Goal: Task Accomplishment & Management: Manage account settings

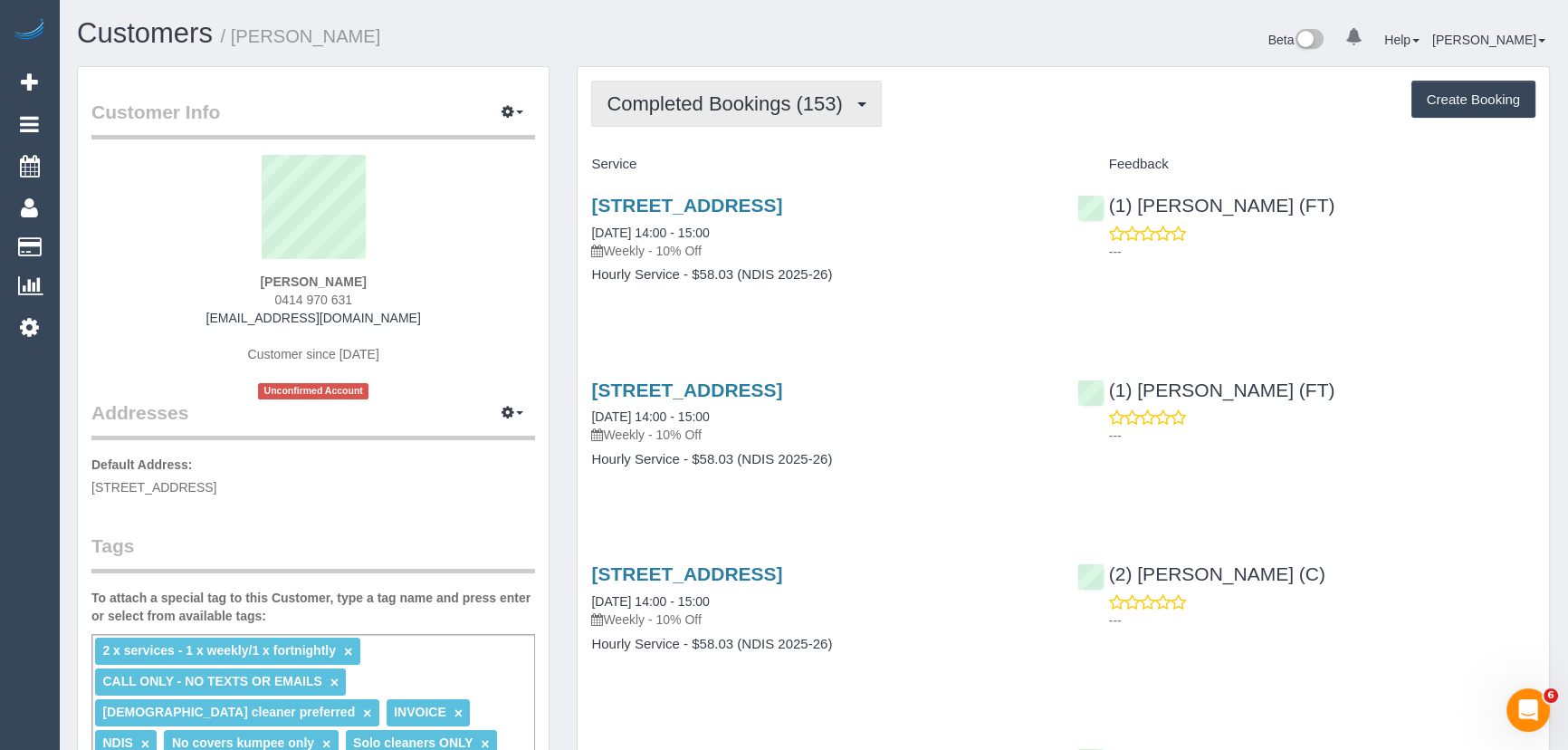
click at [723, 108] on span "Completed Bookings (153)" at bounding box center [728, 103] width 245 height 23
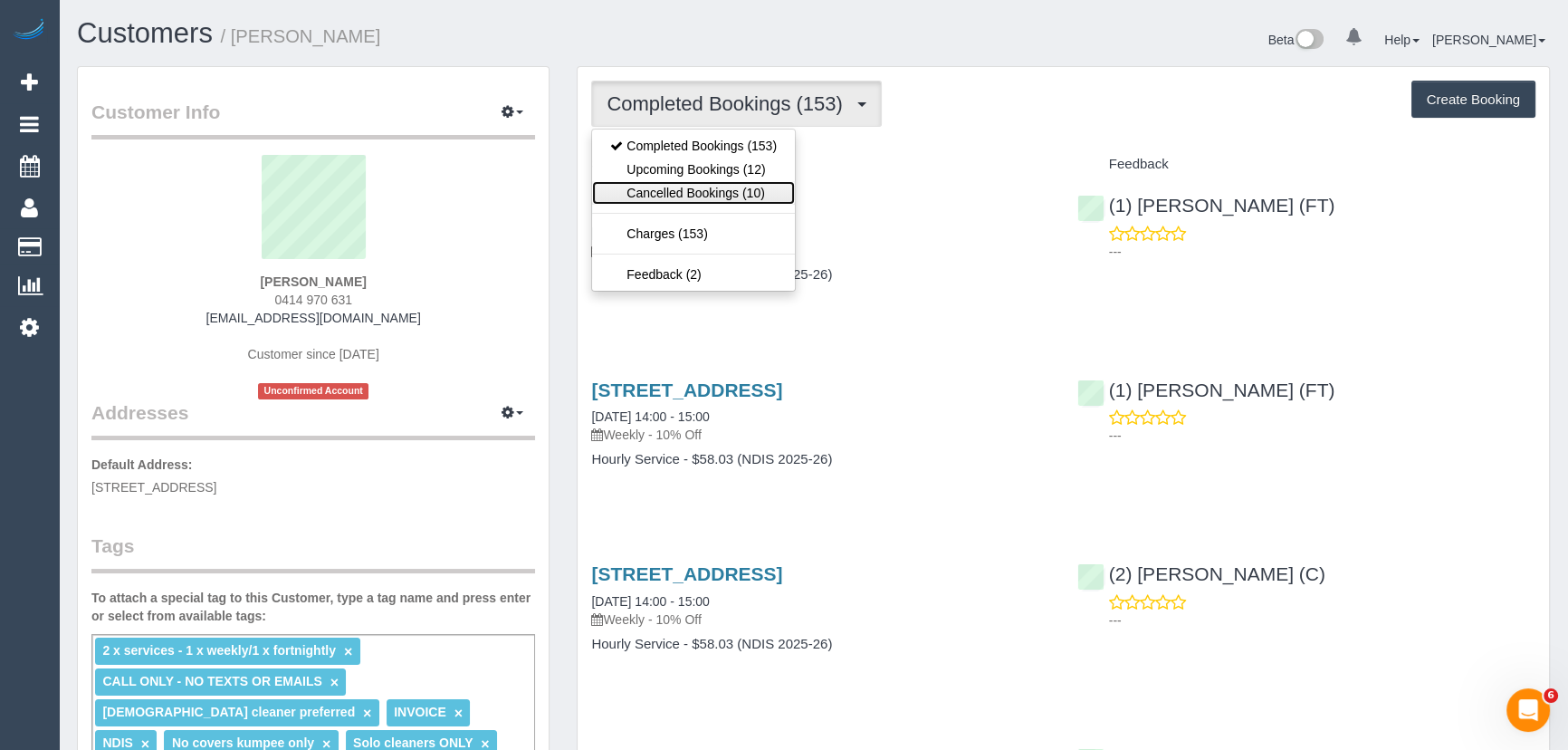
click at [715, 185] on link "Cancelled Bookings (10)" at bounding box center [693, 193] width 203 height 24
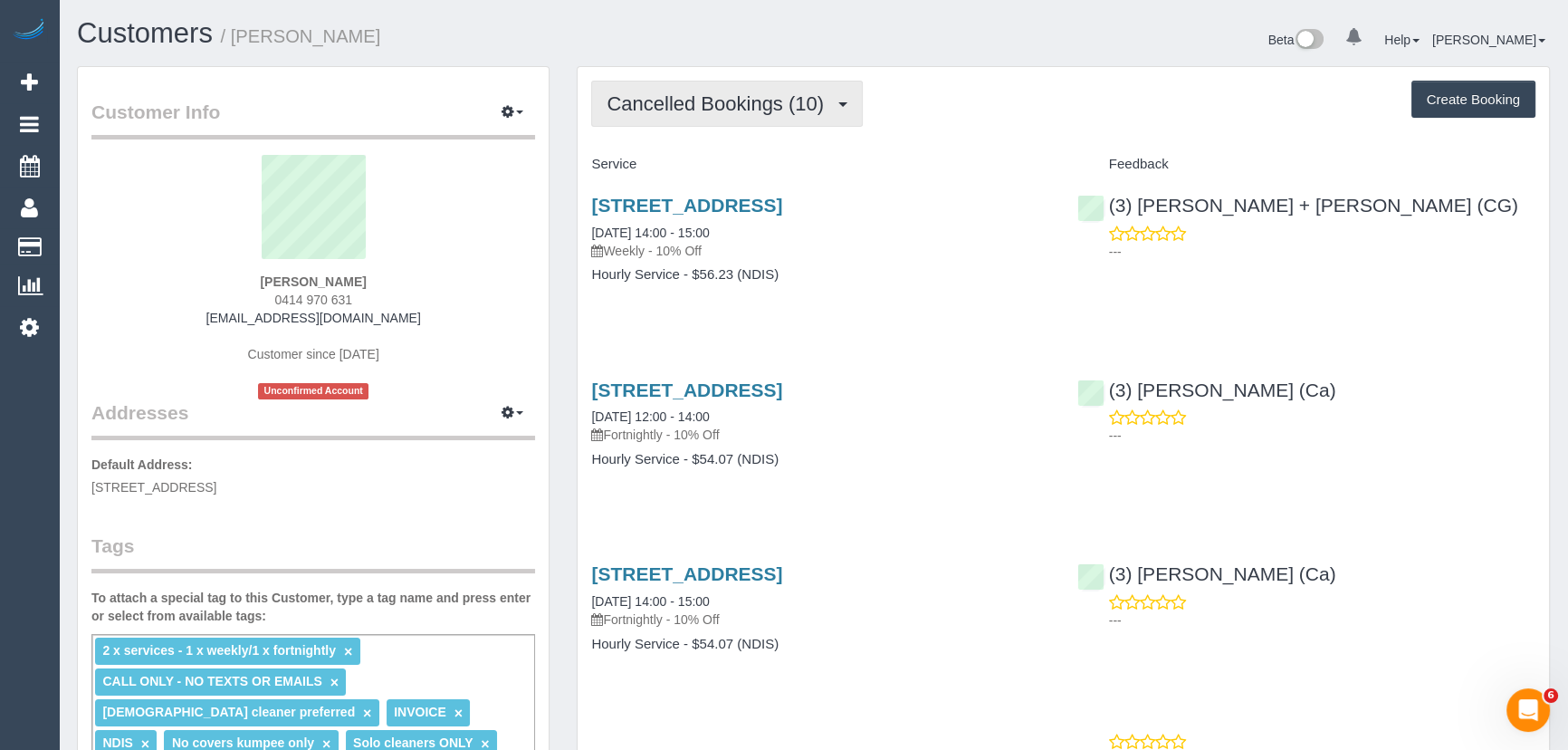
click at [787, 115] on button "Cancelled Bookings (10)" at bounding box center [727, 104] width 272 height 46
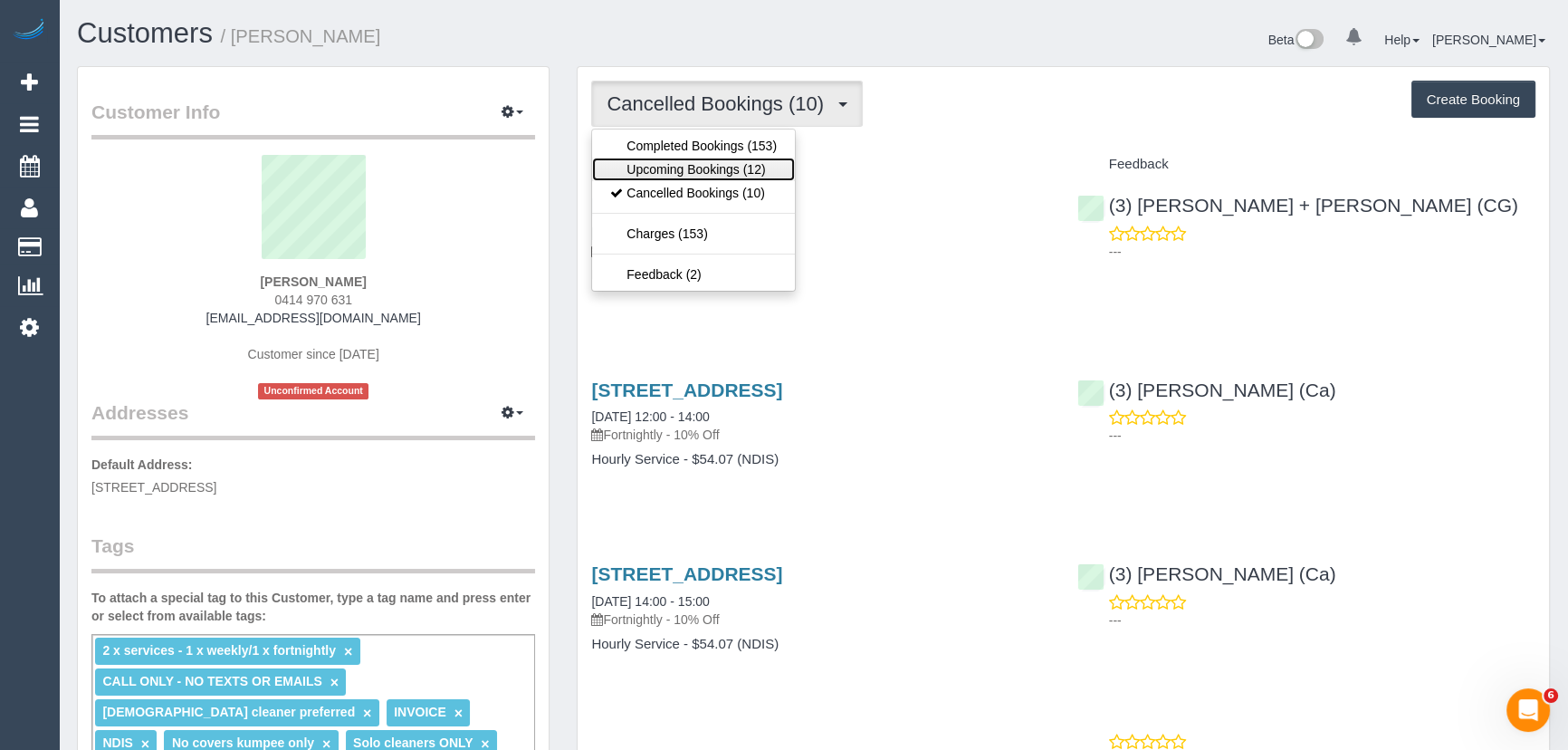
click at [781, 170] on link "Upcoming Bookings (12)" at bounding box center [693, 170] width 203 height 24
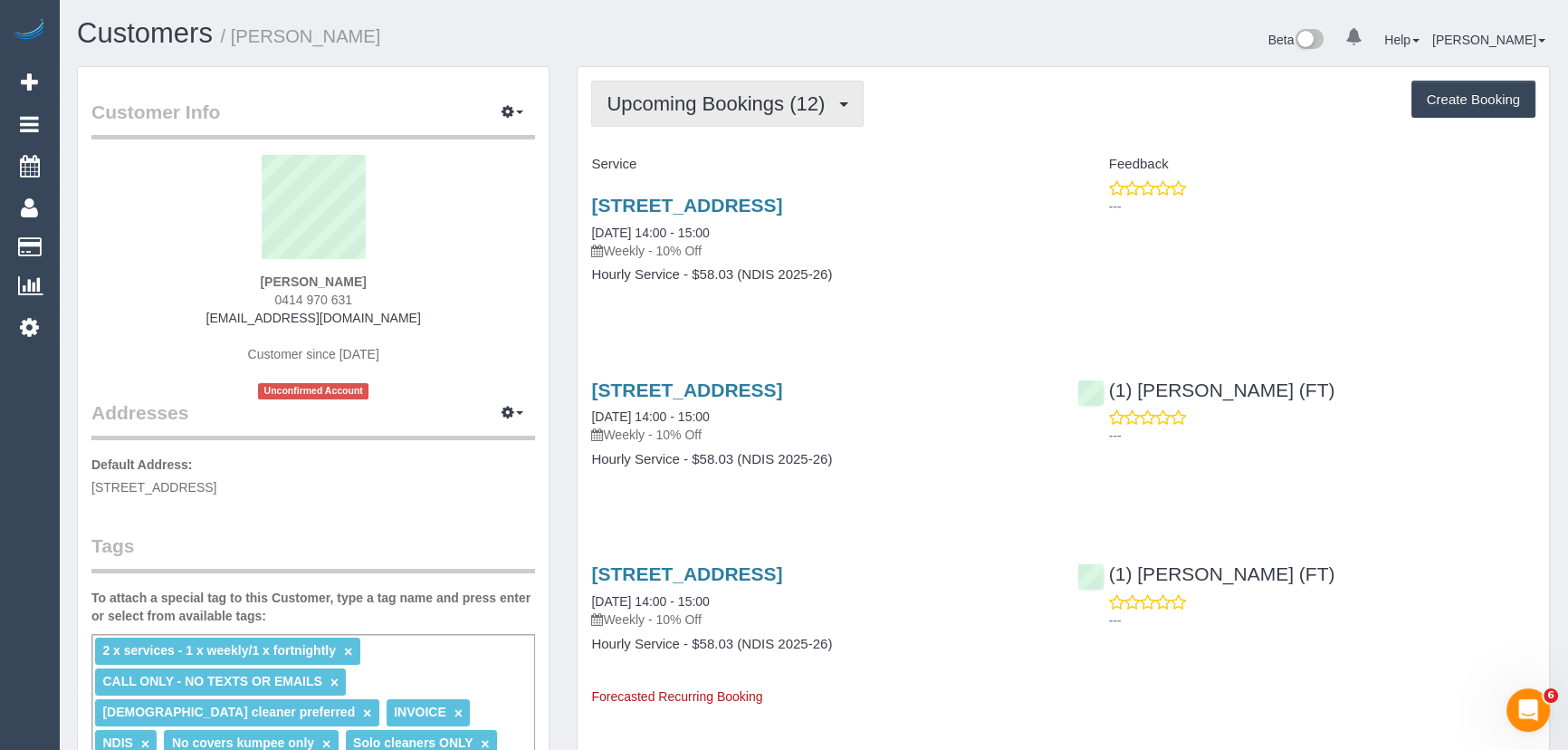
click at [713, 99] on span "Upcoming Bookings (12)" at bounding box center [720, 103] width 228 height 23
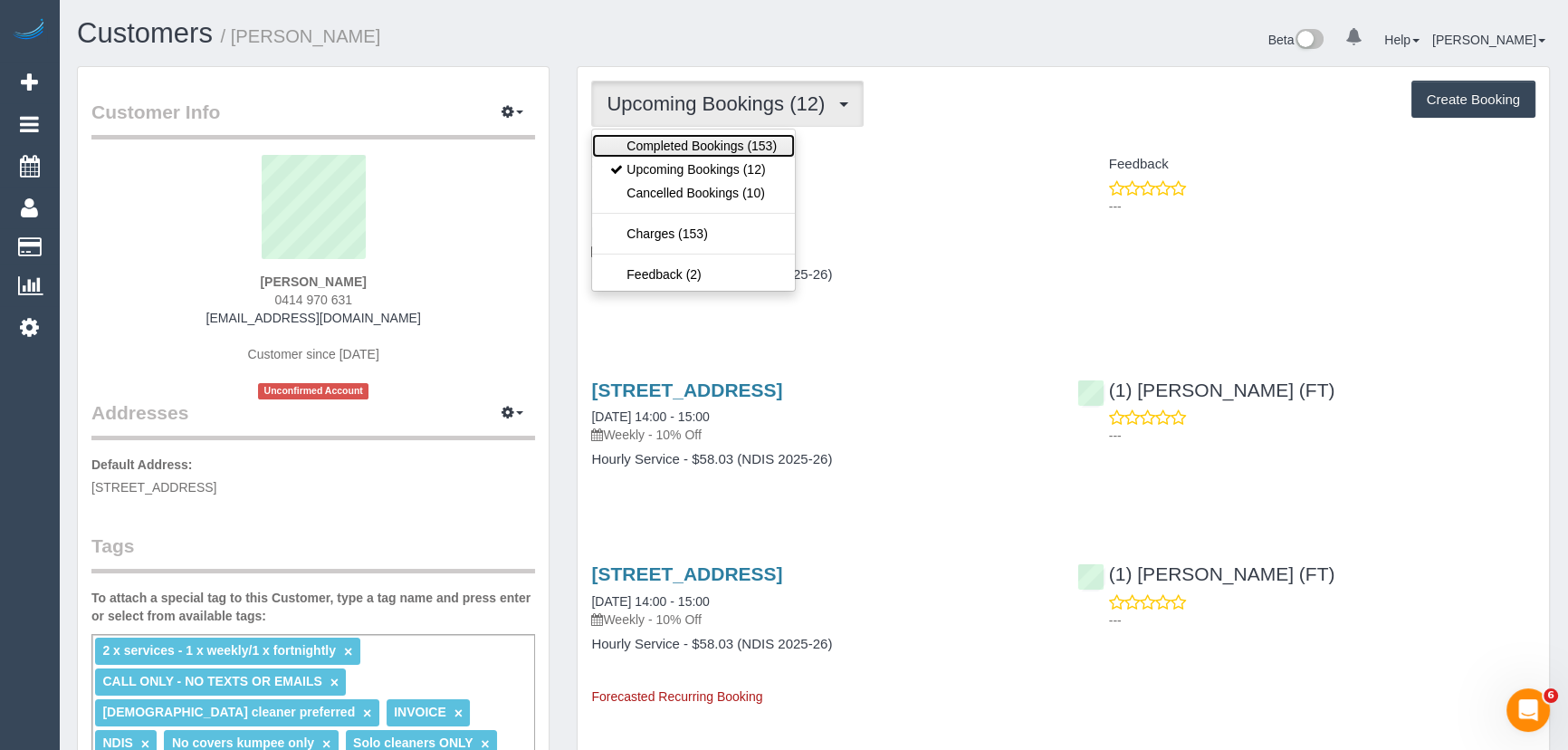
click at [706, 138] on link "Completed Bookings (153)" at bounding box center [693, 146] width 203 height 24
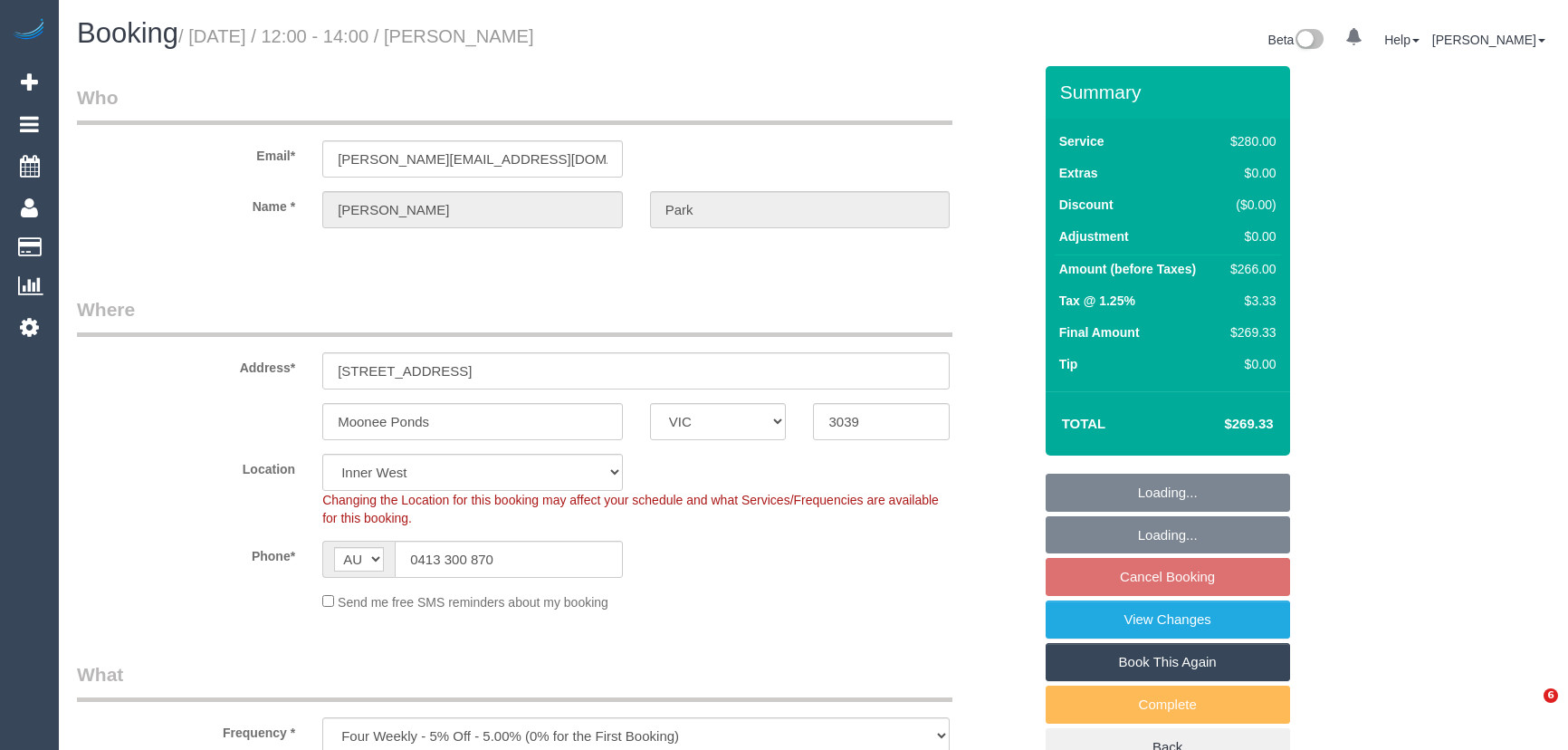
select select "VIC"
select select "object:696"
select select "string:stripe-pm_1Rbvvz2GScqysDRVLoYm9yfP"
select select "240"
select select "number:28"
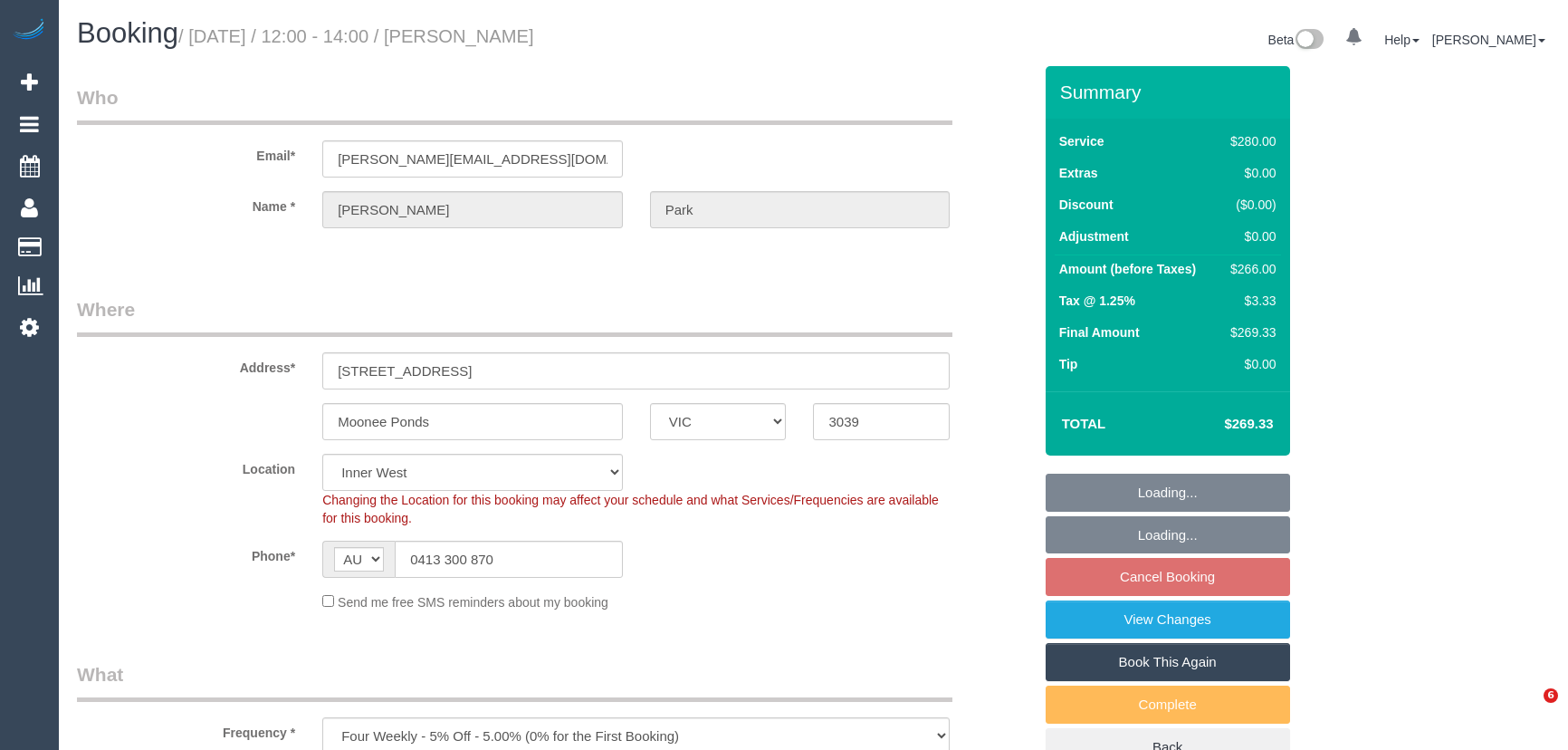
select select "number:14"
select select "number:19"
select select "number:23"
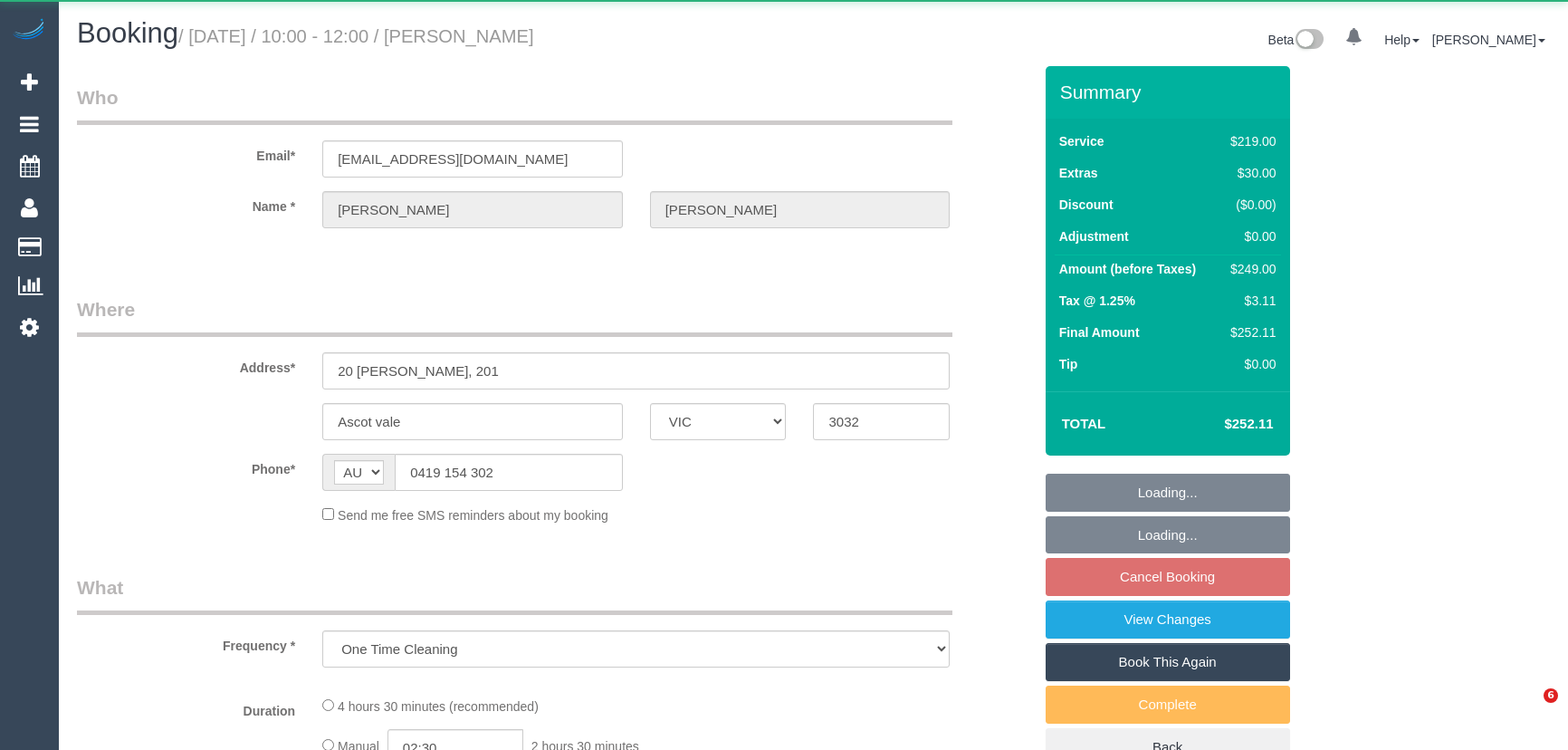
select select "VIC"
select select "string:stripe-pm_1SF2cN2GScqysDRVVSSEdJPA"
select select "number:28"
select select "number:14"
select select "number:19"
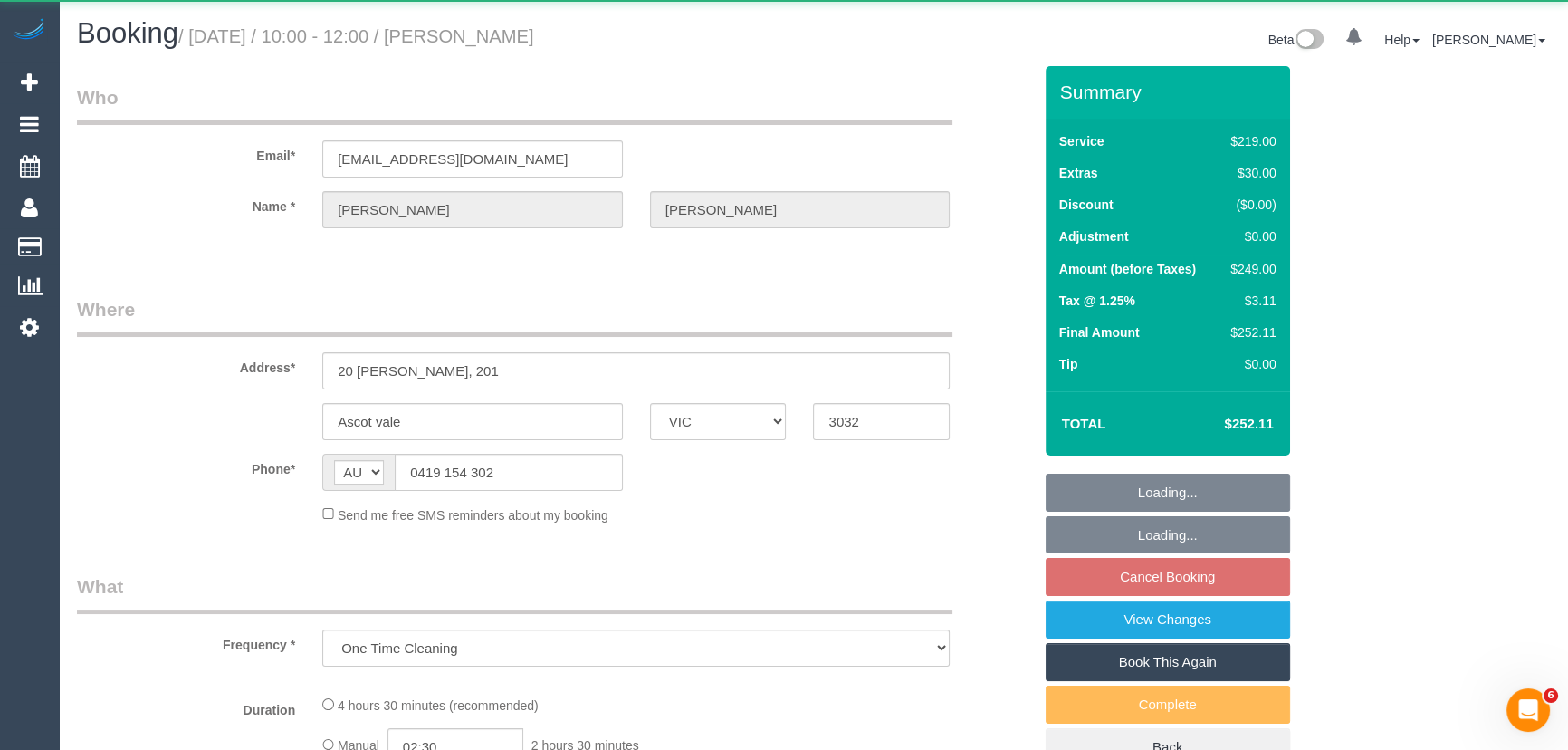
select select "number:25"
select select "number:34"
select select "number:26"
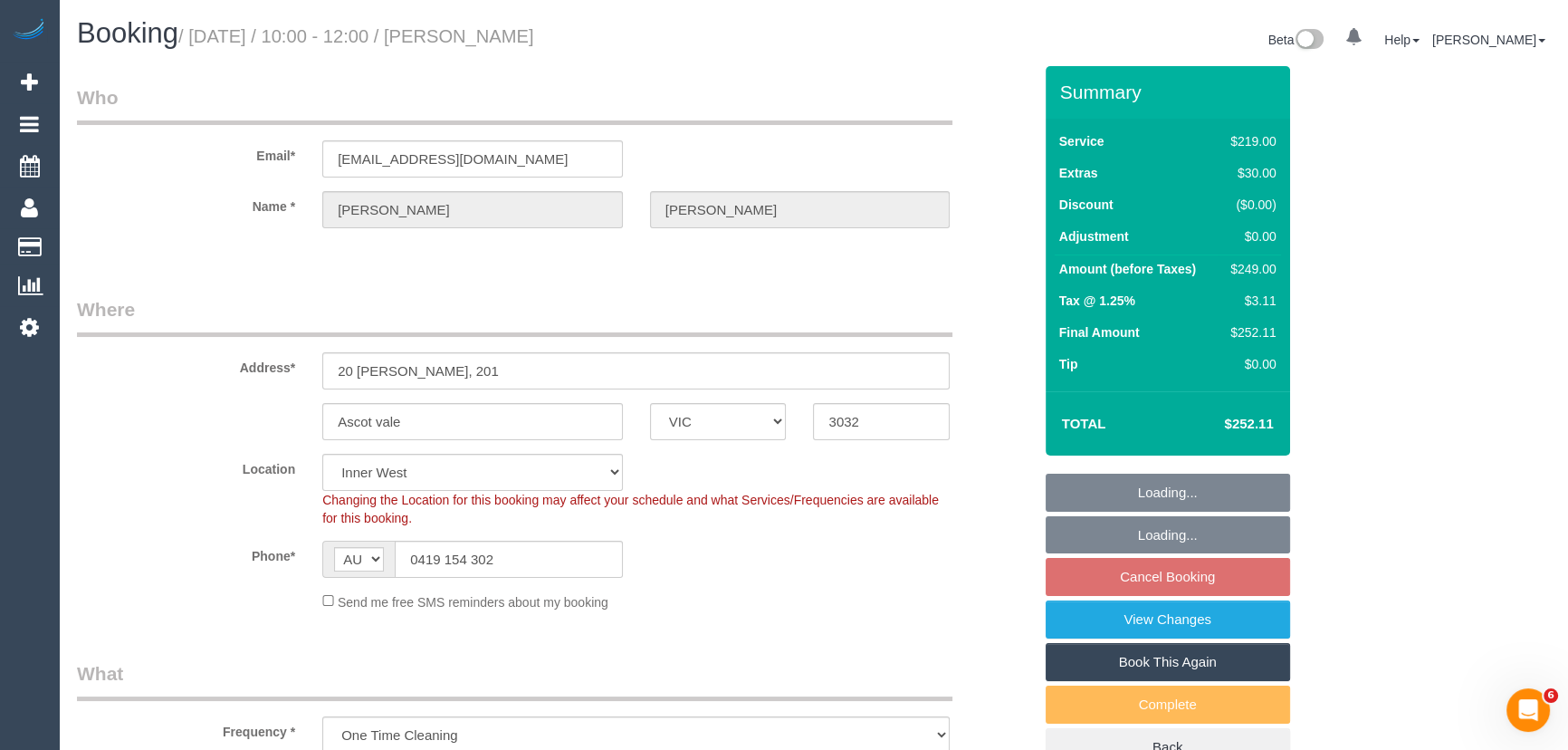
select select "object:685"
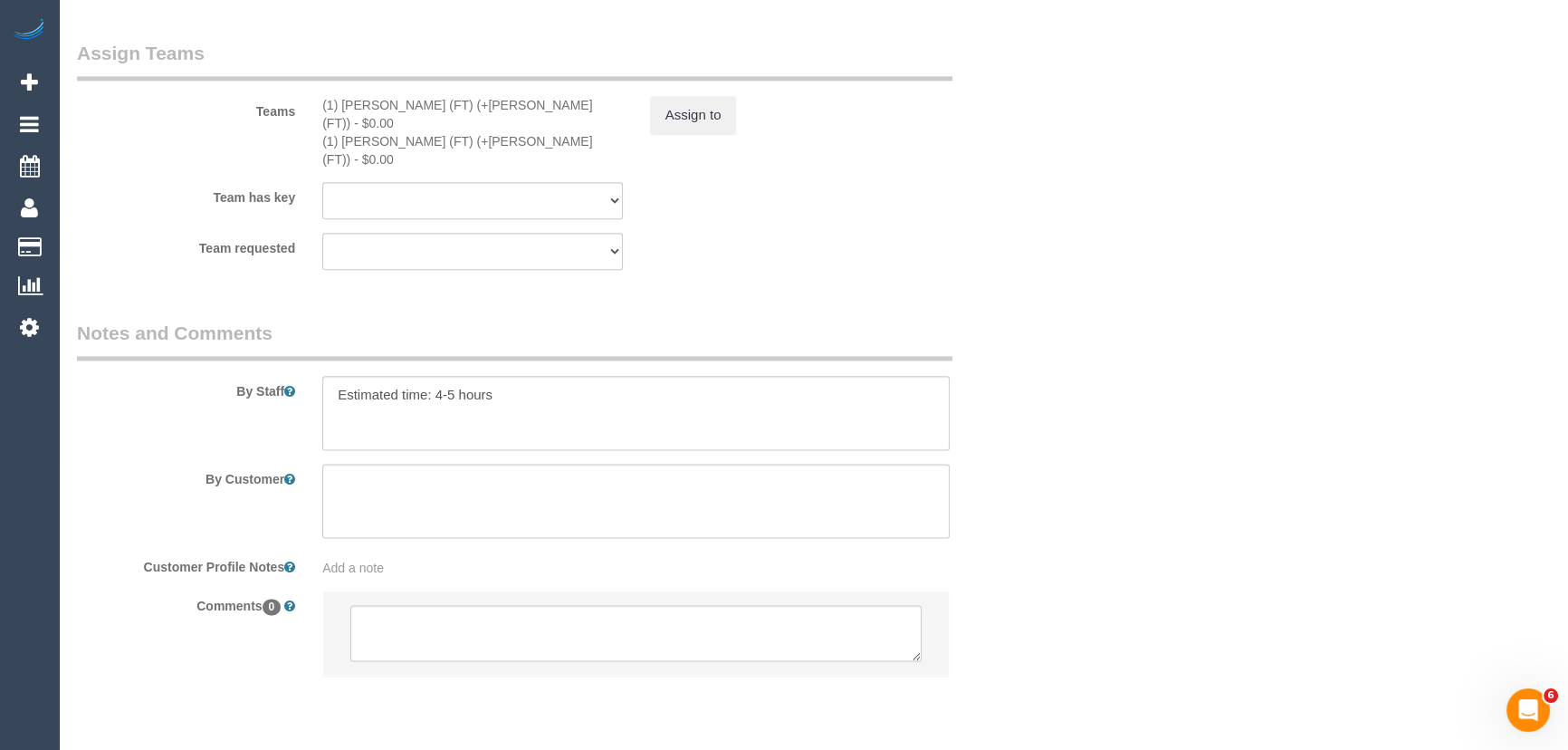
scroll to position [2868, 0]
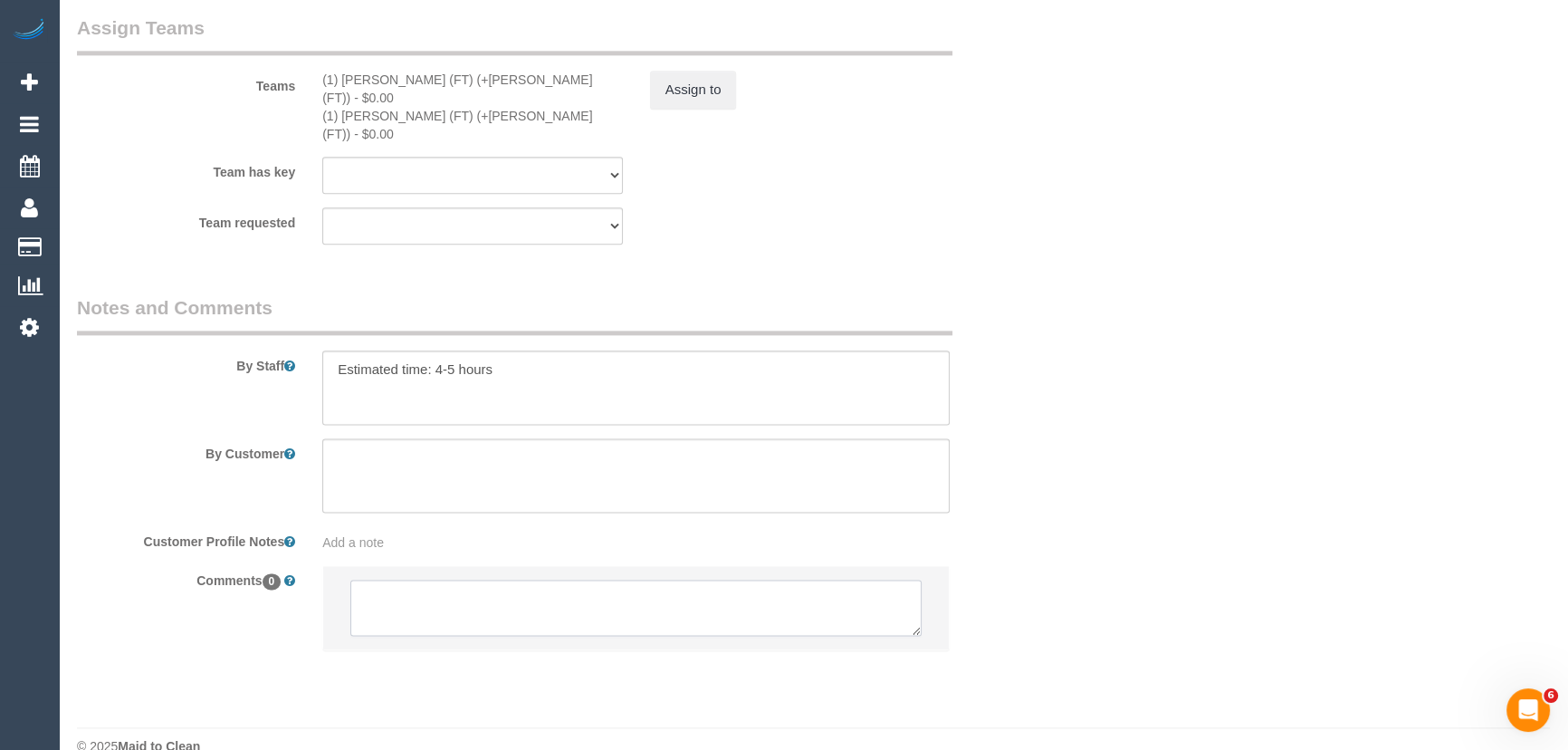
click at [501, 579] on textarea at bounding box center [636, 607] width 571 height 56
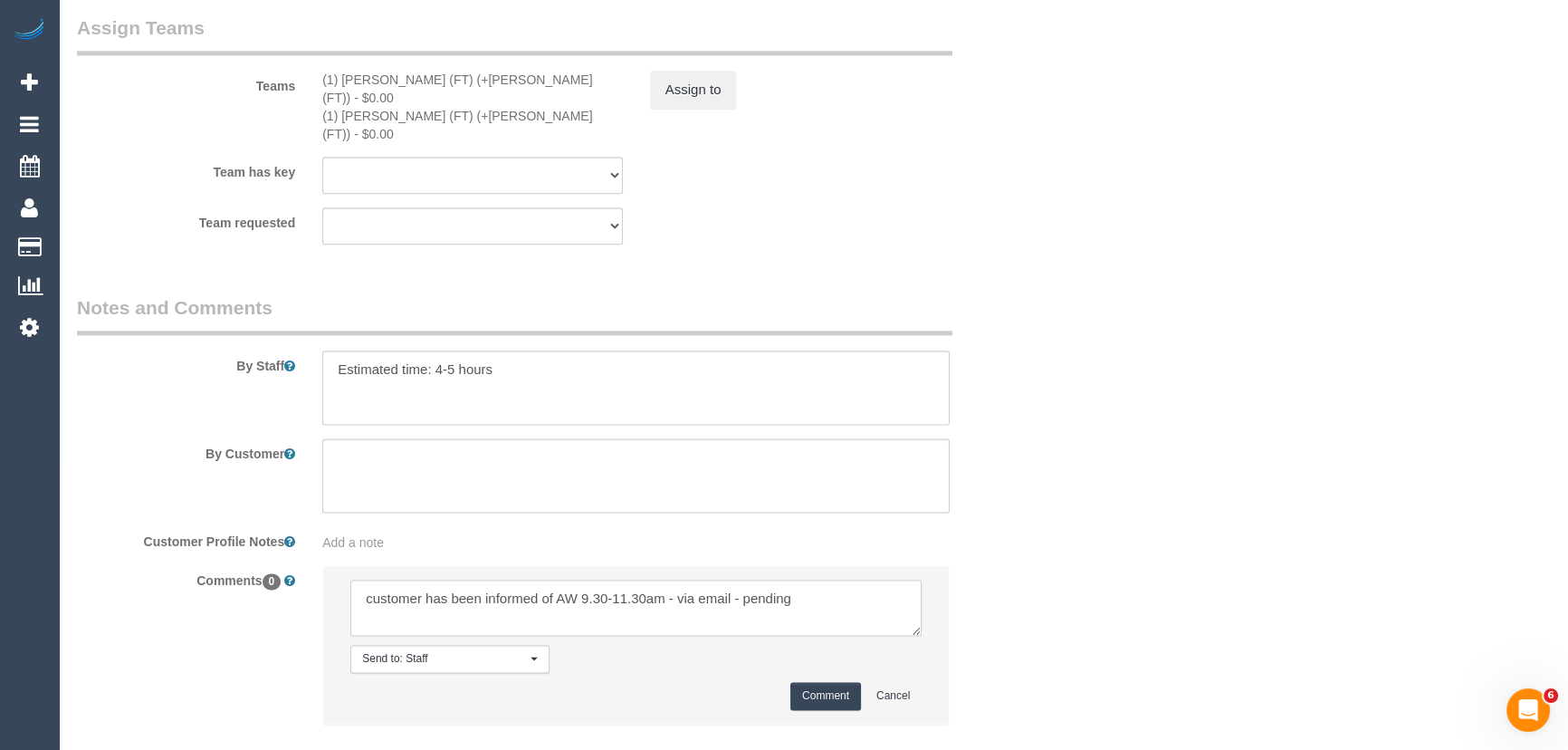
type textarea "customer has been informed of AW 9.30-11.30am - via email - pending"
click at [841, 682] on button "Comment" at bounding box center [826, 696] width 71 height 28
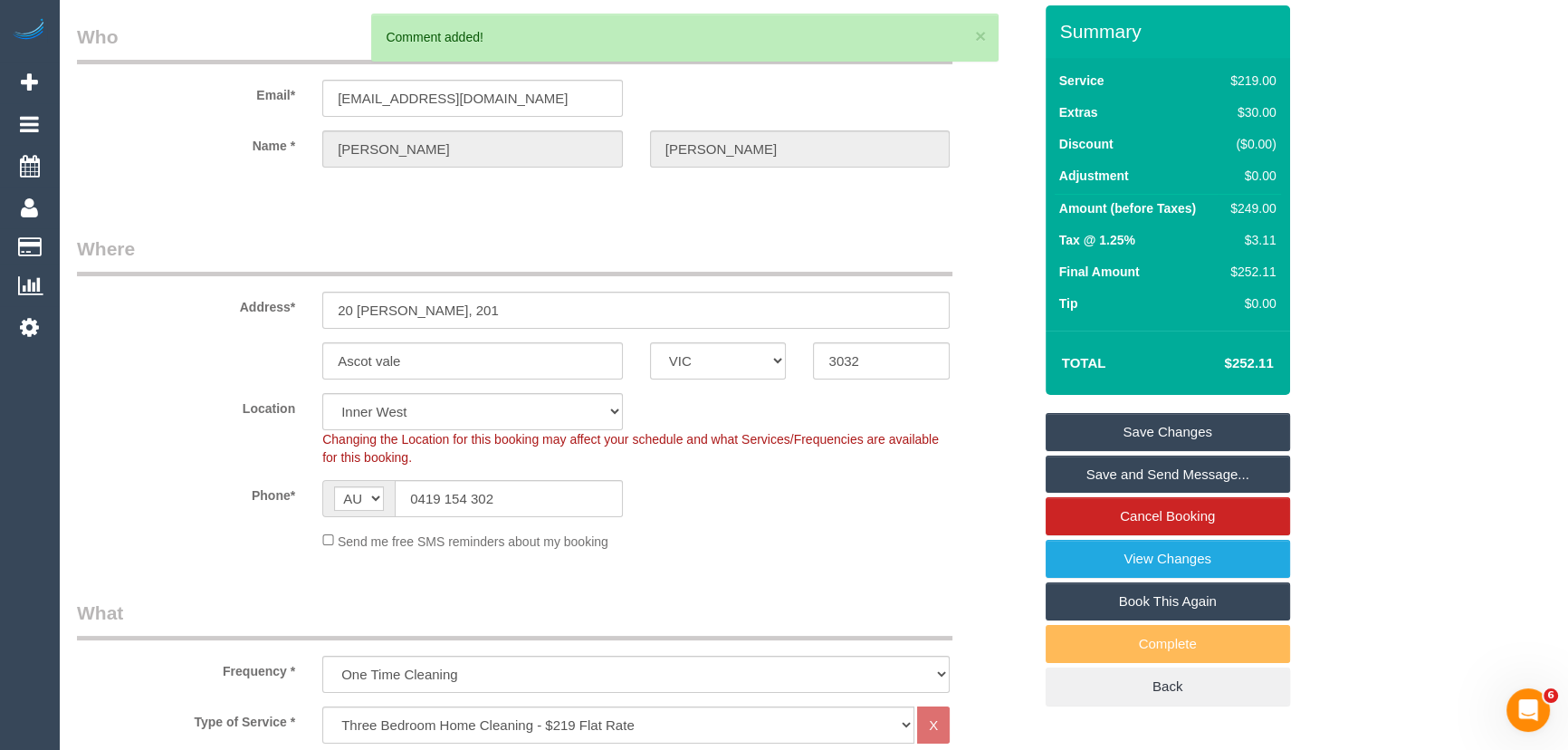
scroll to position [0, 0]
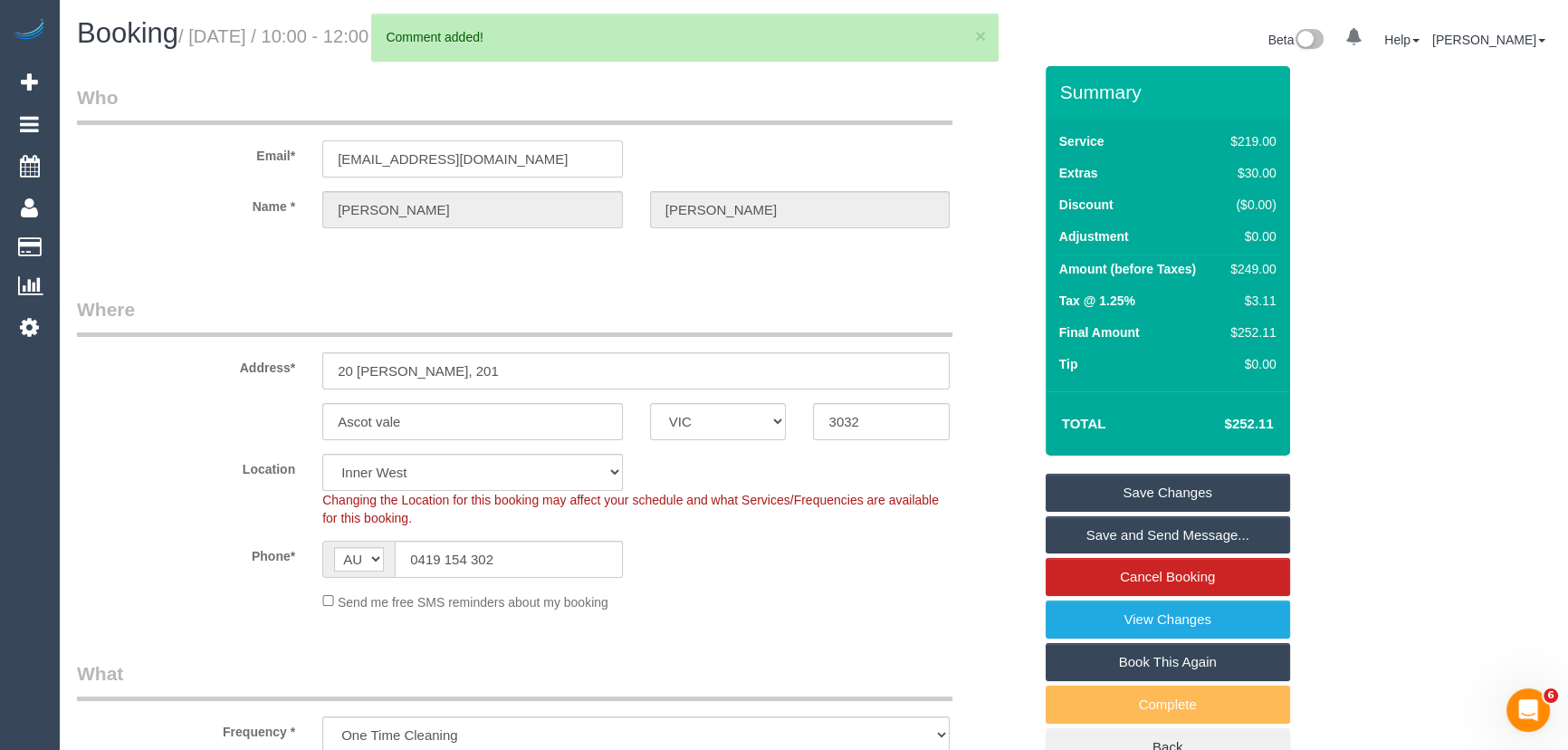
click at [538, 160] on input "sdjoyce@bigpond.net.au" at bounding box center [472, 159] width 301 height 37
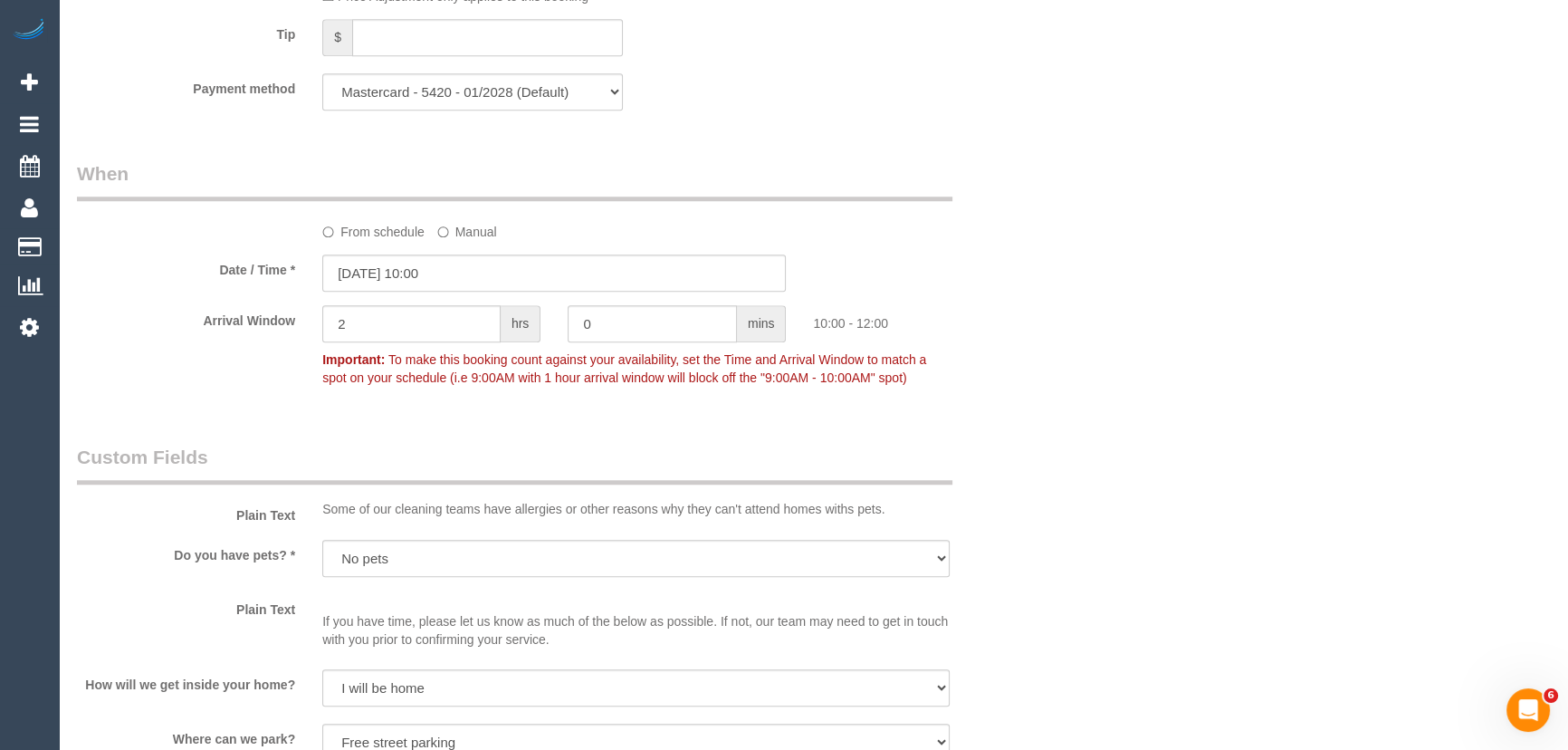
scroll to position [1974, 0]
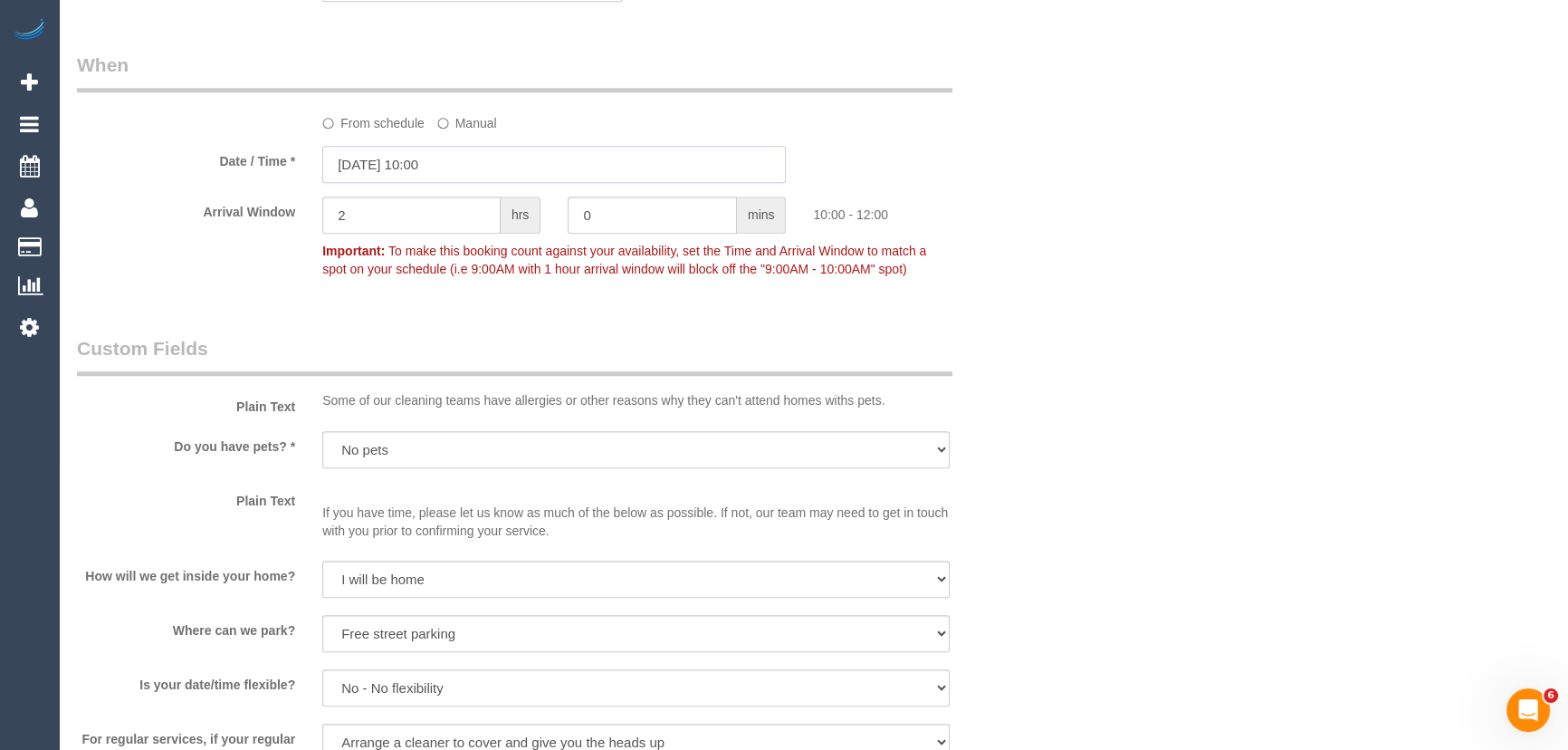
click at [463, 170] on input "[DATE] 10:00" at bounding box center [554, 164] width 463 height 37
click at [463, 170] on input "17/10/2025 10:00" at bounding box center [554, 164] width 463 height 37
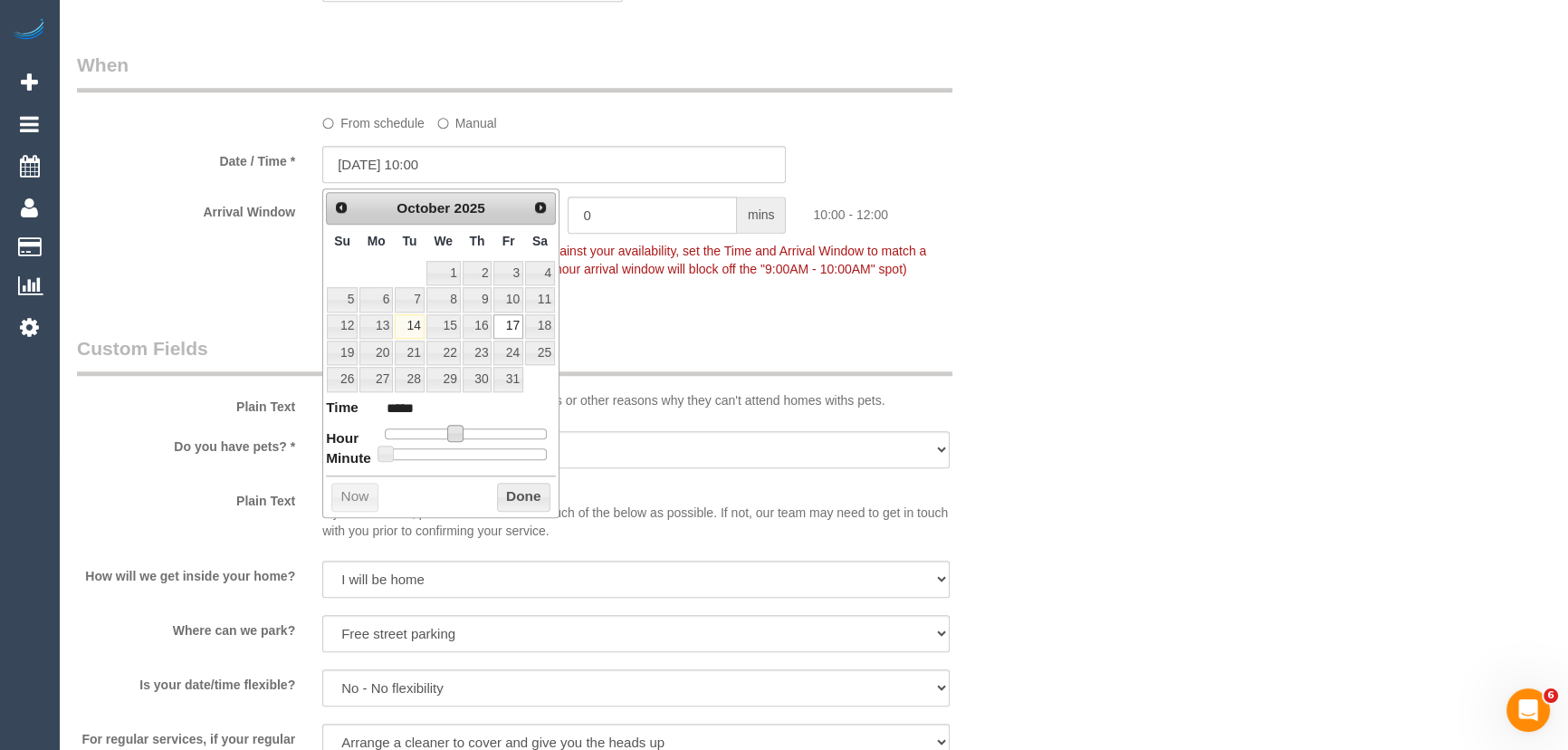
click at [455, 426] on span at bounding box center [455, 432] width 16 height 16
click at [451, 431] on span at bounding box center [455, 432] width 16 height 16
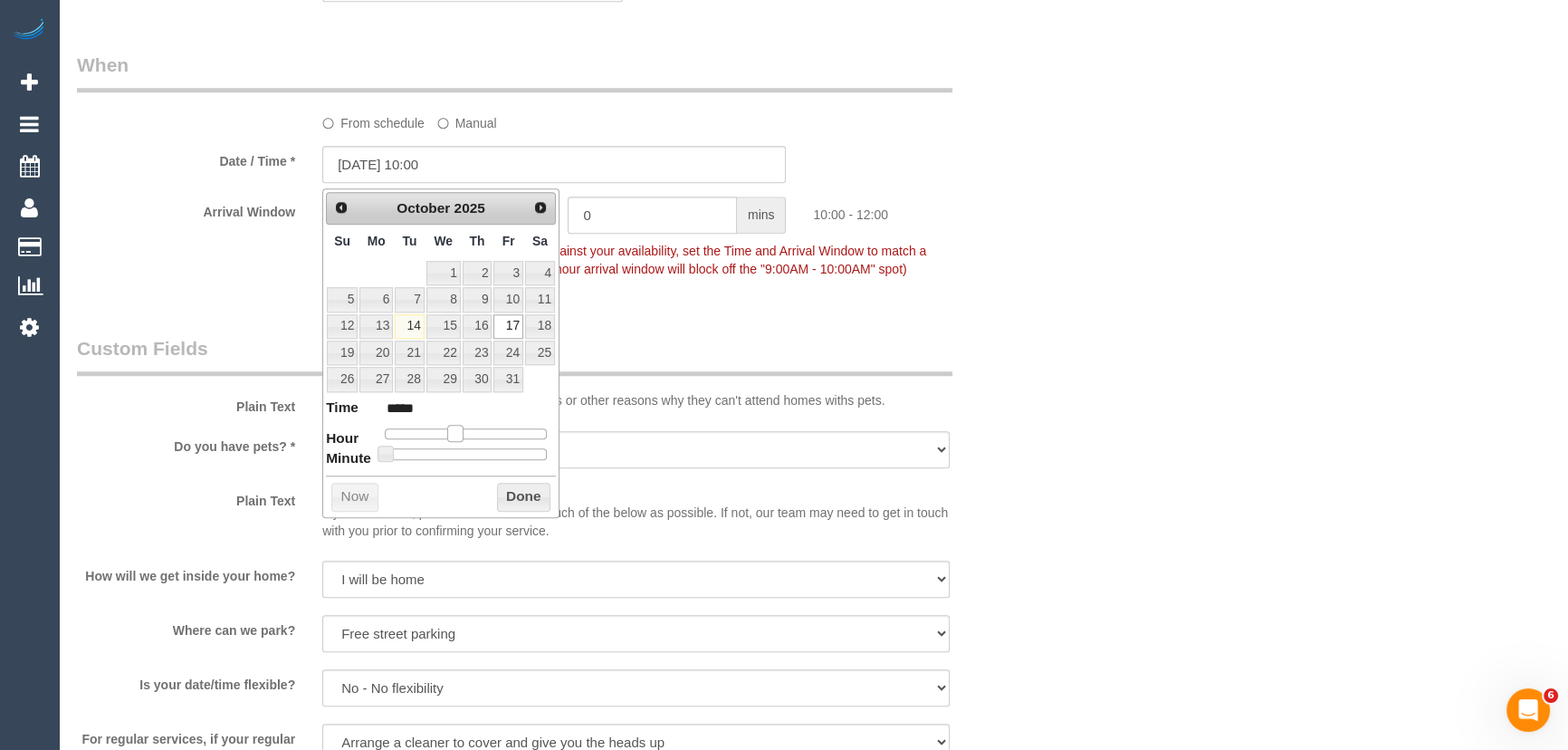
type input "17/10/2025 09:00"
type input "*****"
click at [446, 433] on span at bounding box center [448, 432] width 16 height 16
drag, startPoint x: 388, startPoint y: 451, endPoint x: 419, endPoint y: 451, distance: 31.0
click at [393, 451] on span at bounding box center [386, 453] width 16 height 16
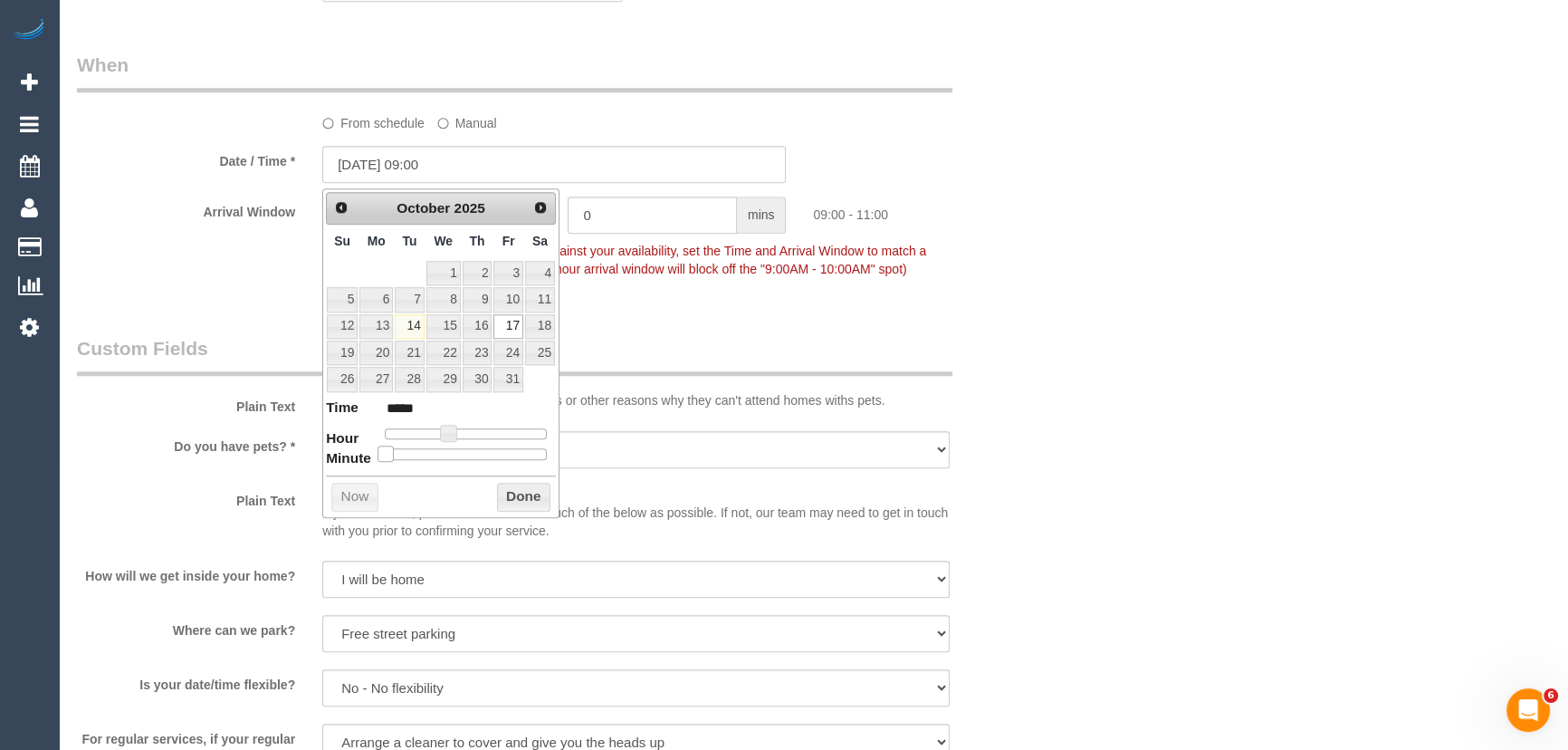
type input "17/10/2025 09:05"
type input "*****"
type input "17/10/2025 09:10"
type input "*****"
type input "17/10/2025 09:15"
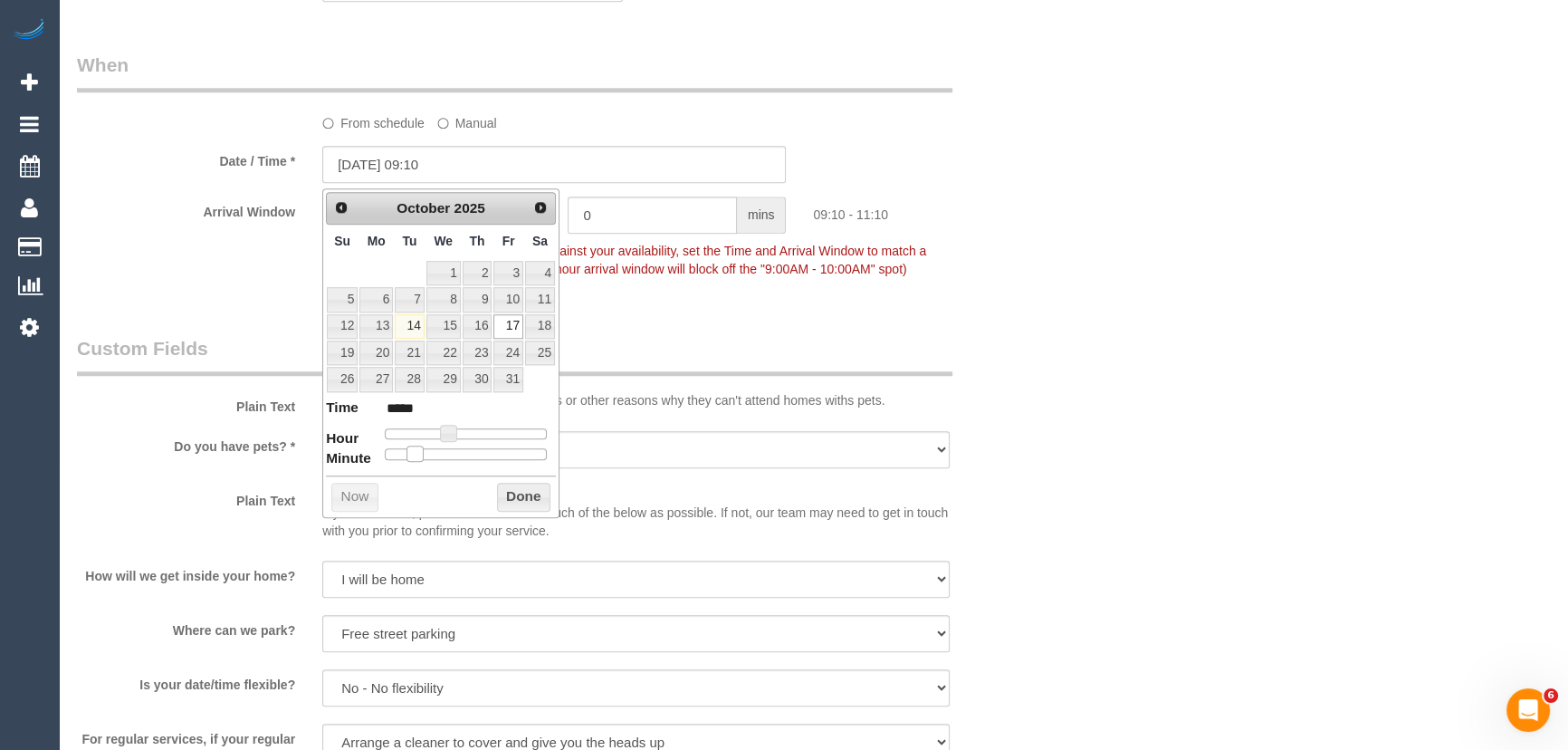
type input "*****"
type input "17/10/2025 09:20"
type input "*****"
drag, startPoint x: 419, startPoint y: 451, endPoint x: 460, endPoint y: 446, distance: 41.3
click at [451, 446] on span at bounding box center [443, 453] width 16 height 16
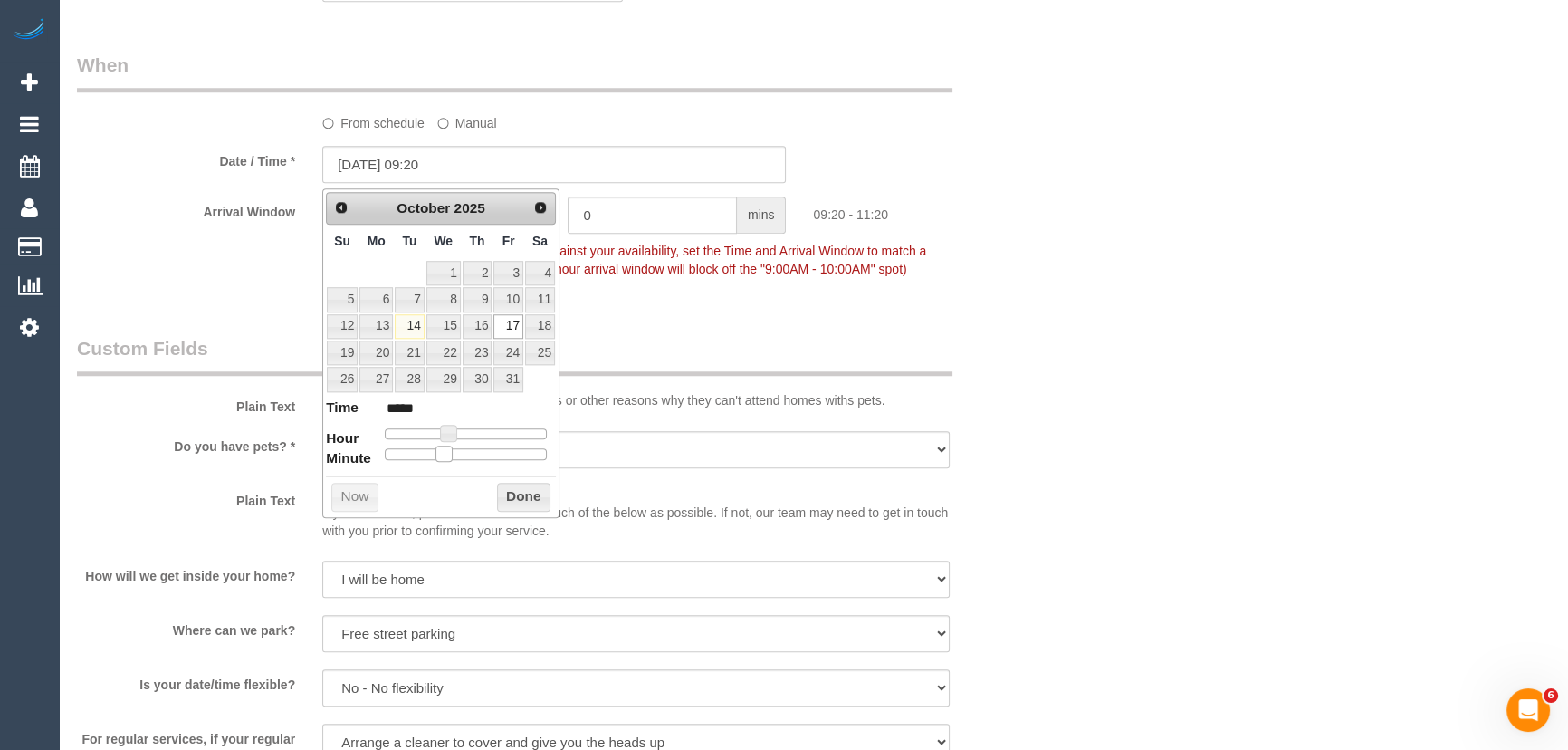
type input "17/10/2025 09:25"
type input "*****"
drag, startPoint x: 460, startPoint y: 446, endPoint x: 471, endPoint y: 445, distance: 11.0
click at [467, 448] on div at bounding box center [465, 453] width 162 height 11
type input "17/10/2025 09:30"
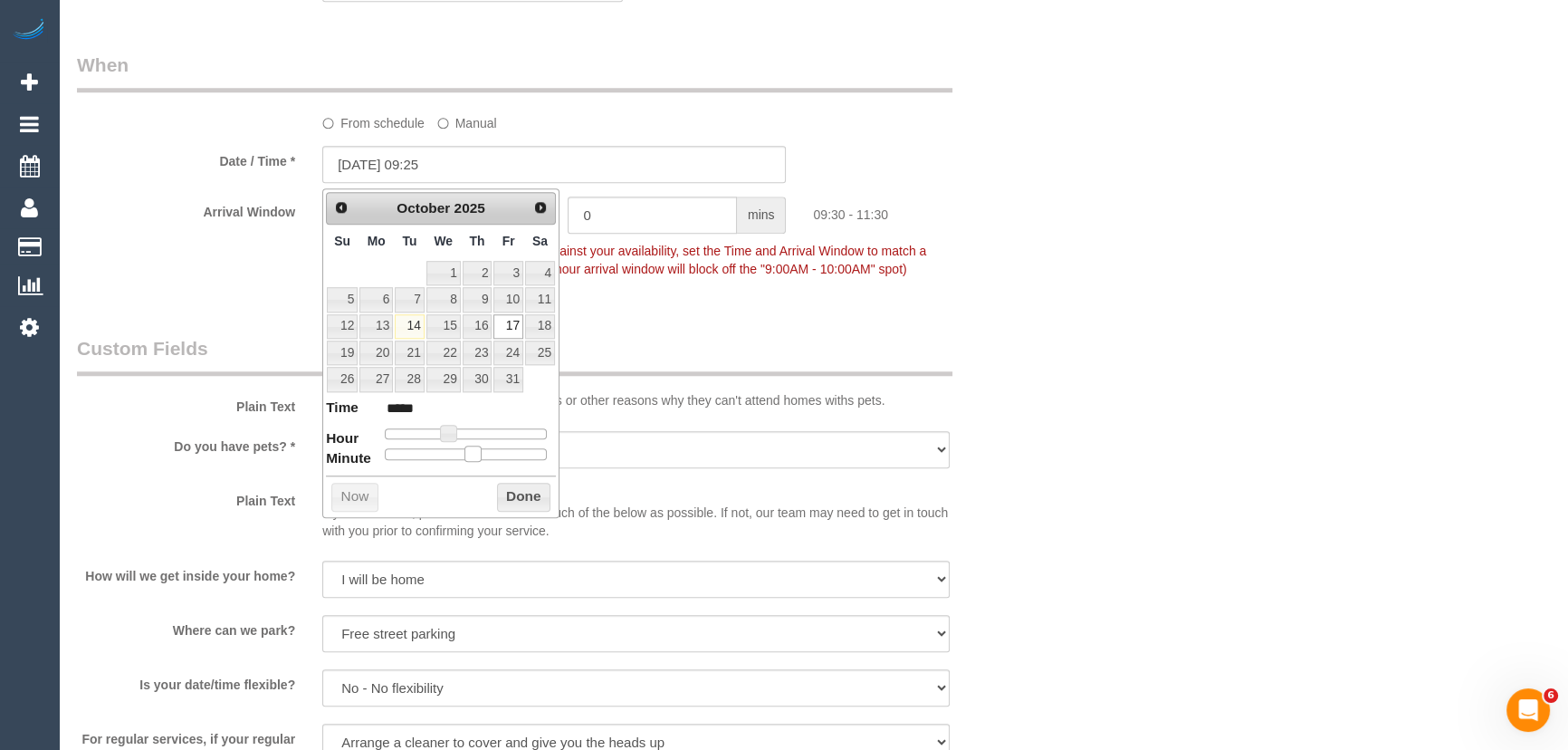
type input "*****"
click at [475, 448] on div at bounding box center [465, 453] width 162 height 11
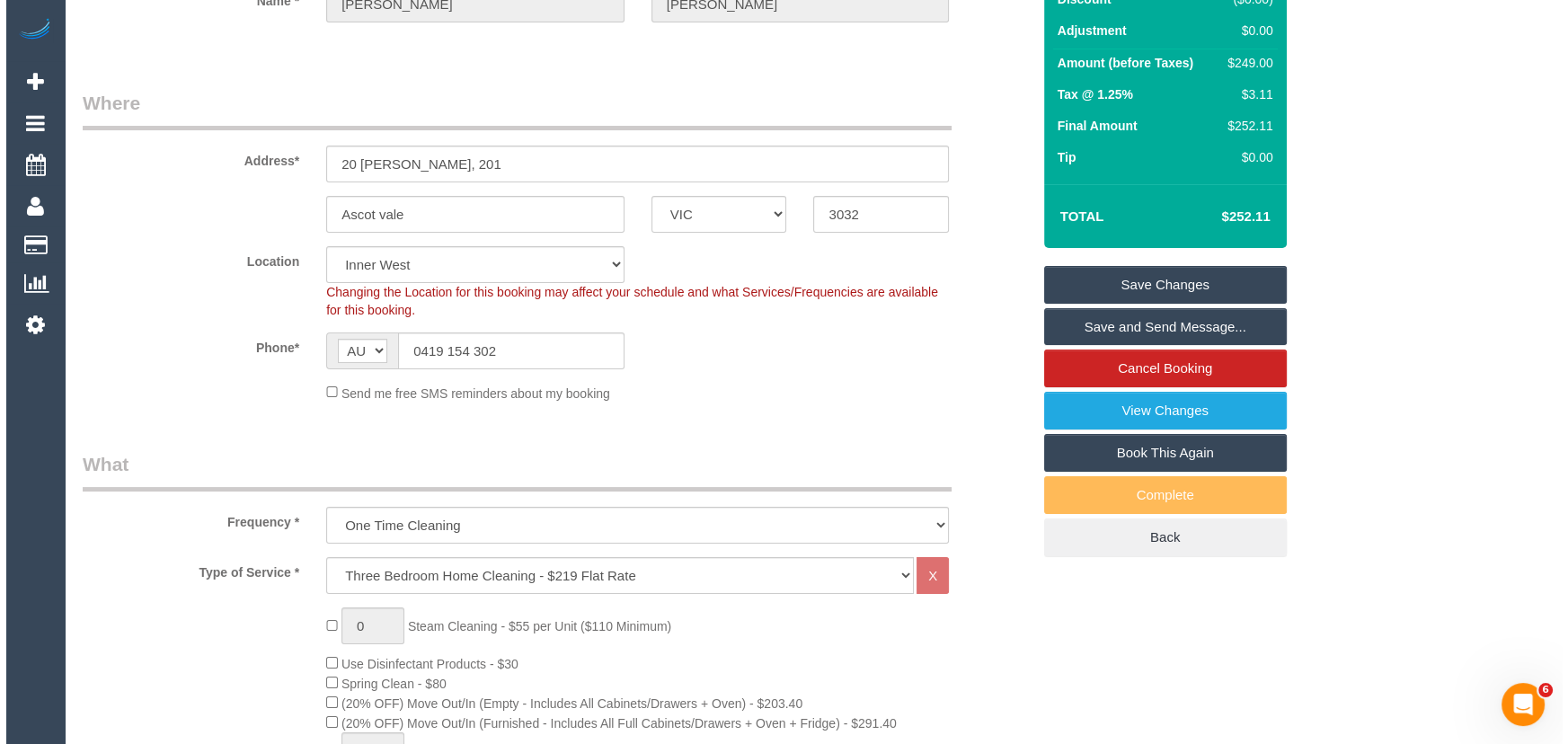
scroll to position [0, 0]
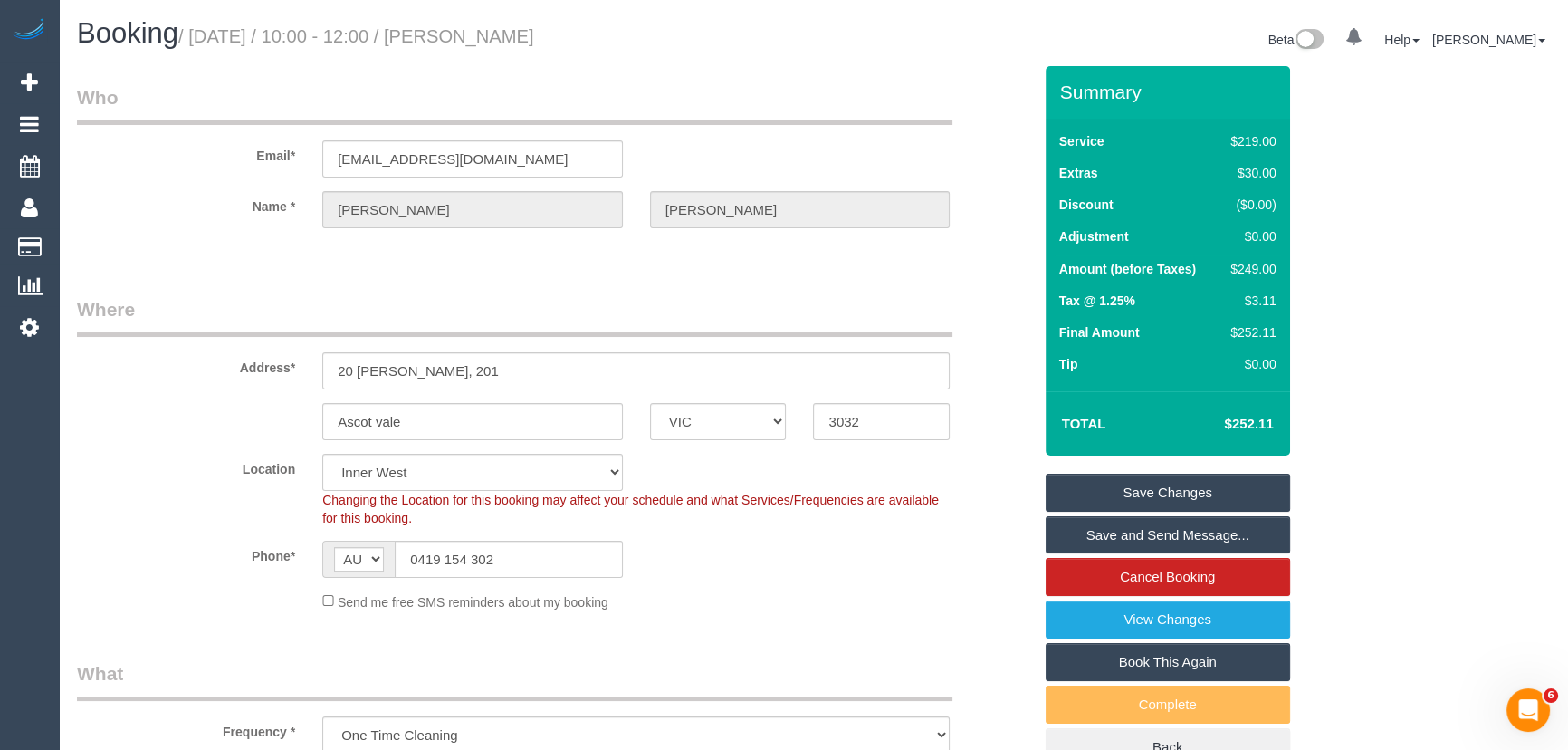
click at [1113, 486] on link "Save Changes" at bounding box center [1168, 492] width 245 height 38
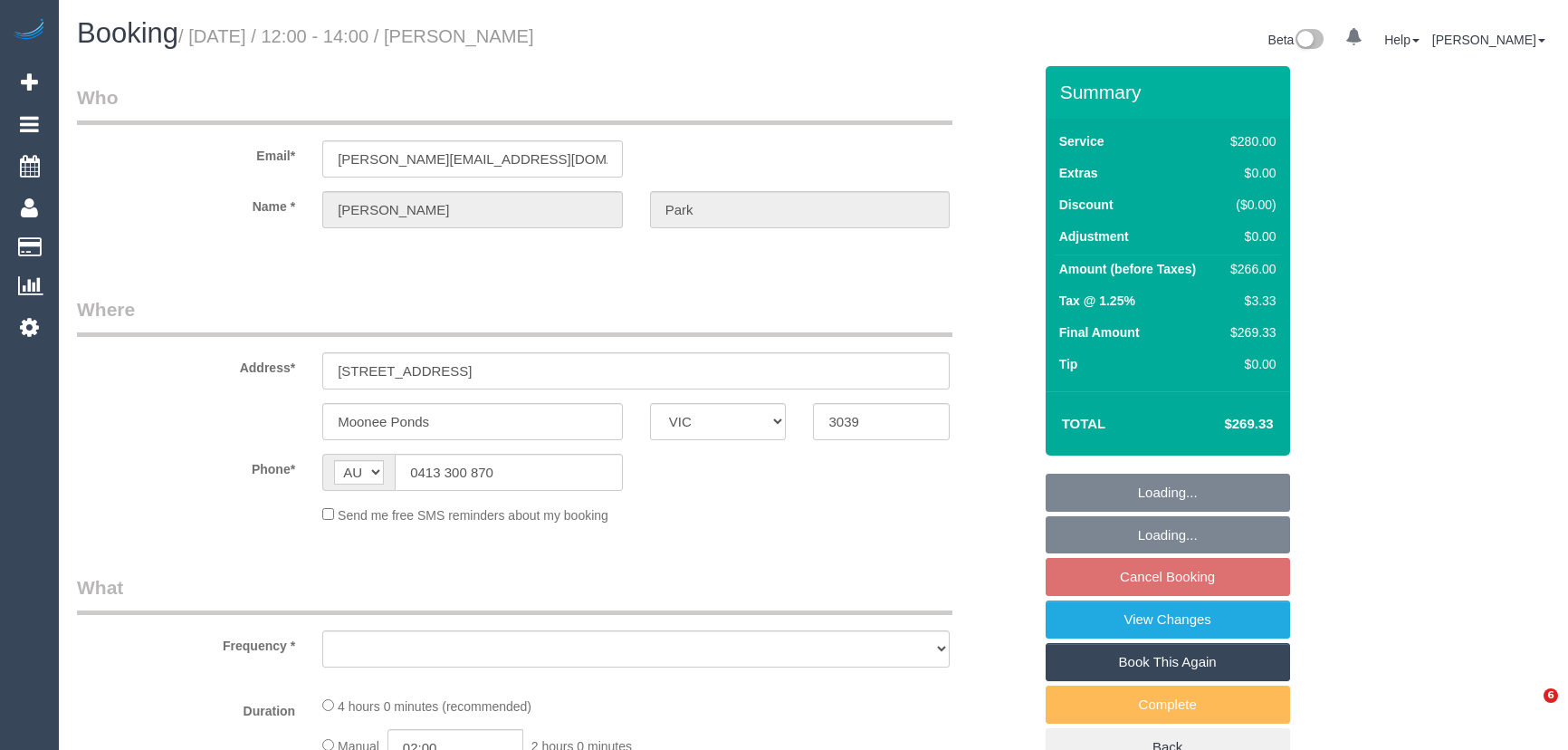
select select "VIC"
select select "240"
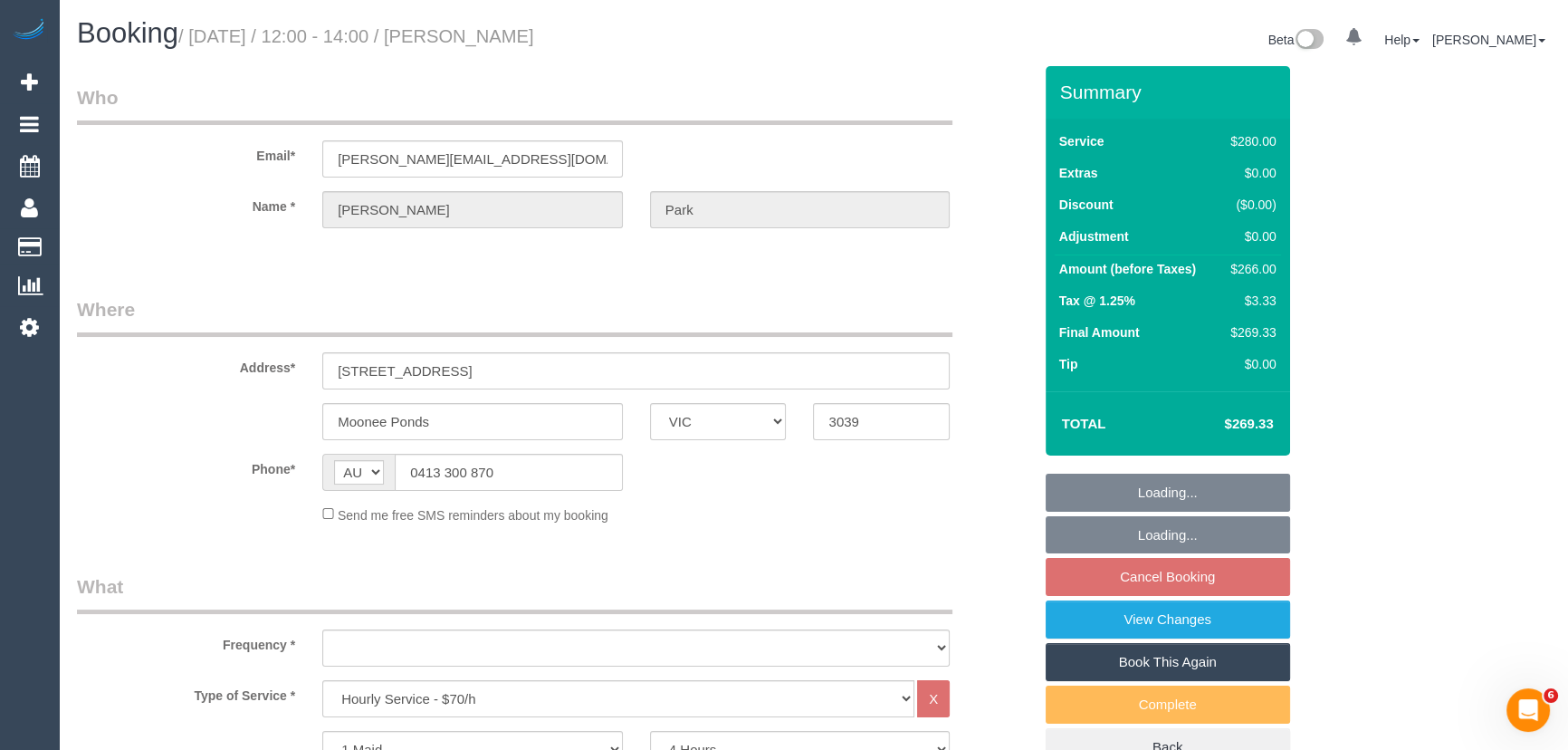
select select "string:stripe-pm_1Rbvvz2GScqysDRVLoYm9yfP"
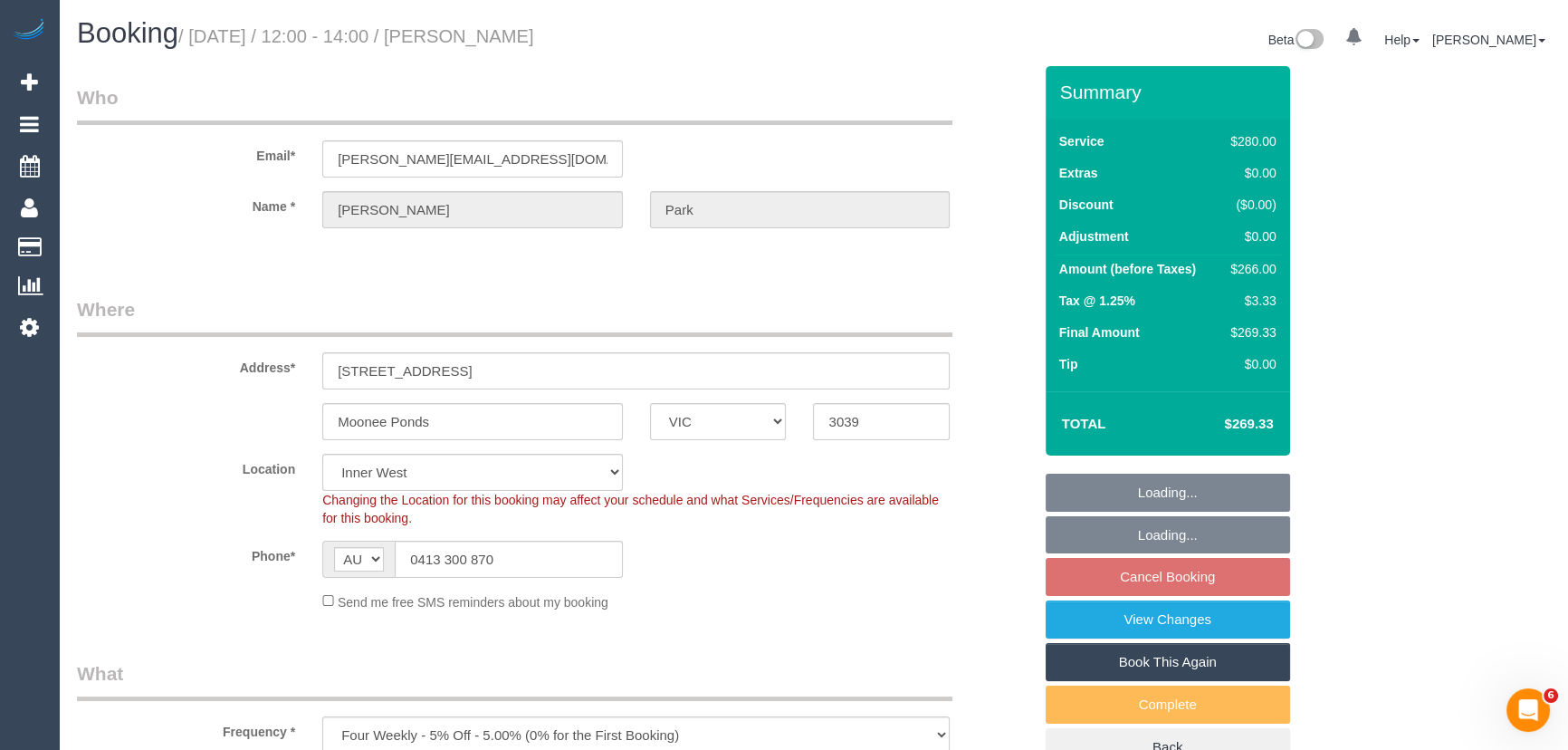
select select "object:872"
select select "number:28"
select select "number:14"
select select "number:19"
select select "number:23"
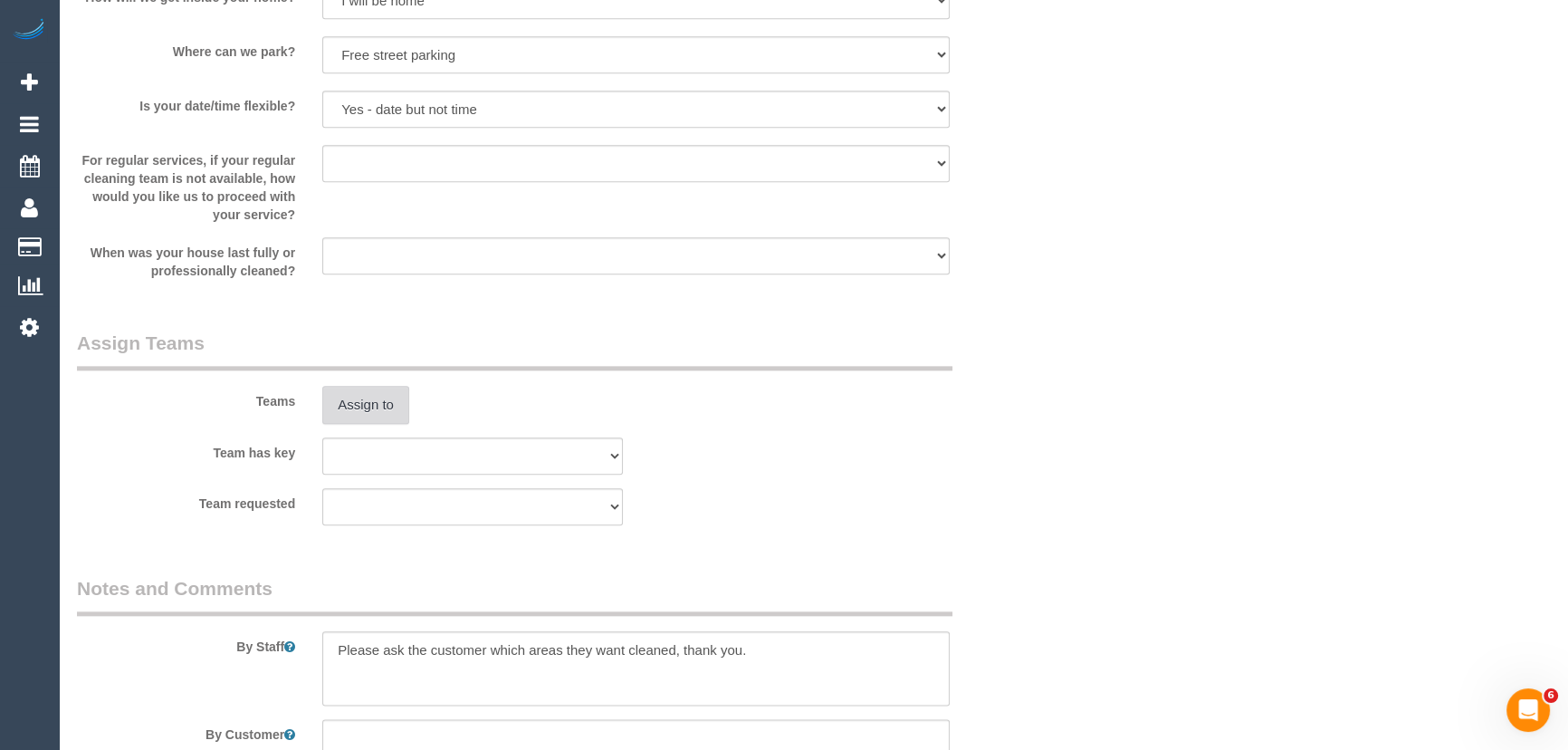
scroll to position [2552, 0]
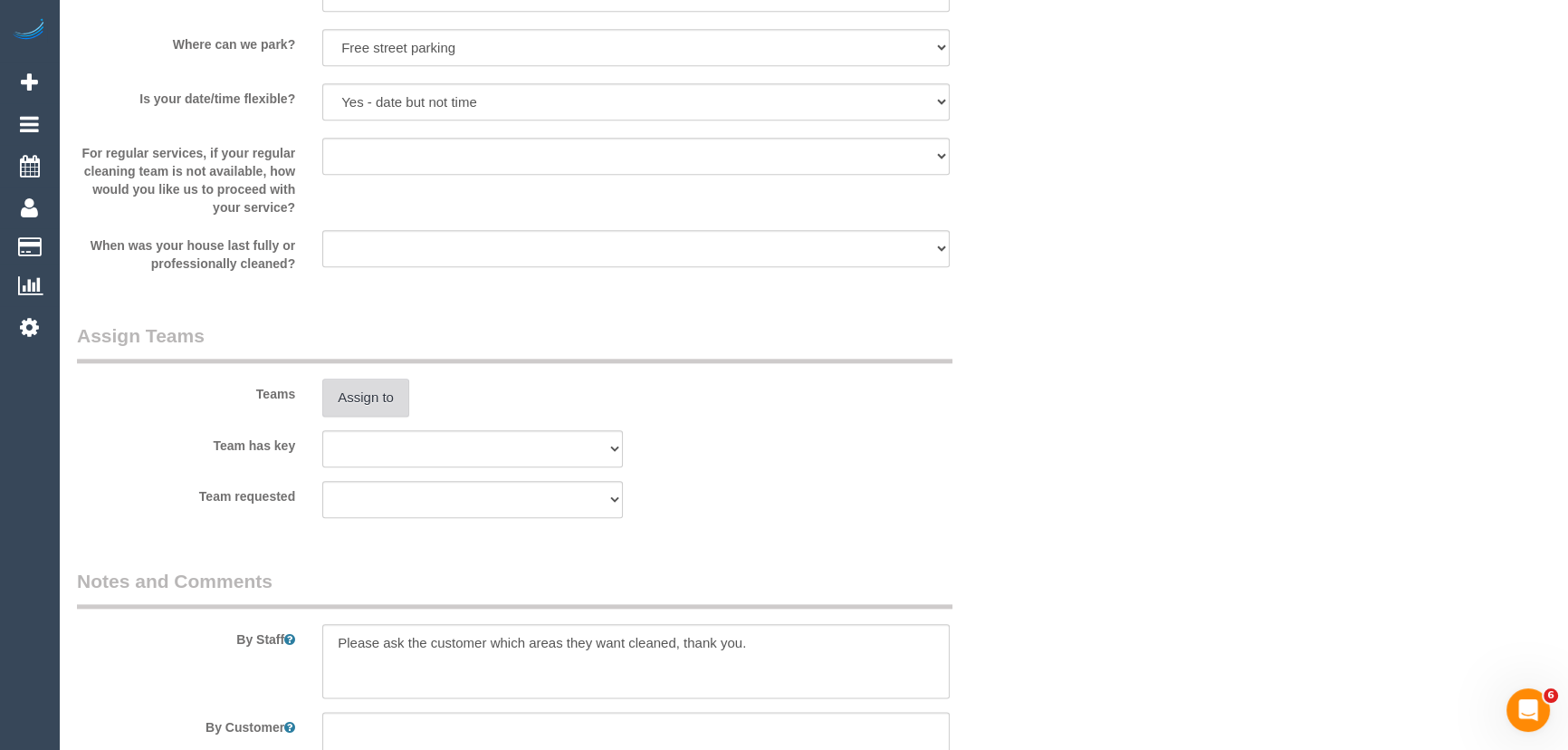
click at [373, 402] on button "Assign to" at bounding box center [366, 397] width 87 height 38
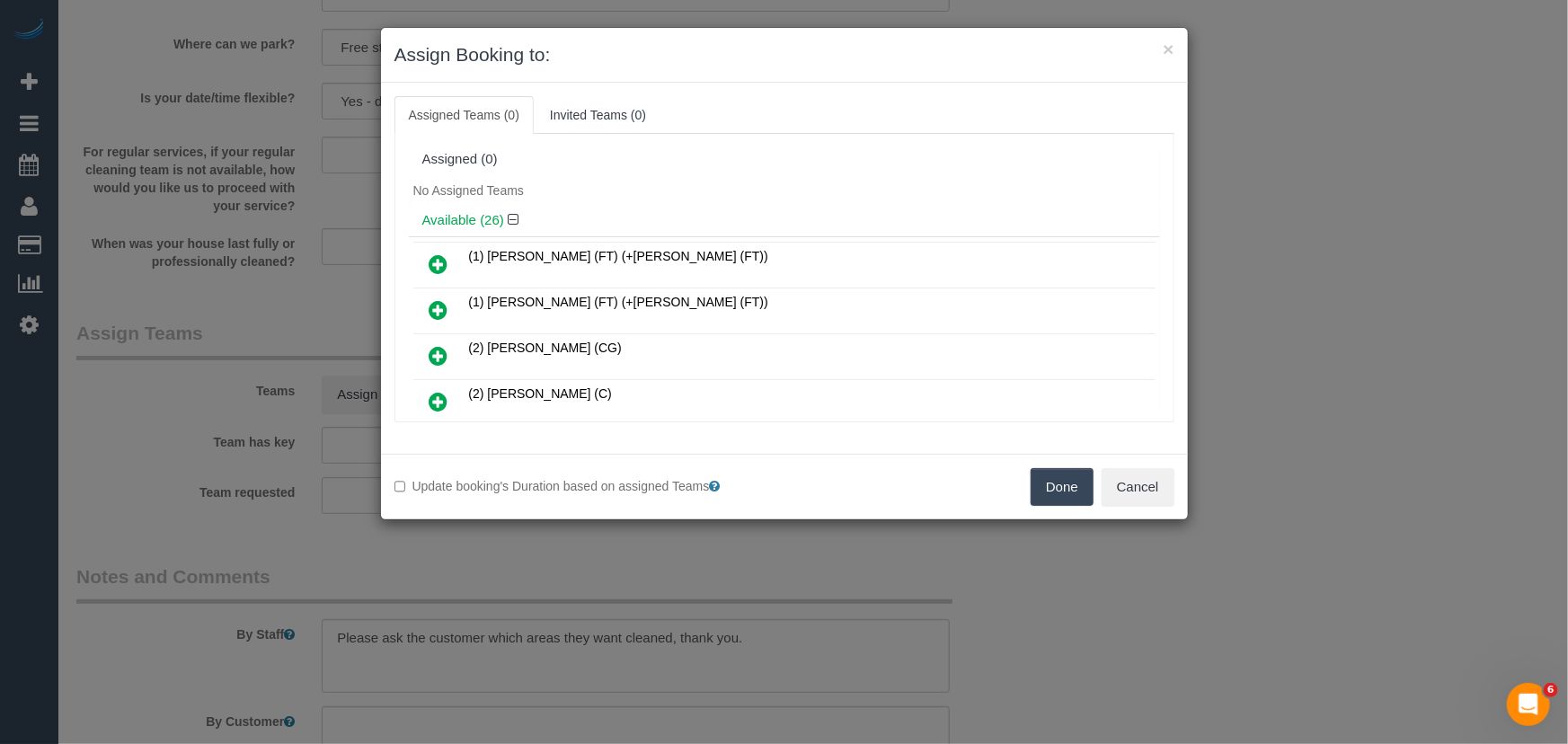
click at [434, 259] on icon at bounding box center [438, 265] width 19 height 22
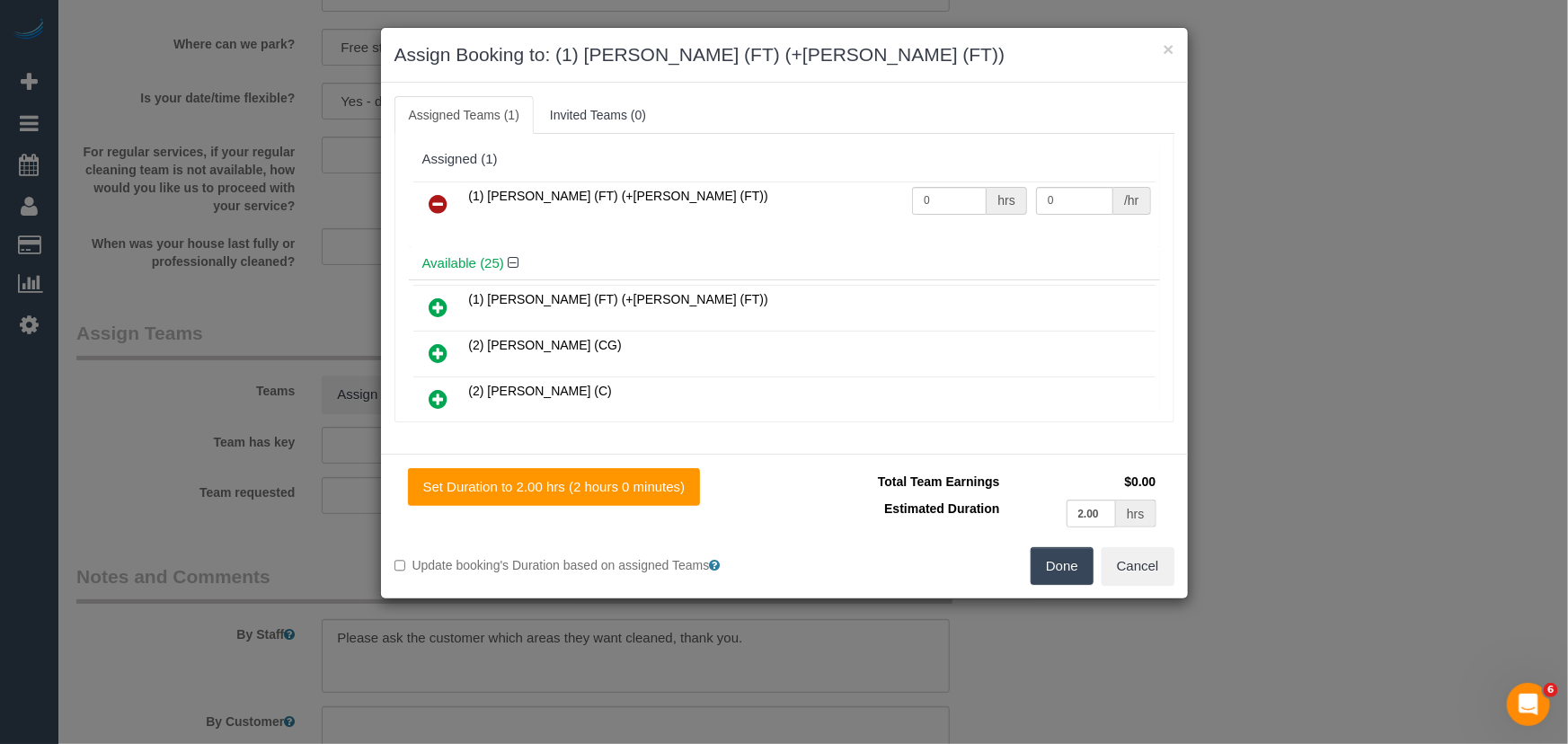
click at [439, 300] on icon at bounding box center [438, 307] width 19 height 22
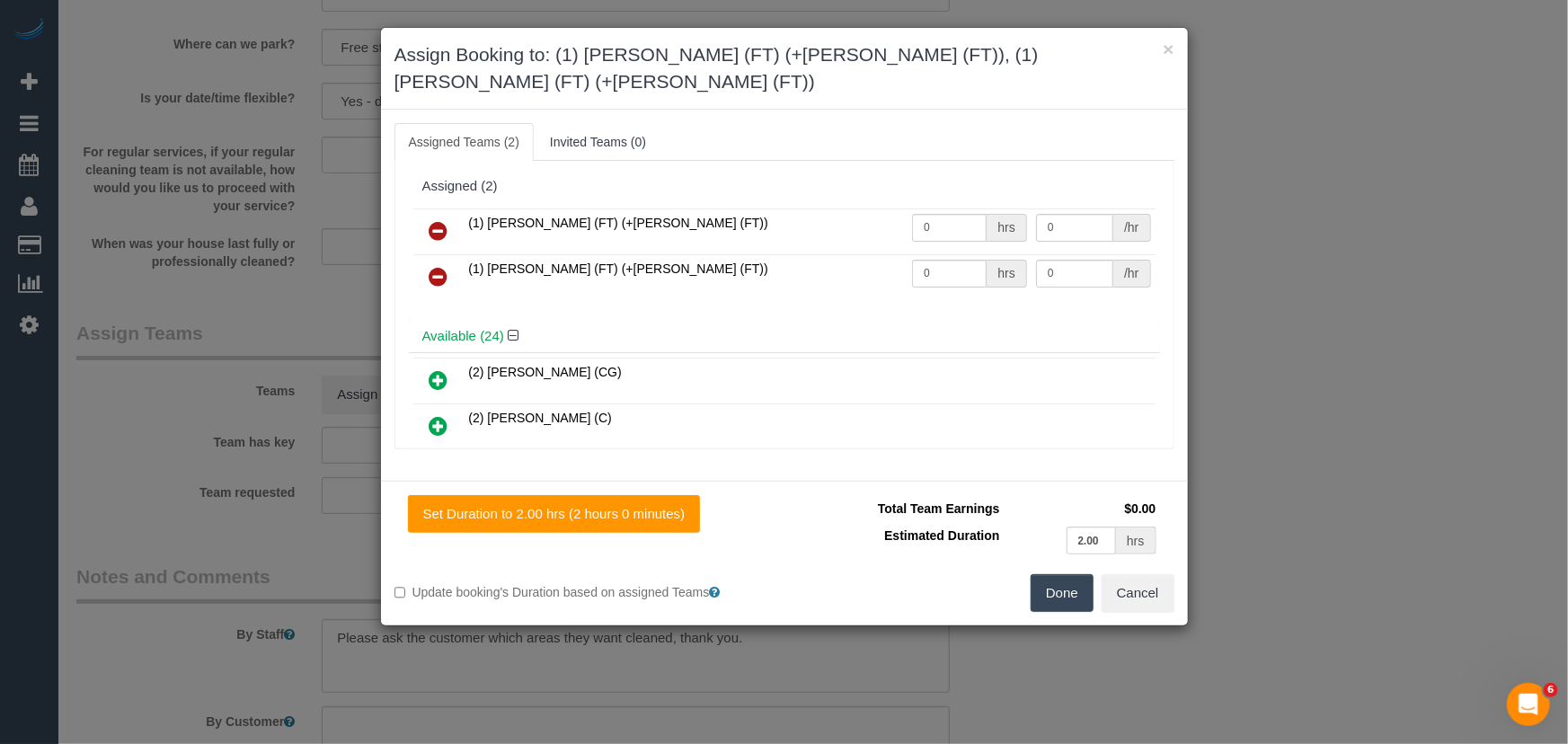
click at [1062, 574] on button "Done" at bounding box center [1062, 592] width 62 height 38
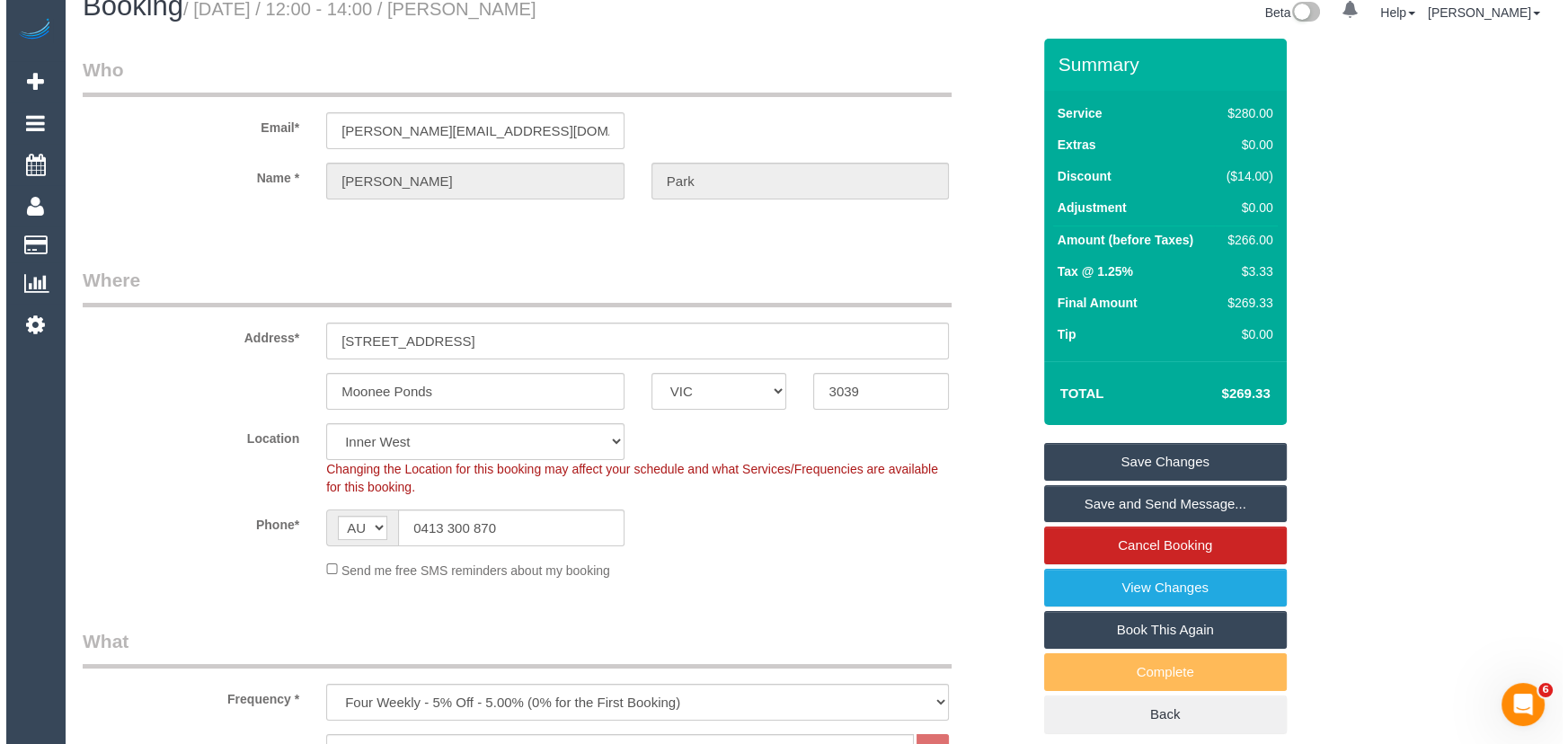
scroll to position [0, 0]
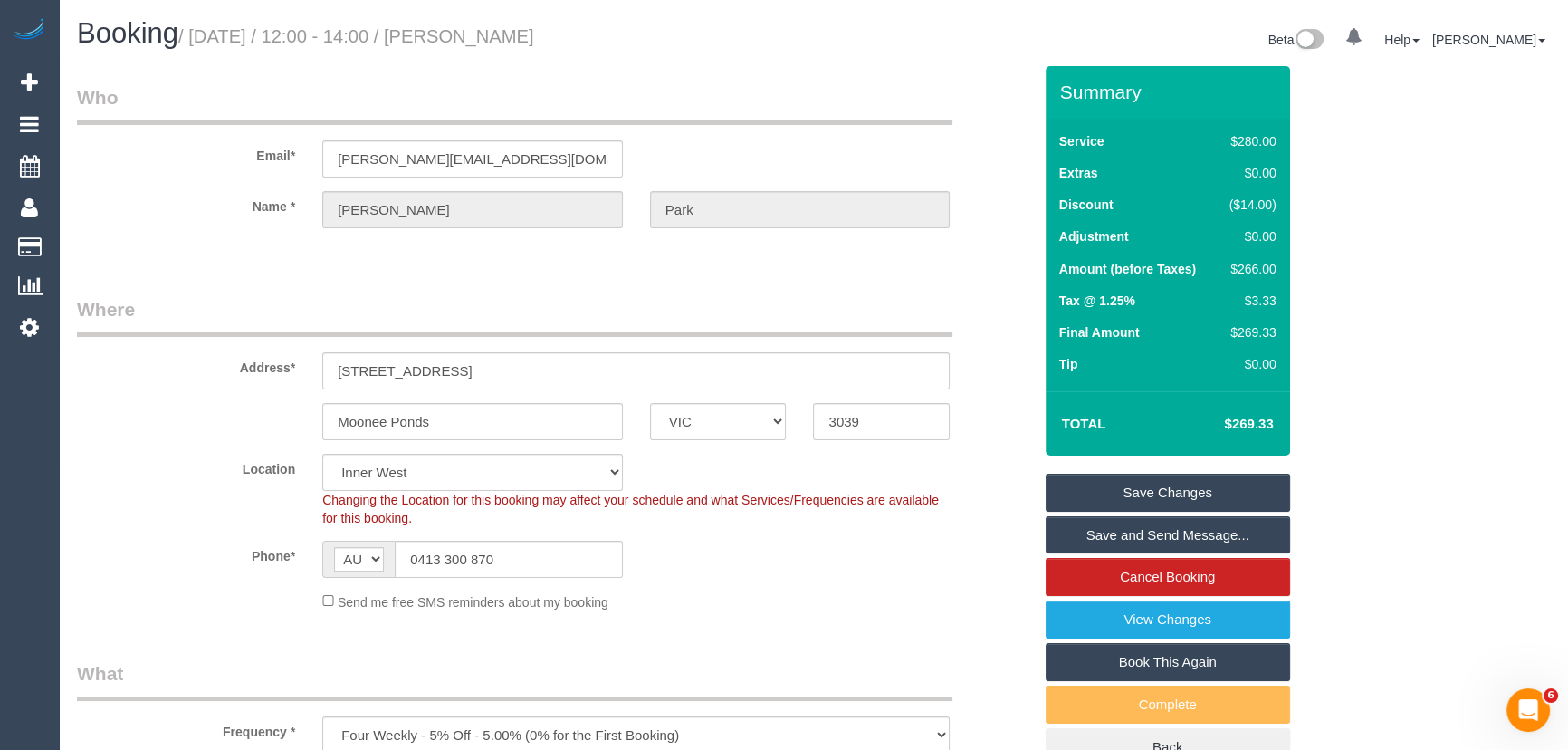
click at [503, 26] on small "/ October 17, 2025 / 12:00 - 14:00 / Michael Park" at bounding box center [357, 36] width 356 height 20
copy small "Michael Park"
click at [1152, 542] on link "Save and Send Message..." at bounding box center [1168, 535] width 245 height 38
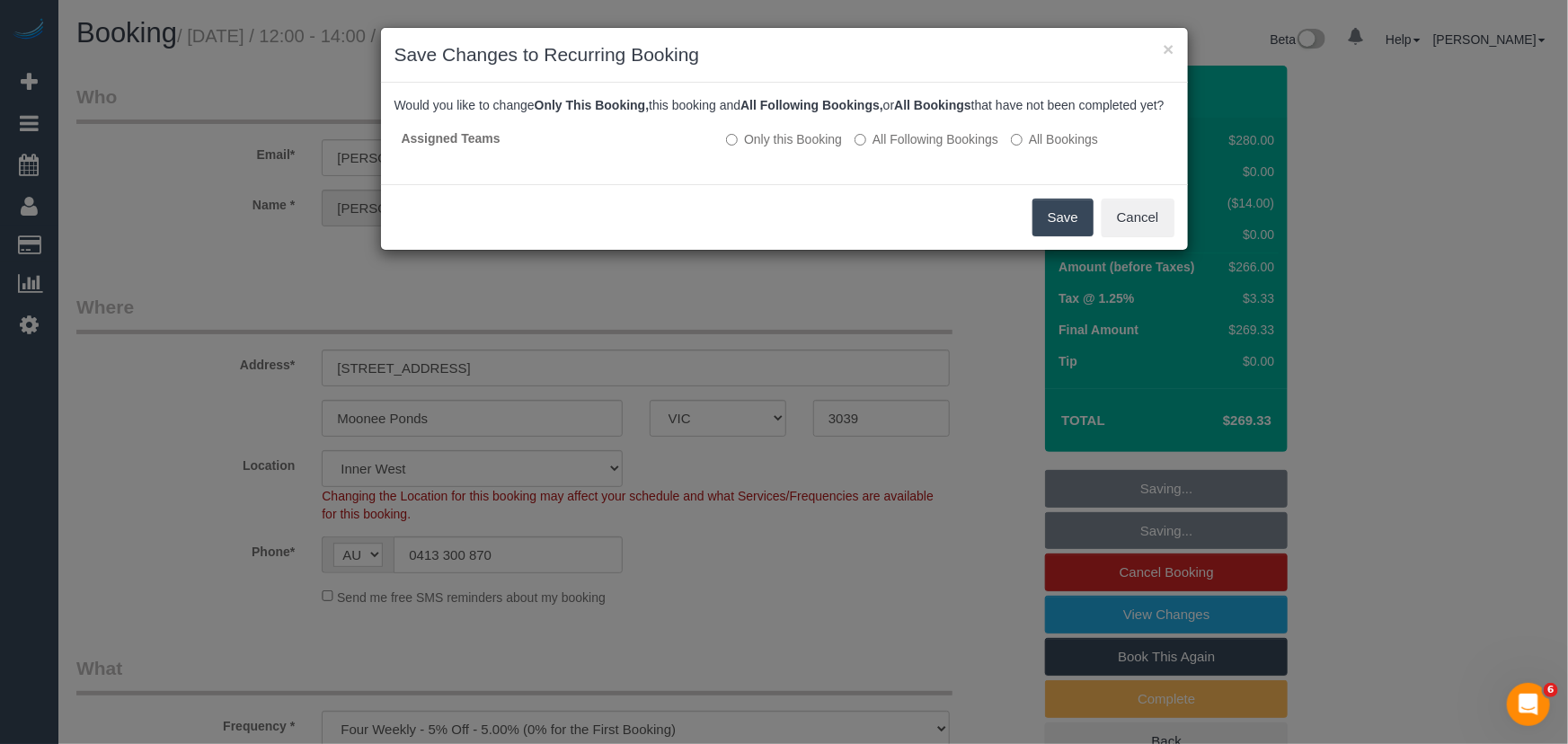
click at [1067, 236] on button "Save" at bounding box center [1064, 217] width 61 height 38
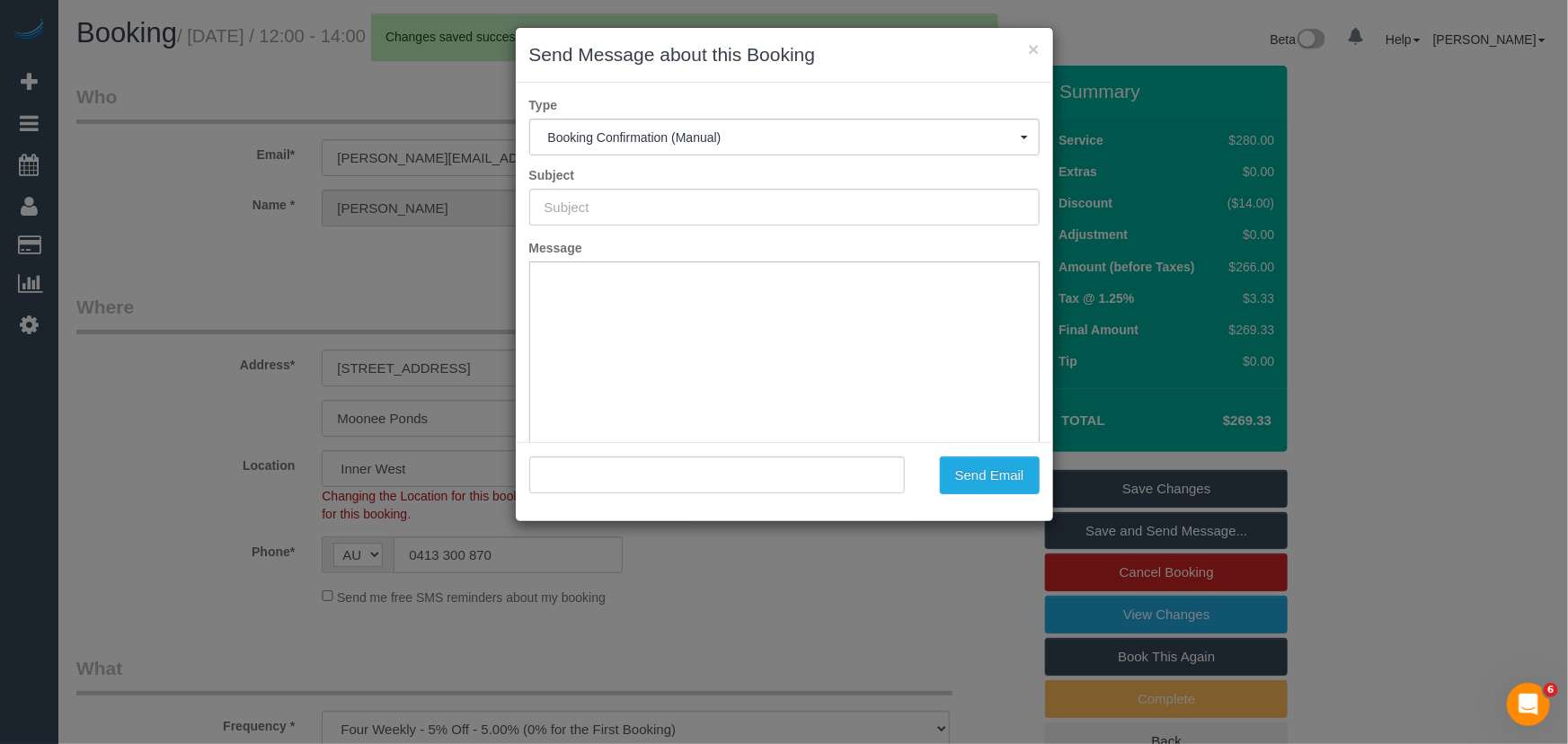
type input "Booking Confirmed"
type input ""Michael Park" <michael.n.park@hotmail.com>"
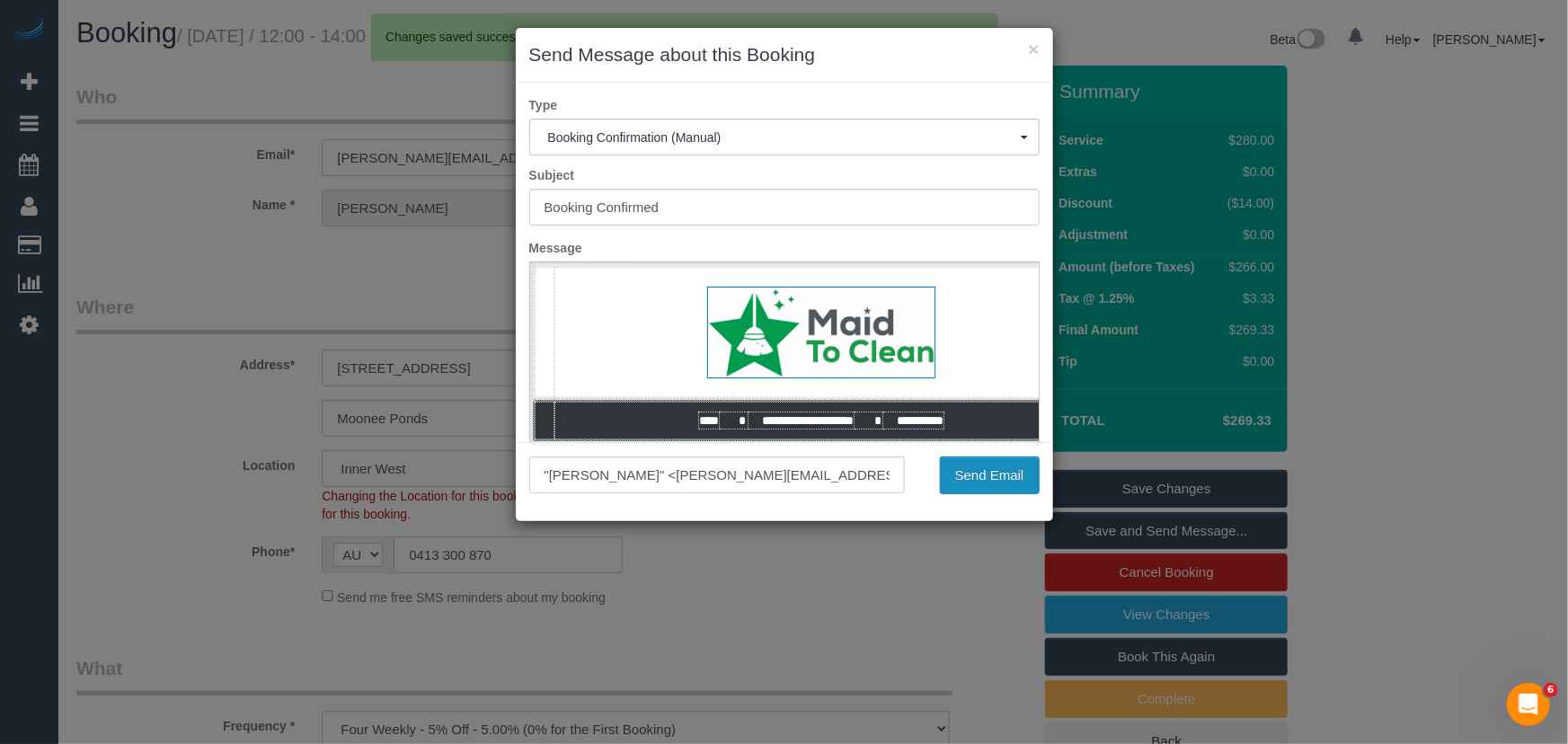
click at [990, 465] on button "Send Email" at bounding box center [989, 476] width 100 height 38
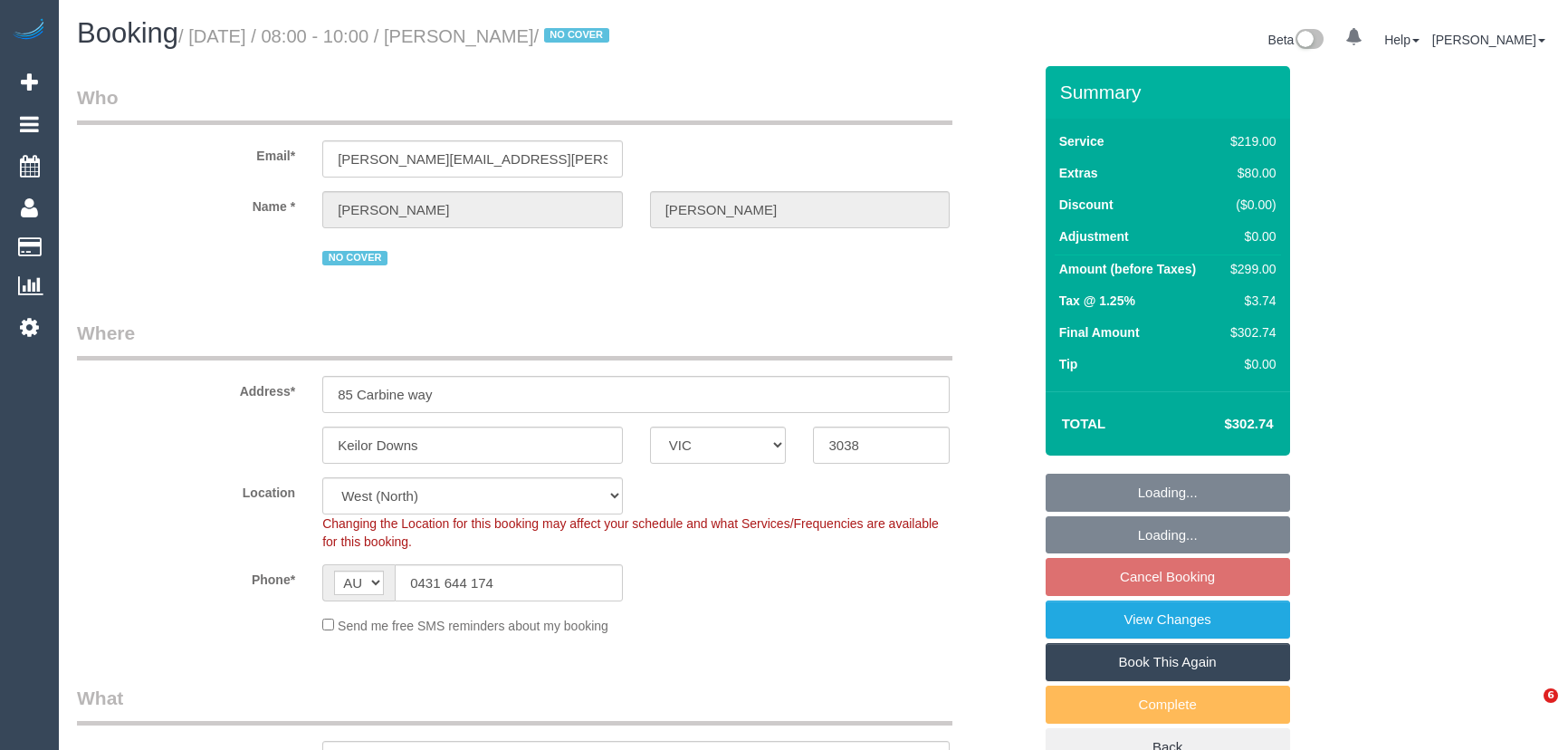
select select "VIC"
select select "string:stripe-pm_1Rxgn22GScqysDRVKR7XNZBC"
select select "number:28"
select select "number:14"
select select "number:19"
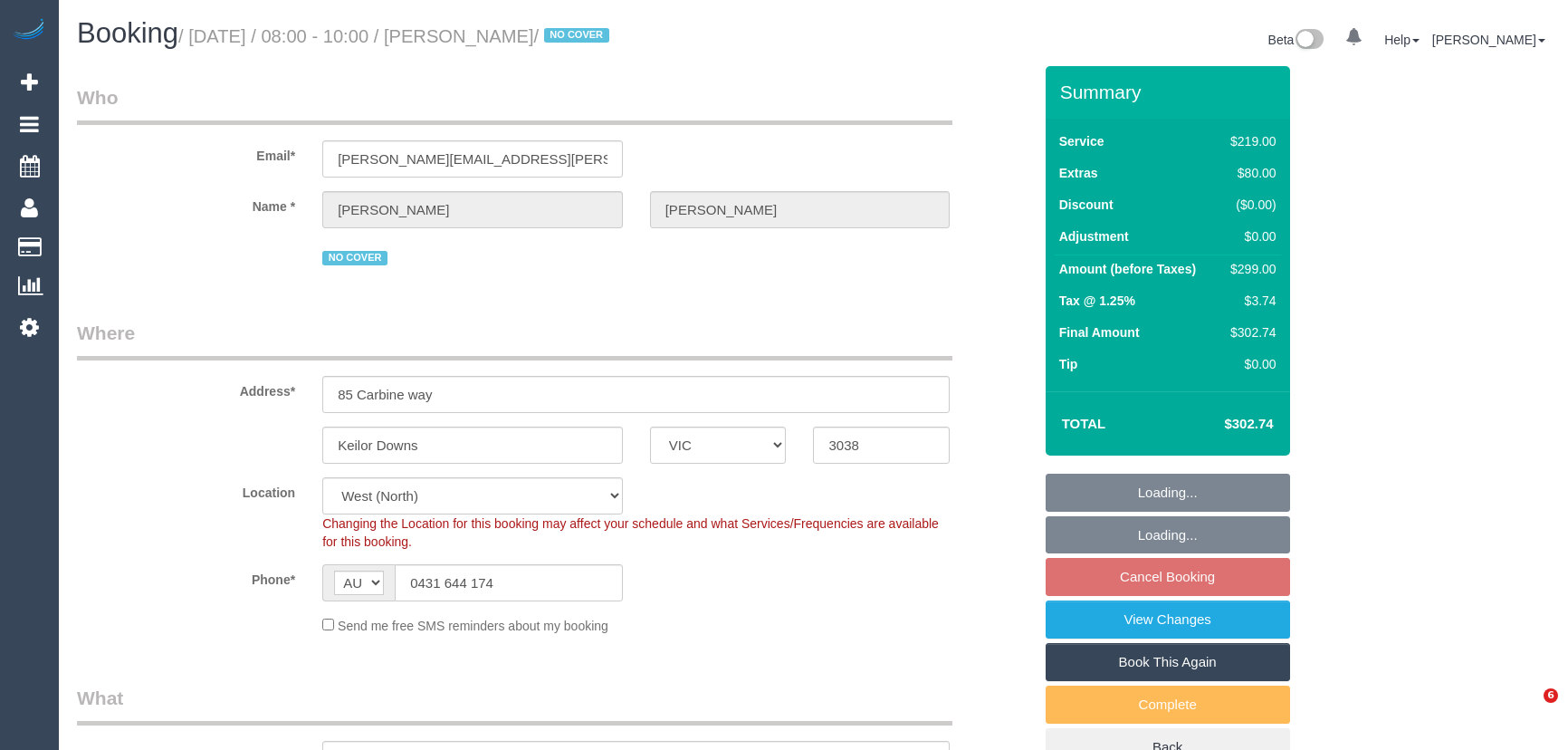
select select "number:36"
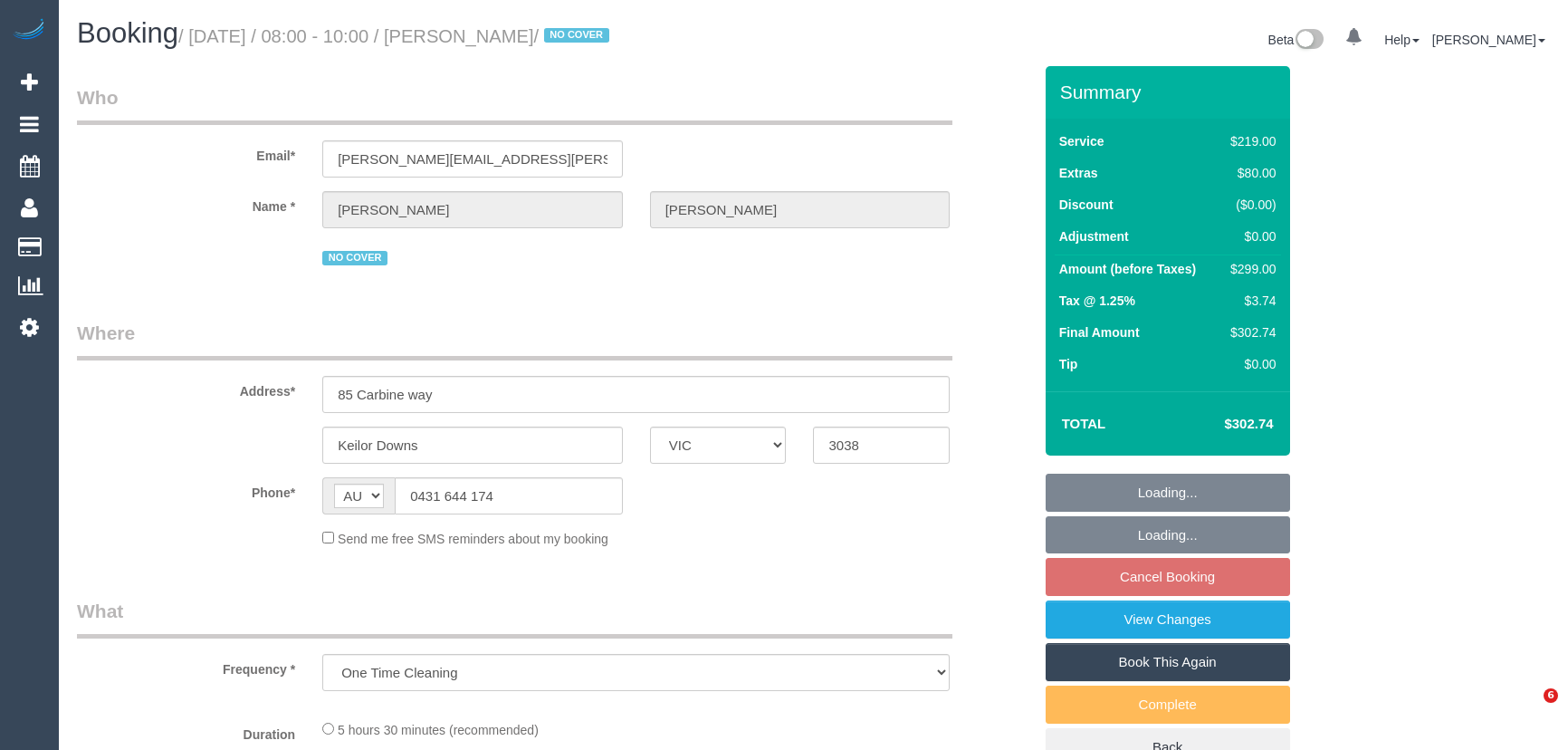
select select "VIC"
select select "string:stripe-pm_1Rxgn22GScqysDRVKR7XNZBC"
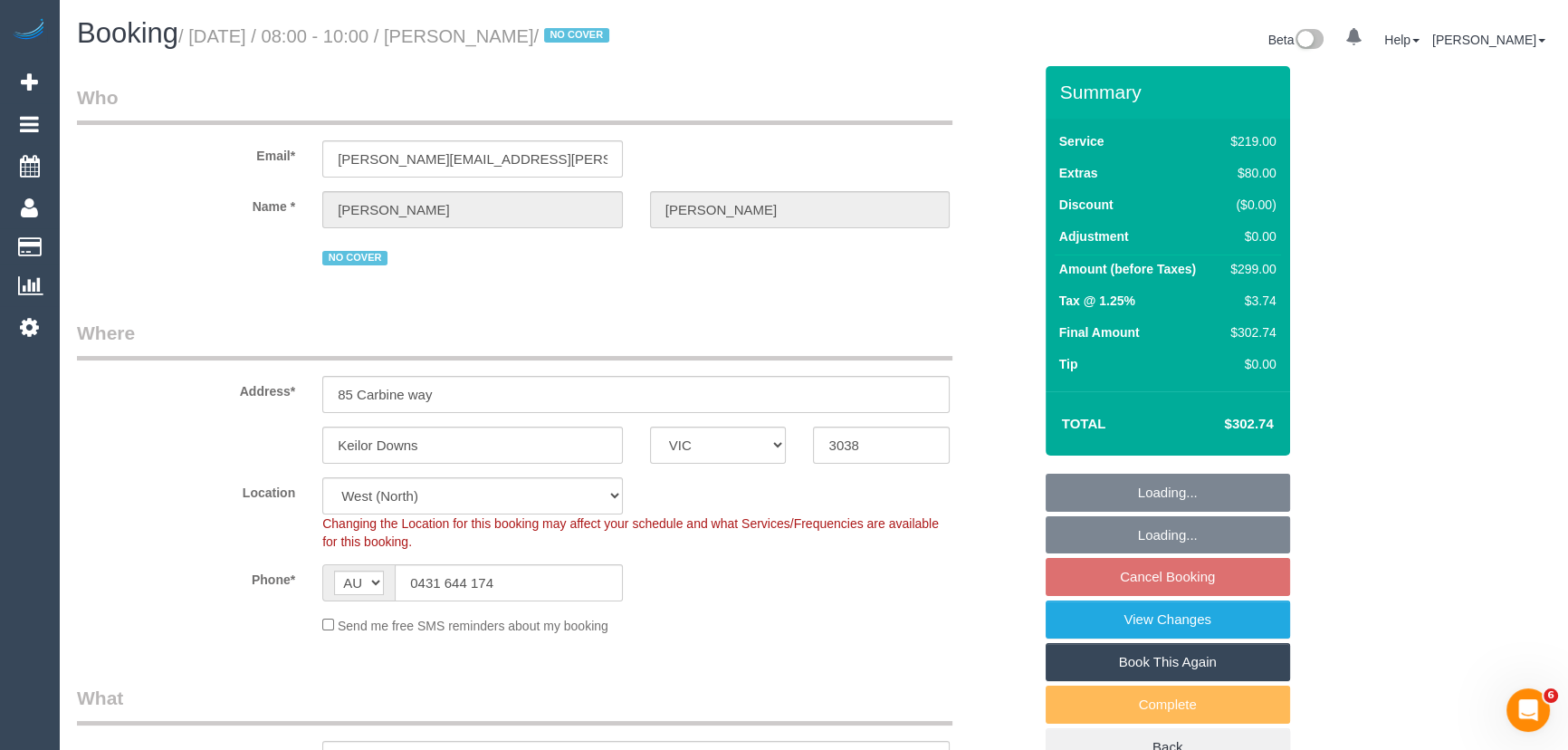
select select "object:661"
select select "number:28"
select select "number:14"
select select "number:19"
select select "number:36"
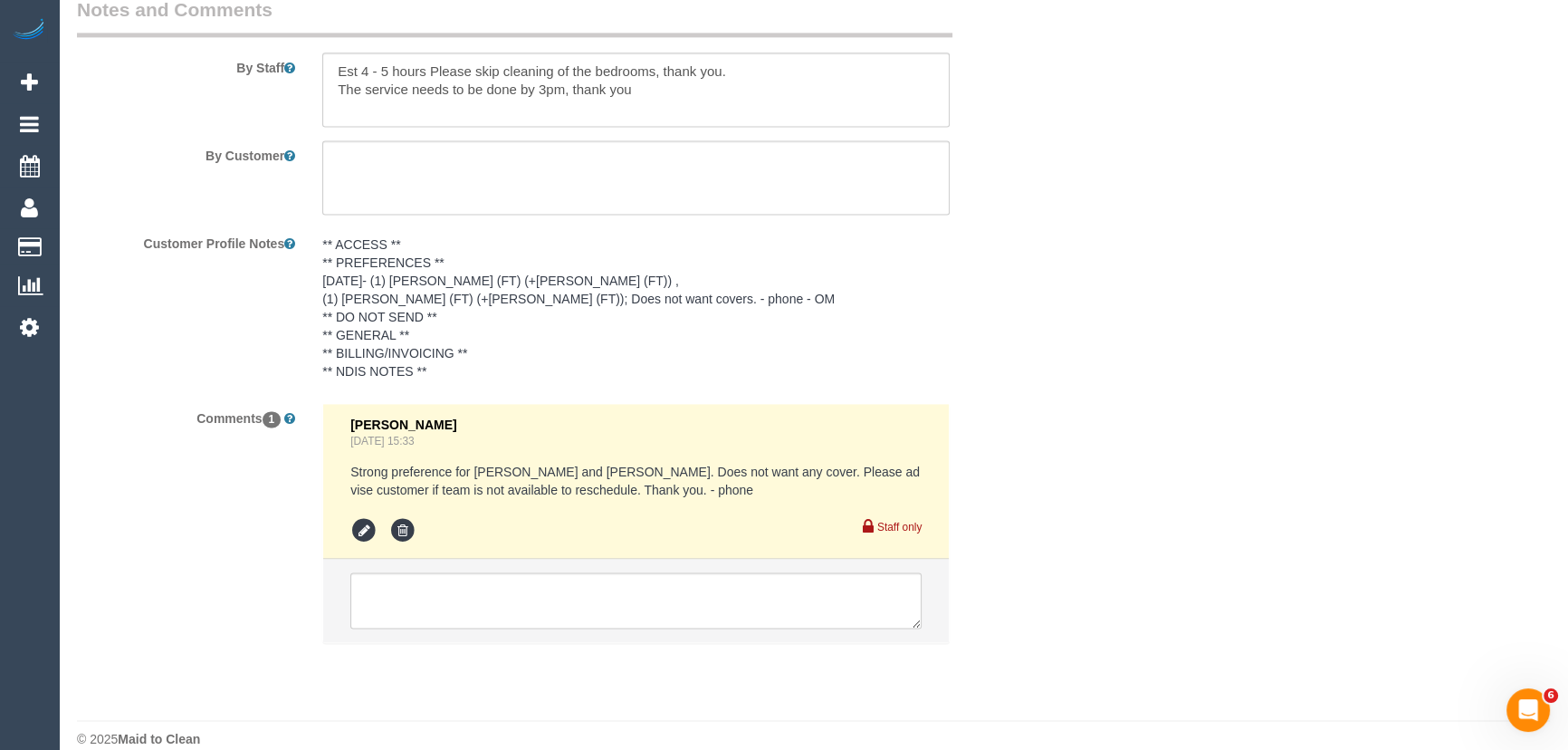
scroll to position [3183, 0]
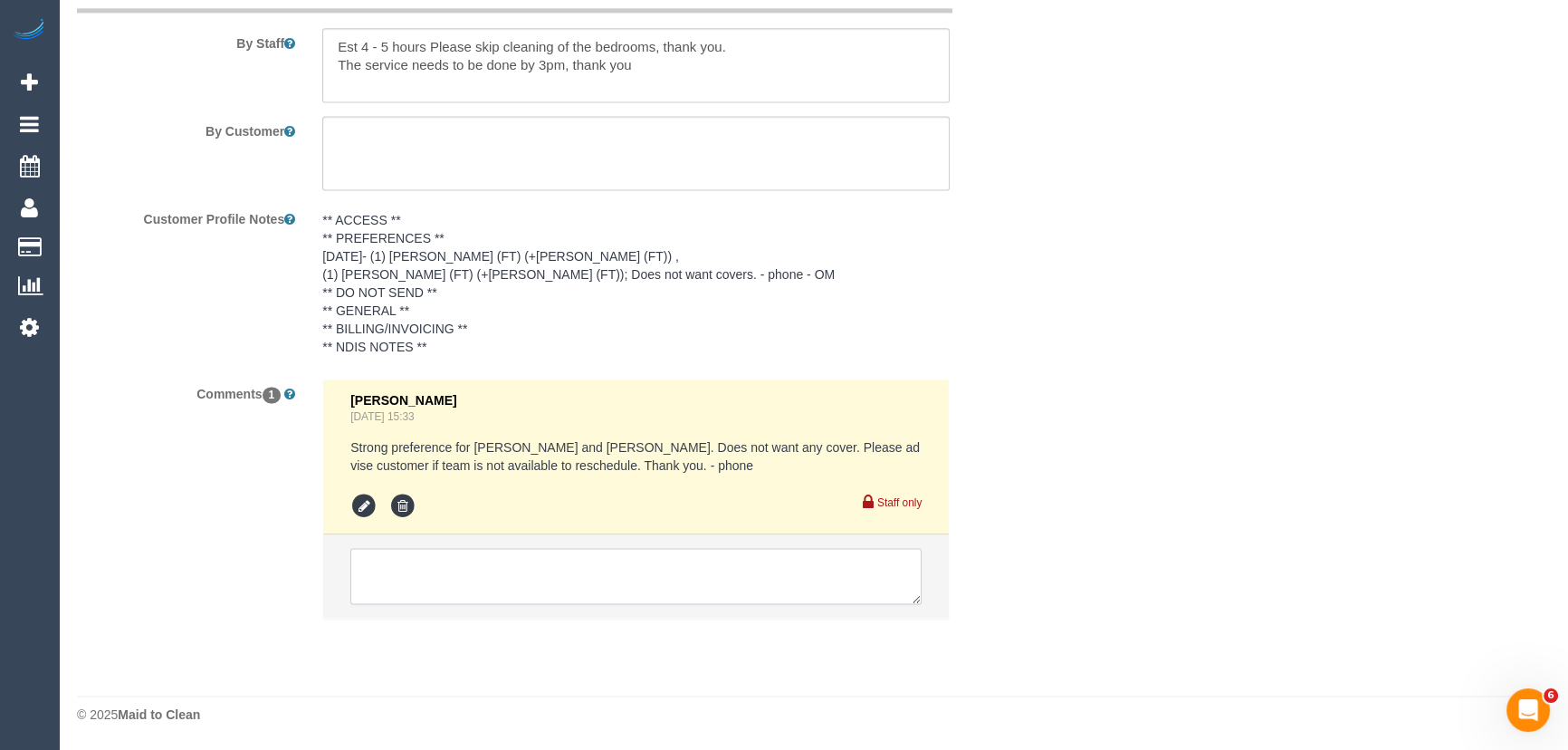
click at [406, 580] on textarea at bounding box center [636, 576] width 571 height 56
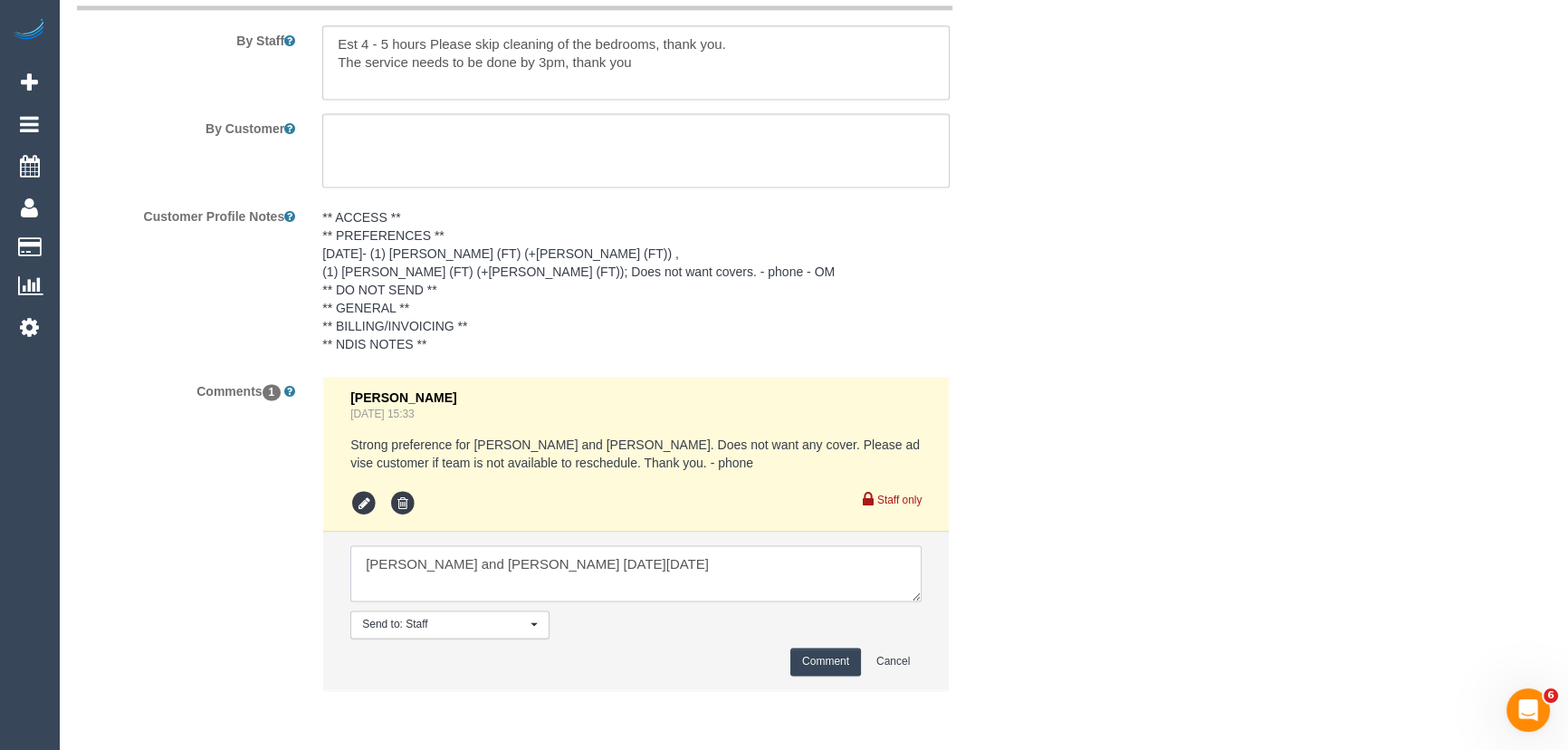
type textarea "[PERSON_NAME] and [PERSON_NAME] [DATE][DATE]"
click at [834, 666] on button "Comment" at bounding box center [826, 661] width 71 height 28
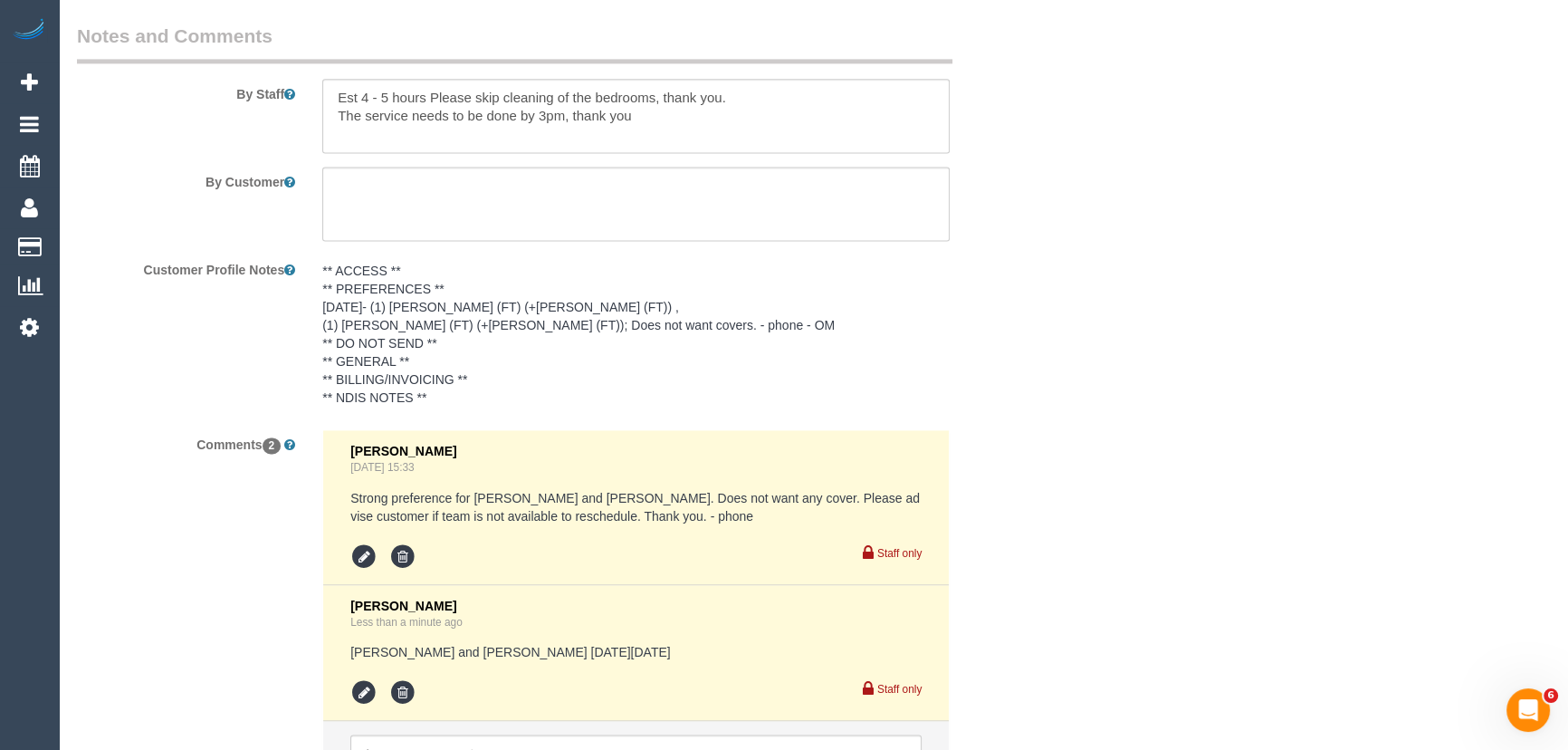
scroll to position [3100, 0]
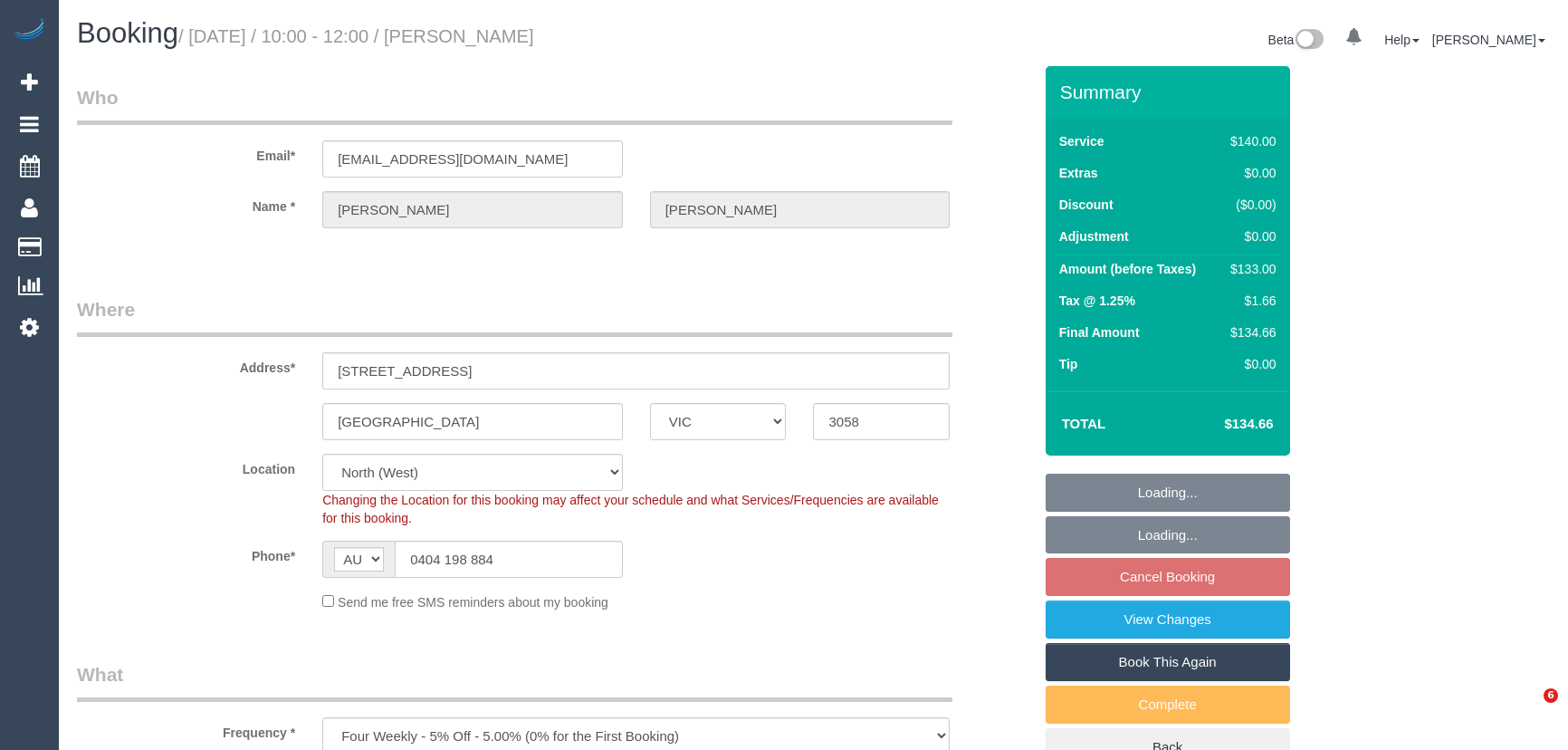
select select "VIC"
select select "number:28"
select select "number:14"
select select "number:19"
select select "number:25"
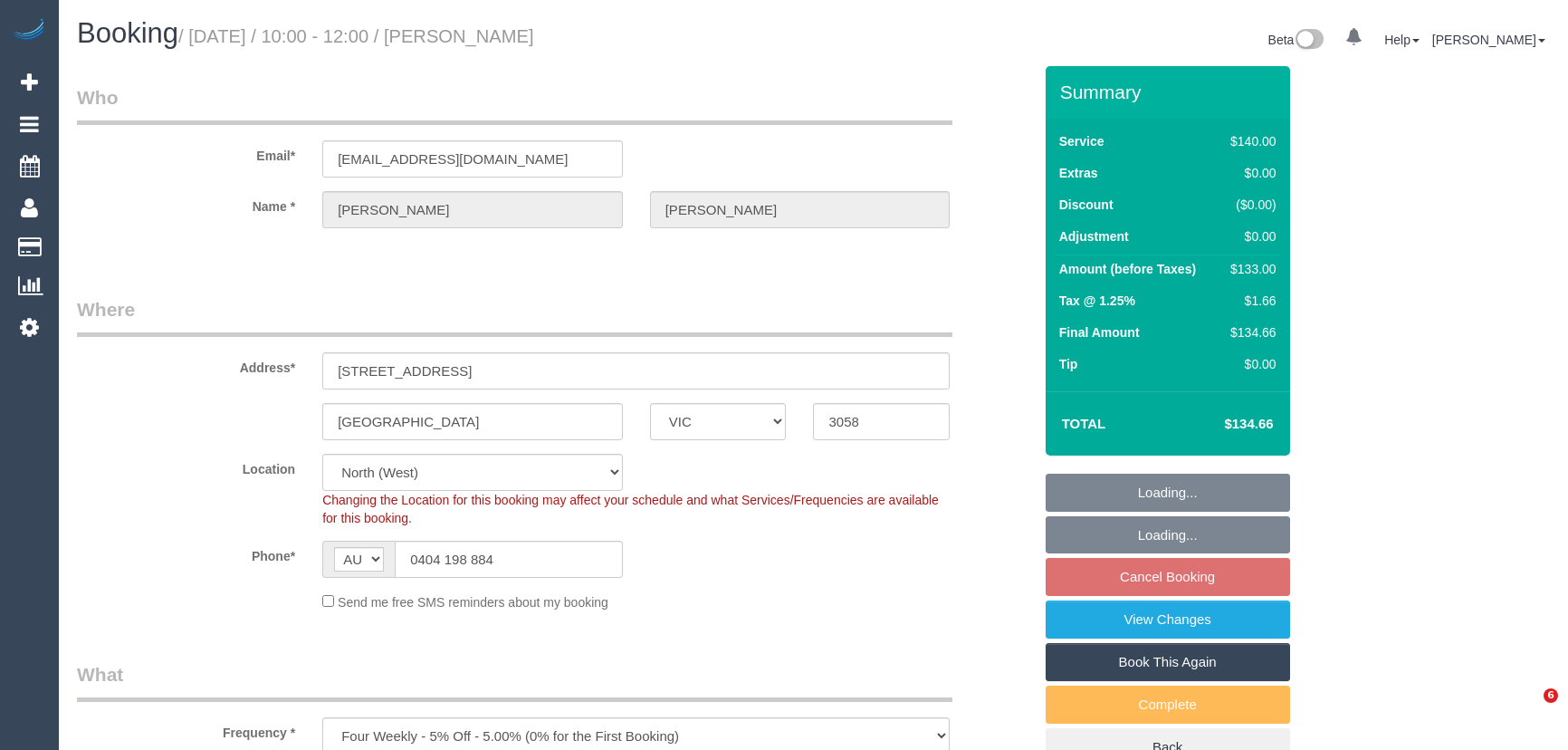
select select "number:35"
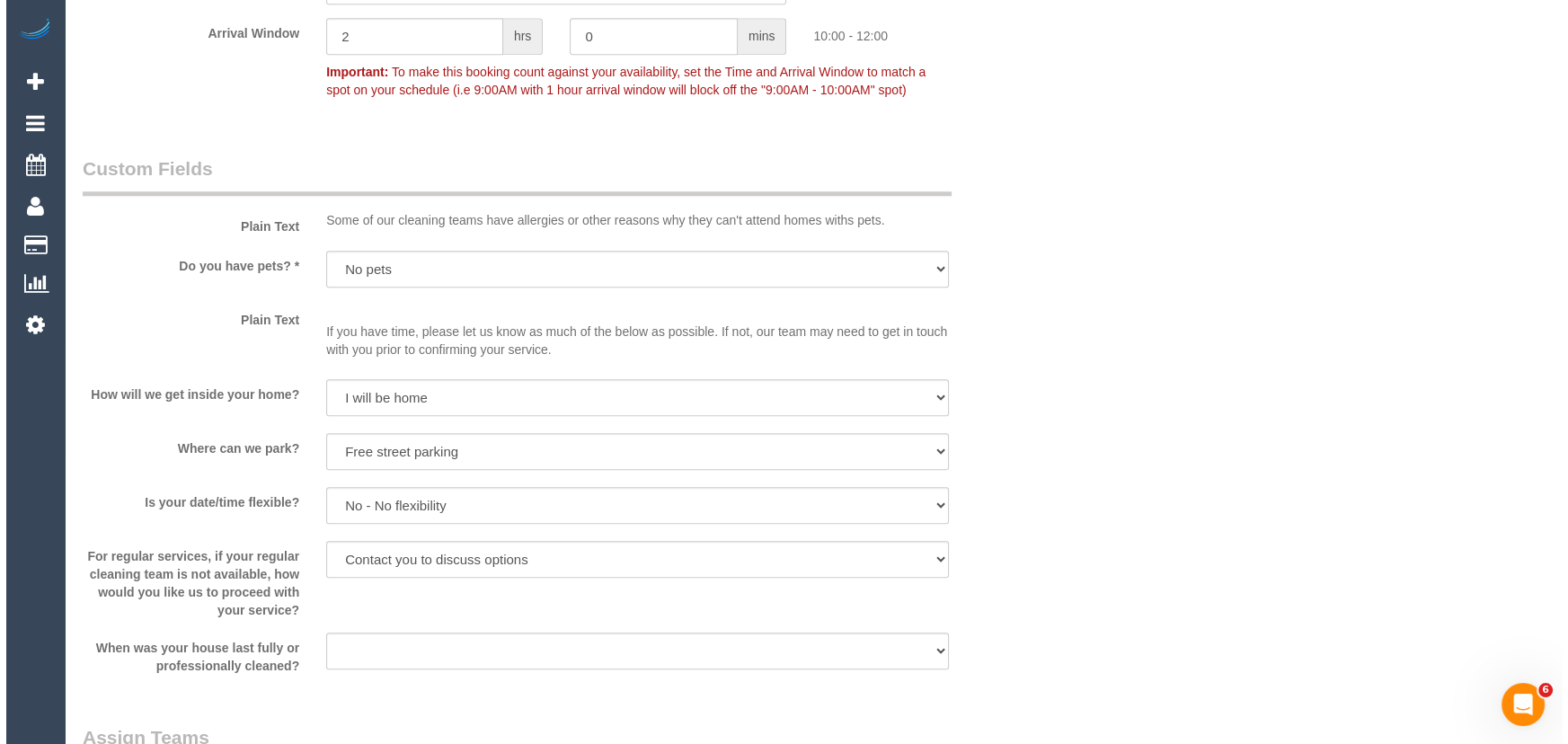
scroll to position [2368, 0]
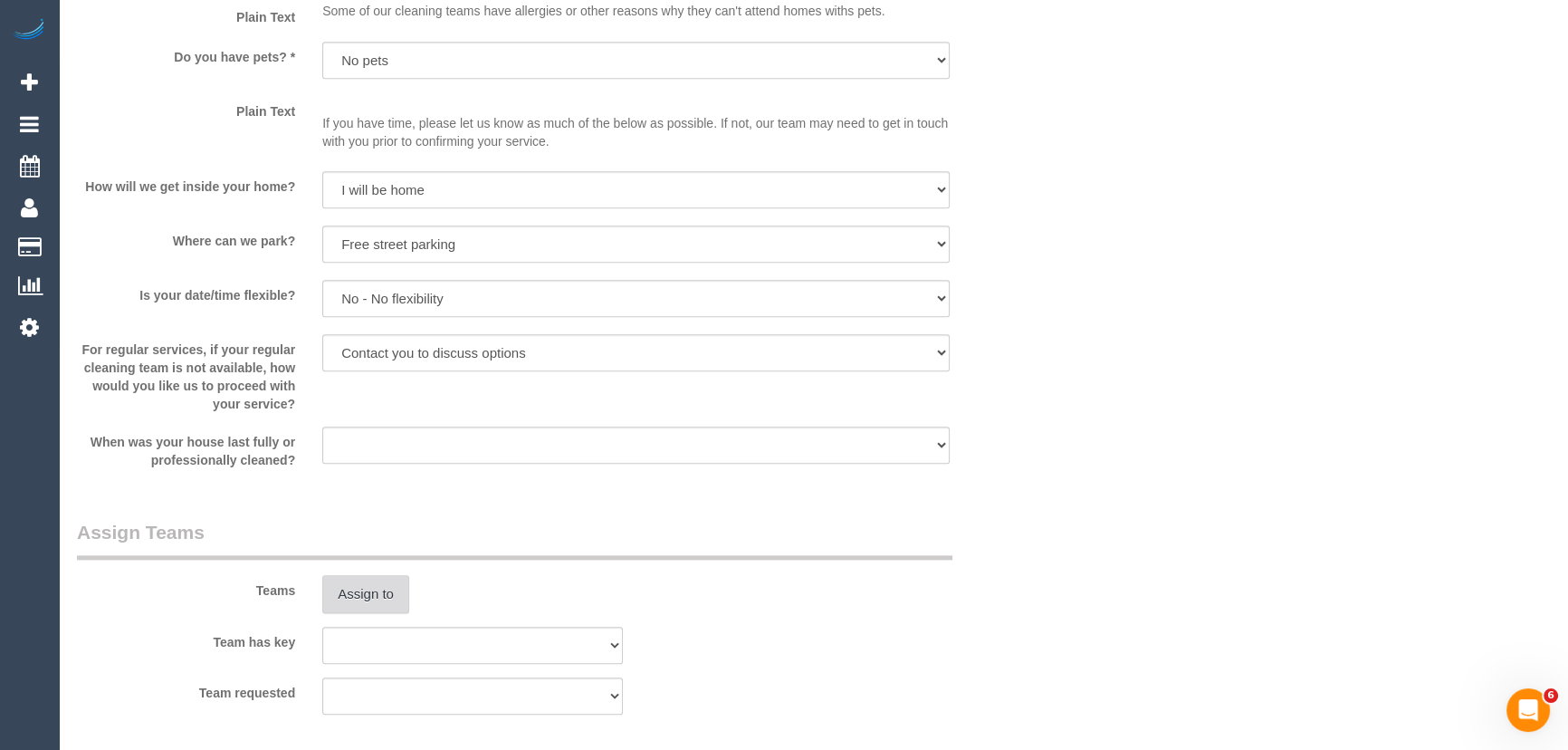
click at [369, 598] on button "Assign to" at bounding box center [366, 594] width 87 height 38
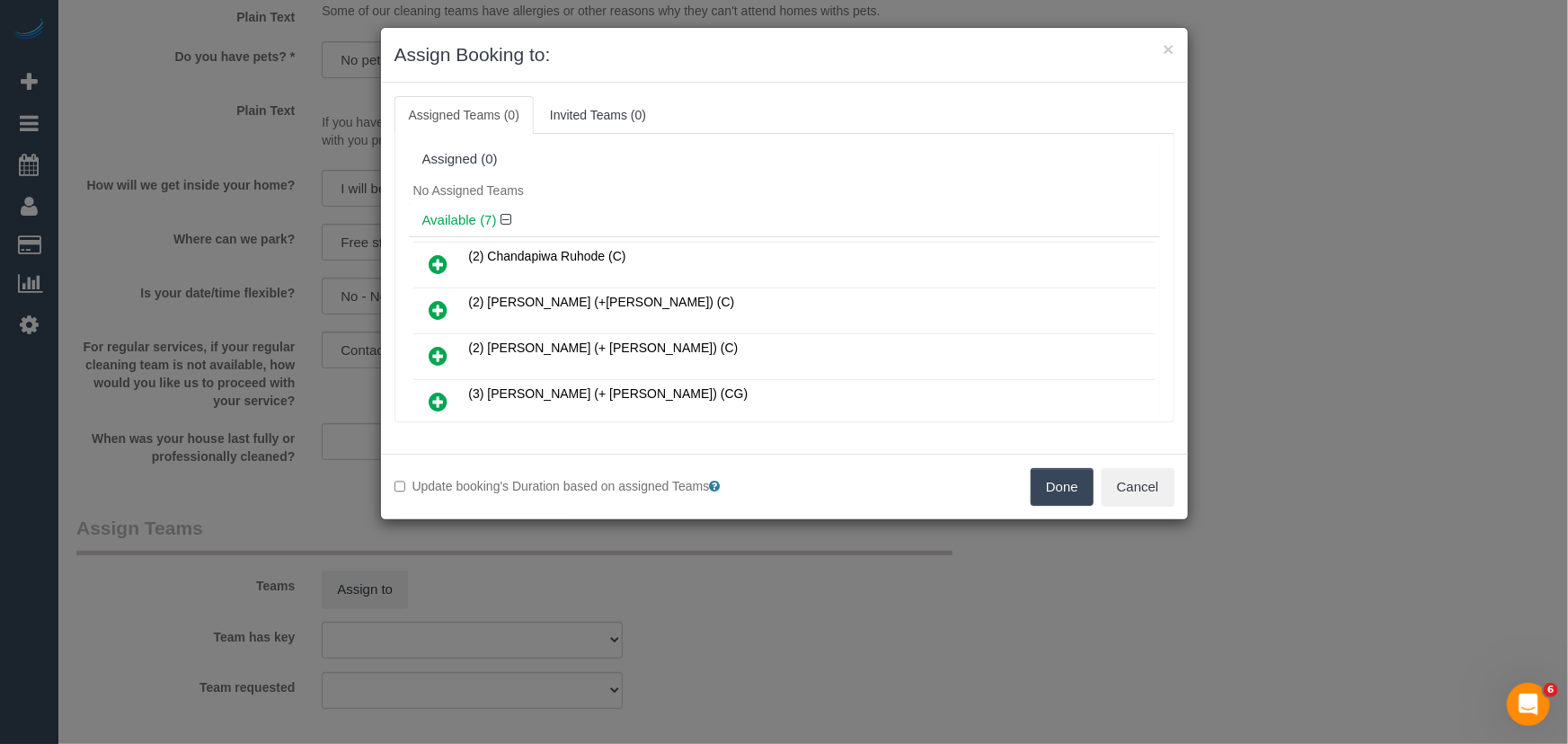
scroll to position [4050, 0]
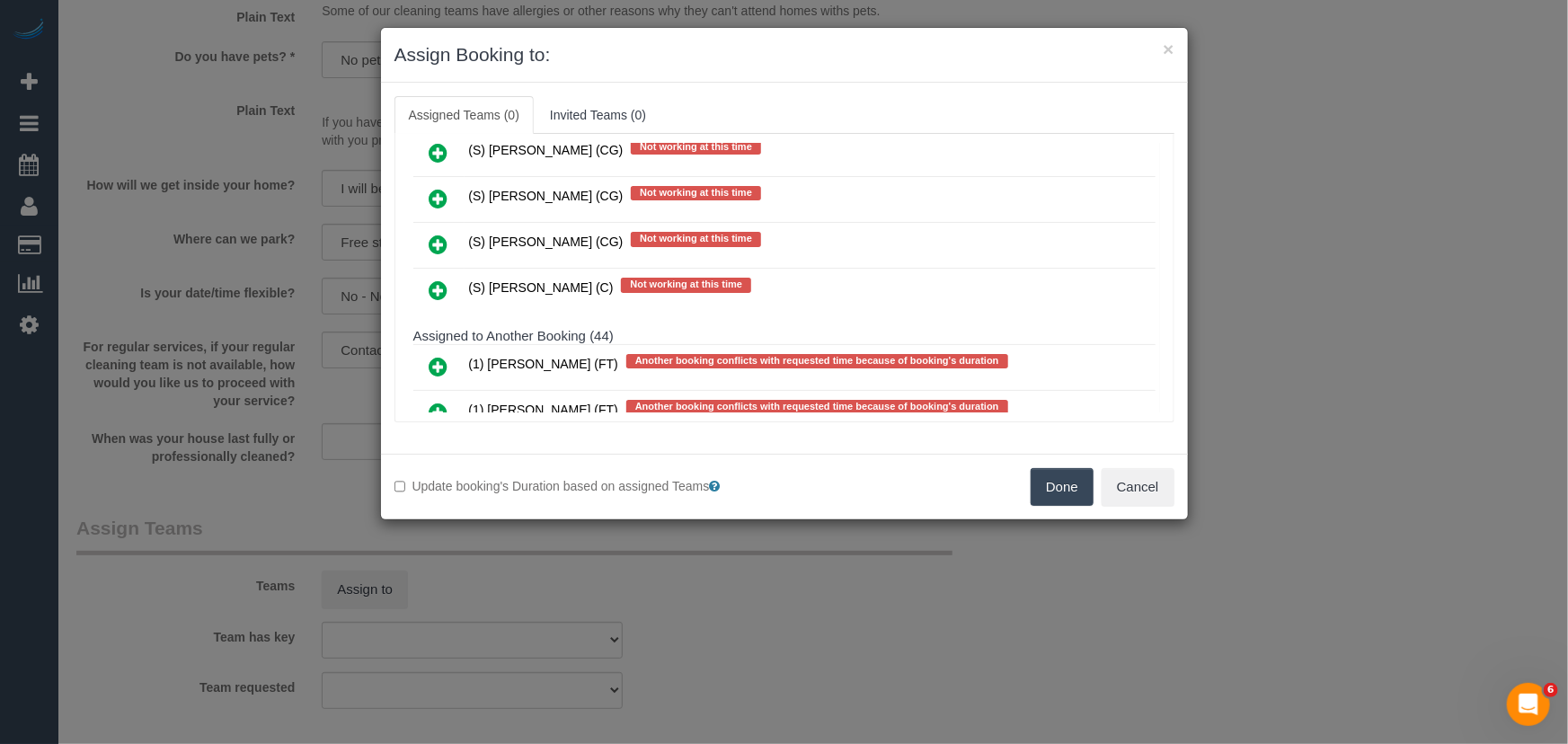
drag, startPoint x: 430, startPoint y: 281, endPoint x: 486, endPoint y: 303, distance: 60.2
click at [430, 356] on icon at bounding box center [438, 367] width 19 height 22
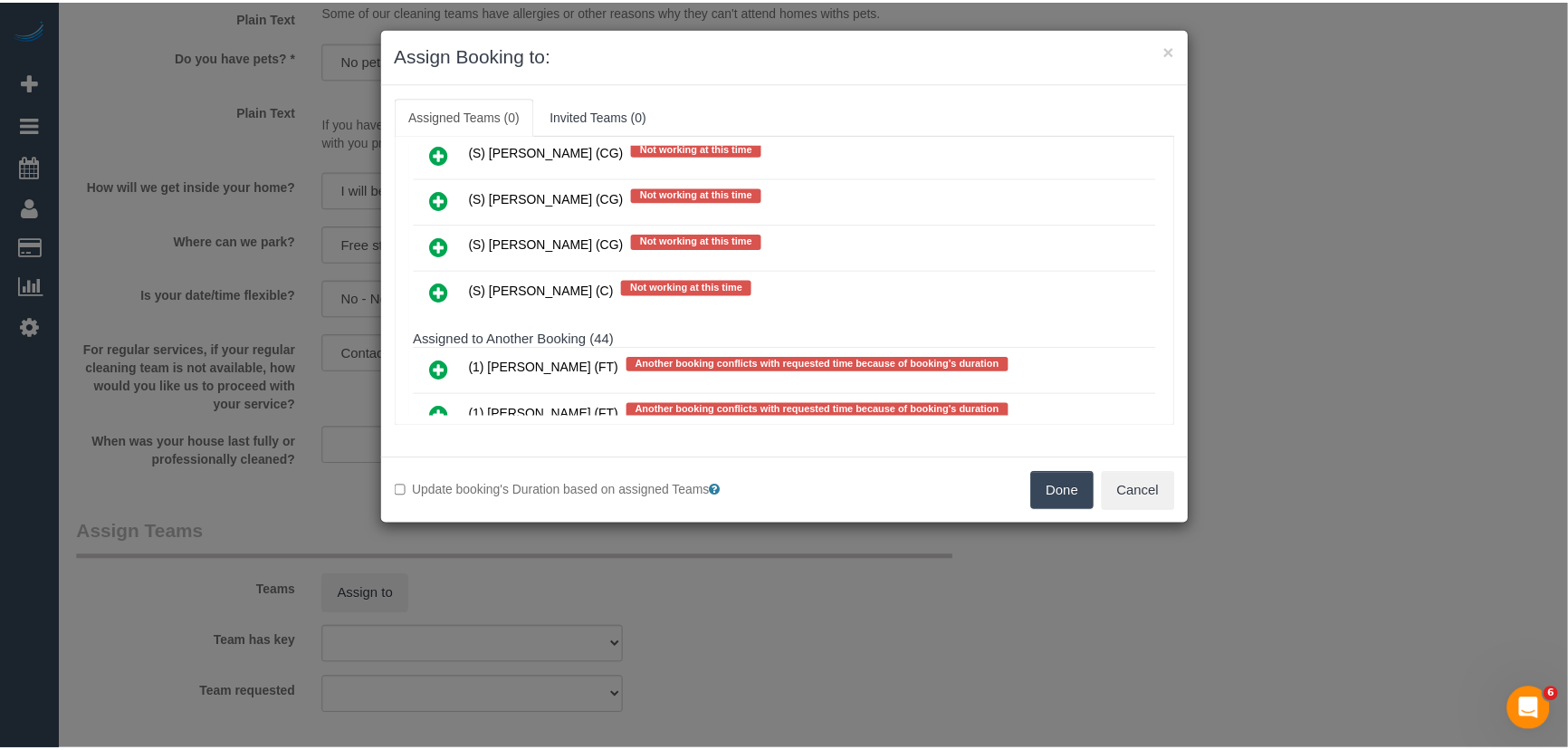
scroll to position [4131, 0]
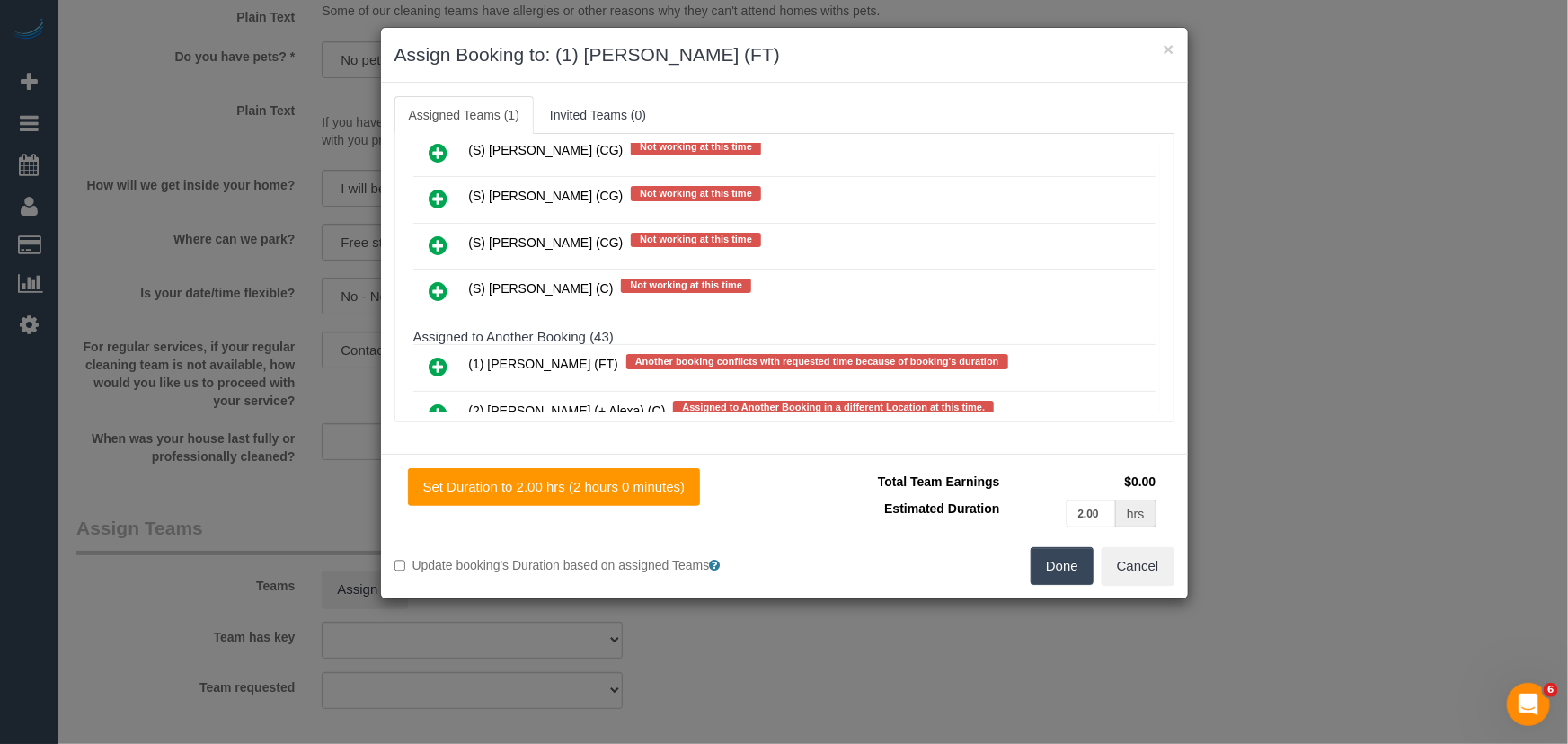
click at [1064, 559] on button "Done" at bounding box center [1062, 566] width 62 height 38
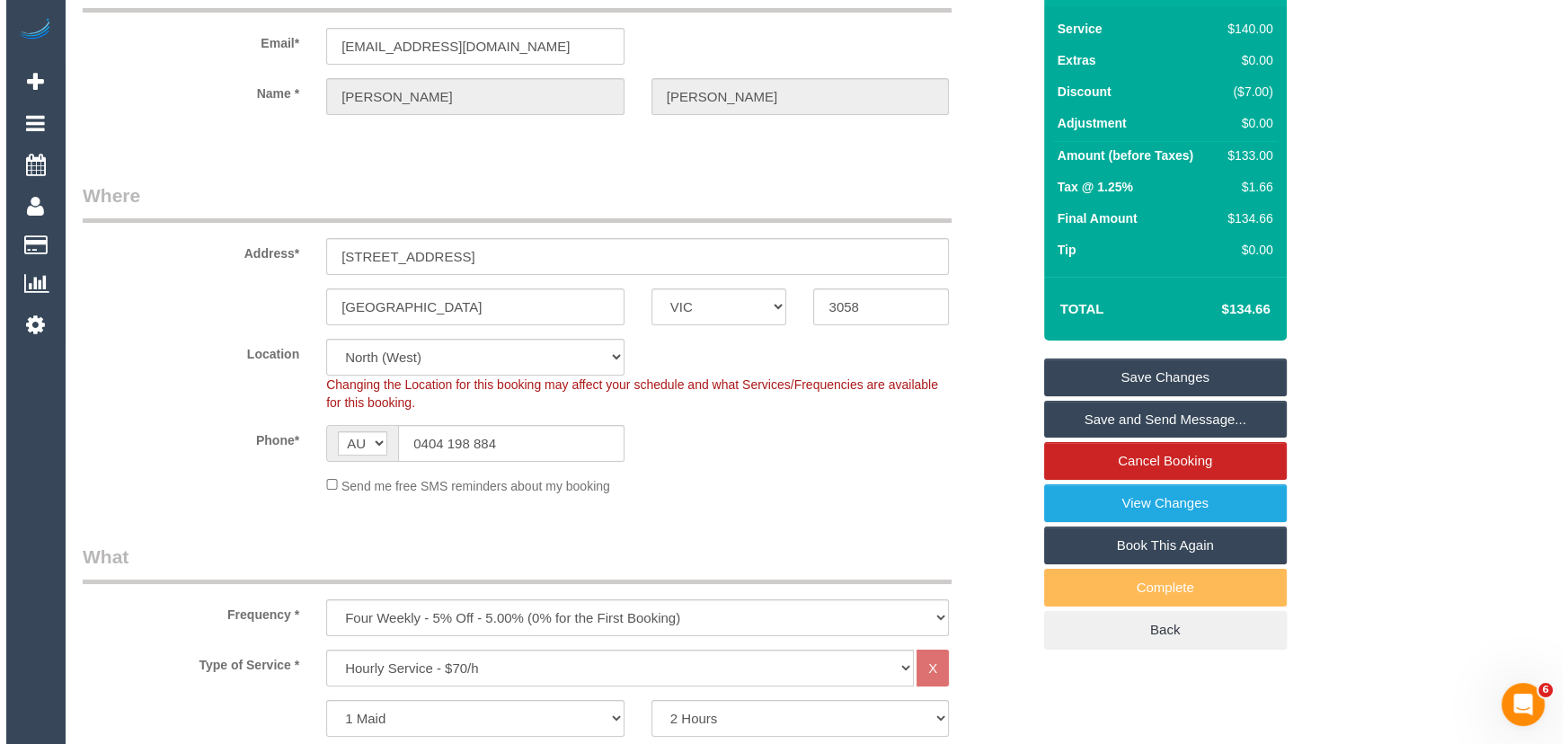
scroll to position [0, 0]
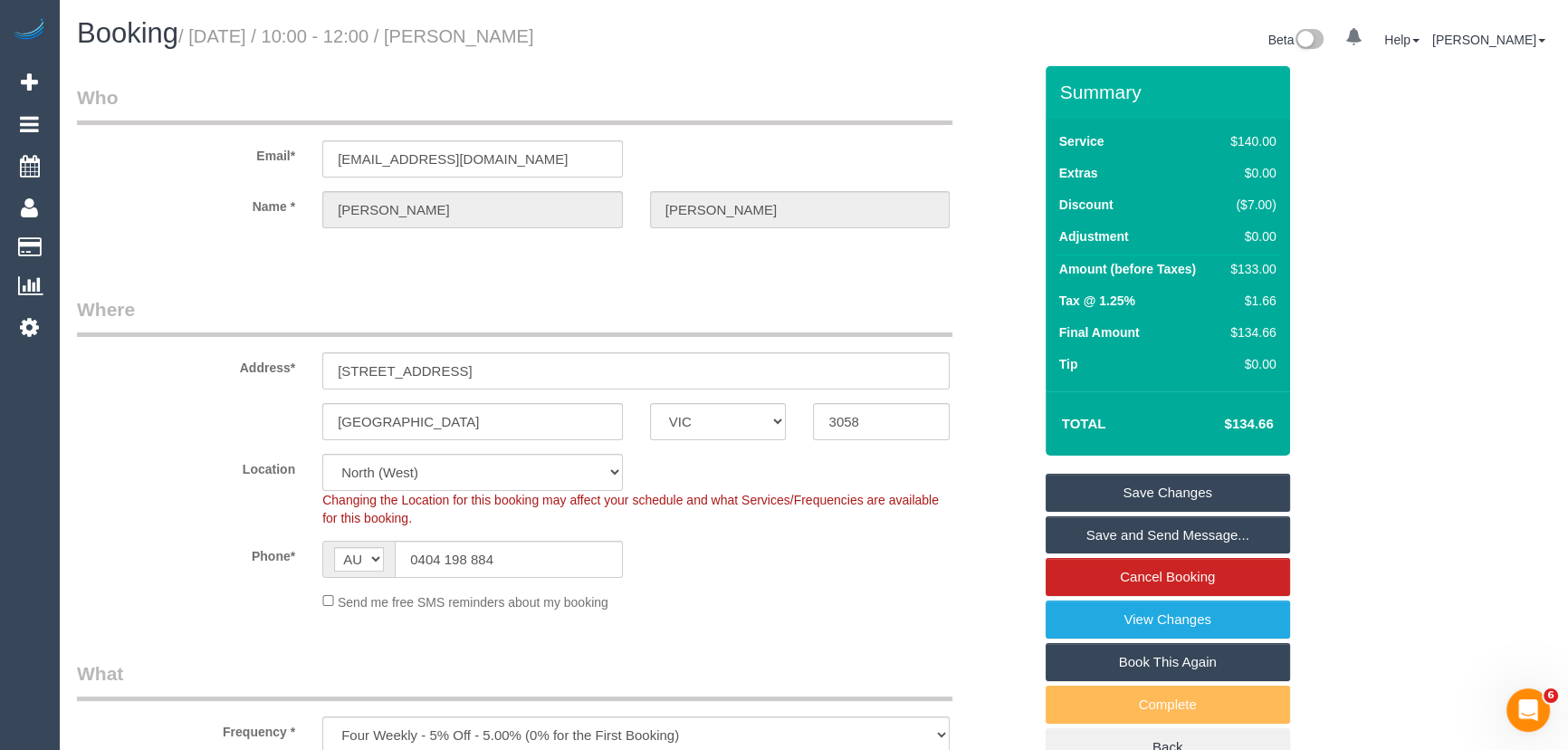
click at [494, 29] on small "/ October 17, 2025 / 10:00 - 12:00 / Matthew Twomey" at bounding box center [357, 36] width 356 height 20
copy small "Matthew Twomey"
drag, startPoint x: 1123, startPoint y: 529, endPoint x: 1113, endPoint y: 433, distance: 96.5
click at [1123, 529] on link "Save and Send Message..." at bounding box center [1168, 535] width 245 height 38
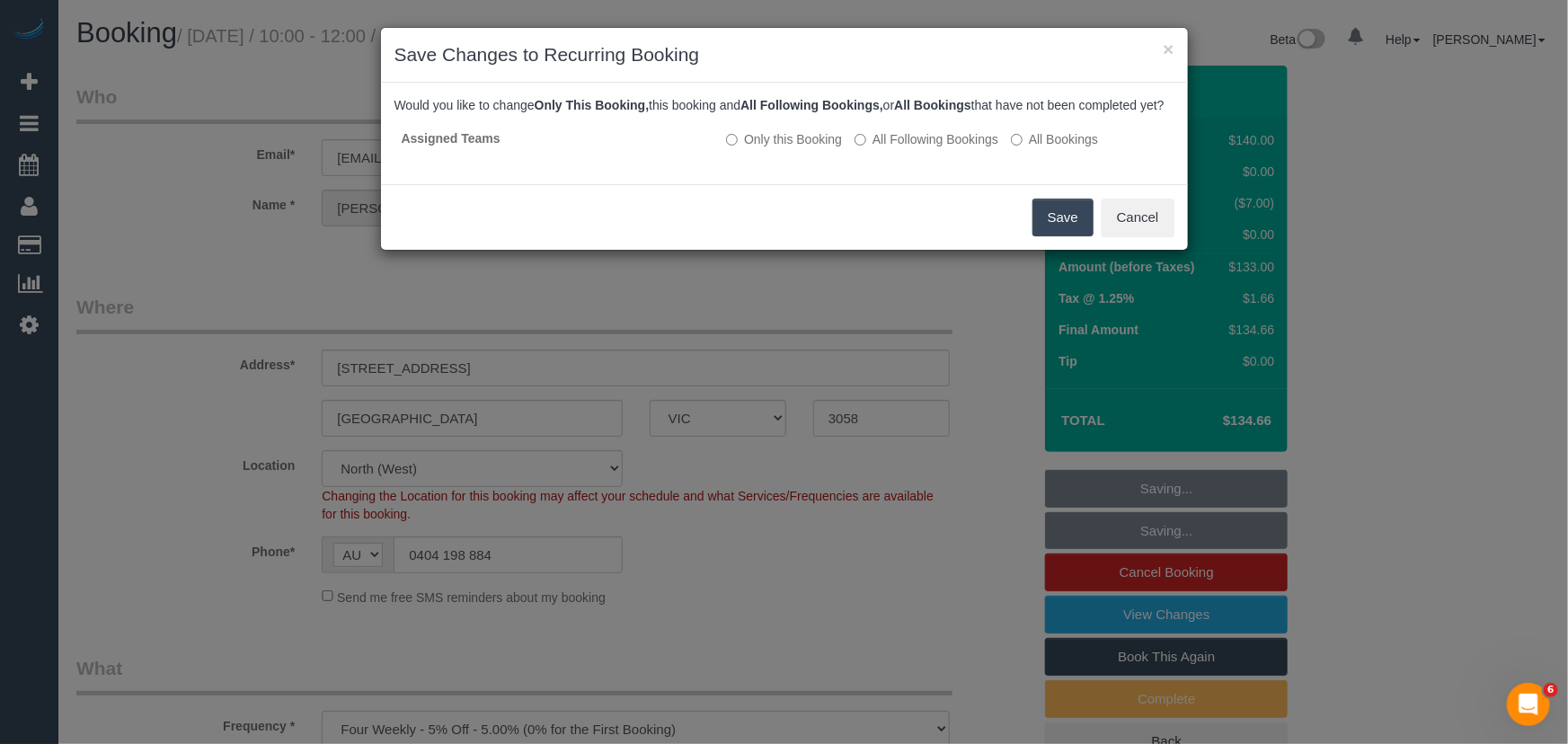
click at [1064, 236] on button "Save" at bounding box center [1064, 217] width 61 height 38
click at [1064, 250] on div "Save Cancel" at bounding box center [784, 217] width 807 height 65
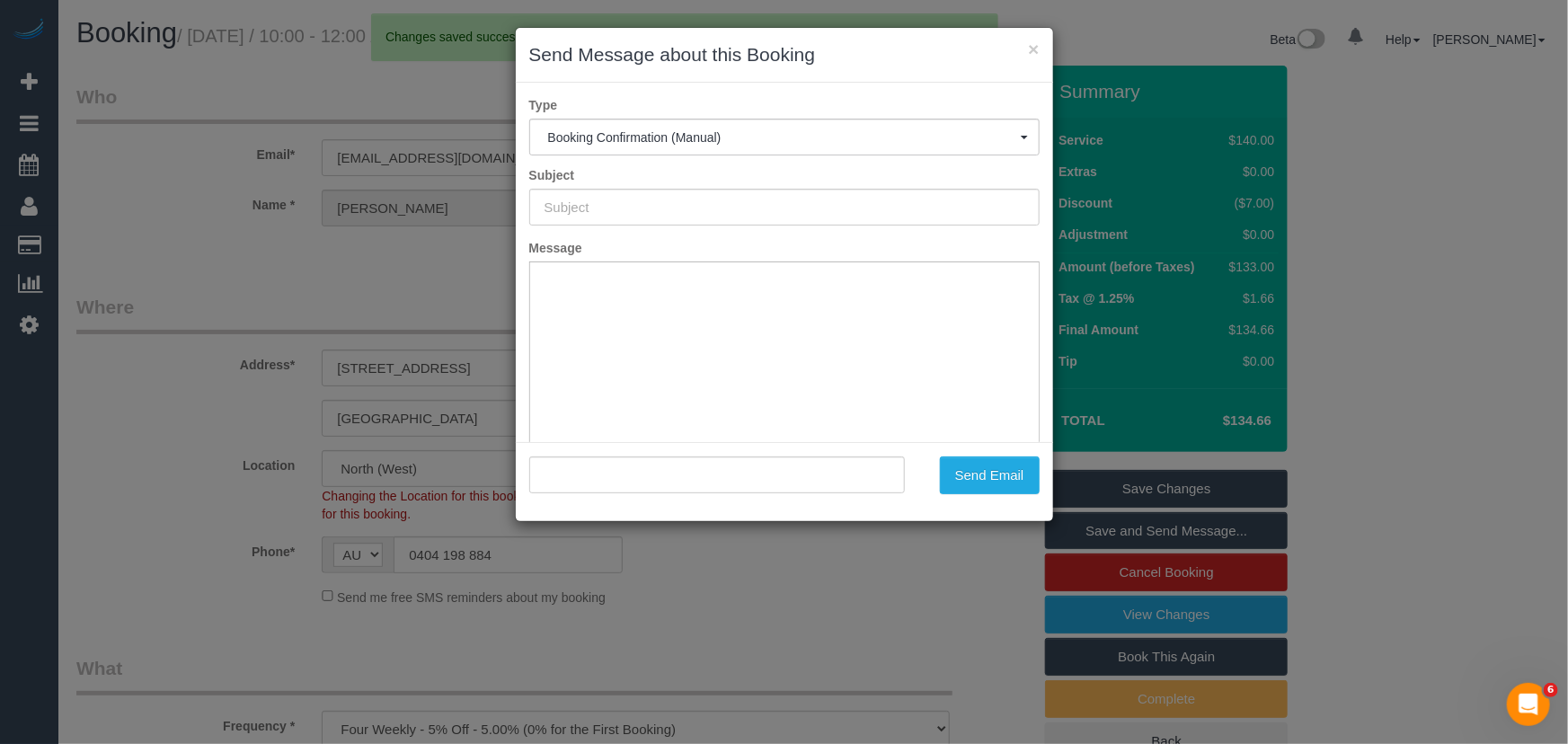
type input "Booking Confirmed"
type input ""Matthew Twomey" <matthewtwomey12@gmail.com>"
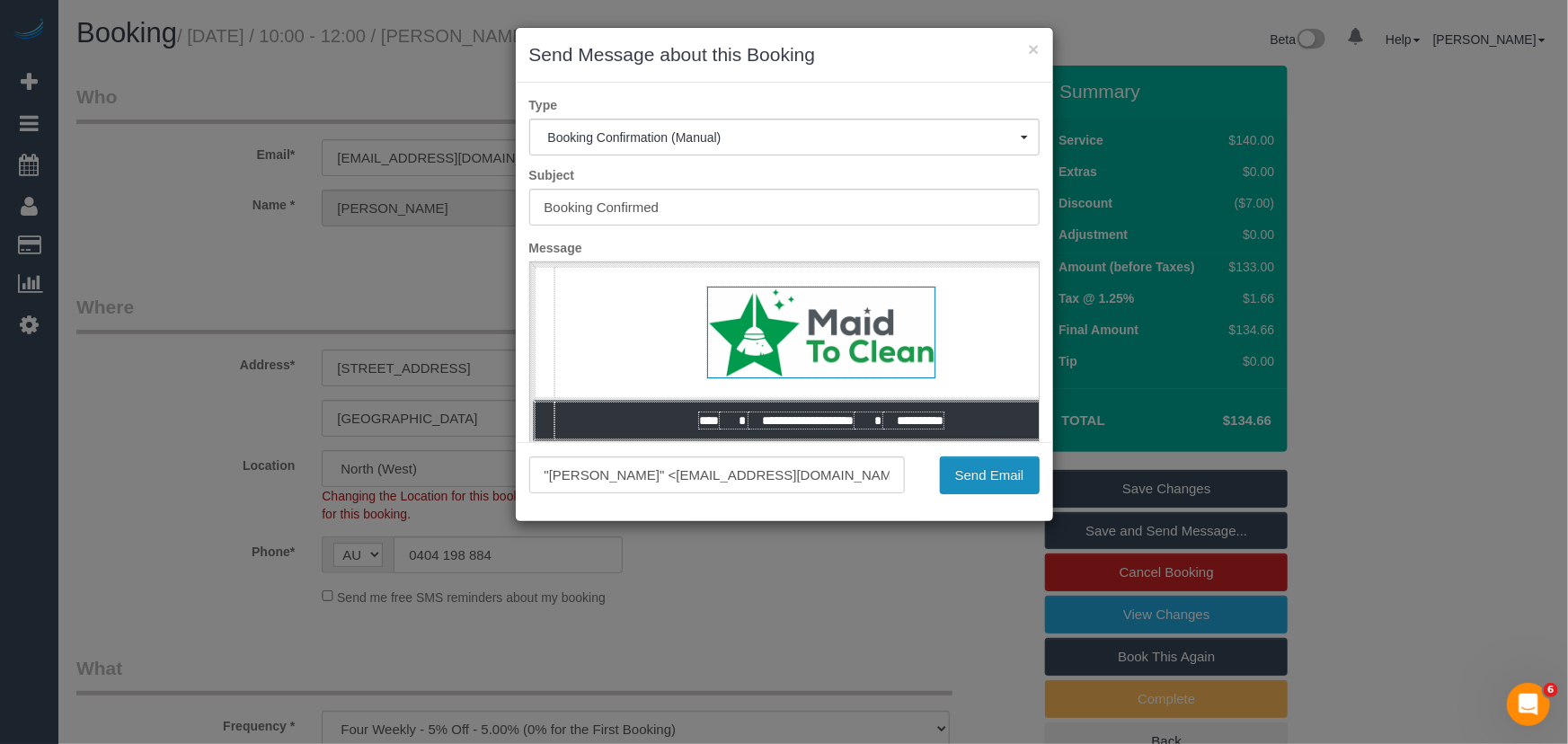
click at [1006, 470] on button "Send Email" at bounding box center [989, 476] width 100 height 38
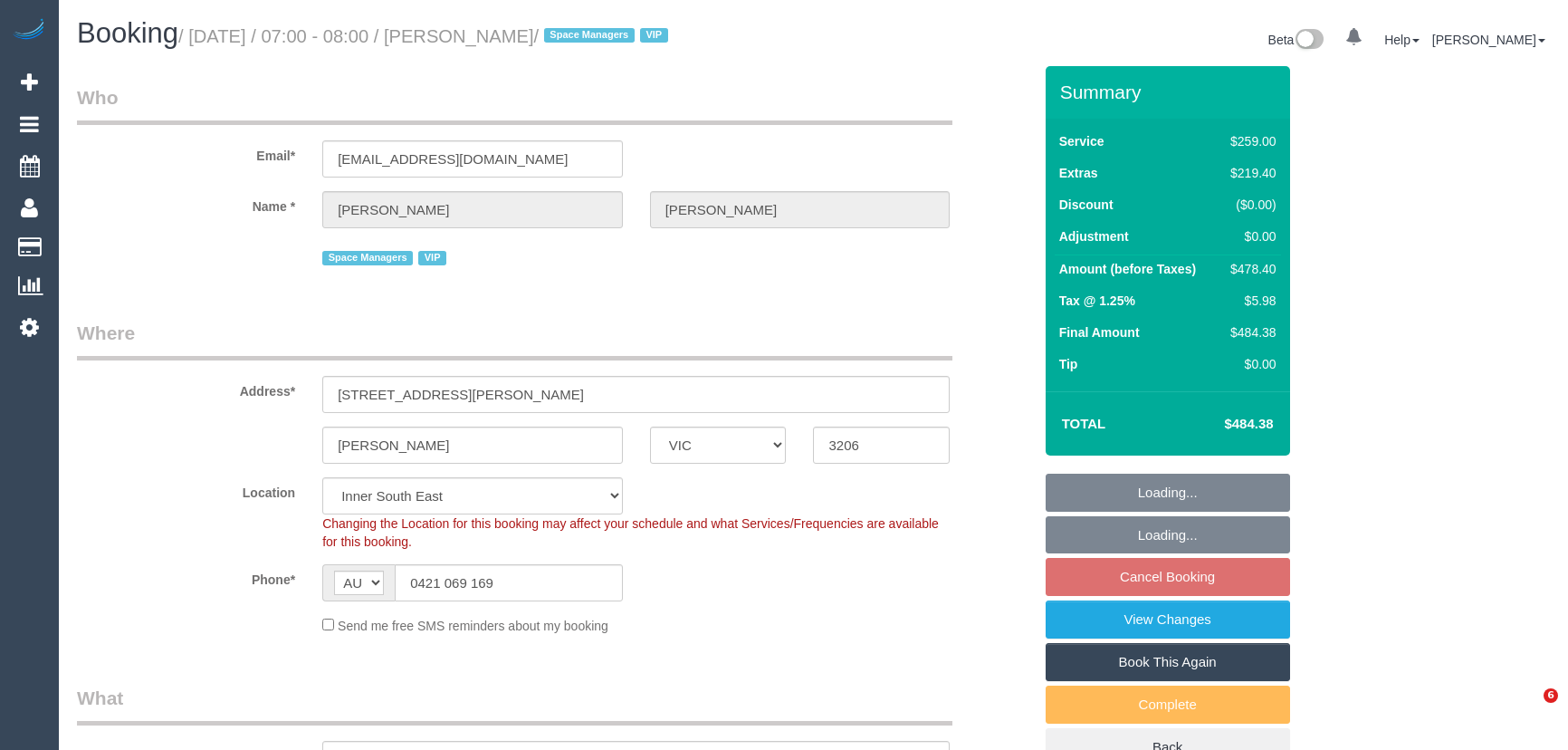
select select "VIC"
select select "object:712"
select select "string:stripe-pm_1QV45m2GScqysDRVjJXmN0sS"
select select "number:28"
select select "number:14"
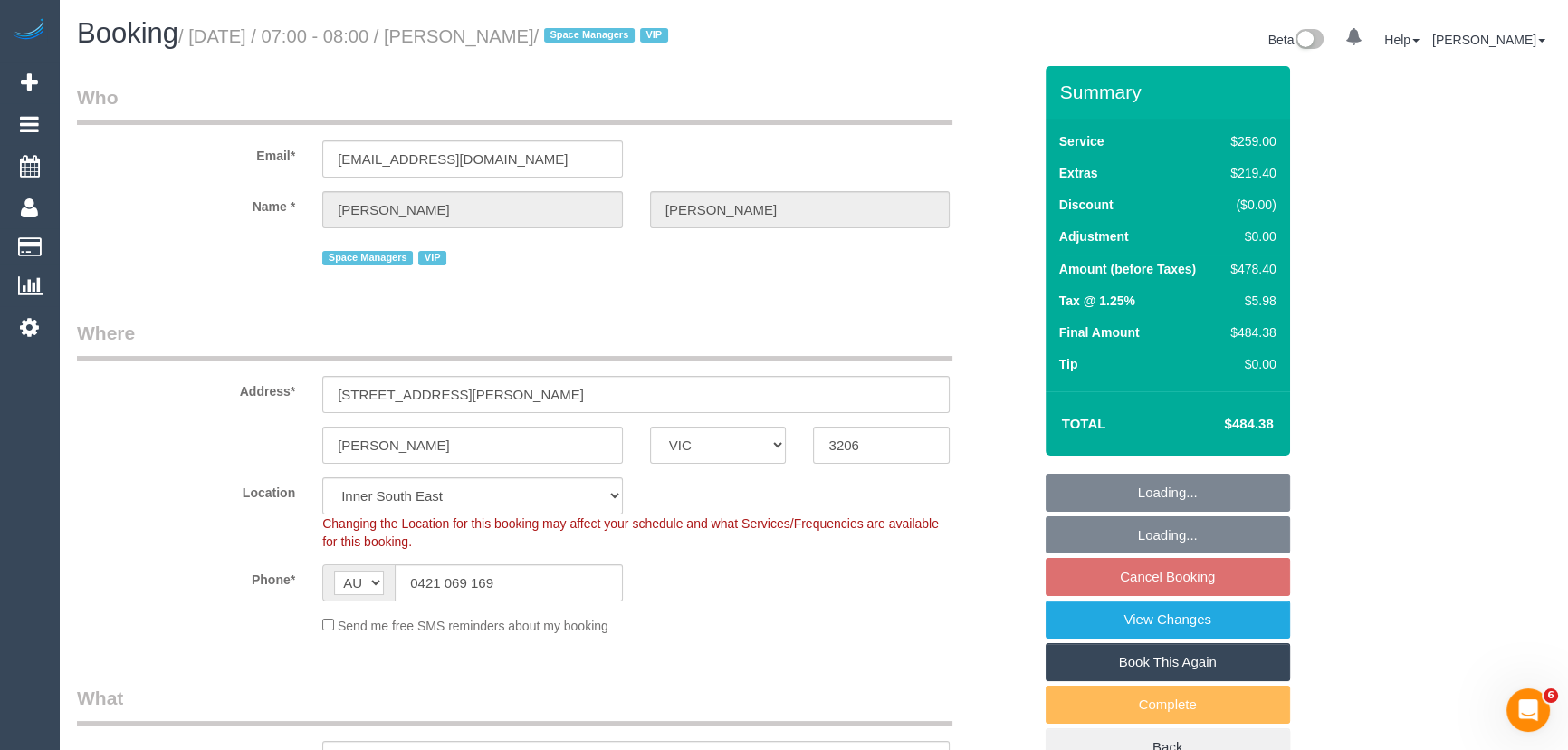
select select "number:18"
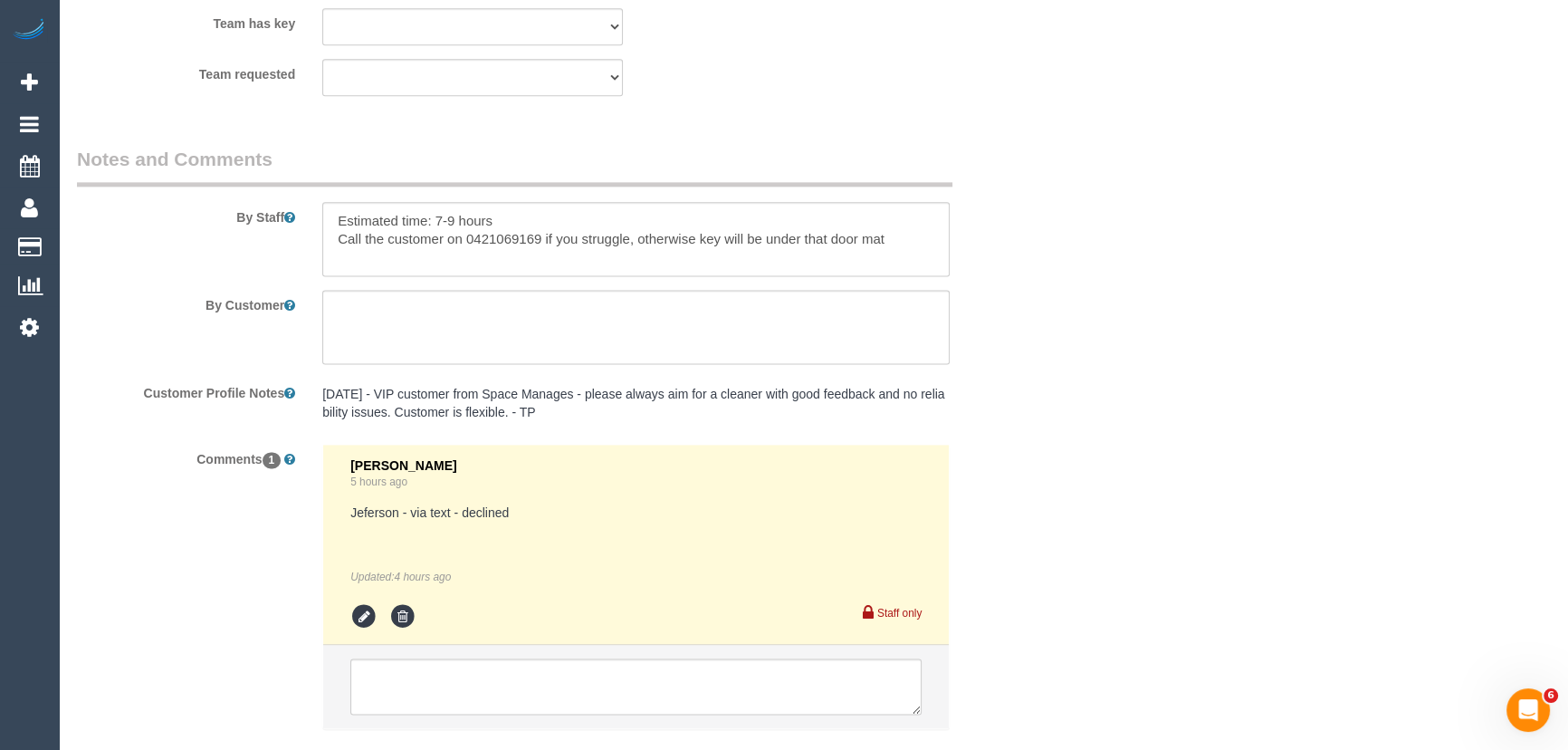
scroll to position [3119, 0]
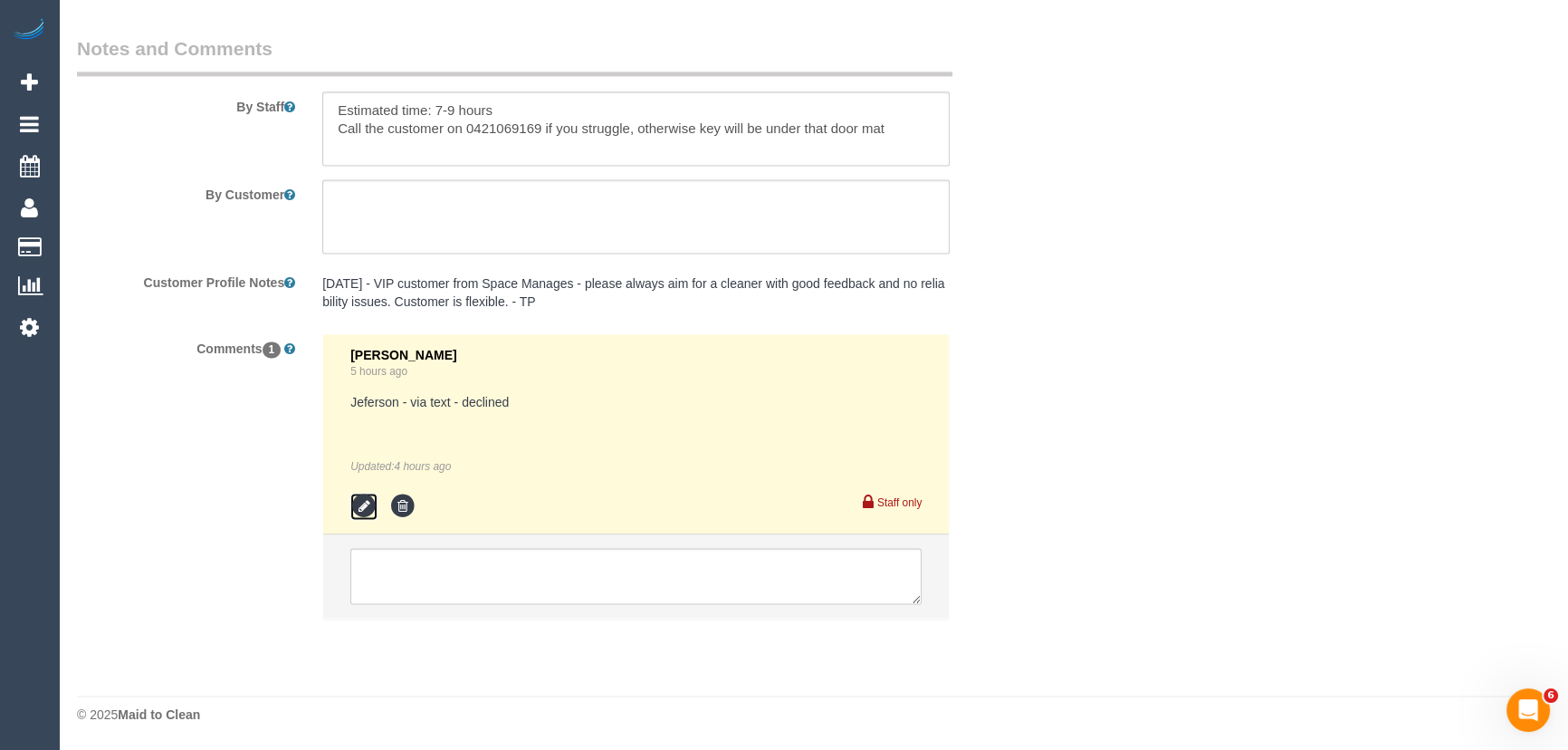
click at [364, 496] on icon at bounding box center [364, 505] width 27 height 27
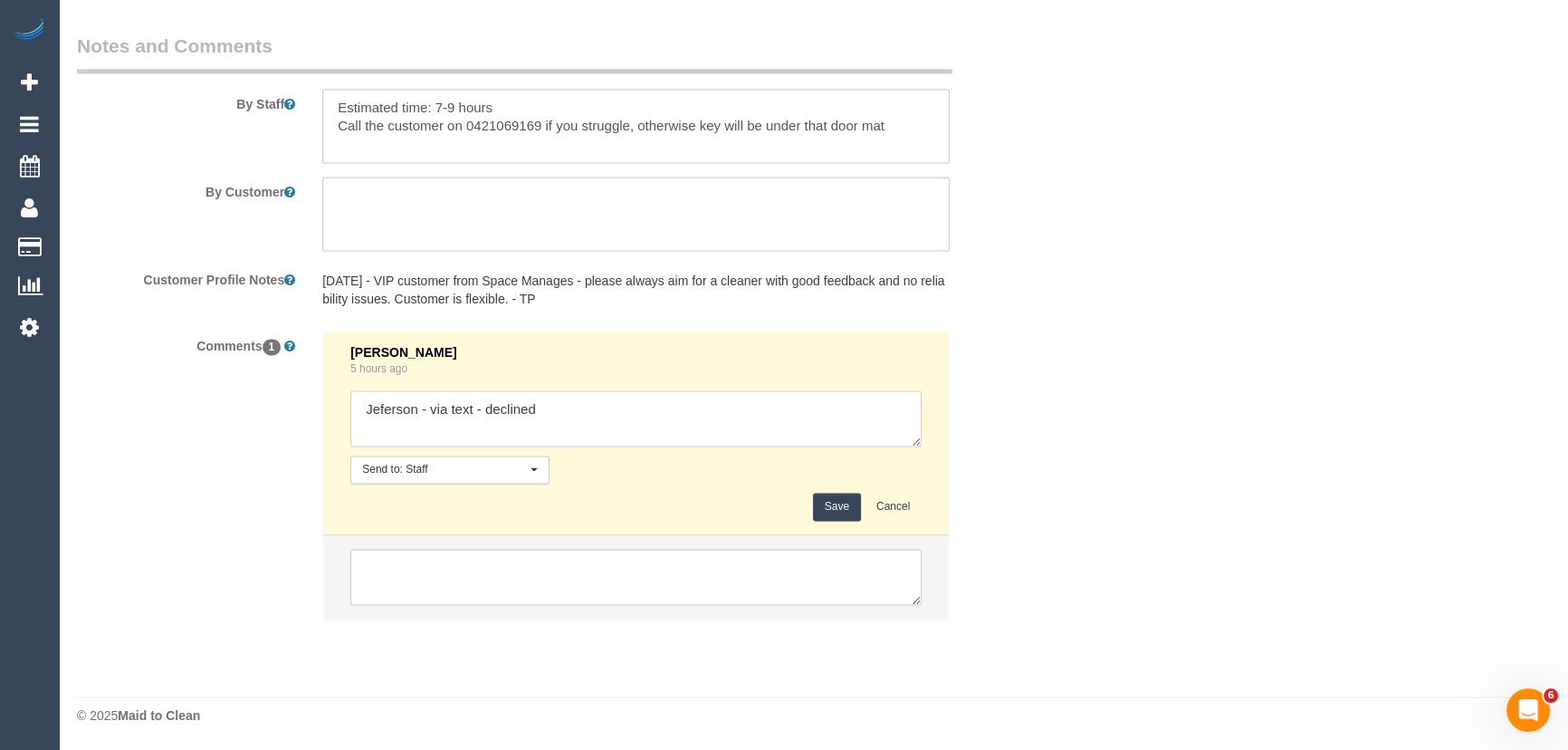
click at [578, 406] on textarea at bounding box center [636, 418] width 571 height 56
type textarea "Jeferson - via text - declined Warnot - via text - pending"
click at [850, 507] on button "Save" at bounding box center [837, 506] width 48 height 28
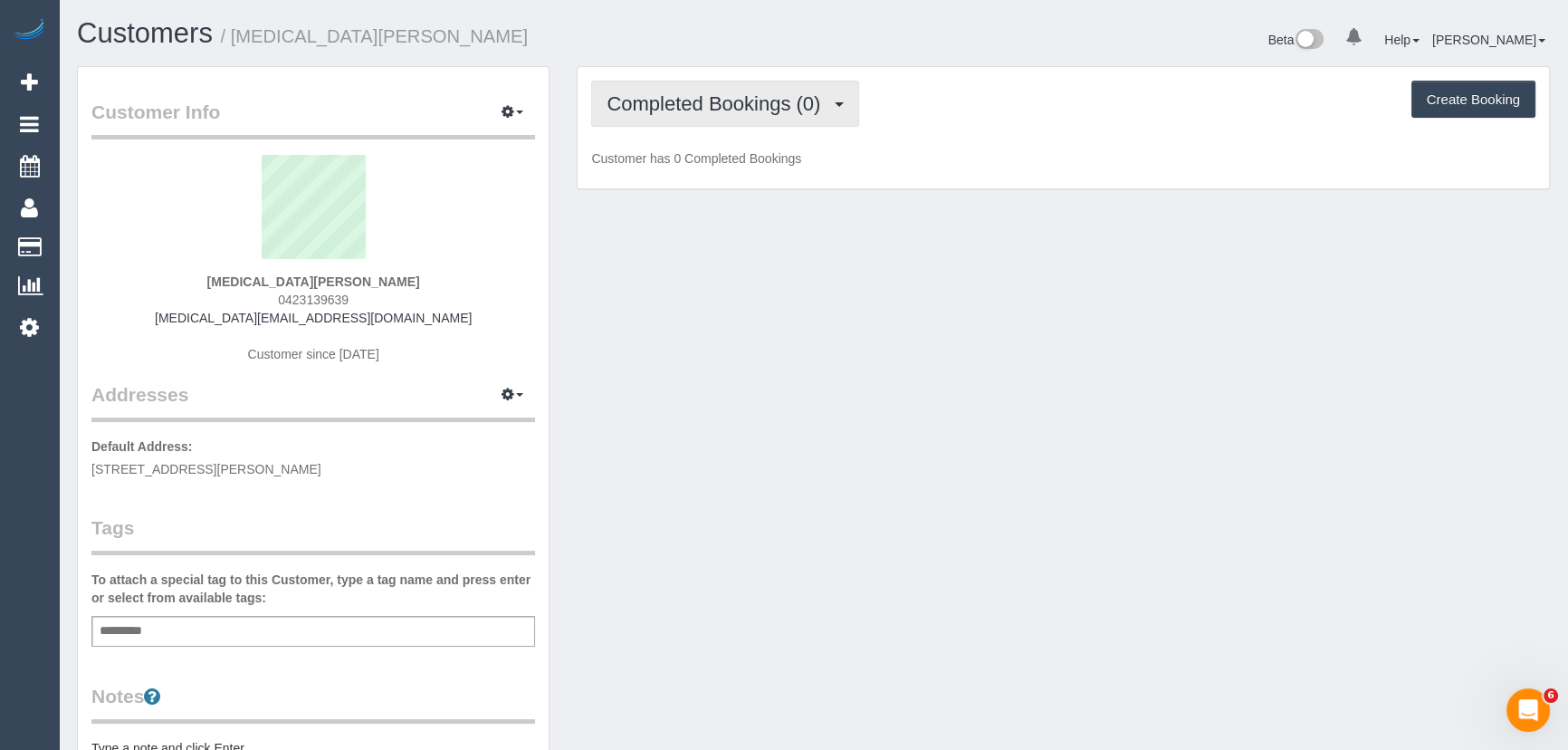
click at [756, 110] on span "Completed Bookings (0)" at bounding box center [717, 103] width 223 height 23
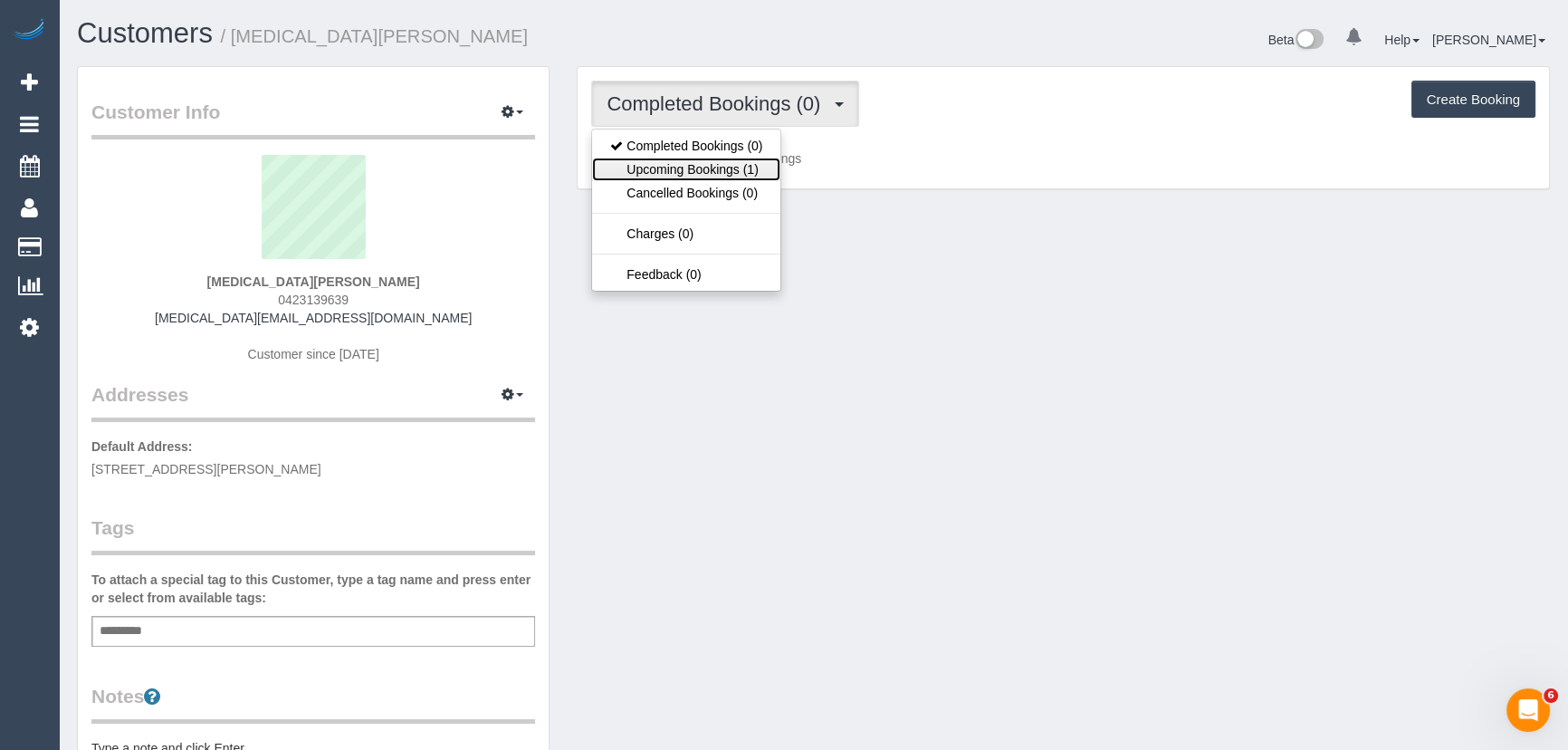
click at [742, 172] on link "Upcoming Bookings (1)" at bounding box center [686, 170] width 189 height 24
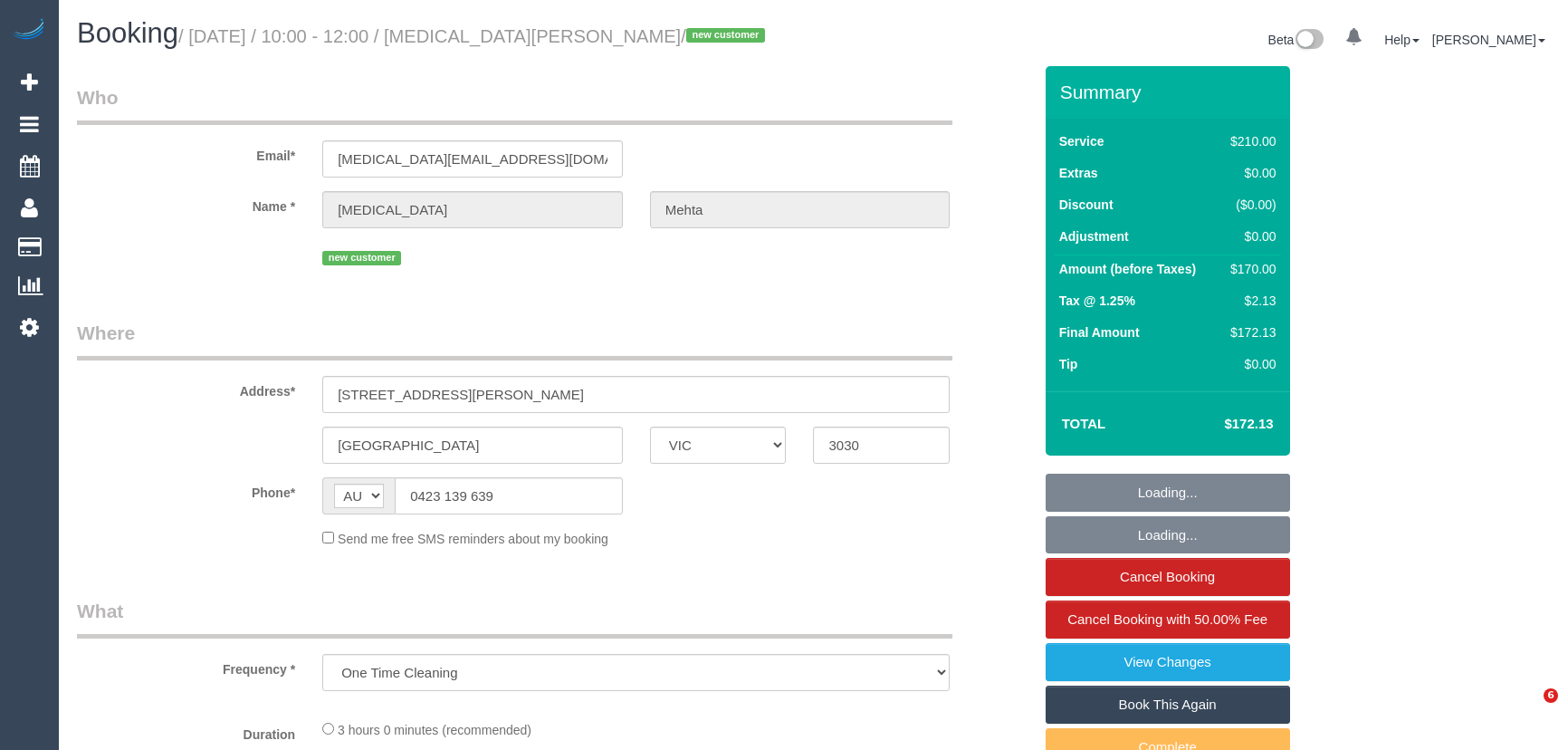
select select "VIC"
select select "string:stripe-pm_1SDaWQ2GScqysDRVXAWWwXL9"
select select "180"
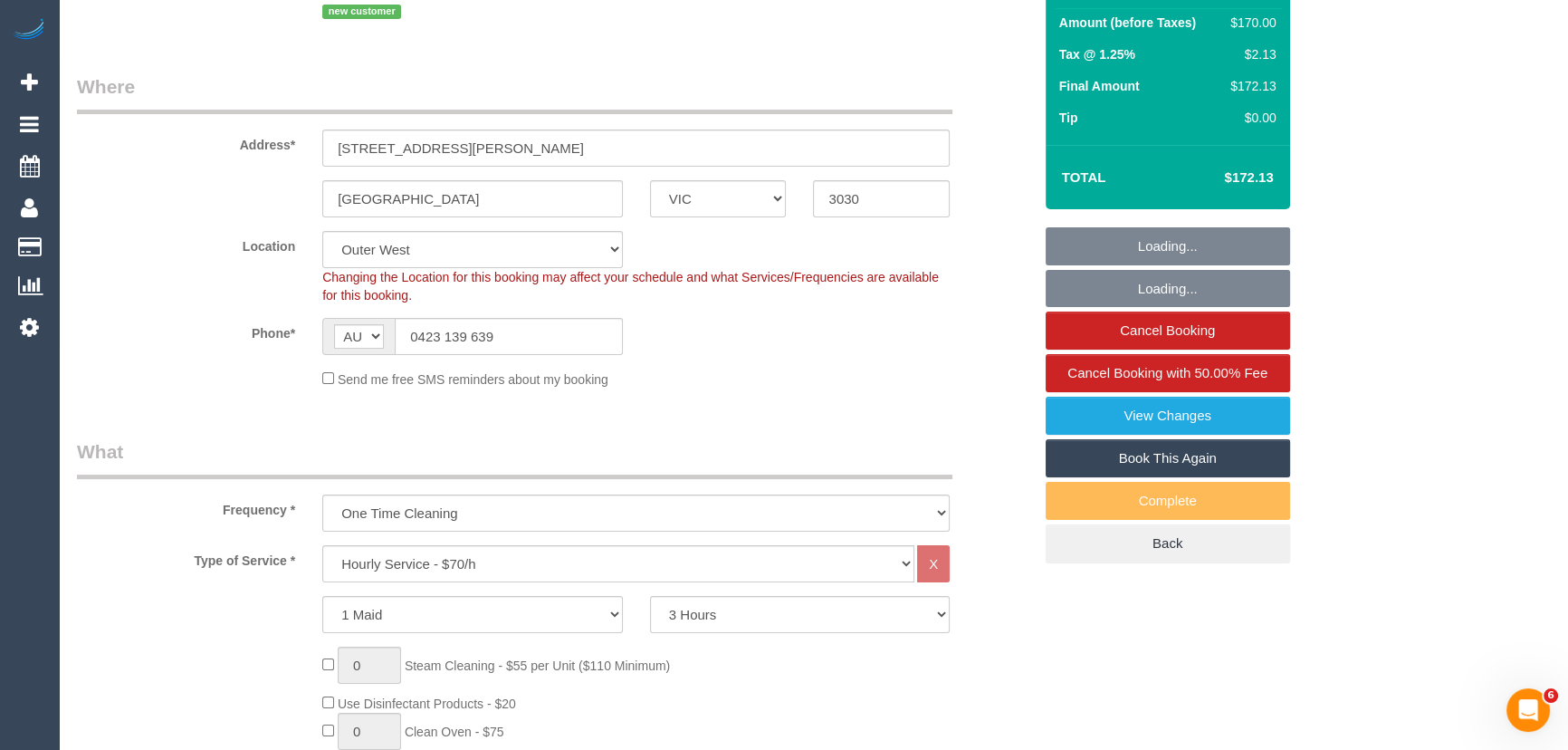
select select "number:28"
select select "number:14"
select select "number:18"
select select "number:24"
select select "number:33"
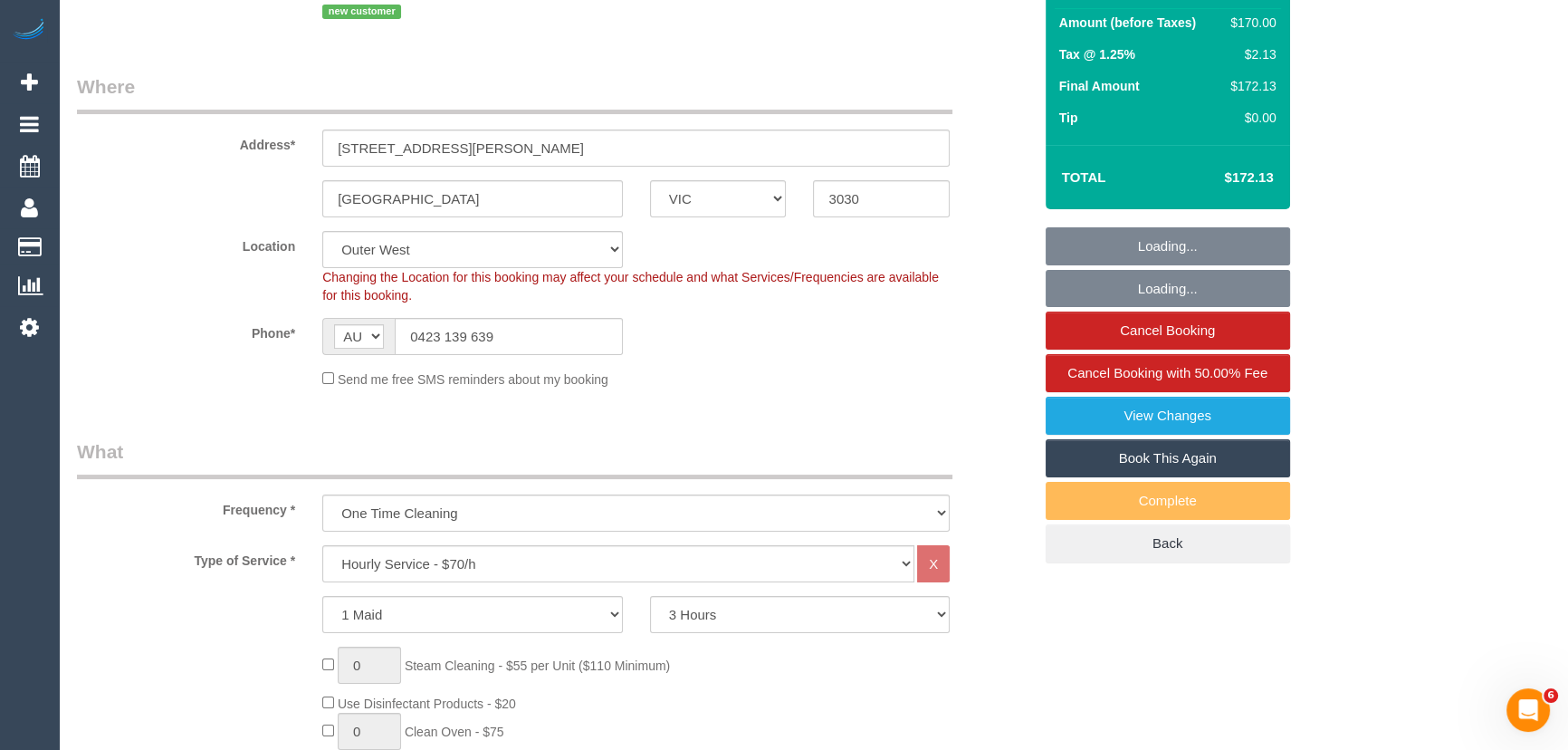
select select "number:26"
select select "object:1307"
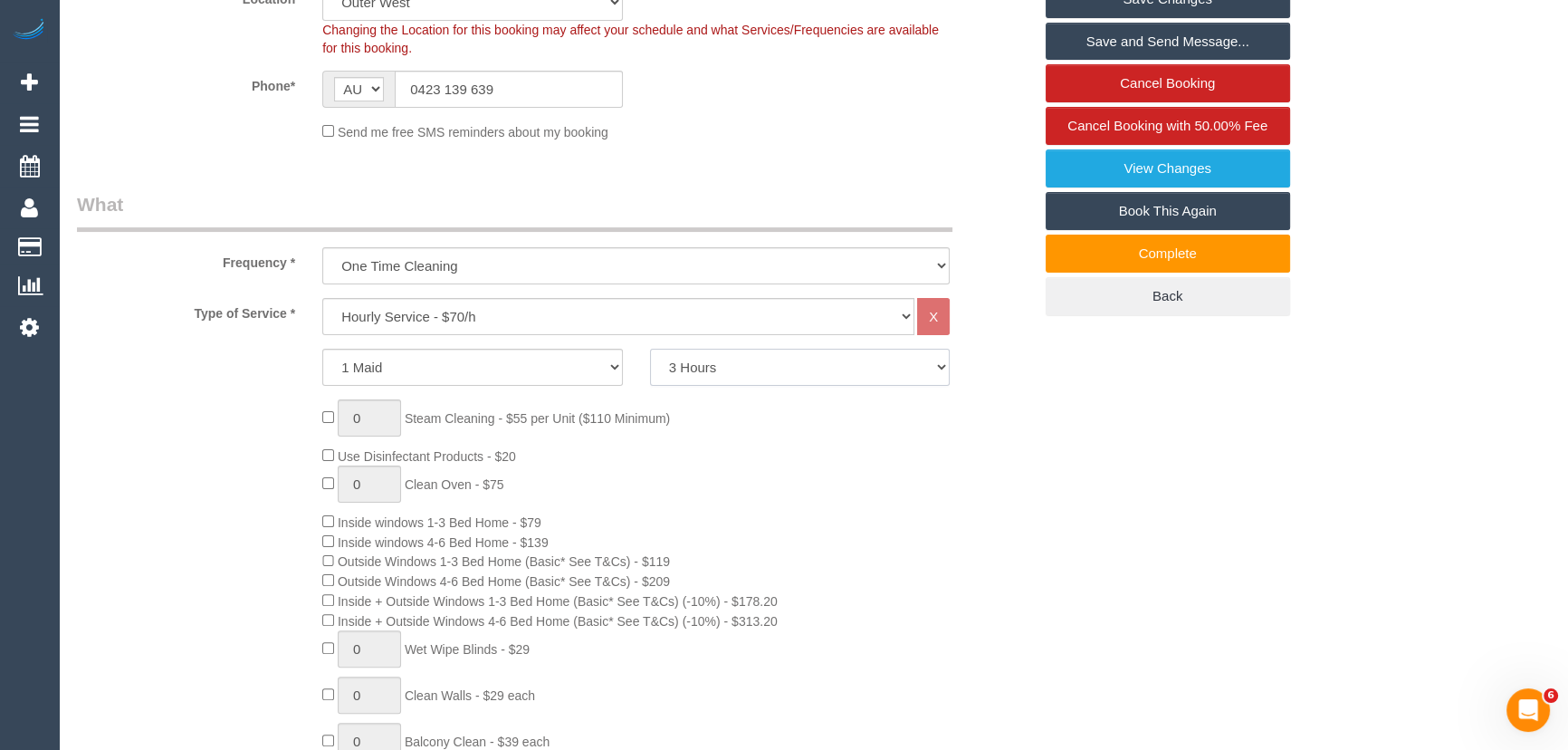
click at [730, 368] on select "2 Hours 2.5 Hours 3 Hours 3.5 Hours 4 Hours 4.5 Hours 5 Hours 5.5 Hours 6 Hours…" at bounding box center [800, 367] width 301 height 37
click at [743, 442] on div "0 Steam Cleaning - $55 per Unit ($110 Minimum) Use Disinfectant Products - $20 …" at bounding box center [676, 706] width 736 height 614
click at [742, 373] on select "2 Hours 2.5 Hours 3 Hours 3.5 Hours 4 Hours 4.5 Hours 5 Hours 5.5 Hours 6 Hours…" at bounding box center [800, 367] width 301 height 37
select select "240"
click at [650, 349] on select "2 Hours 2.5 Hours 3 Hours 3.5 Hours 4 Hours 4.5 Hours 5 Hours 5.5 Hours 6 Hours…" at bounding box center [800, 367] width 301 height 37
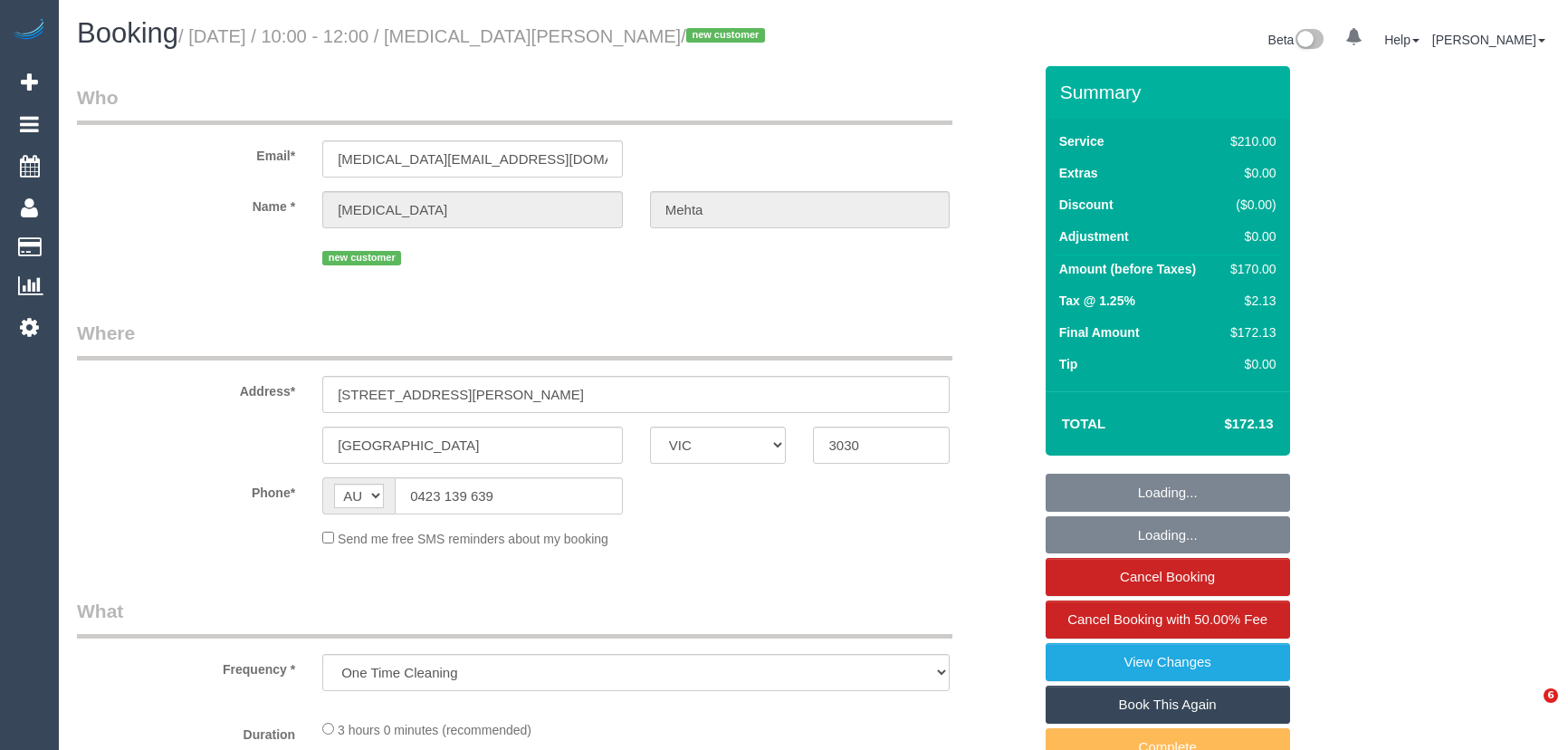
select select "VIC"
select select "string:stripe-pm_1SDaWQ2GScqysDRVXAWWwXL9"
select select "180"
select select "number:28"
select select "number:14"
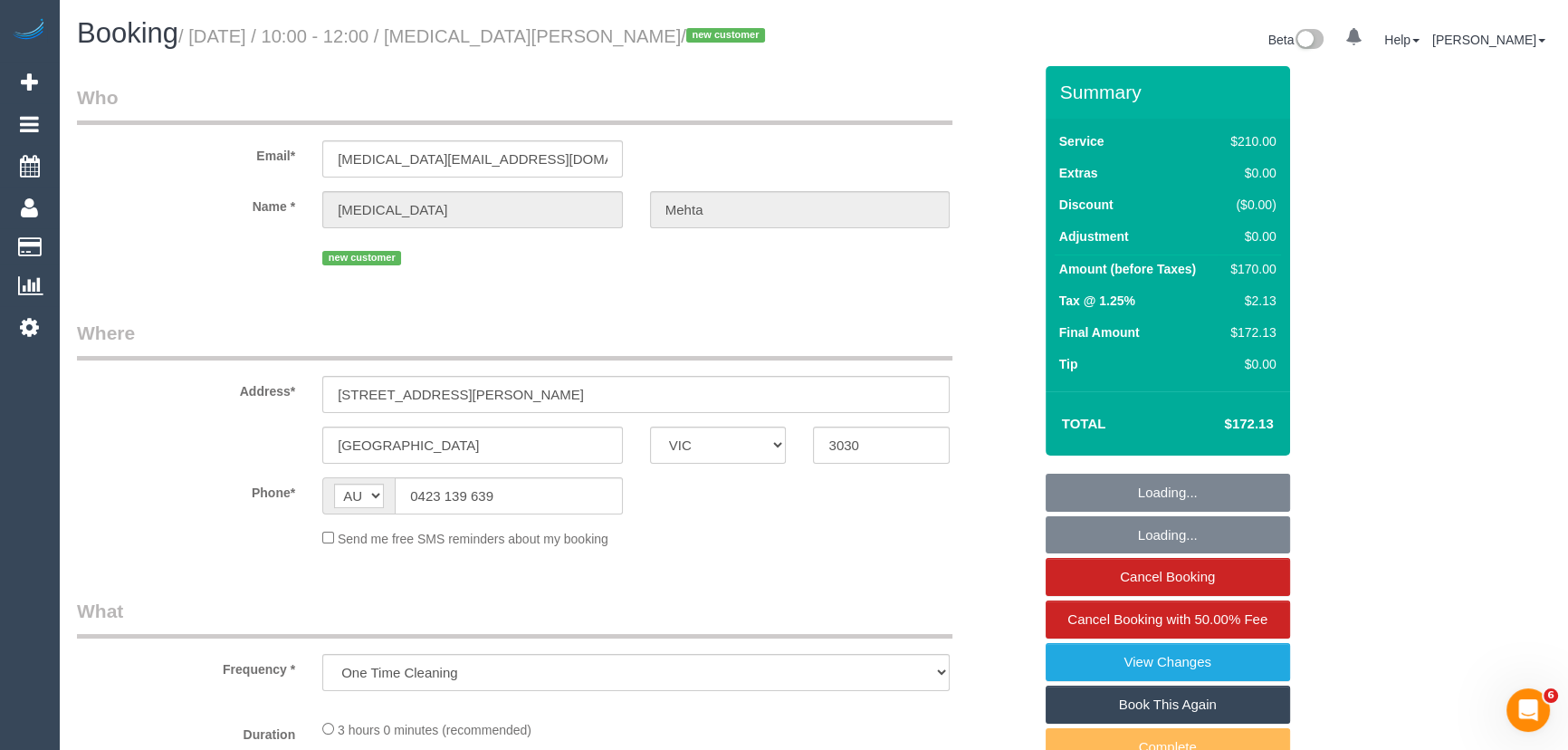
select select "number:18"
select select "number:24"
select select "number:33"
select select "number:26"
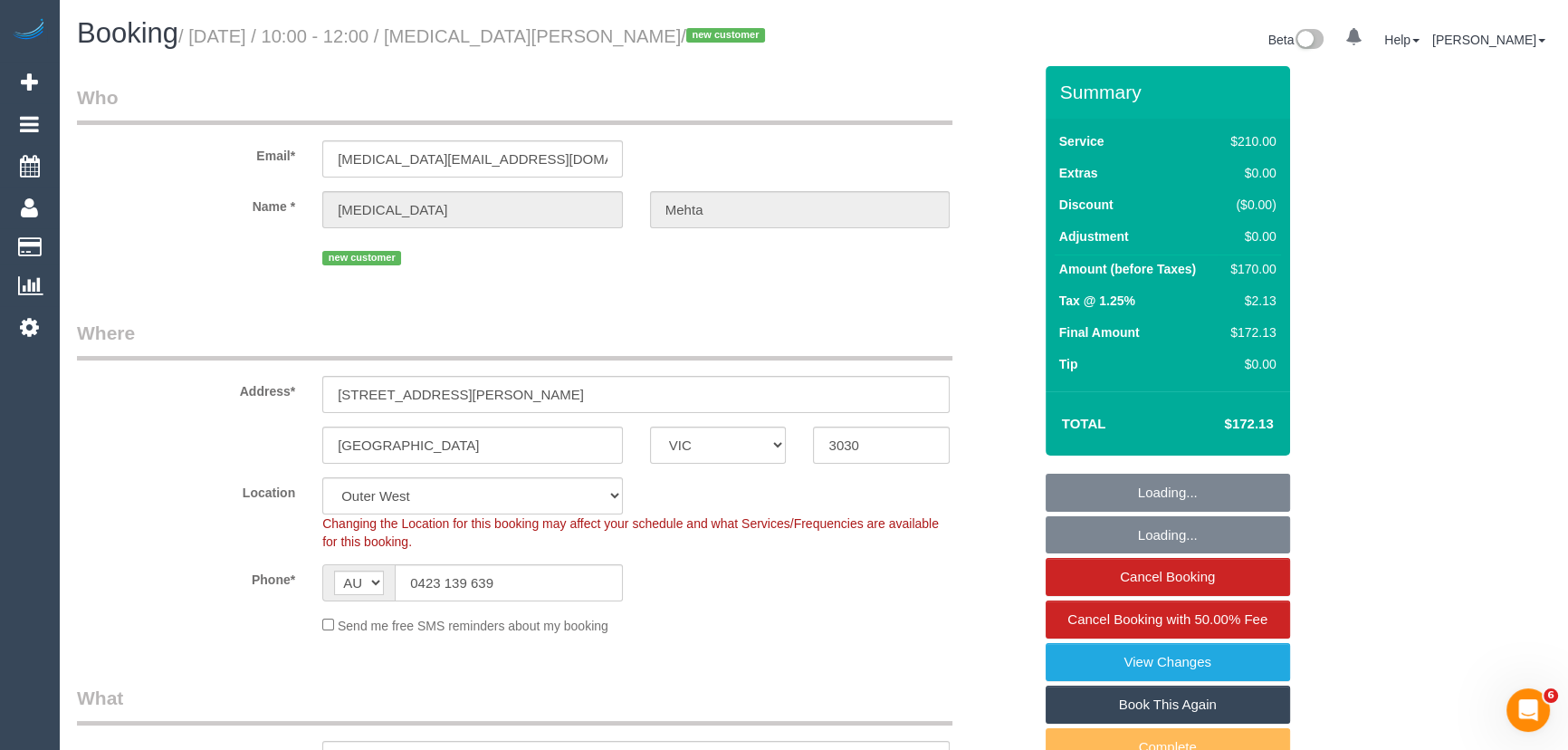
select select "object:898"
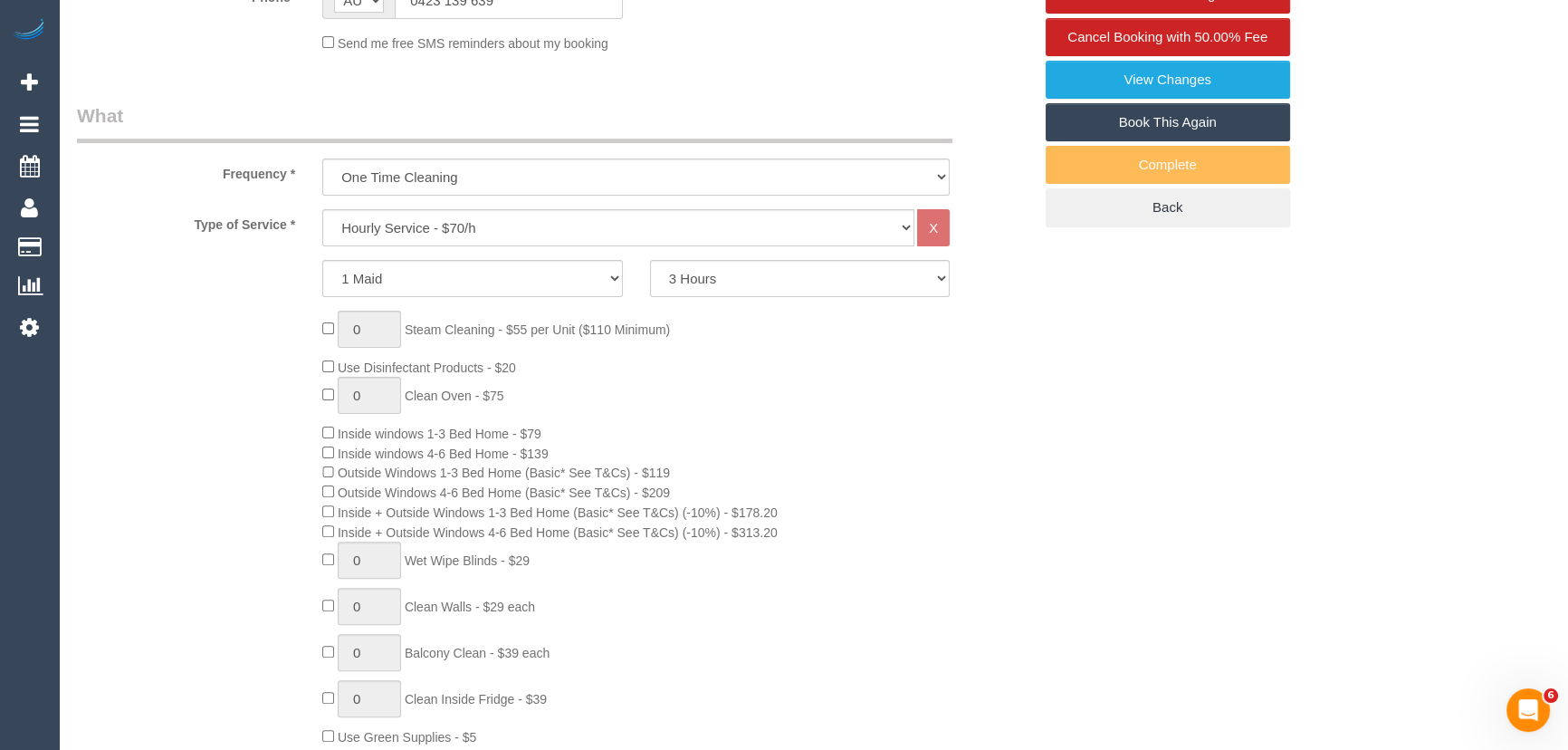
scroll to position [741, 0]
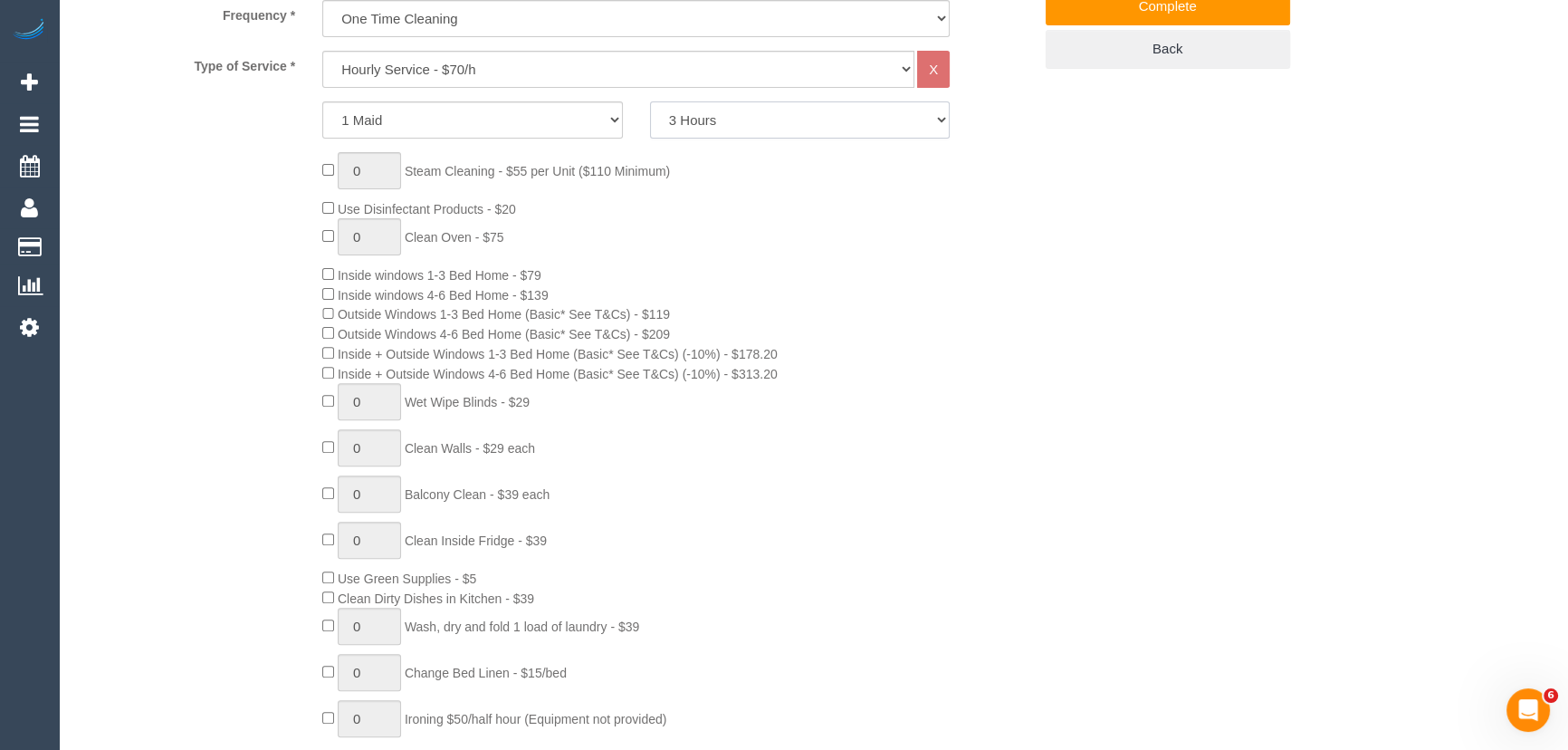
click at [739, 120] on select "2 Hours 2.5 Hours 3 Hours 3.5 Hours 4 Hours 4.5 Hours 5 Hours 5.5 Hours 6 Hours…" at bounding box center [800, 120] width 301 height 37
select select "240"
click at [650, 102] on select "2 Hours 2.5 Hours 3 Hours 3.5 Hours 4 Hours 4.5 Hours 5 Hours 5.5 Hours 6 Hours…" at bounding box center [800, 120] width 301 height 37
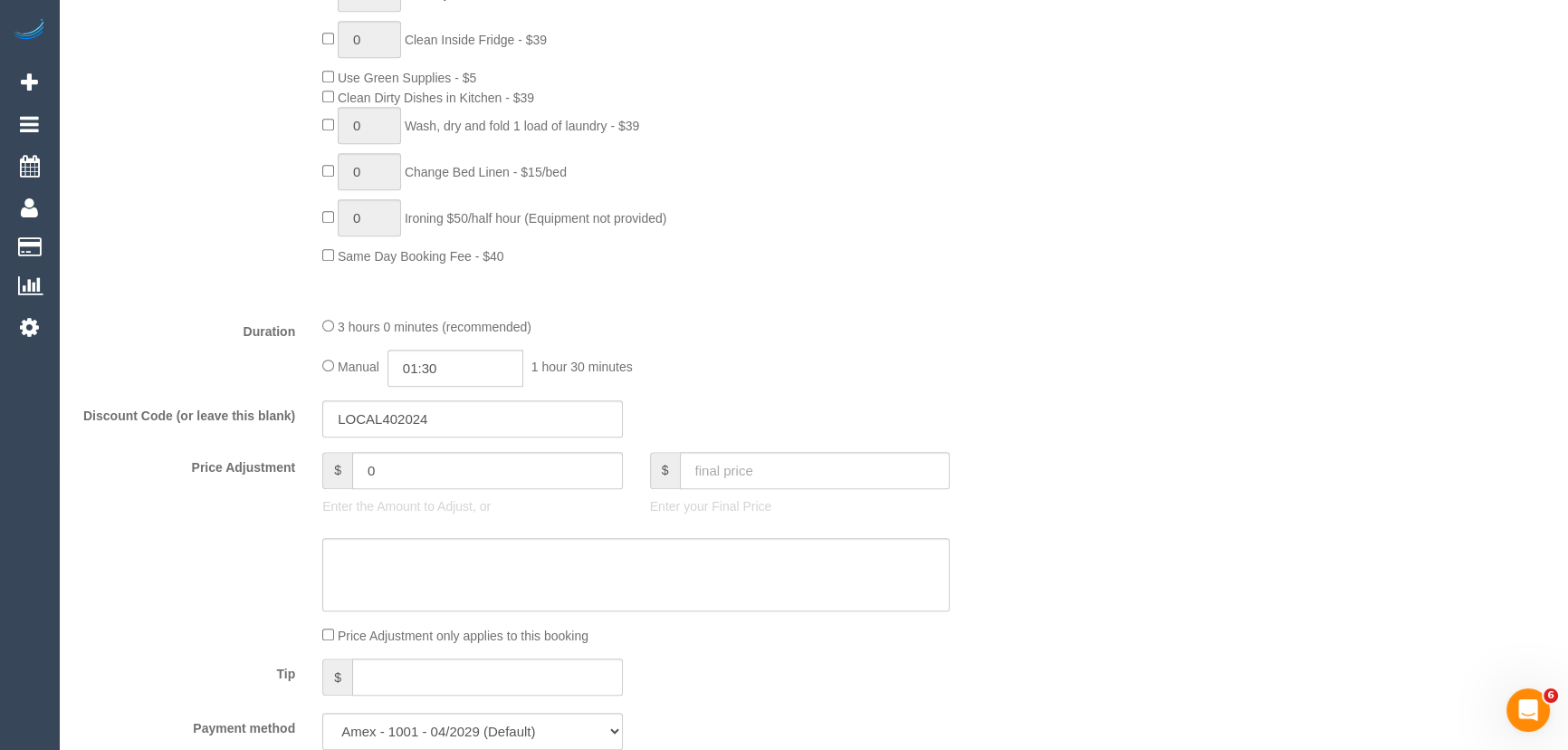
scroll to position [1399, 0]
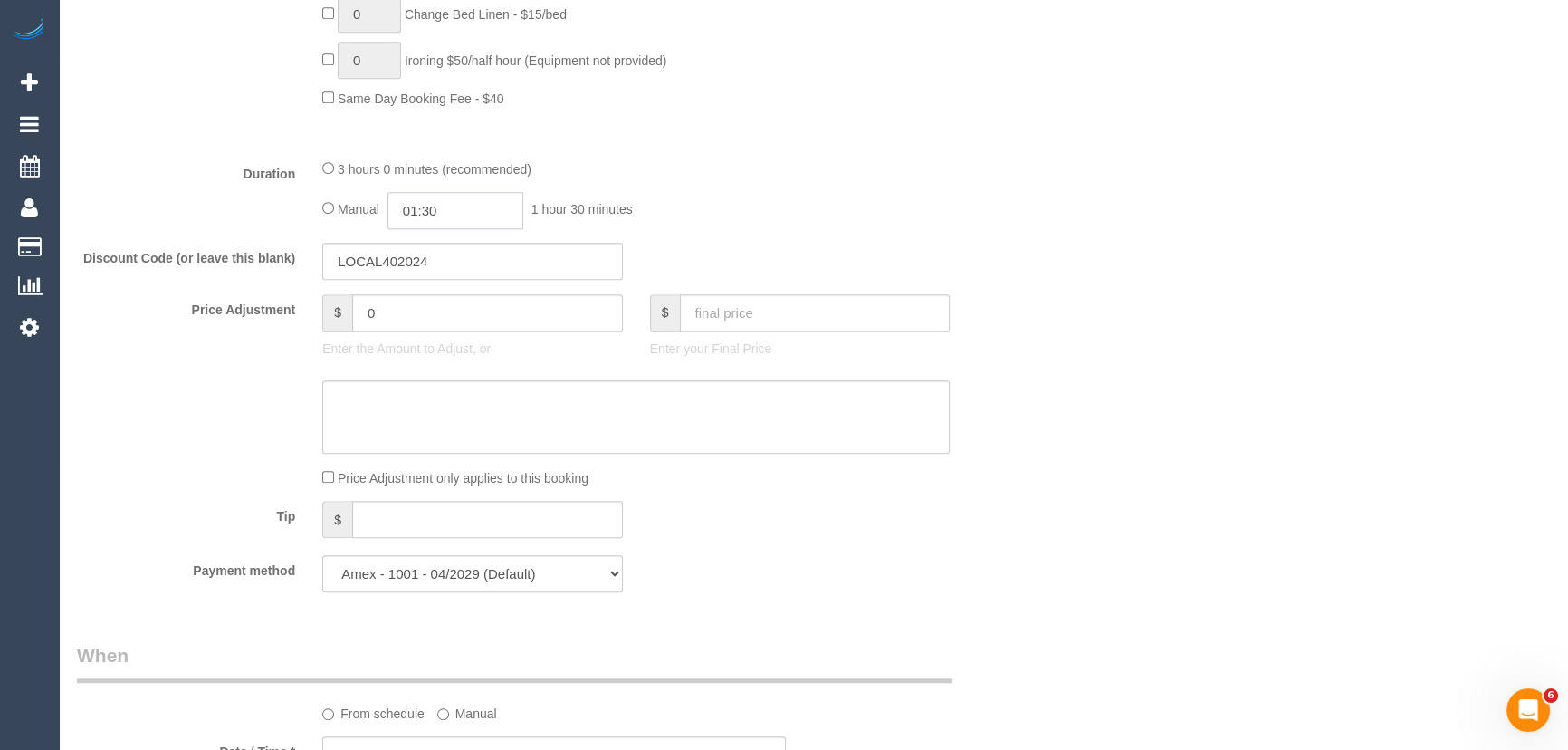
click at [489, 214] on input "01:30" at bounding box center [455, 210] width 136 height 37
click at [448, 303] on li "02:00" at bounding box center [435, 295] width 81 height 24
type input "02:00"
click at [793, 255] on div "Discount Code (or leave this blank) LOCAL402024" at bounding box center [554, 262] width 983 height 38
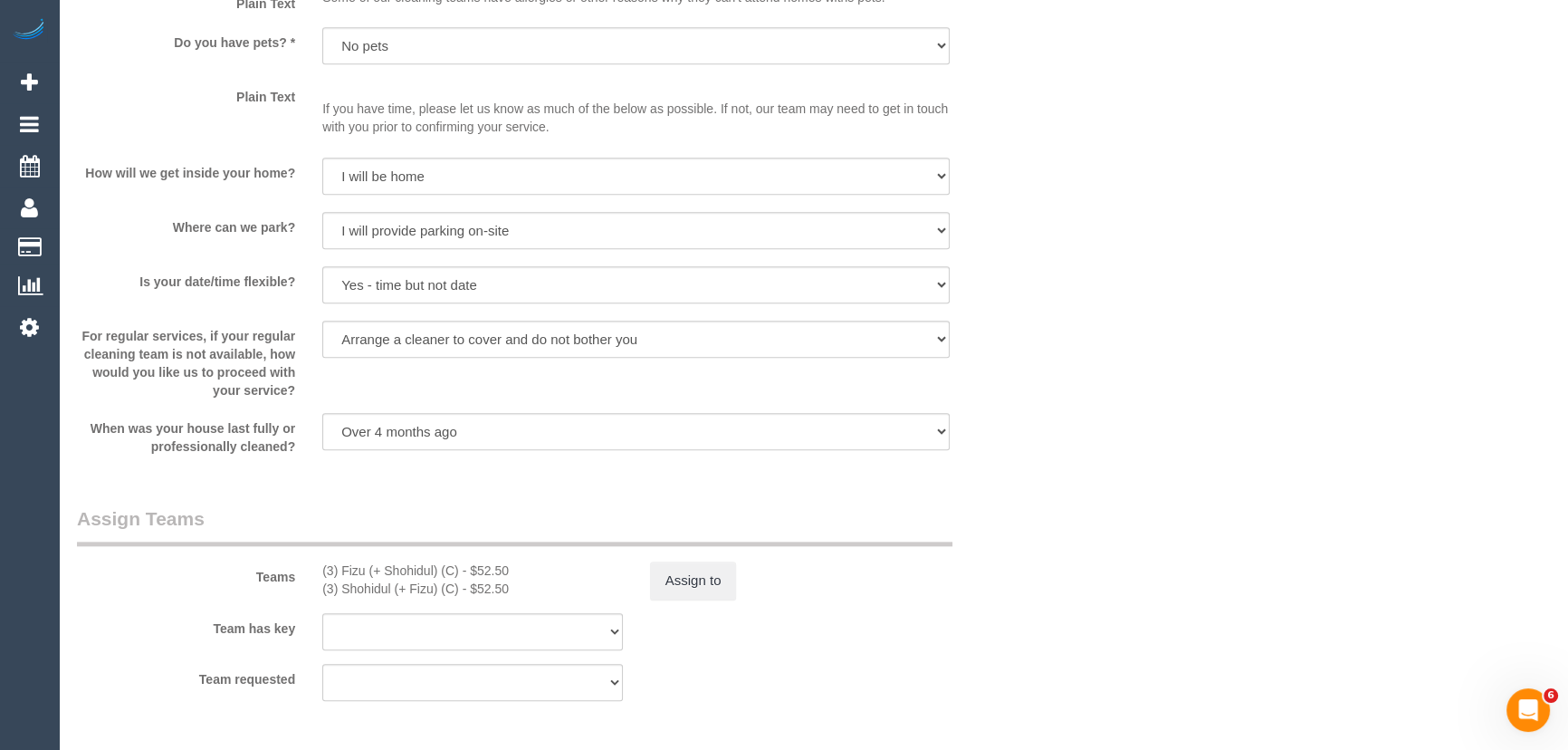
scroll to position [2469, 0]
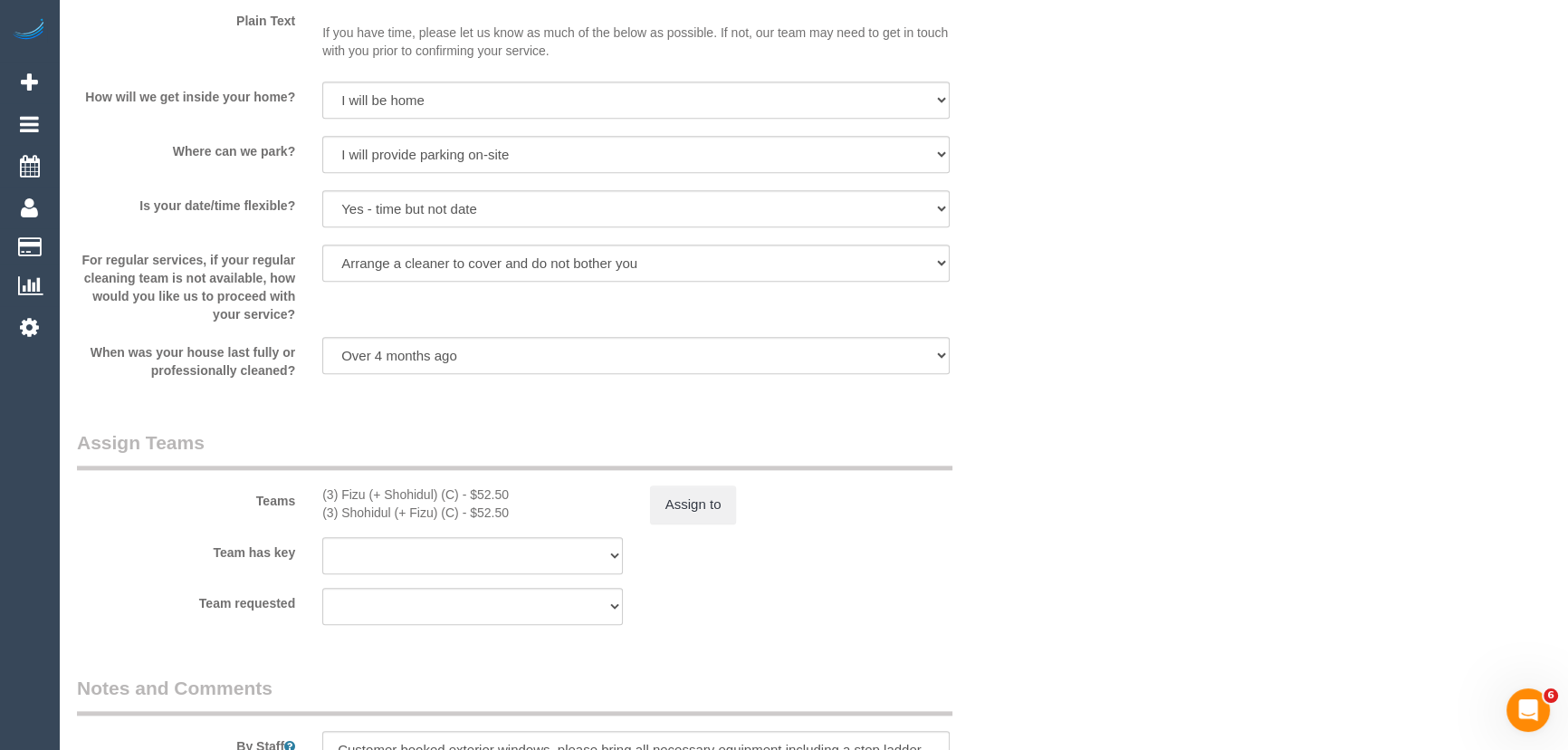
click at [747, 507] on div "Assign to" at bounding box center [800, 504] width 328 height 38
click at [697, 508] on button "Assign to" at bounding box center [693, 504] width 87 height 38
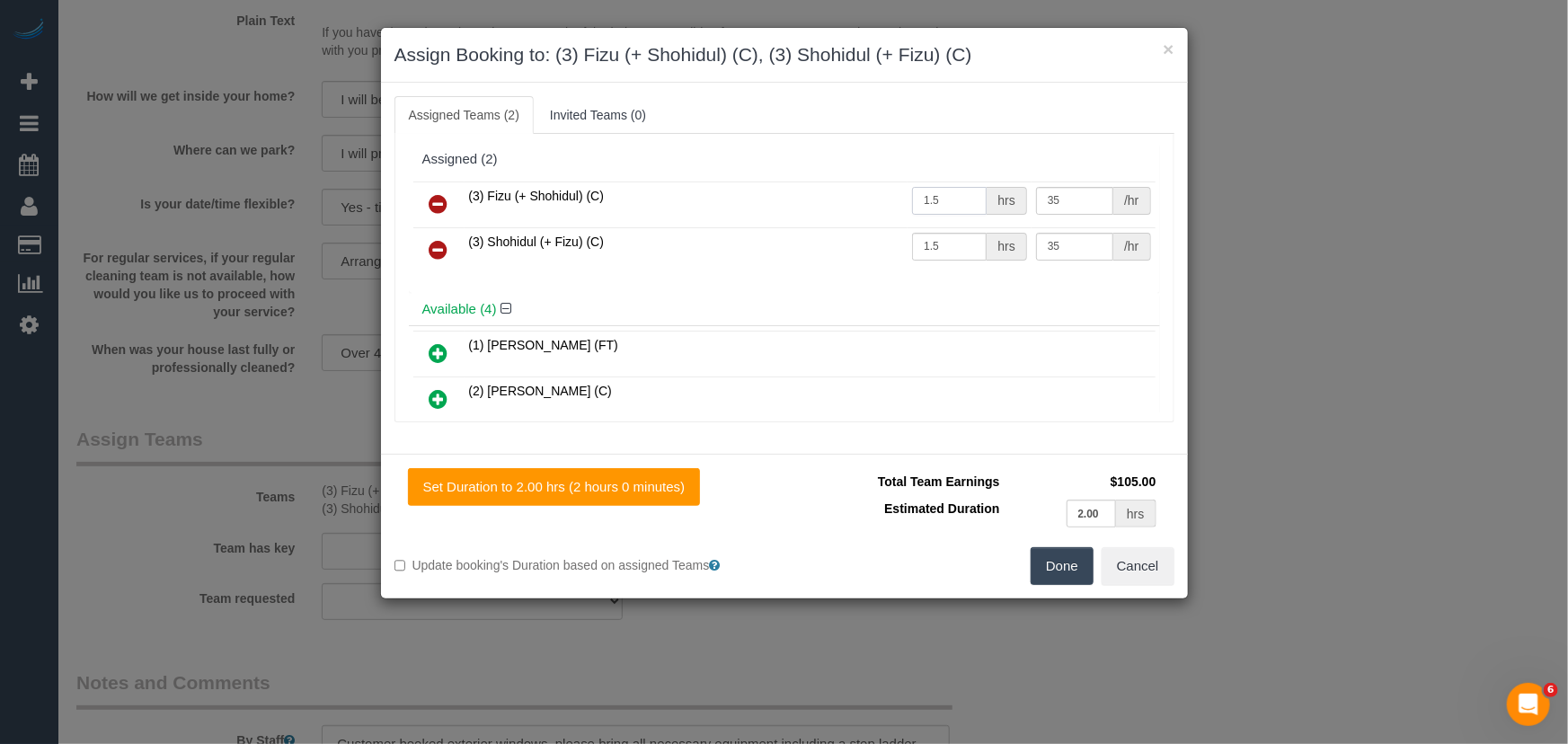
click at [967, 196] on input "1.5" at bounding box center [949, 201] width 74 height 28
type input "2"
click at [952, 243] on input "1.5" at bounding box center [949, 247] width 74 height 28
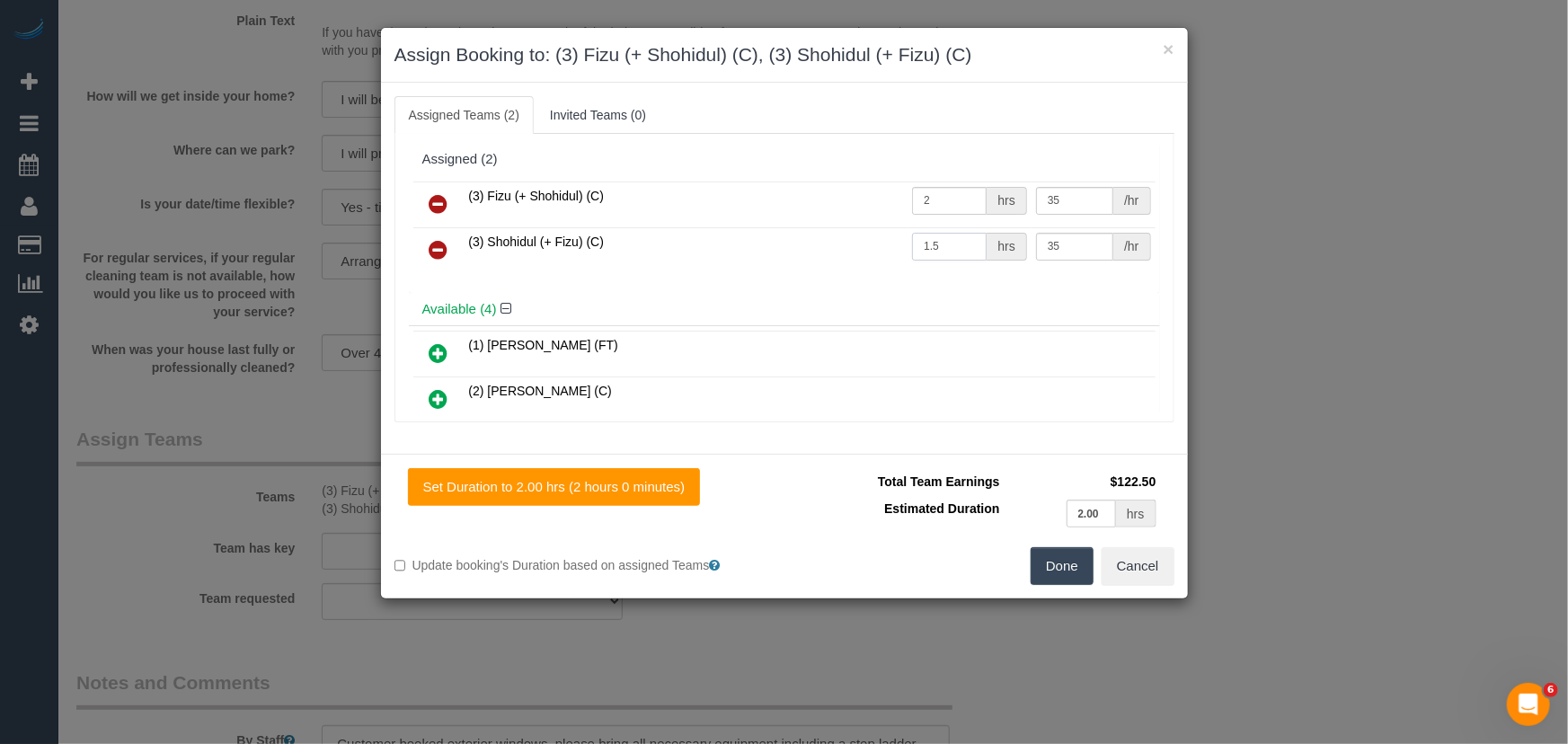
click at [952, 243] on input "1.5" at bounding box center [949, 247] width 74 height 28
type input "2"
click at [1066, 564] on button "Done" at bounding box center [1062, 566] width 62 height 38
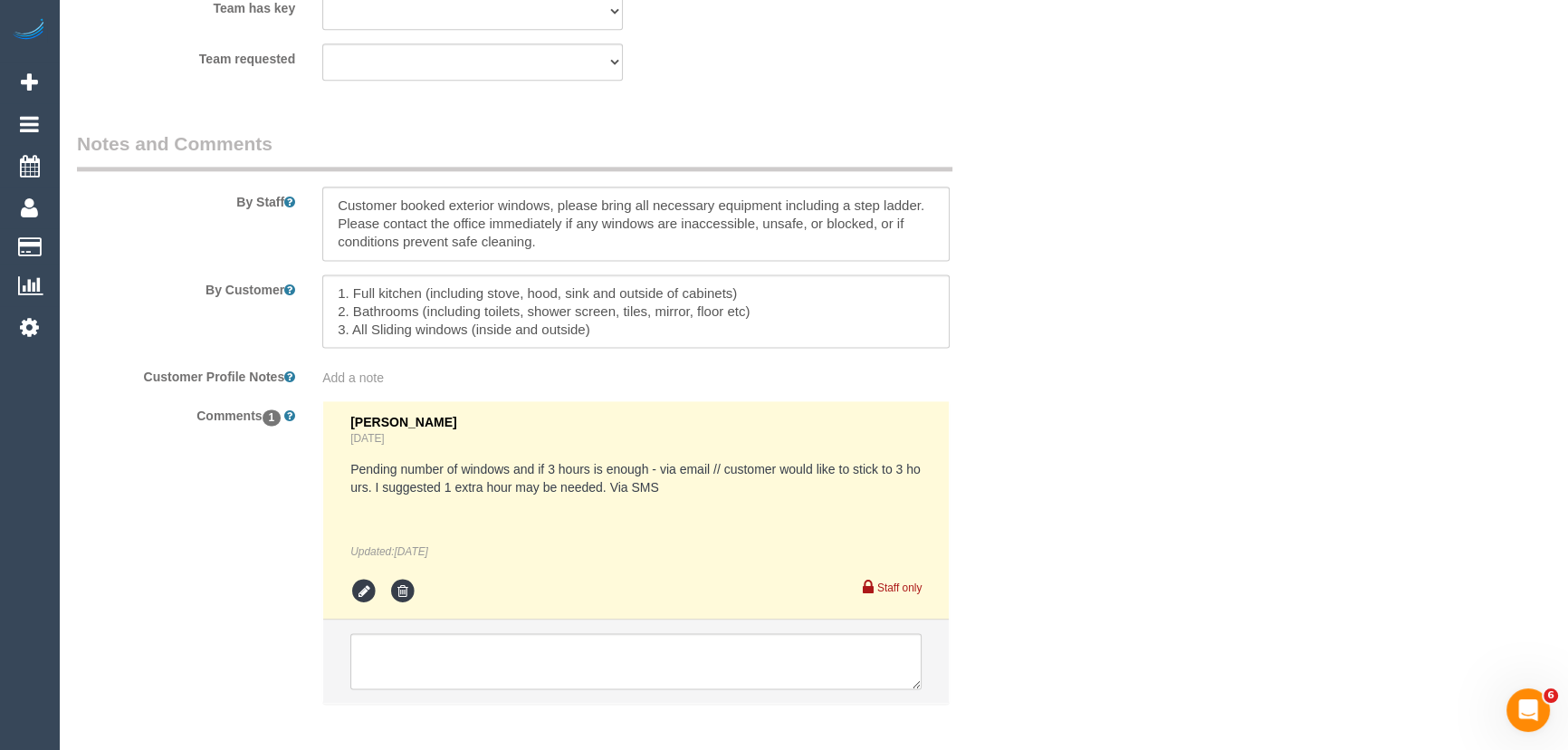
scroll to position [3100, 0]
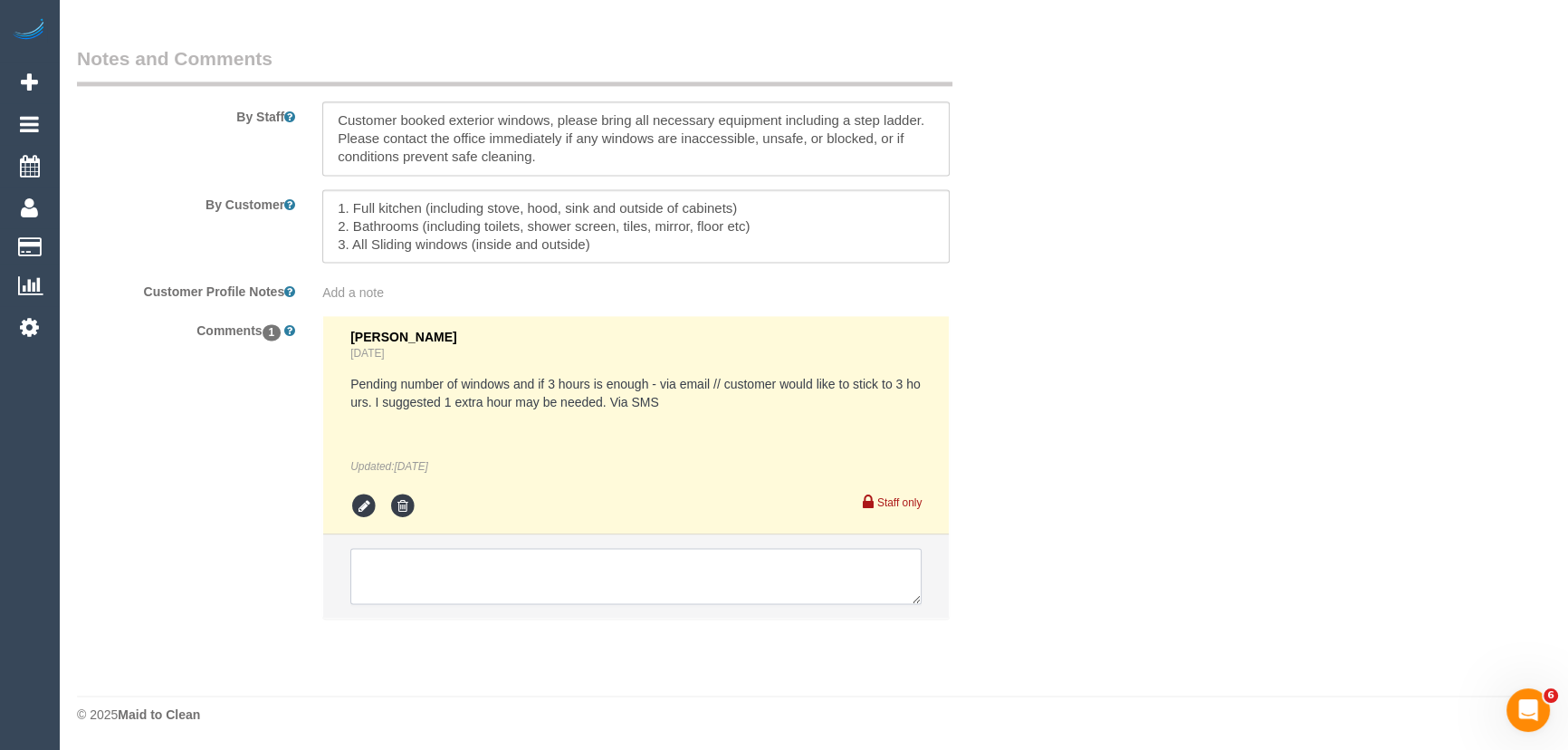
click at [411, 555] on textarea at bounding box center [636, 576] width 571 height 56
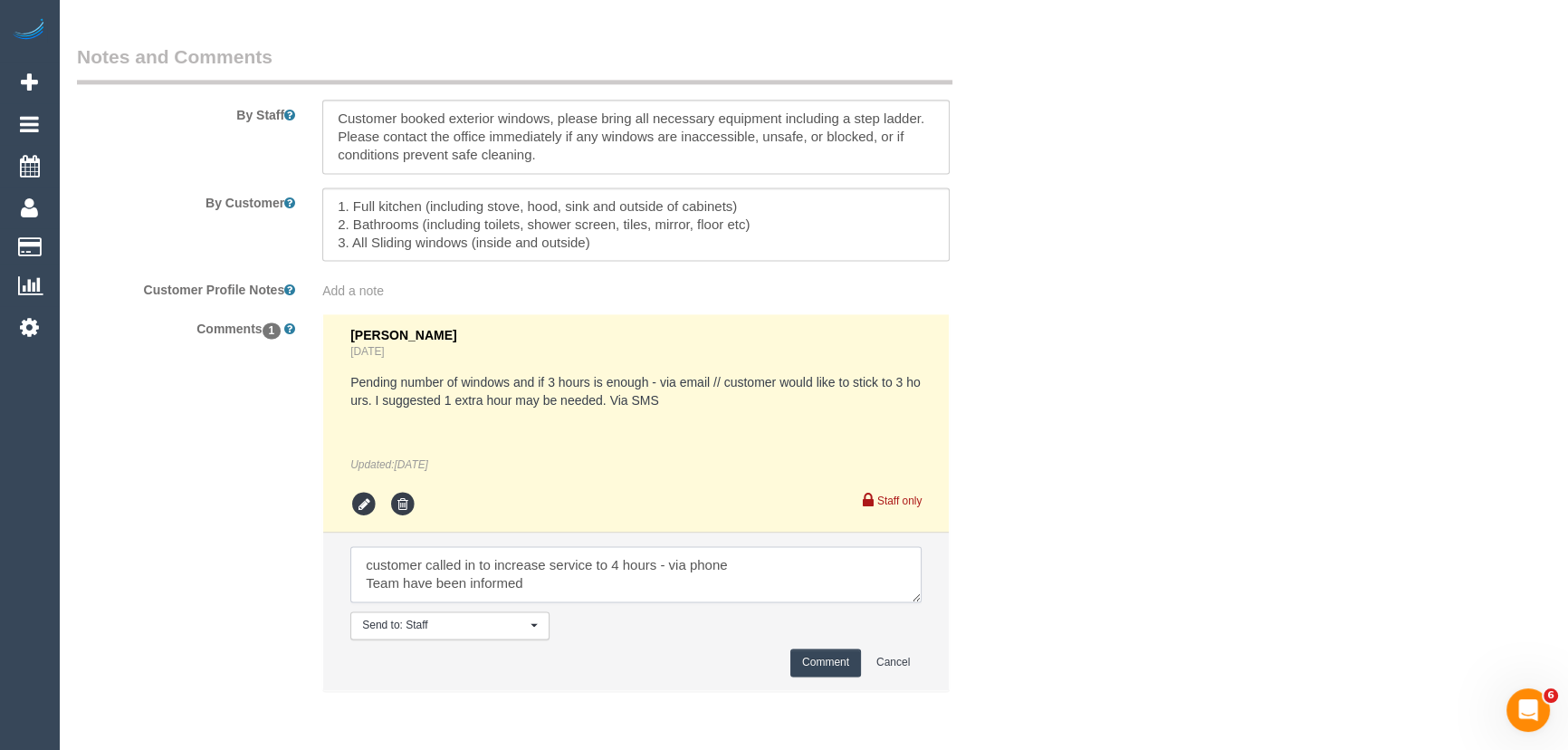
type textarea "customer called in to increase service to 4 hours - via phone Team have been in…"
click at [826, 655] on button "Comment" at bounding box center [826, 662] width 71 height 28
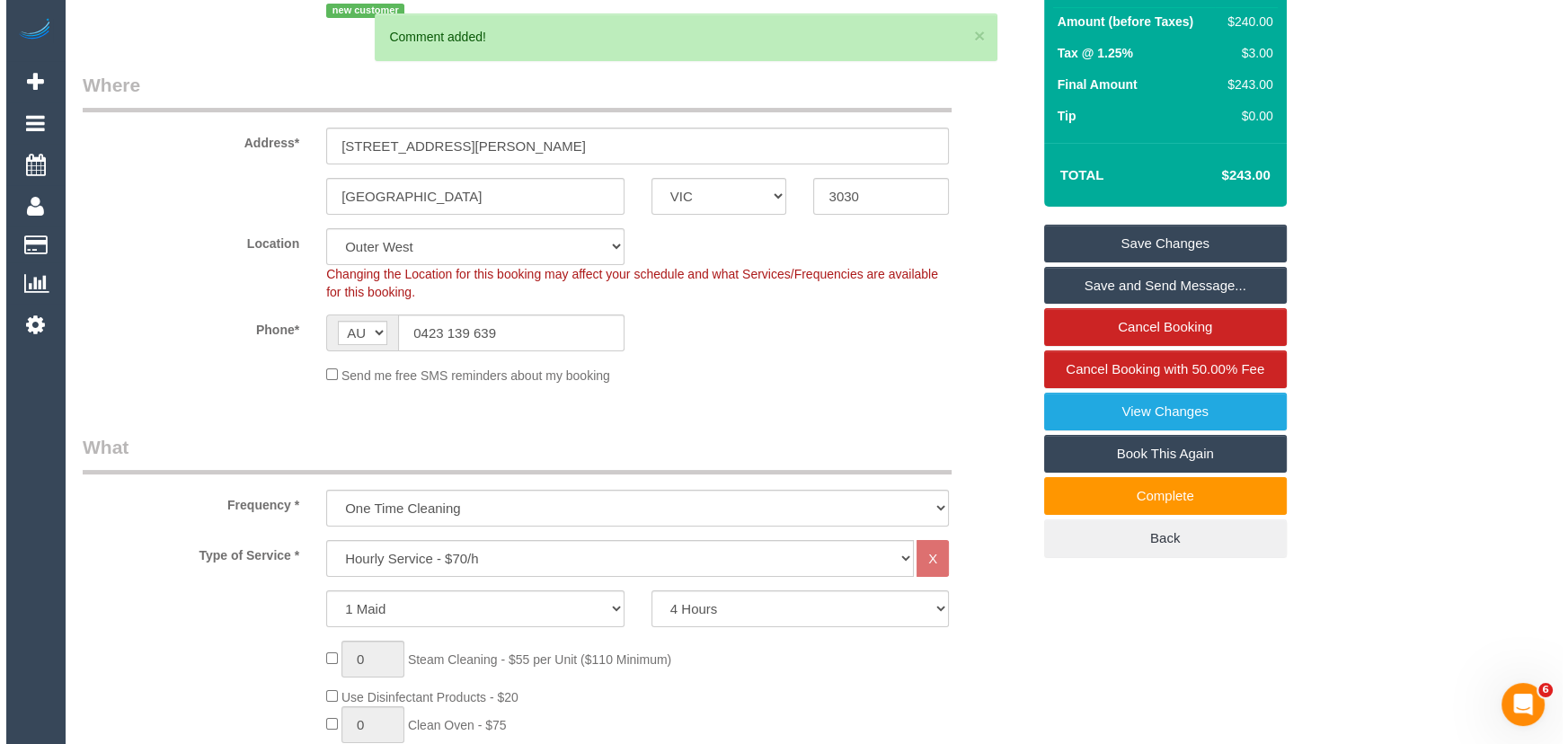
scroll to position [0, 0]
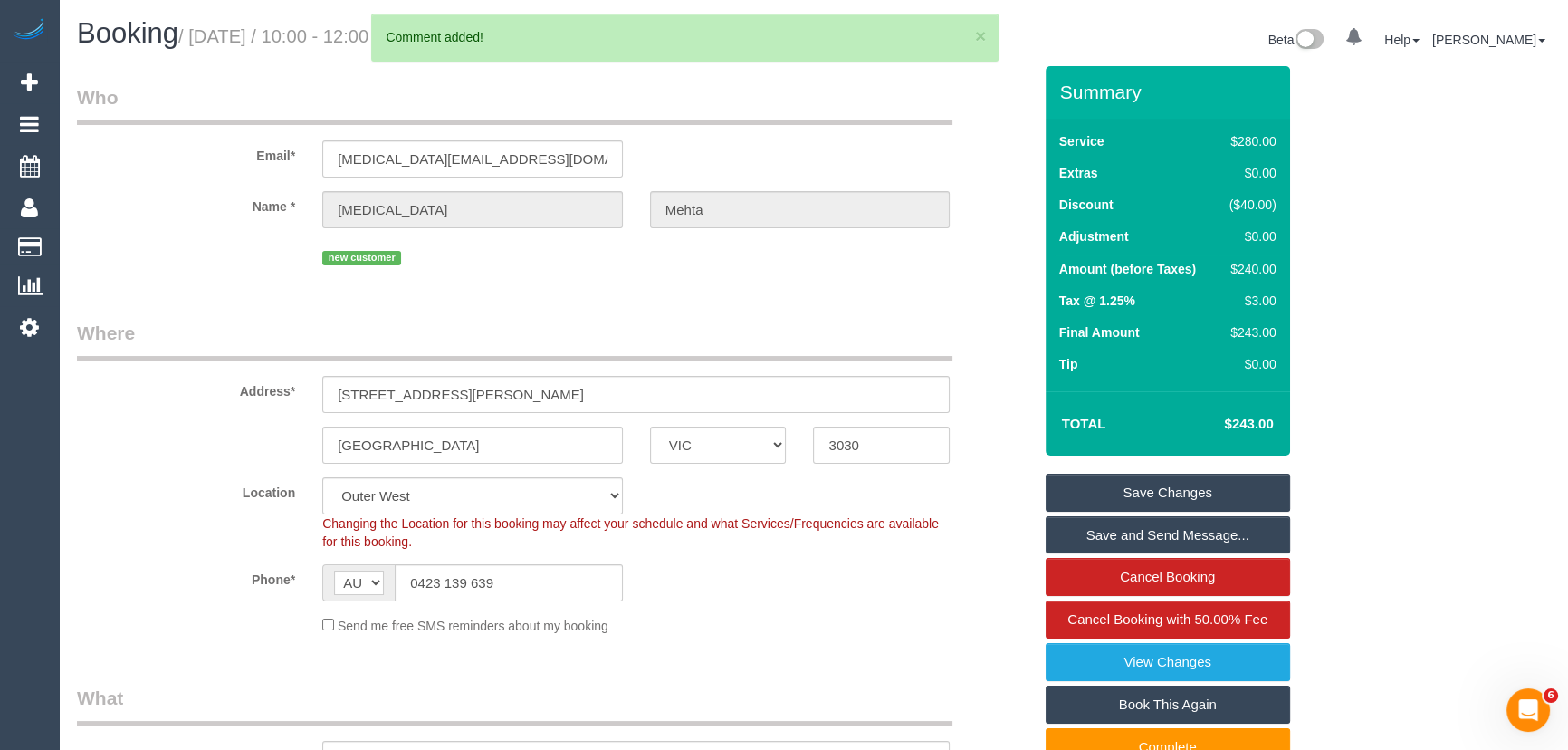
drag, startPoint x: 1150, startPoint y: 538, endPoint x: 1123, endPoint y: 545, distance: 27.9
click at [1150, 539] on link "Save and Send Message..." at bounding box center [1168, 535] width 245 height 38
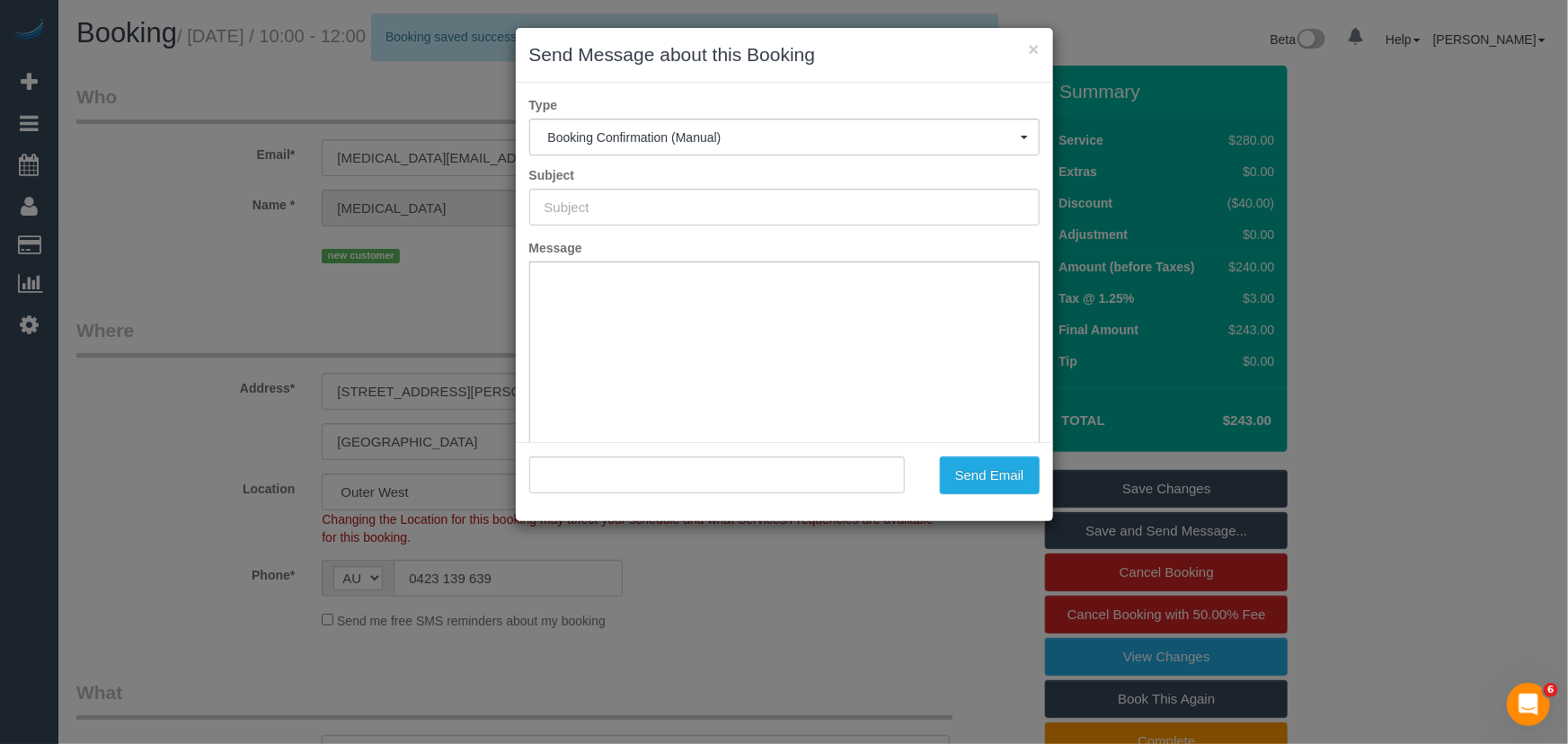
type input "Booking Confirmed"
type input ""Nikita Mehta" <nikita.mehta@nab.com.au>"
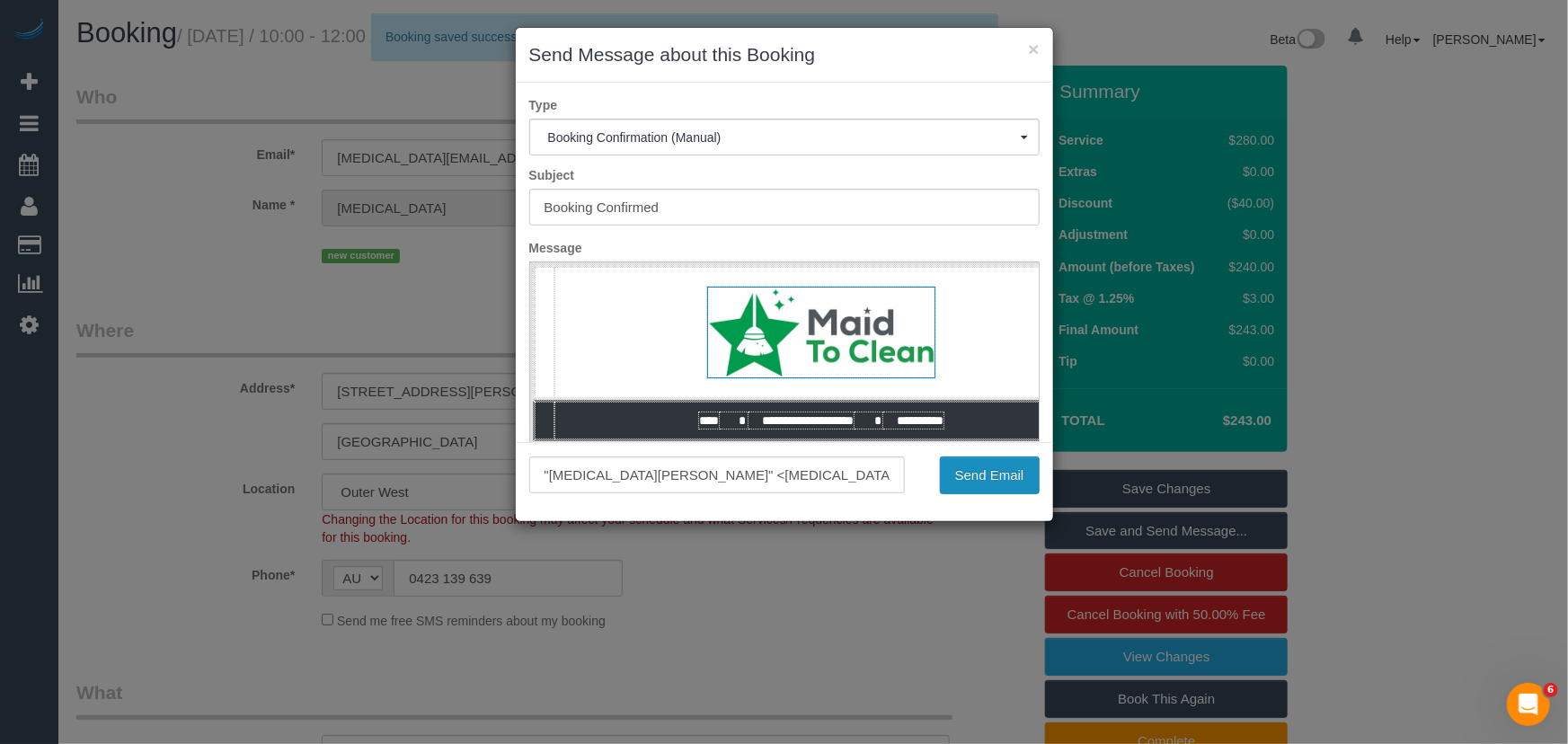
click at [969, 477] on button "Send Email" at bounding box center [989, 476] width 100 height 38
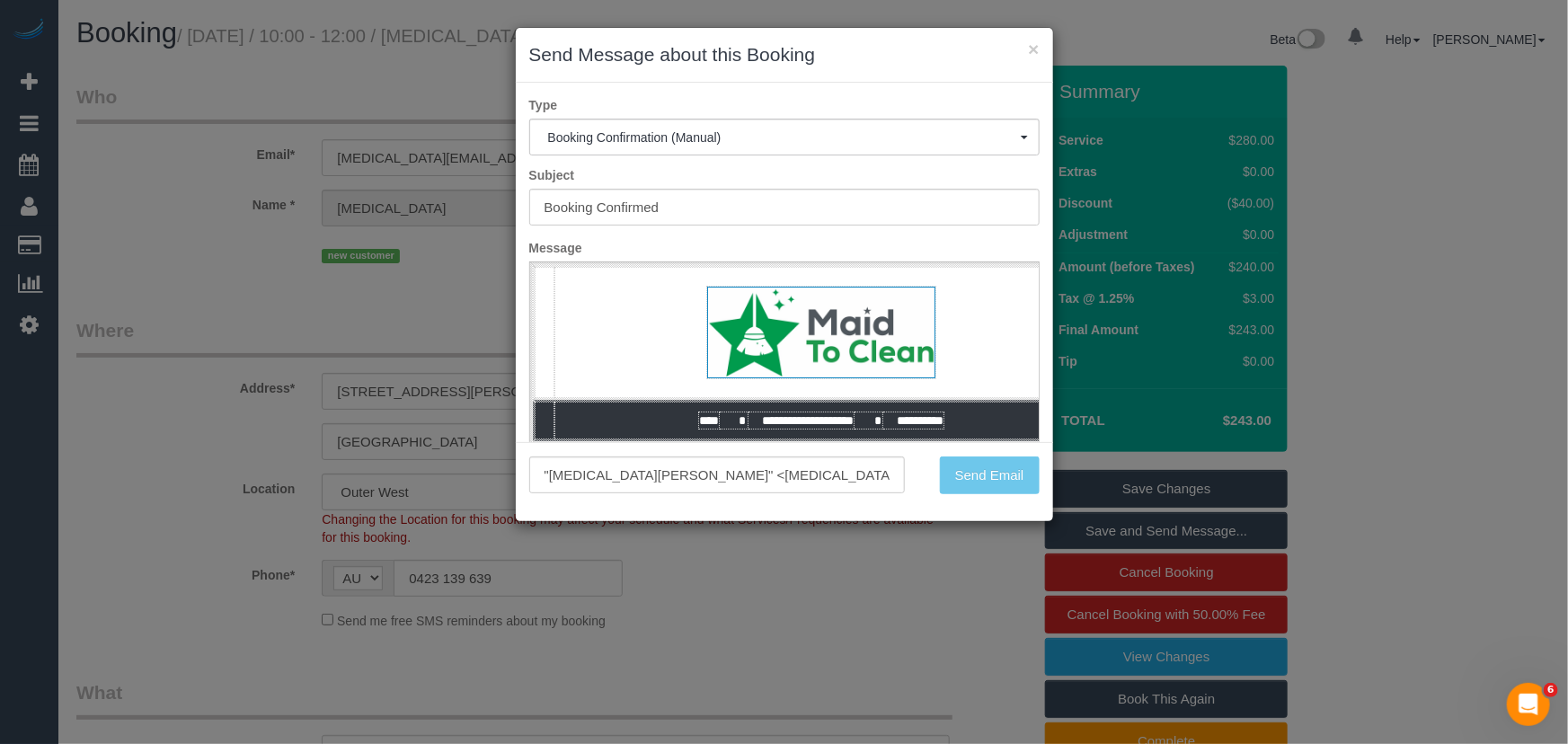
click at [969, 477] on div "Send Email" at bounding box center [986, 476] width 135 height 38
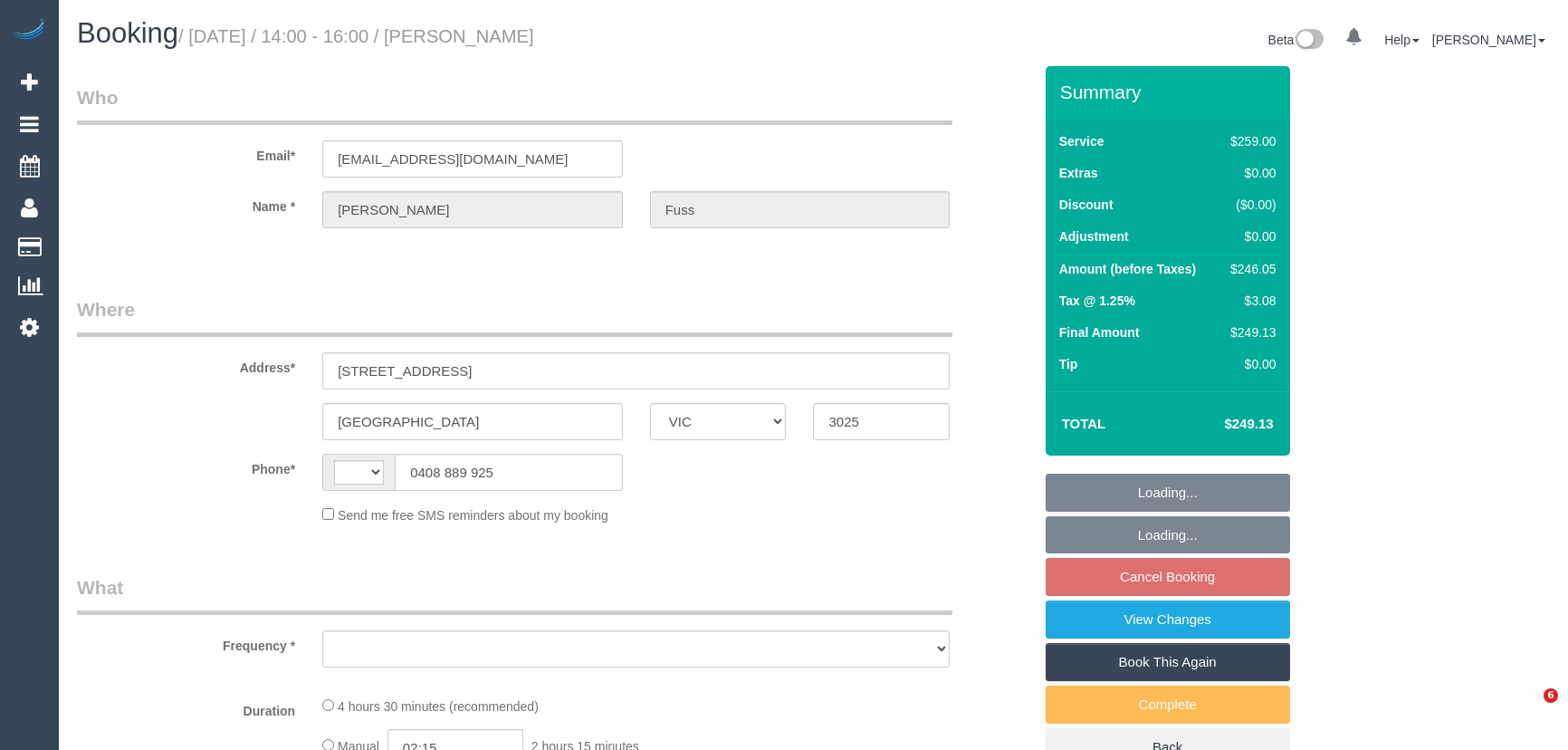
select select "VIC"
select select "string:stripe-pm_1ROTUd2GScqysDRVDReRmKmJ"
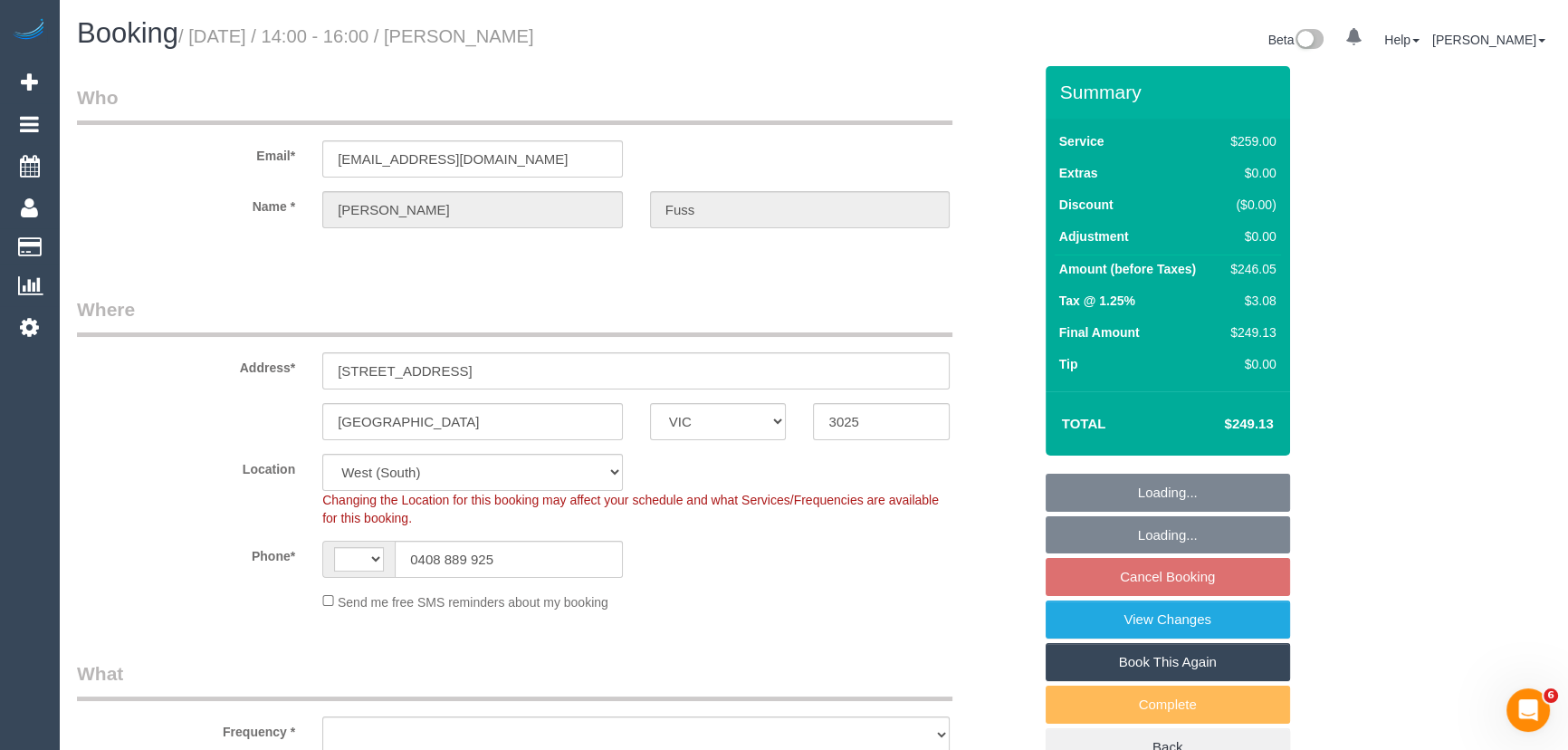
select select "string:AU"
select select "object:798"
select select "number:28"
select select "number:14"
select select "number:18"
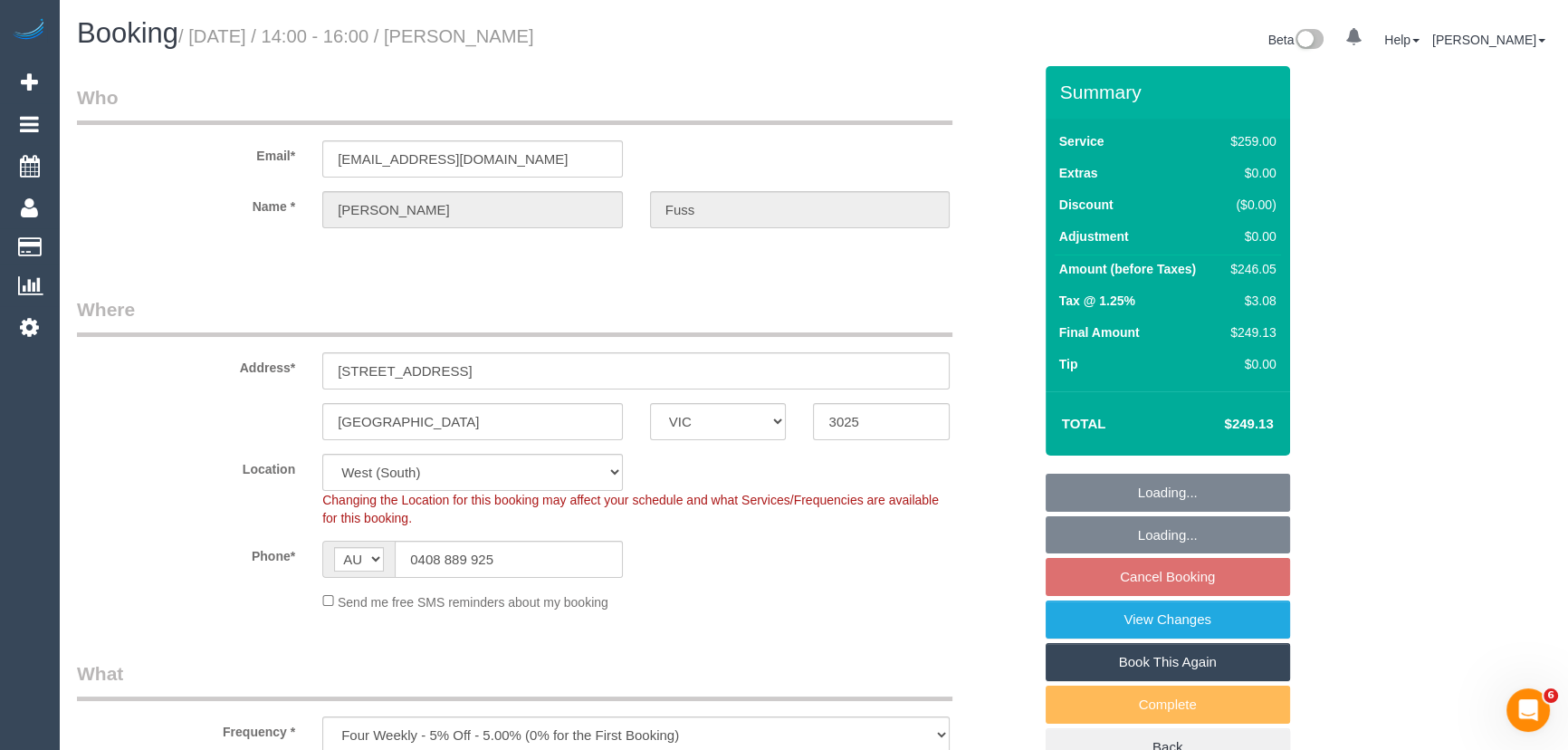
select select "number:23"
select select "number:13"
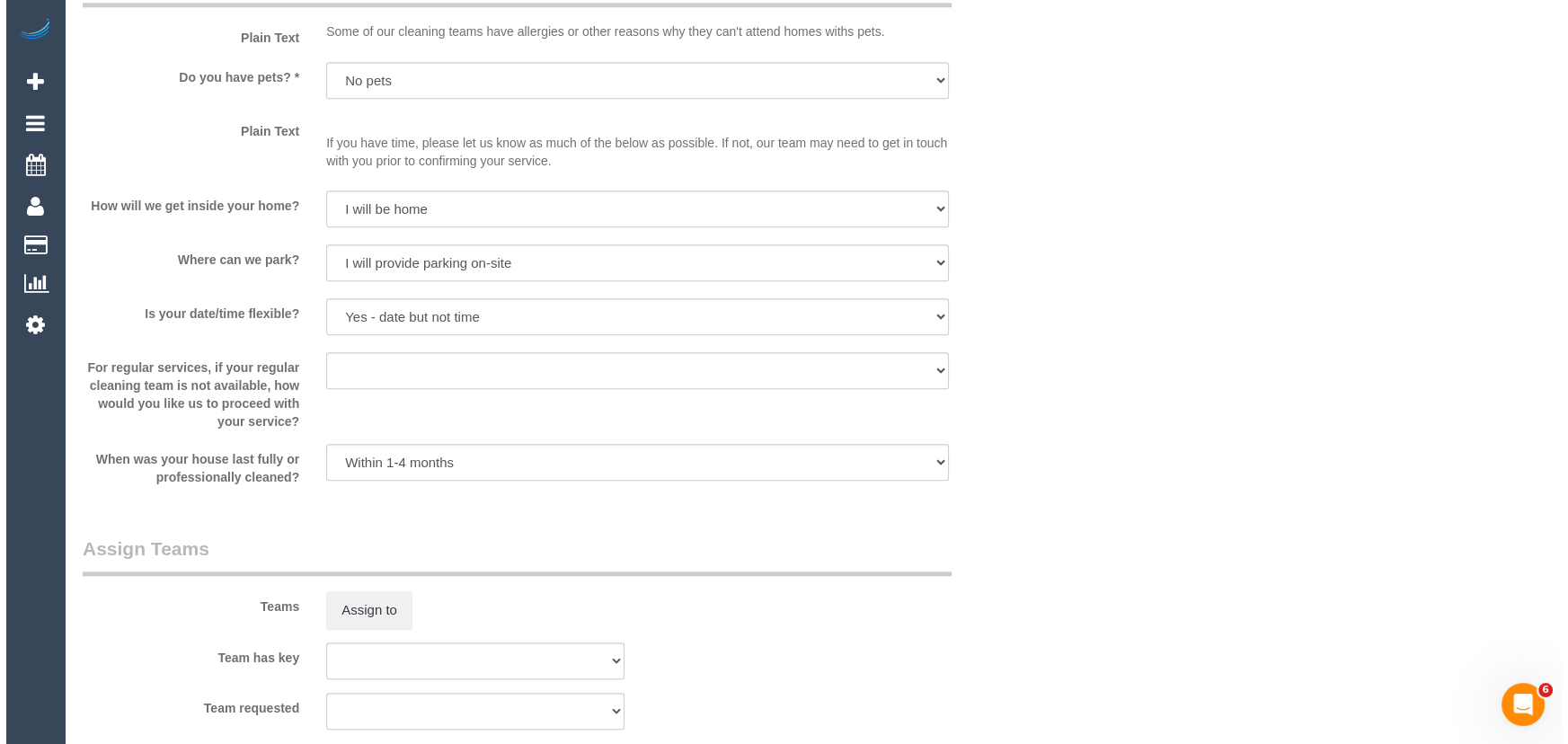
scroll to position [2531, 0]
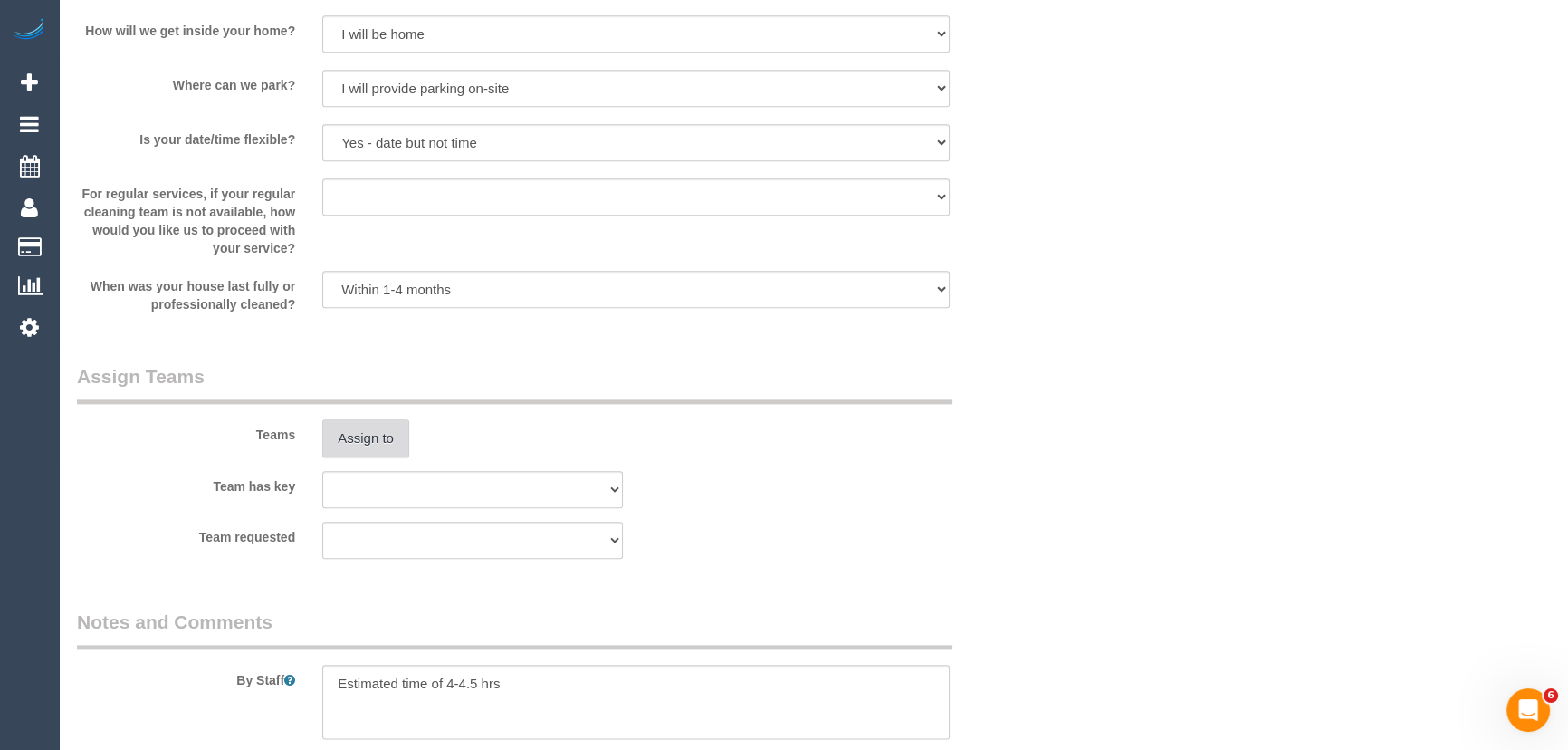
click at [389, 439] on button "Assign to" at bounding box center [366, 438] width 87 height 38
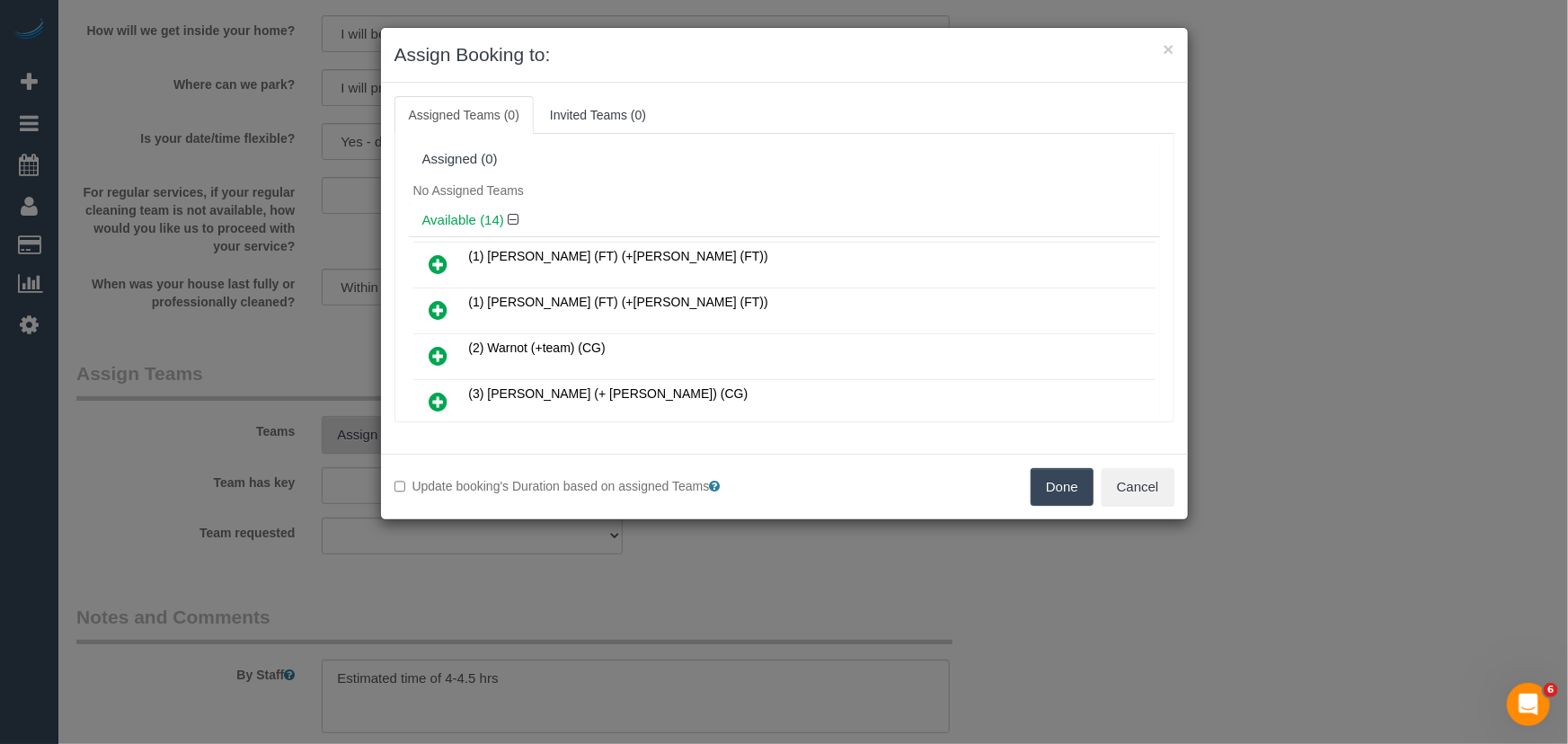
scroll to position [202, 0]
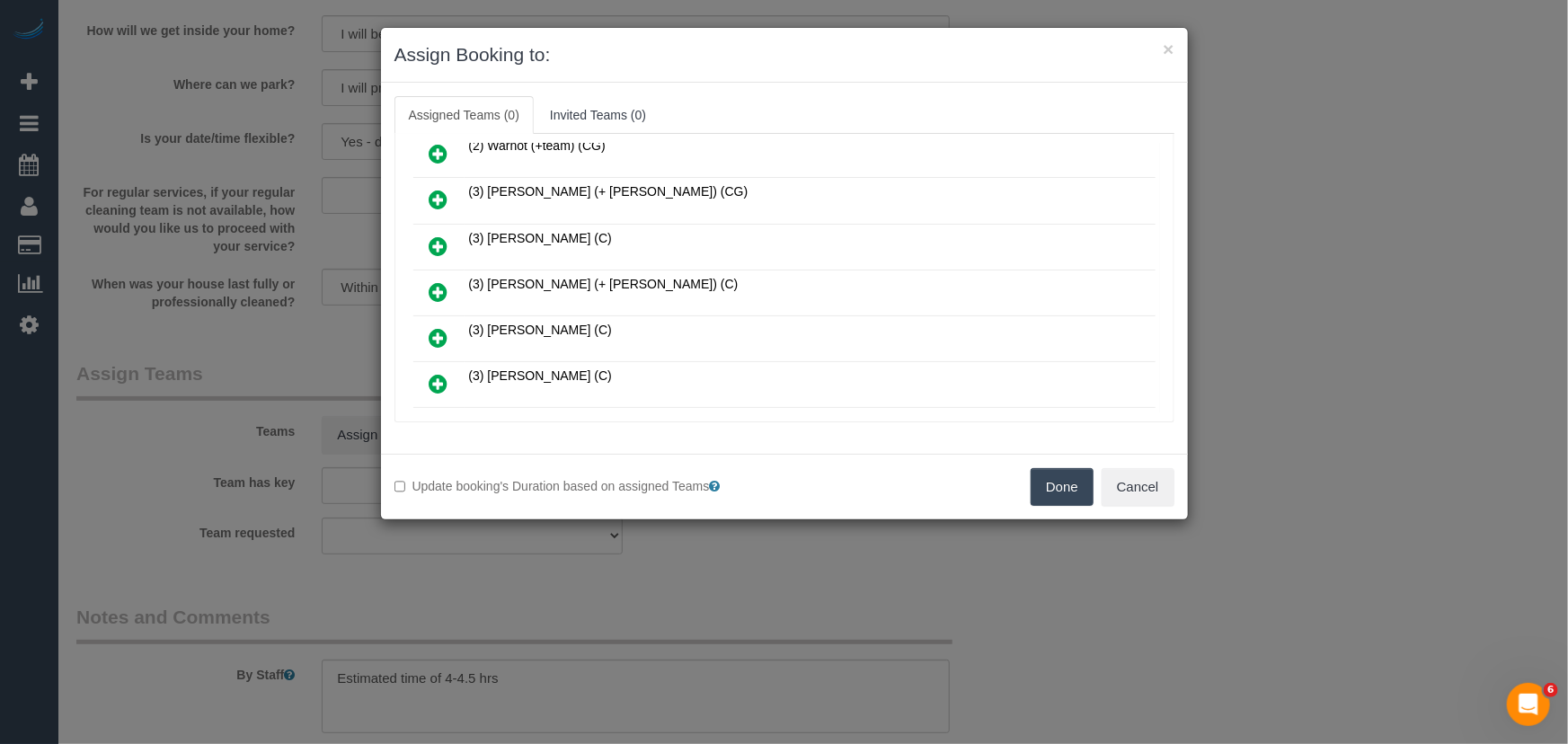
click at [439, 285] on icon at bounding box center [438, 292] width 19 height 22
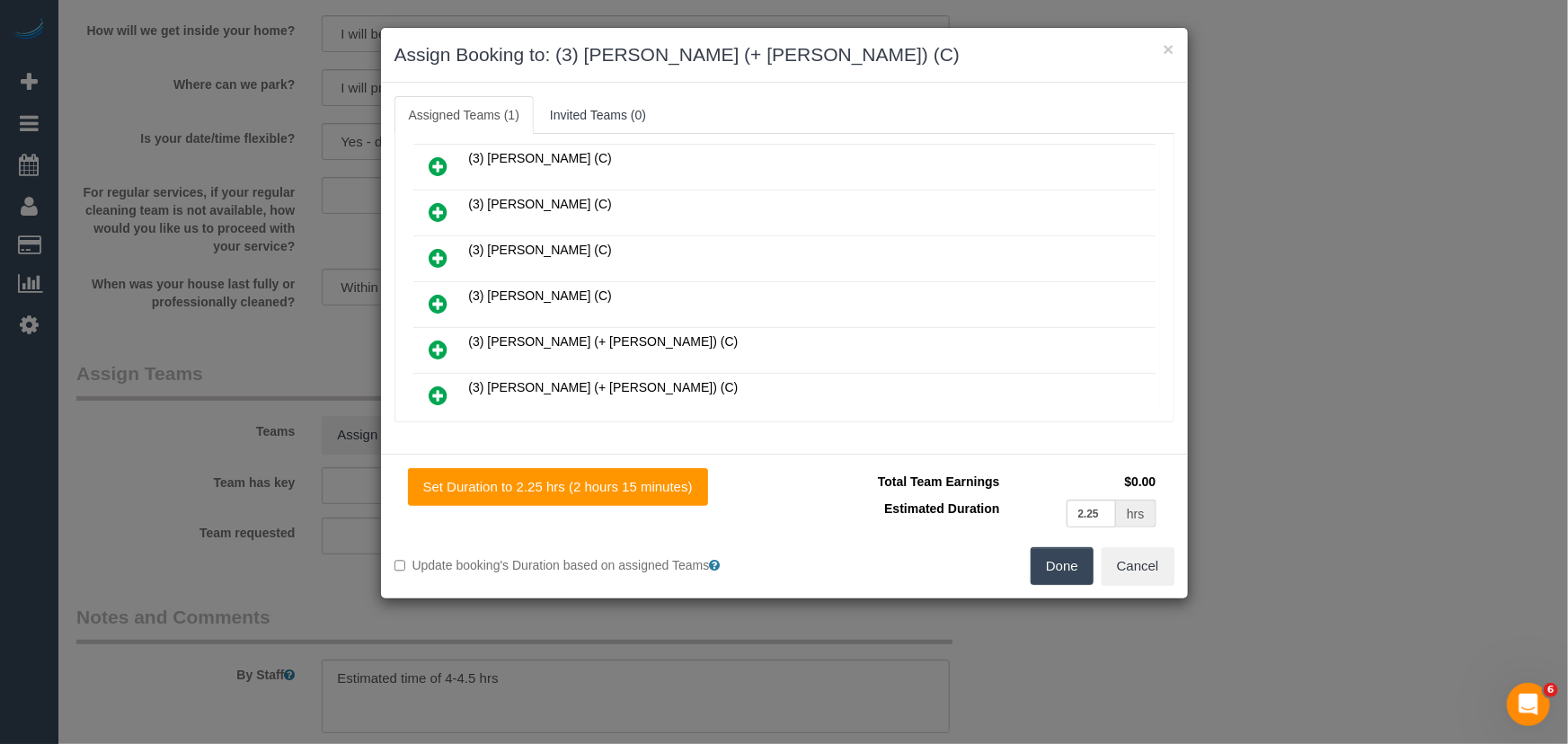
click at [436, 339] on icon at bounding box center [438, 350] width 19 height 22
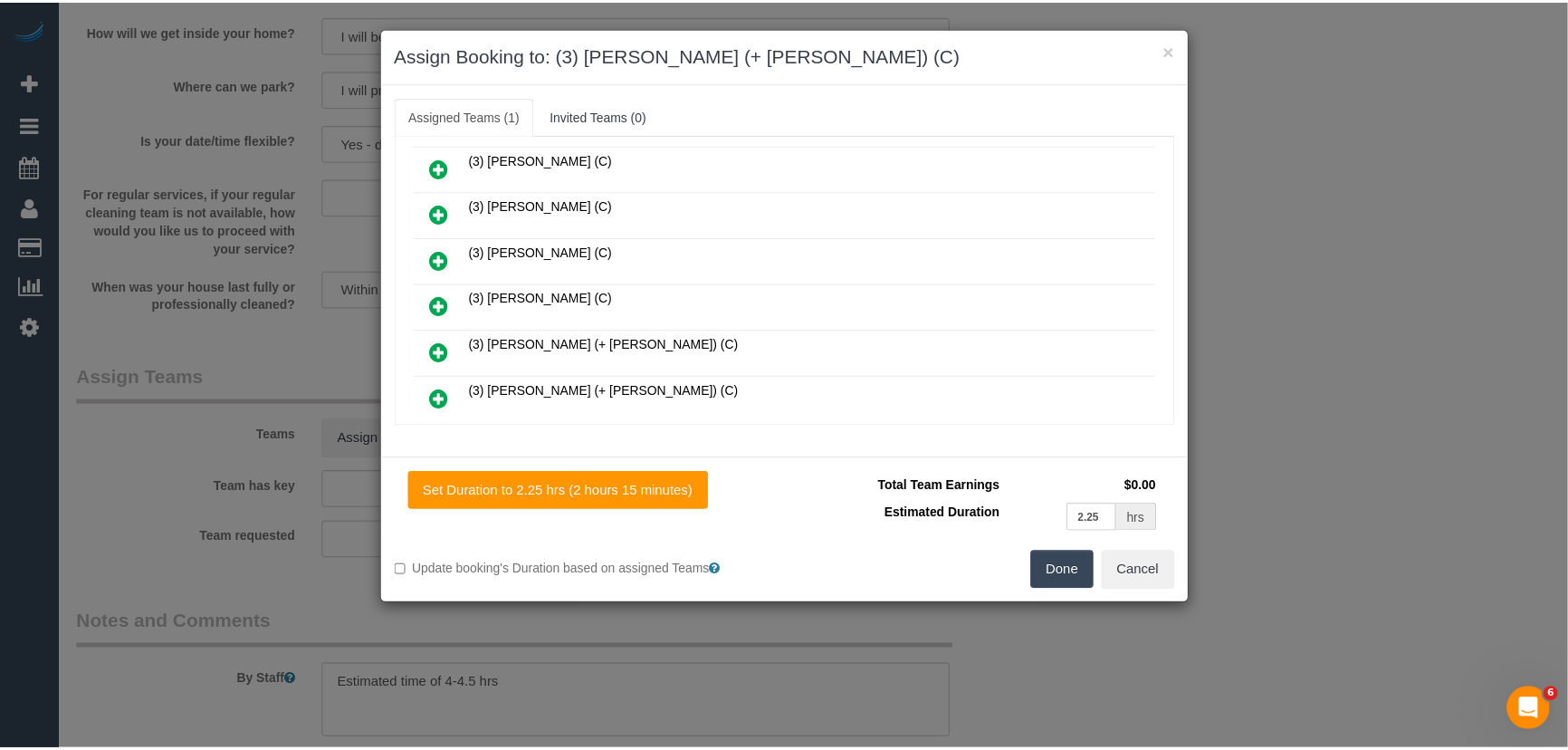
scroll to position [374, 0]
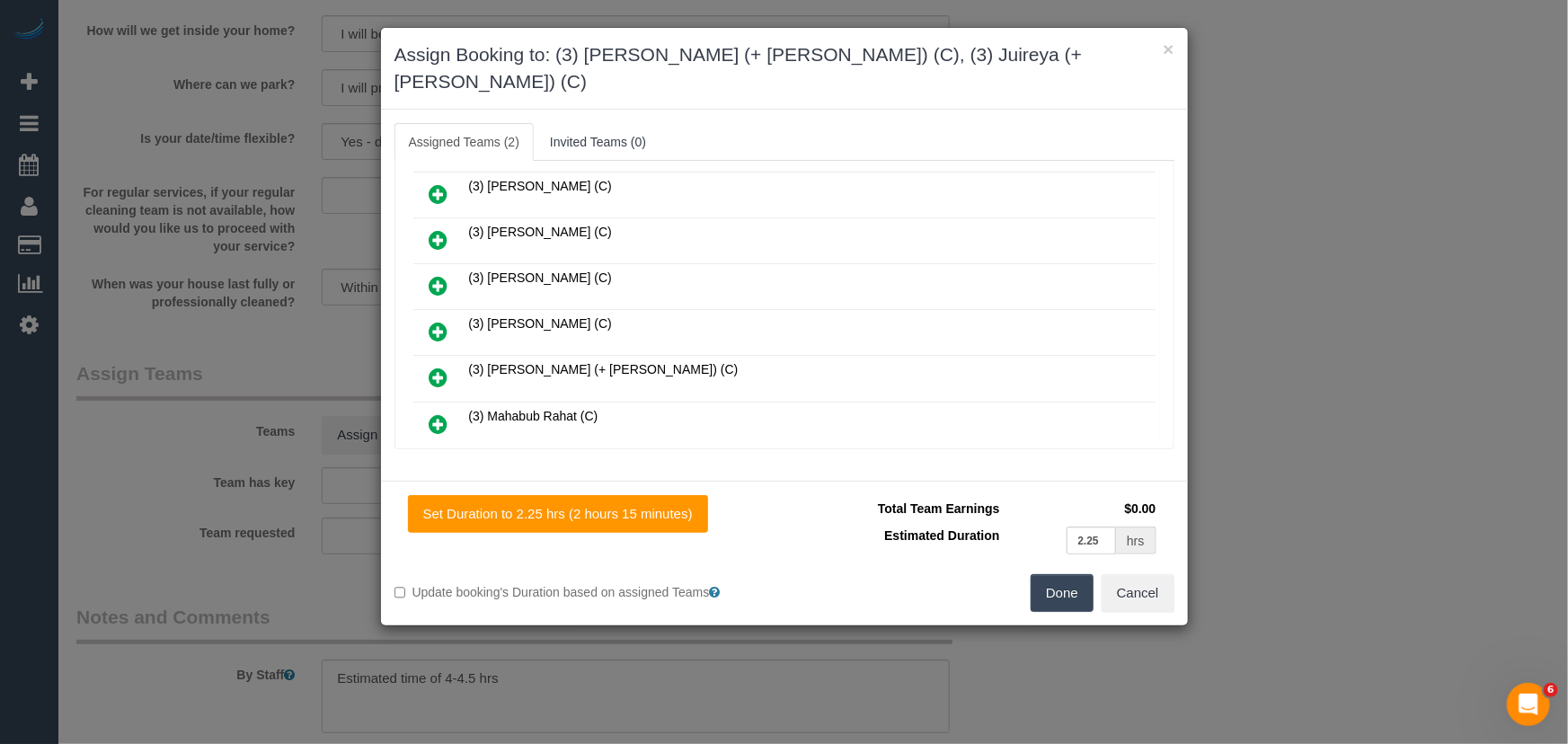
click at [1024, 574] on div "Done Cancel" at bounding box center [986, 592] width 403 height 38
click at [1062, 574] on button "Done" at bounding box center [1062, 592] width 62 height 38
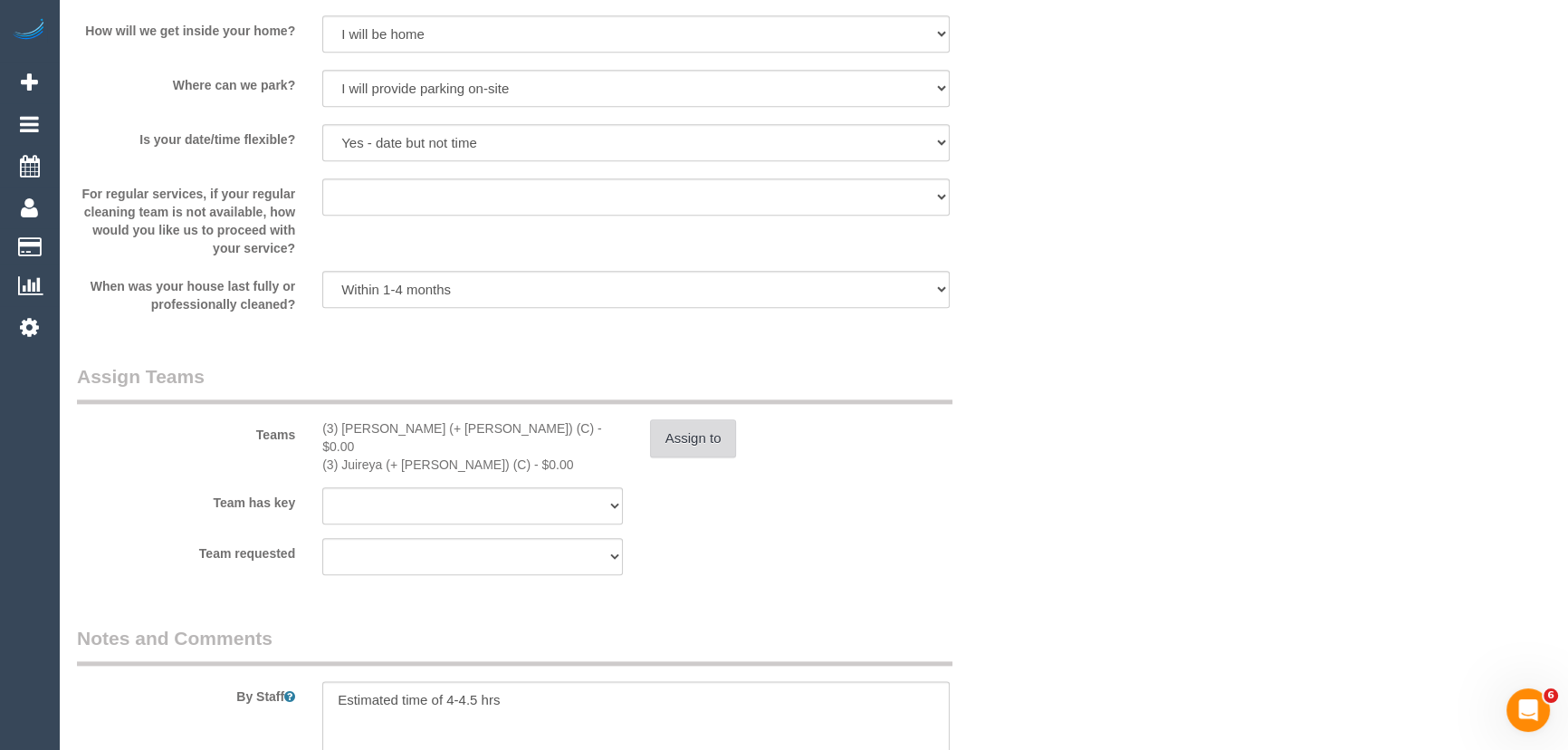
click at [683, 424] on button "Assign to" at bounding box center [693, 438] width 87 height 38
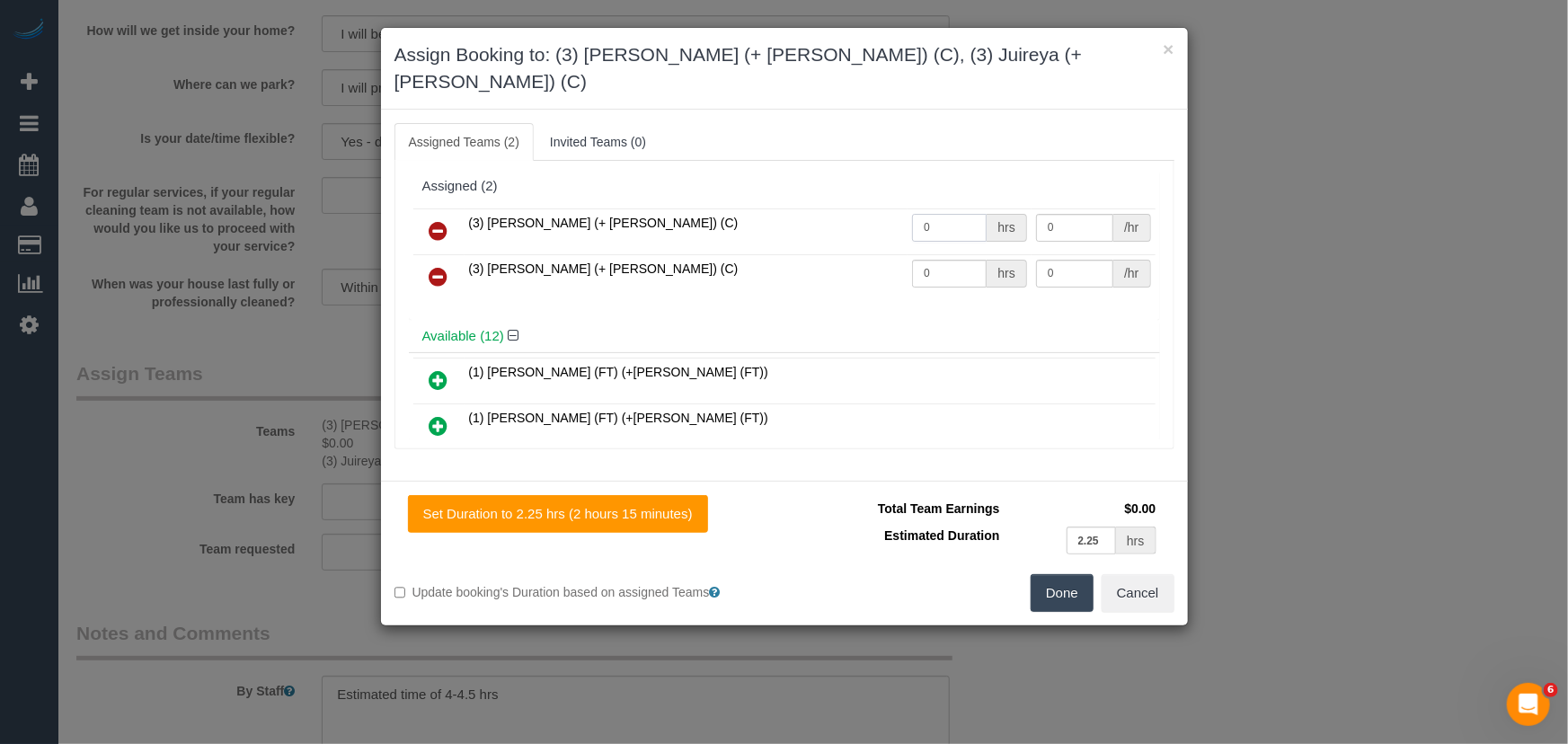
click at [939, 214] on input "0" at bounding box center [949, 228] width 74 height 28
type input "1"
click at [1069, 214] on input "0" at bounding box center [1074, 228] width 77 height 28
type input "77.5"
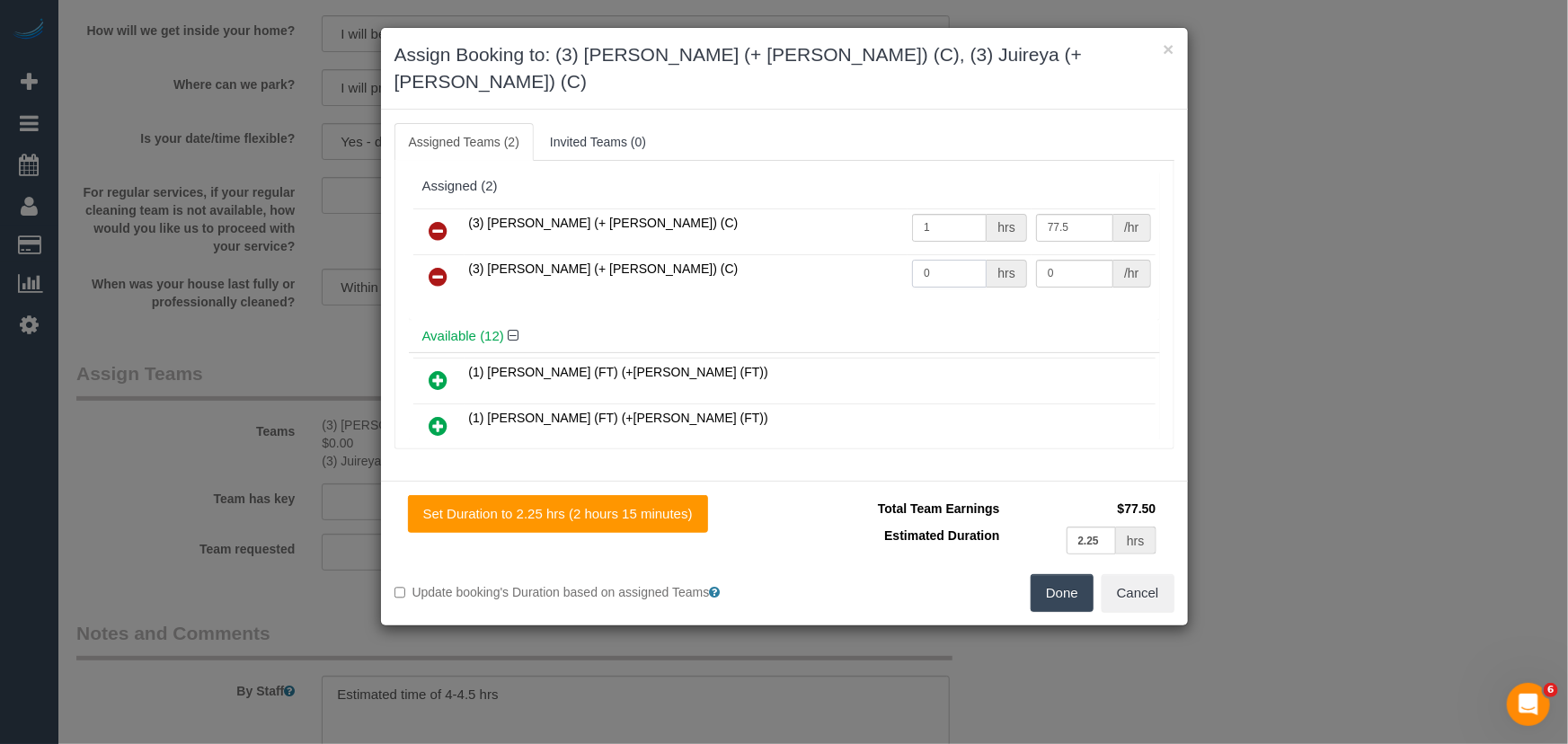
click at [954, 260] on input "0" at bounding box center [949, 273] width 74 height 28
type input "1"
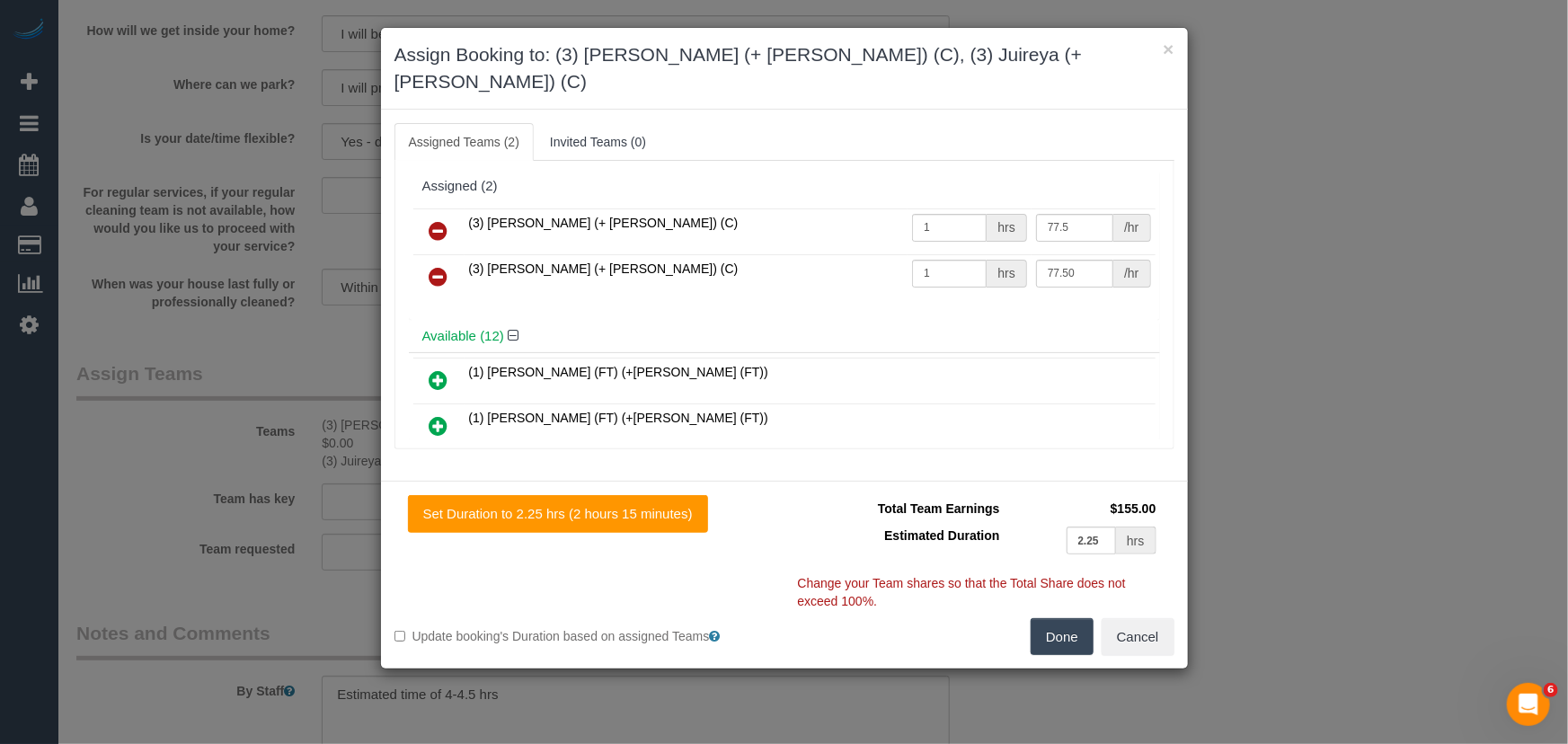
type input "77.5"
click at [1064, 618] on button "Done" at bounding box center [1062, 637] width 62 height 38
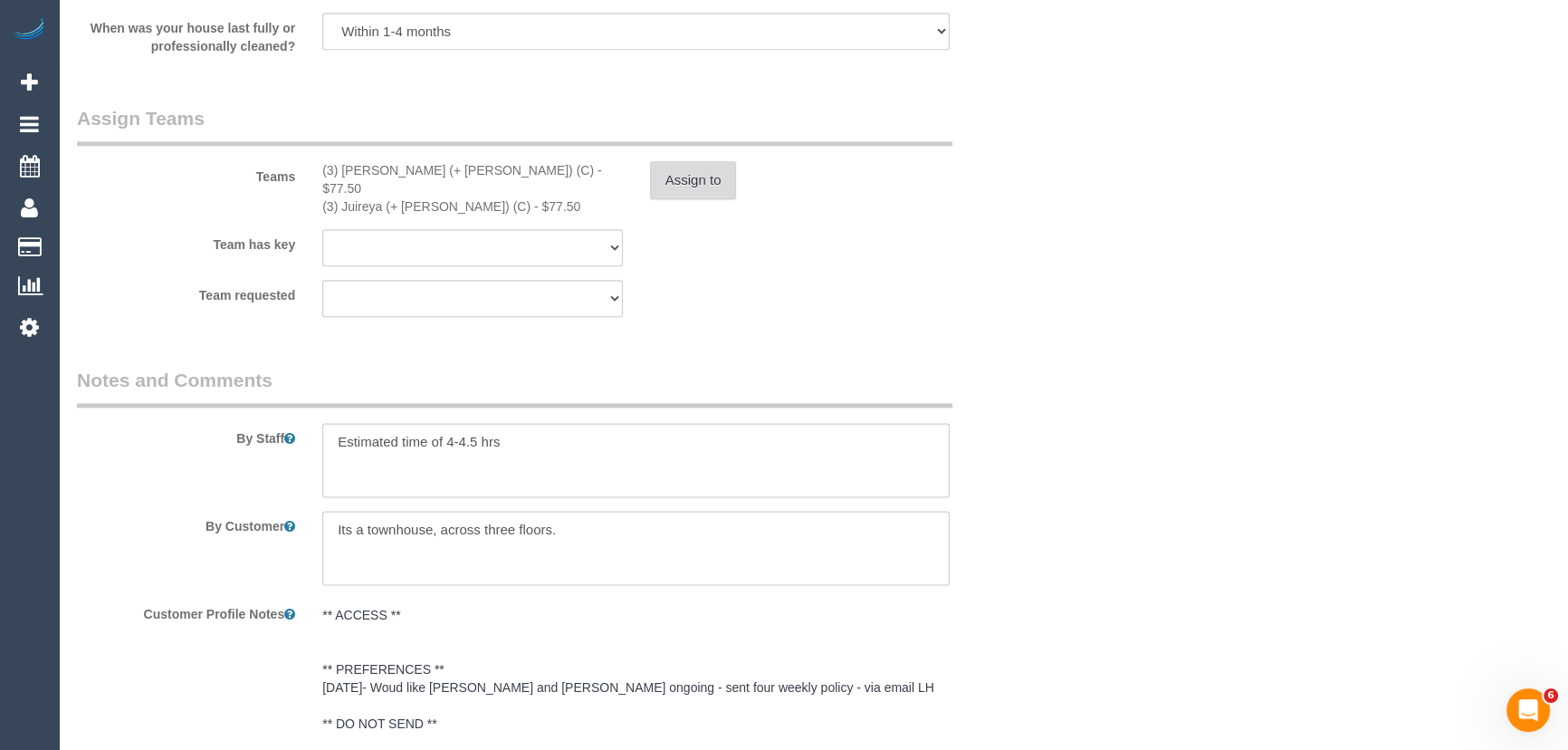
scroll to position [2759, 0]
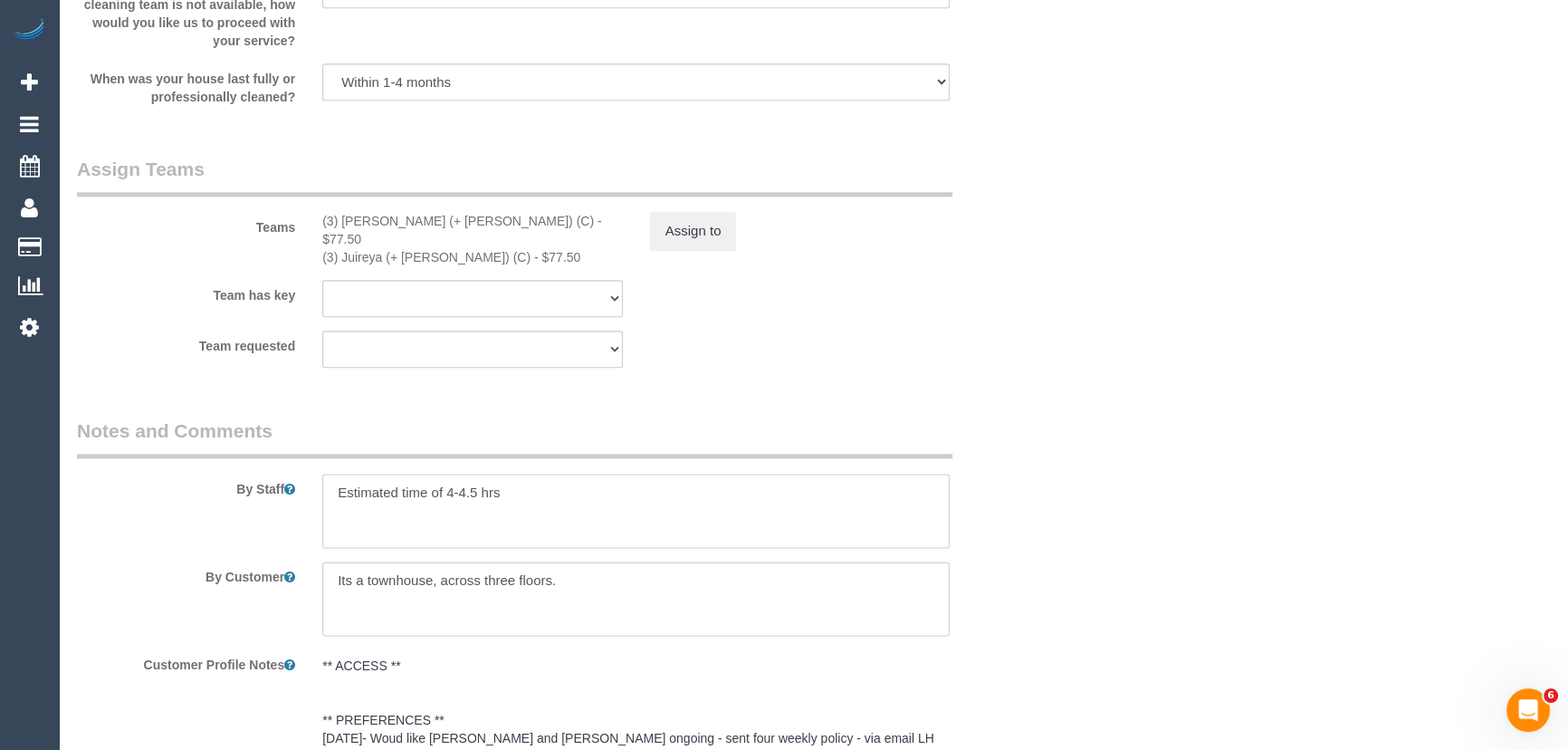
click at [332, 482] on textarea at bounding box center [636, 510] width 627 height 74
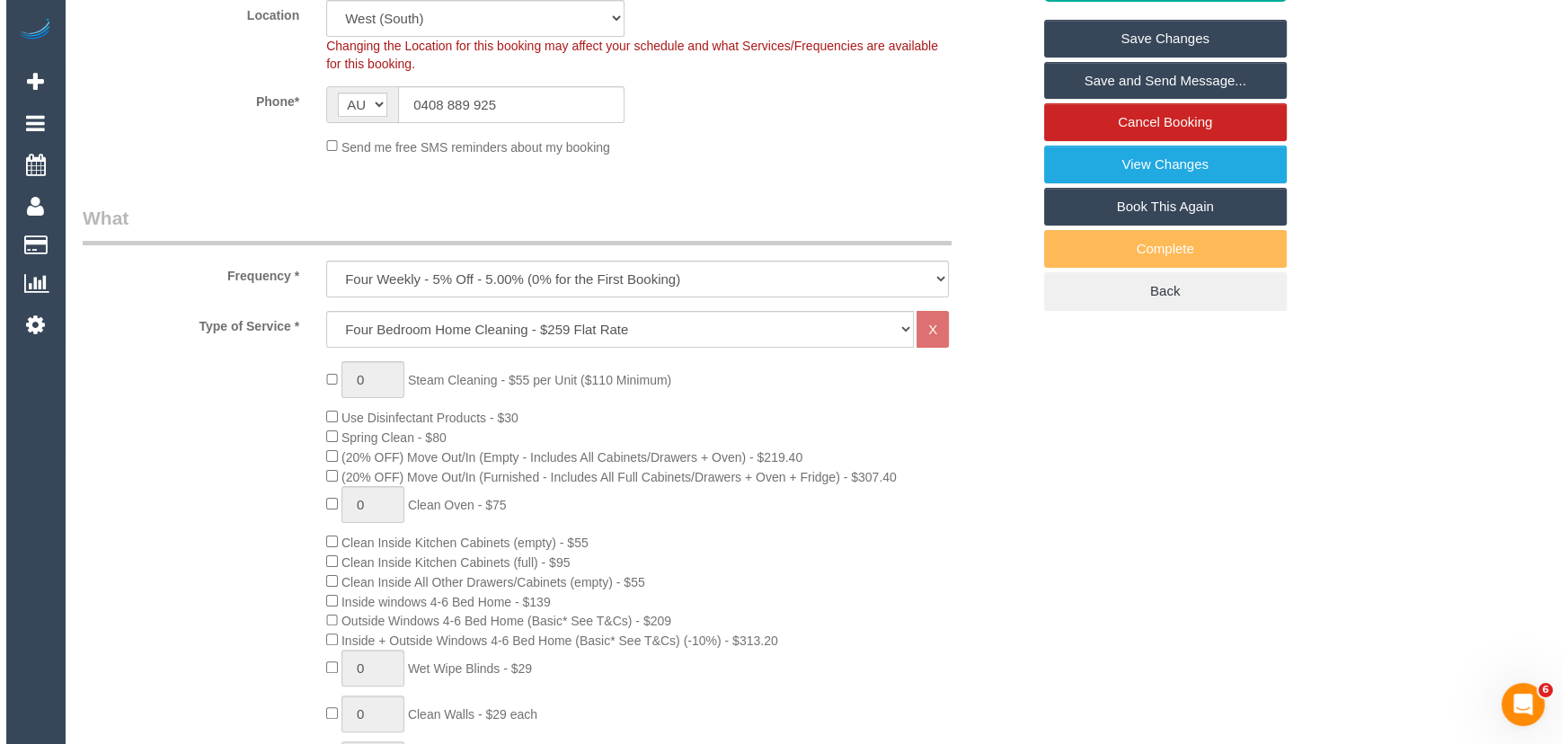
scroll to position [0, 0]
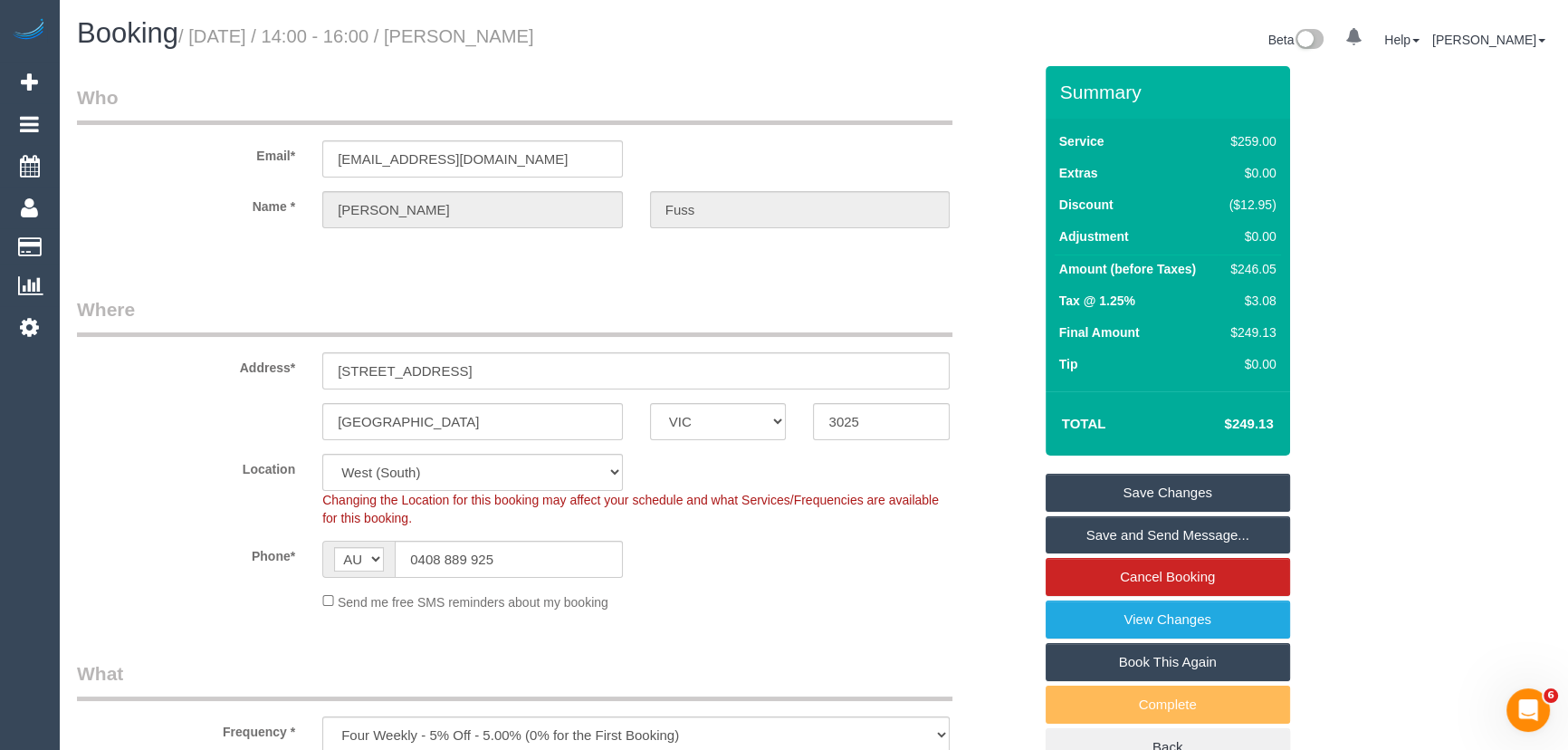
type textarea "*cover* Estimated time of 4-4.5 hrs"
click at [508, 38] on small "/ October 17, 2025 / 14:00 - 16:00 / Alexandra Fuss" at bounding box center [357, 36] width 356 height 20
copy small "Alexandra Fuss"
click at [1114, 528] on link "Save and Send Message..." at bounding box center [1168, 535] width 245 height 38
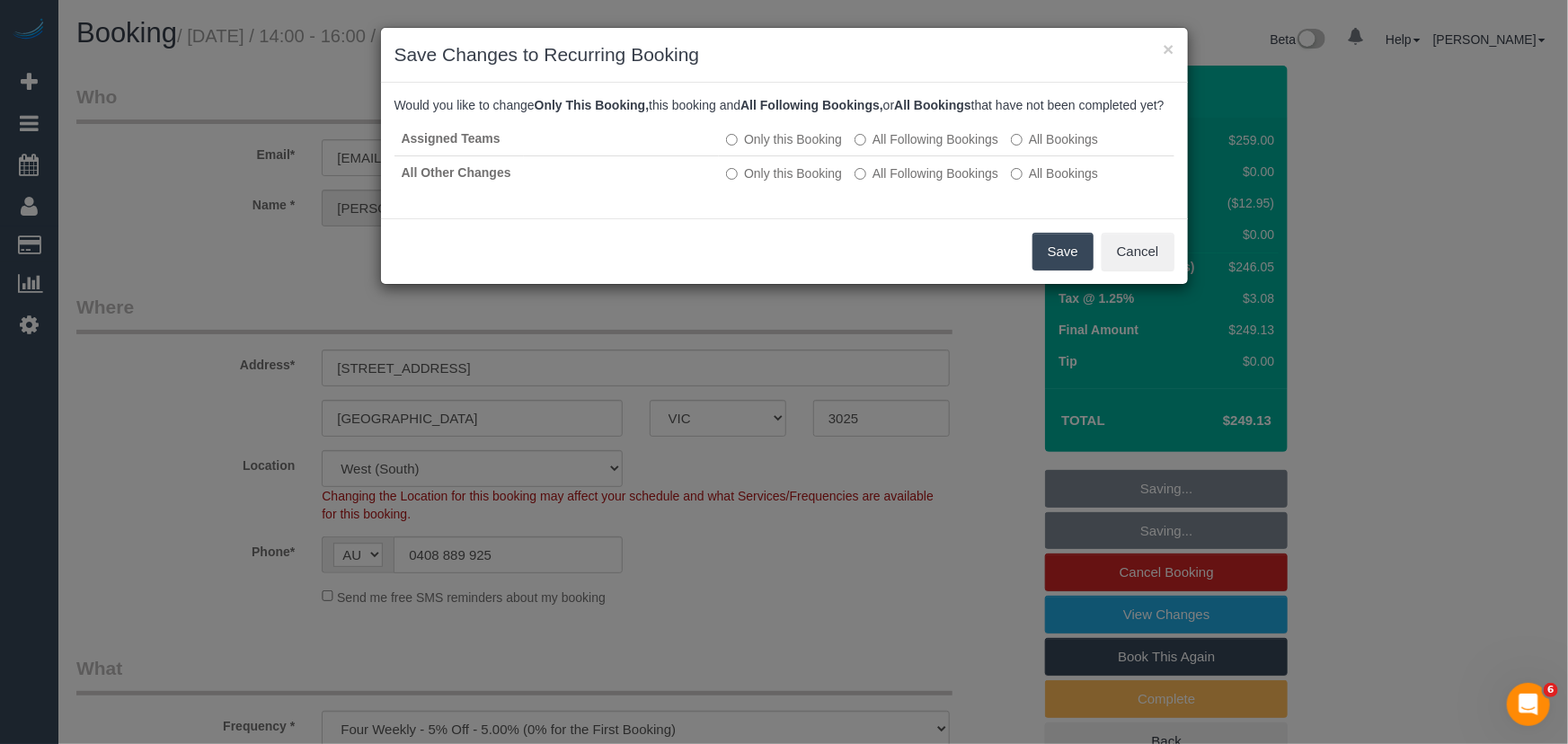
drag, startPoint x: 1076, startPoint y: 293, endPoint x: 1059, endPoint y: 283, distance: 19.7
click at [1076, 284] on div "Save Cancel" at bounding box center [784, 251] width 807 height 65
click at [1055, 270] on button "Save" at bounding box center [1064, 252] width 61 height 38
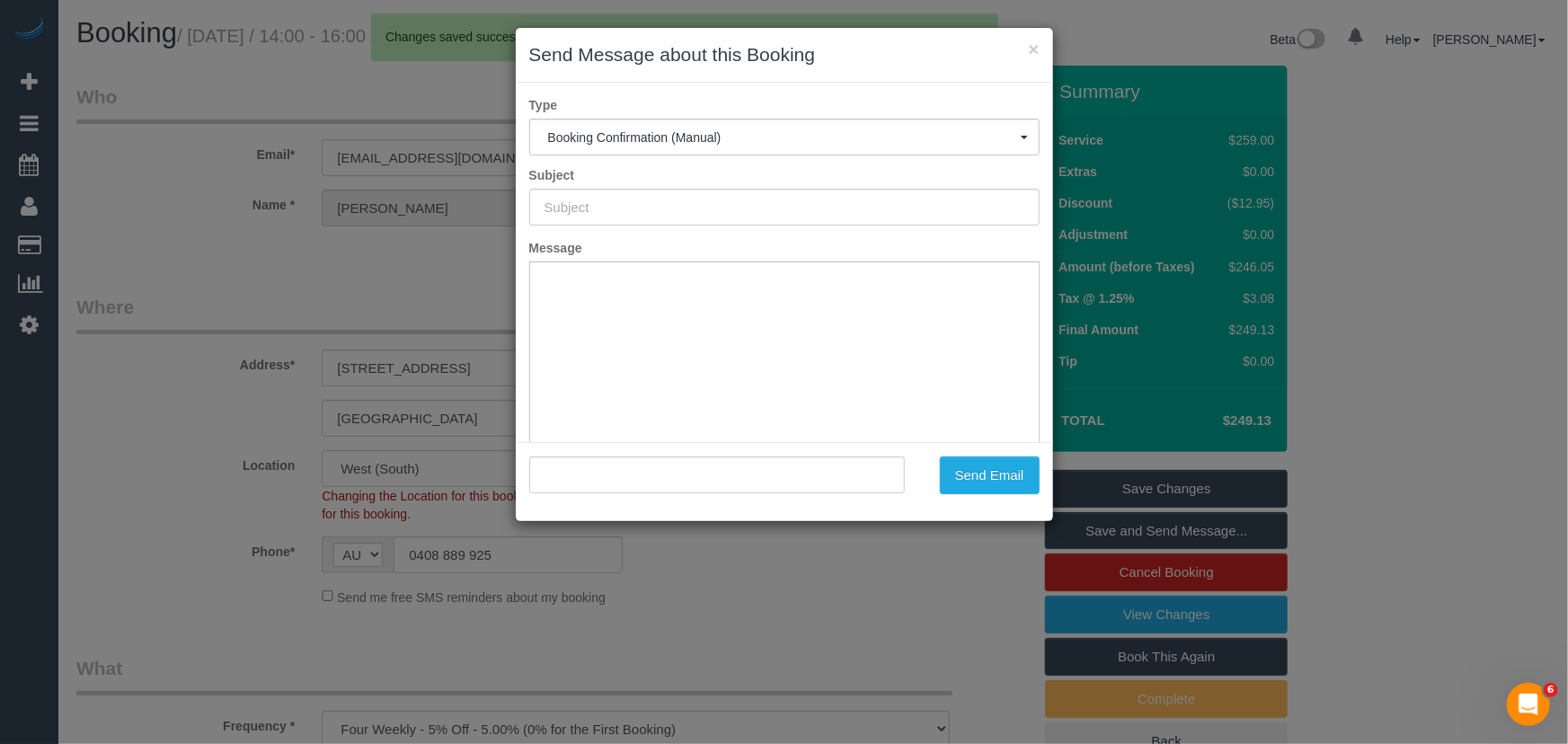
type input "Booking Confirmed"
type input ""Alexandra Fuss" <alexandrafuss@gmail.com>"
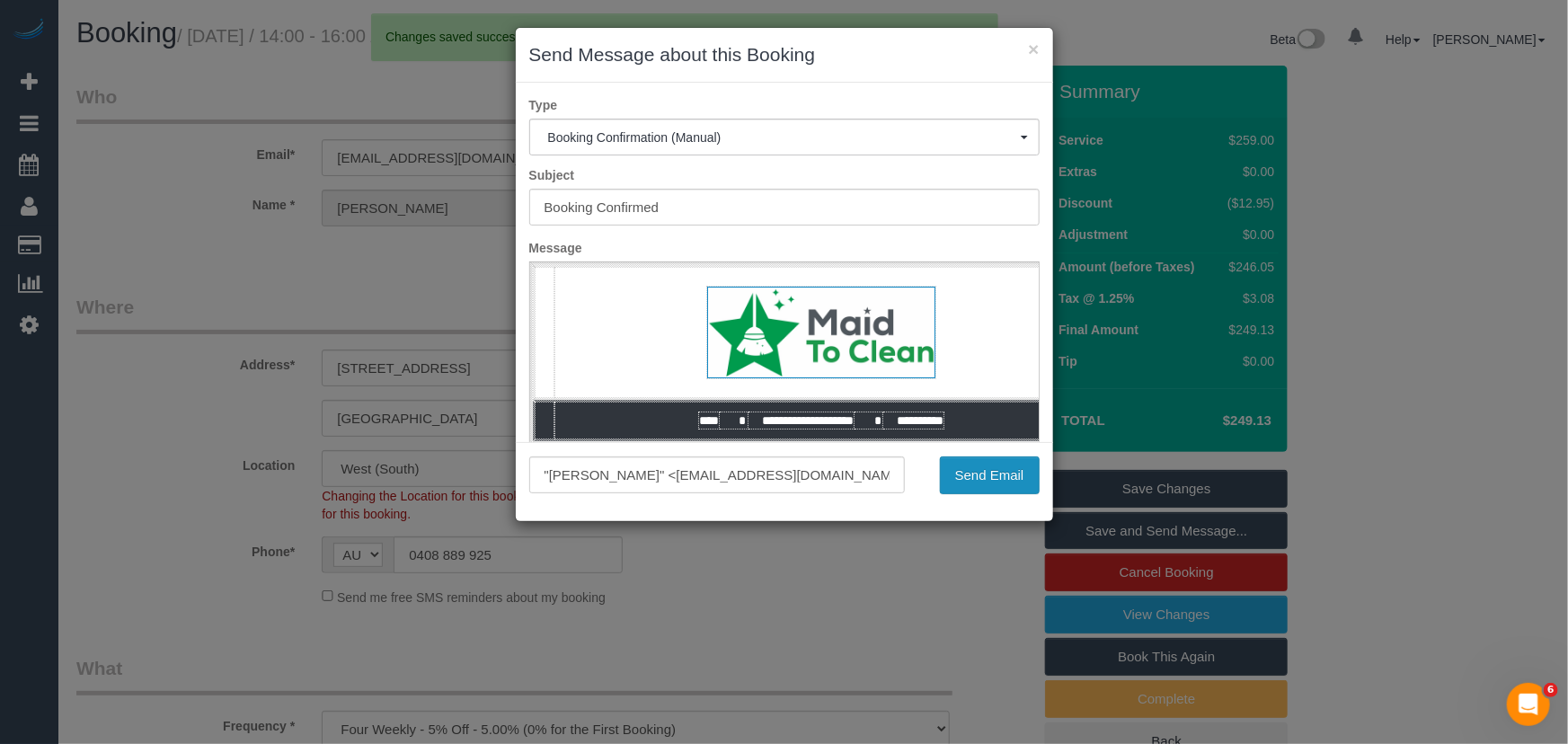
click at [991, 472] on button "Send Email" at bounding box center [989, 476] width 100 height 38
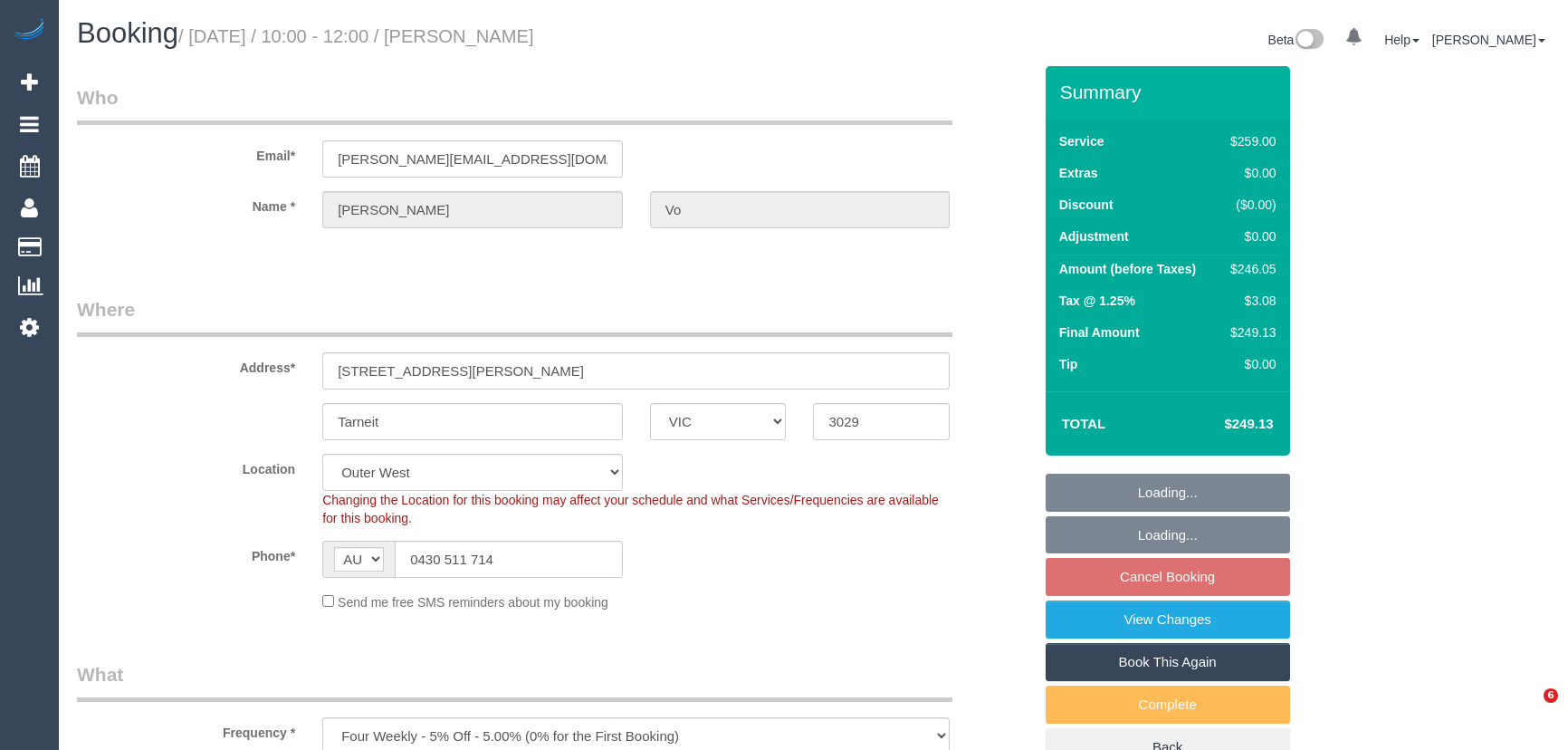
select select "VIC"
select select "number:28"
select select "number:14"
select select "number:19"
select select "number:36"
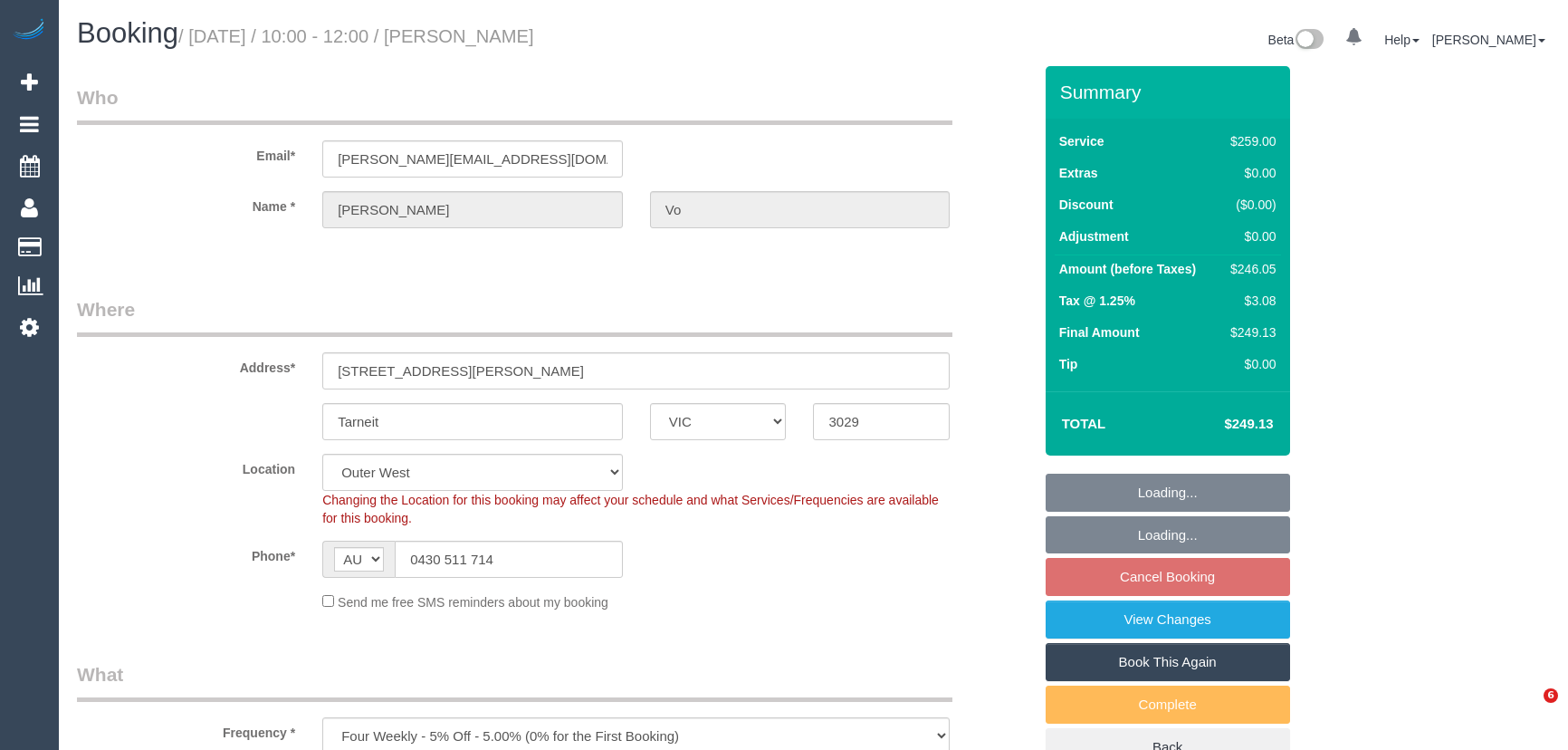
select select "number:35"
select select "number:12"
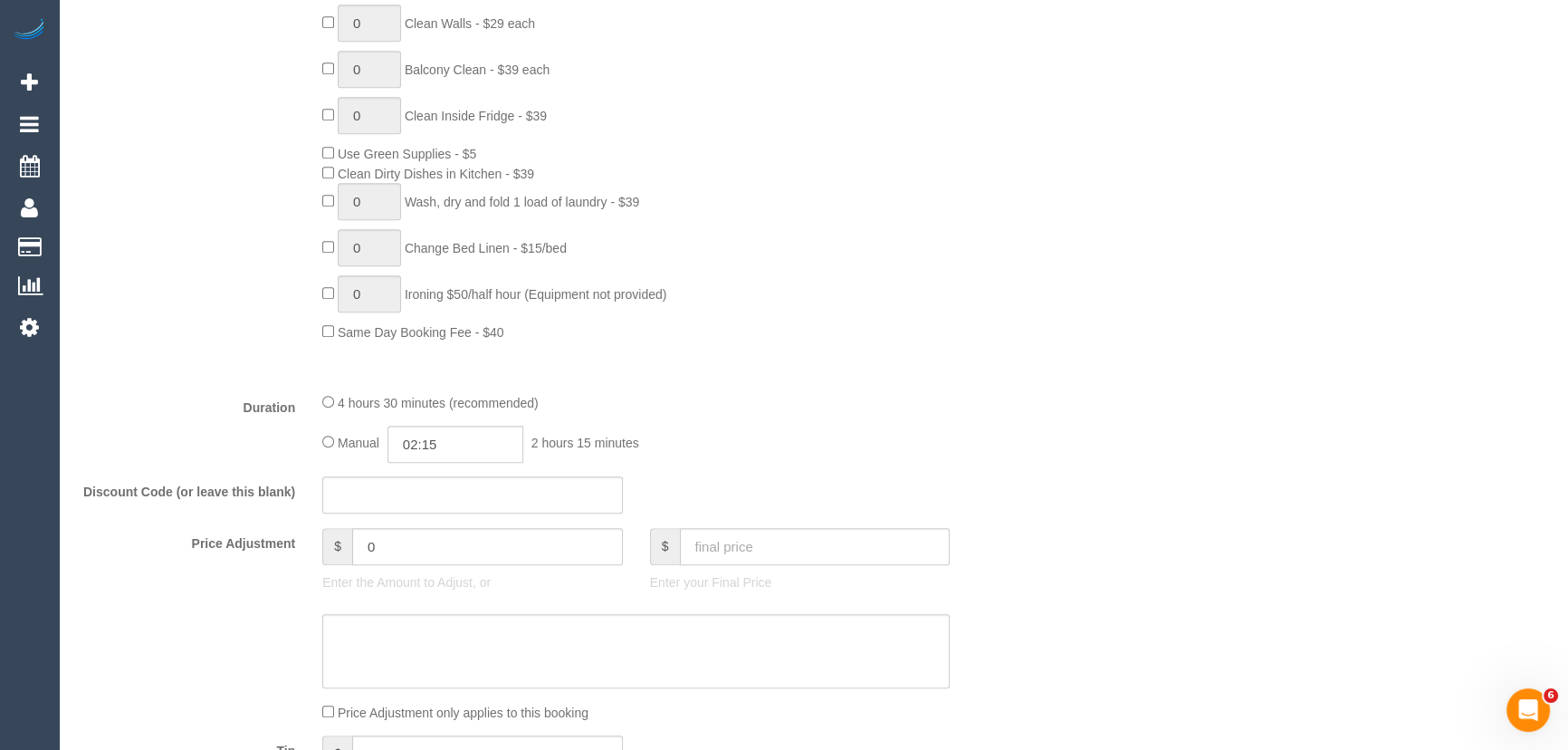
scroll to position [1316, 0]
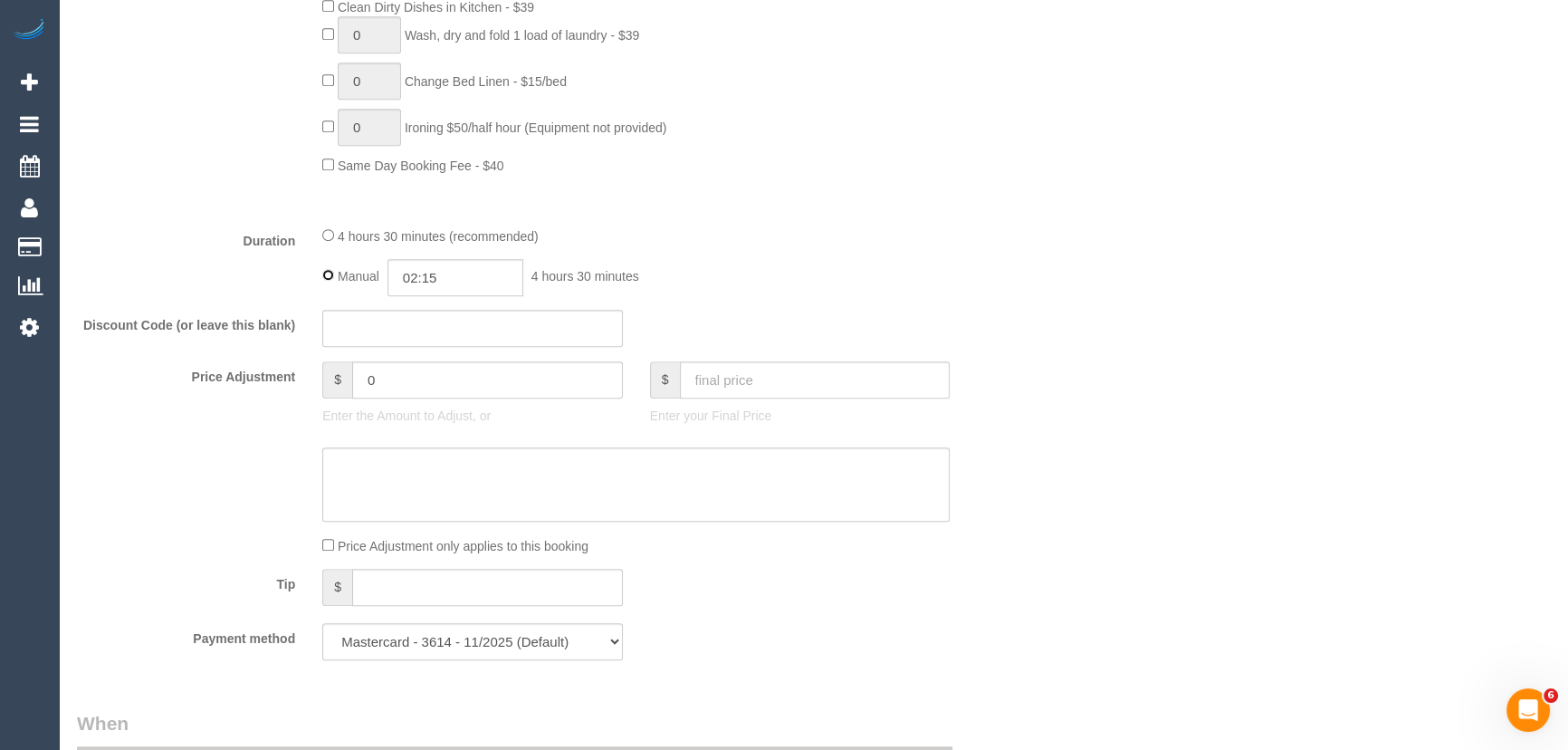
type input "04:30"
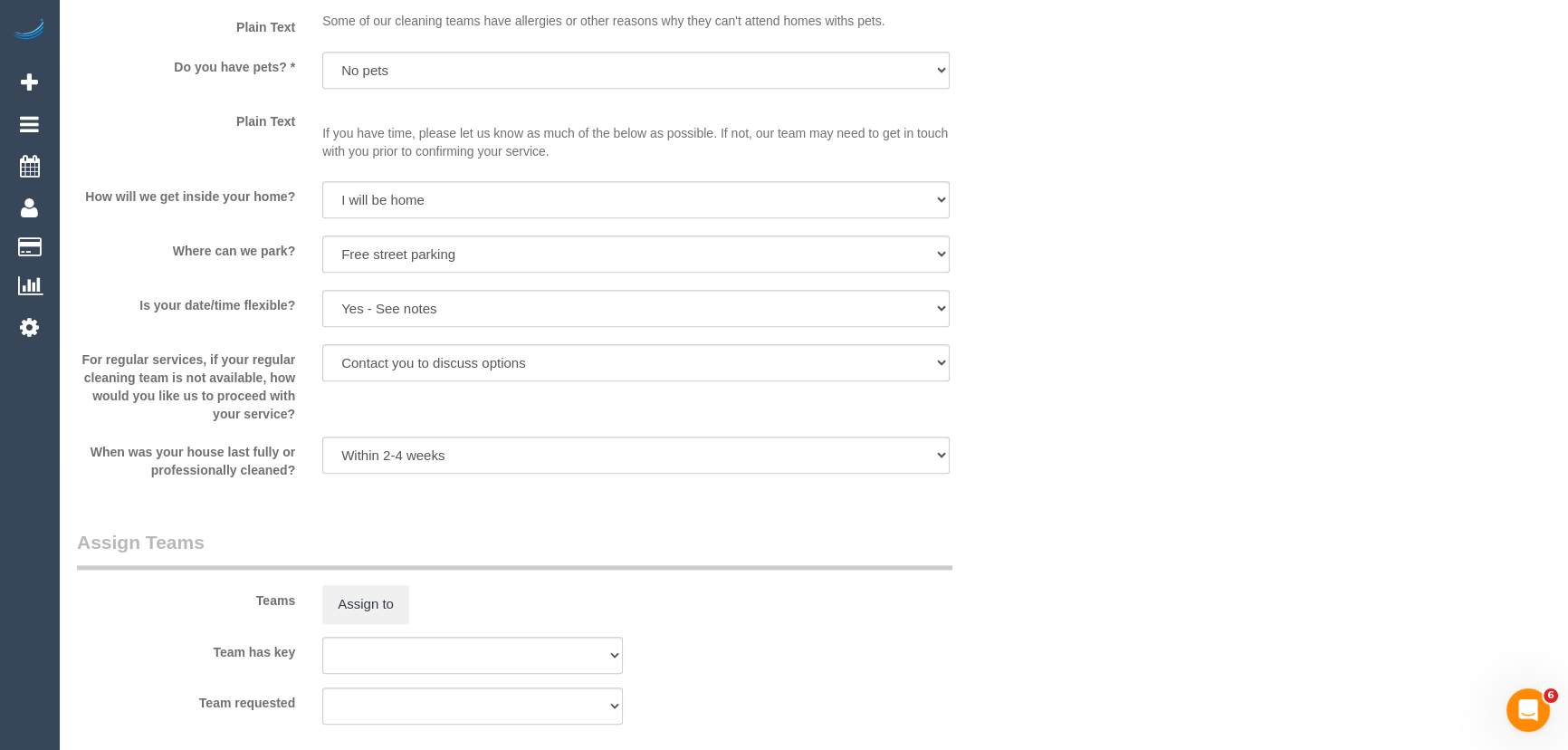
scroll to position [2552, 0]
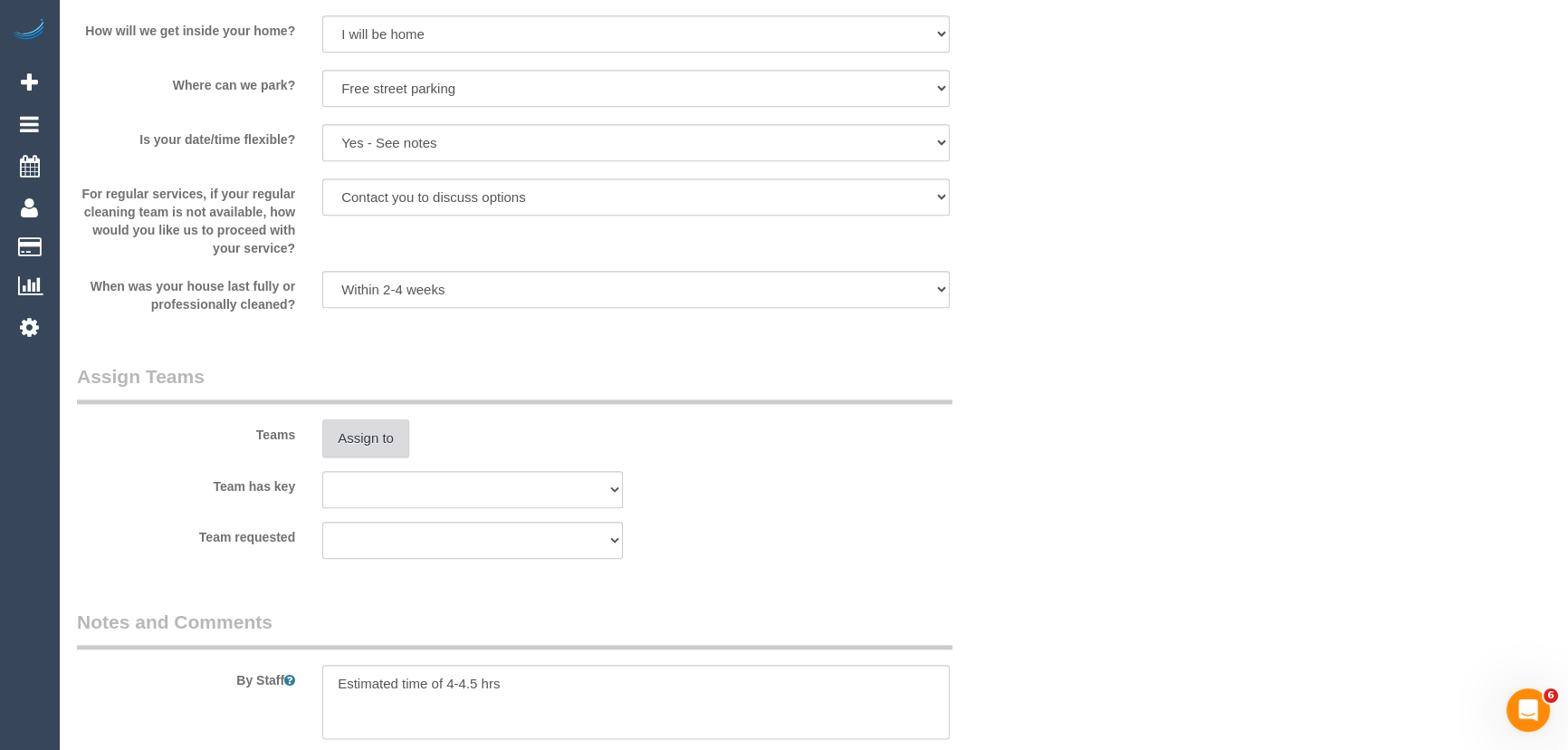
click at [360, 441] on button "Assign to" at bounding box center [366, 438] width 87 height 38
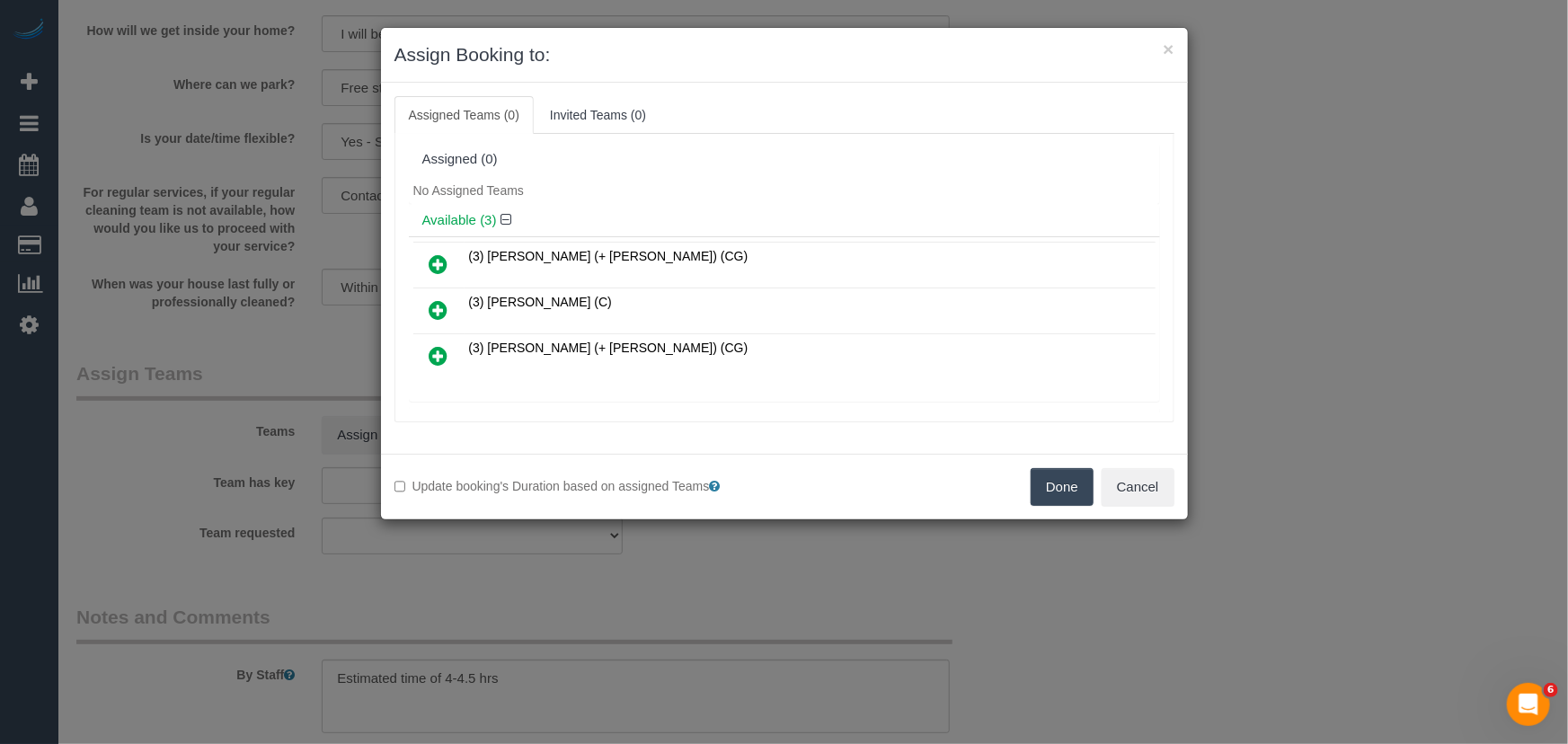
click at [436, 305] on icon at bounding box center [438, 310] width 19 height 22
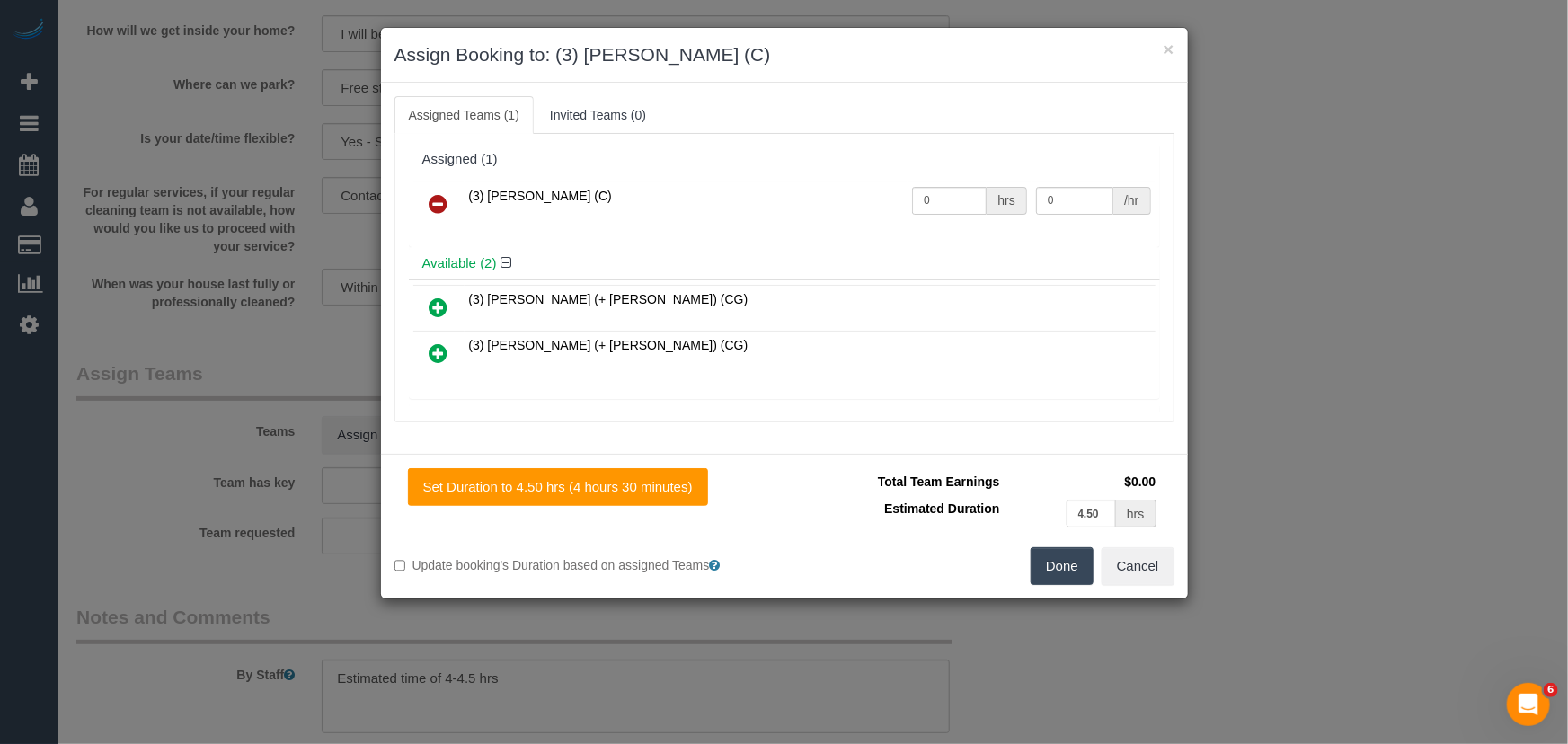
click at [436, 305] on icon at bounding box center [438, 307] width 19 height 22
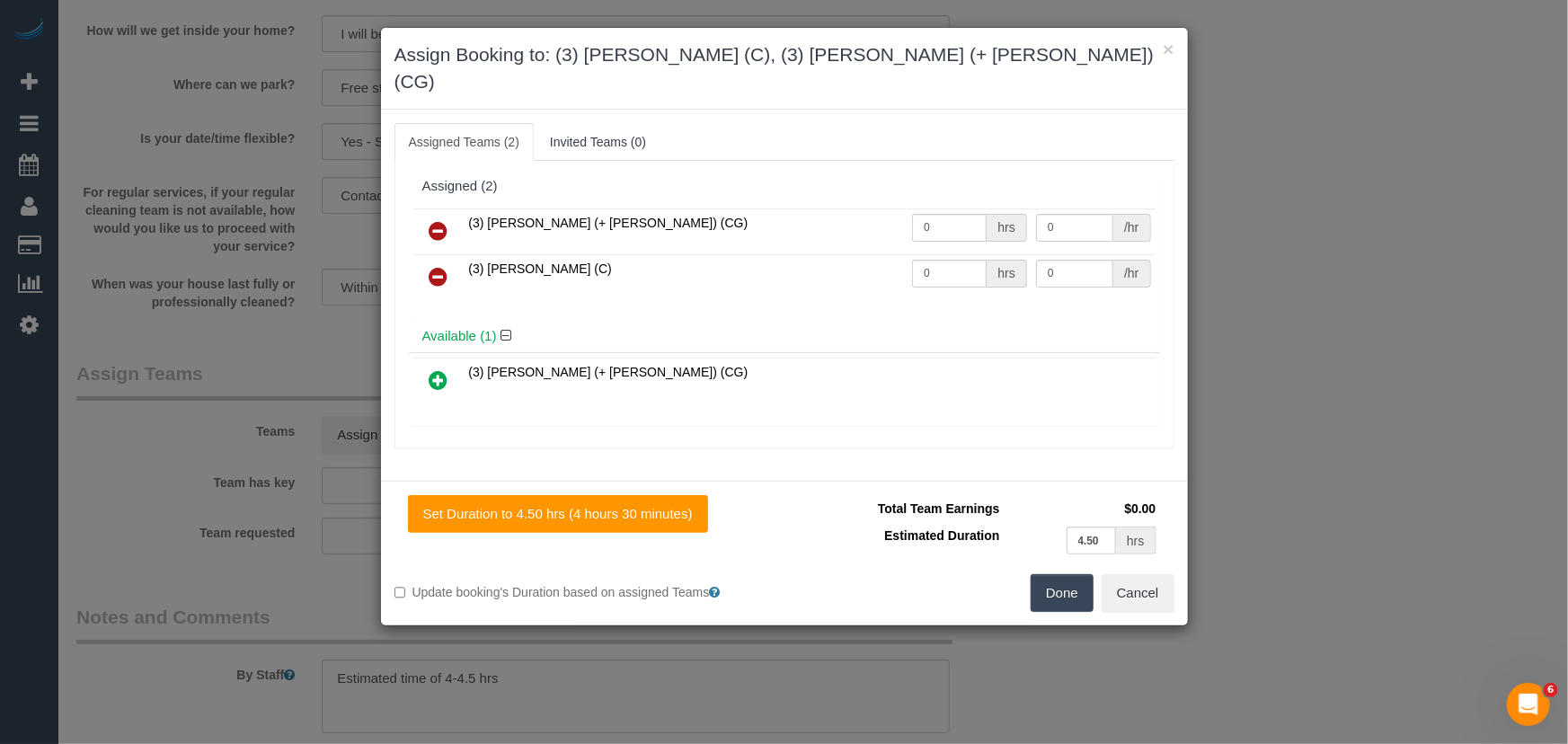
click at [439, 220] on icon at bounding box center [438, 231] width 19 height 22
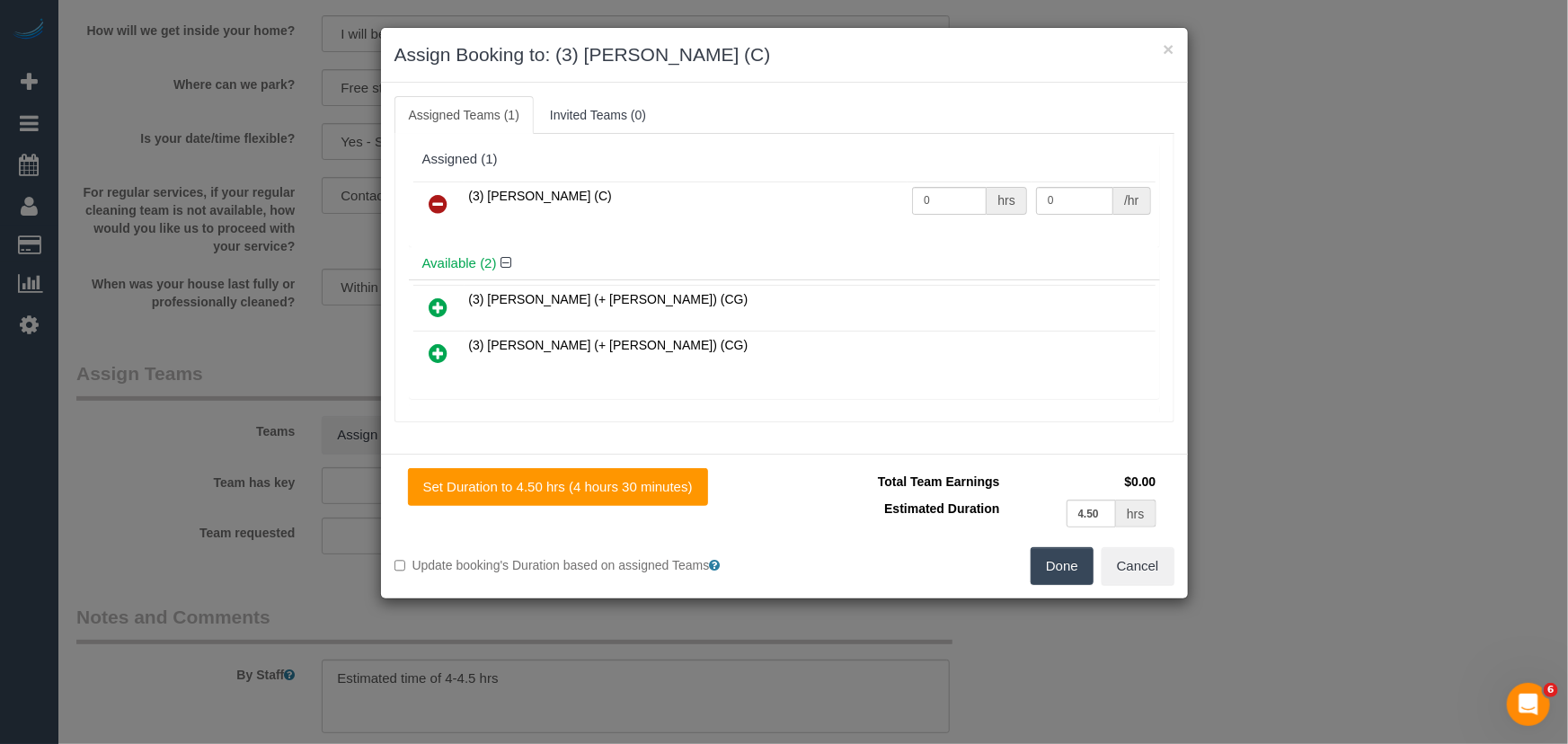
click at [1067, 572] on button "Done" at bounding box center [1062, 566] width 62 height 38
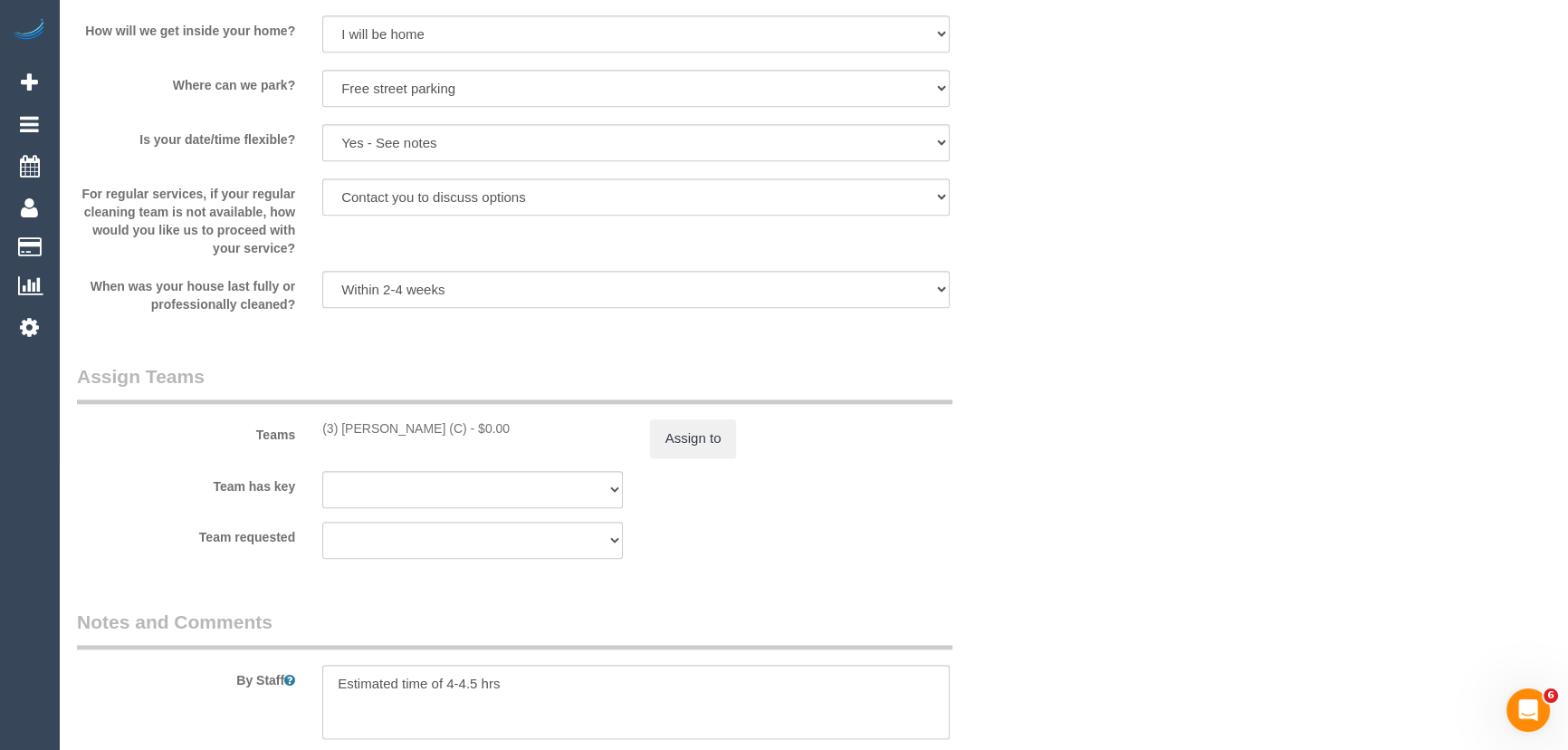
click at [317, 679] on div at bounding box center [636, 701] width 655 height 74
click at [326, 684] on textarea at bounding box center [636, 701] width 627 height 74
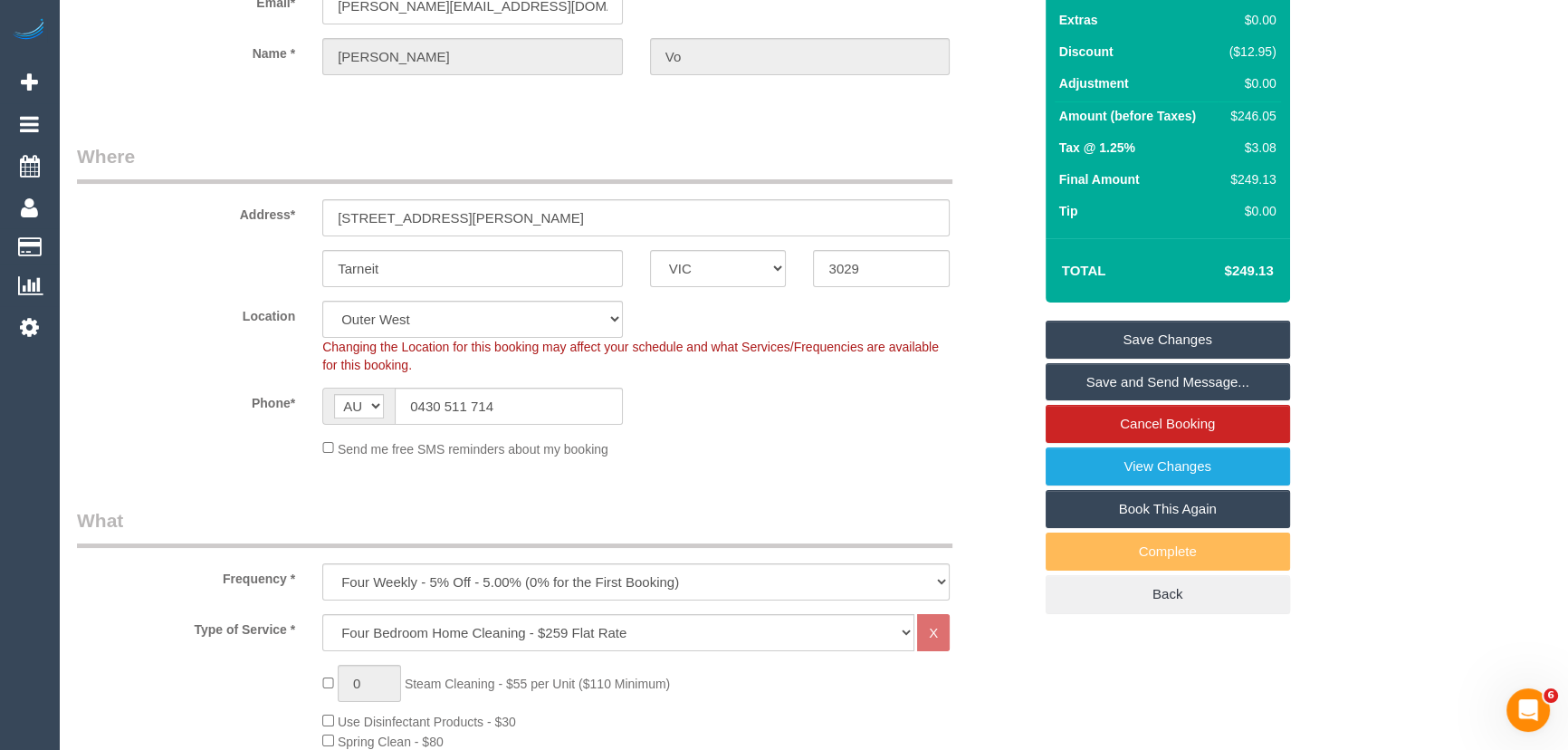
scroll to position [0, 0]
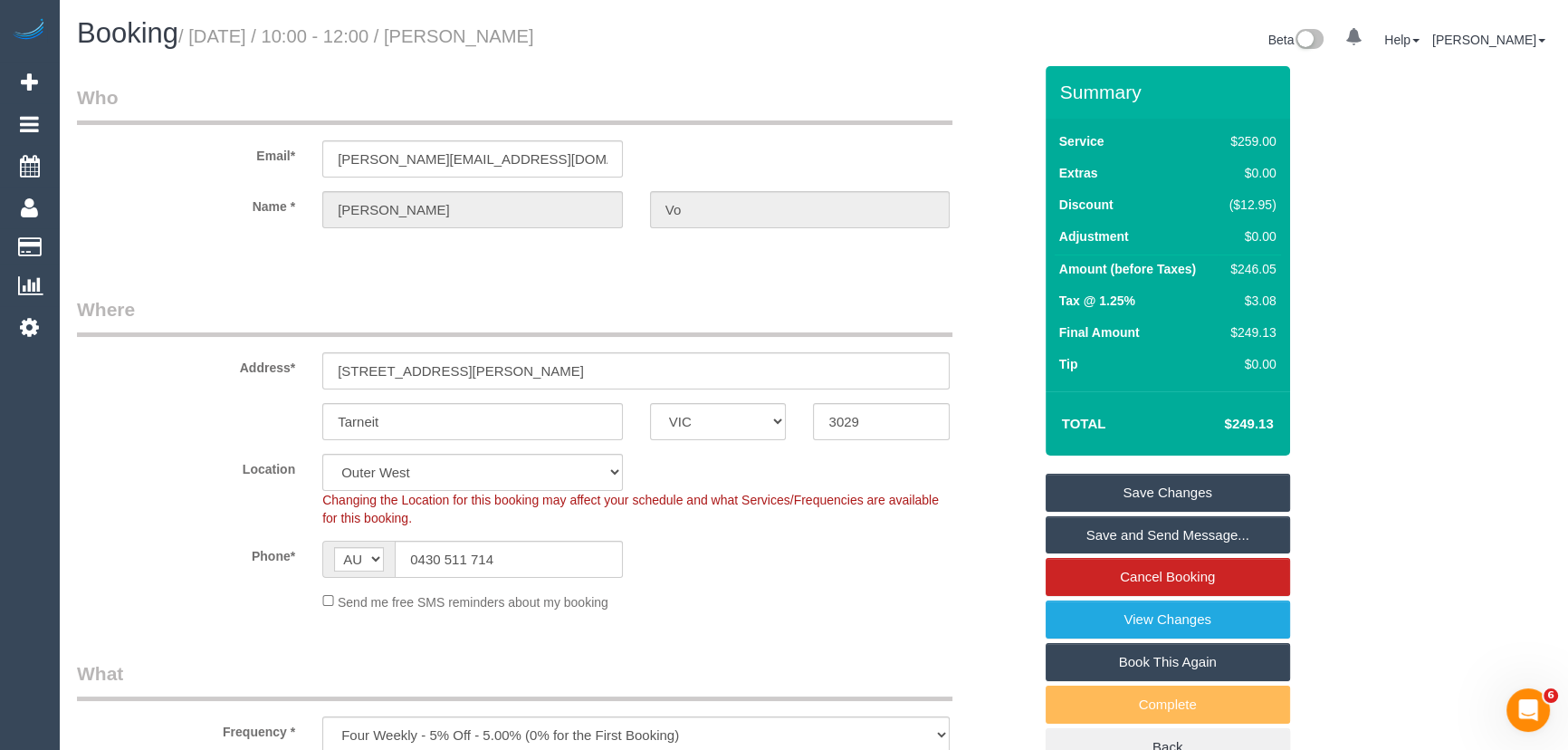
type textarea "*cover* Estimated time of 4-4.5 hrs"
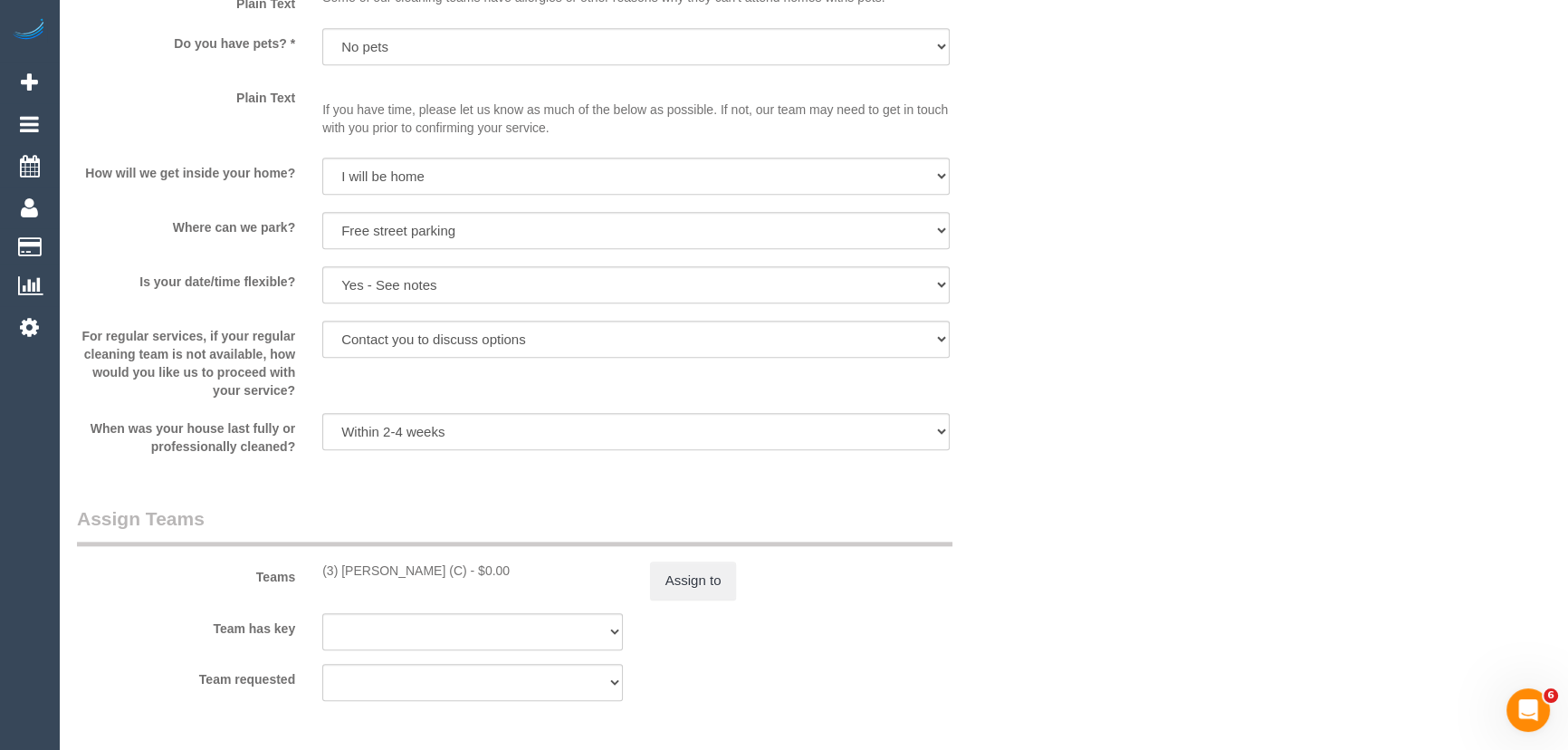
scroll to position [2552, 0]
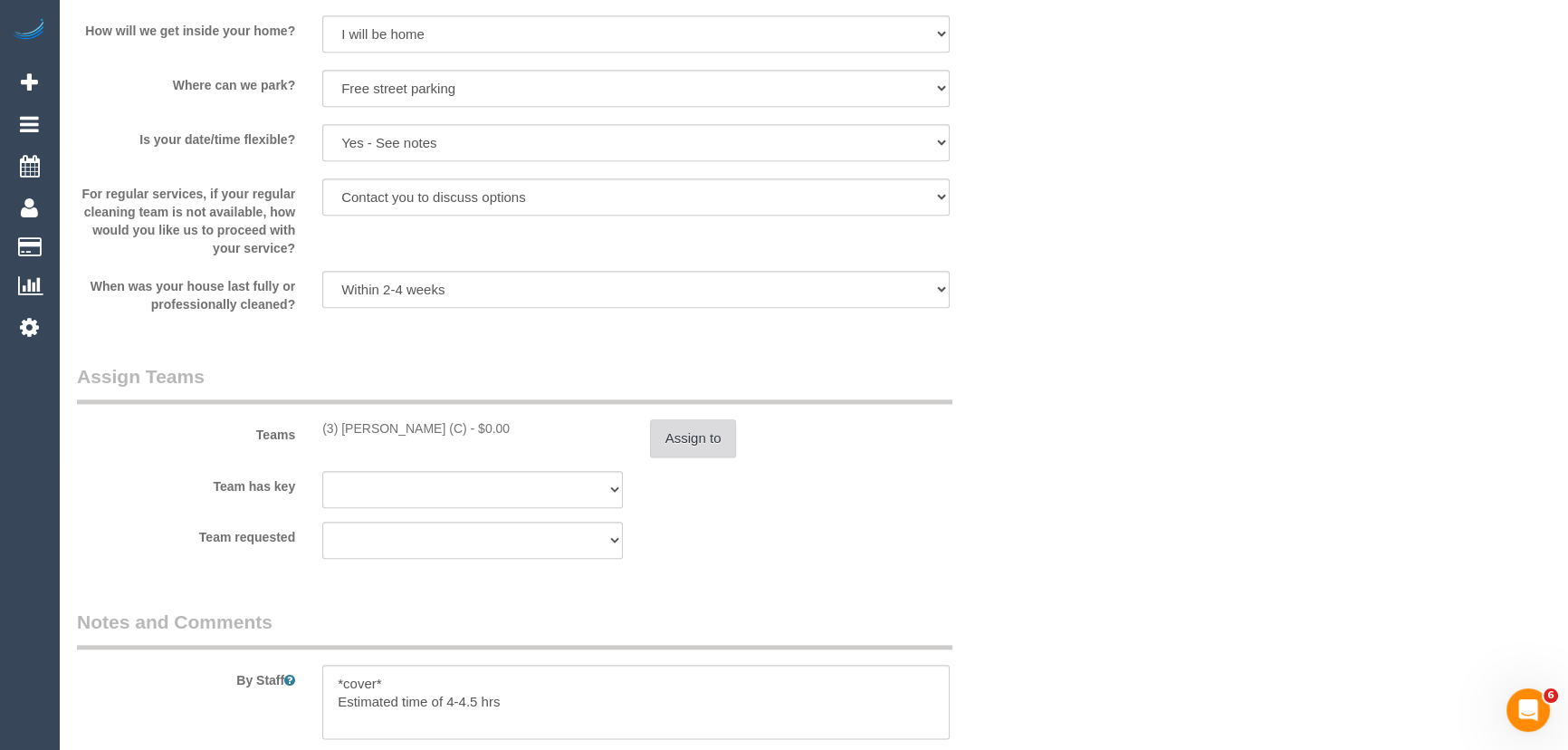
click at [668, 457] on button "Assign to" at bounding box center [693, 438] width 87 height 38
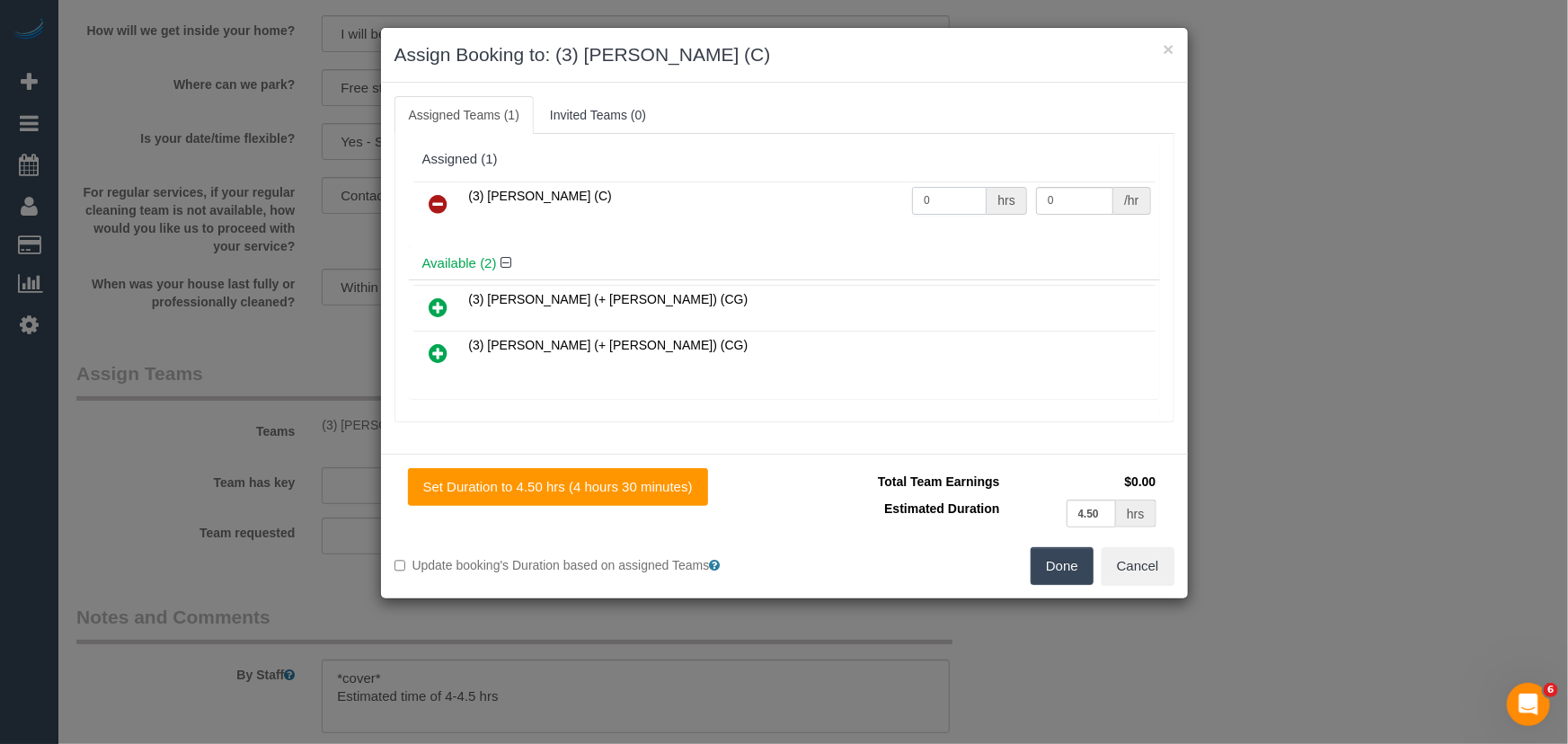
click at [952, 189] on input "0" at bounding box center [949, 201] width 74 height 28
type input "1"
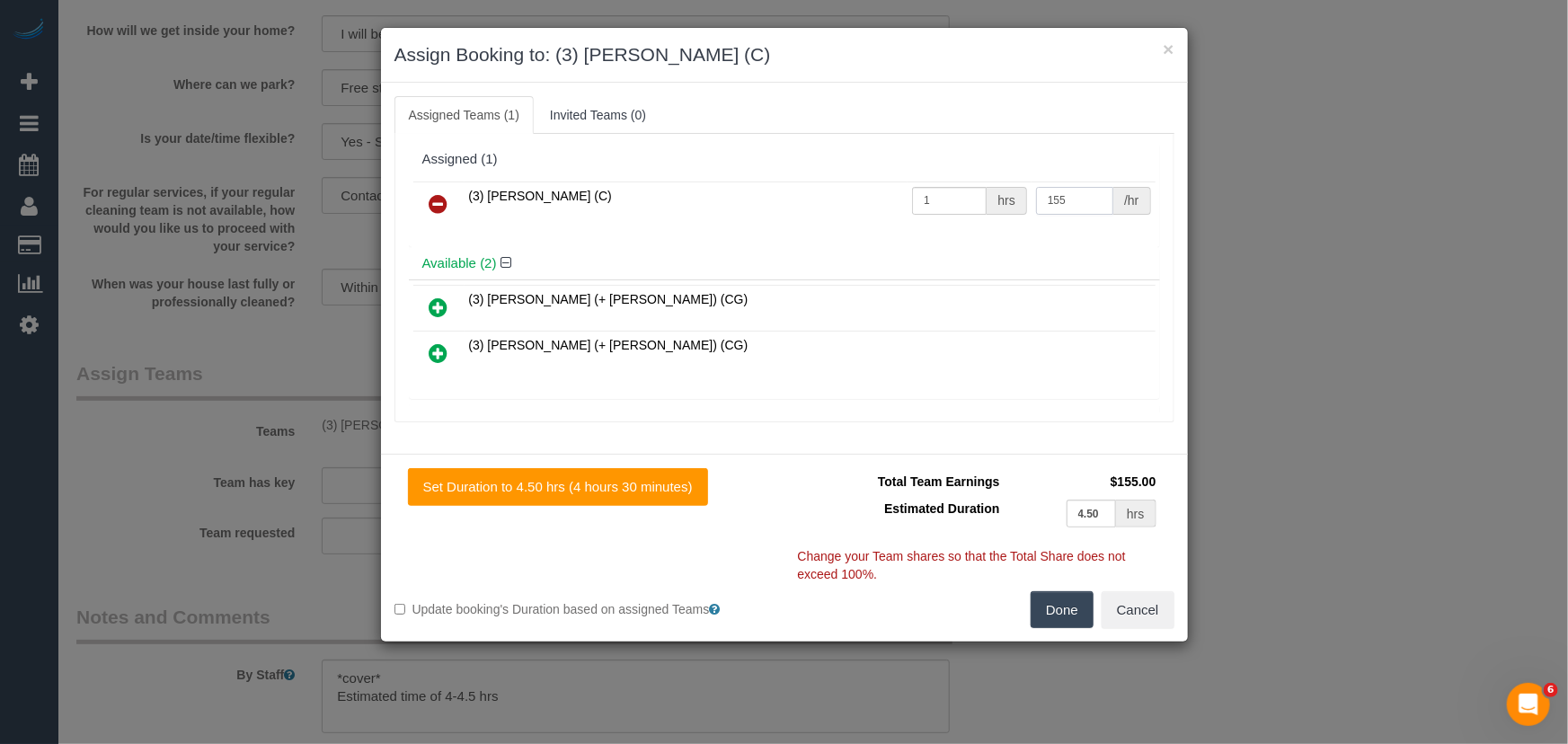
type input "155"
click at [1055, 631] on div "Set Duration to 4.50 hrs (4 hours 30 minutes) Total Team Earnings $155.00 Estim…" at bounding box center [784, 547] width 807 height 187
click at [1049, 620] on button "Done" at bounding box center [1062, 610] width 62 height 38
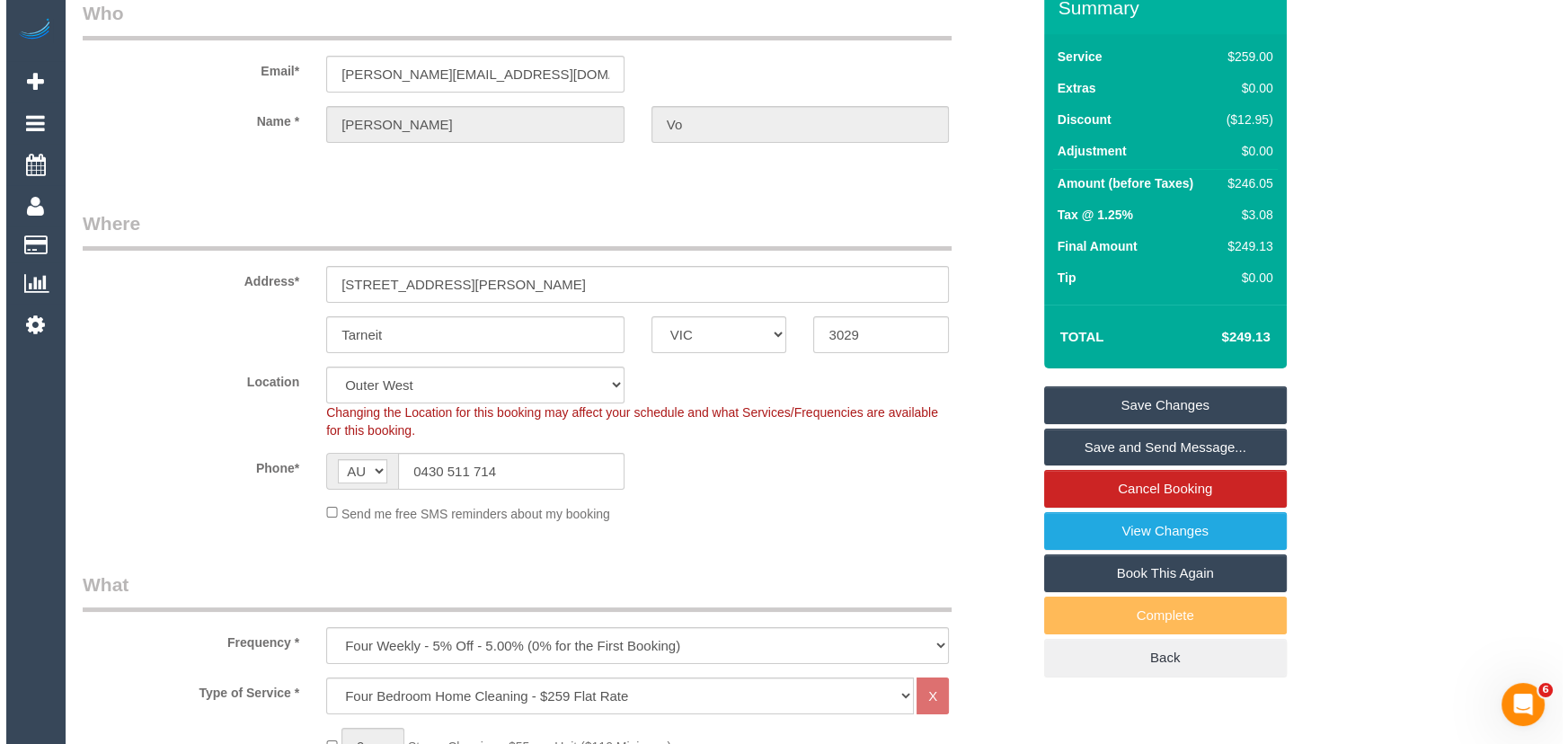
scroll to position [0, 0]
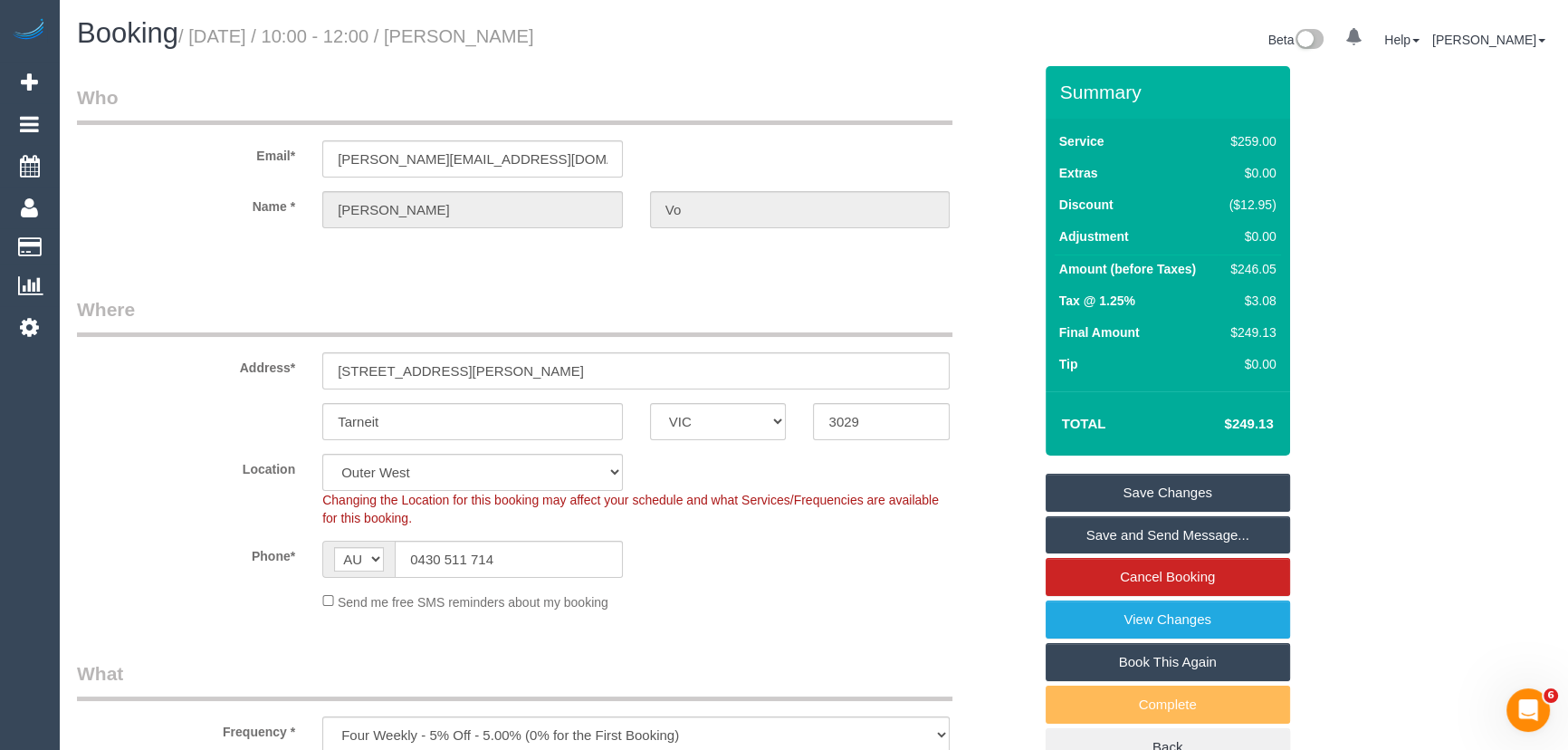
click at [497, 40] on small "/ October 17, 2025 / 10:00 - 12:00 / Rosalind Vo" at bounding box center [357, 36] width 356 height 20
copy small "Rosalind Vo"
click at [1141, 527] on link "Save and Send Message..." at bounding box center [1168, 535] width 245 height 38
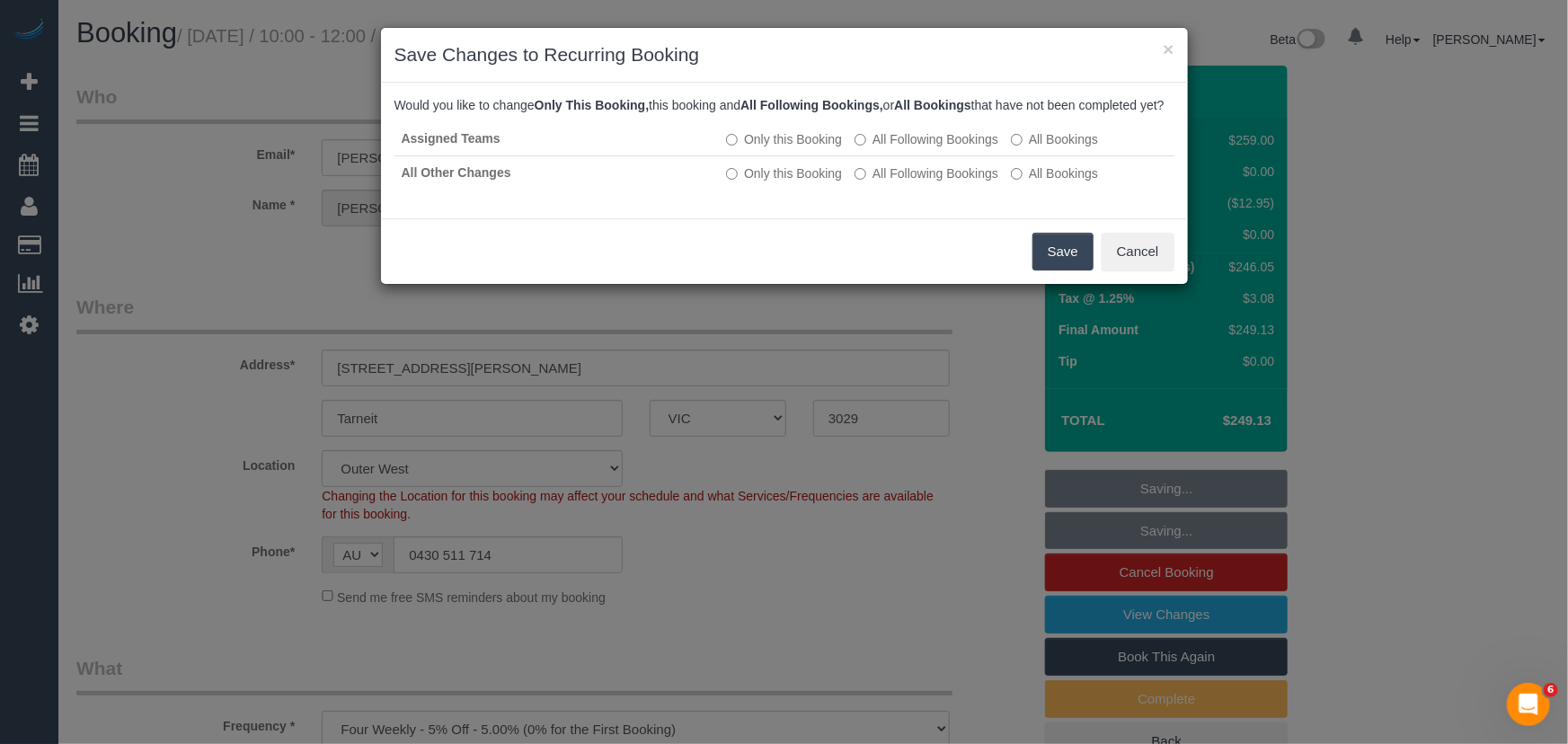
click at [1051, 270] on button "Save" at bounding box center [1064, 252] width 61 height 38
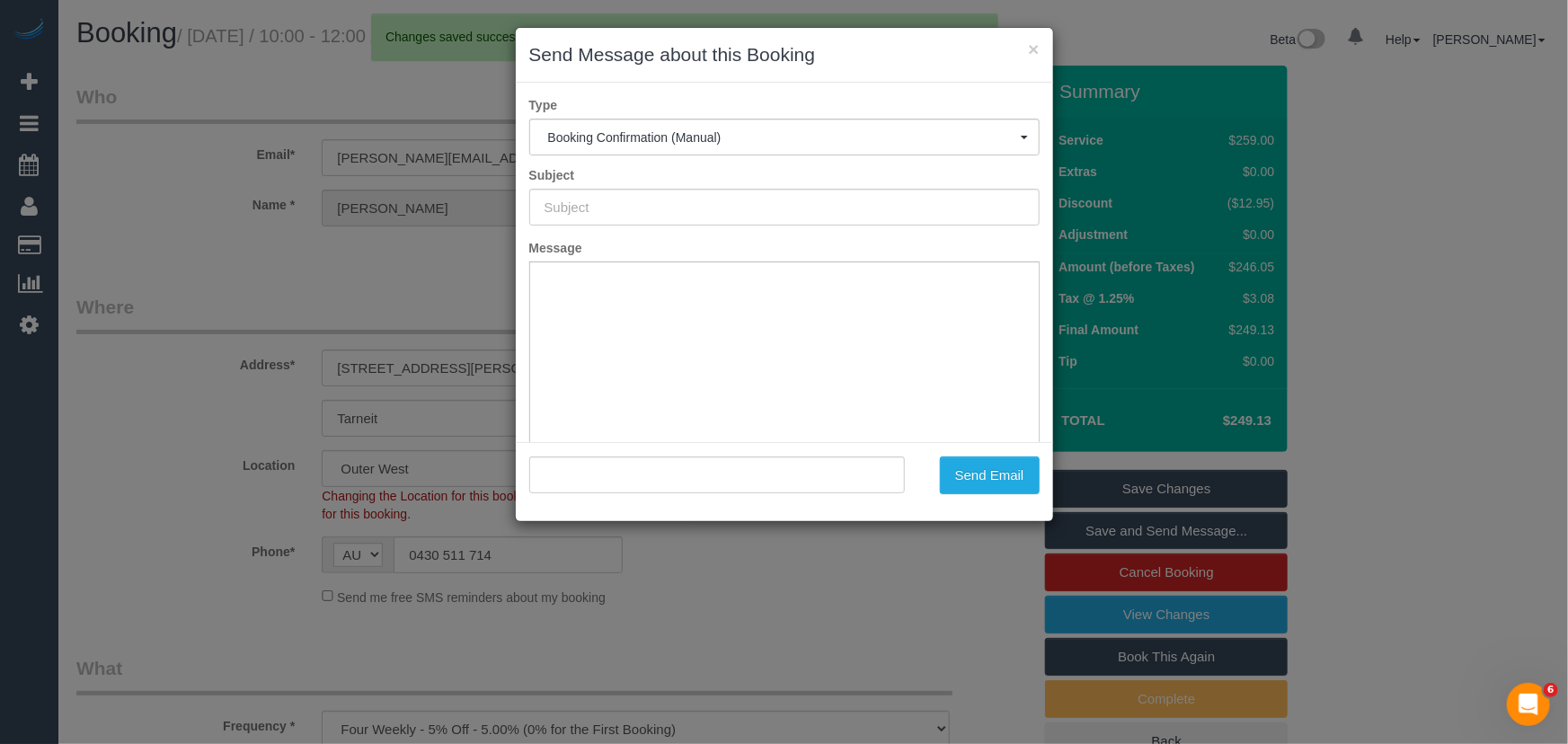
type input "Booking Confirmed"
type input ""Rosalind Vo" <rosalind.vo1@gmail.com>"
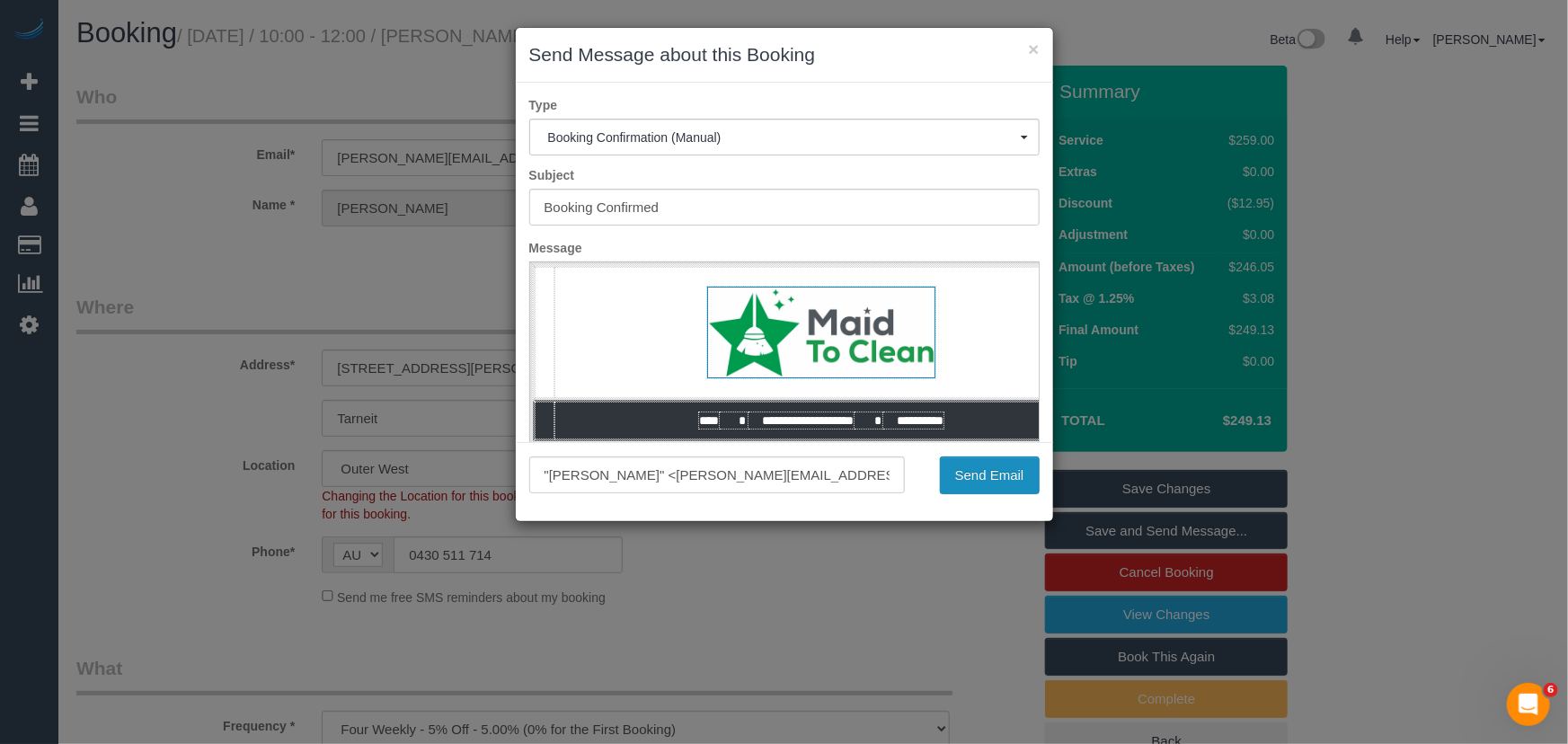
click at [963, 475] on button "Send Email" at bounding box center [989, 476] width 100 height 38
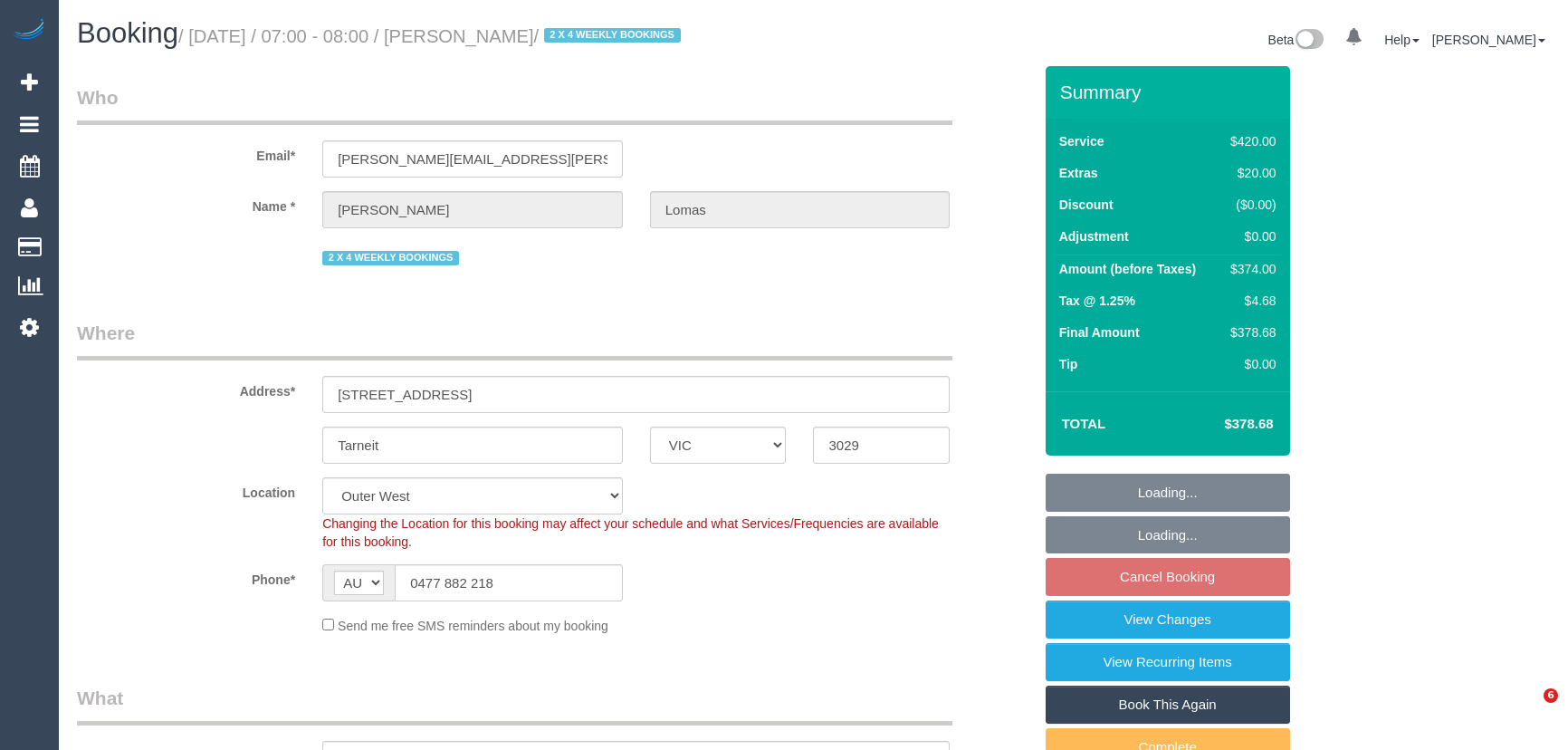
select select "VIC"
select select "360"
select select "string:stripe-pm_1Rvpho2GScqysDRVE36DPEE9"
select select "number:27"
select select "number:14"
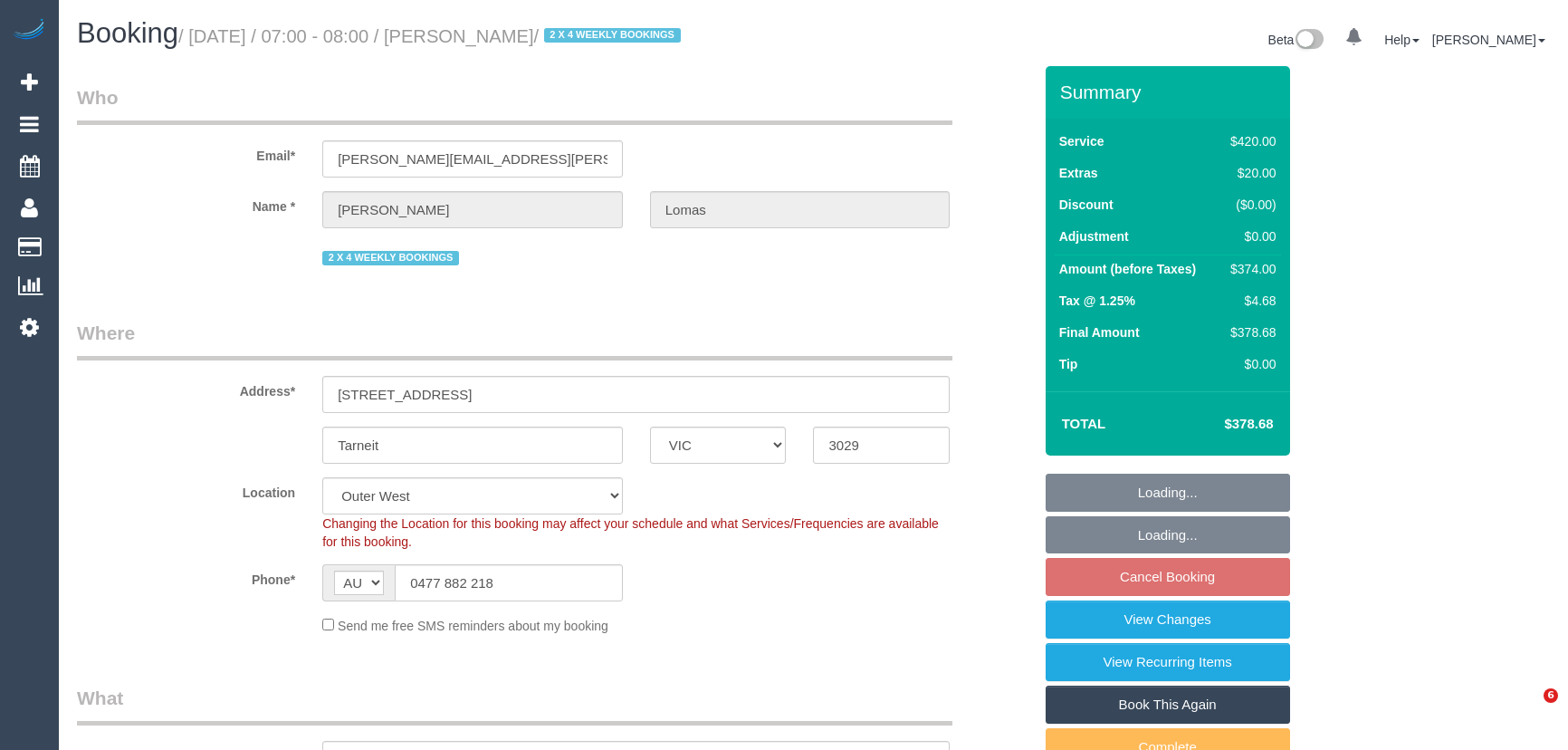
select select "number:19"
select select "number:22"
select select "number:33"
select select "number:26"
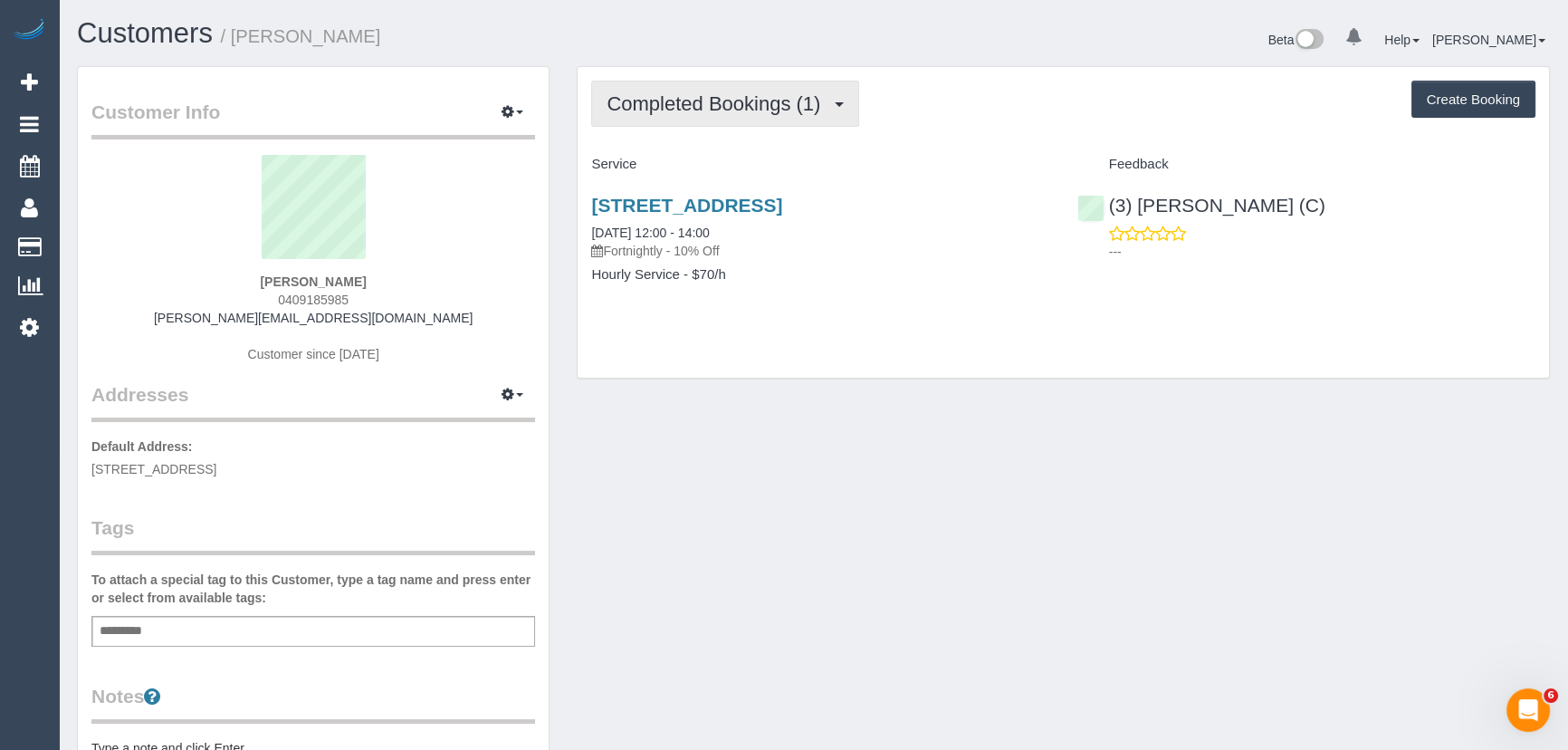
click at [768, 118] on button "Completed Bookings (1)" at bounding box center [725, 104] width 268 height 46
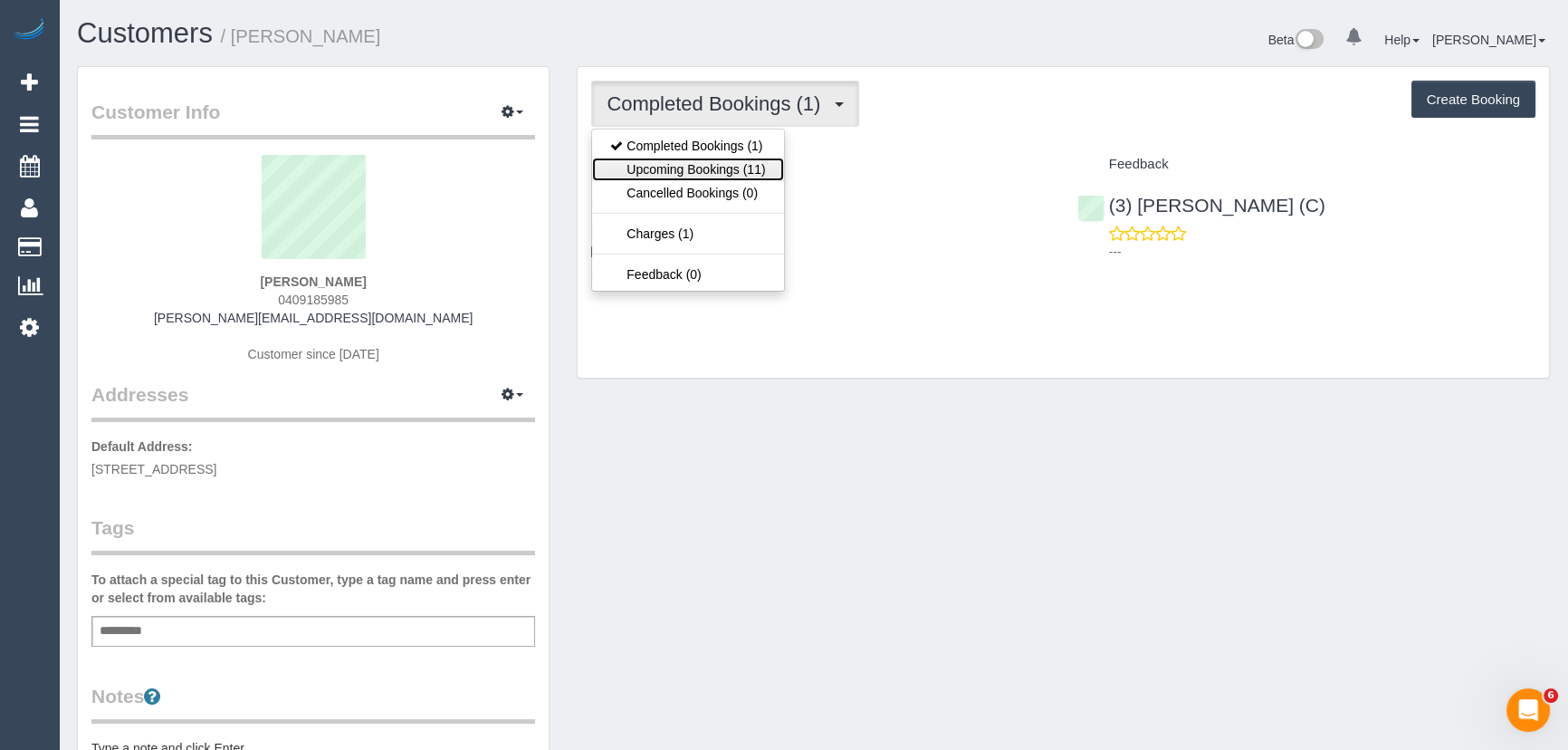
click at [752, 163] on link "Upcoming Bookings (11)" at bounding box center [687, 170] width 191 height 24
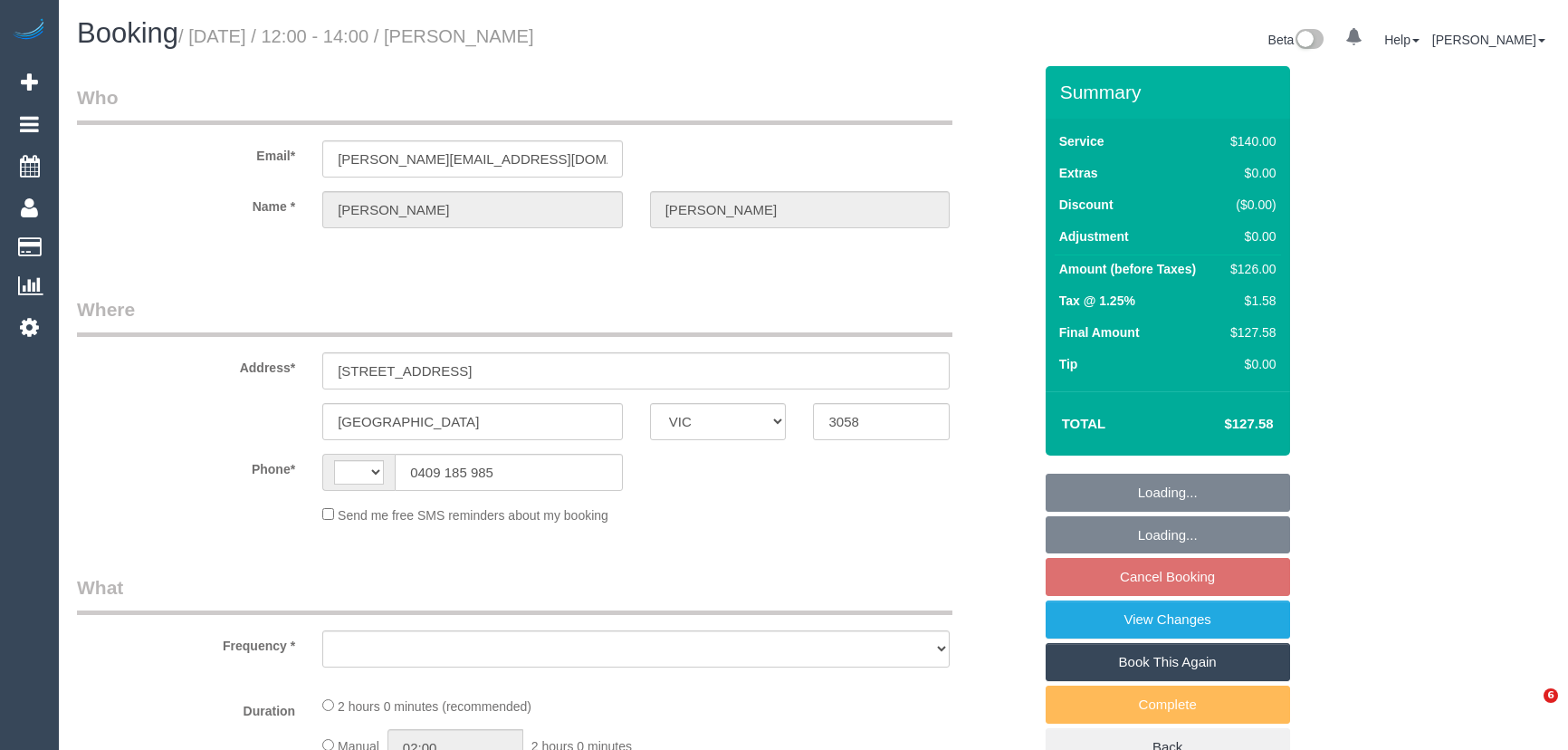
select select "VIC"
select select "string:stripe-pm_1S9eM62GScqysDRV4DocphgG"
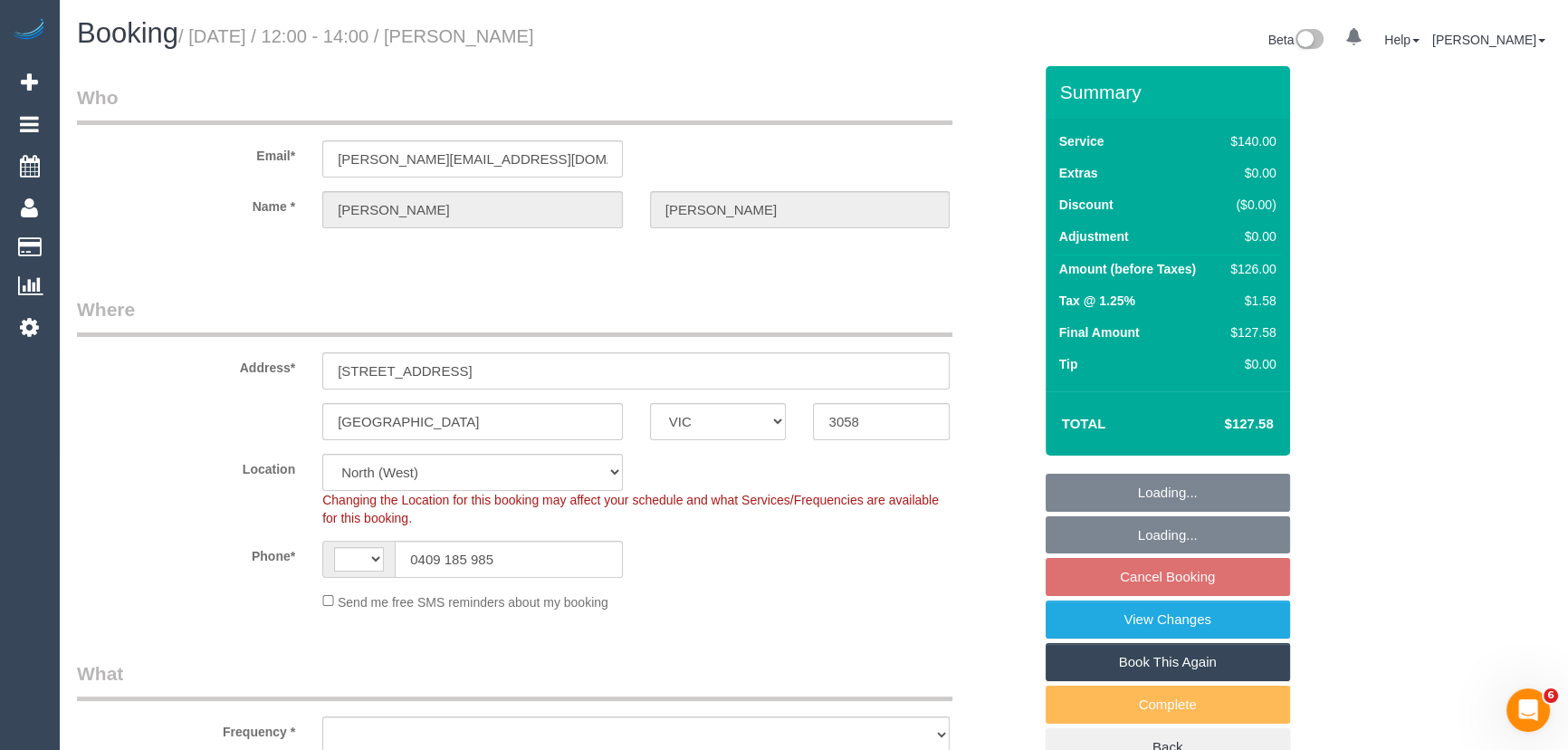
select select "string:AU"
select select "object:705"
select select "number:29"
select select "number:14"
select select "number:19"
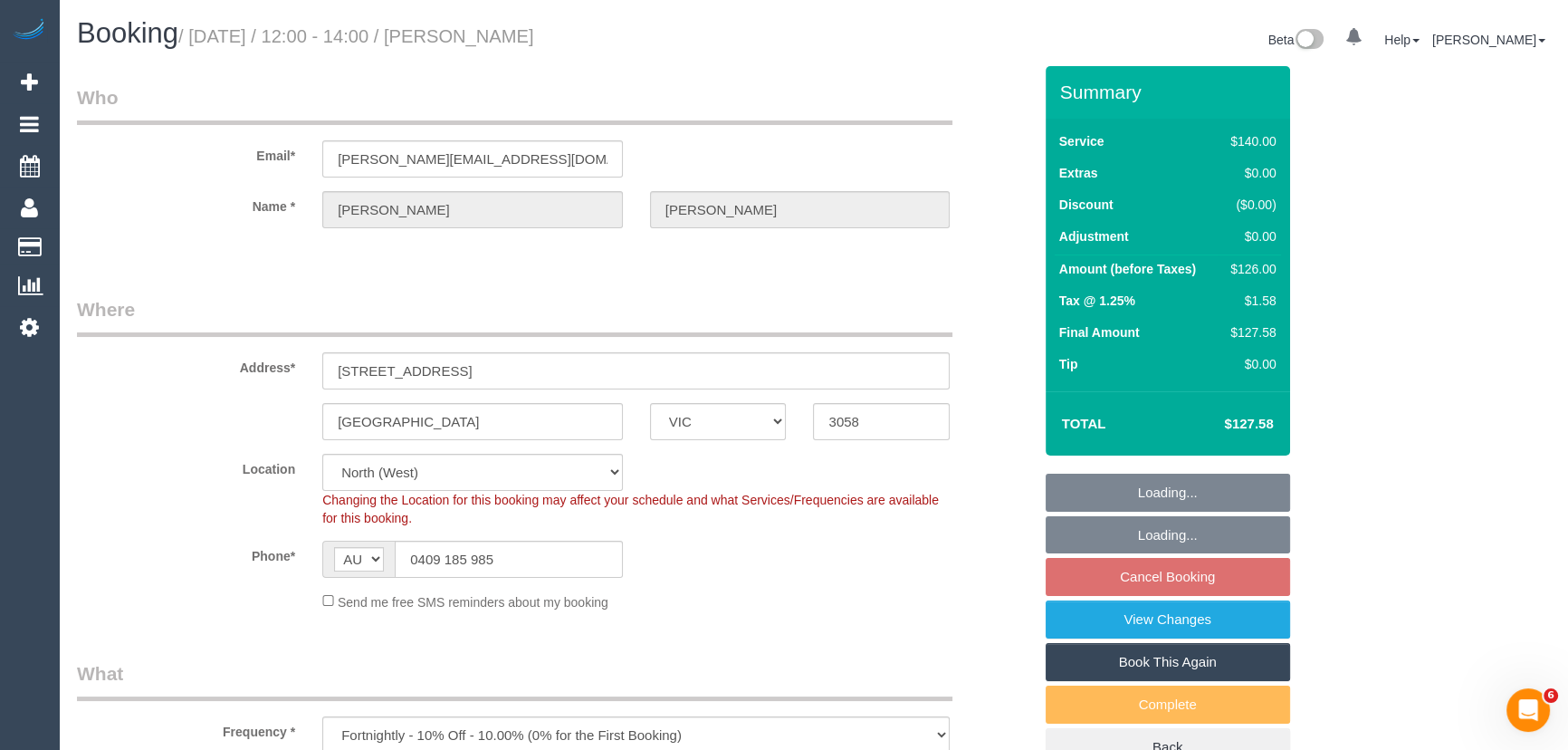
select select "number:24"
select select "number:34"
select select "number:11"
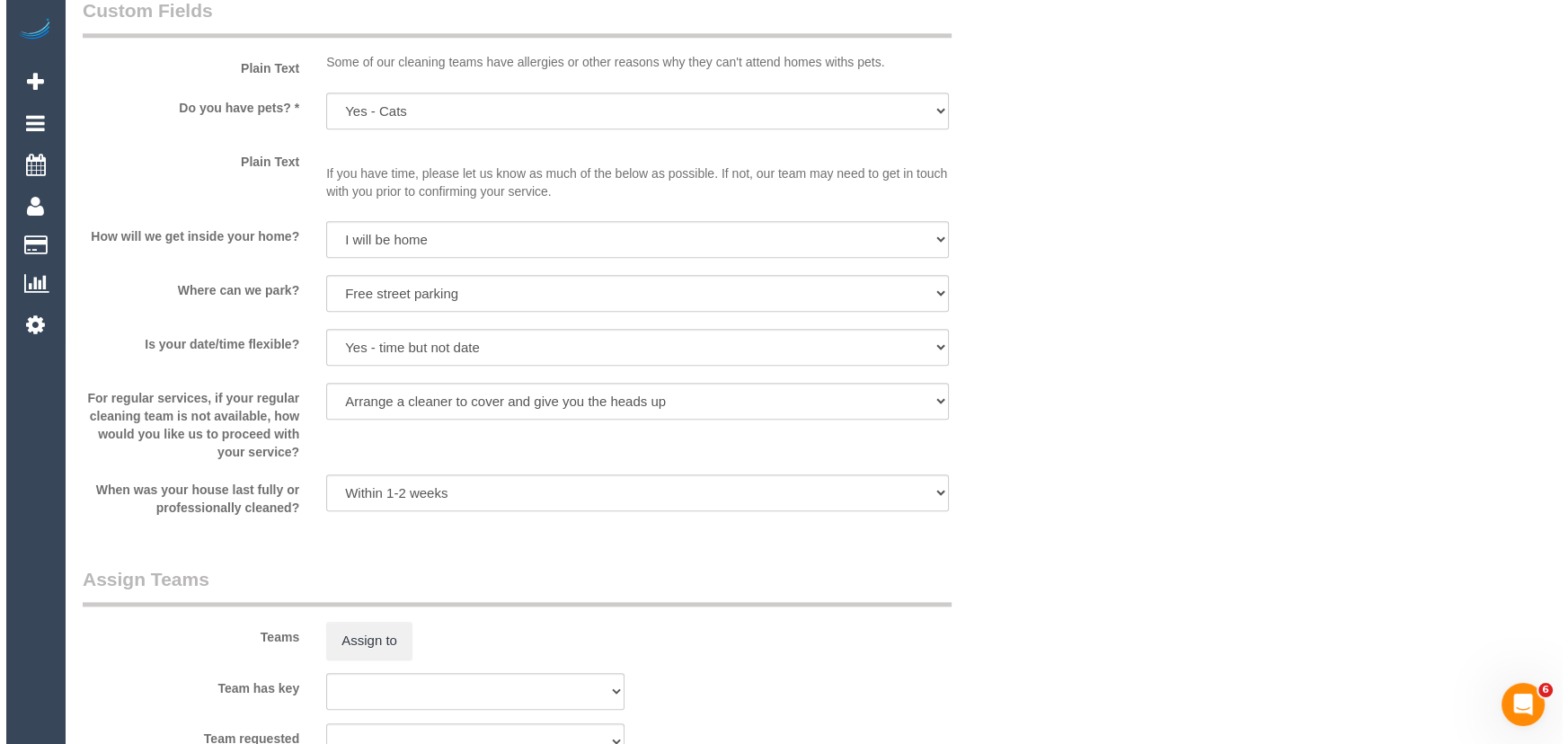
scroll to position [2449, 0]
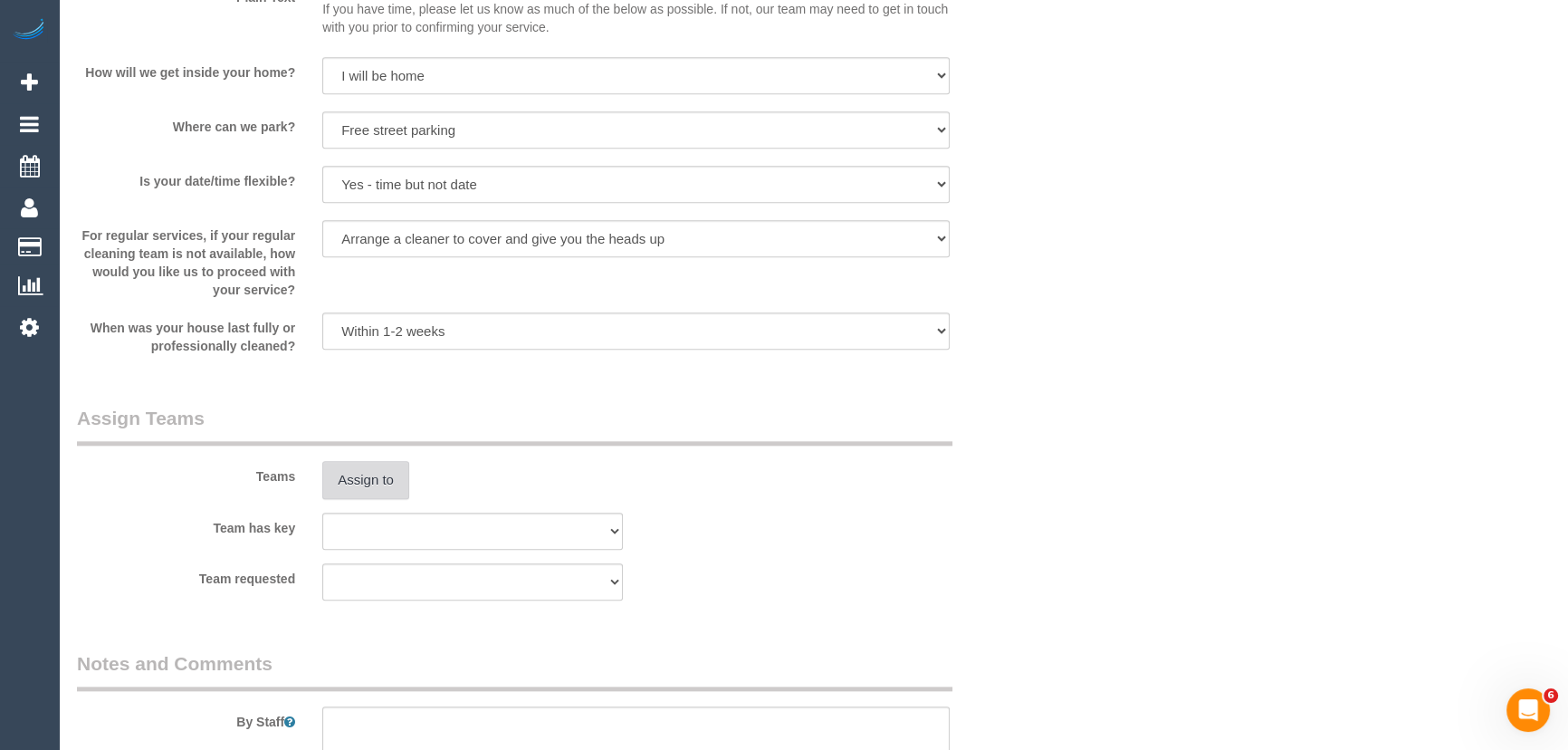
click at [384, 493] on button "Assign to" at bounding box center [366, 479] width 87 height 38
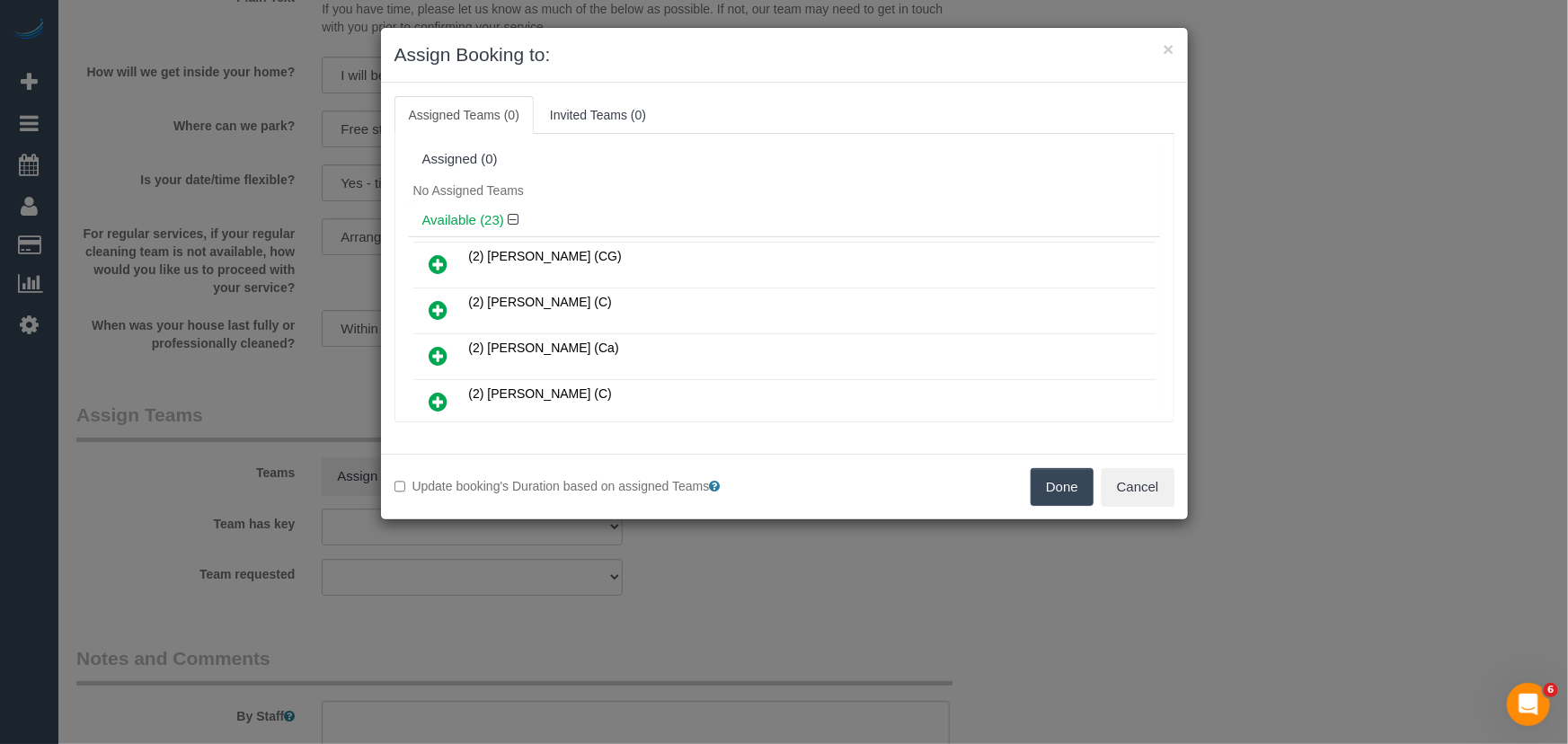
scroll to position [652, 0]
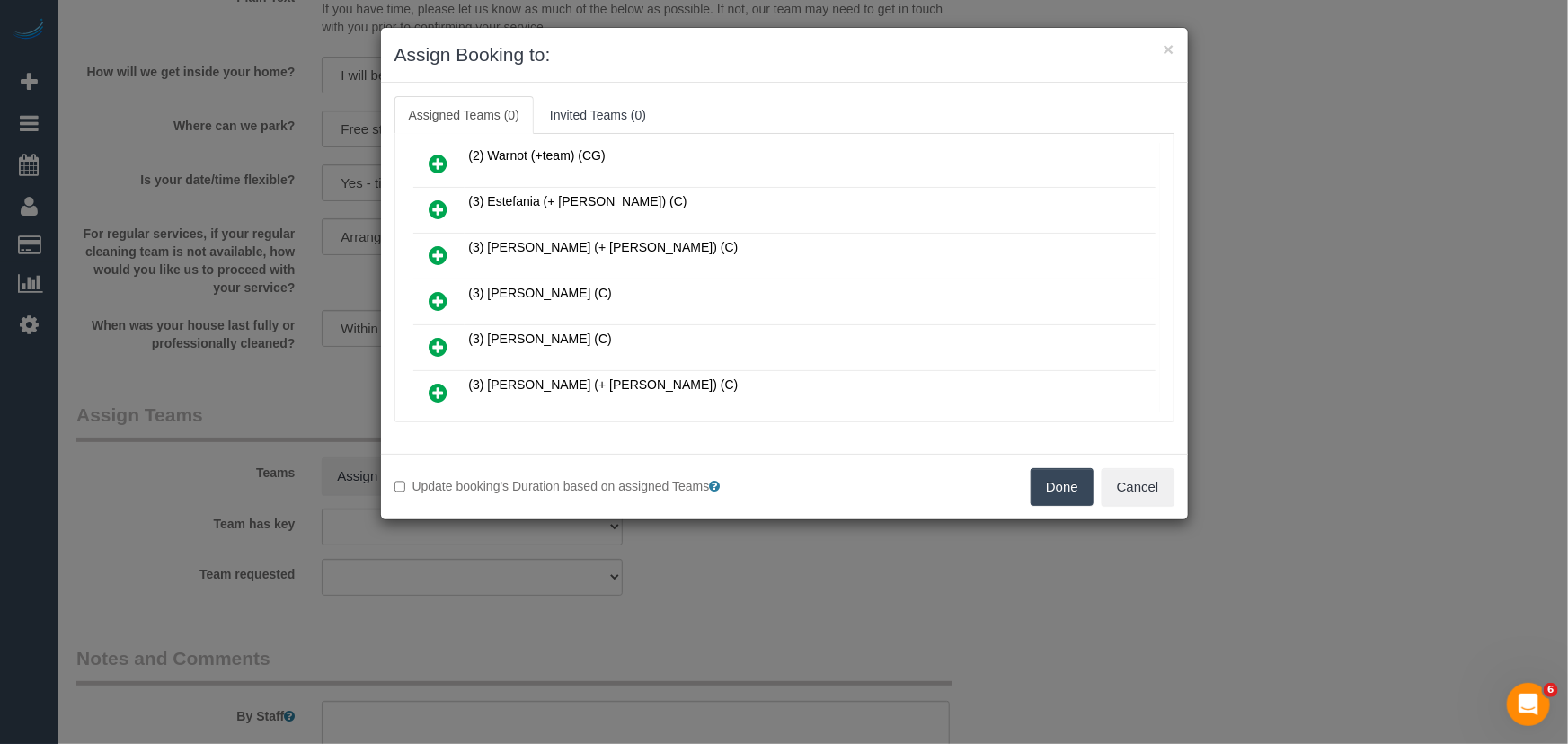
click at [439, 290] on icon at bounding box center [438, 301] width 19 height 22
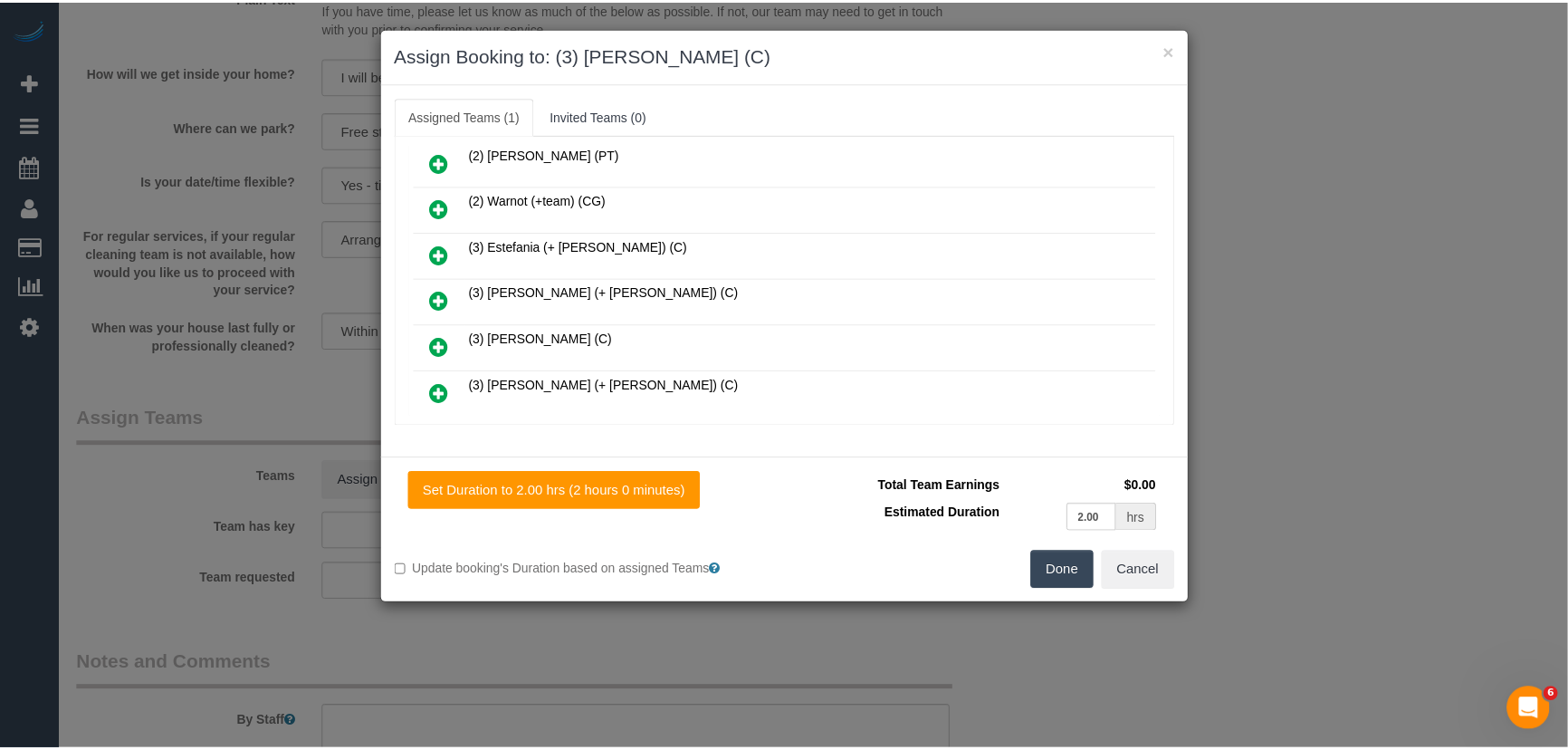
scroll to position [700, 0]
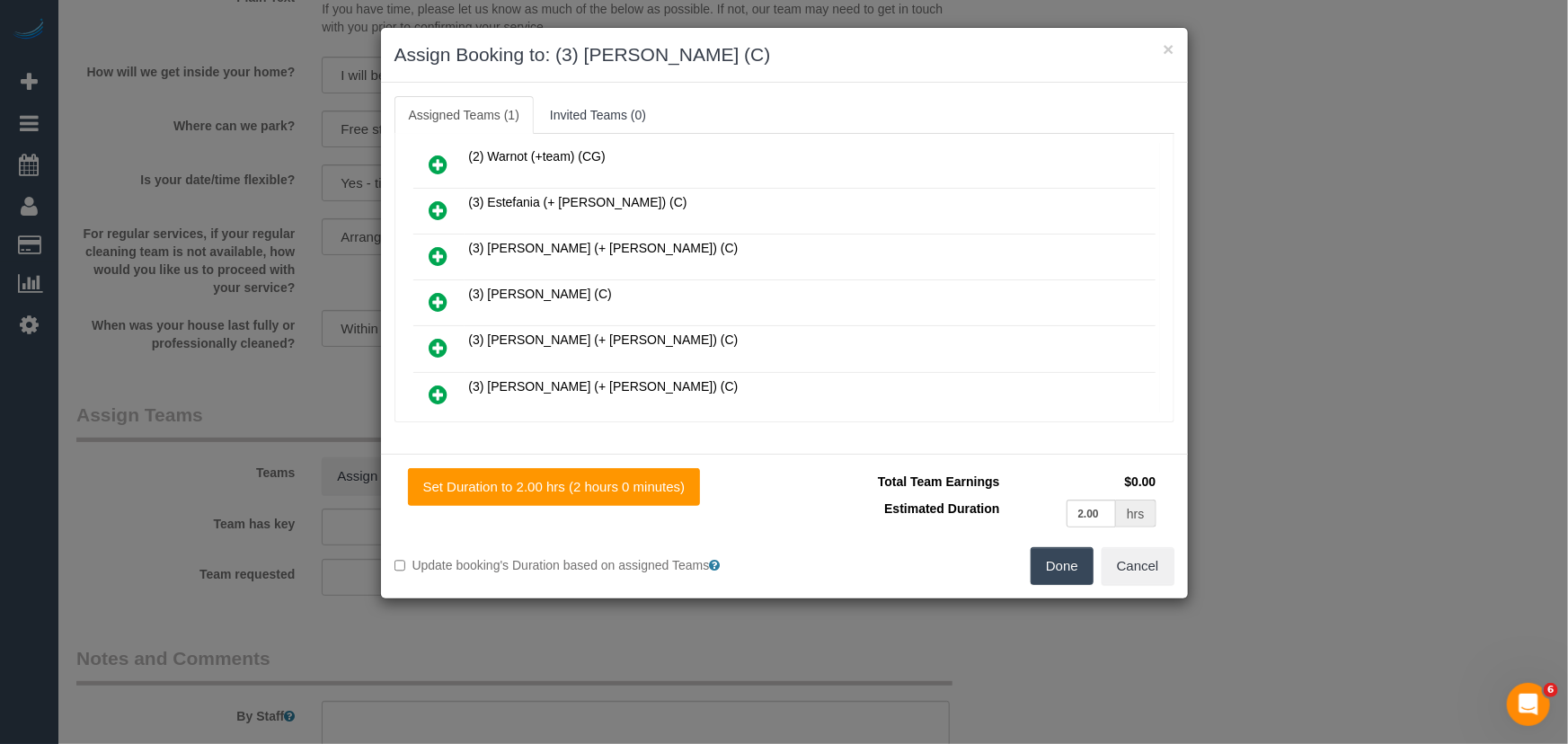
click at [1055, 578] on button "Done" at bounding box center [1062, 566] width 62 height 38
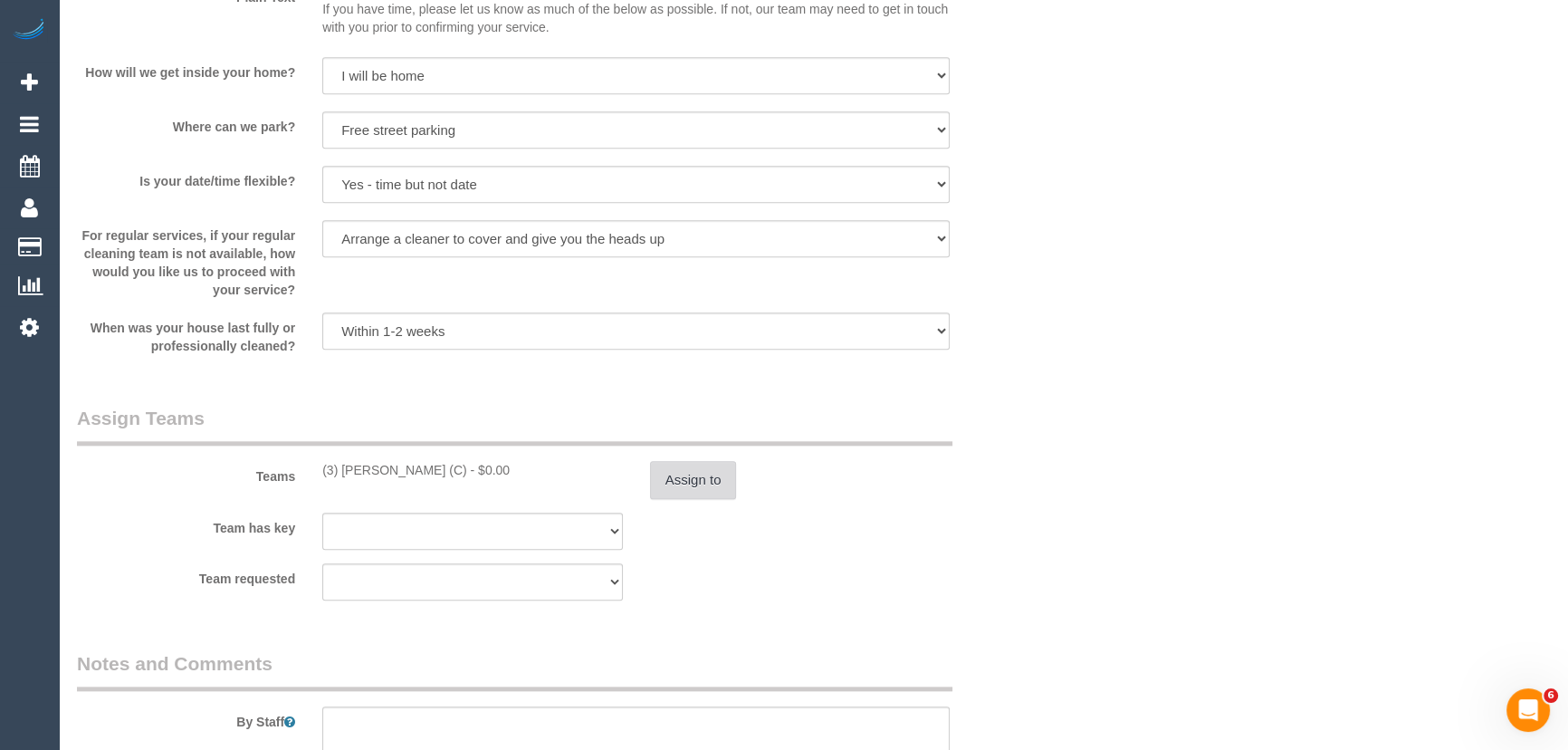
click at [703, 479] on button "Assign to" at bounding box center [693, 479] width 87 height 38
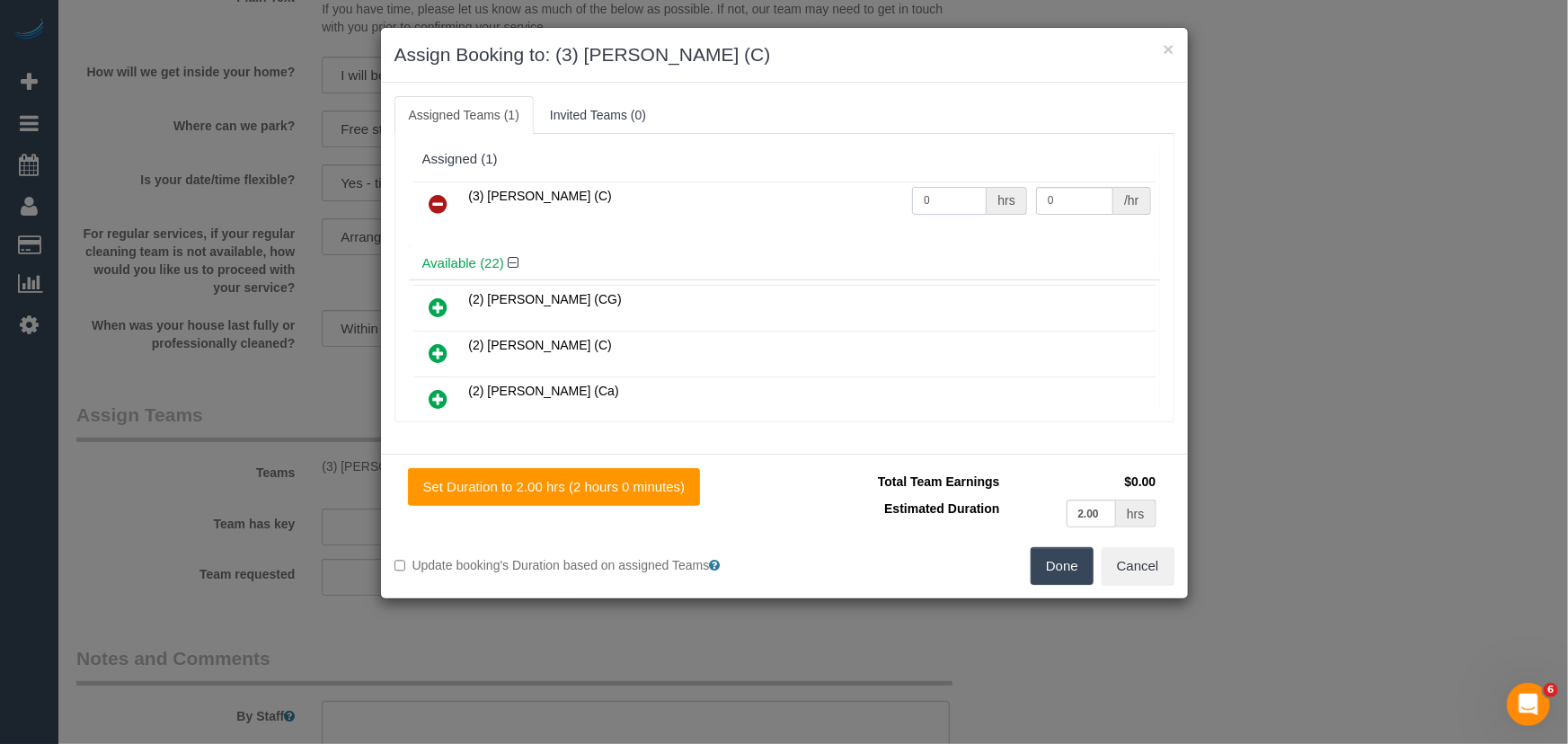
click at [930, 205] on input "0" at bounding box center [949, 201] width 74 height 28
type input "2"
type input "35"
click at [1052, 568] on button "Done" at bounding box center [1062, 566] width 62 height 38
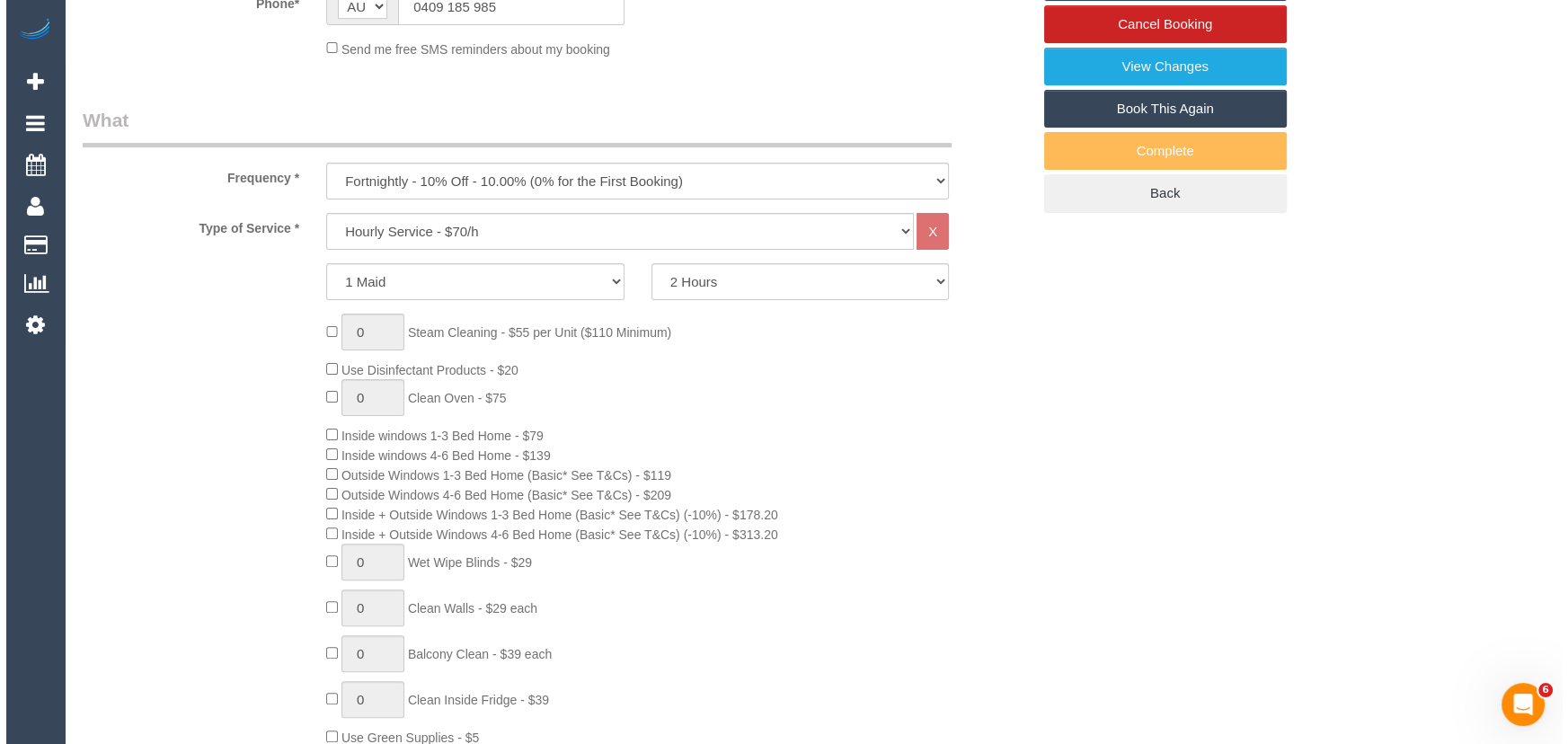
scroll to position [0, 0]
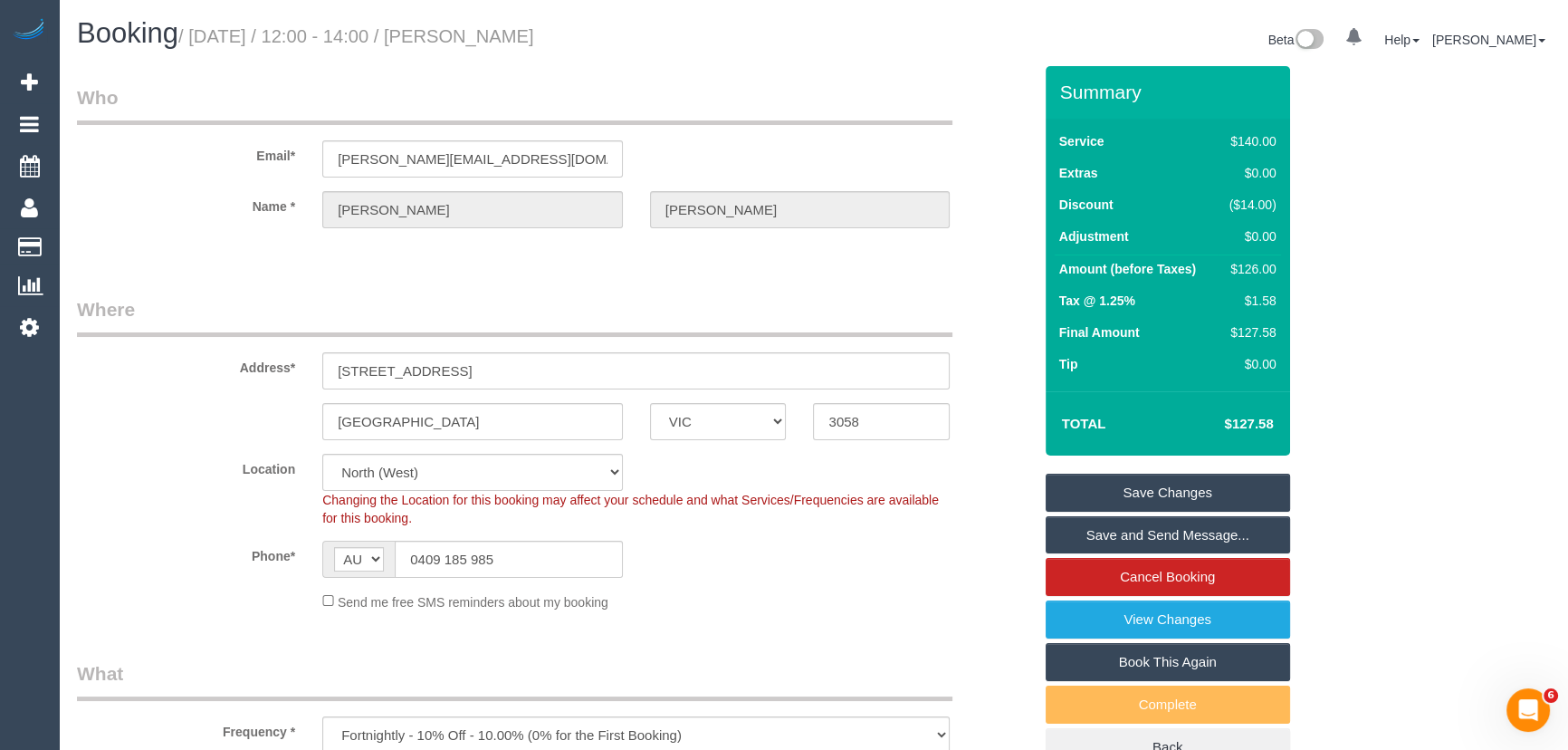
click at [491, 29] on small "/ October 17, 2025 / 12:00 - 14:00 / Chloe Brien" at bounding box center [357, 36] width 356 height 20
copy small "Chloe Brien"
click at [1109, 526] on link "Save and Send Message..." at bounding box center [1168, 535] width 245 height 38
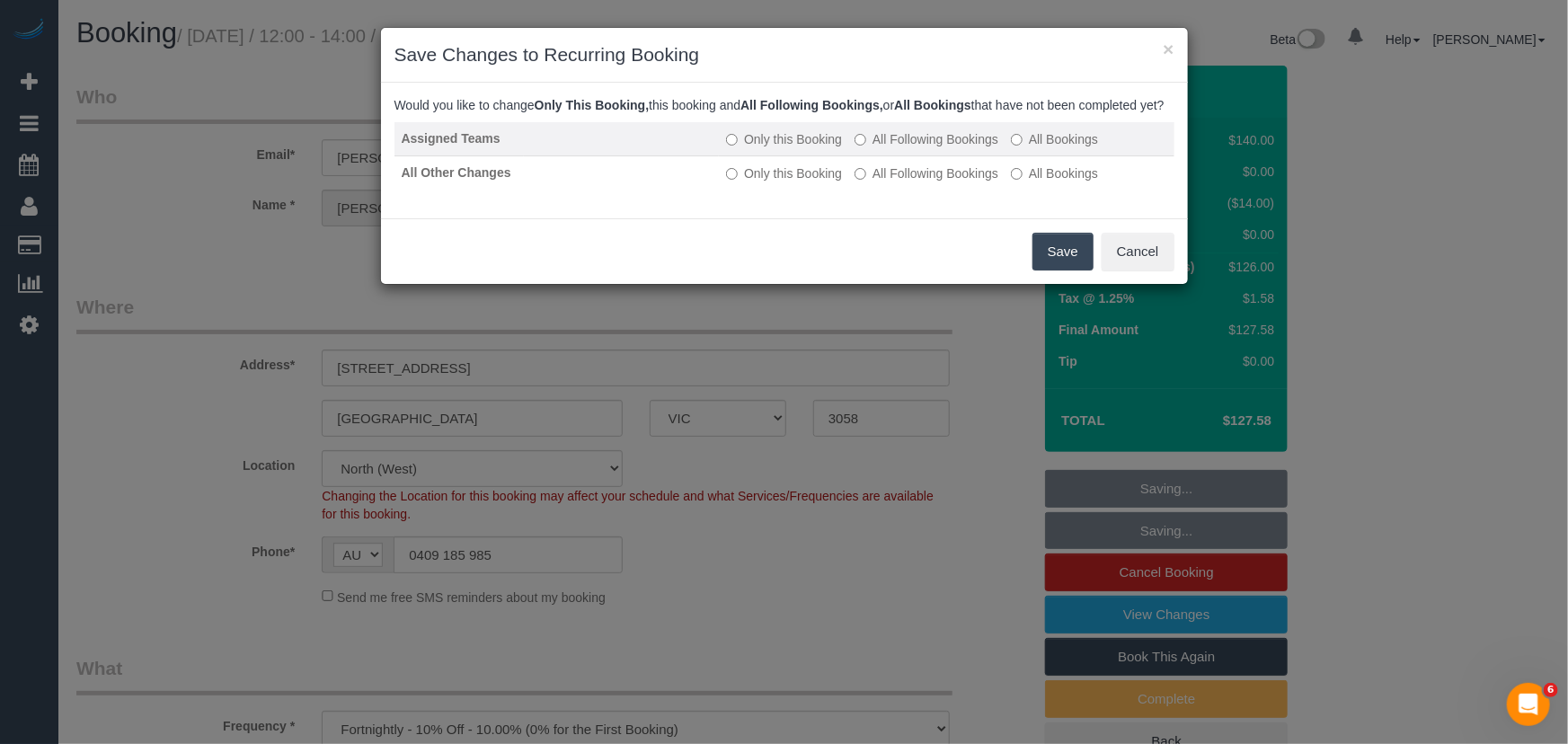
click at [898, 149] on label "All Following Bookings" at bounding box center [926, 139] width 144 height 18
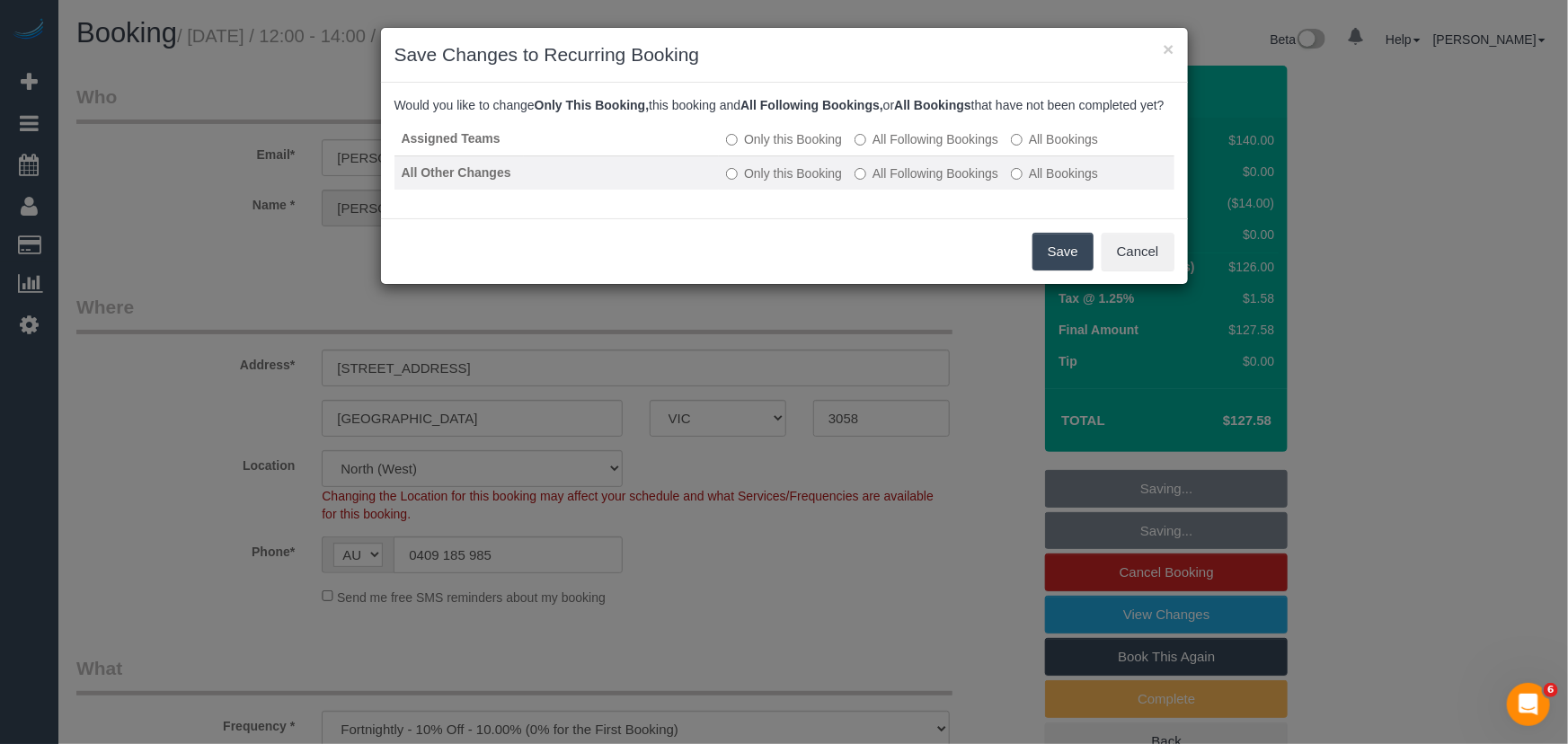
click at [895, 182] on label "All Following Bookings" at bounding box center [926, 173] width 144 height 18
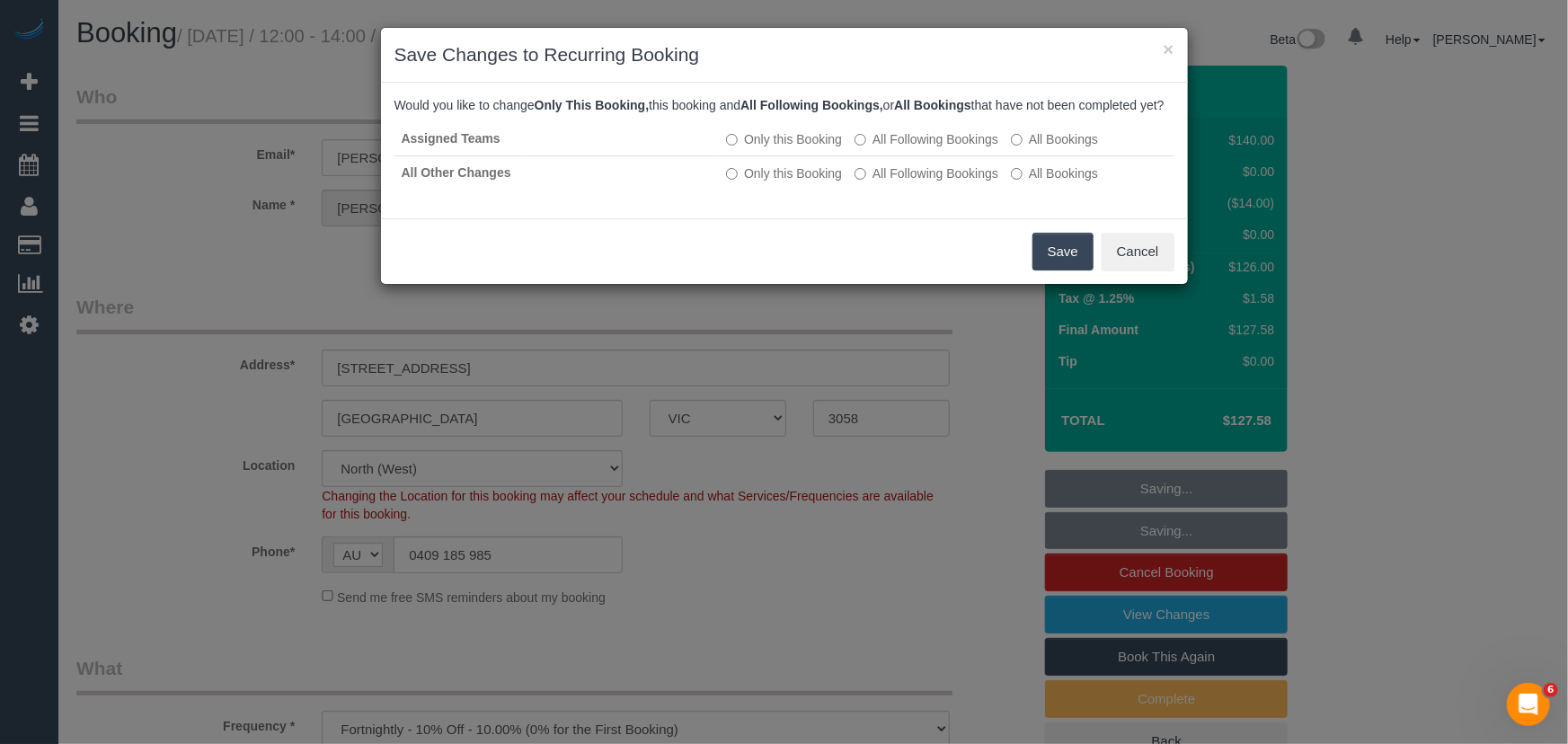
click at [1057, 270] on button "Save" at bounding box center [1064, 252] width 61 height 38
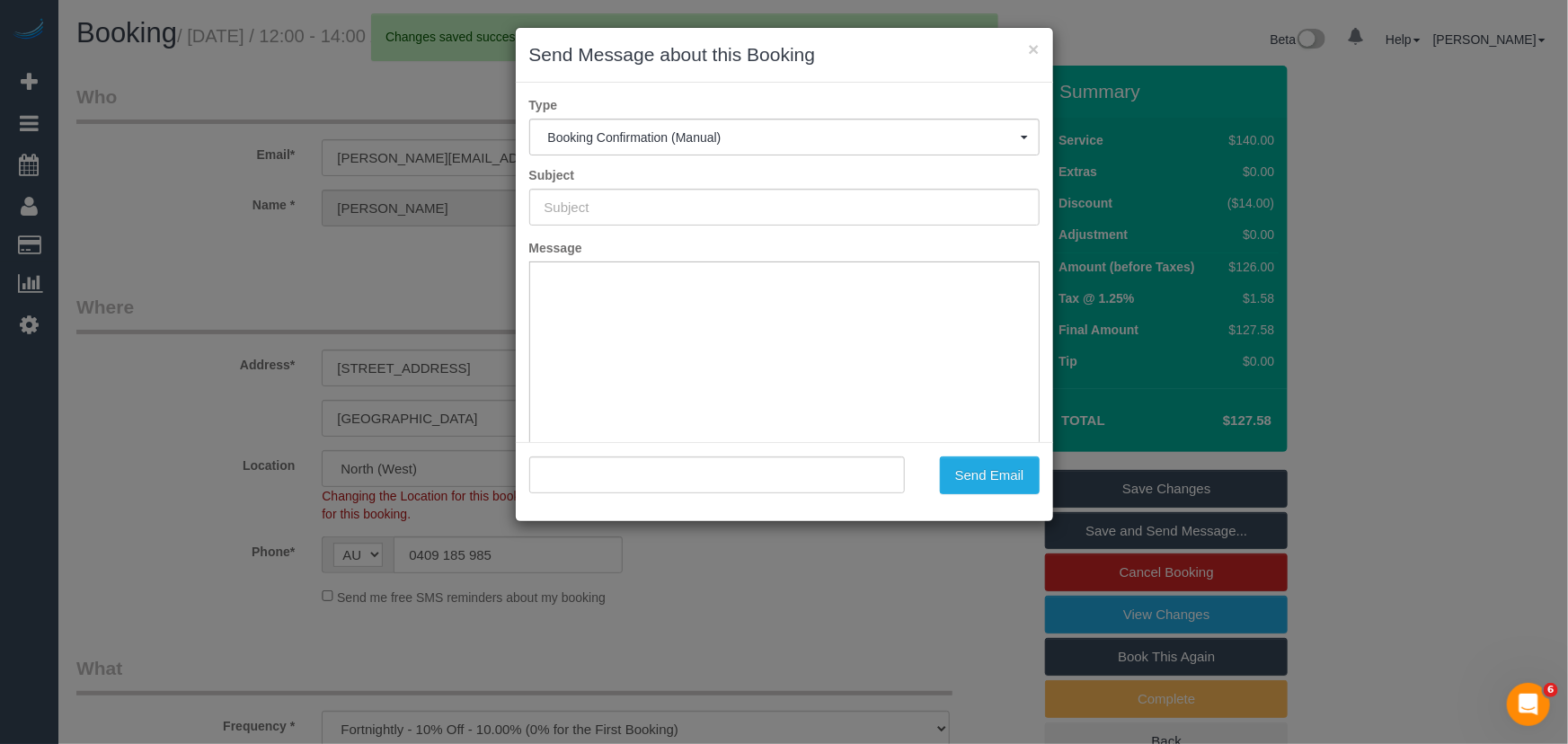
type input "Booking Confirmed"
type input ""Chloe Brien" <chloe.a.brien@gmail.com>"
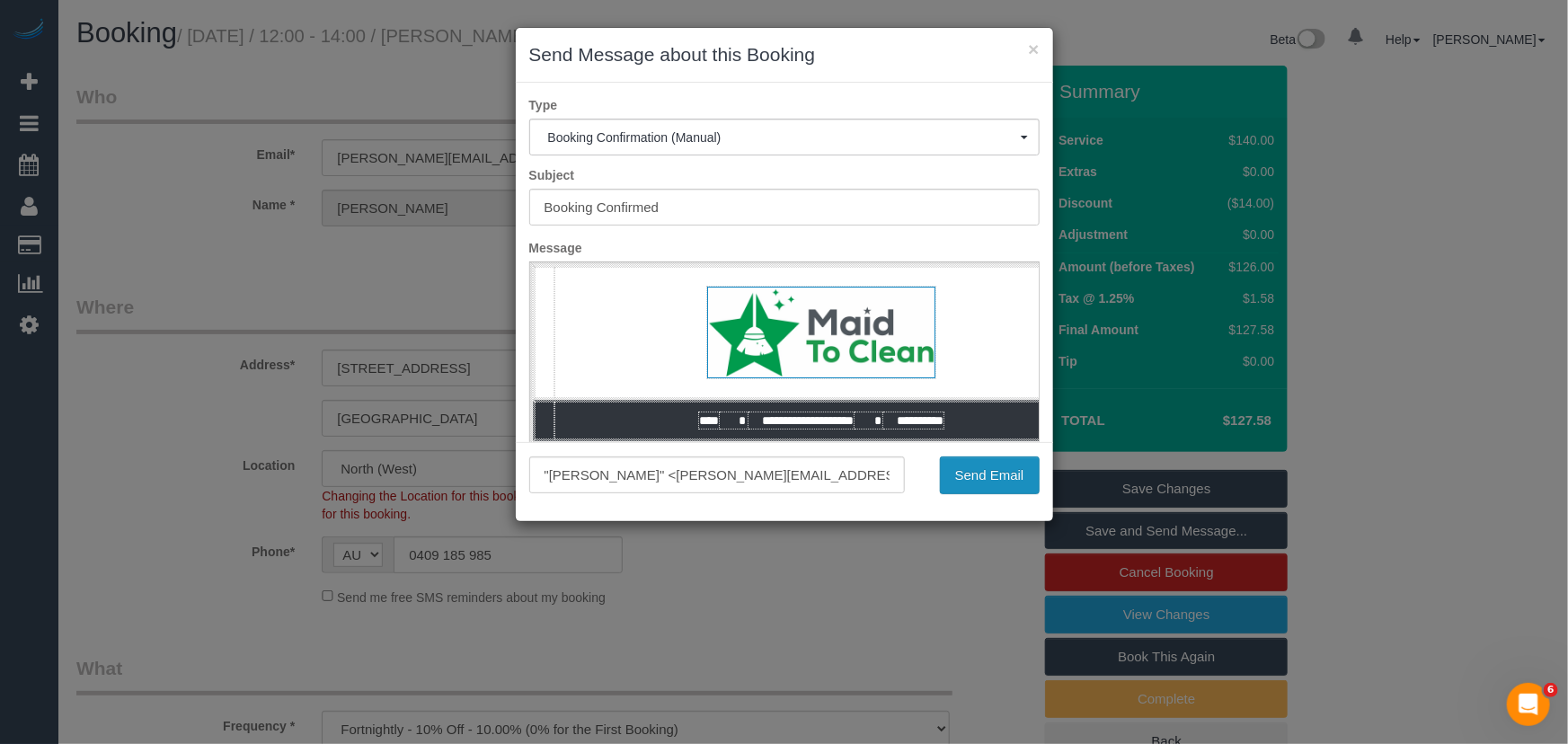
click at [973, 477] on button "Send Email" at bounding box center [989, 476] width 100 height 38
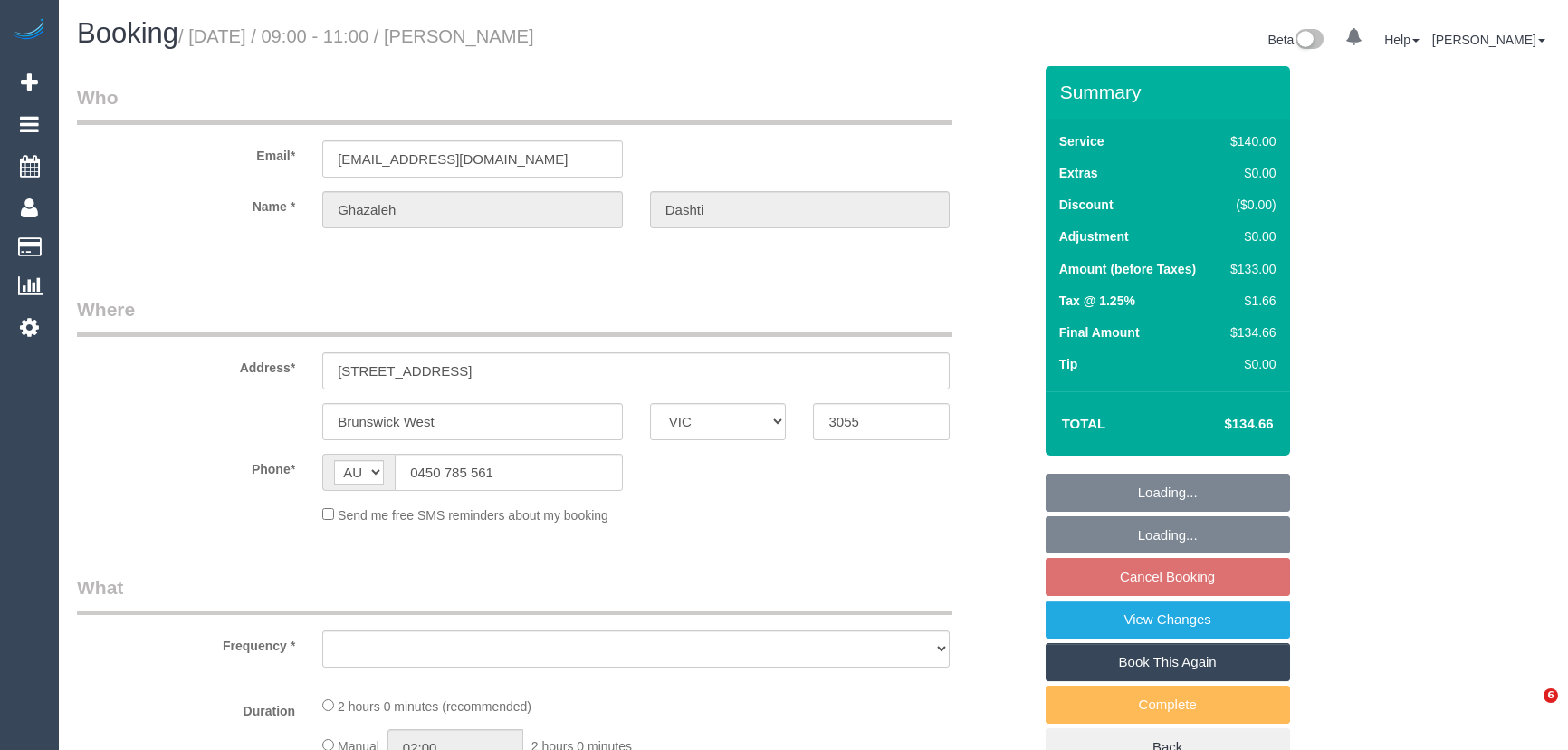
select select "VIC"
select select "string:stripe-pm_1OW4zi2GScqysDRVfhvhftfE"
select select "number:28"
select select "number:14"
select select "number:19"
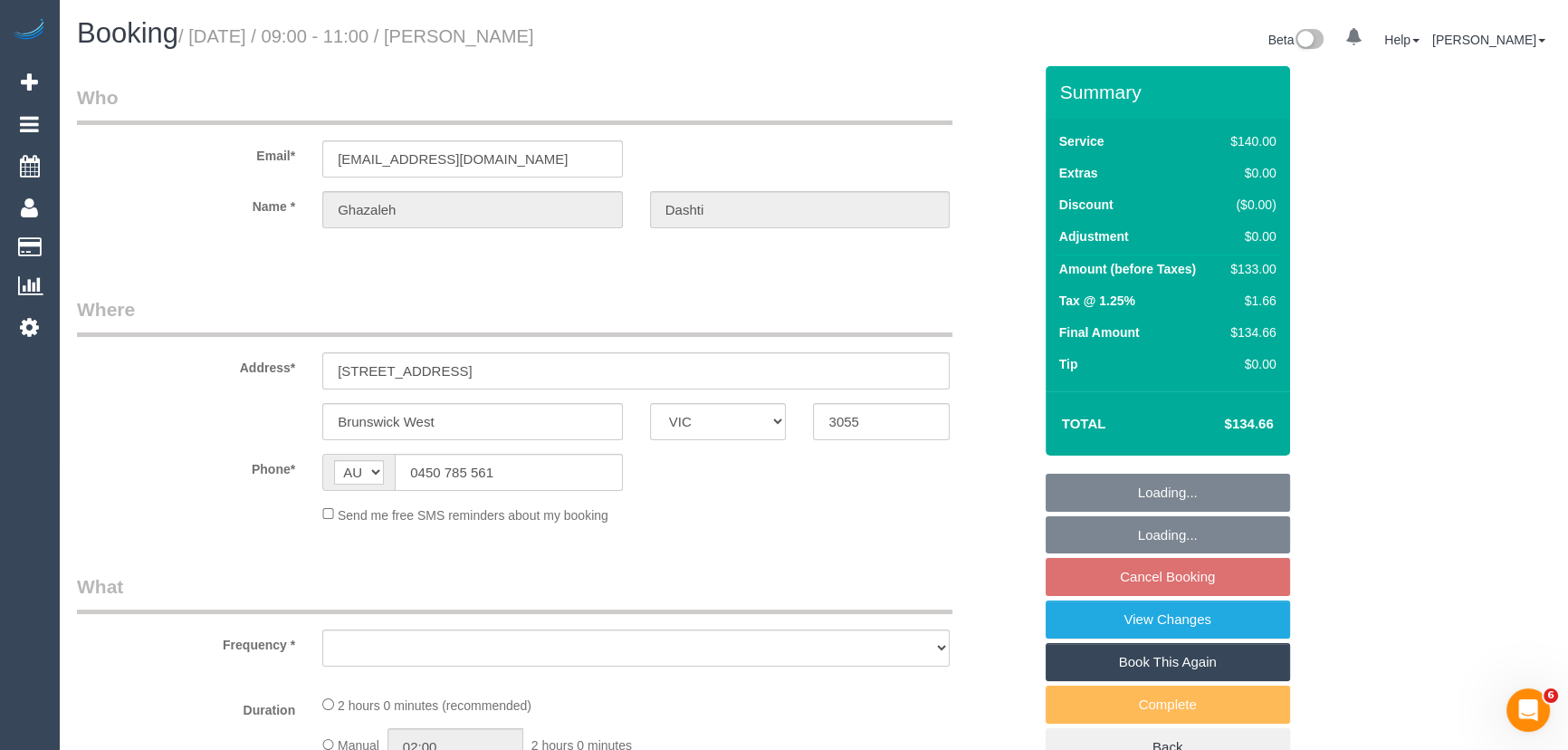
select select "number:25"
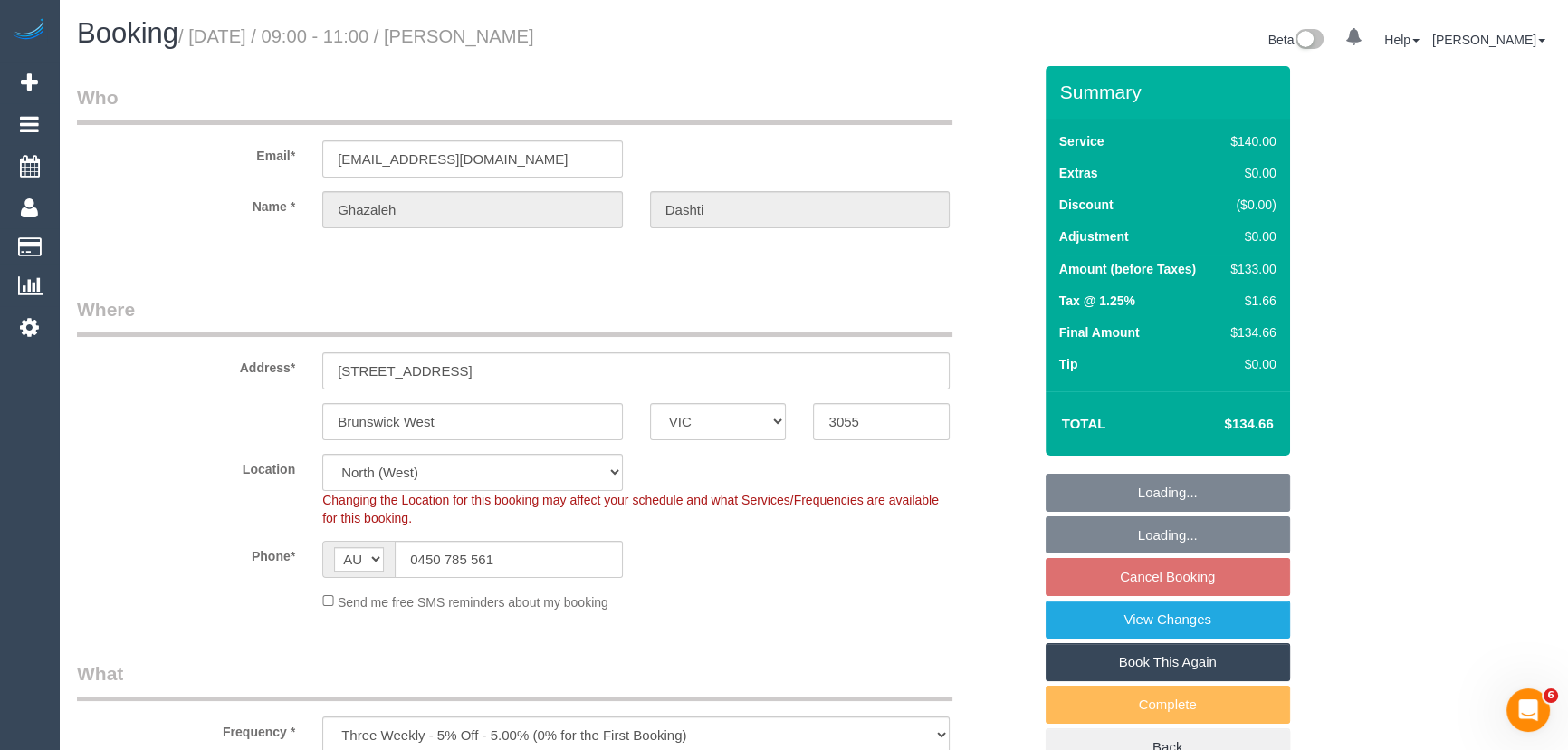
select select "object:851"
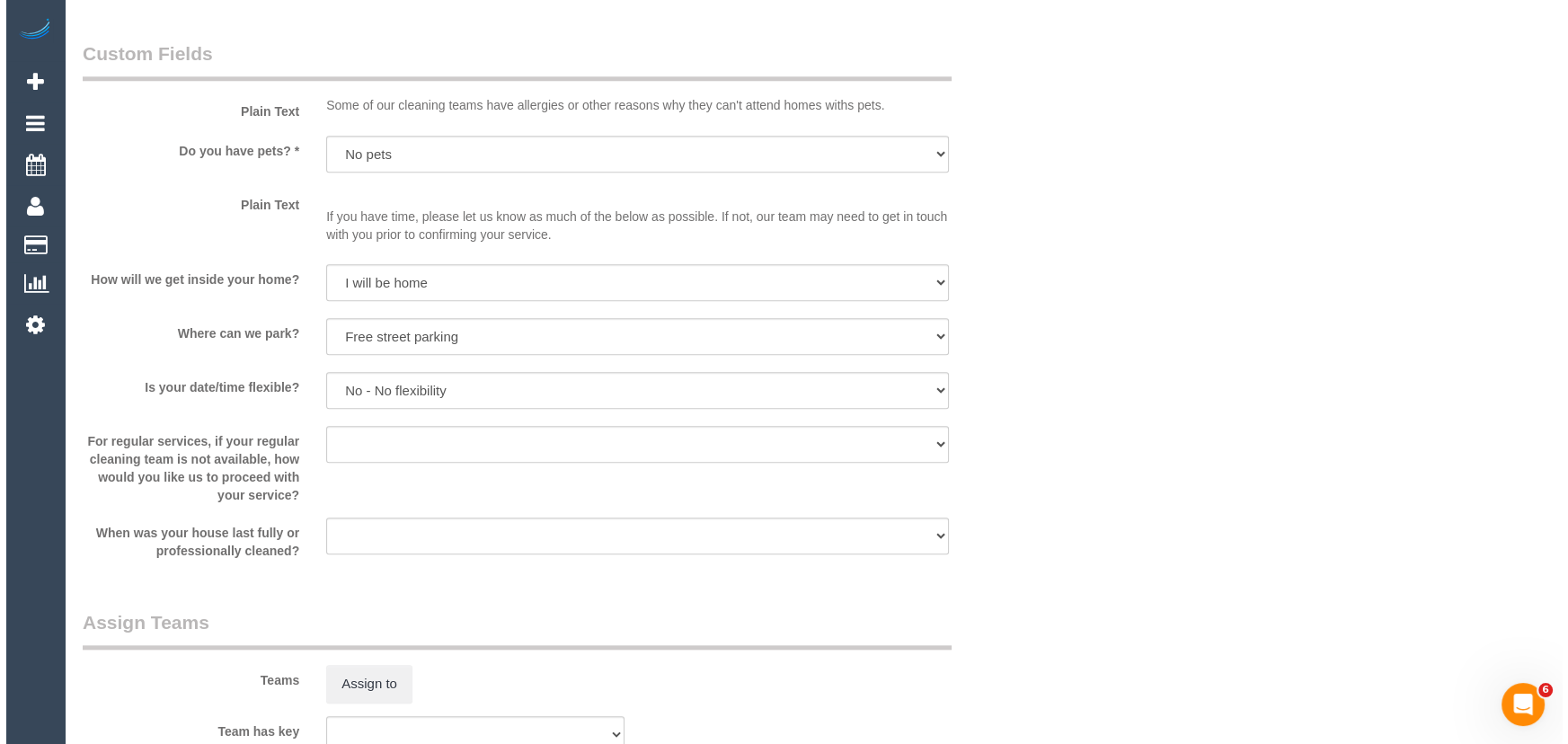
scroll to position [2368, 0]
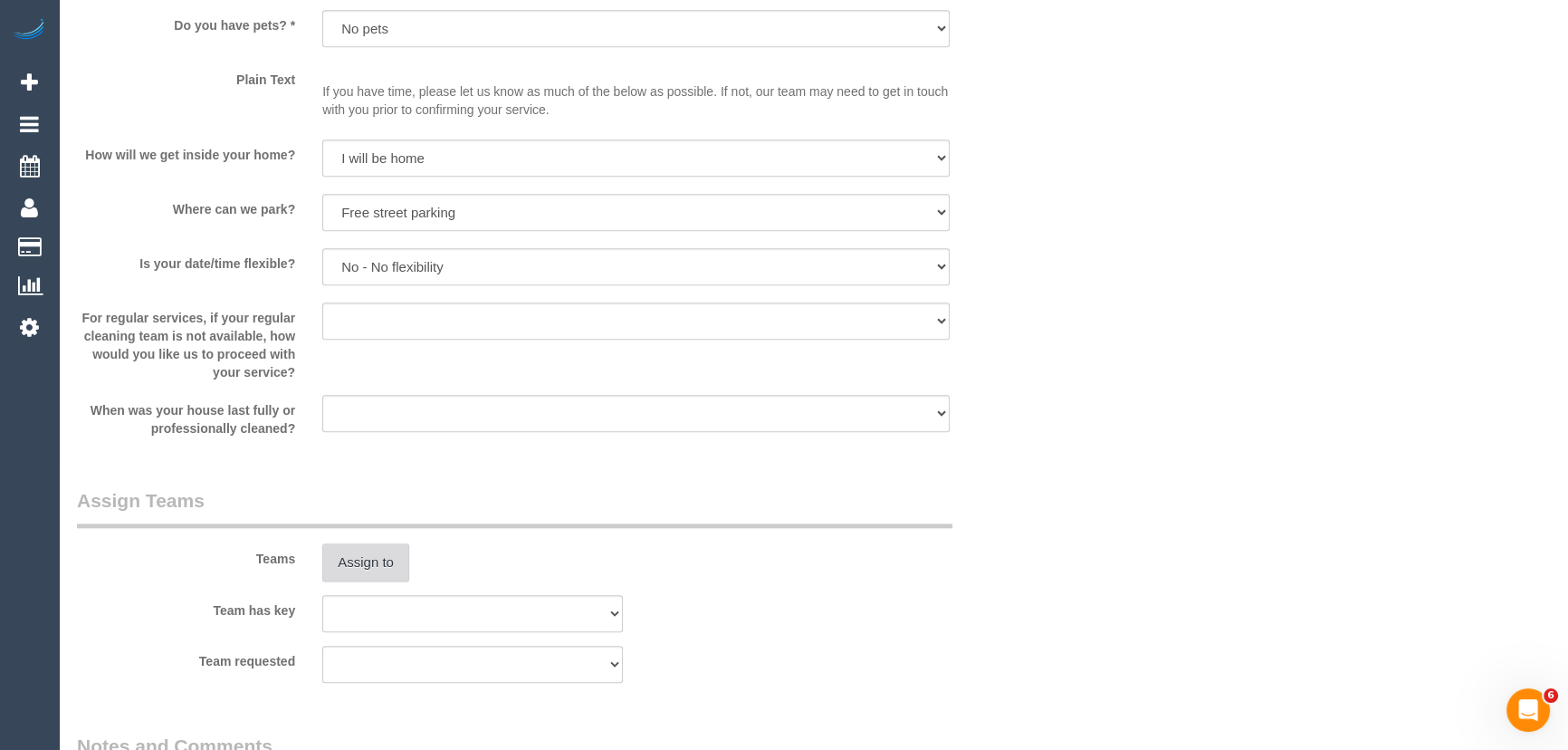
click at [366, 579] on button "Assign to" at bounding box center [366, 562] width 87 height 38
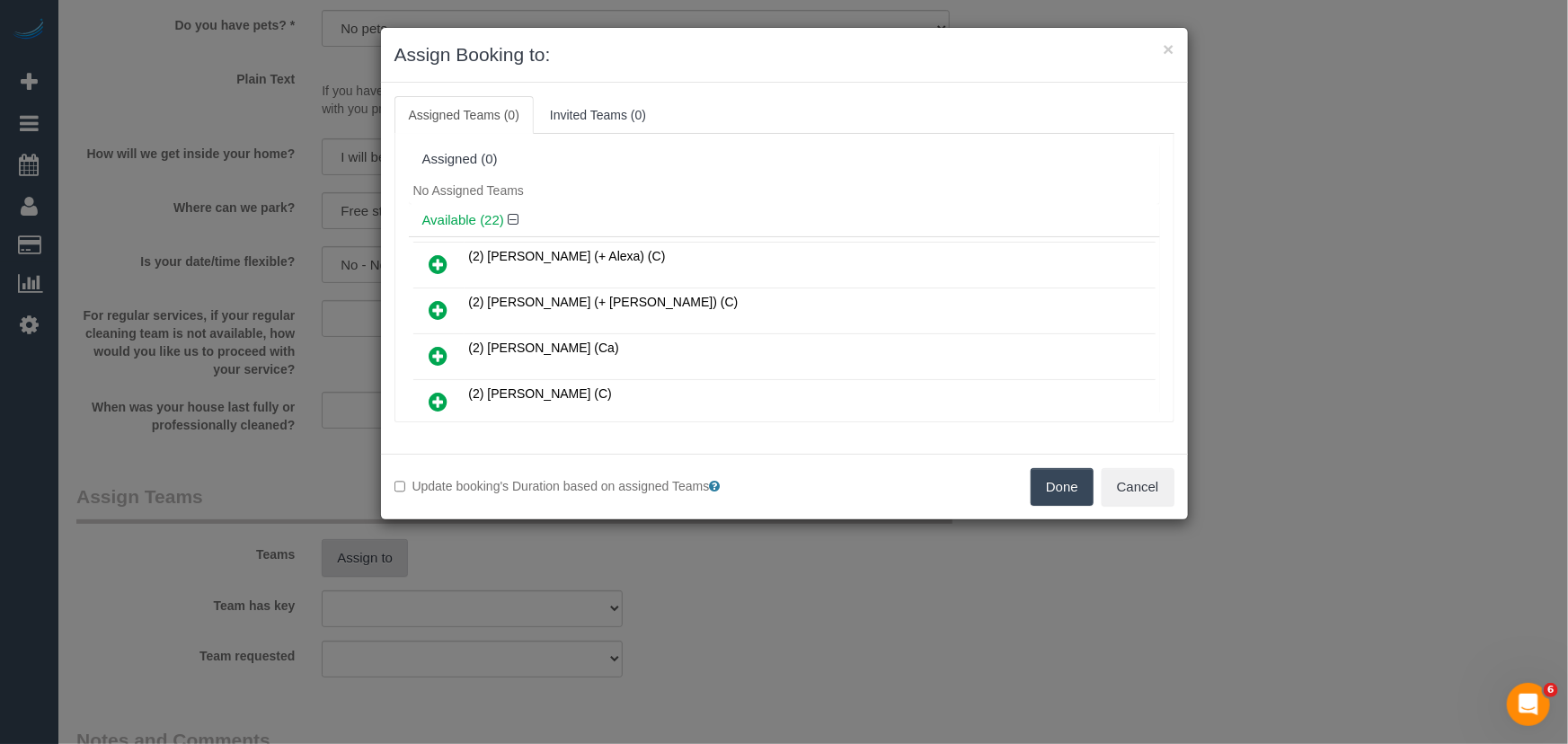
scroll to position [652, 0]
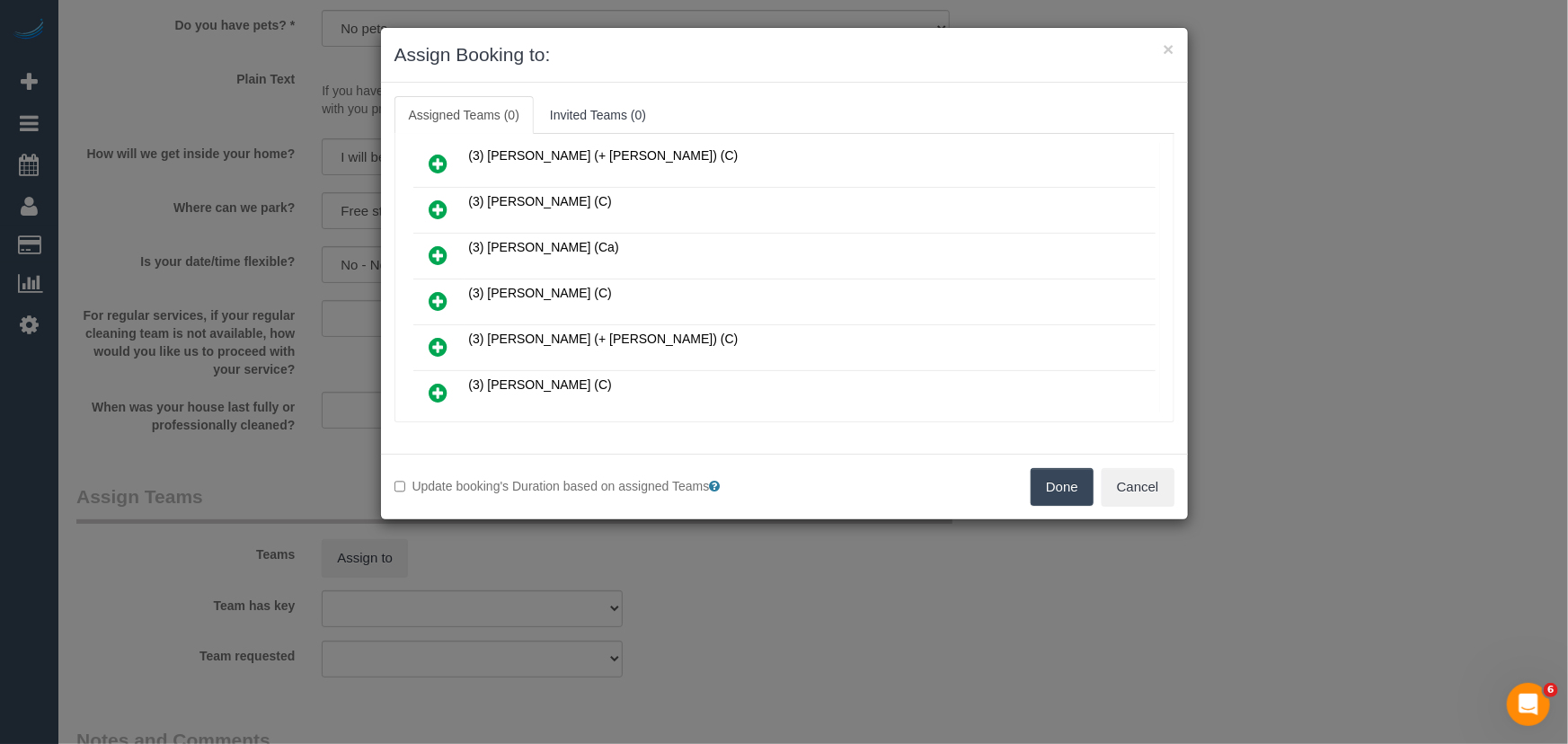
click at [438, 290] on icon at bounding box center [438, 301] width 19 height 22
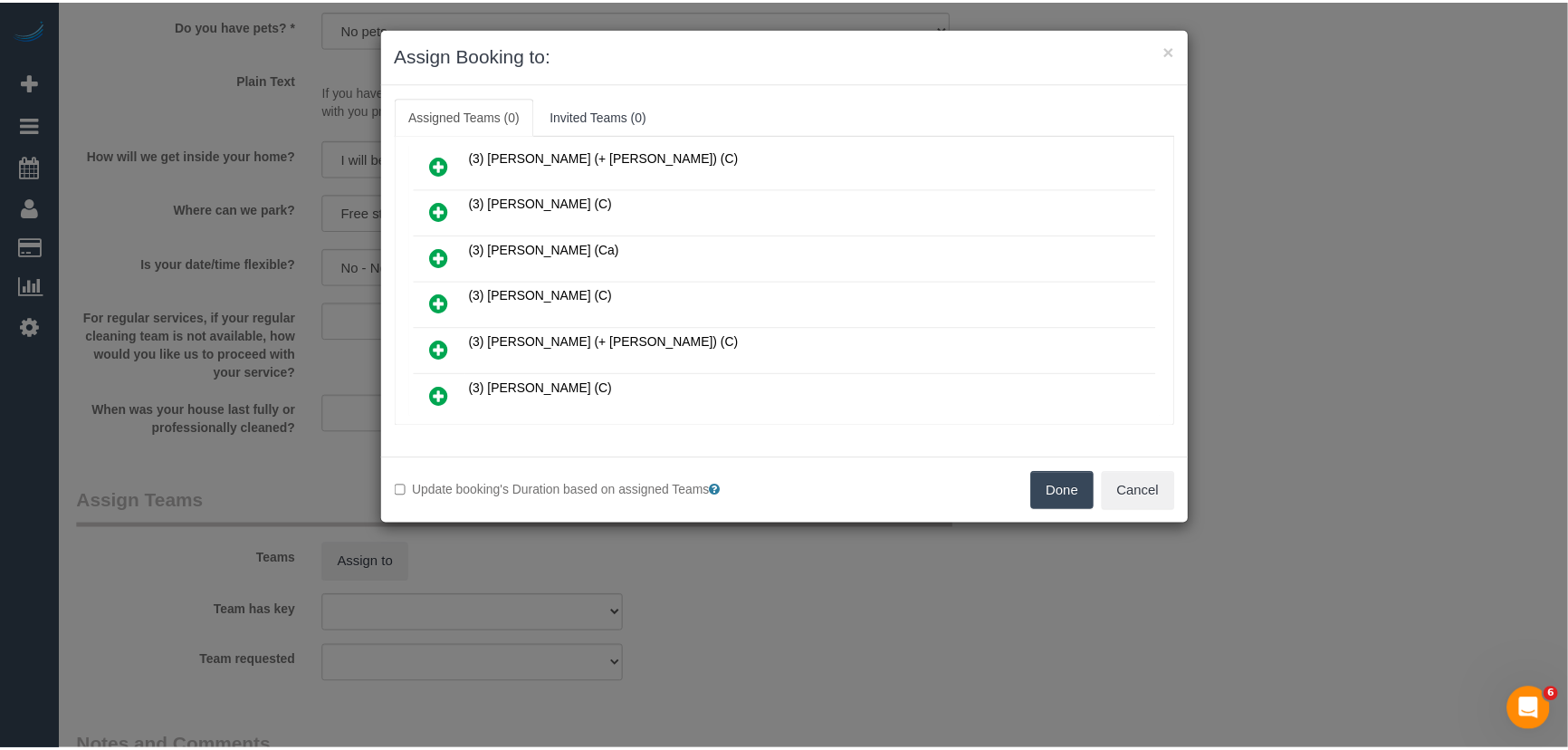
scroll to position [700, 0]
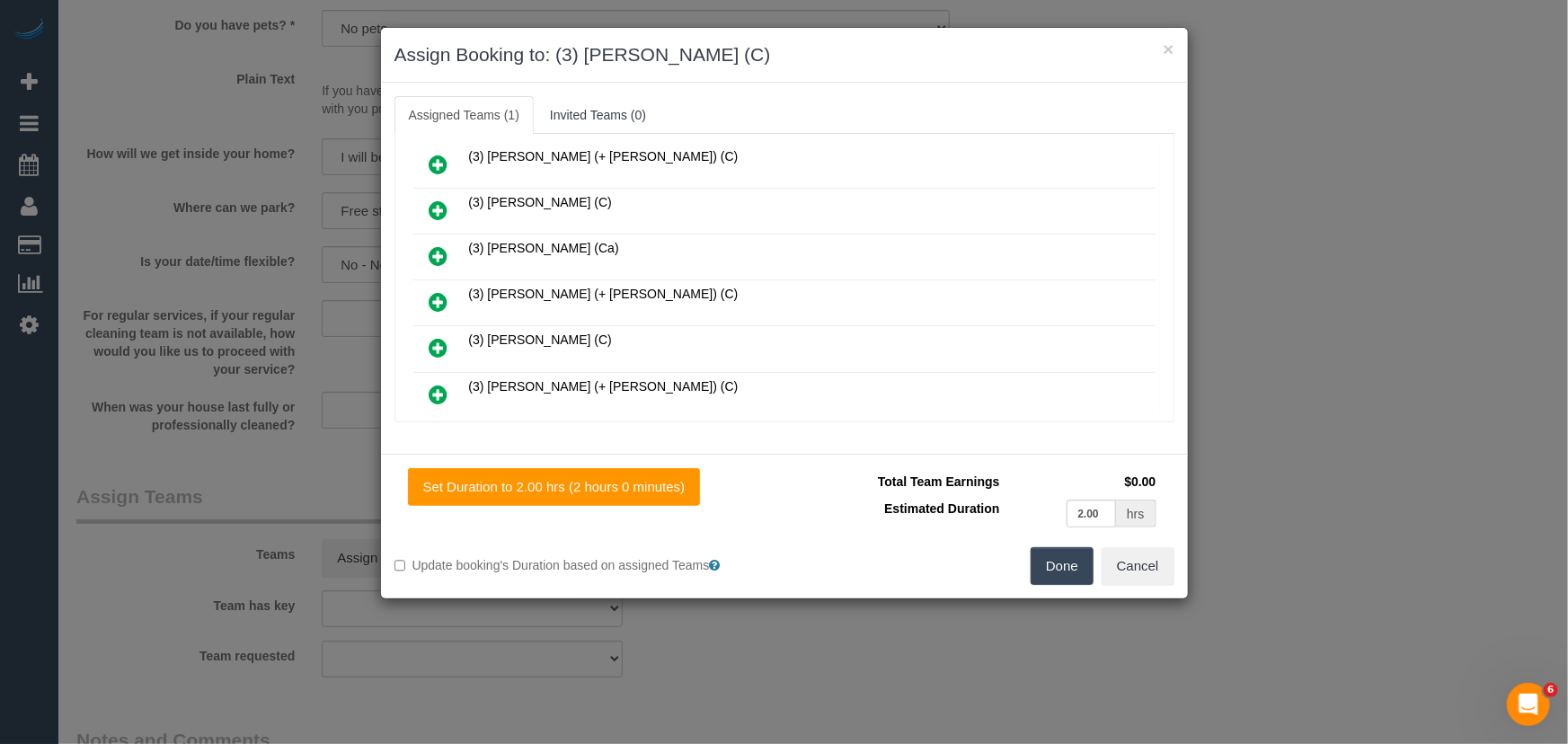
click at [1056, 557] on button "Done" at bounding box center [1062, 566] width 62 height 38
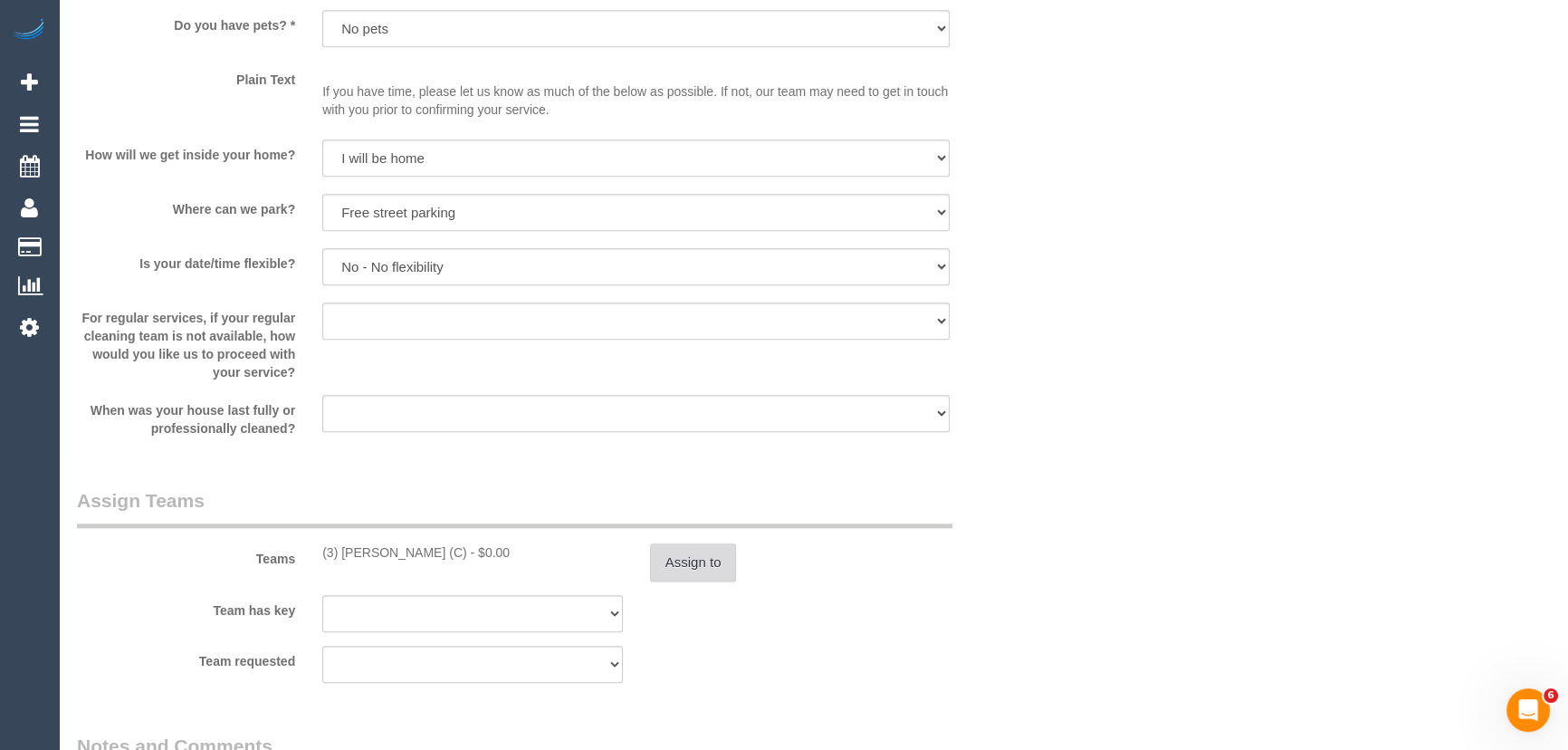
click at [695, 565] on button "Assign to" at bounding box center [693, 562] width 87 height 38
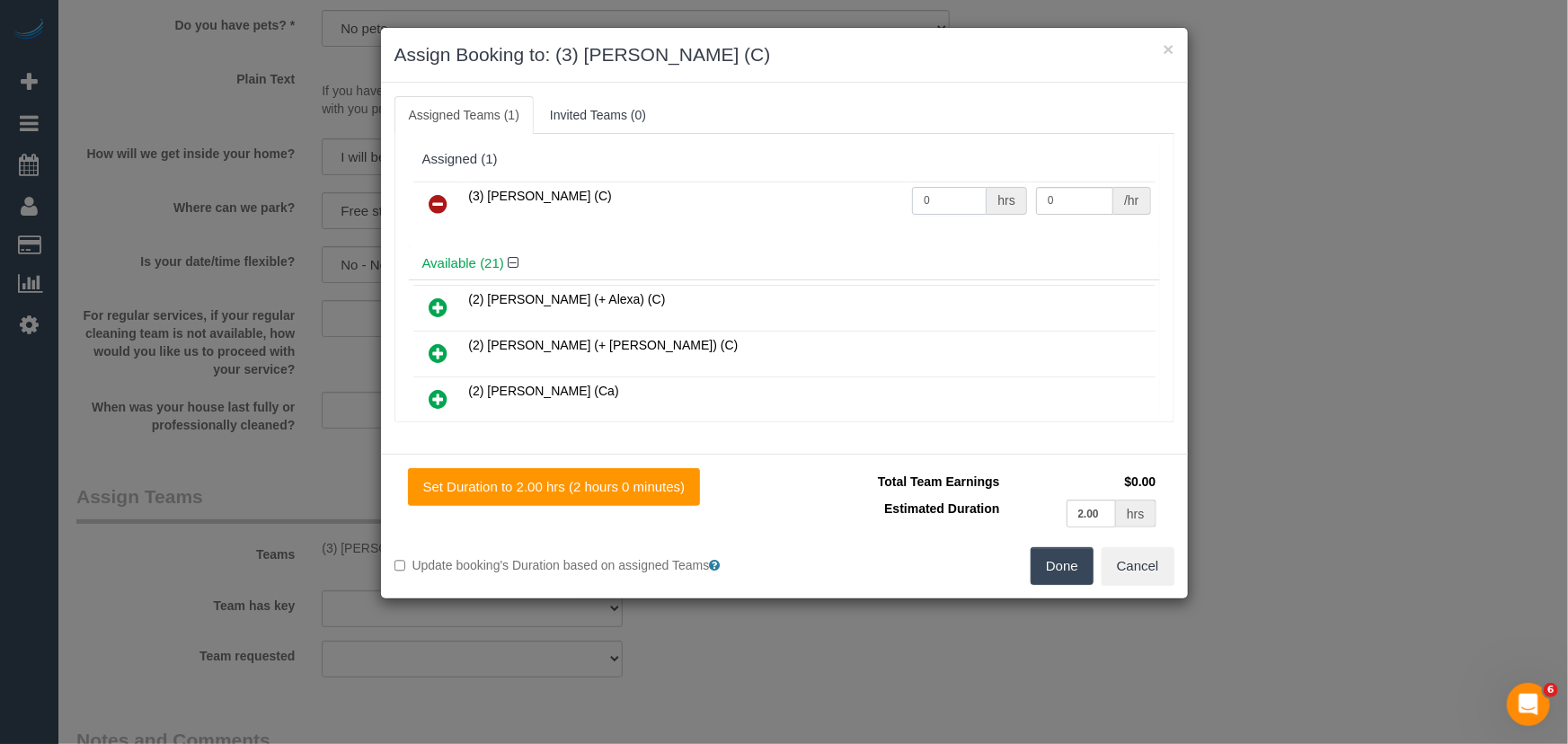
click at [948, 205] on input "0" at bounding box center [949, 201] width 74 height 28
type input "2"
type input "35"
click at [1052, 571] on button "Done" at bounding box center [1062, 566] width 62 height 38
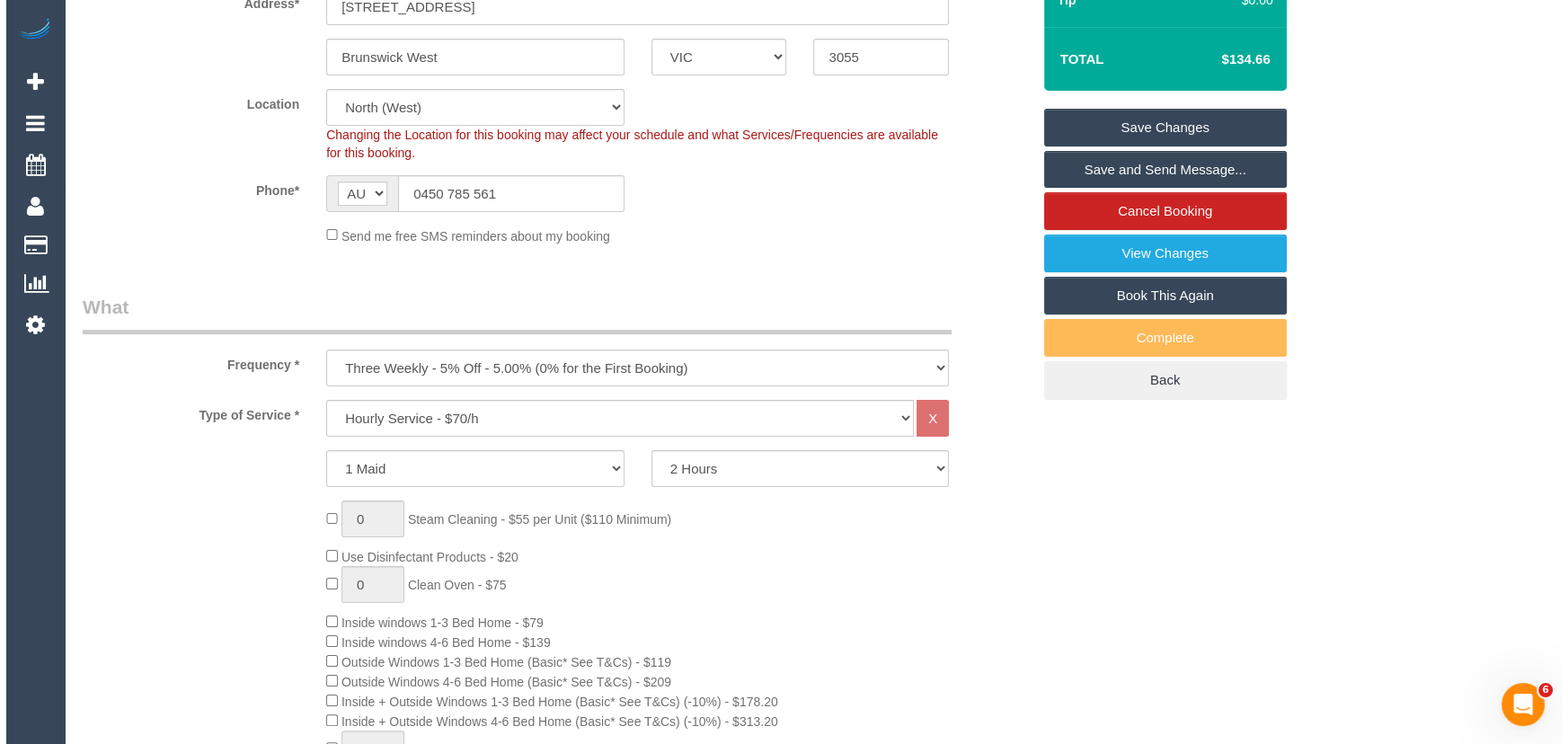
scroll to position [0, 0]
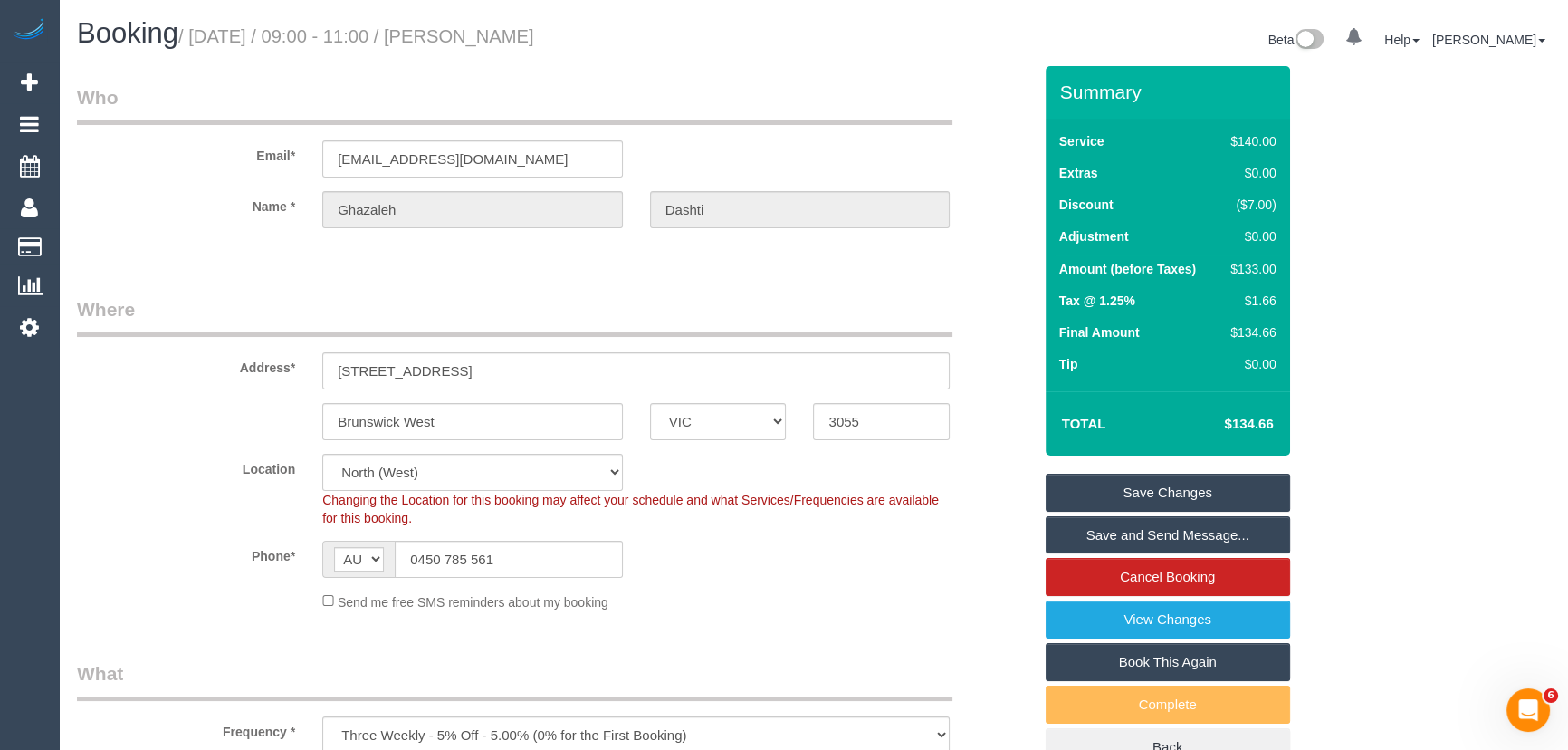
click at [496, 39] on small "/ October 17, 2025 / 09:00 - 11:00 / Ghazaleh Dashti" at bounding box center [357, 36] width 356 height 20
copy small "Ghazaleh Dashti"
click at [1178, 529] on link "Save and Send Message..." at bounding box center [1168, 535] width 245 height 38
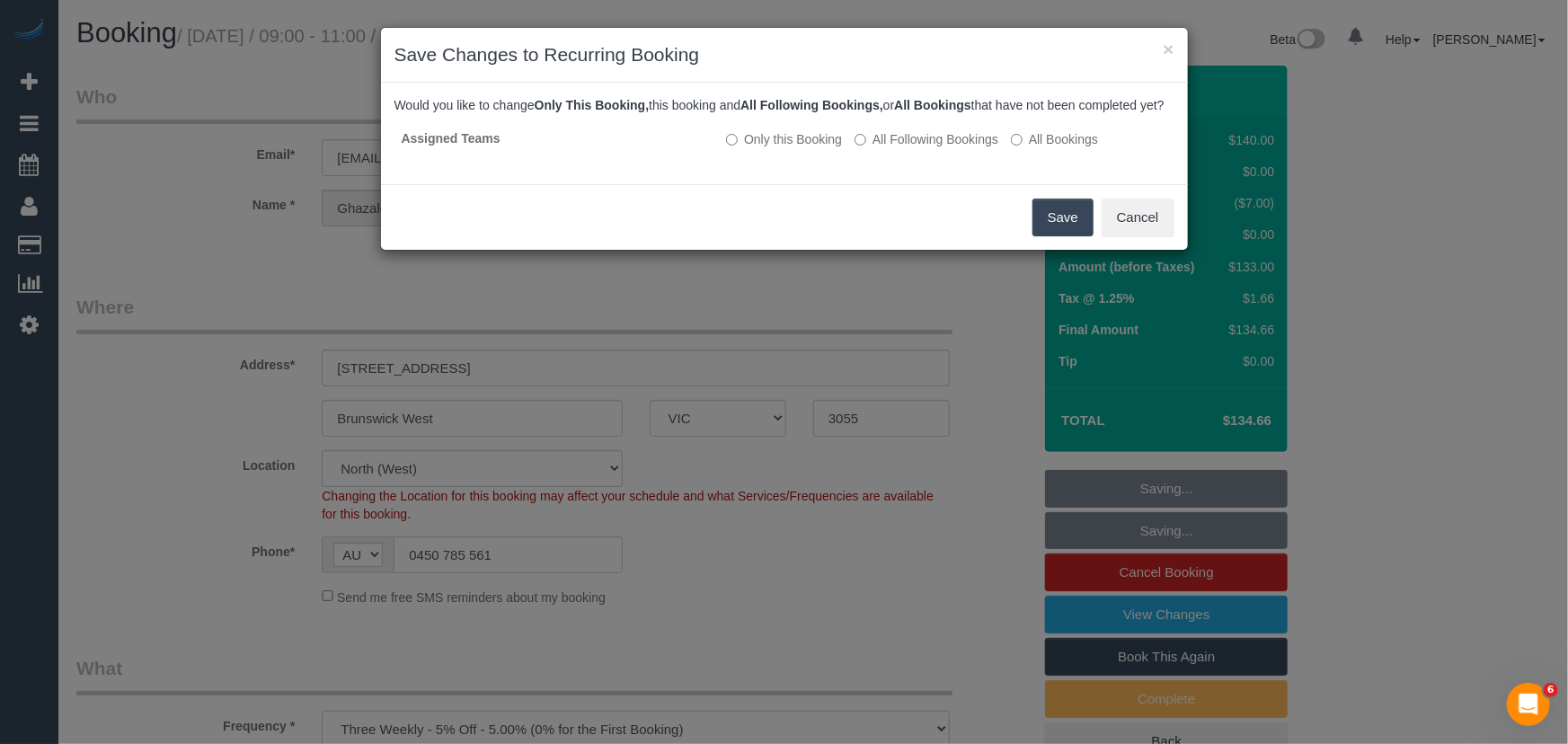
click at [1059, 236] on button "Save" at bounding box center [1064, 217] width 61 height 38
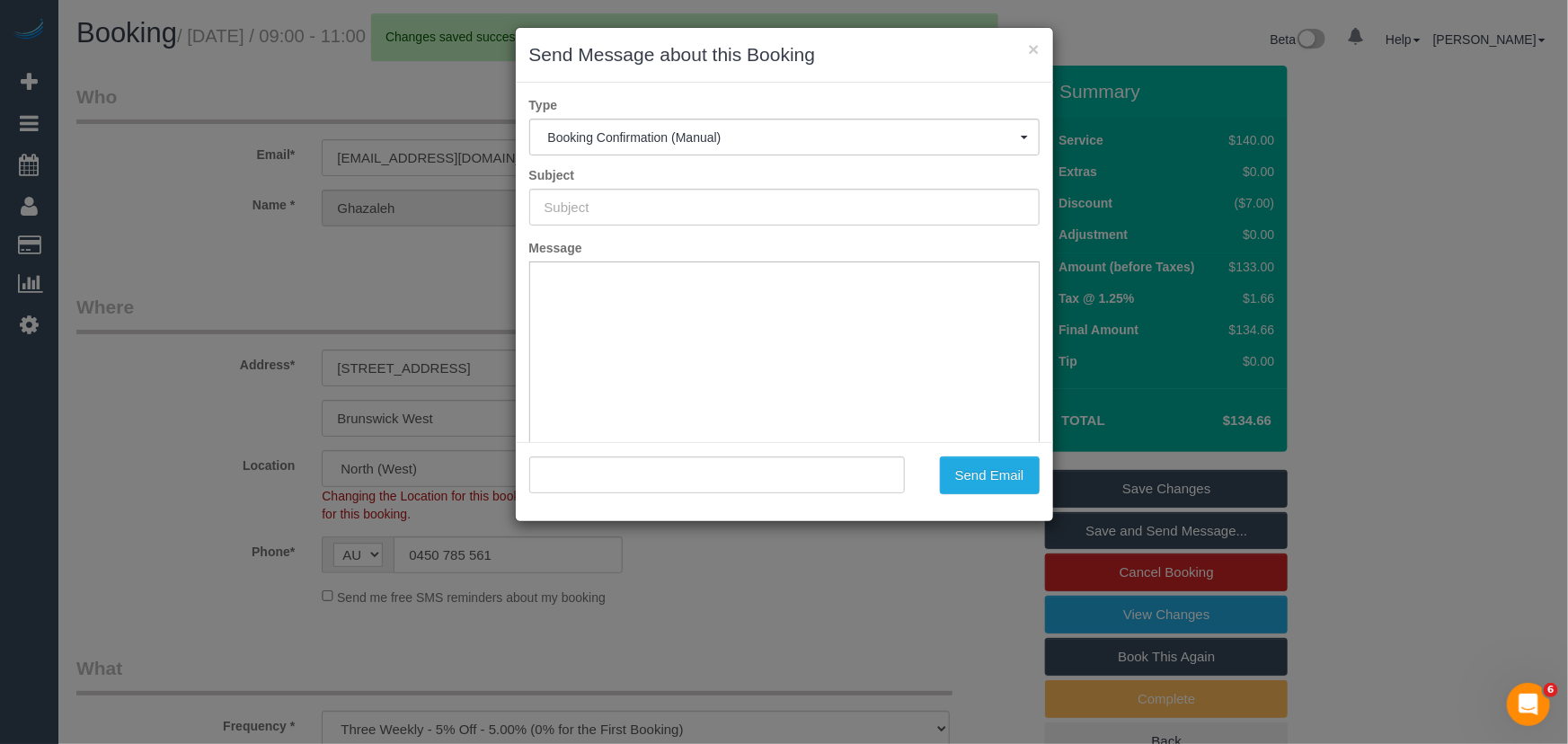
type input "Booking Confirmed"
type input ""Ghazaleh Dashti" <ghazaleh.dashti@gmail.com>"
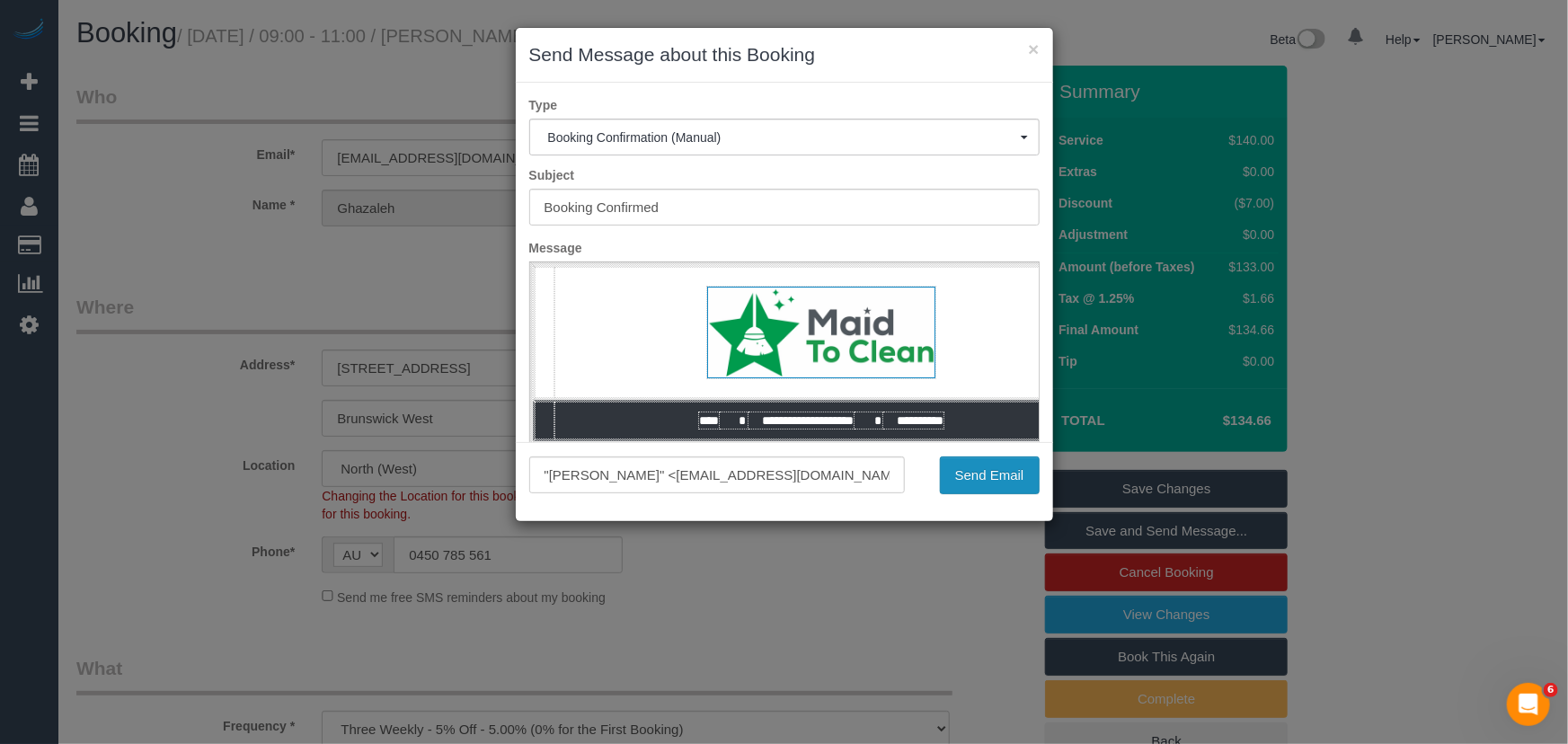
click at [965, 479] on button "Send Email" at bounding box center [989, 476] width 100 height 38
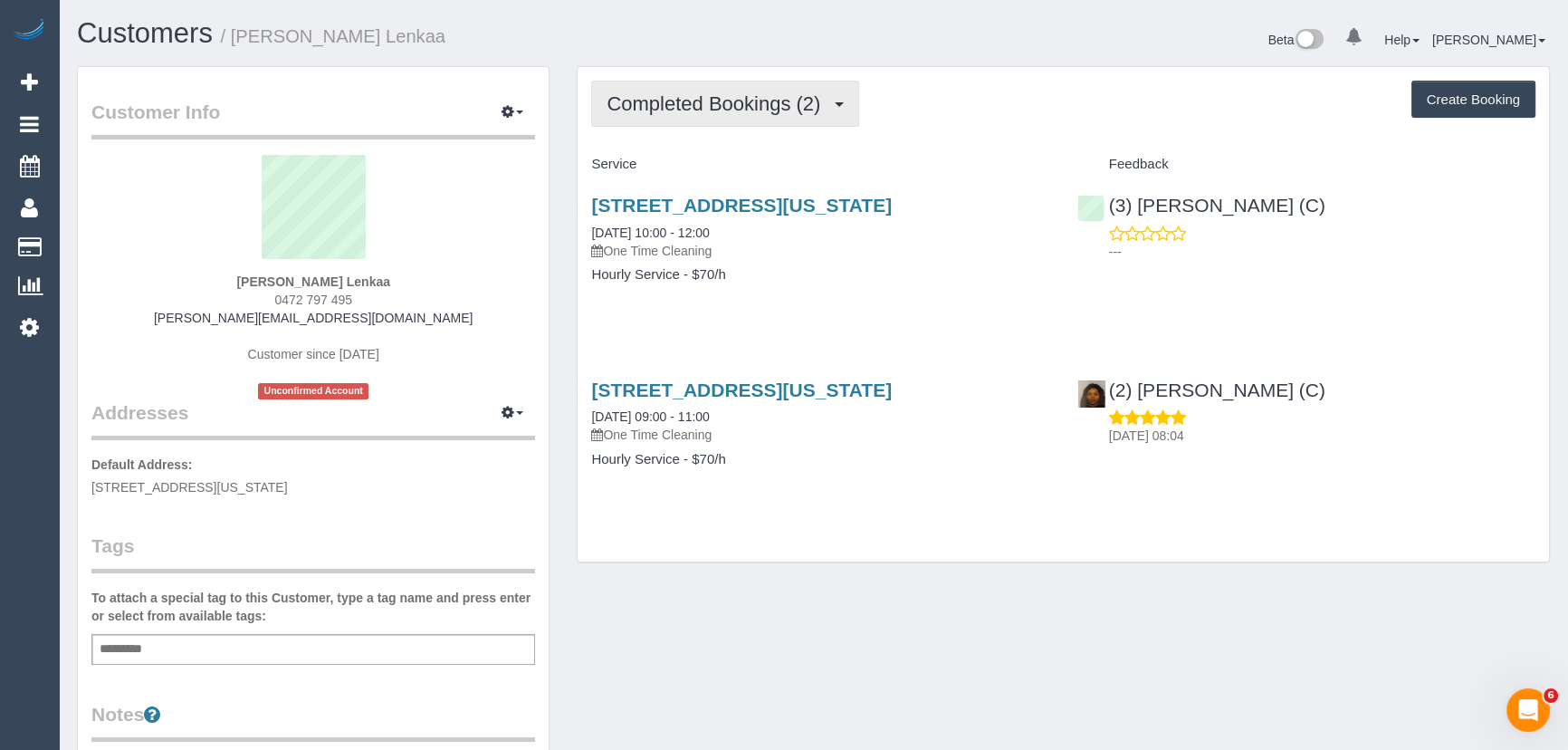
click at [808, 112] on span "Completed Bookings (2)" at bounding box center [717, 103] width 223 height 23
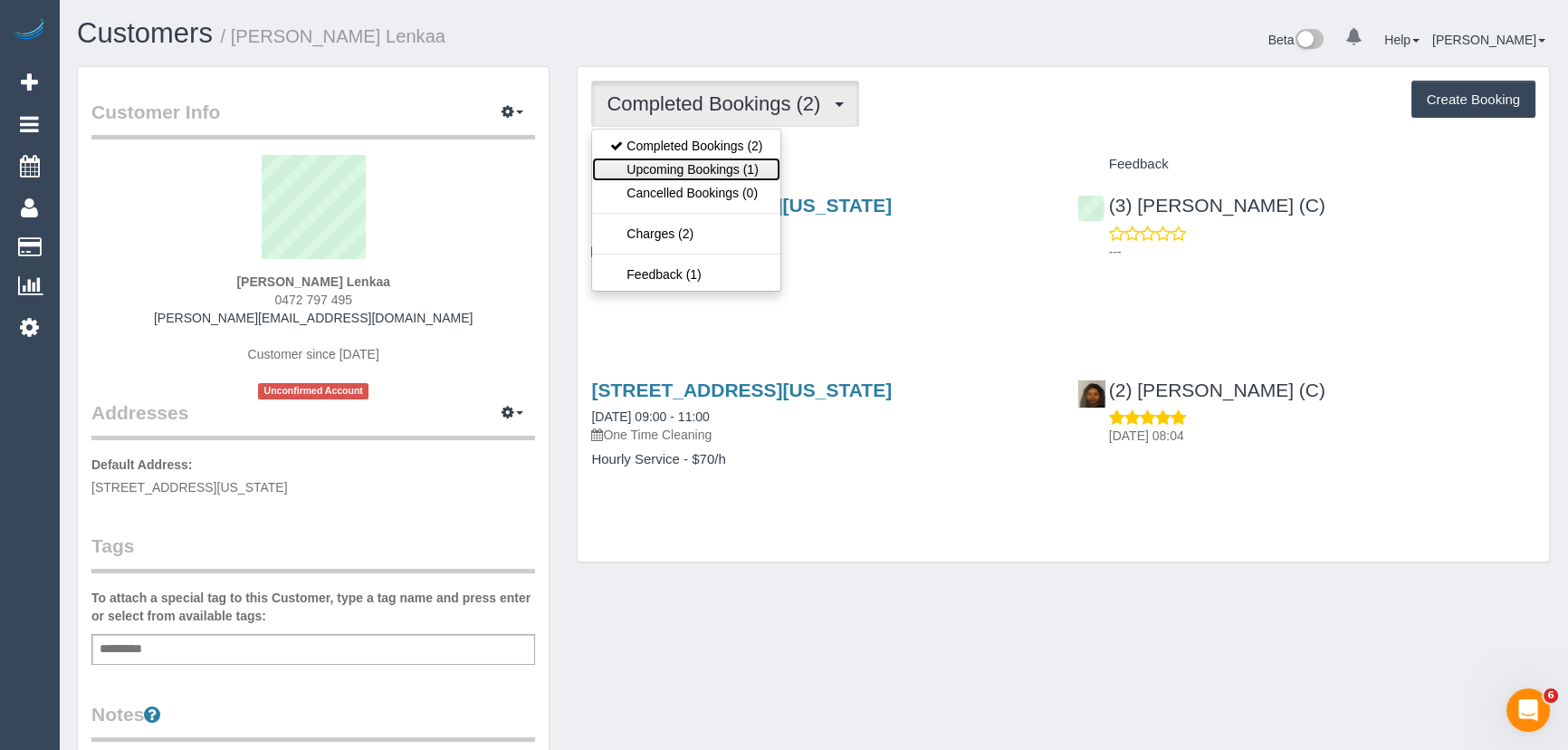
click at [759, 162] on link "Upcoming Bookings (1)" at bounding box center [686, 170] width 189 height 24
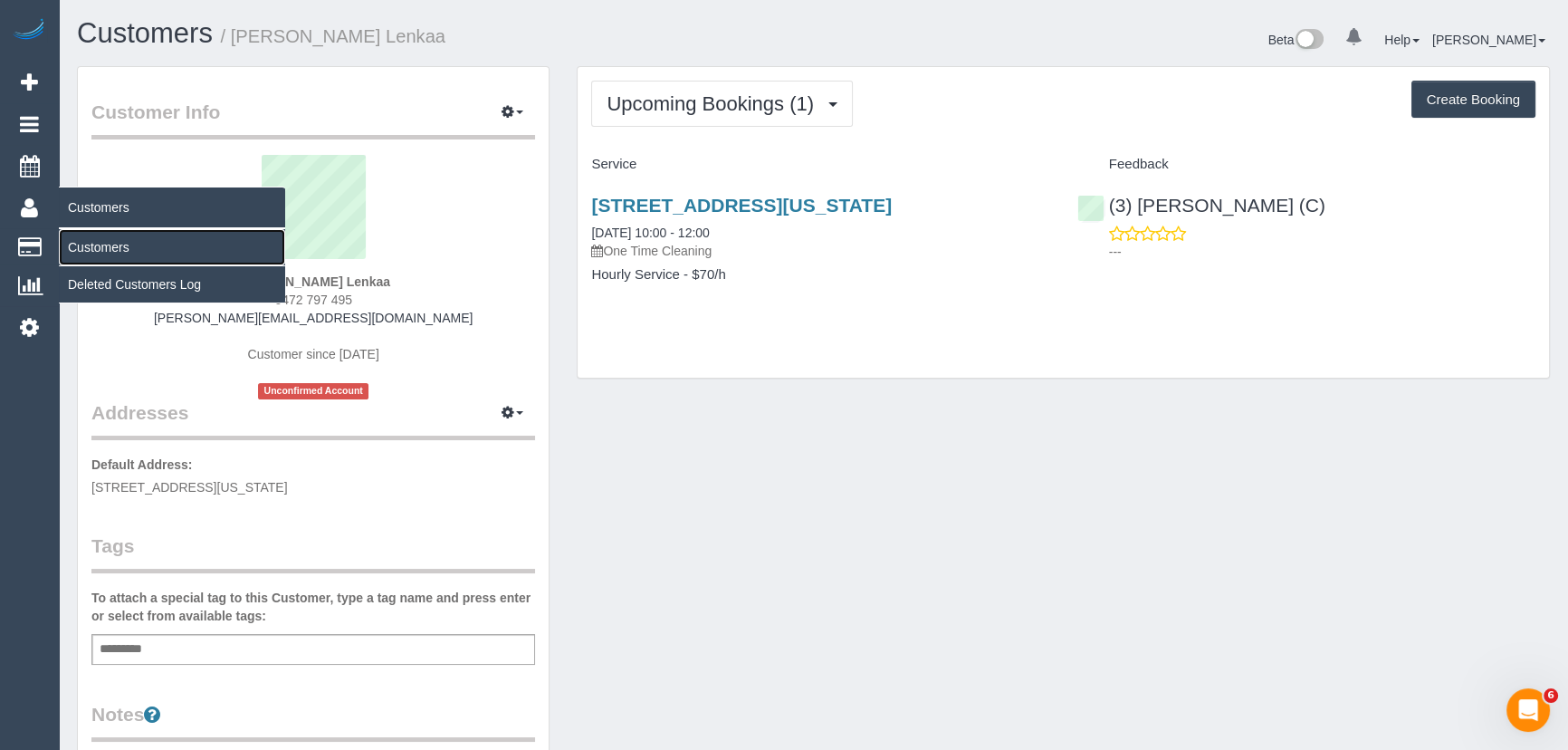
click at [96, 247] on link "Customers" at bounding box center [172, 247] width 227 height 36
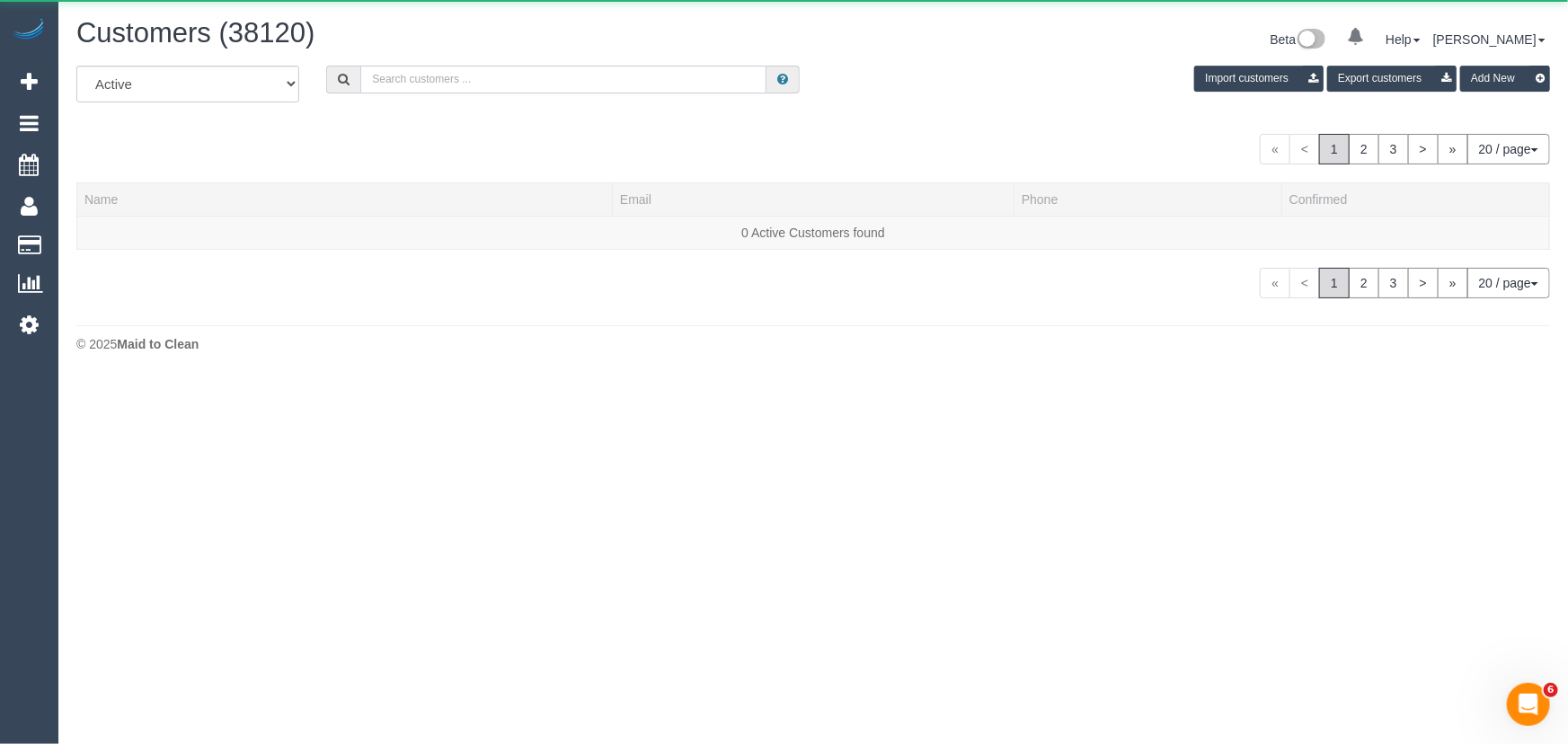
click at [423, 81] on input "text" at bounding box center [564, 79] width 406 height 28
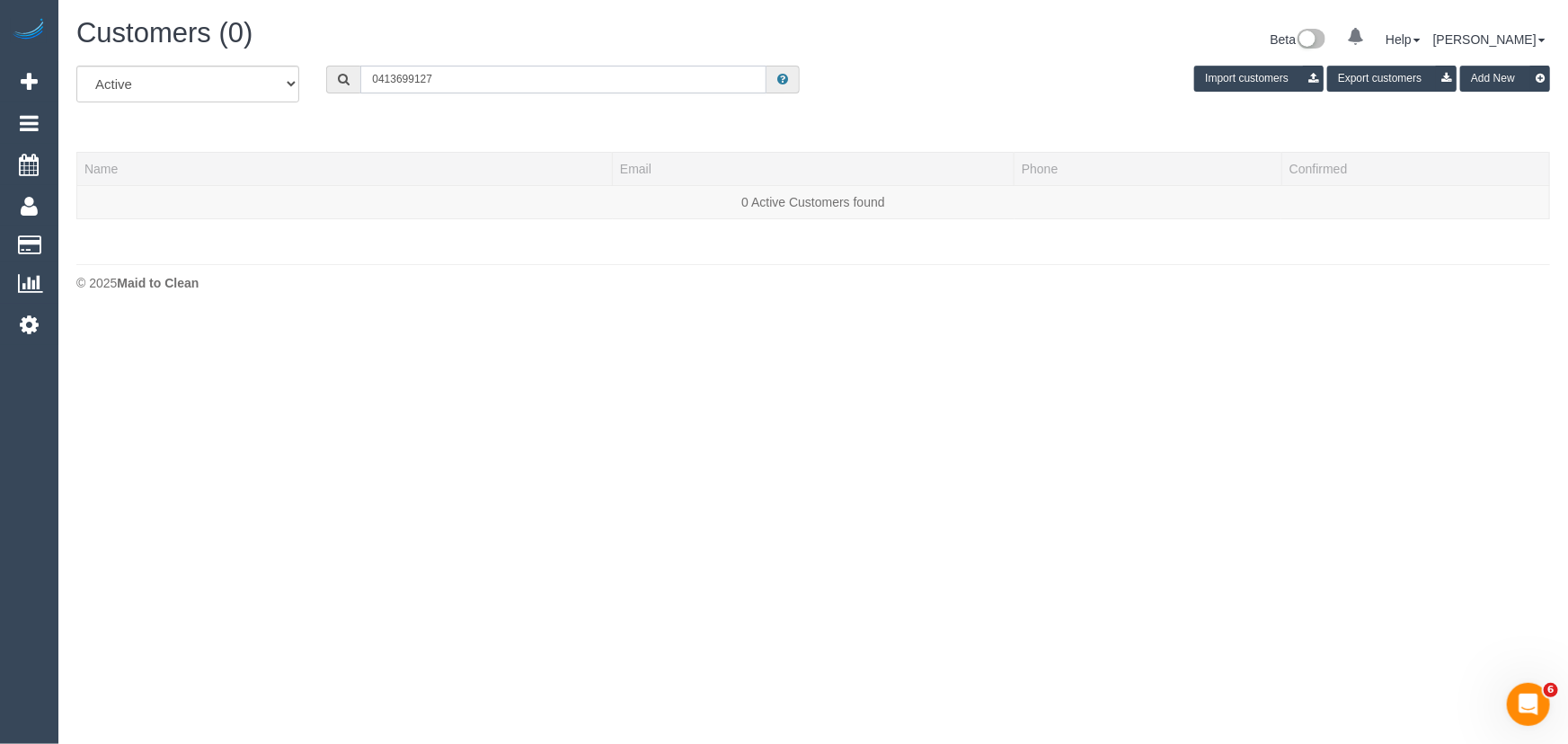
click at [396, 76] on input "0413699127" at bounding box center [564, 79] width 406 height 28
click at [416, 80] on input "0413 699127" at bounding box center [564, 79] width 406 height 28
click at [448, 75] on input "0413 699 127" at bounding box center [564, 79] width 406 height 28
type input "0413 699 127"
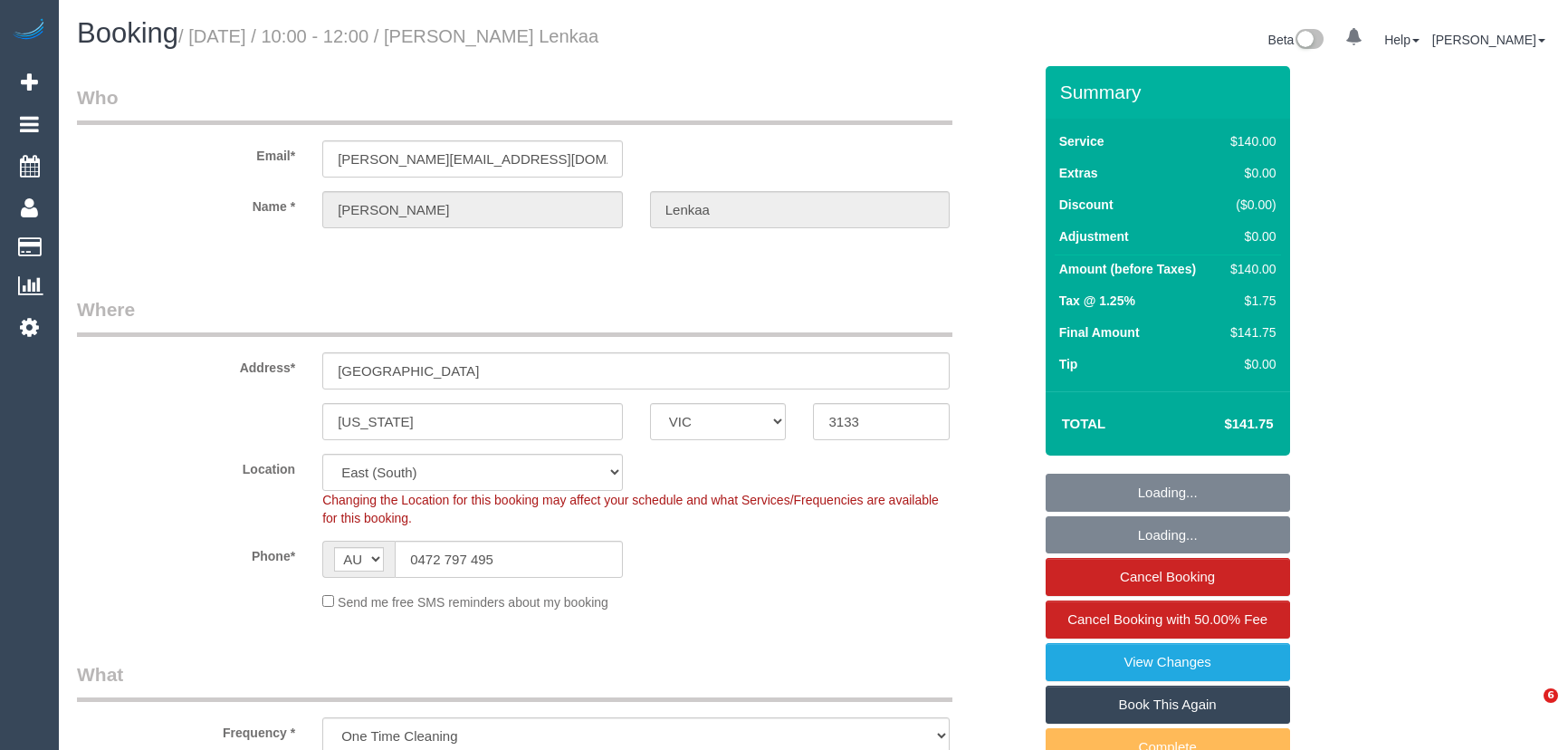
select select "VIC"
select select "object:1324"
select select "number:28"
select select "number:14"
select select "number:19"
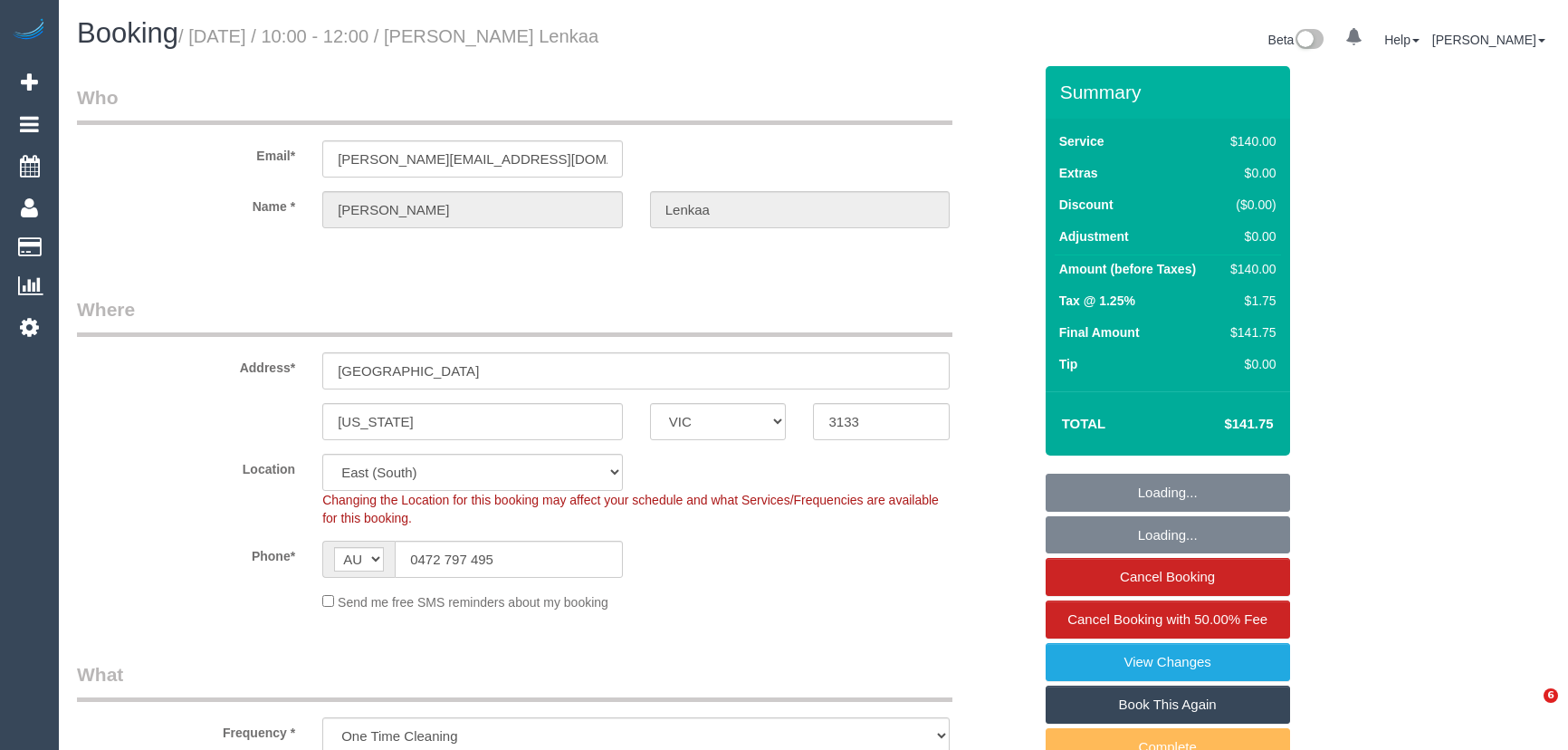
select select "number:23"
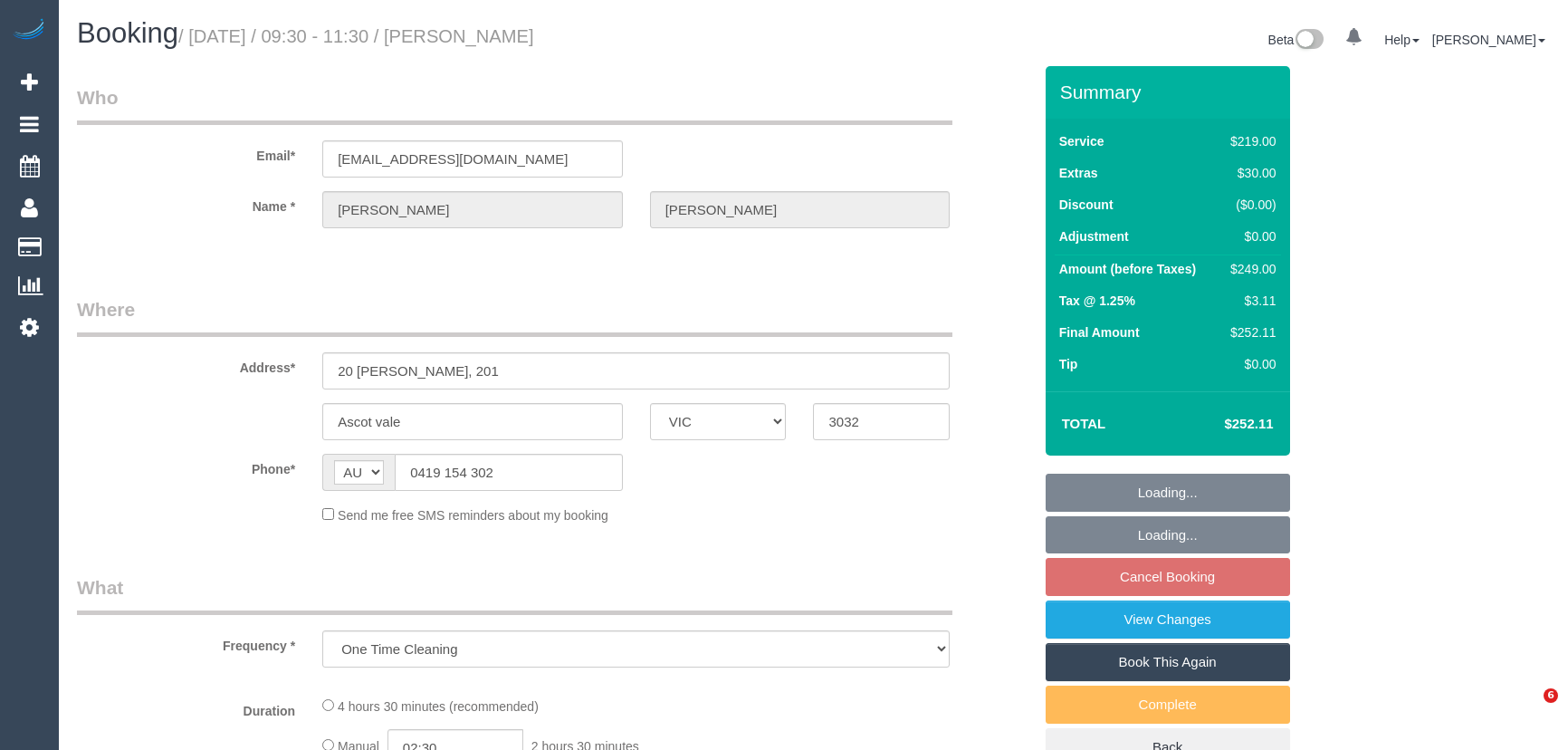
select select "VIC"
select select "string:stripe-pm_1SF2cN2GScqysDRVVSSEdJPA"
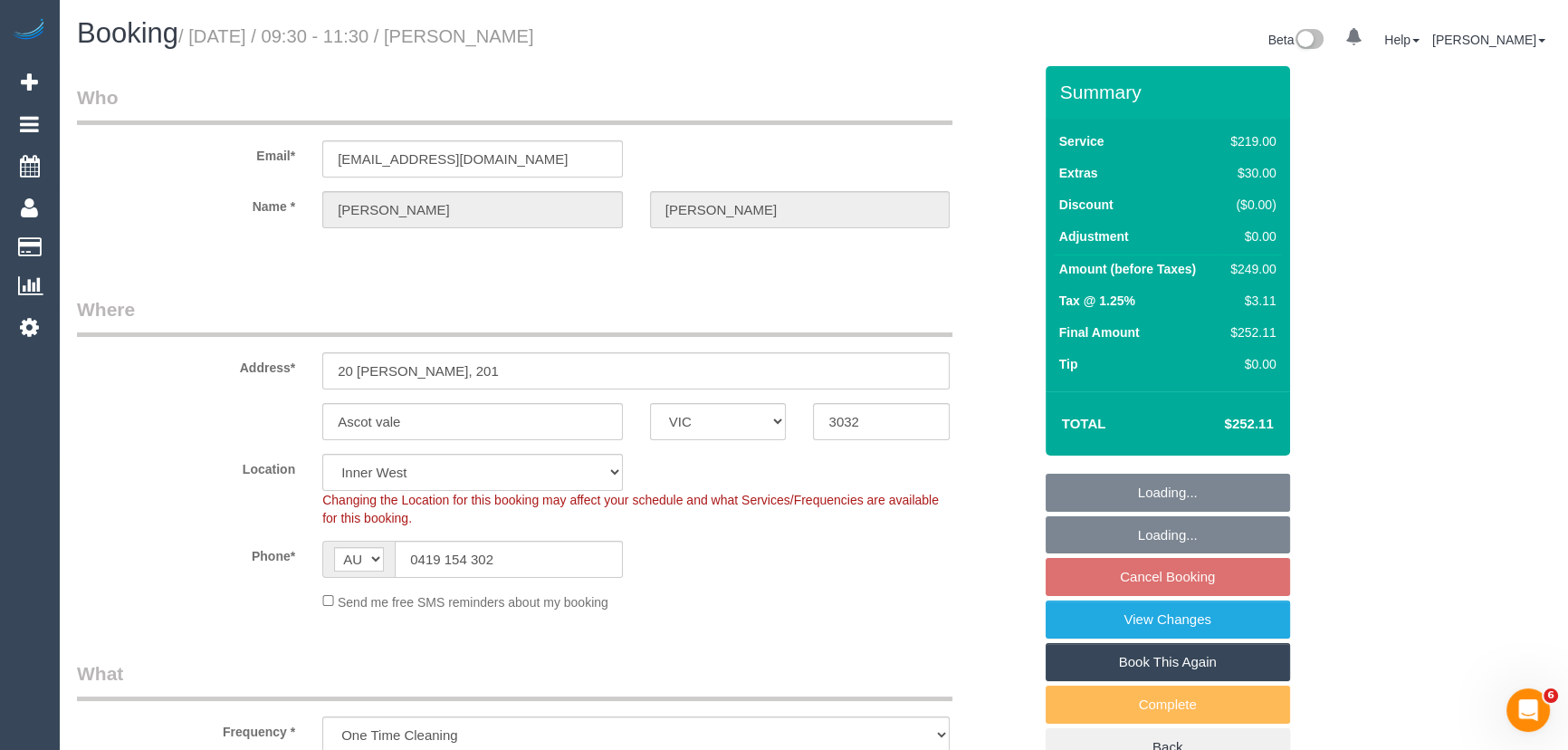
select select "object:808"
select select "number:28"
select select "number:14"
select select "number:19"
select select "number:25"
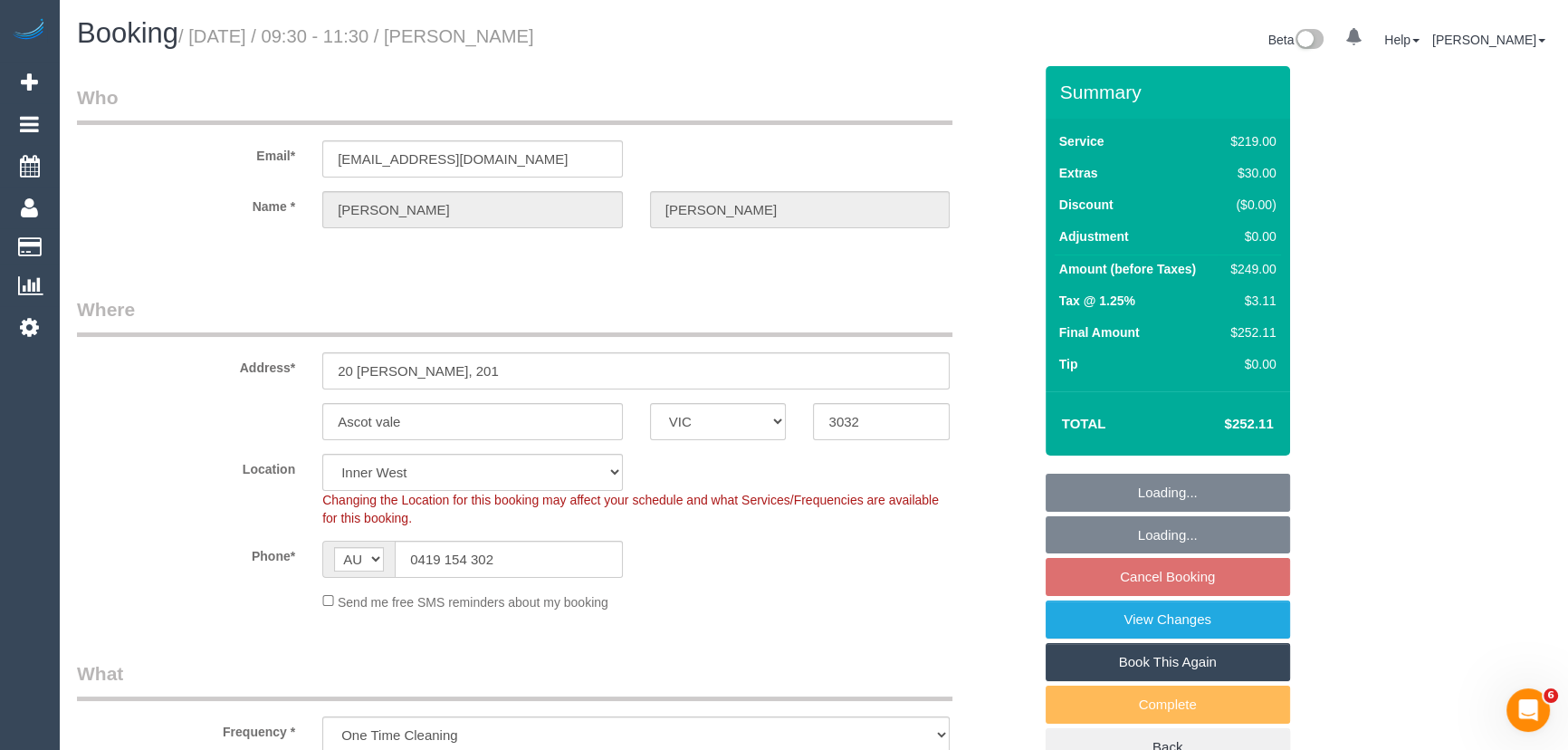
select select "number:34"
select select "number:26"
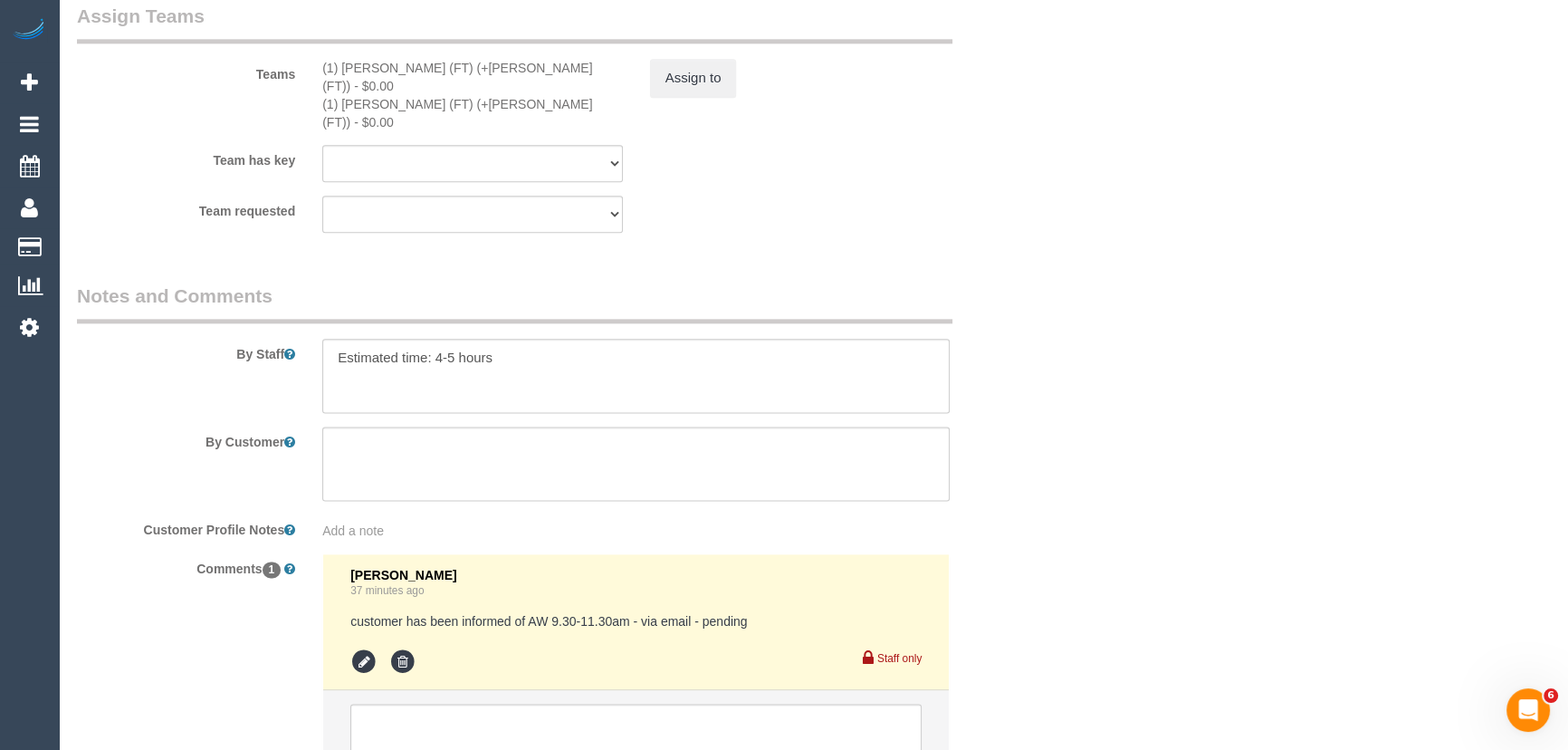
scroll to position [3004, 0]
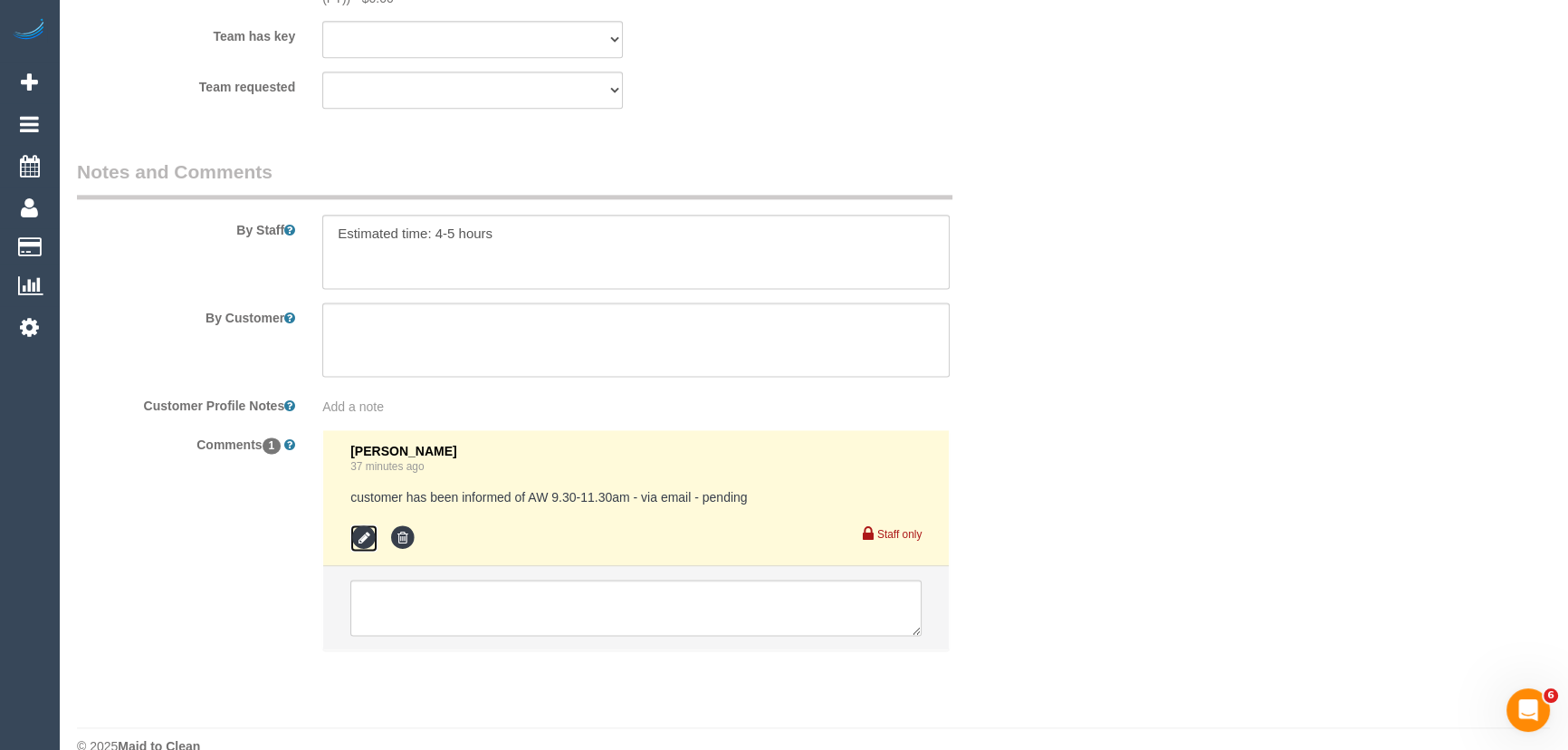
click at [364, 524] on icon at bounding box center [364, 537] width 27 height 27
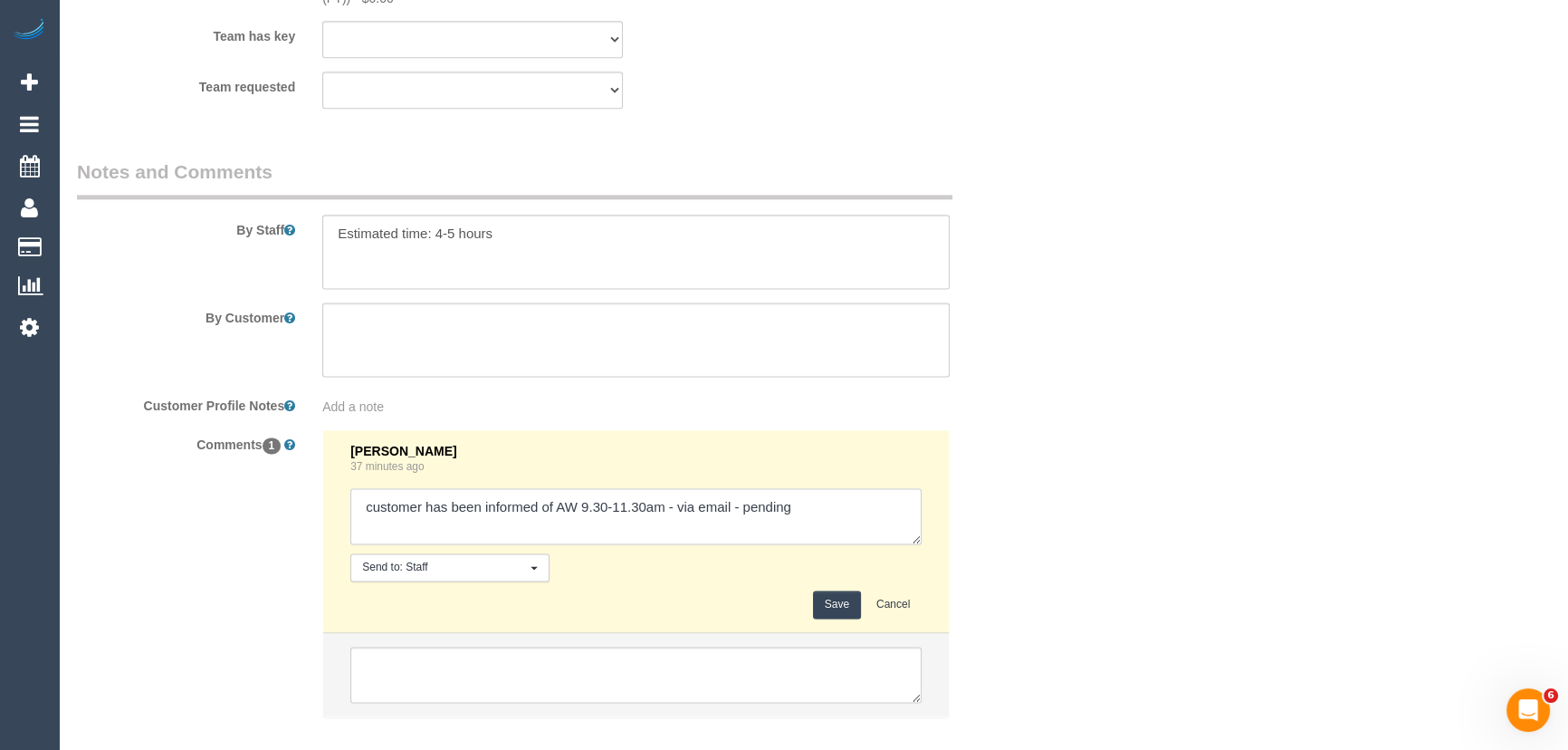
click at [738, 488] on textarea at bounding box center [636, 516] width 571 height 56
click at [866, 493] on textarea at bounding box center [636, 516] width 571 height 56
type textarea "customer has been informed of AW 9.30-11.30am - via email/phone - confirmed"
click at [830, 590] on button "Save" at bounding box center [837, 604] width 48 height 28
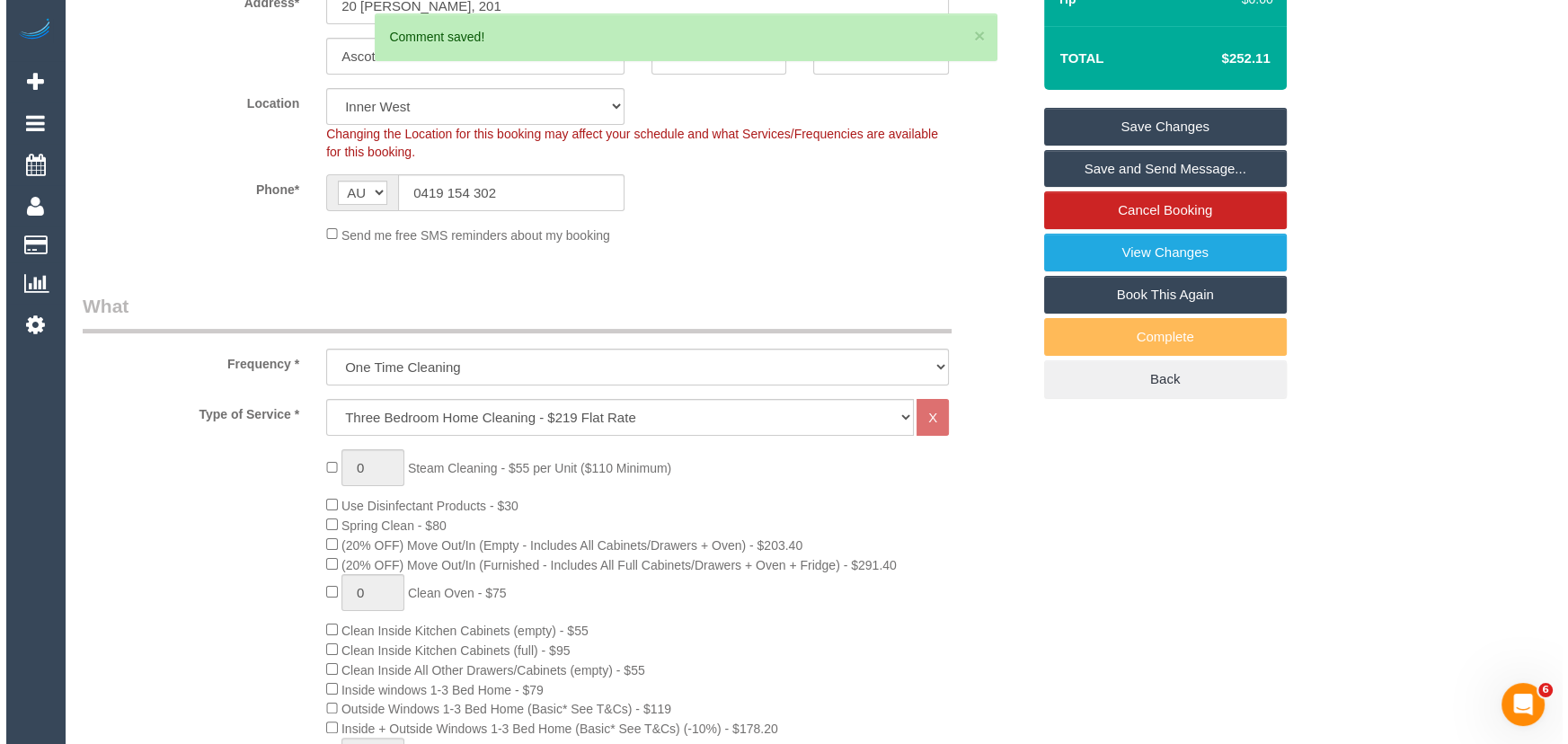
scroll to position [0, 0]
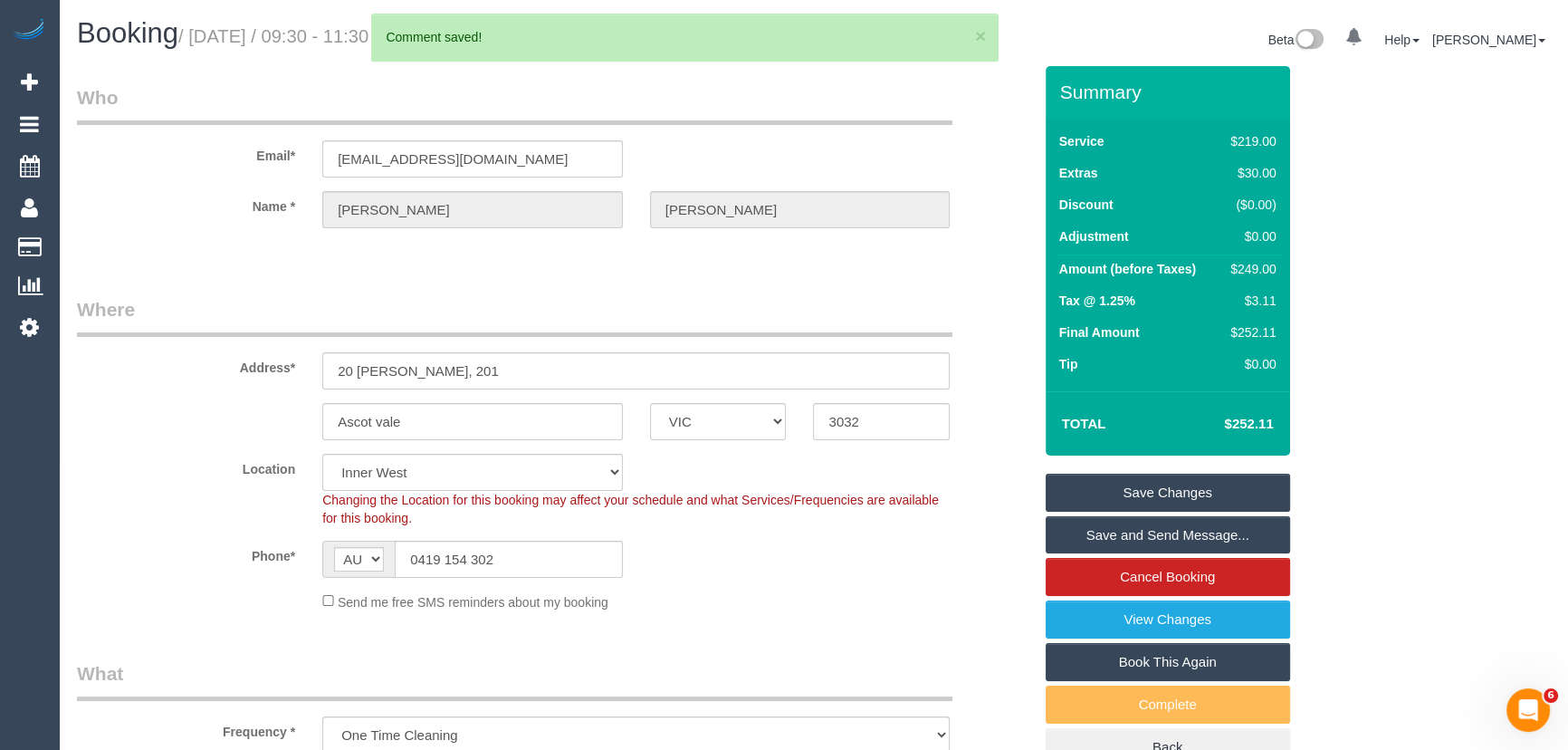
click at [1150, 533] on link "Save and Send Message..." at bounding box center [1168, 535] width 245 height 38
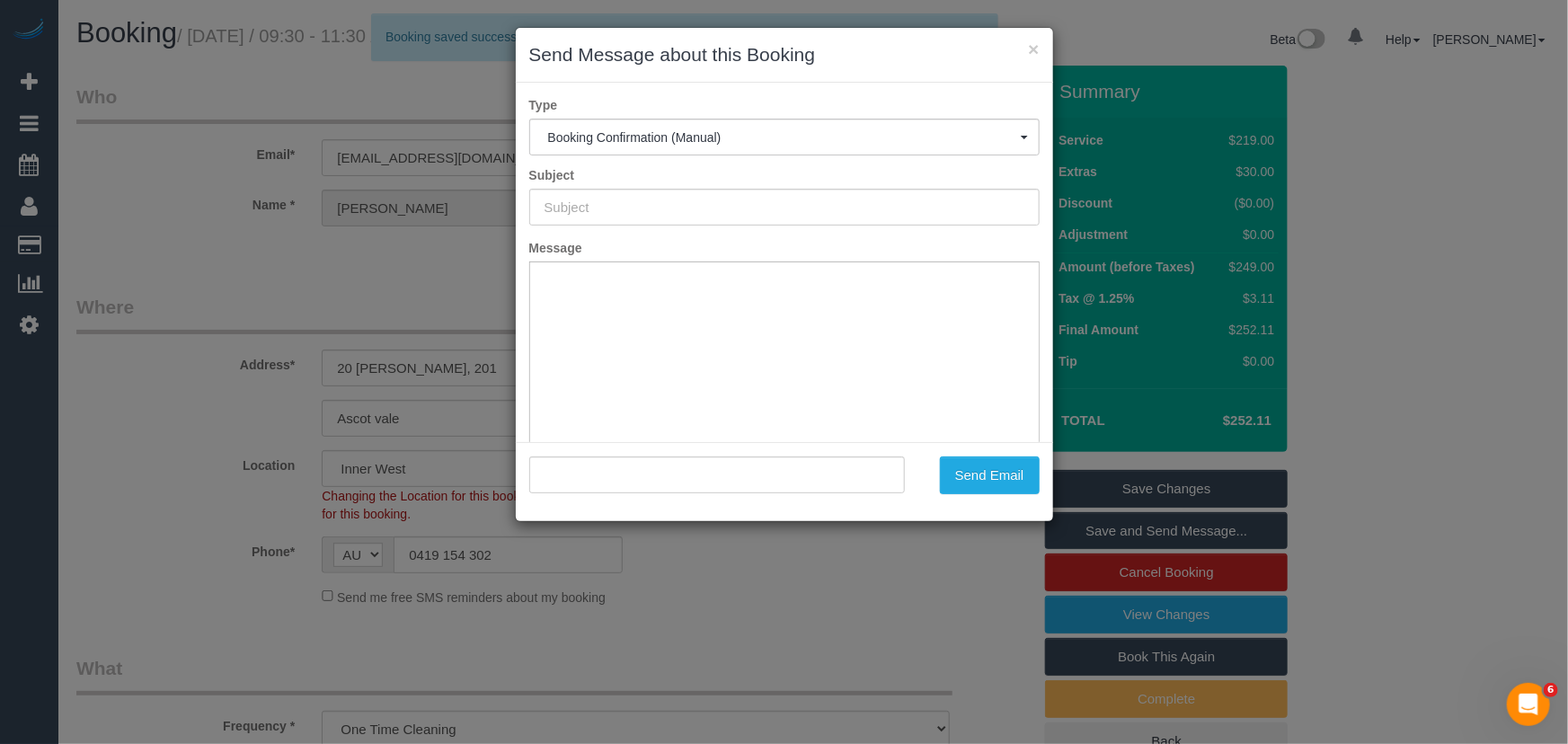
type input "Booking Confirmed"
type input ""Shane Joyce" <sdjoyce@bigpond.net.au>"
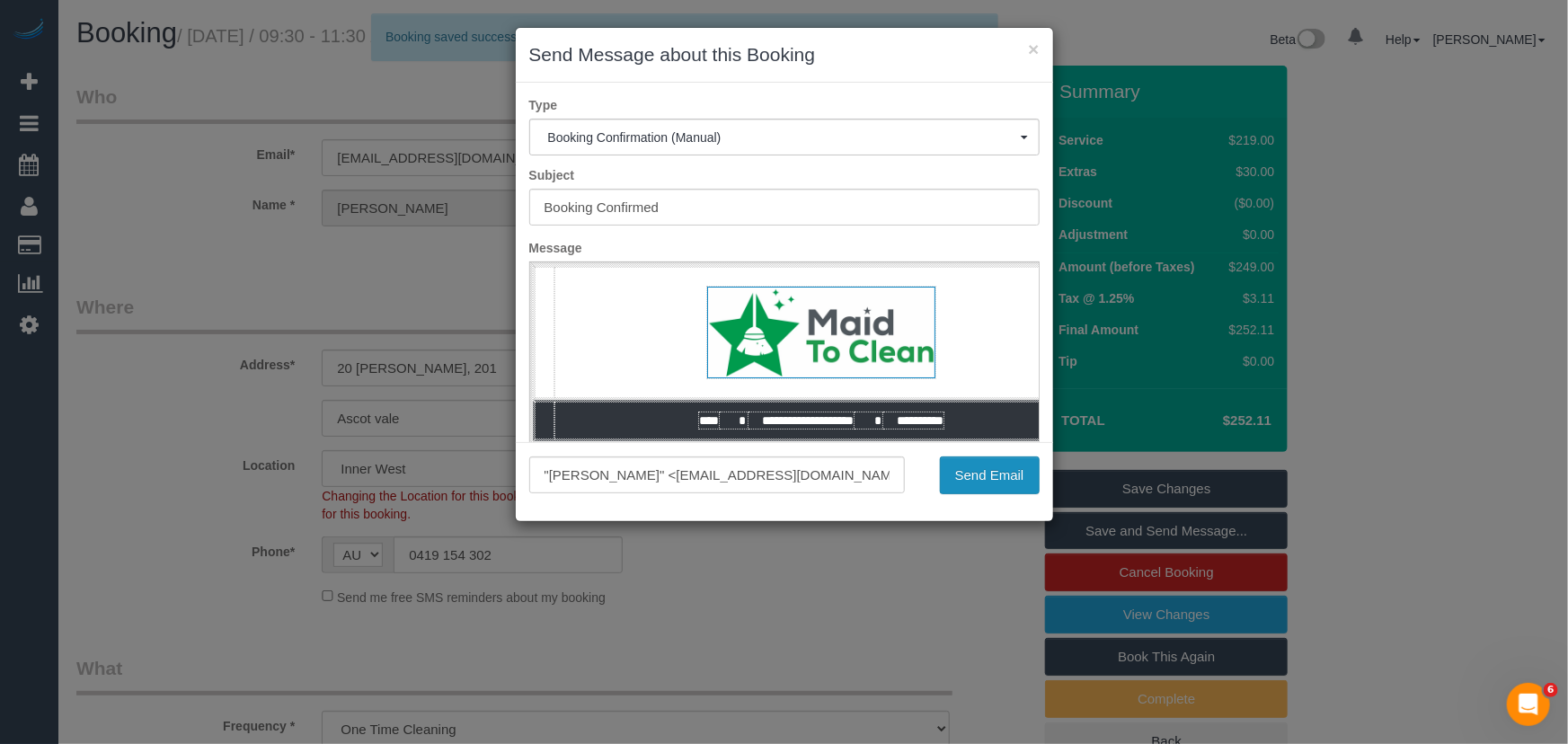
click at [1006, 465] on button "Send Email" at bounding box center [989, 476] width 100 height 38
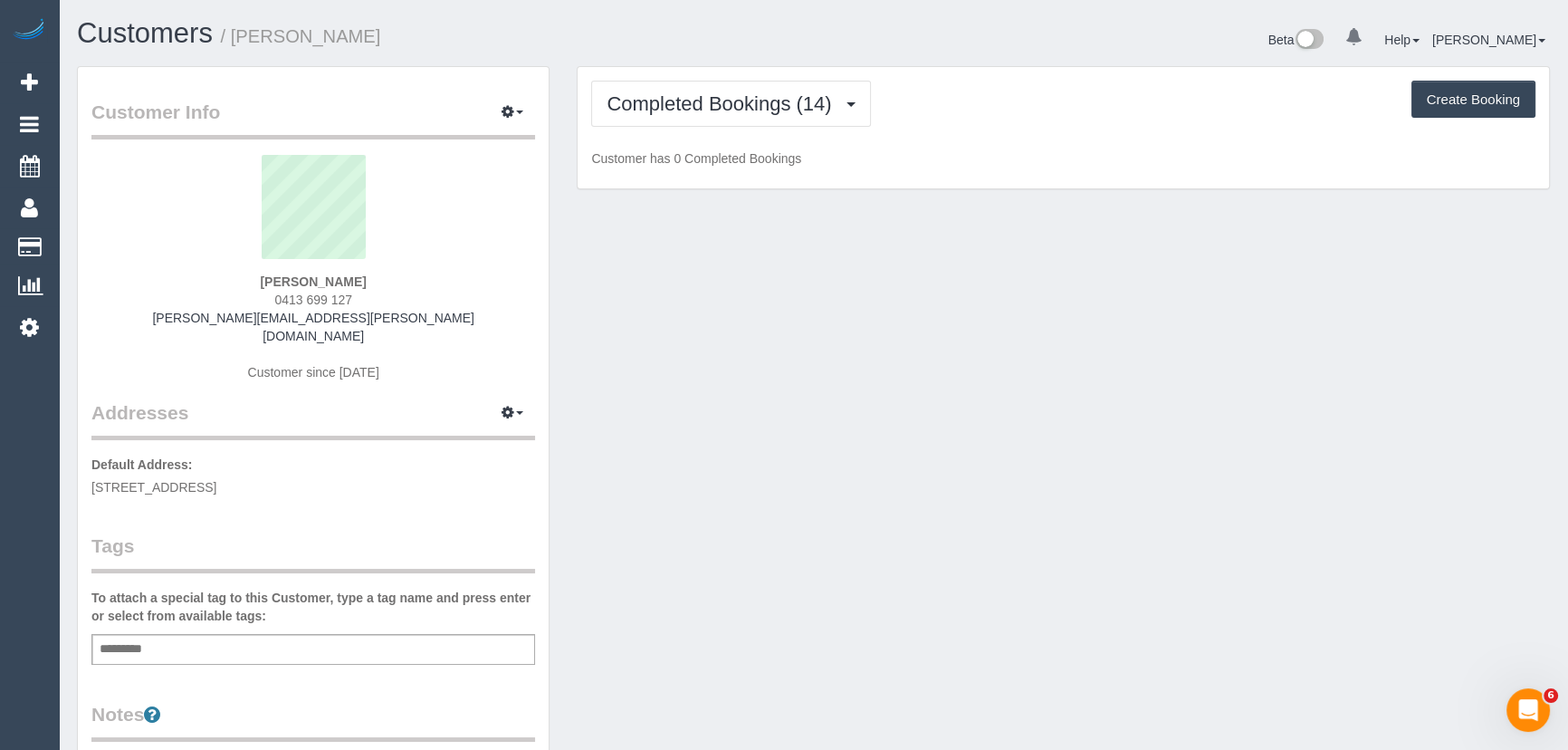
click at [374, 299] on div "[PERSON_NAME] 0413 699 127 [PERSON_NAME][EMAIL_ADDRESS][PERSON_NAME][DOMAIN_NAM…" at bounding box center [314, 277] width 443 height 245
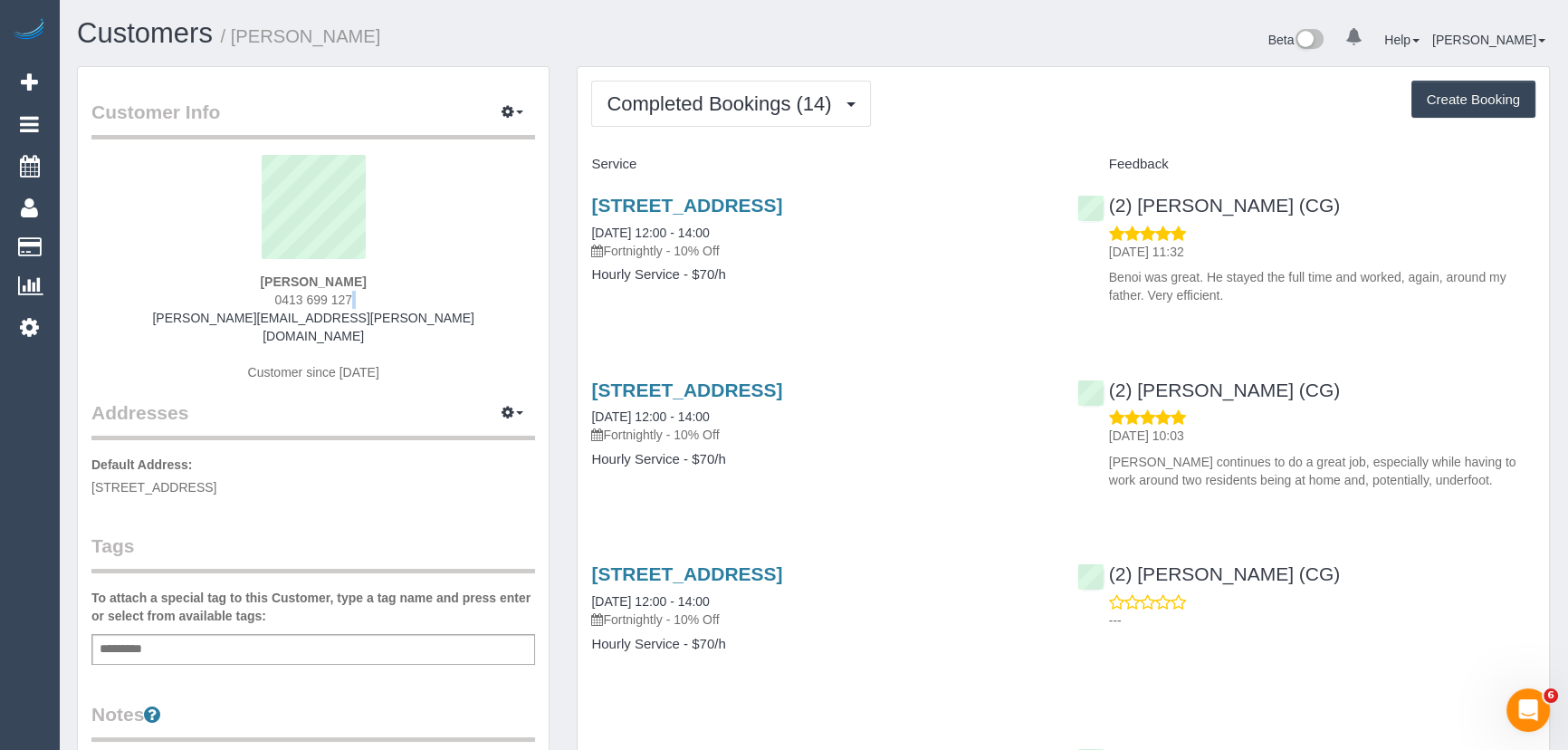
click at [374, 299] on div "[PERSON_NAME] 0413 699 127 [PERSON_NAME][EMAIL_ADDRESS][PERSON_NAME][DOMAIN_NAM…" at bounding box center [314, 277] width 443 height 245
copy div "0413 699 127"
click at [752, 108] on span "Completed Bookings (14)" at bounding box center [723, 103] width 234 height 23
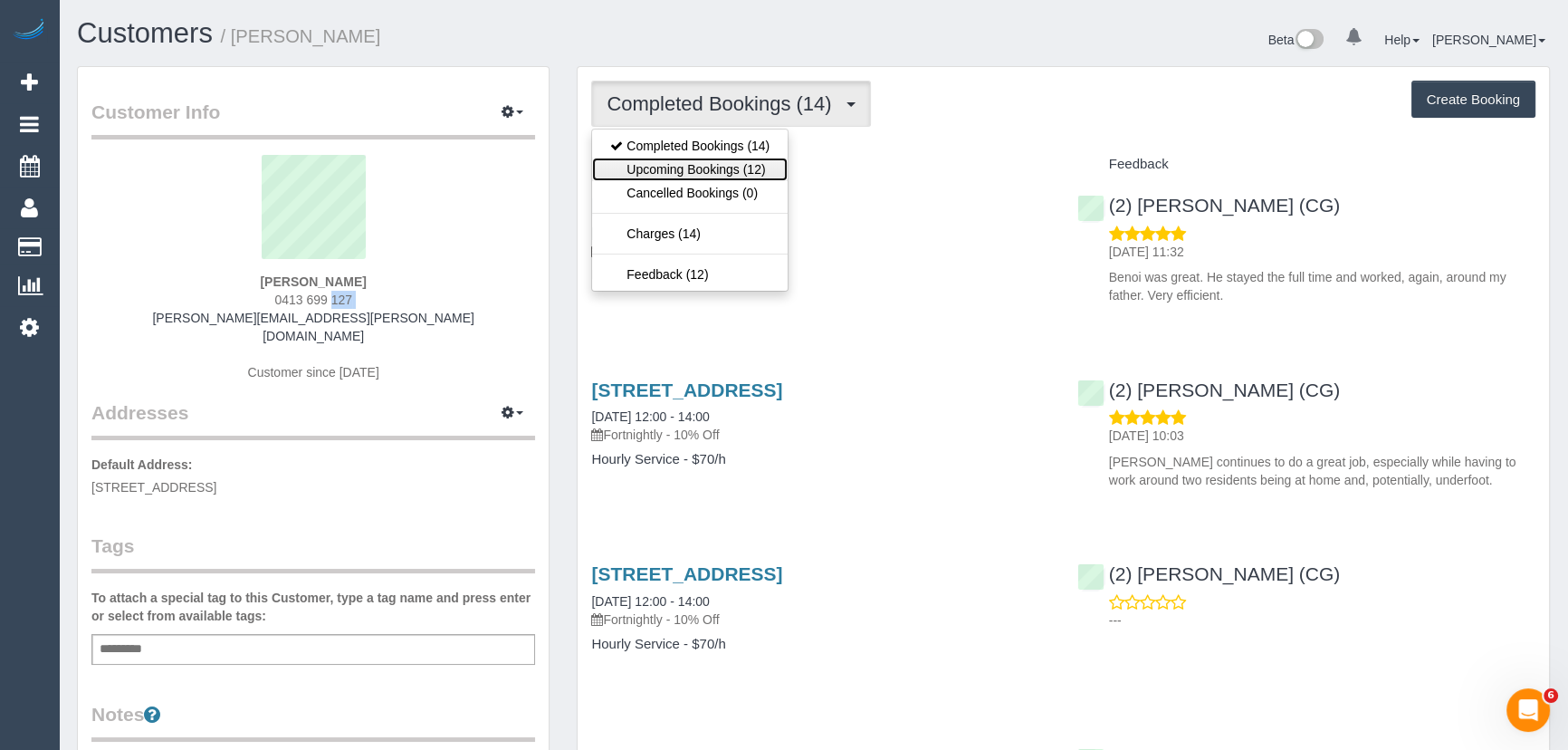
click at [752, 160] on link "Upcoming Bookings (12)" at bounding box center [690, 170] width 196 height 24
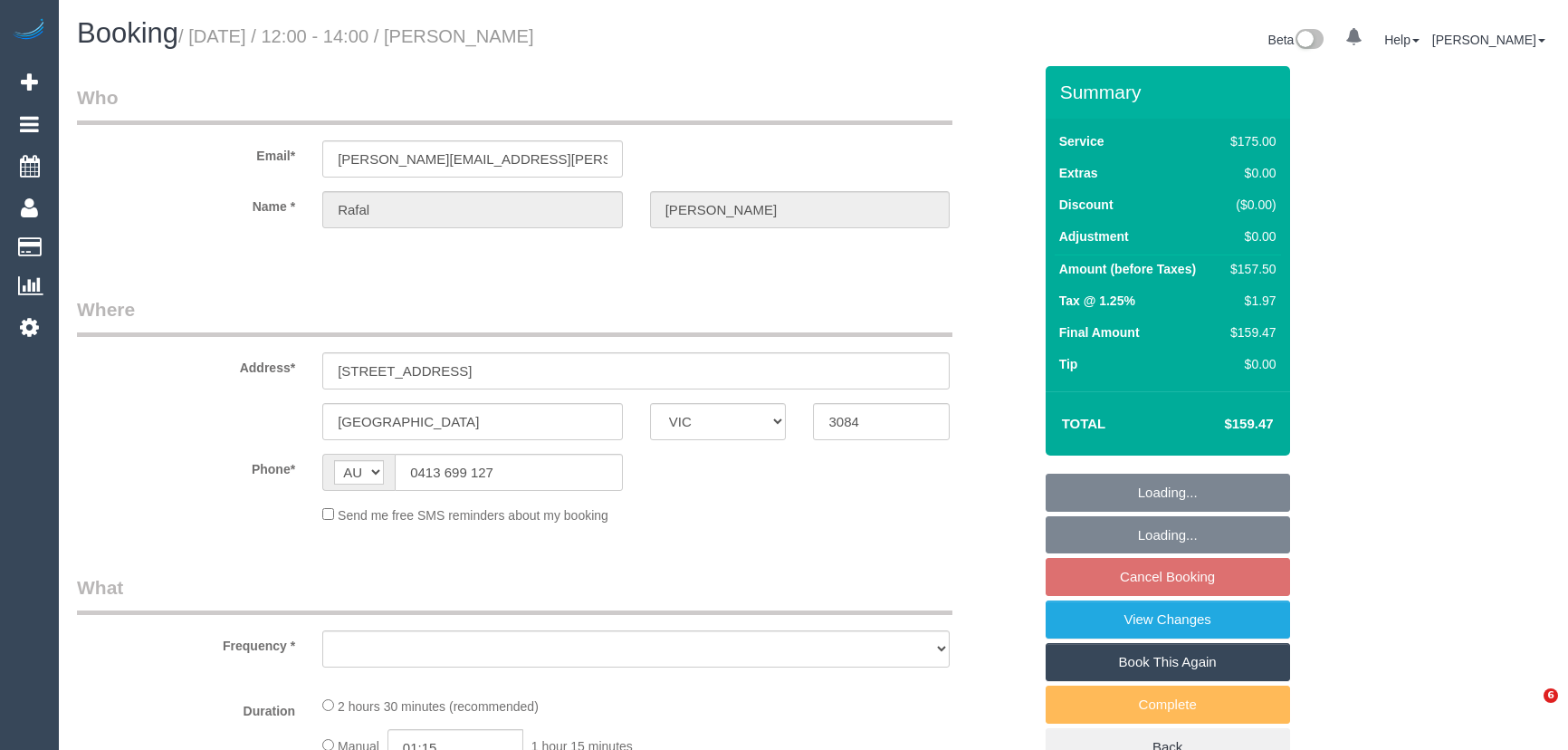
select select "VIC"
select select "string:stripe-pm_1RIhJ32GScqysDRVhKZfdR9r"
select select "150"
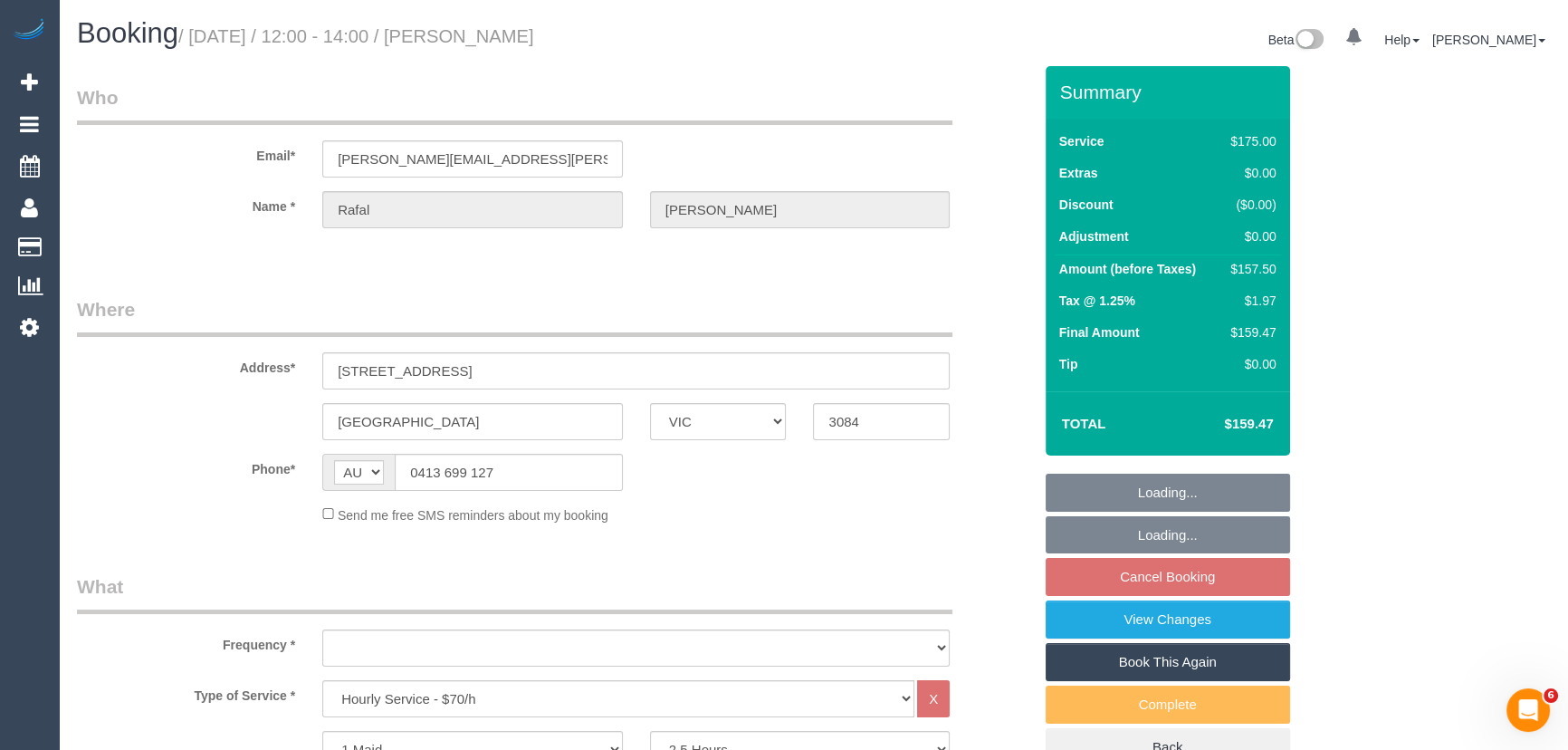
select select "number:28"
select select "number:14"
select select "number:19"
select select "number:25"
select select "number:34"
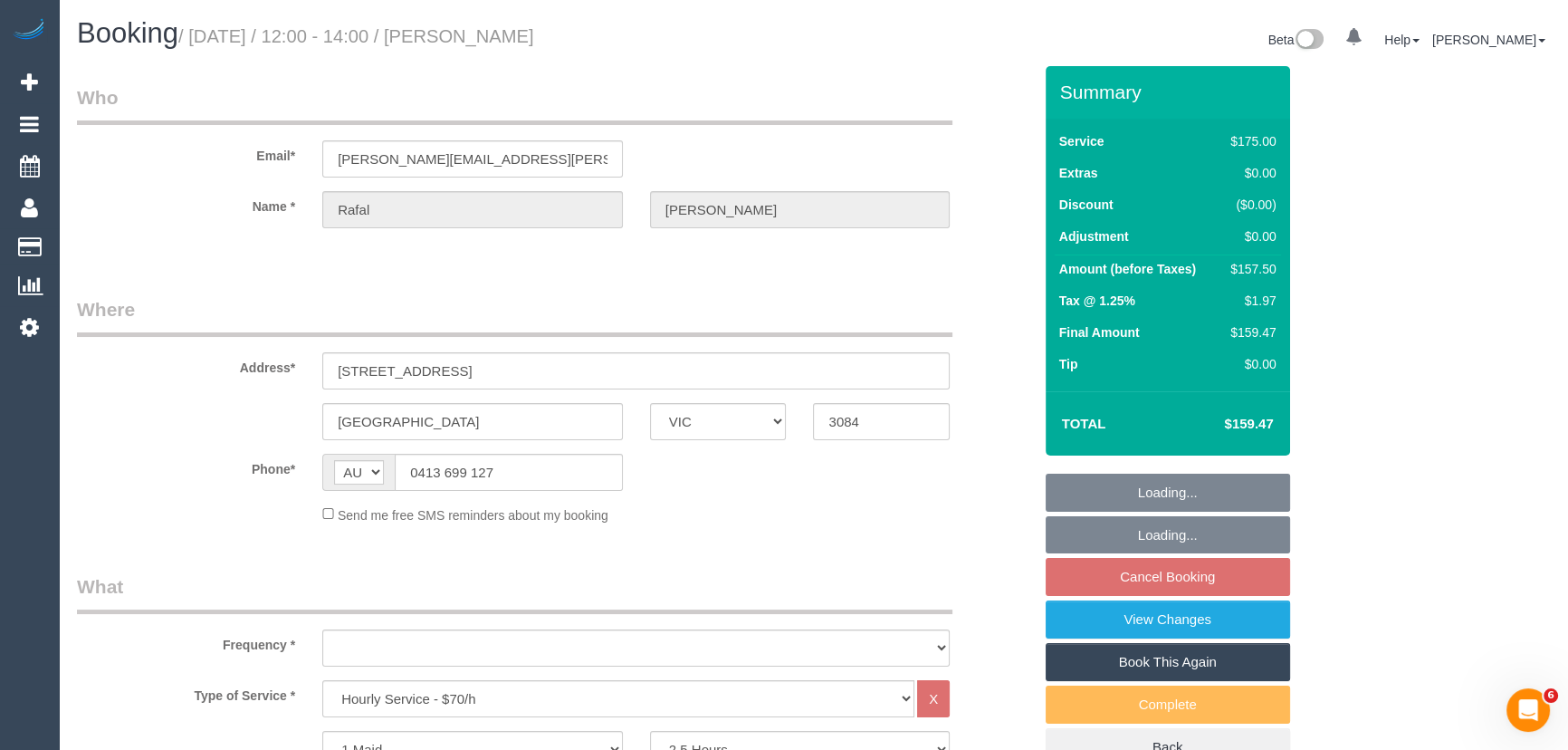
select select "number:12"
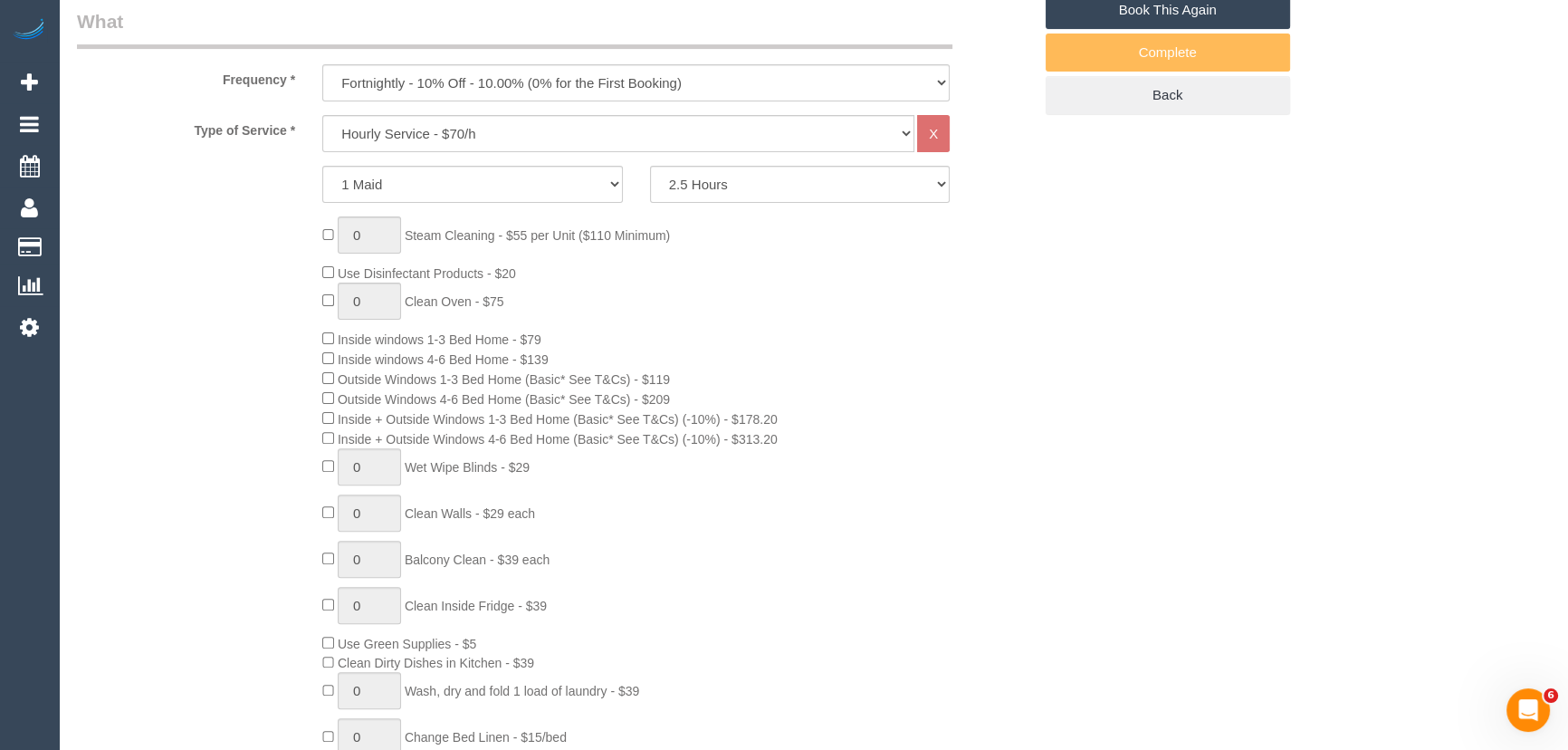
select select "object:1729"
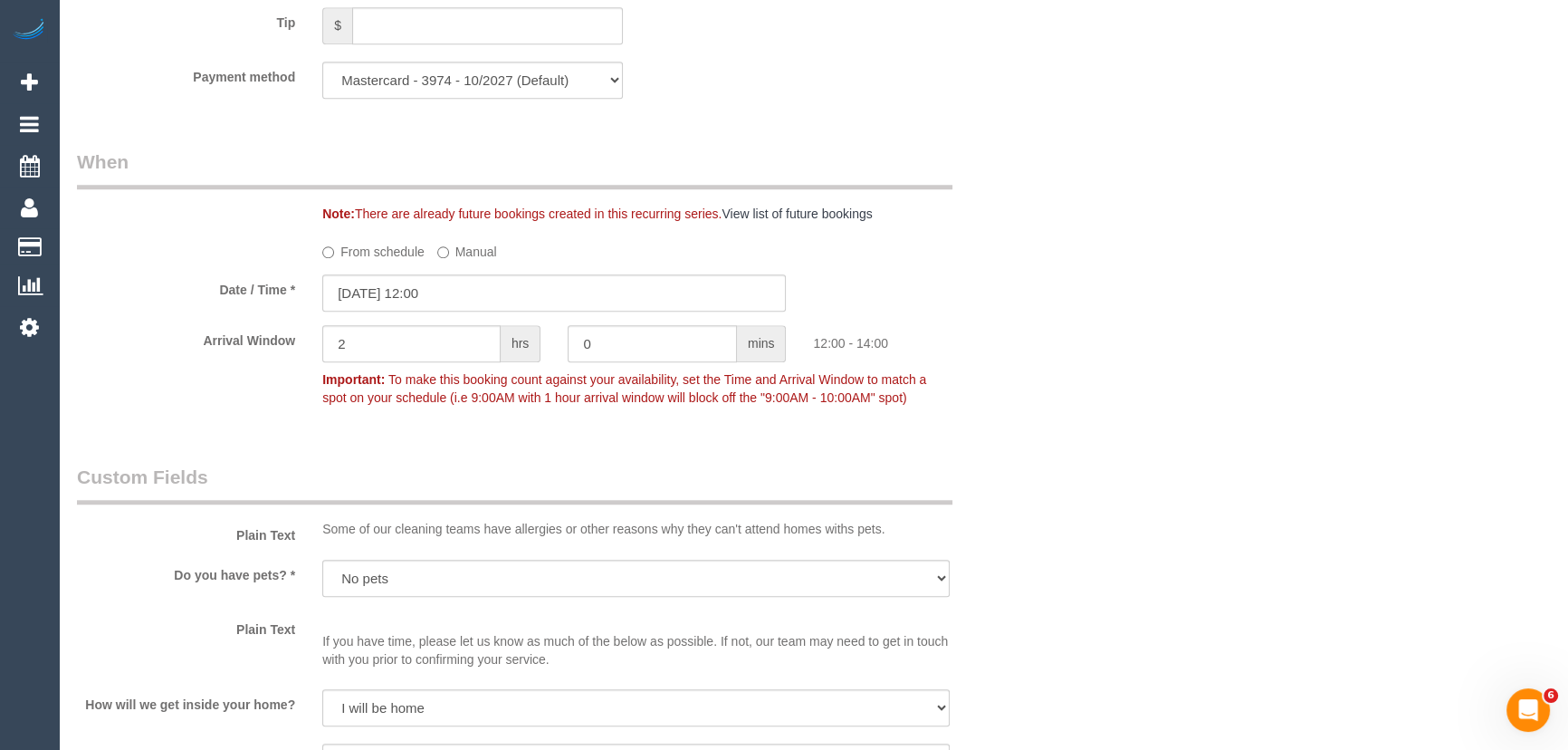
scroll to position [1892, 0]
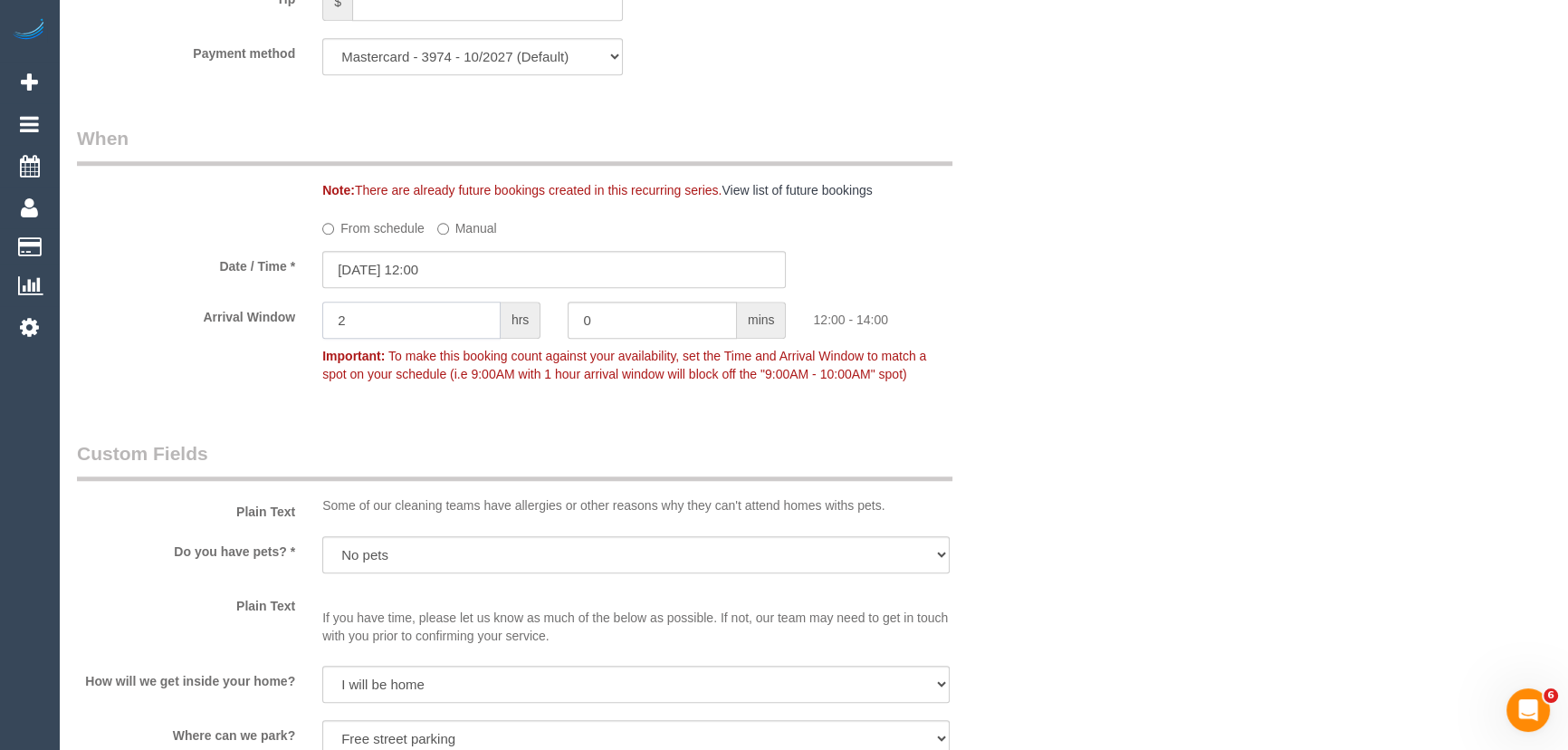
click at [381, 333] on input "2" at bounding box center [411, 320] width 179 height 37
type input "1"
click at [1062, 424] on div "Who Email* zebrowski.rafal@gmail.com Name * Rafal Zebrowski Where Address* 409/…" at bounding box center [813, 512] width 1473 height 4678
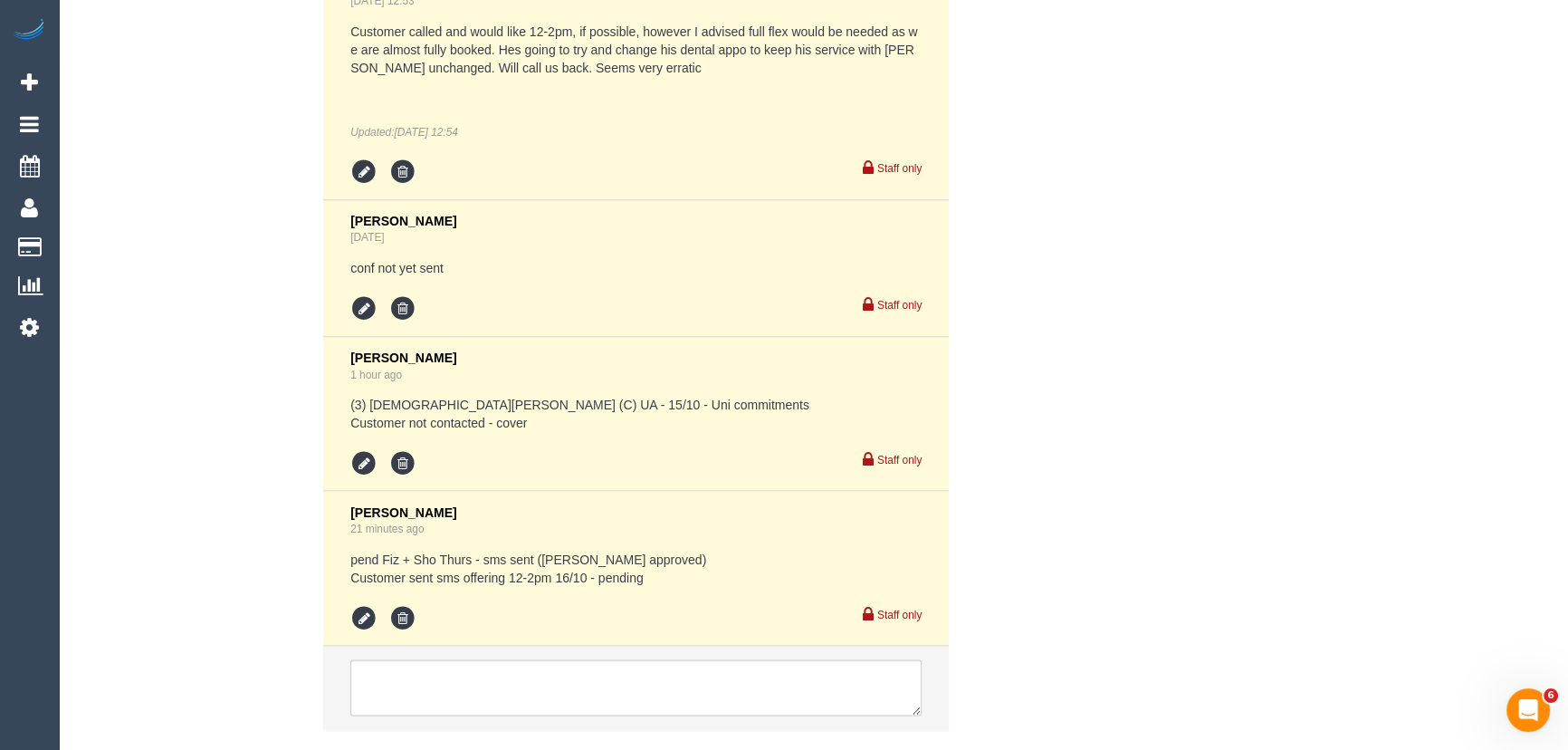
scroll to position [4041, 0]
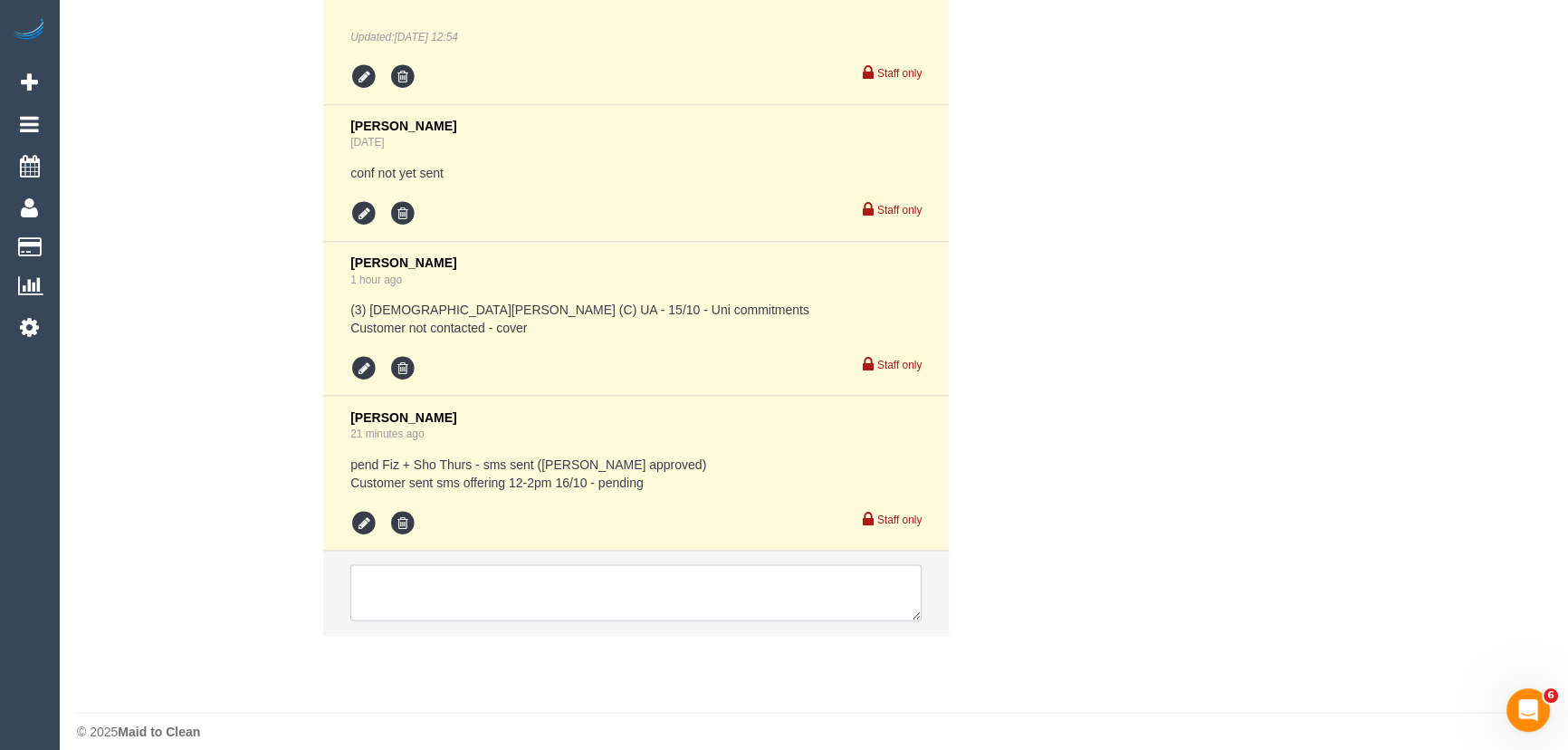
click at [548, 580] on textarea at bounding box center [636, 592] width 571 height 56
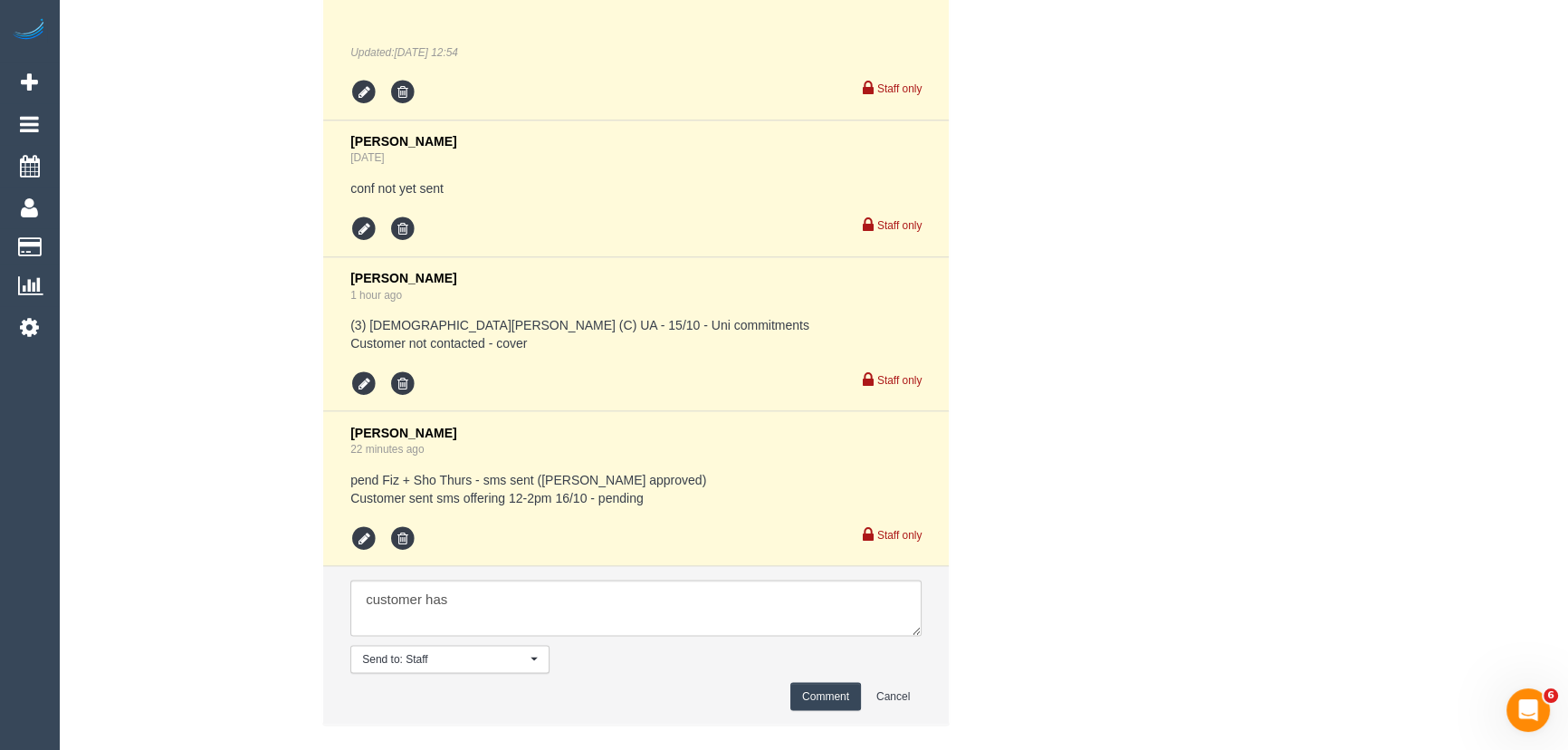
scroll to position [4033, 0]
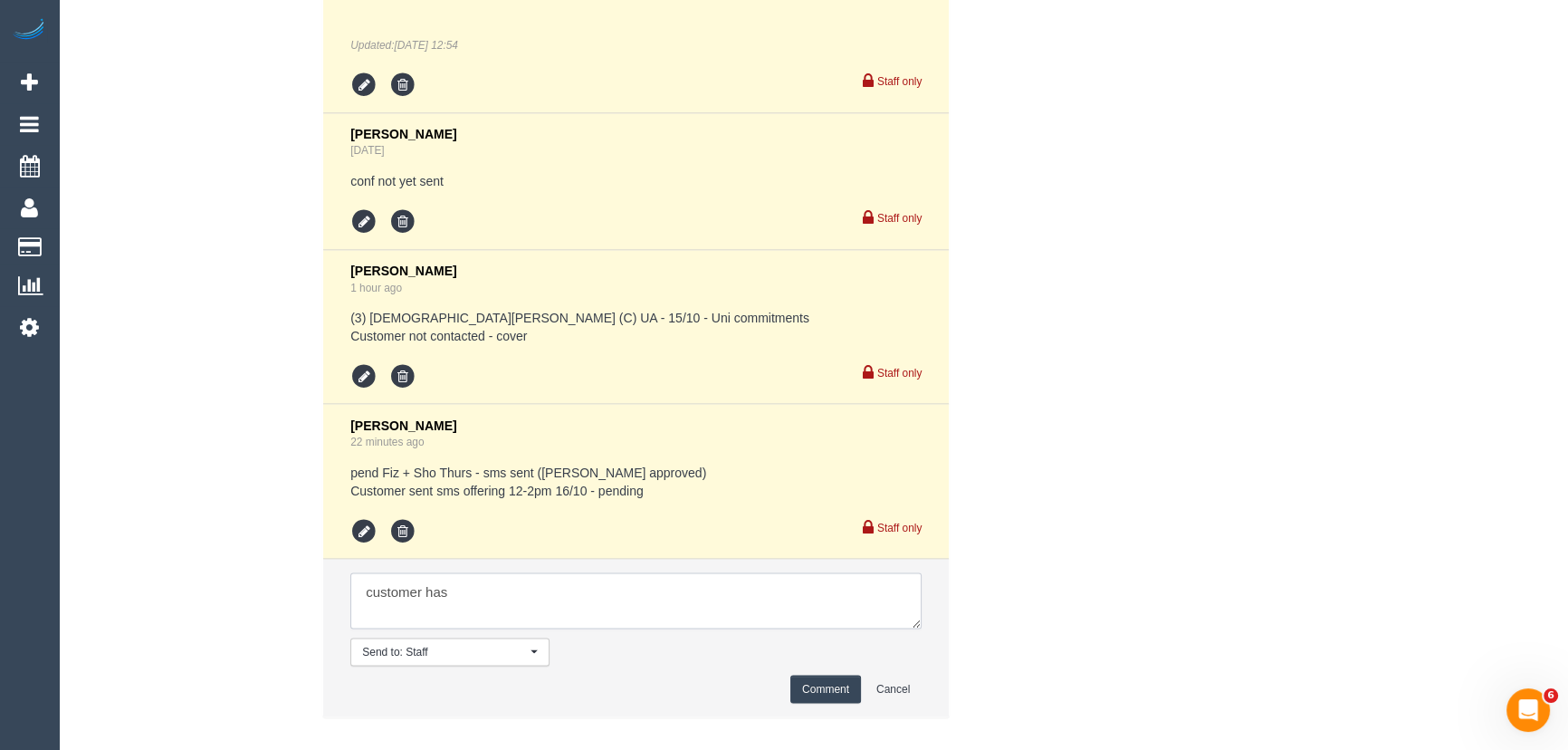
click at [469, 580] on textarea at bounding box center [636, 600] width 571 height 56
type textarea "customer has 12-1pm - via phone - confirmed"
click at [806, 674] on button "Comment" at bounding box center [826, 688] width 71 height 28
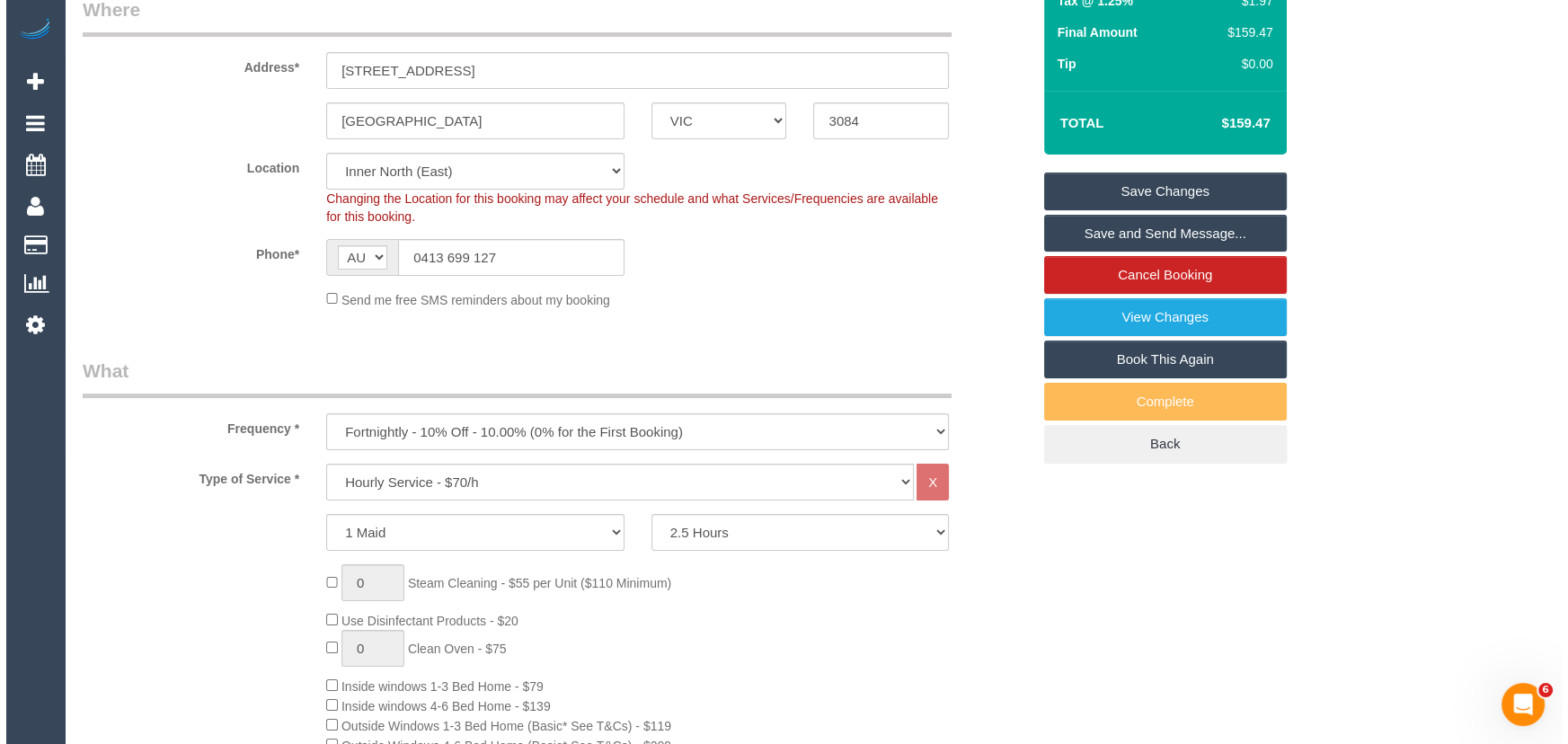
scroll to position [0, 0]
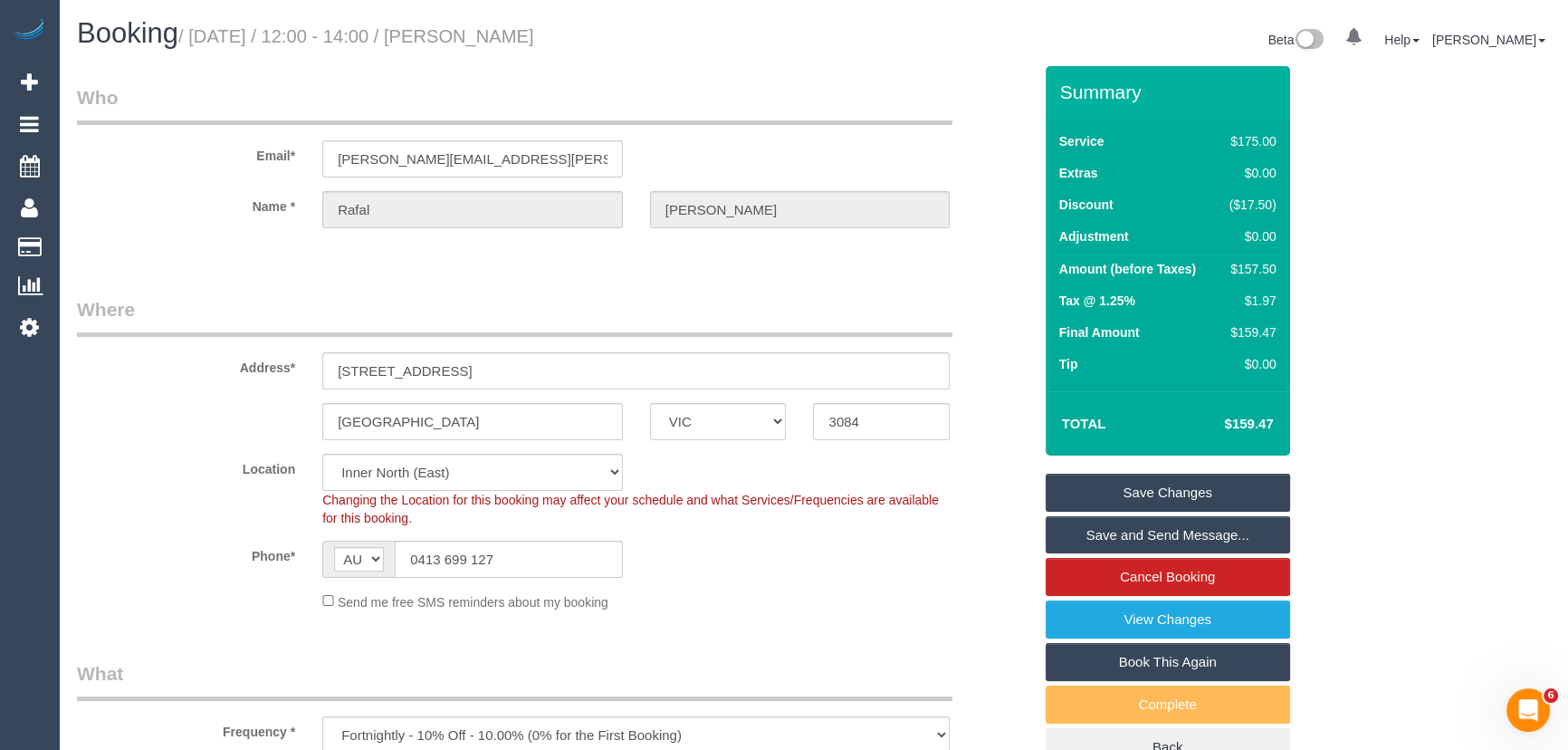
click at [1121, 537] on link "Save and Send Message..." at bounding box center [1168, 535] width 245 height 38
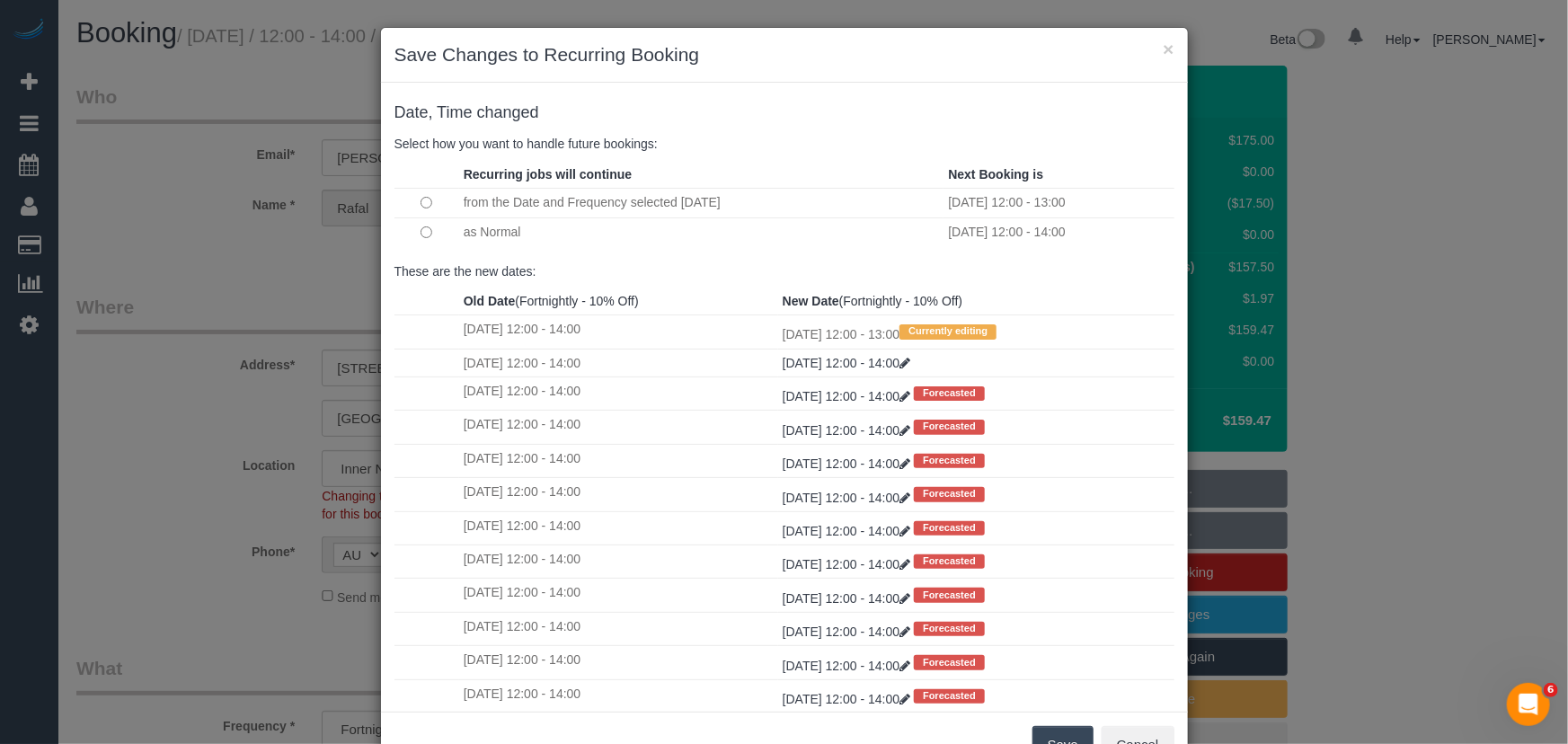
click at [1064, 736] on button "Save" at bounding box center [1064, 745] width 61 height 38
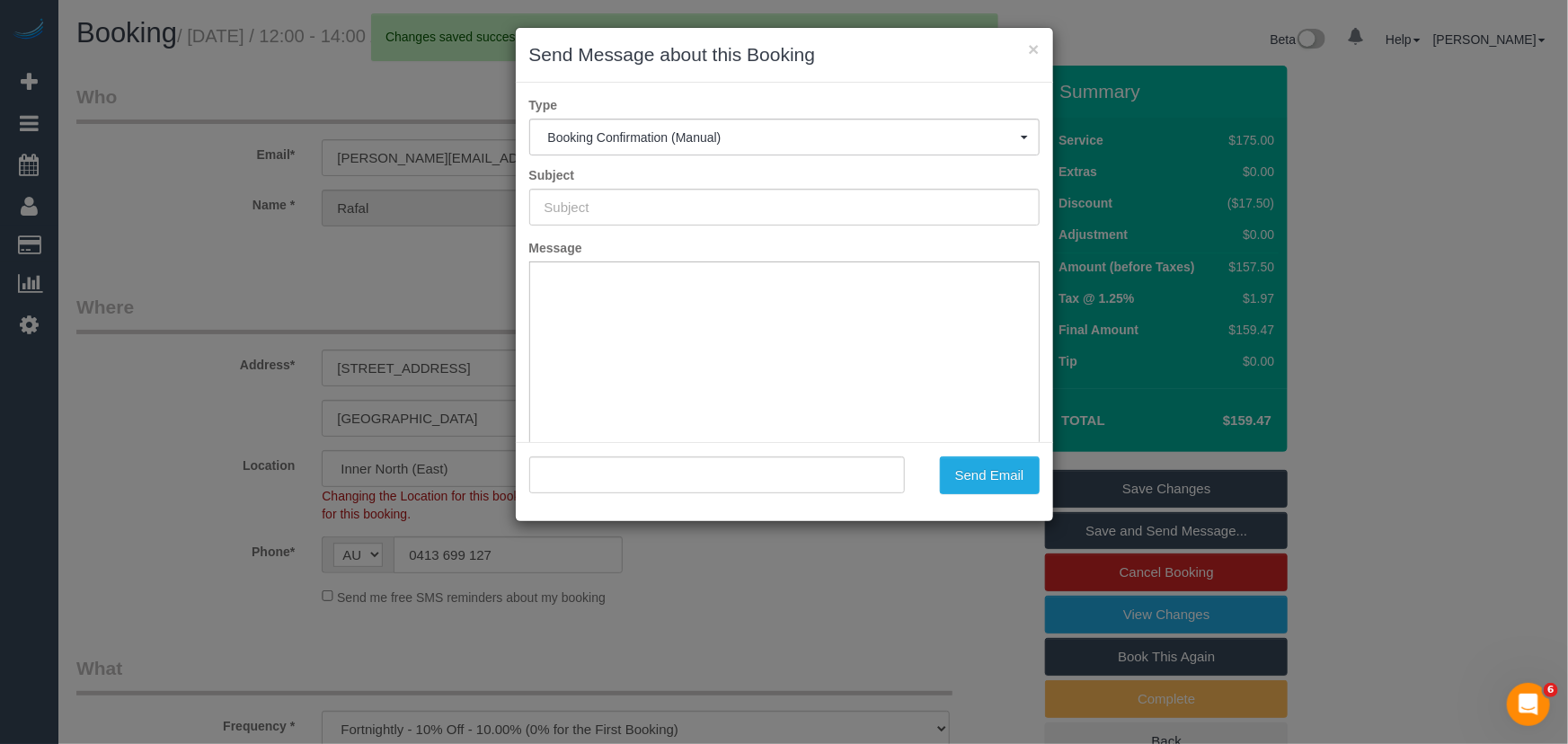
type input "Booking Confirmed"
type input ""Rafal Zebrowski" <zebrowski.rafal@gmail.com>"
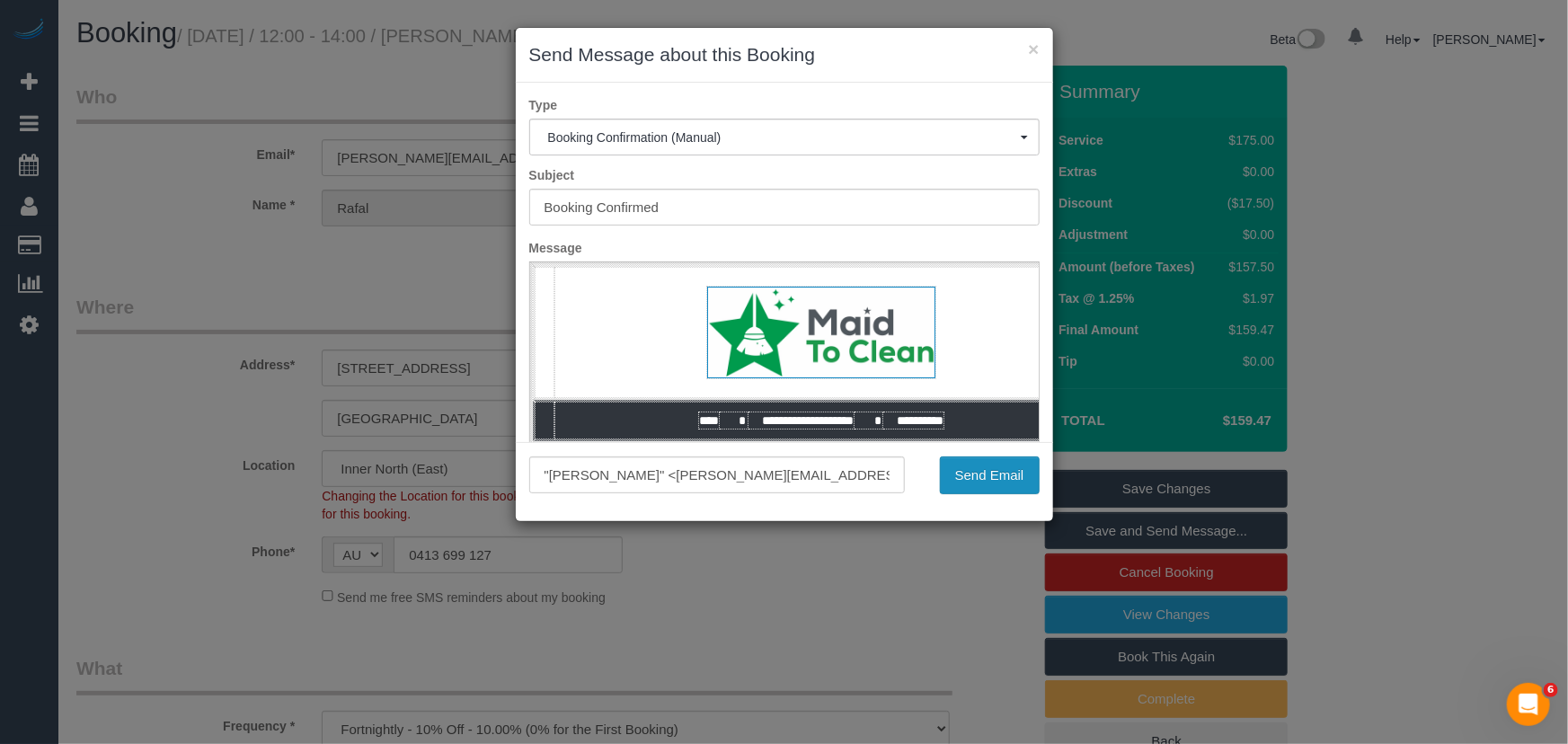
click at [967, 473] on button "Send Email" at bounding box center [989, 476] width 100 height 38
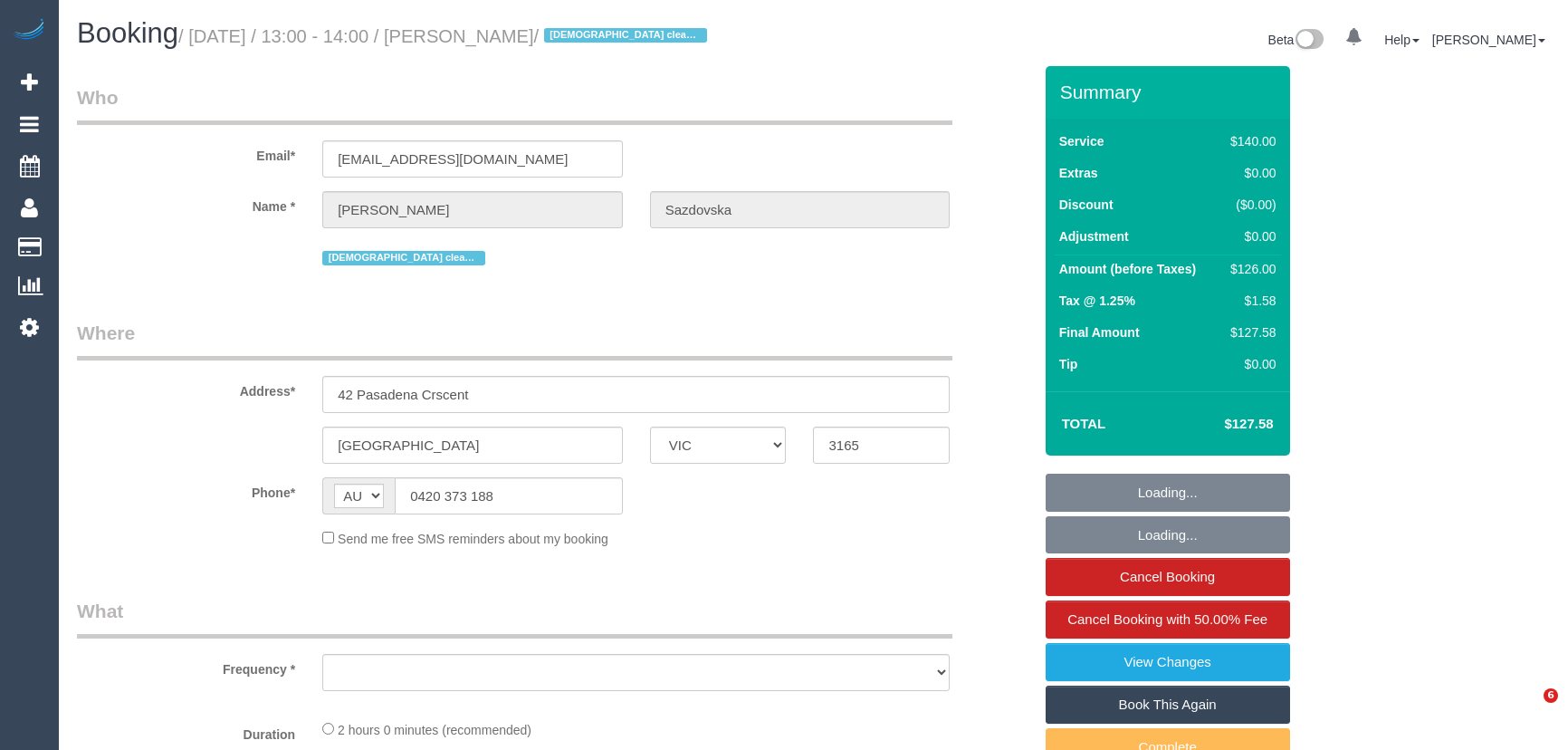
select select "VIC"
select select "string:stripe-pm_1Rant72GScqysDRV5du6oZXO"
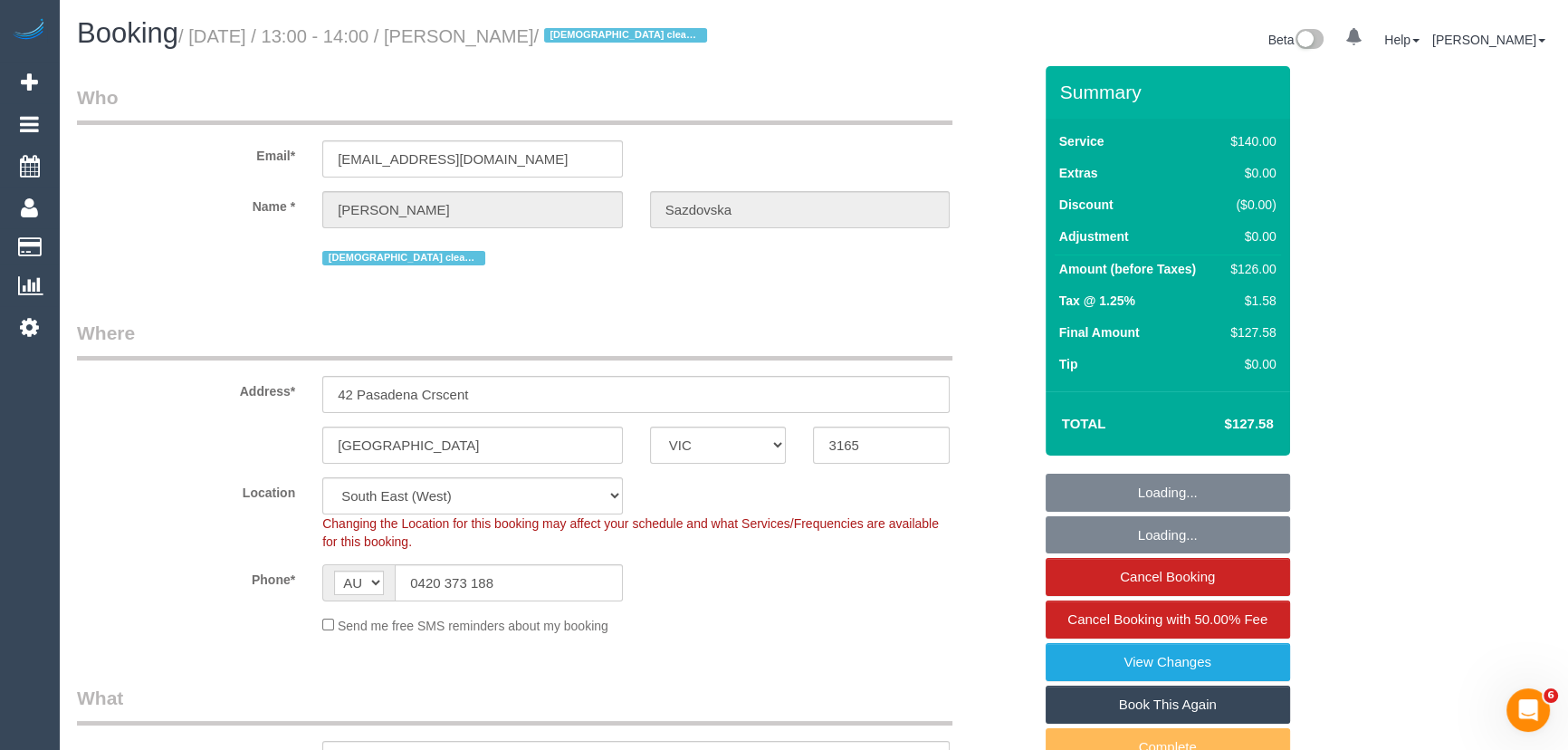
select select "object:577"
select select "number:28"
select select "number:14"
select select "number:19"
select select "number:25"
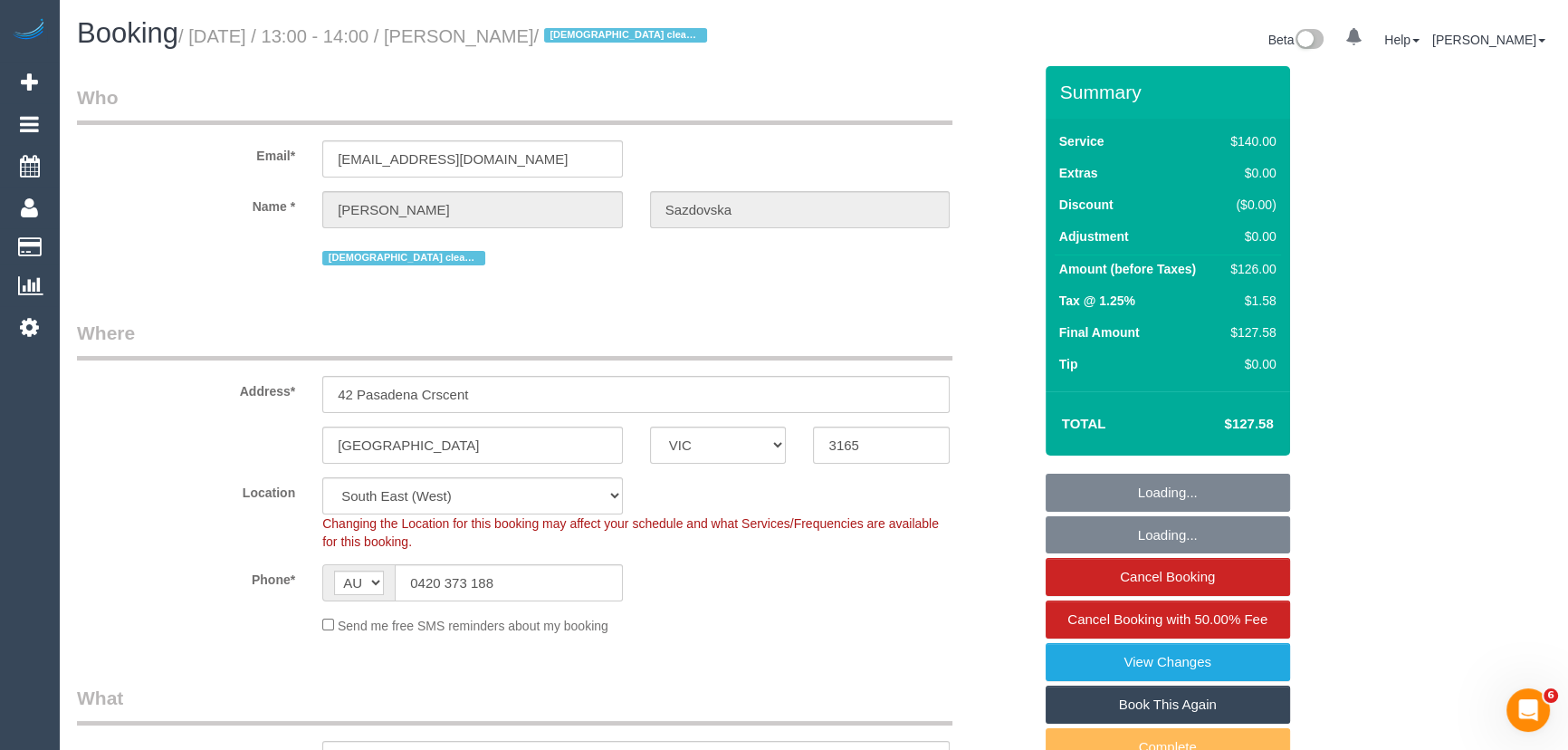
select select "number:35"
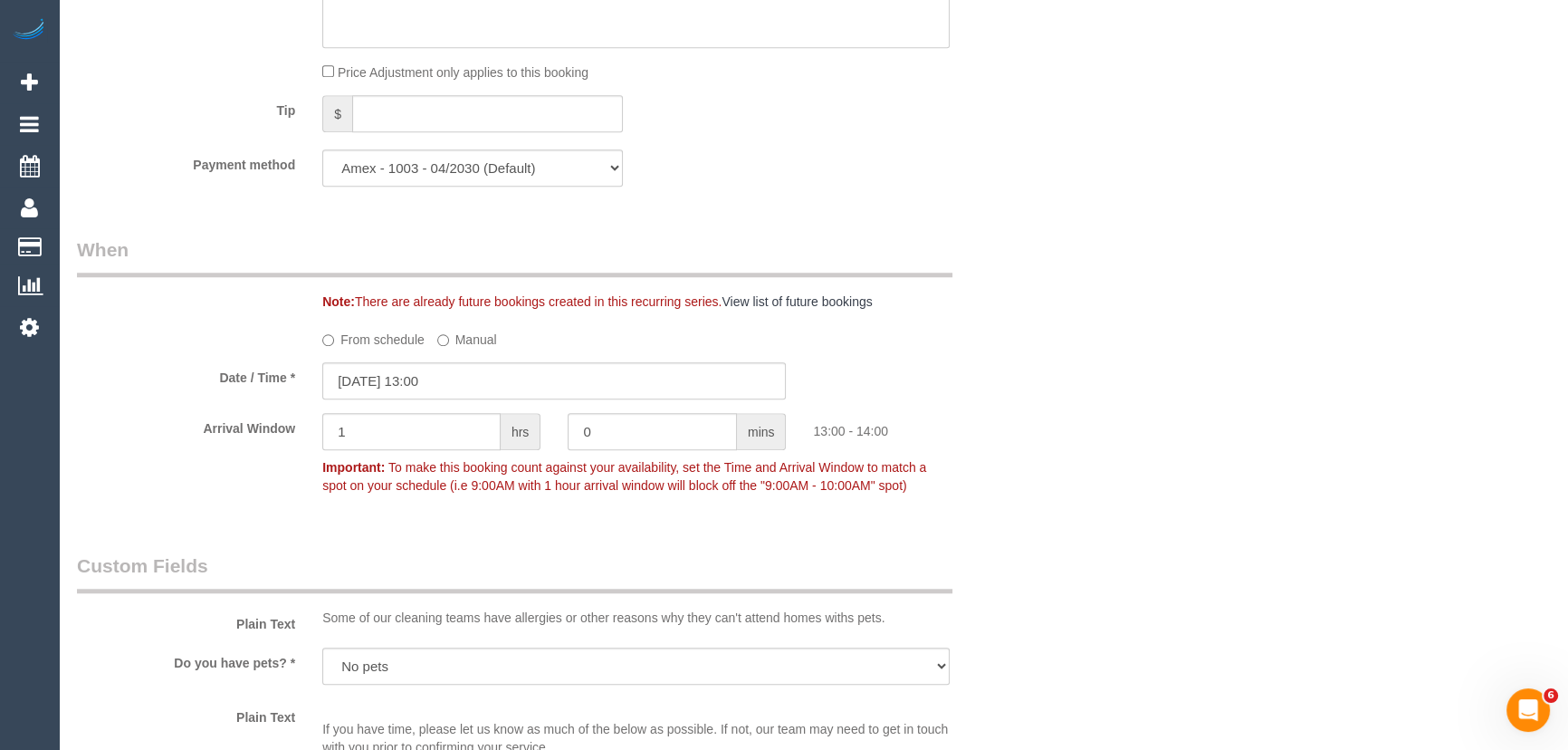
scroll to position [1811, 0]
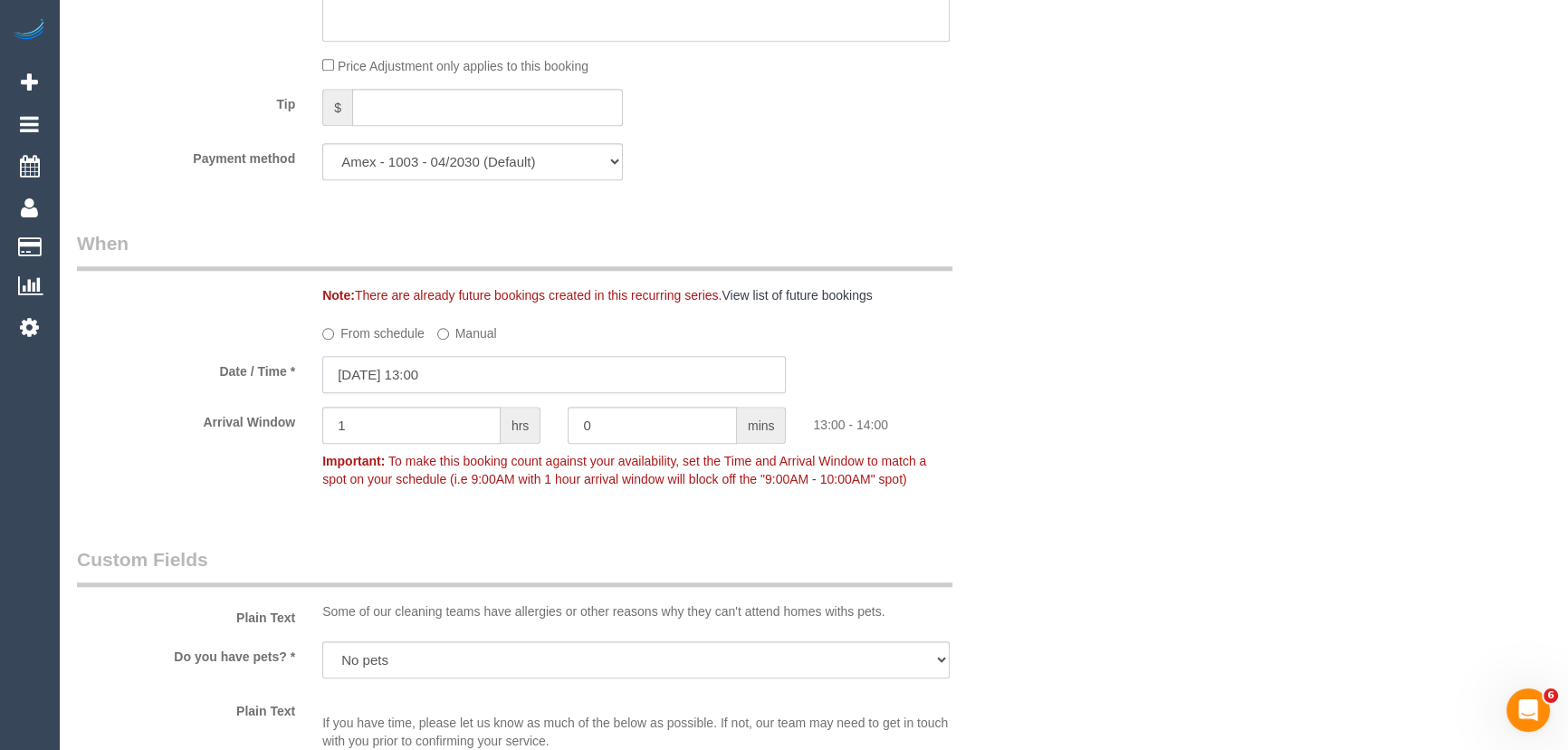
click at [461, 387] on input "14/10/2025 13:00" at bounding box center [554, 374] width 463 height 37
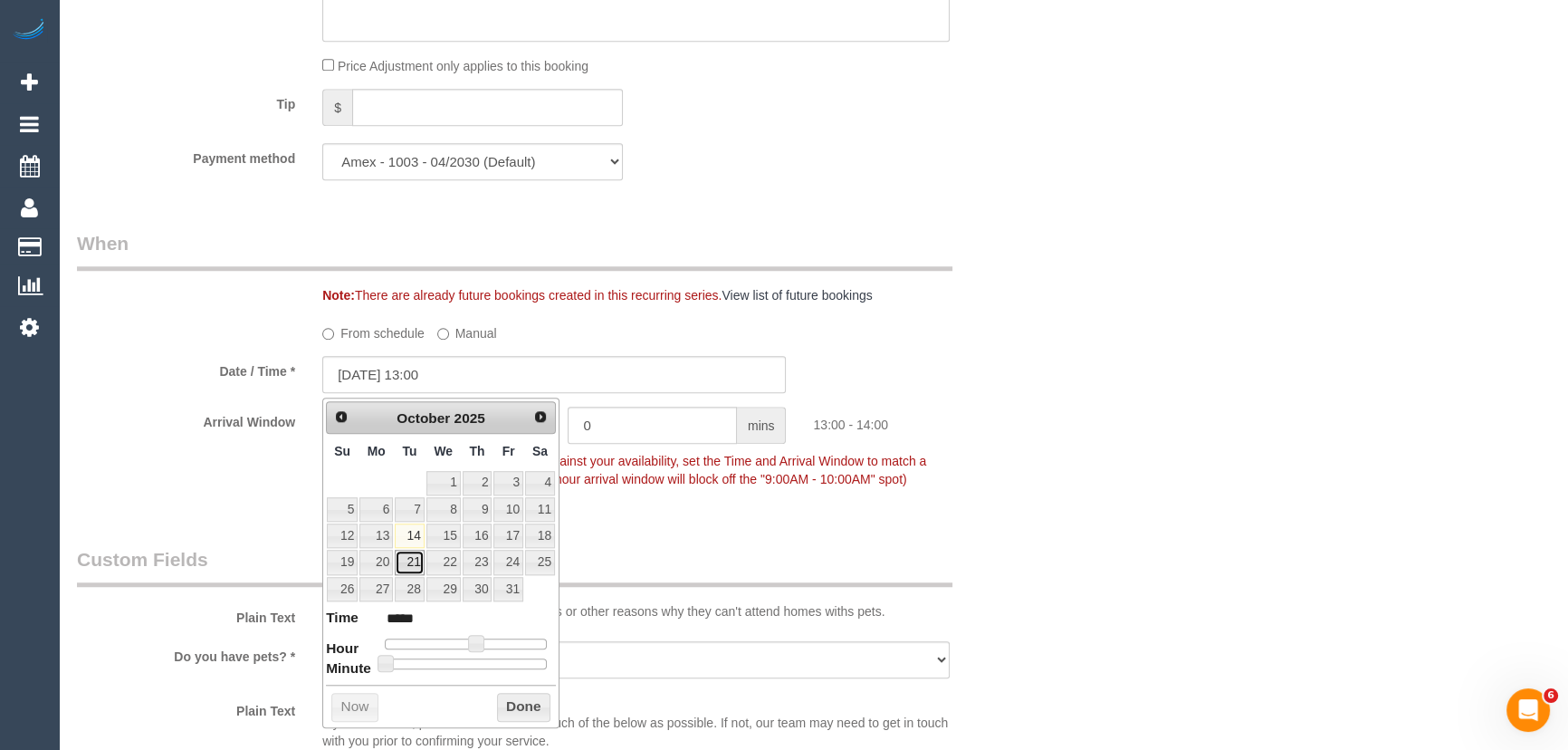
click at [414, 560] on link "21" at bounding box center [408, 561] width 29 height 24
type input "21/10/2025 13:00"
click at [696, 516] on div "Who Email* simeonasazdovska95@gmail.com Name * Simeona Sazdovska Female cleaner…" at bounding box center [554, 185] width 983 height 3859
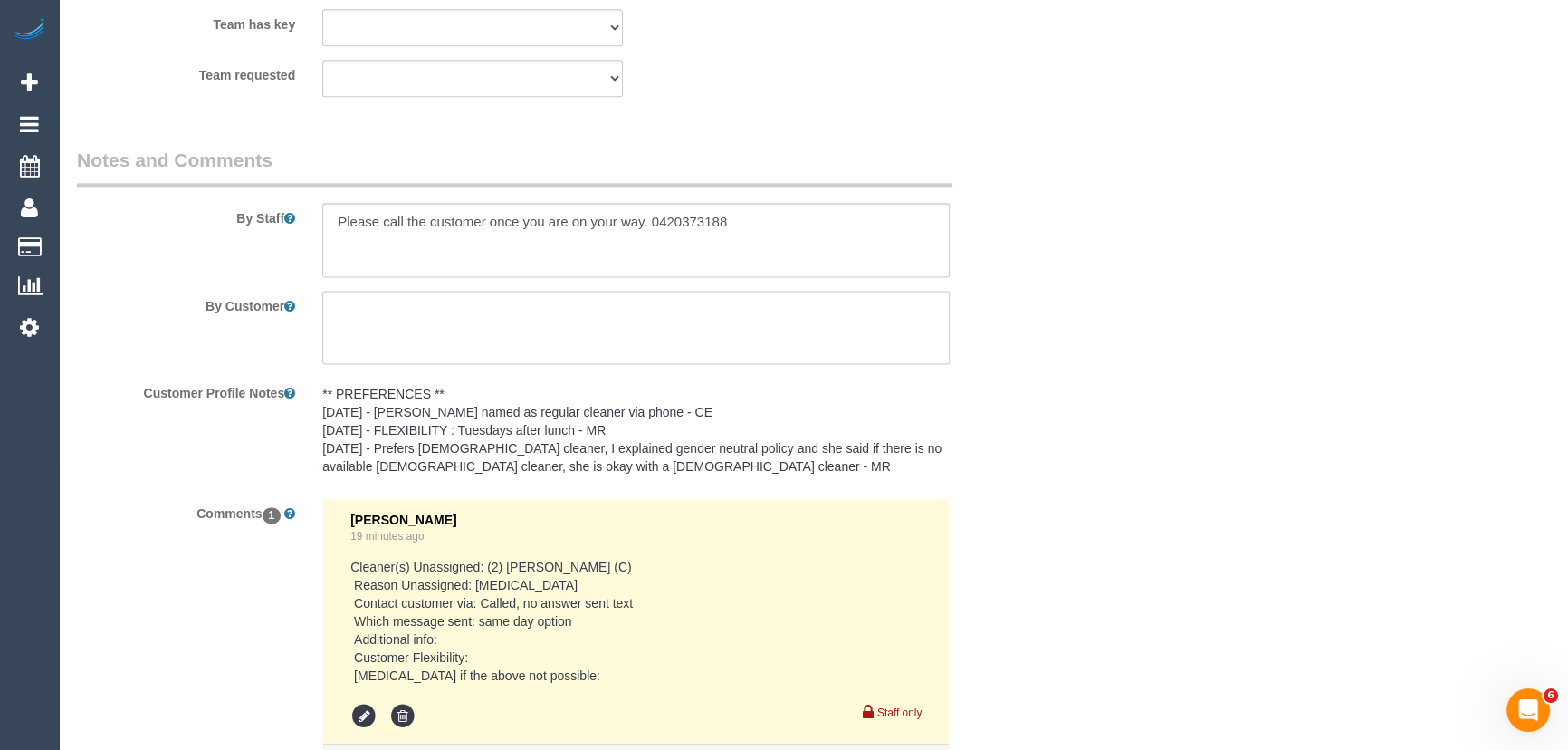
scroll to position [3241, 0]
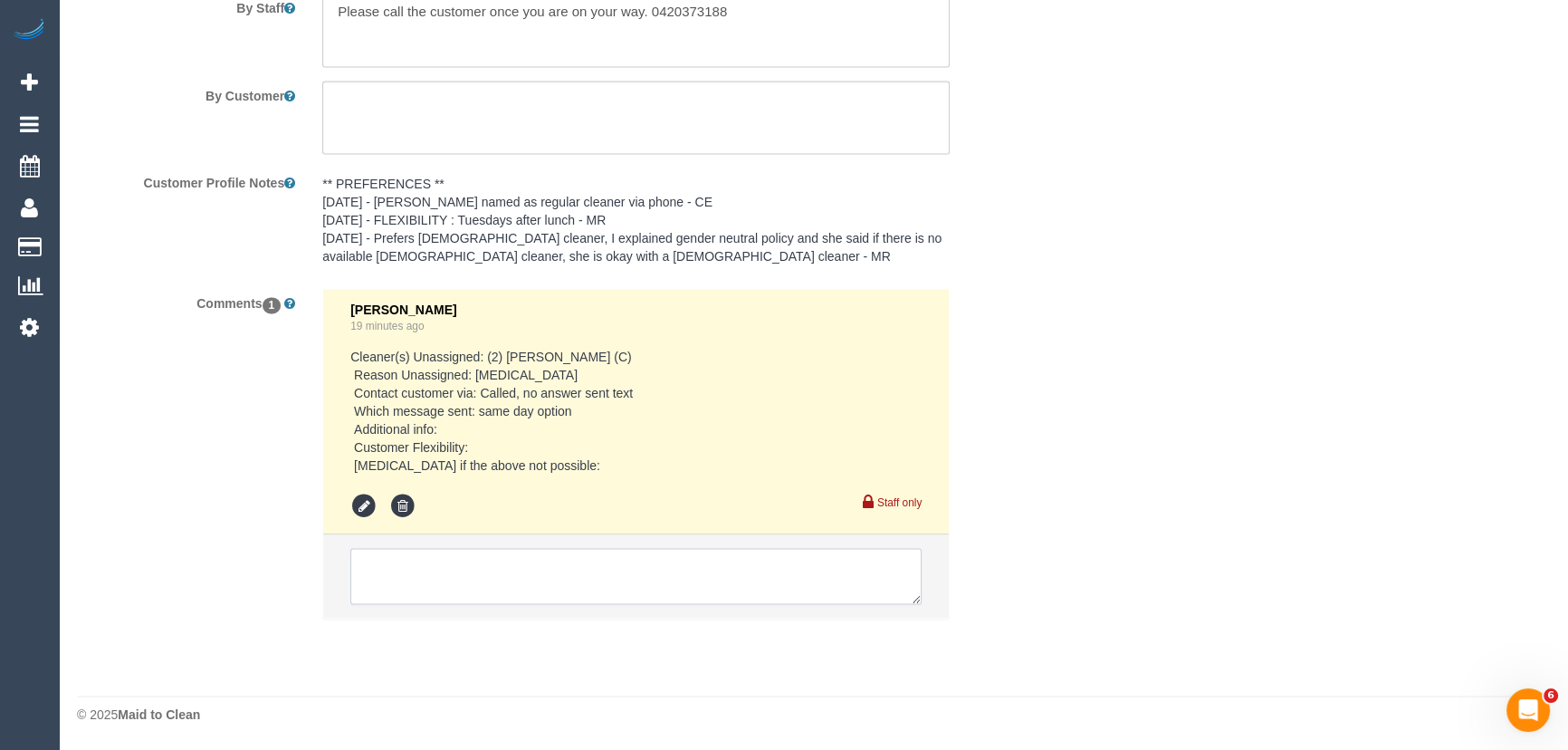
click at [416, 562] on textarea at bounding box center [636, 576] width 571 height 56
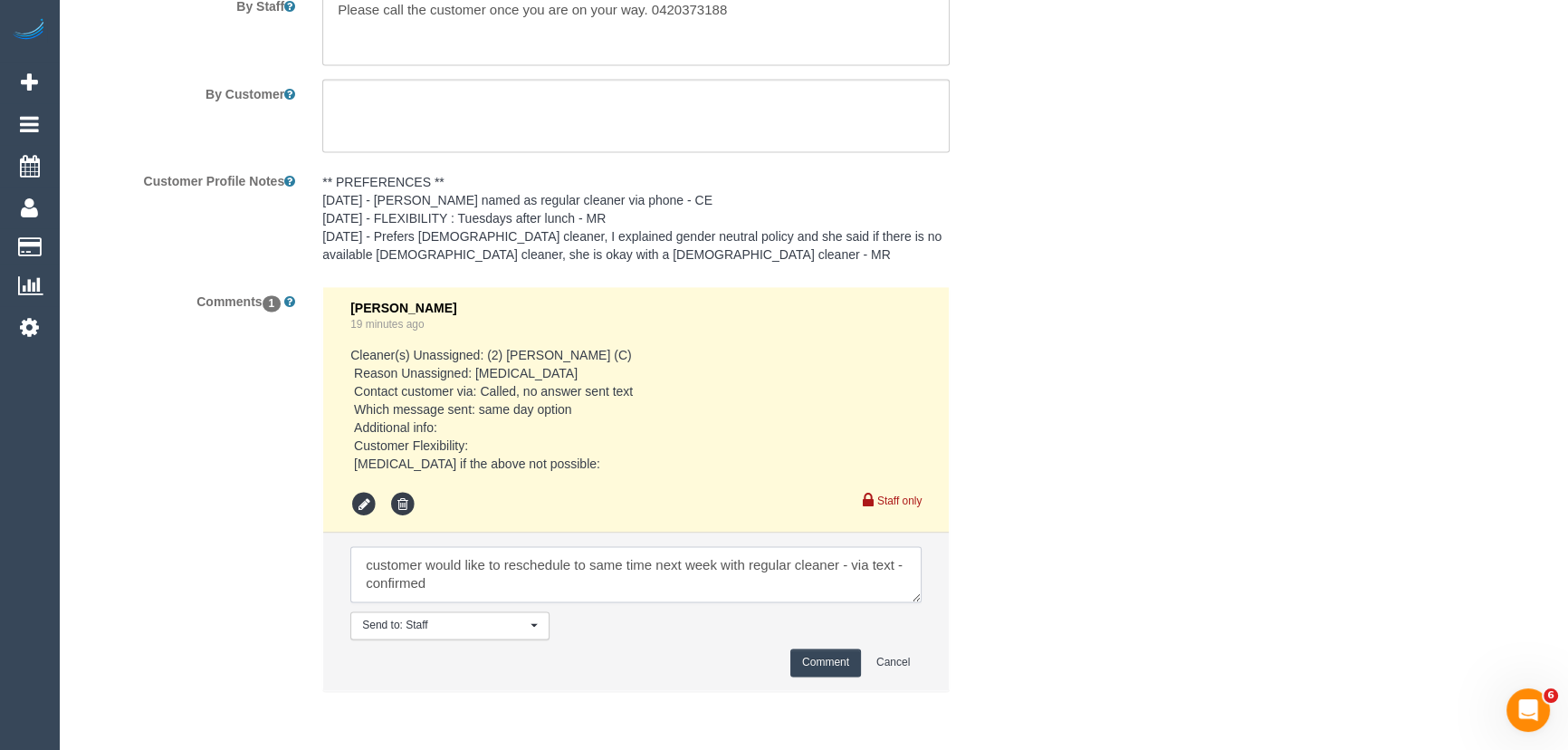
type textarea "customer would like to reschedule to same time next week with regular cleaner -…"
click at [824, 680] on li "Send to: Staff Nothing selected Send to: Staff Send to: Customer Send to: Team …" at bounding box center [636, 611] width 626 height 158
click at [828, 665] on button "Comment" at bounding box center [826, 662] width 71 height 28
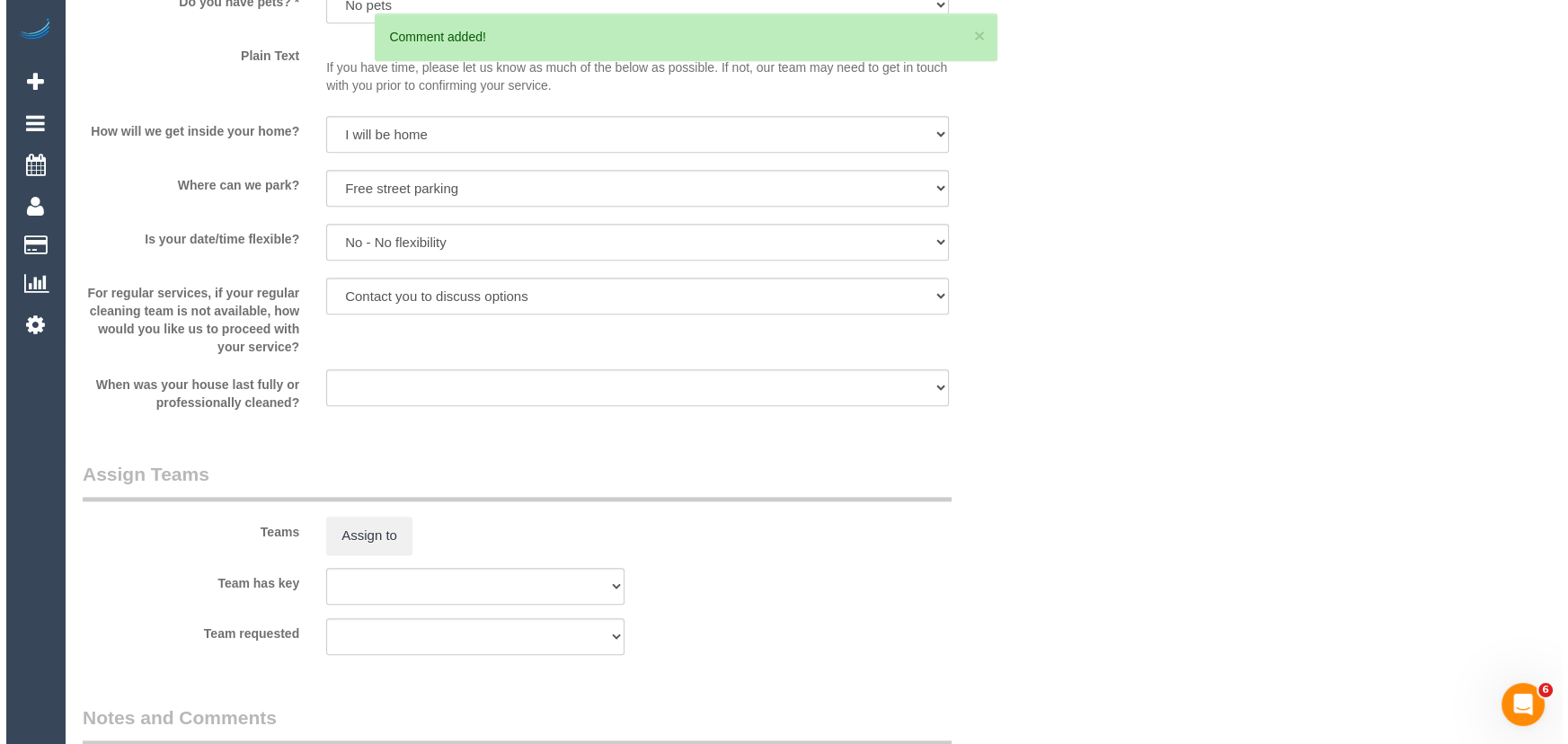
scroll to position [2561, 0]
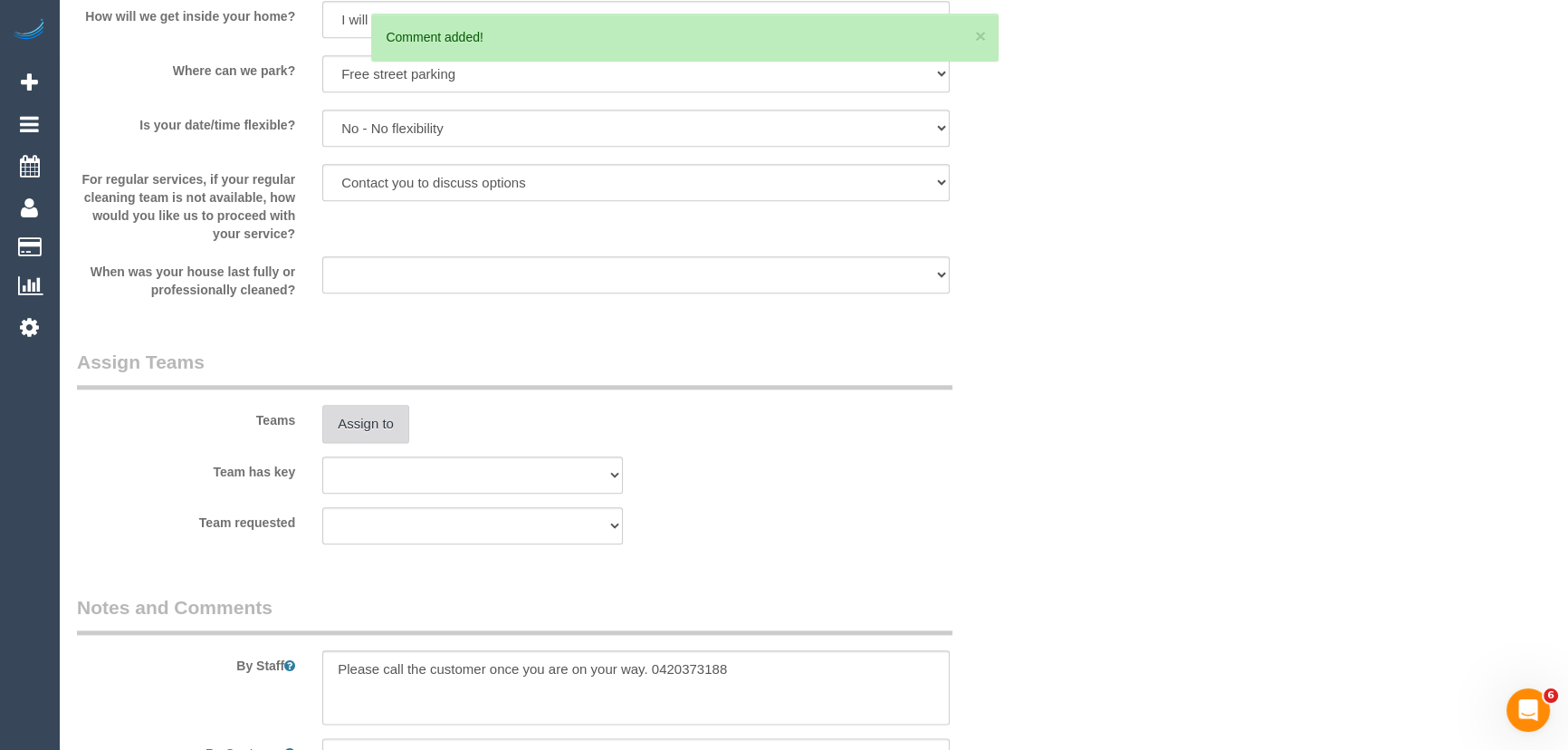
click at [359, 422] on button "Assign to" at bounding box center [366, 423] width 87 height 38
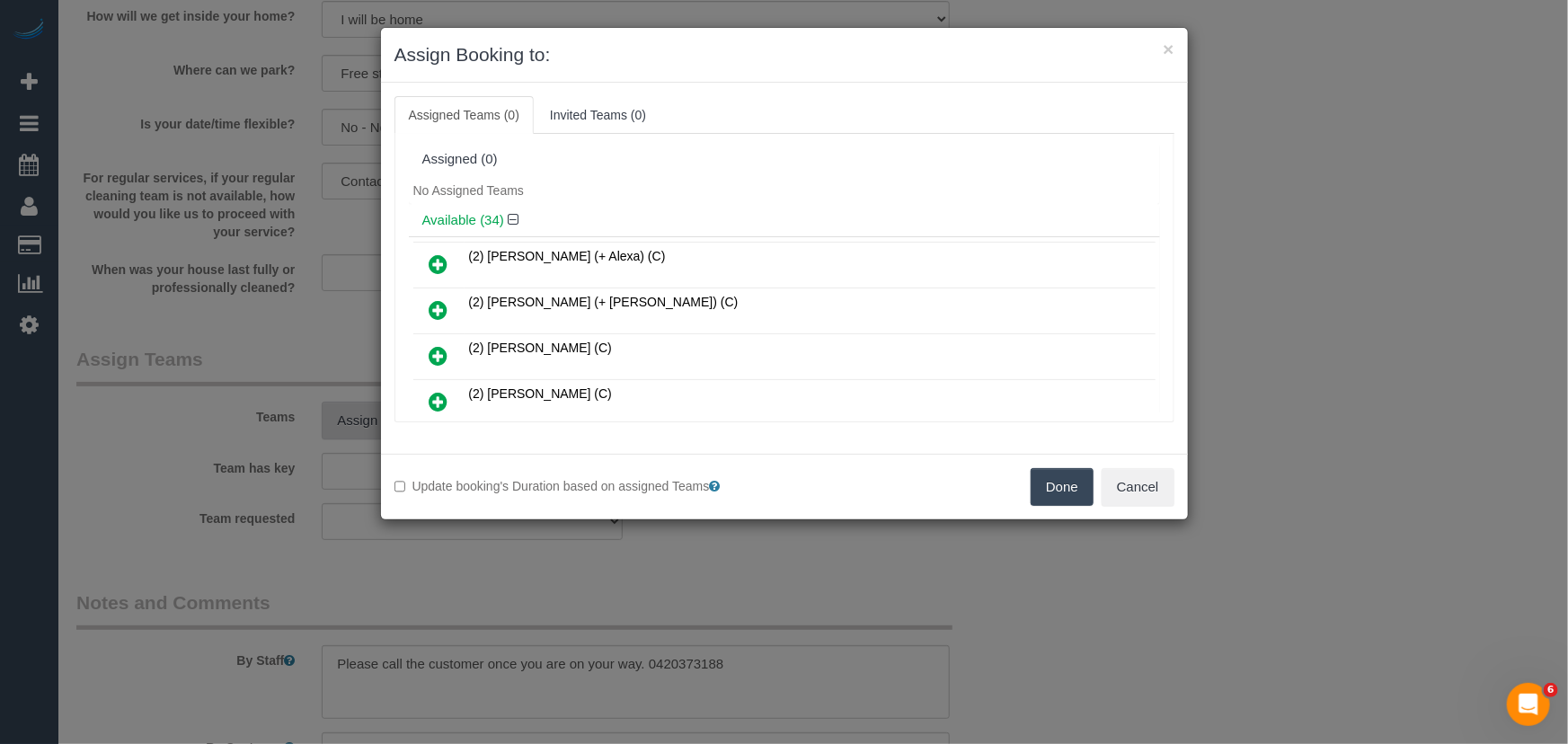
scroll to position [247, 0]
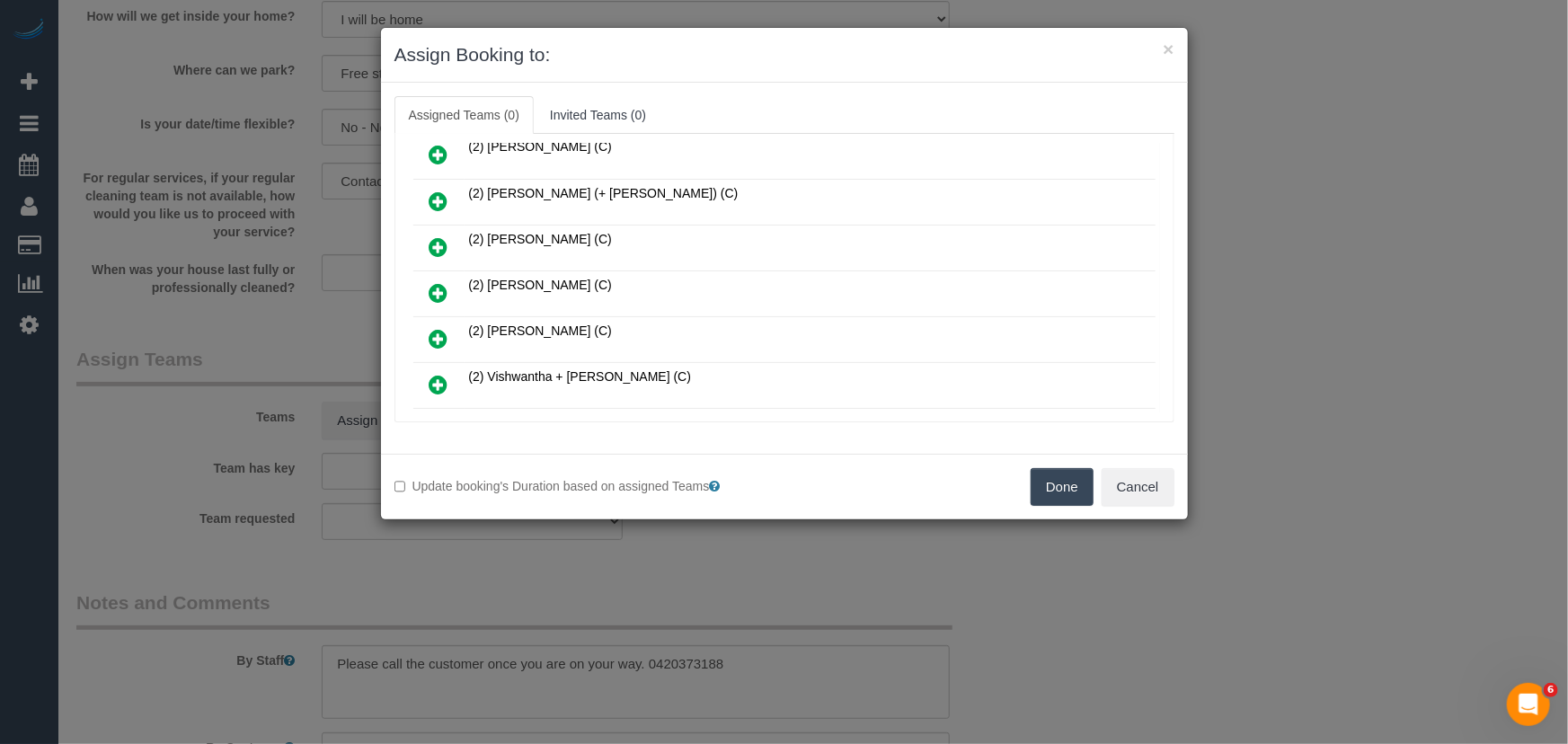
drag, startPoint x: 436, startPoint y: 286, endPoint x: 448, endPoint y: 310, distance: 26.8
click at [436, 286] on icon at bounding box center [438, 293] width 19 height 22
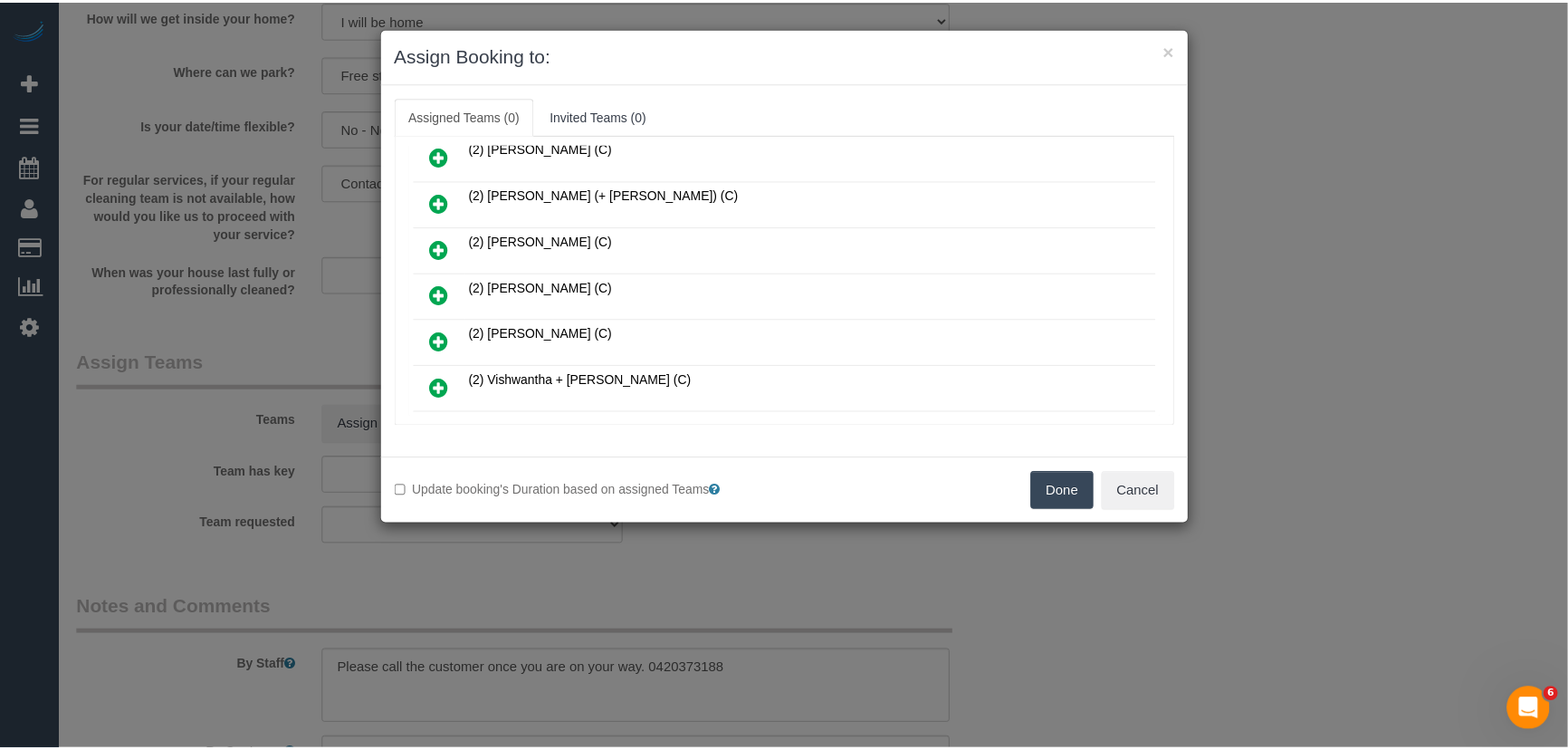
scroll to position [291, 0]
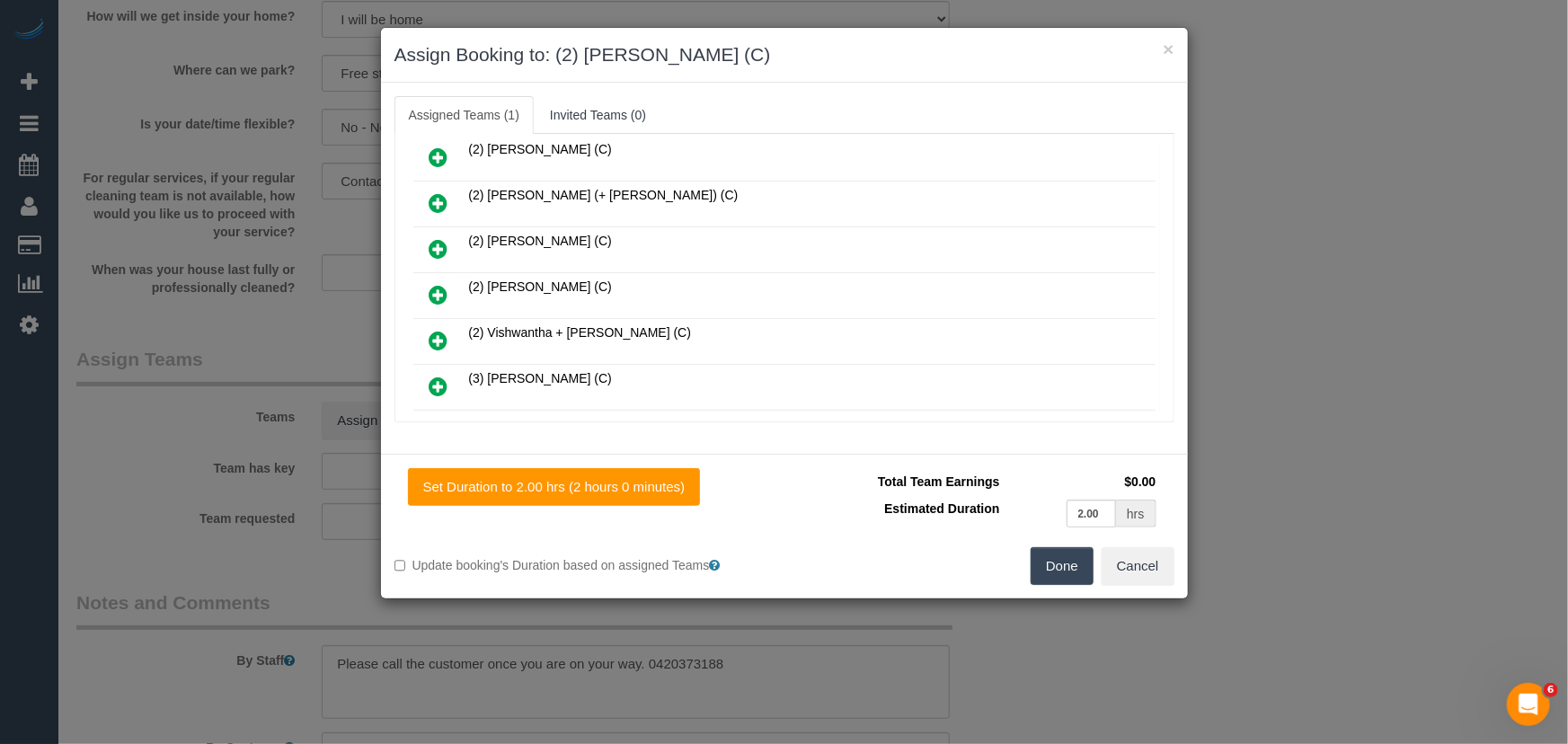
click at [1052, 566] on button "Done" at bounding box center [1062, 566] width 62 height 38
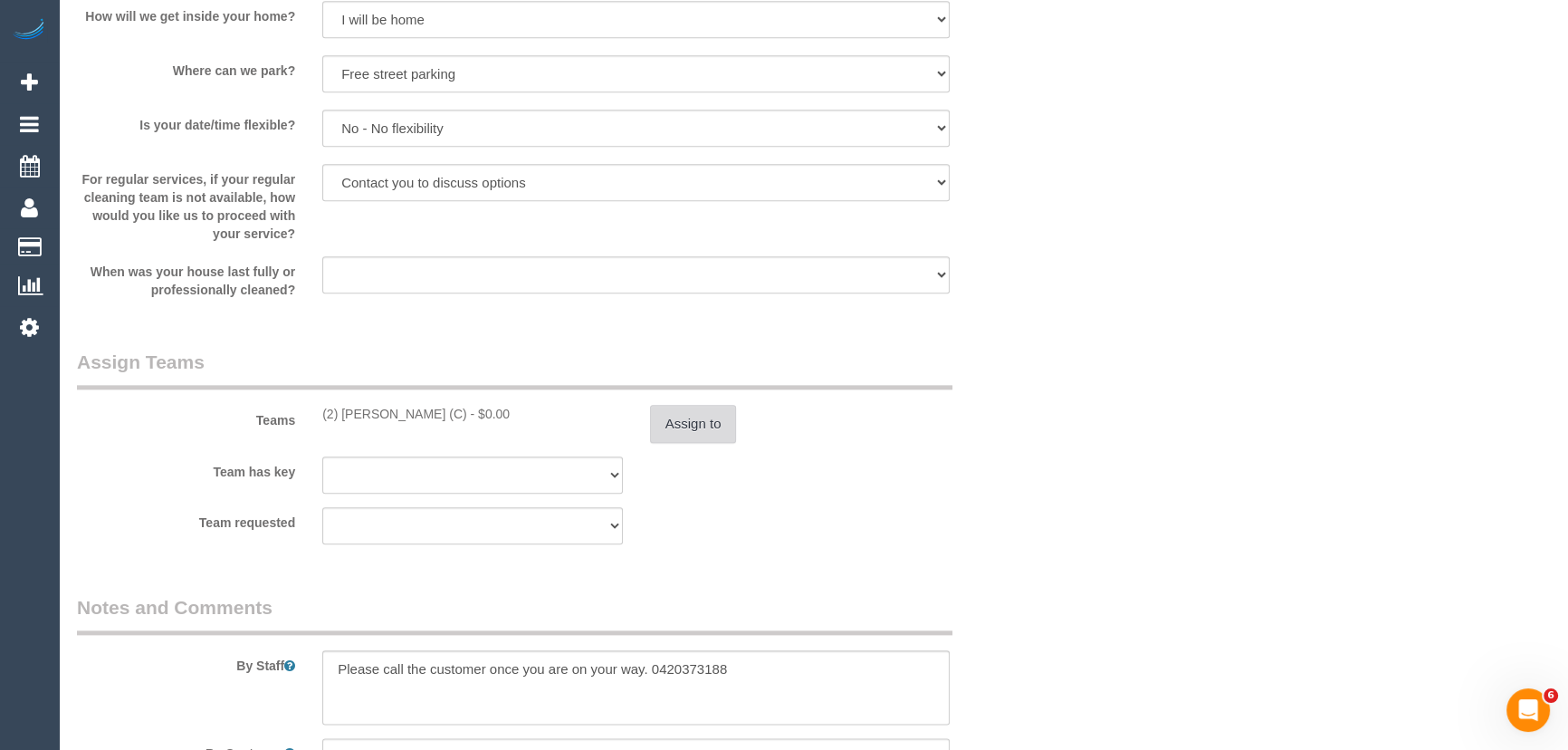
click at [697, 430] on button "Assign to" at bounding box center [693, 423] width 87 height 38
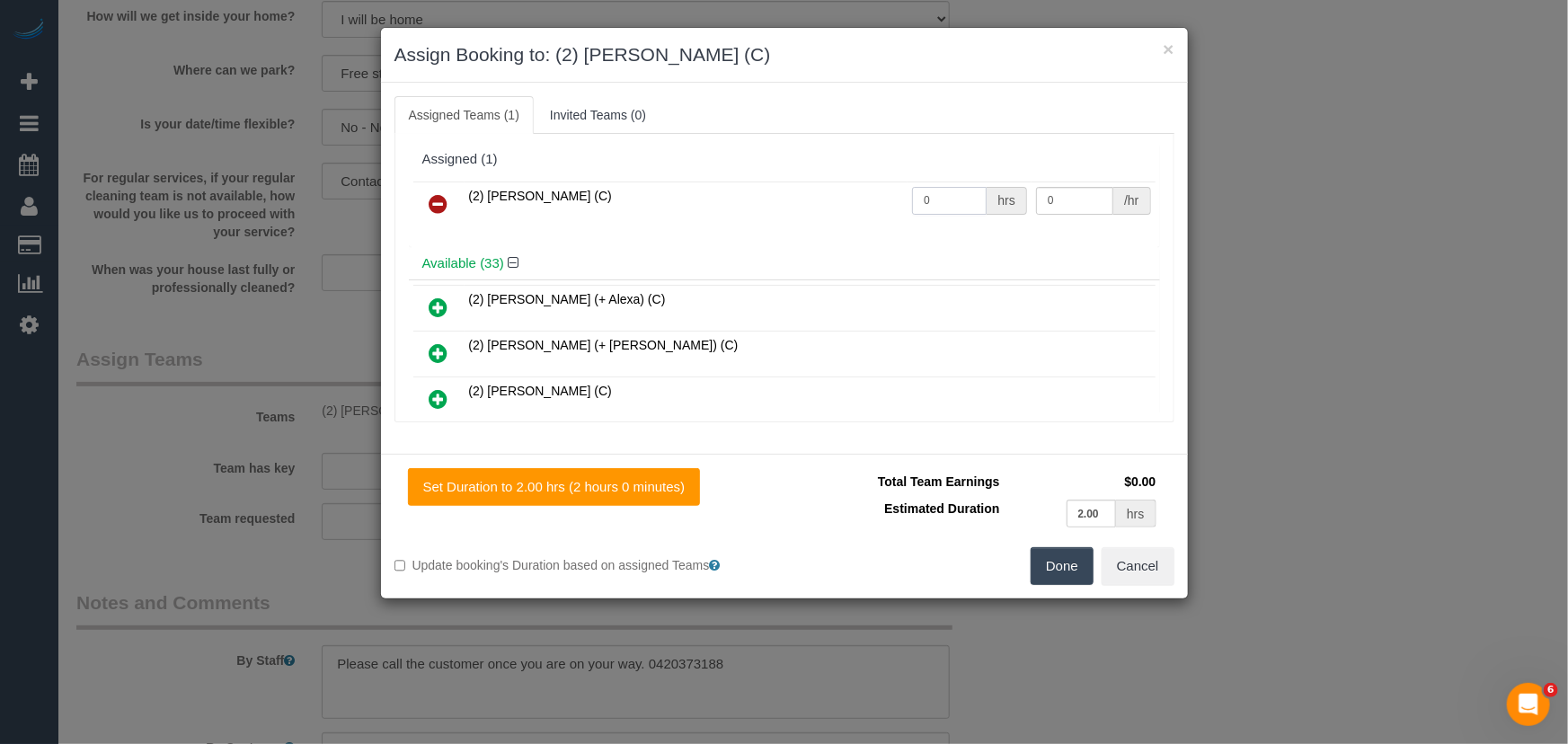
click at [962, 212] on input "0" at bounding box center [949, 201] width 74 height 28
type input "2"
type input "37.5"
click at [1061, 573] on button "Done" at bounding box center [1062, 566] width 62 height 38
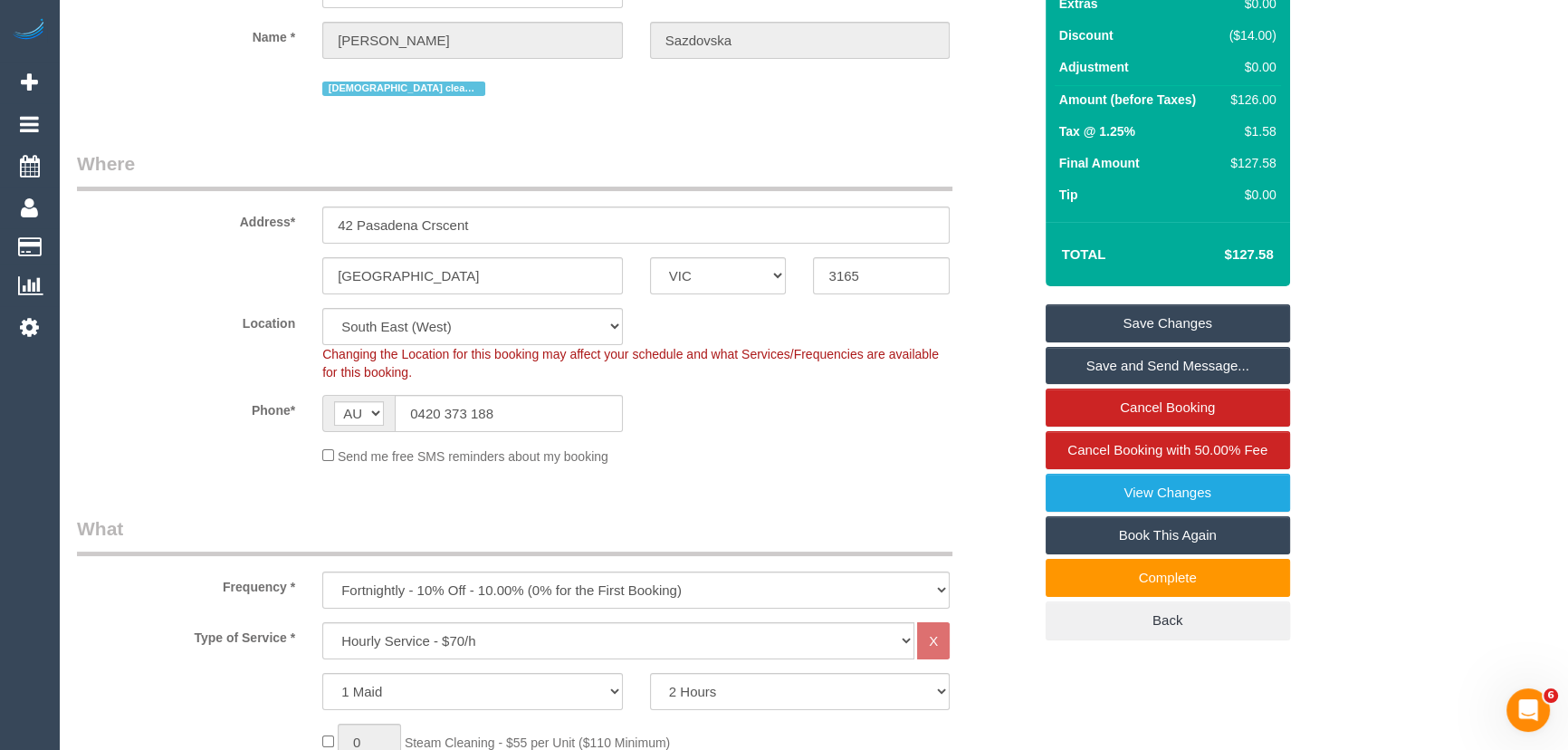
scroll to position [0, 0]
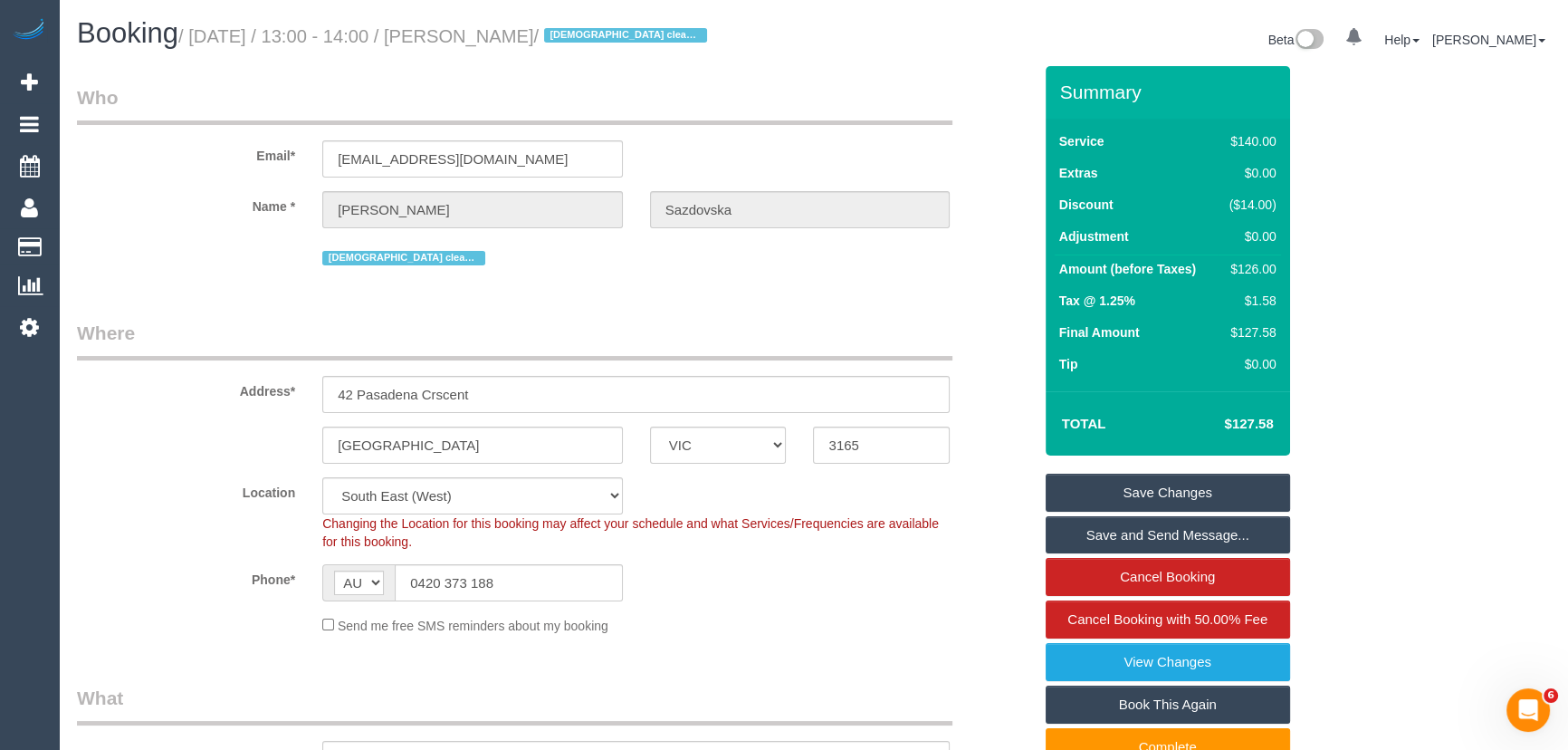
click at [488, 38] on small "/ October 14, 2025 / 13:00 - 14:00 / Simeona Sazdovska / Female cleaner preferr…" at bounding box center [445, 36] width 534 height 20
copy small "Simeona Sazdovska"
click at [1184, 532] on link "Save and Send Message..." at bounding box center [1168, 535] width 245 height 38
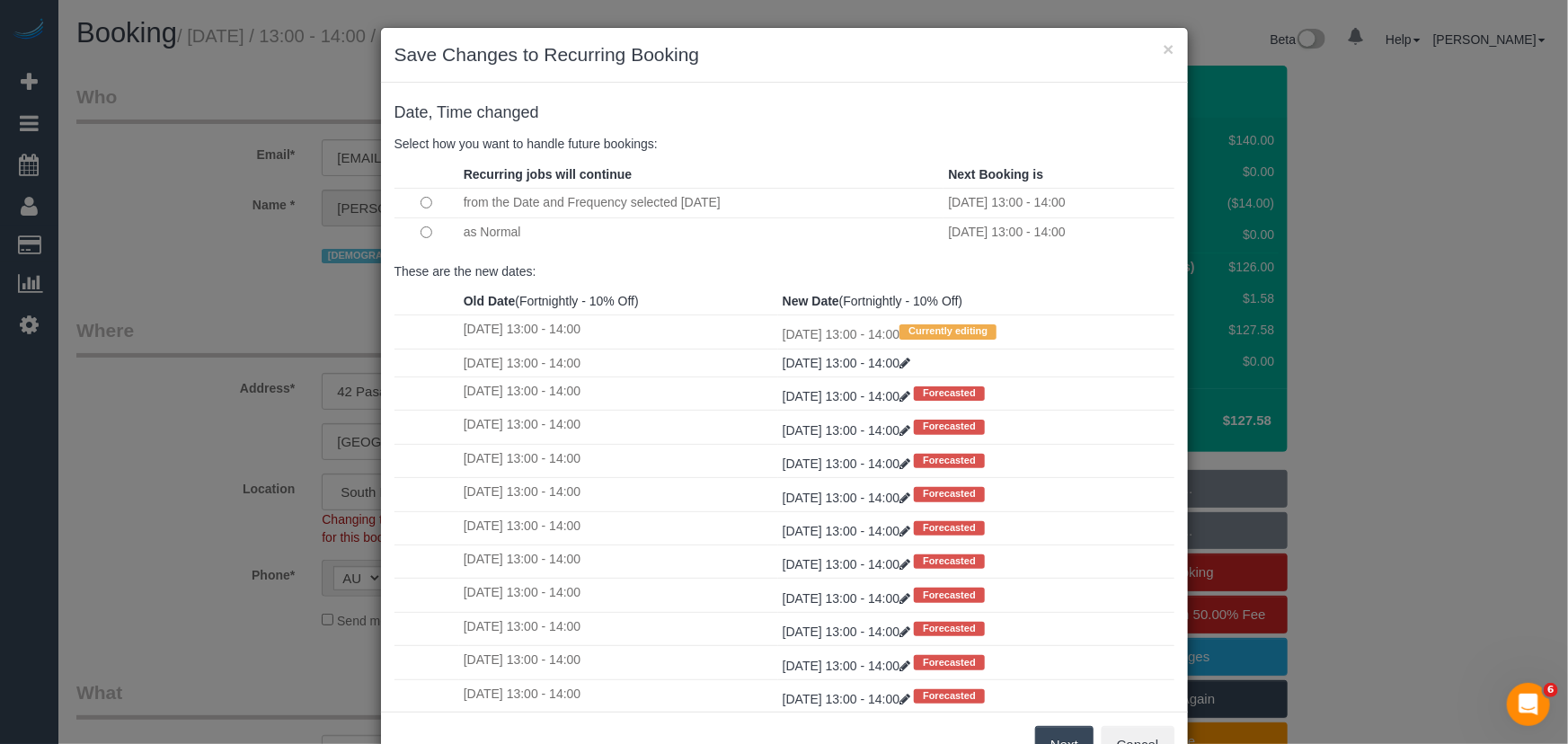
click at [1069, 731] on button "Next" at bounding box center [1064, 745] width 58 height 38
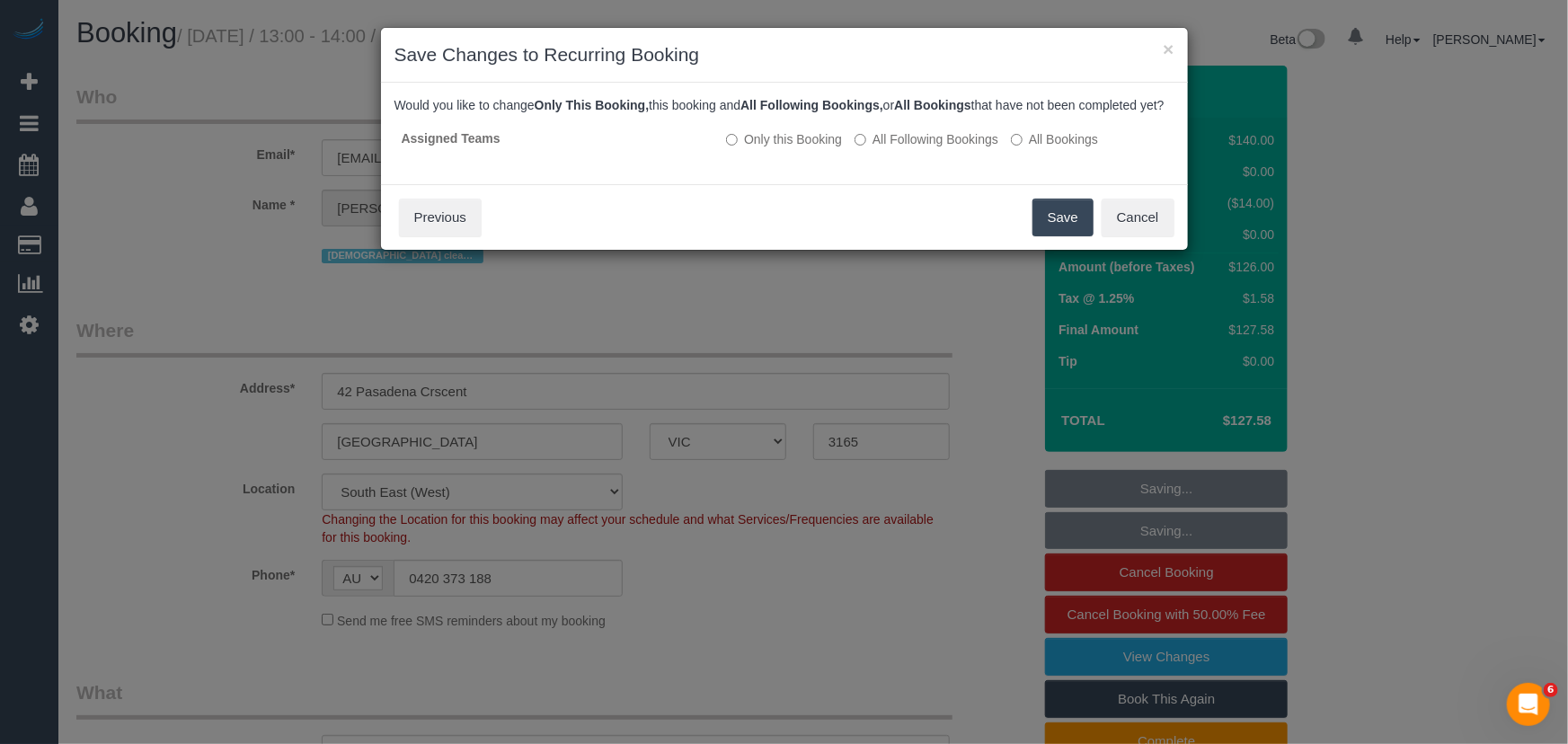
drag, startPoint x: 1072, startPoint y: 237, endPoint x: 1082, endPoint y: 255, distance: 20.6
click at [1073, 236] on button "Save" at bounding box center [1064, 217] width 61 height 38
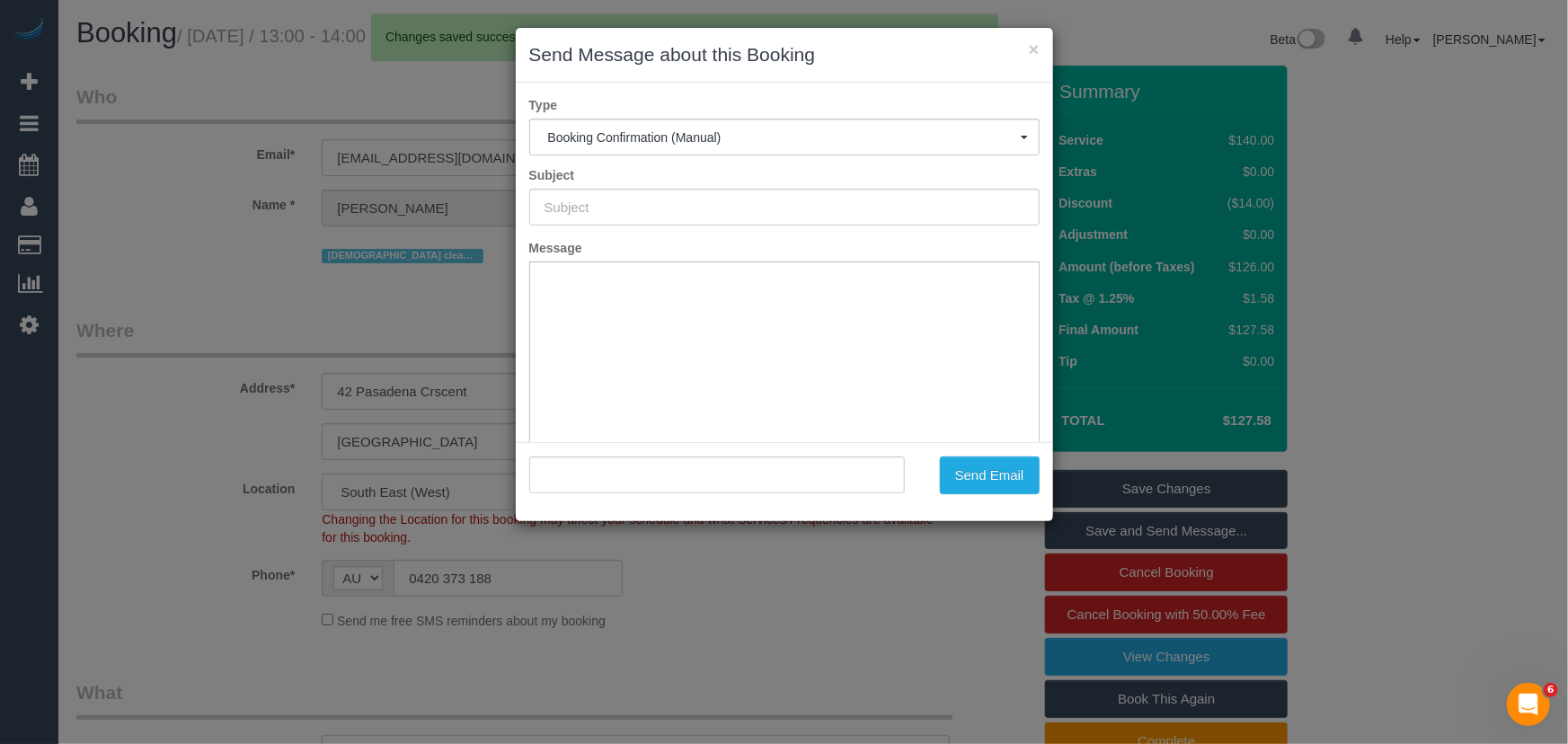
type input "Booking Confirmed"
type input ""Simeona Sazdovska" <simeonasazdovska95@gmail.com>"
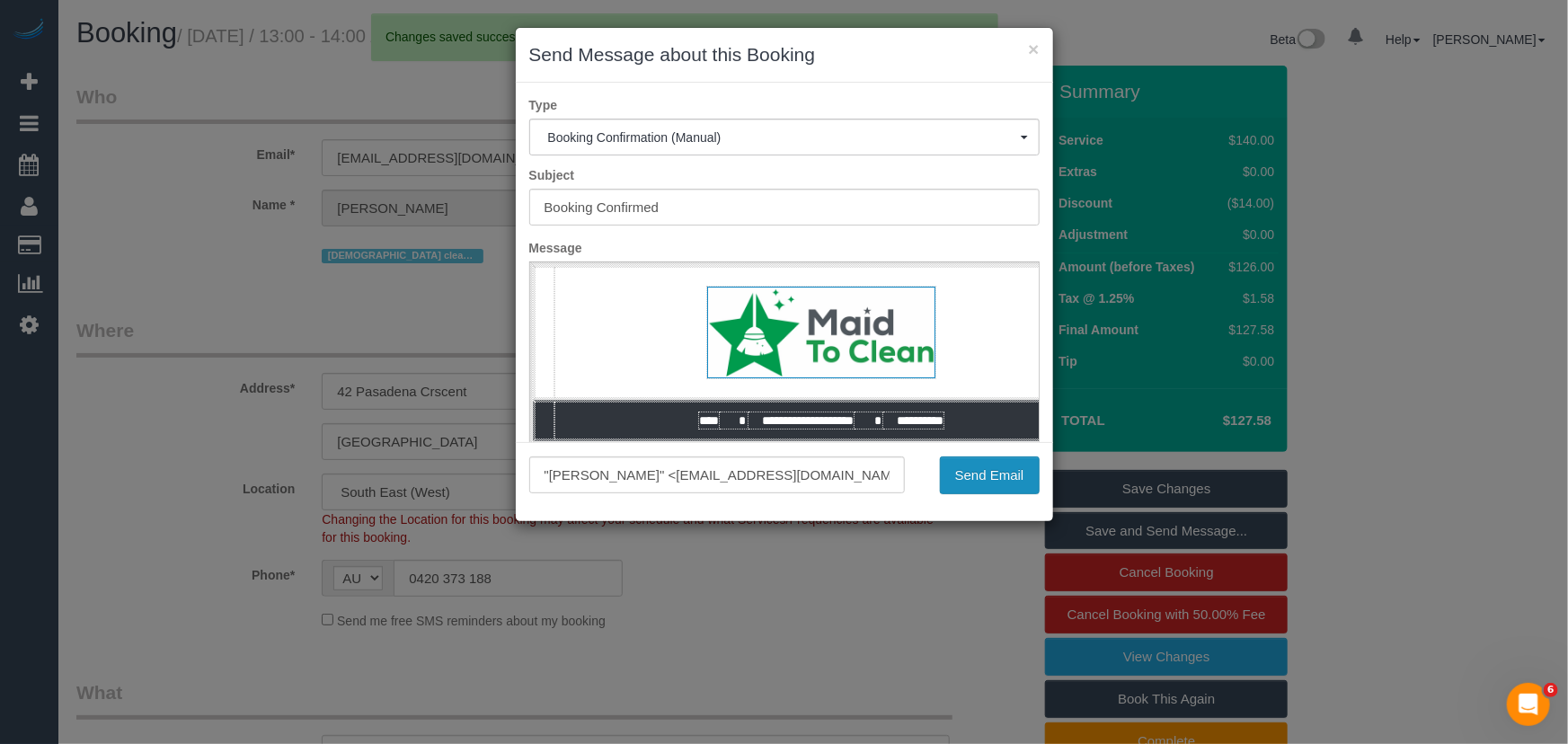
click at [984, 468] on button "Send Email" at bounding box center [989, 476] width 100 height 38
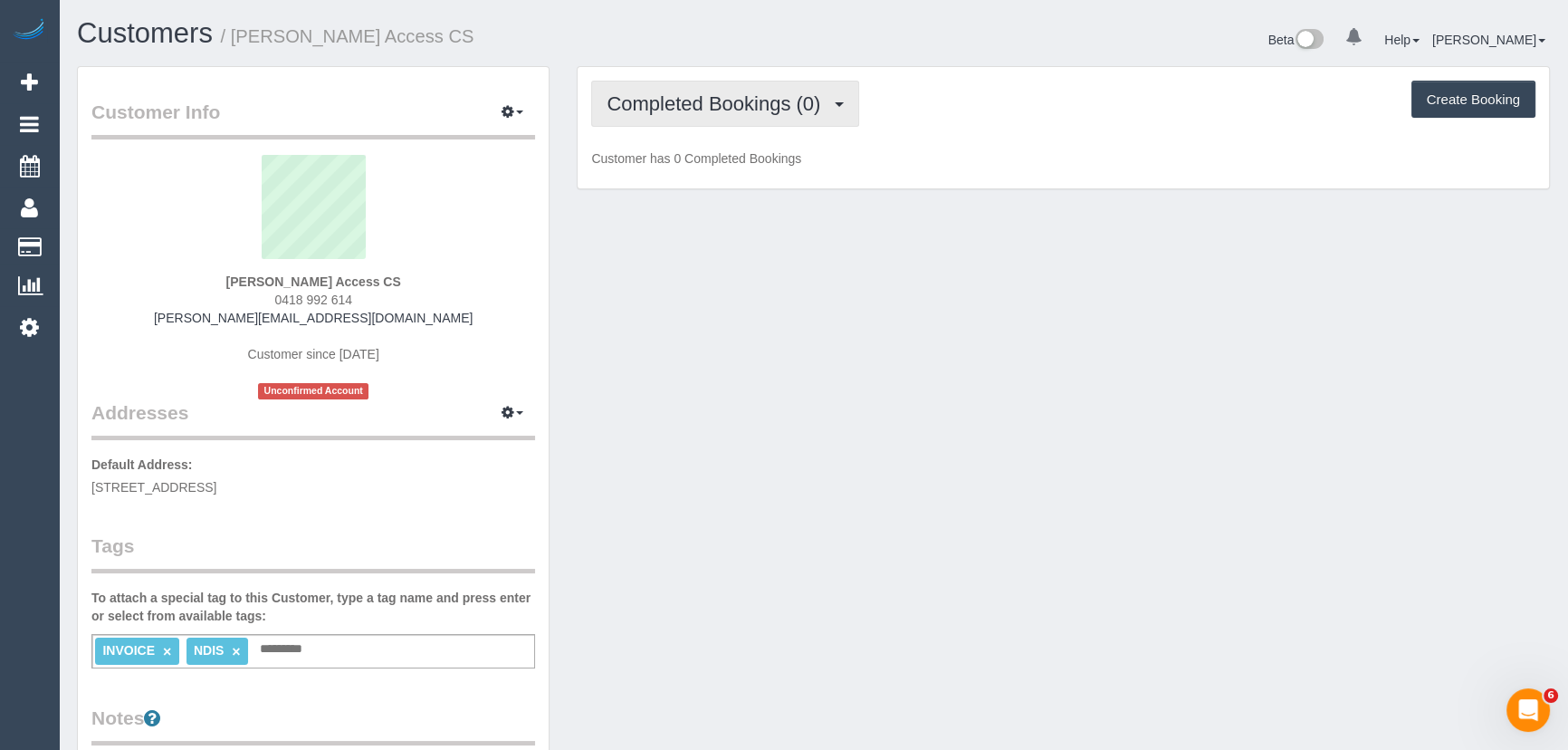
click at [757, 102] on span "Completed Bookings (0)" at bounding box center [717, 103] width 223 height 23
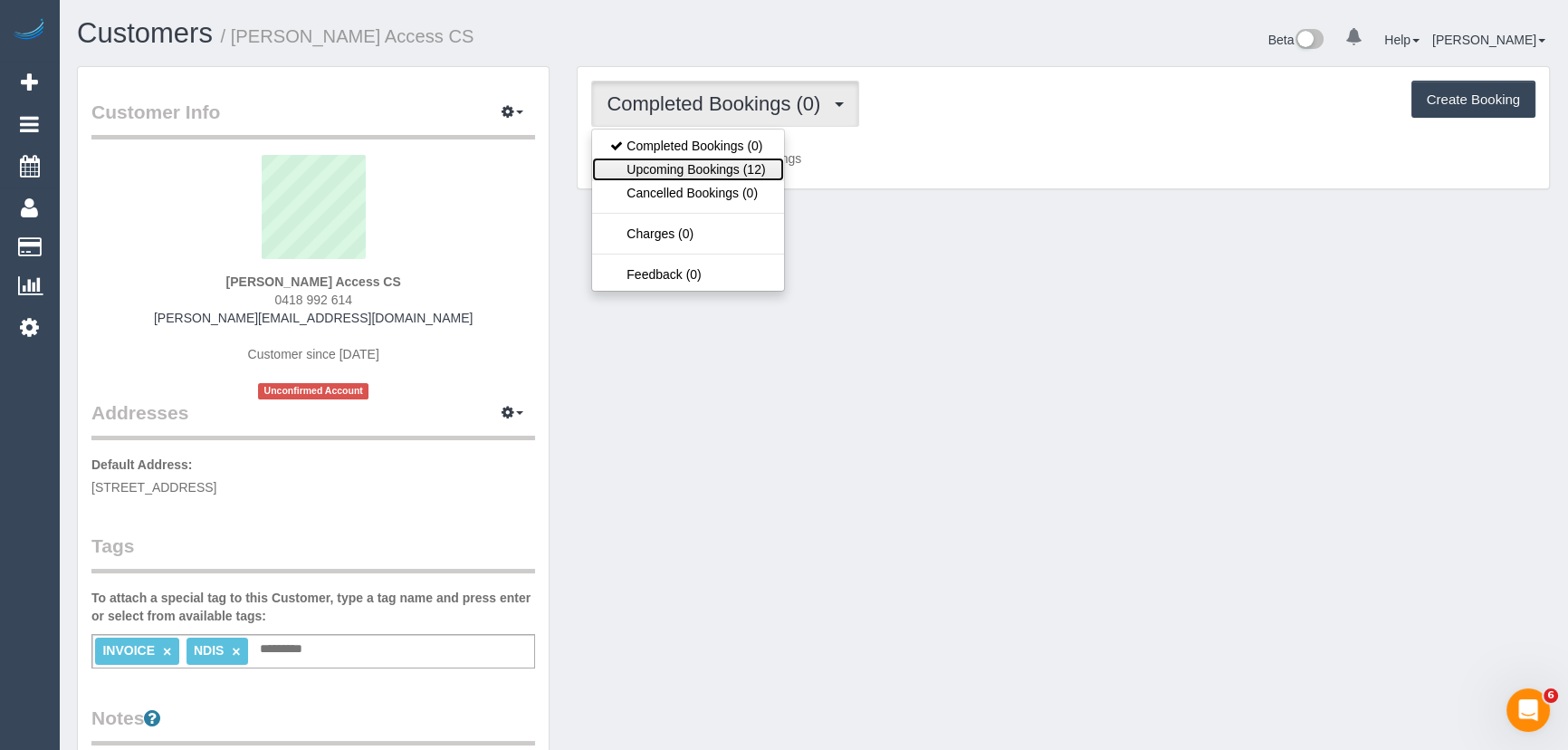
click at [750, 170] on link "Upcoming Bookings (12)" at bounding box center [687, 170] width 191 height 24
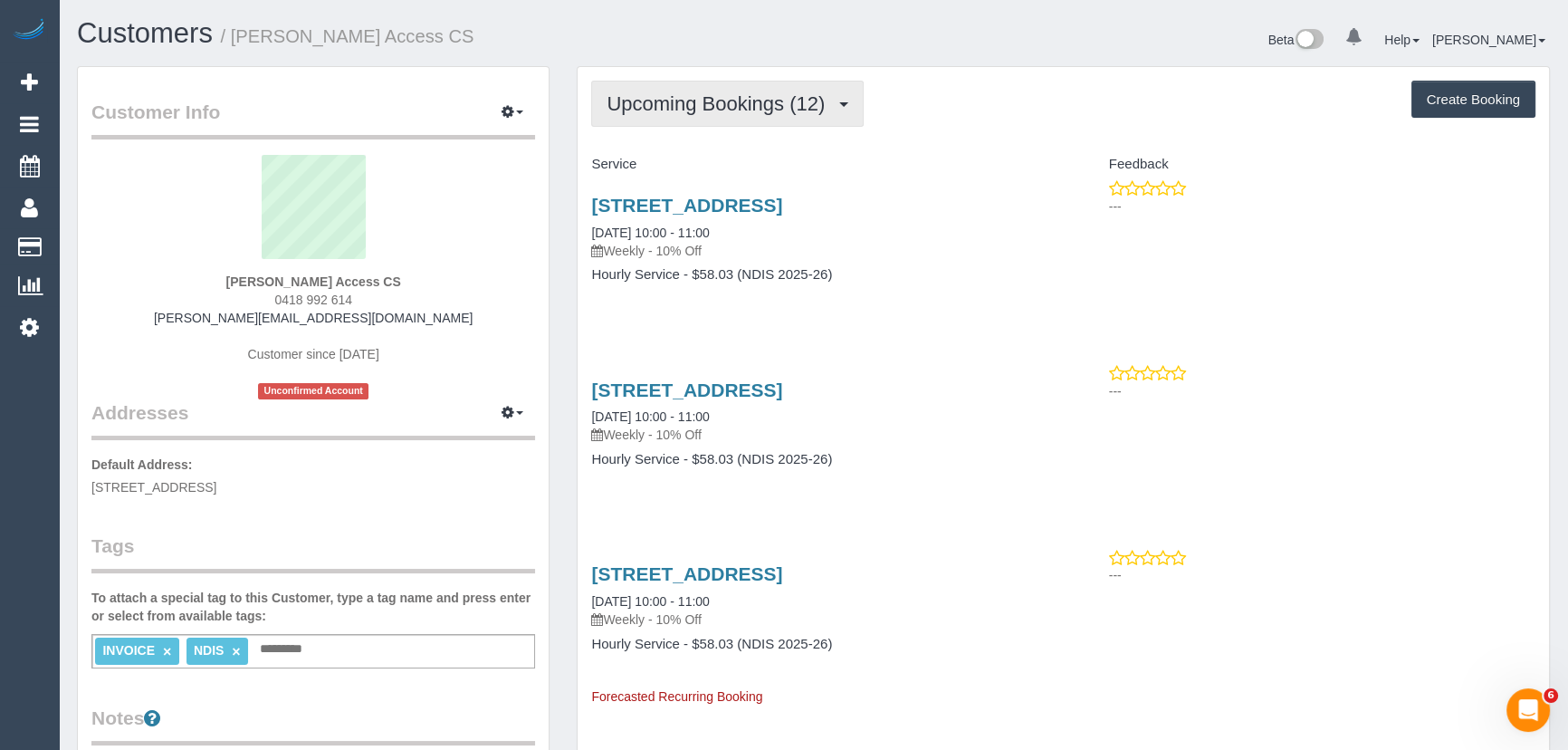
click at [706, 112] on span "Upcoming Bookings (12)" at bounding box center [720, 103] width 228 height 23
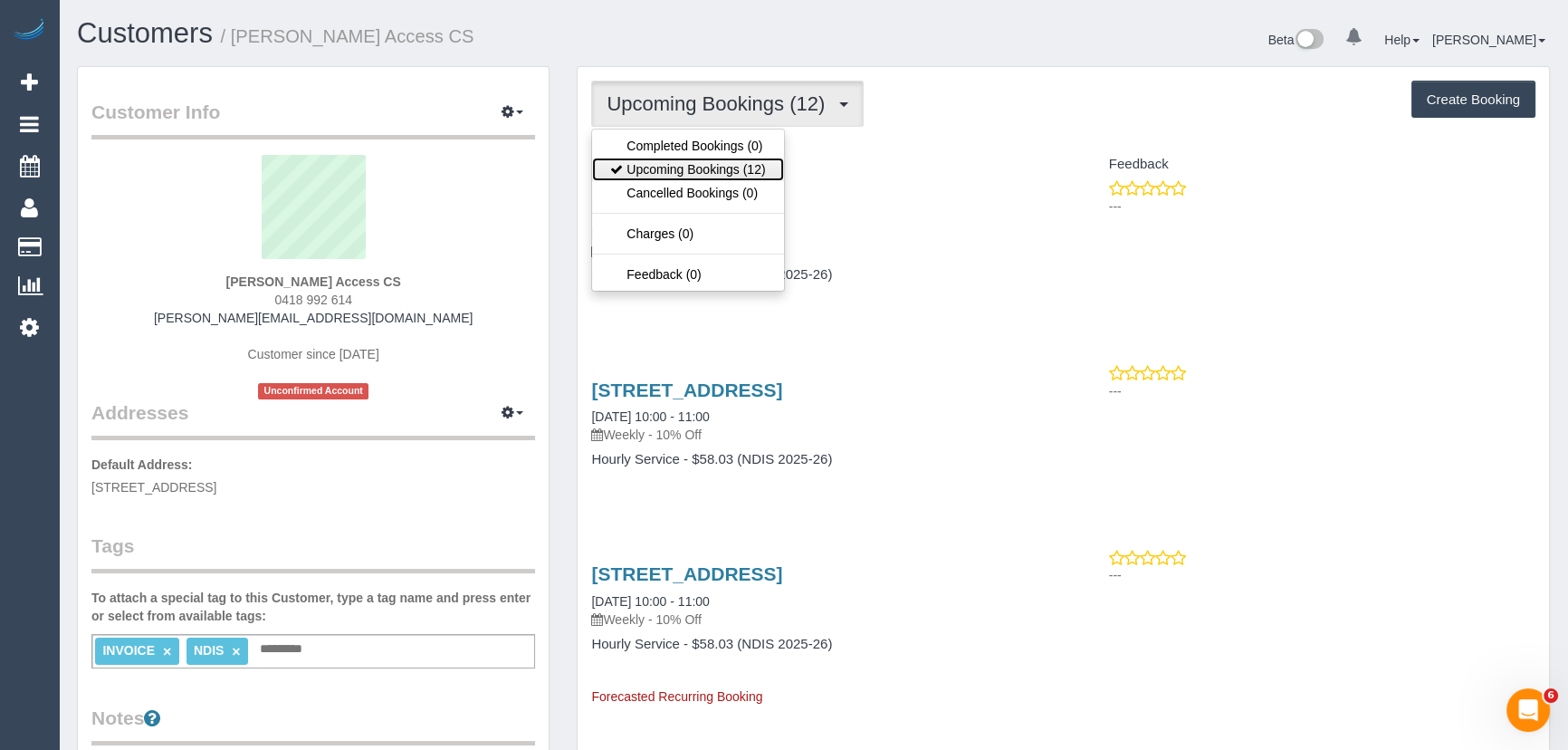
click at [703, 163] on link "Upcoming Bookings (12)" at bounding box center [687, 170] width 191 height 24
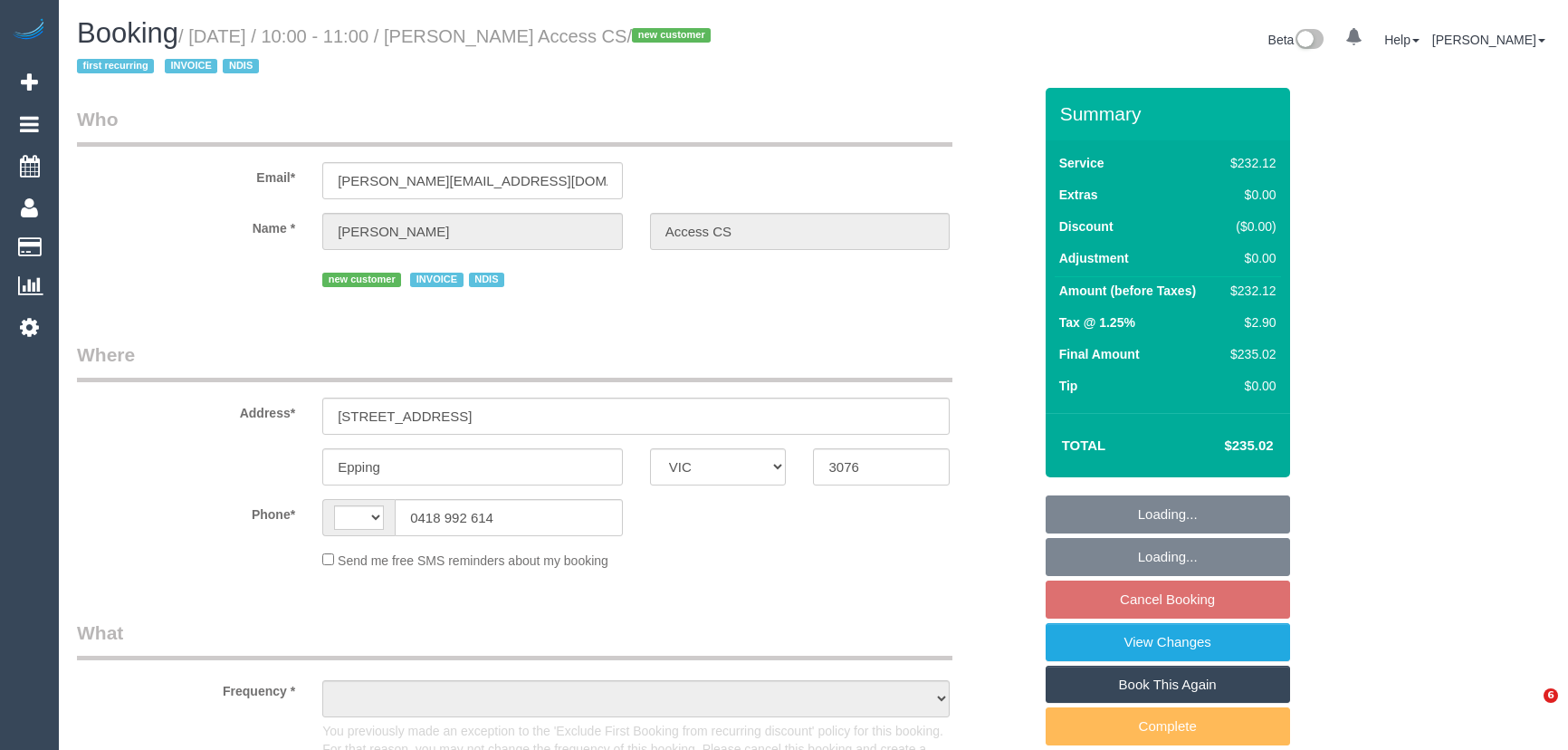
select select "VIC"
select select "object:304"
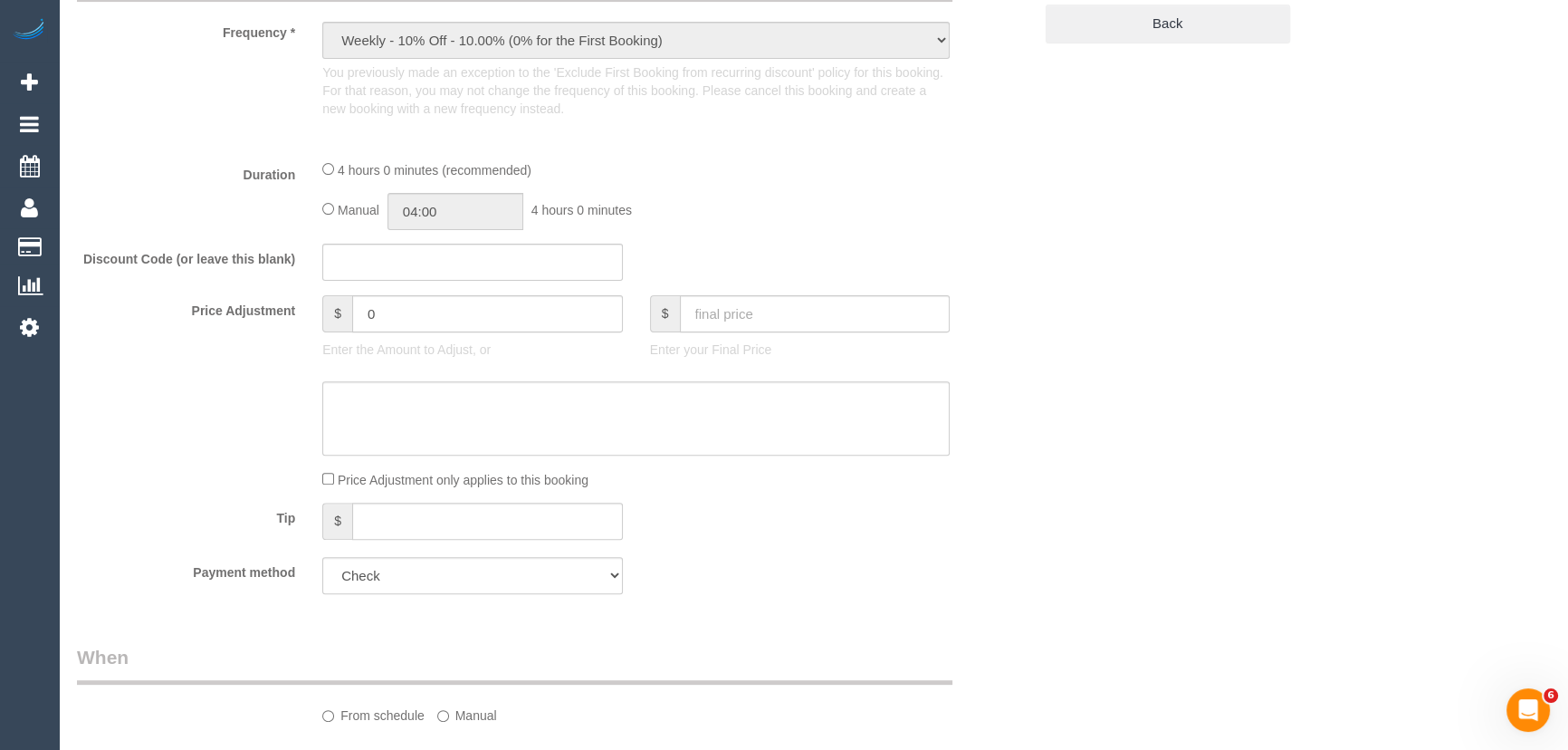
select select "string:AU"
select select "object:558"
select select "number:28"
select select "number:14"
select select "number:19"
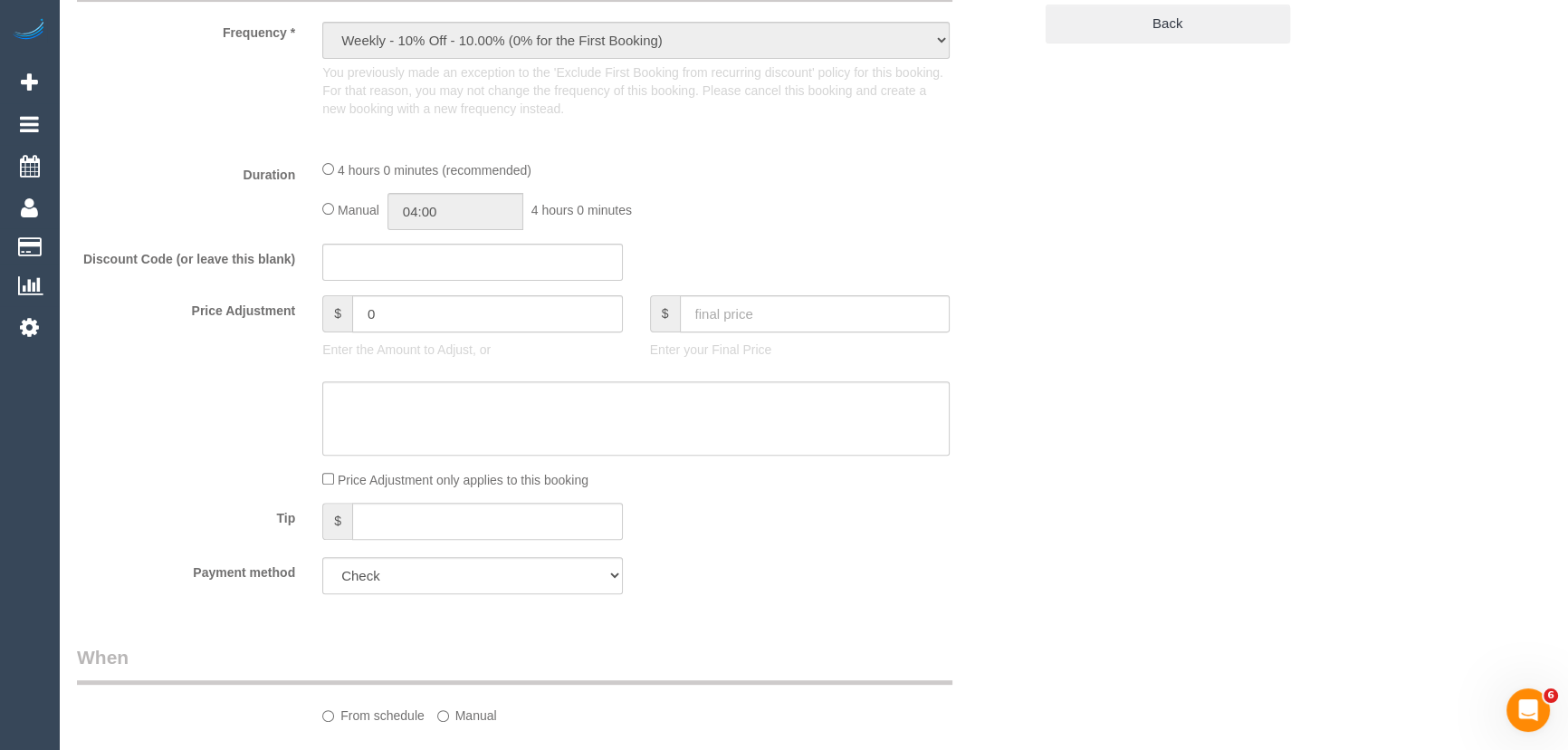
select select "number:25"
select select "number:35"
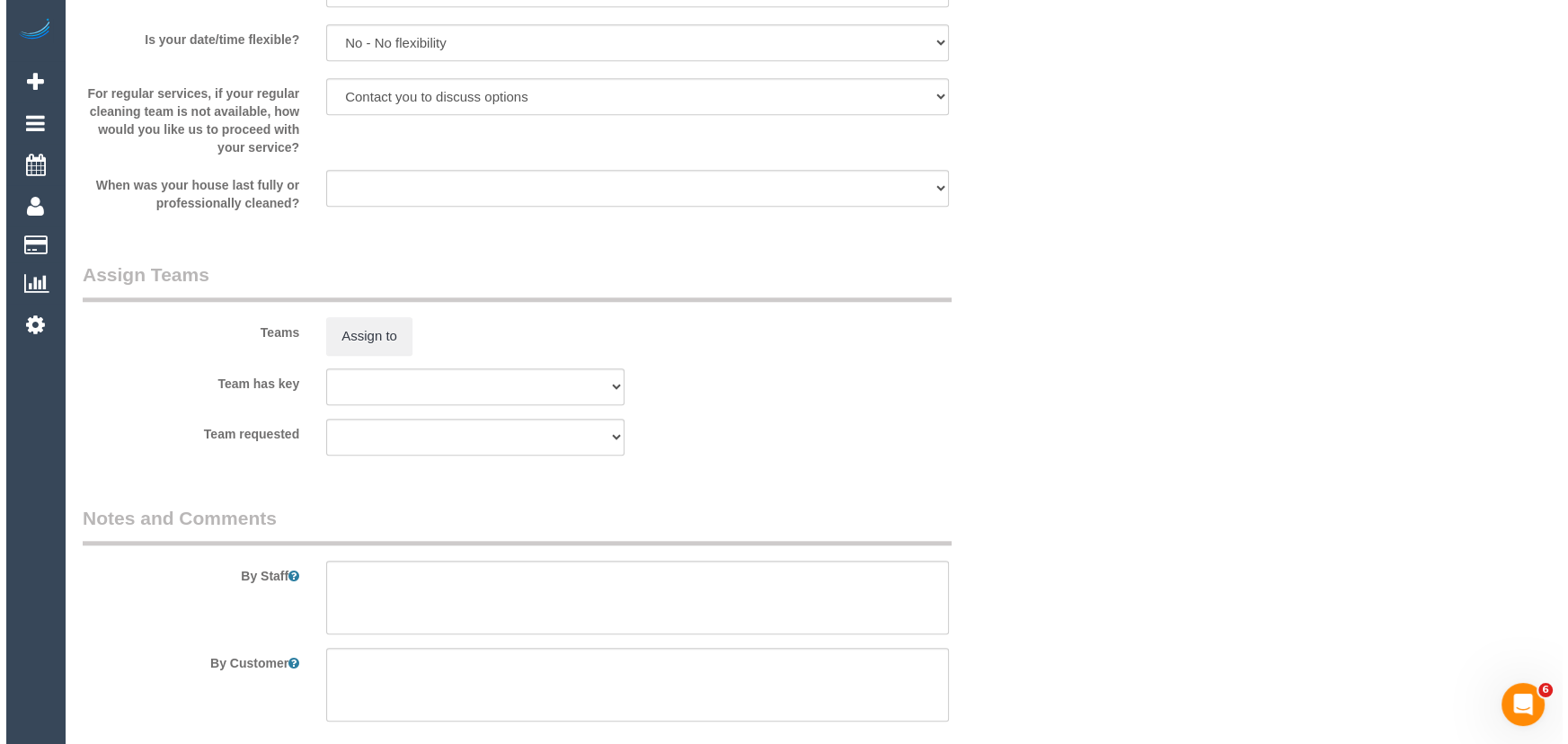
scroll to position [2021, 0]
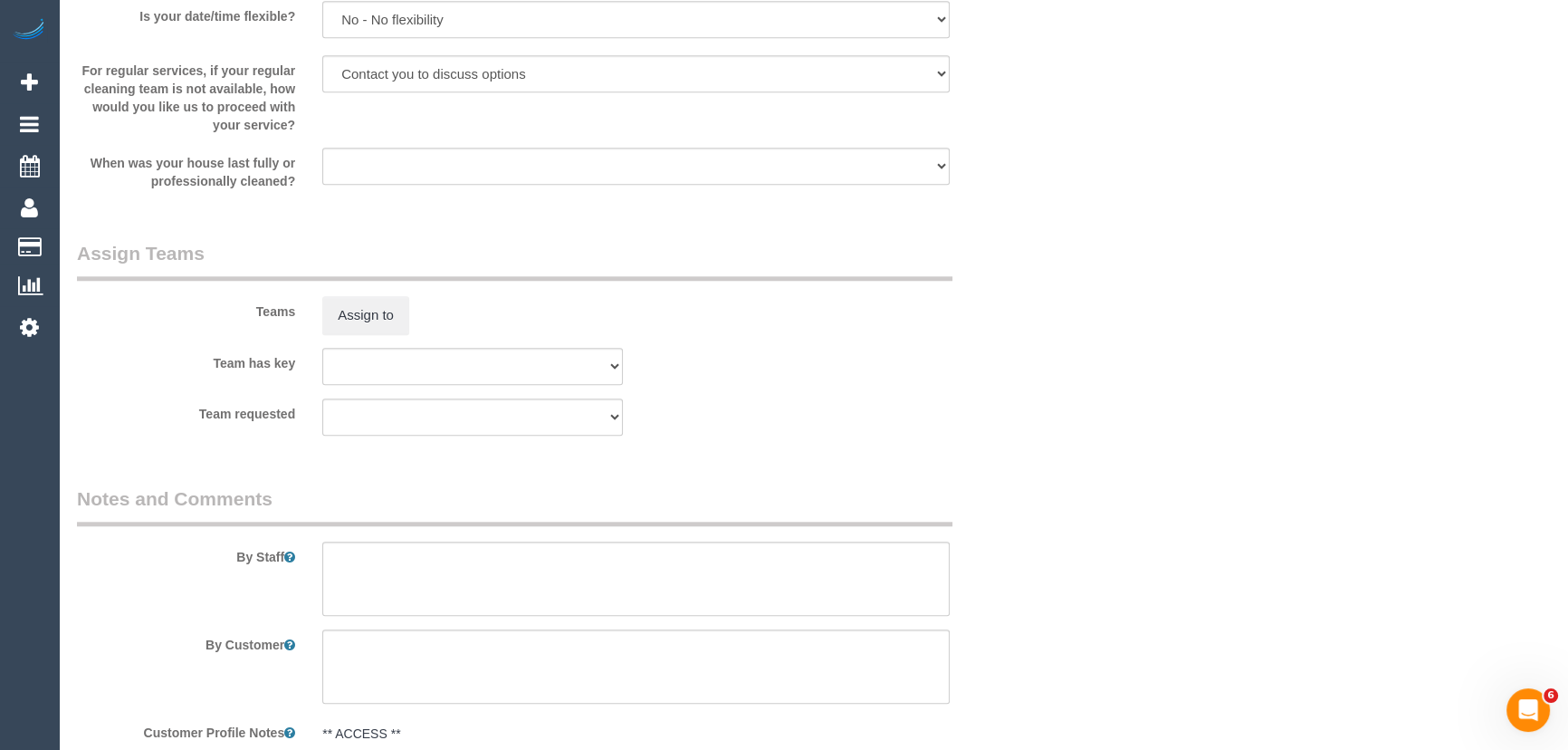
select select "240"
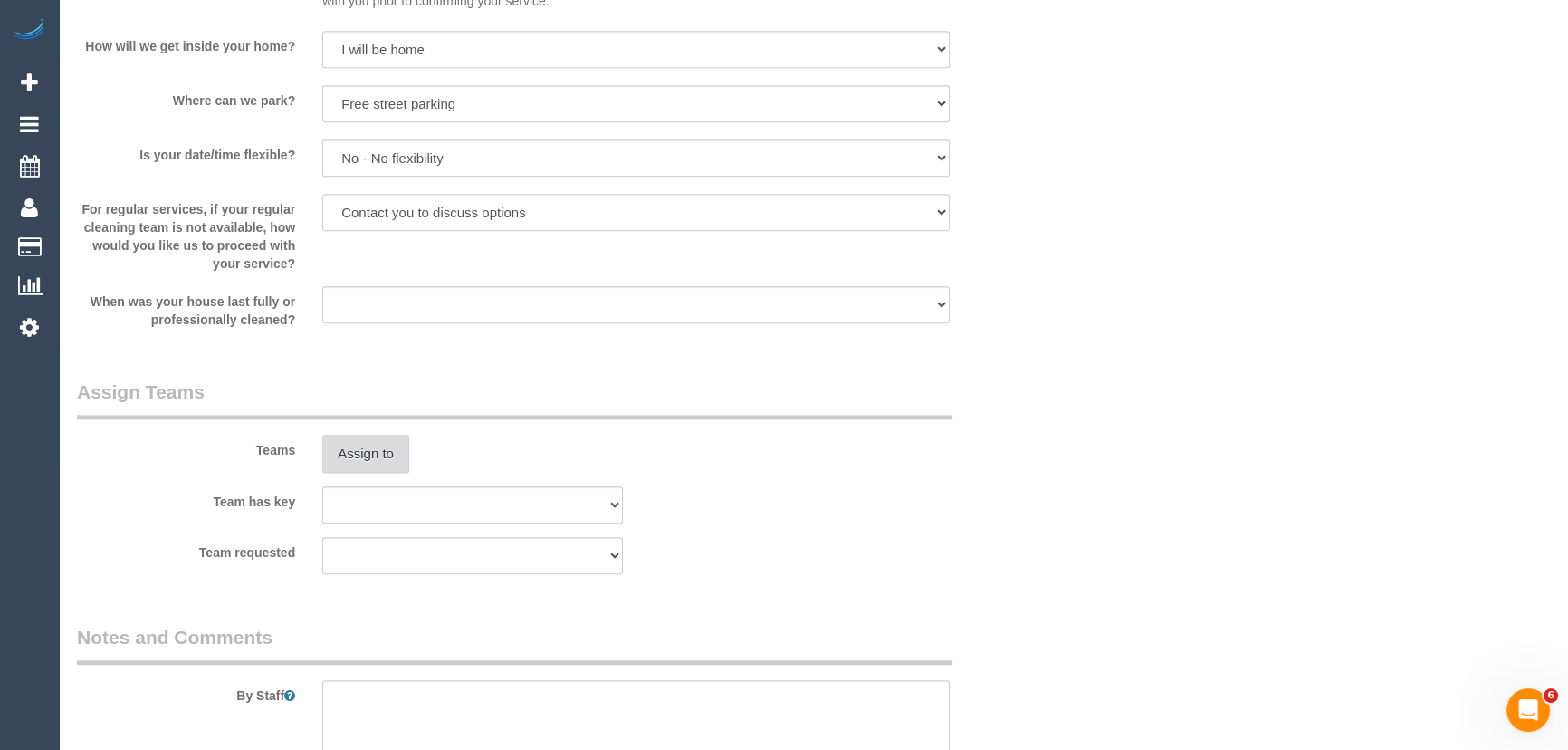
click at [363, 449] on button "Assign to" at bounding box center [366, 453] width 87 height 38
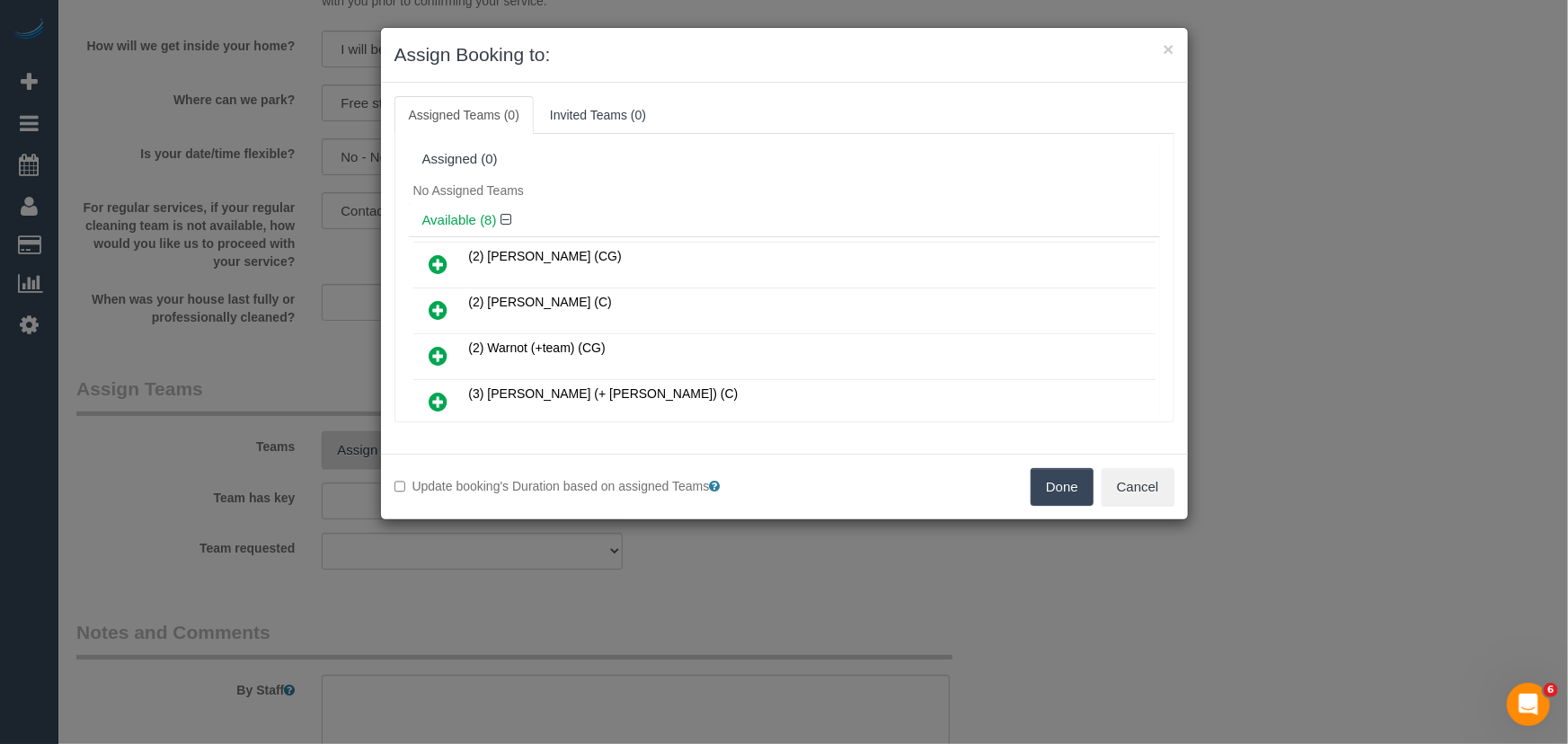
scroll to position [158, 0]
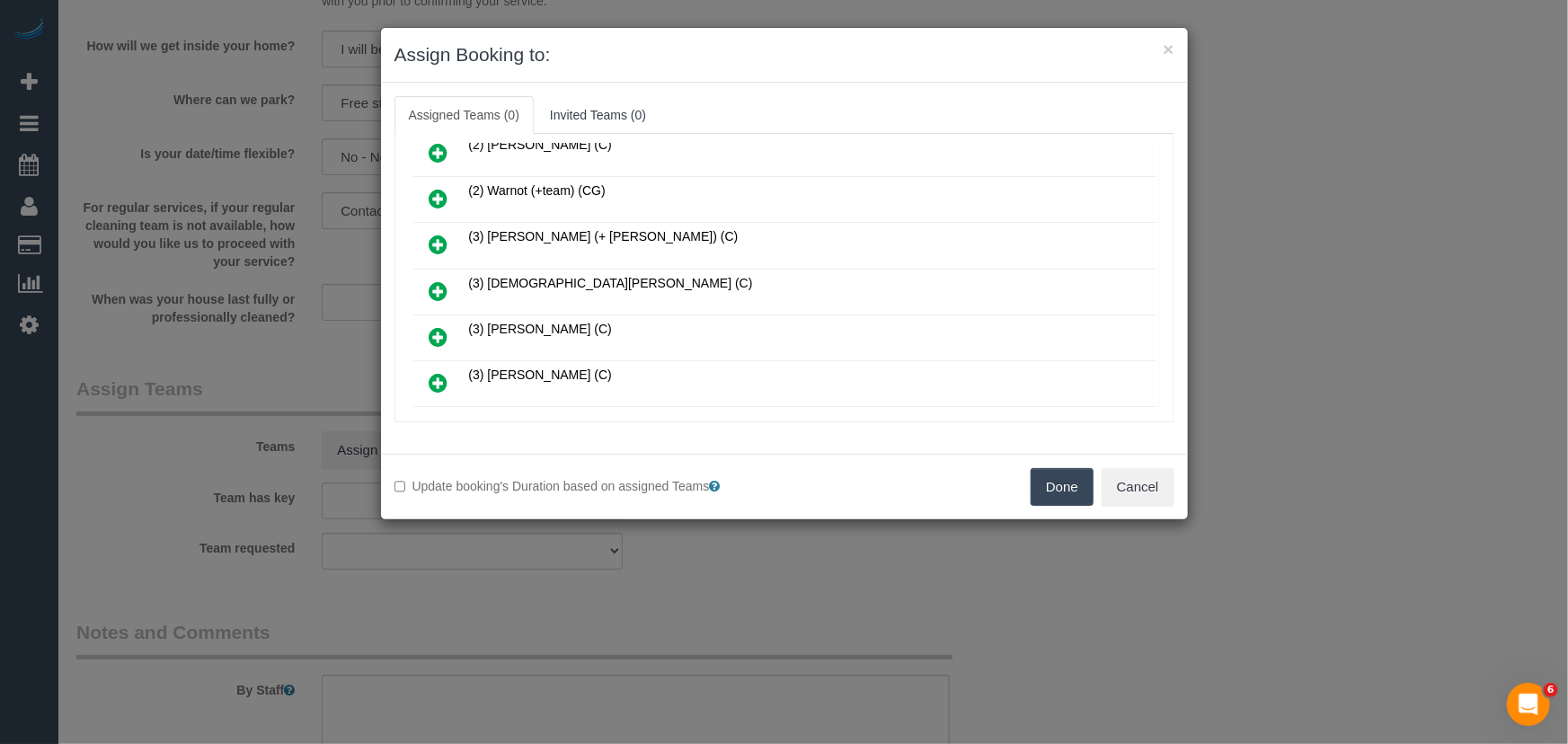
click at [438, 284] on icon at bounding box center [438, 291] width 19 height 22
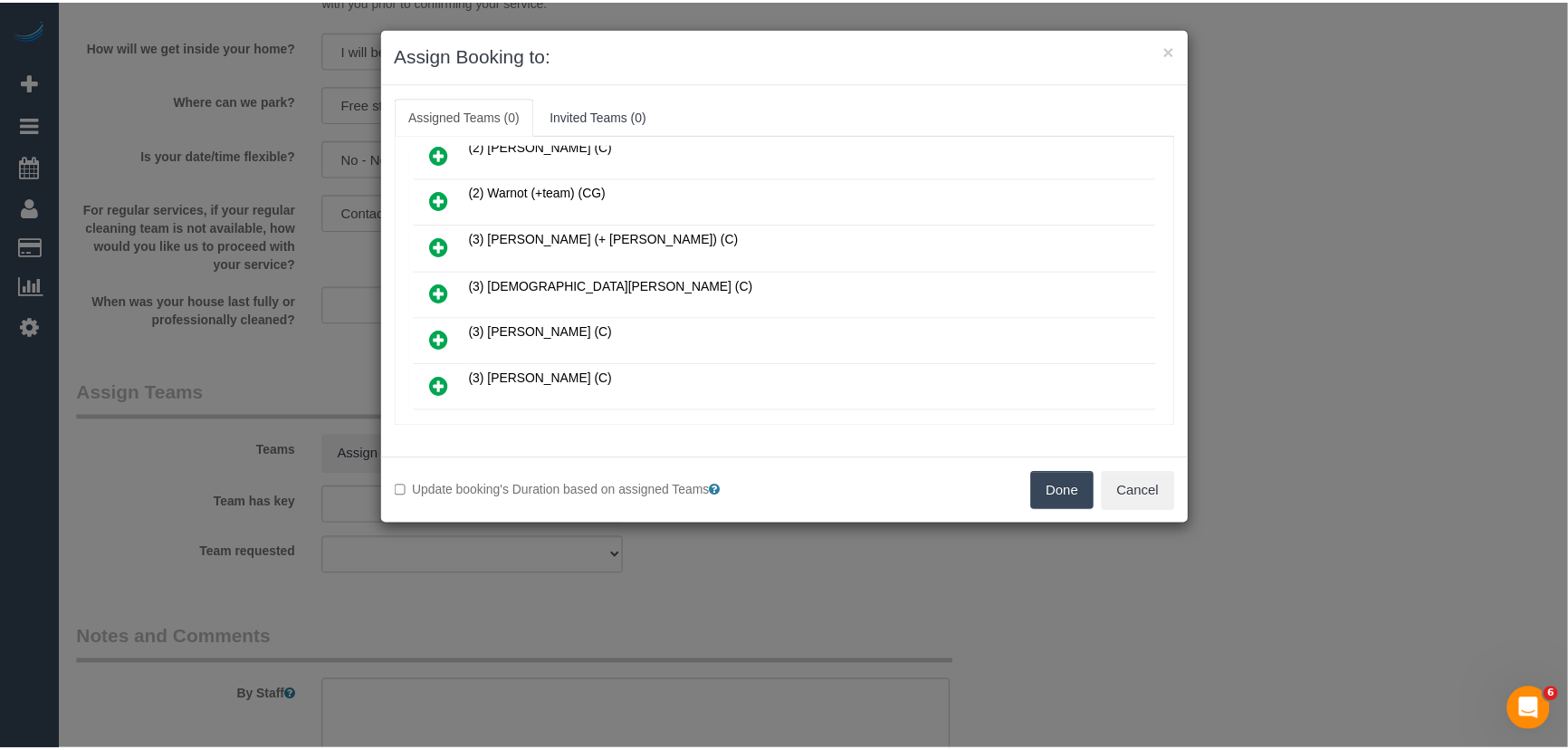
scroll to position [201, 0]
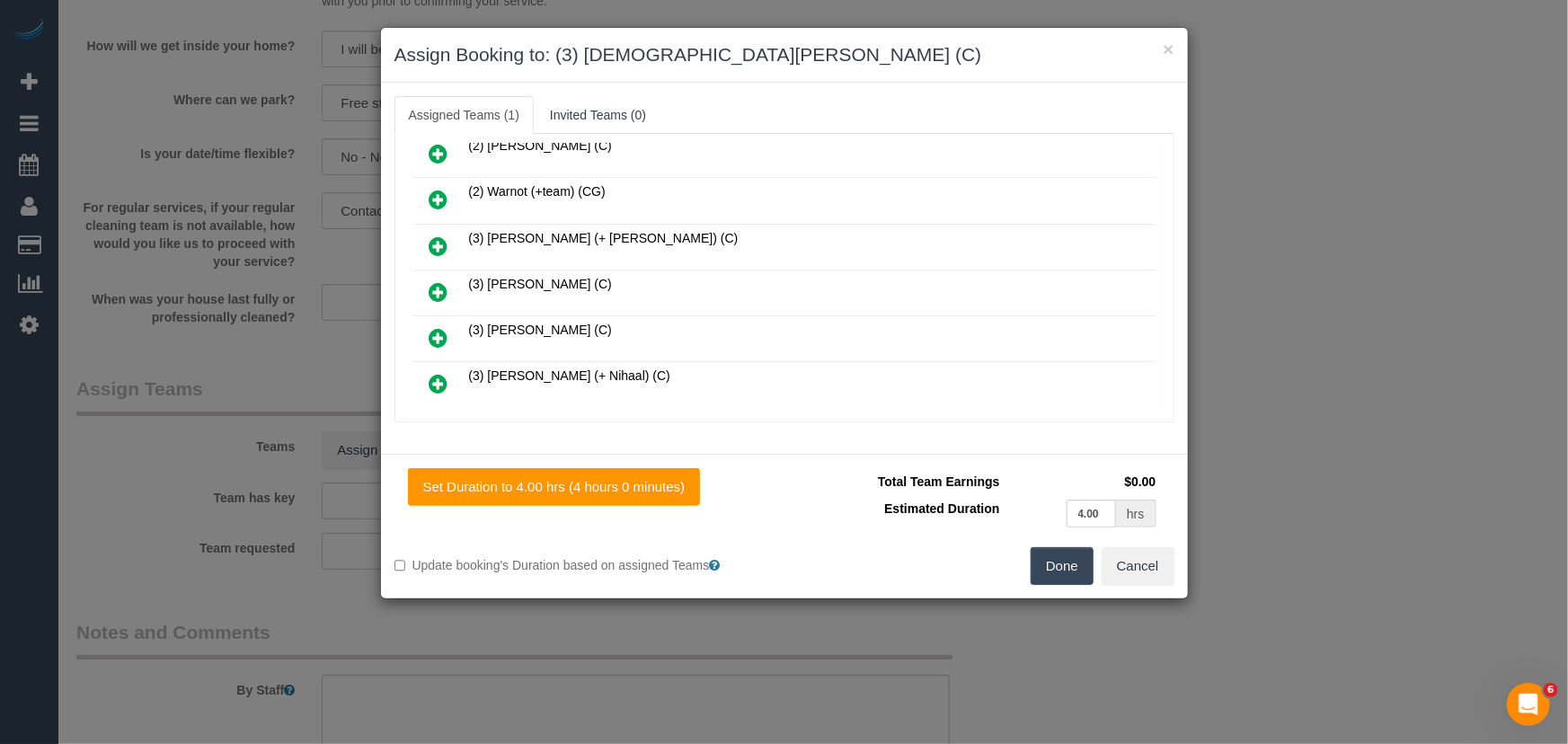
click at [1056, 556] on button "Done" at bounding box center [1062, 566] width 62 height 38
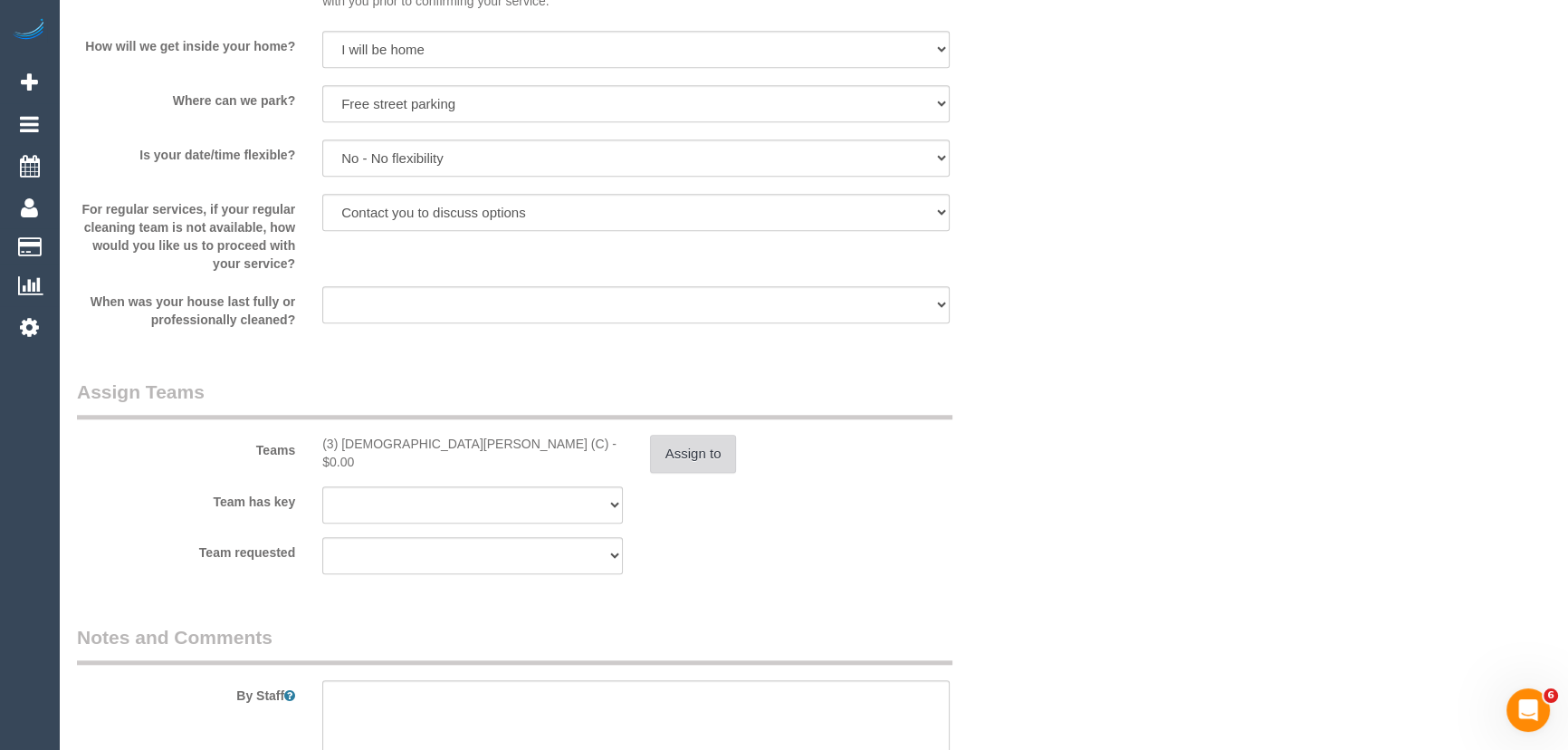
click at [683, 457] on button "Assign to" at bounding box center [693, 453] width 87 height 38
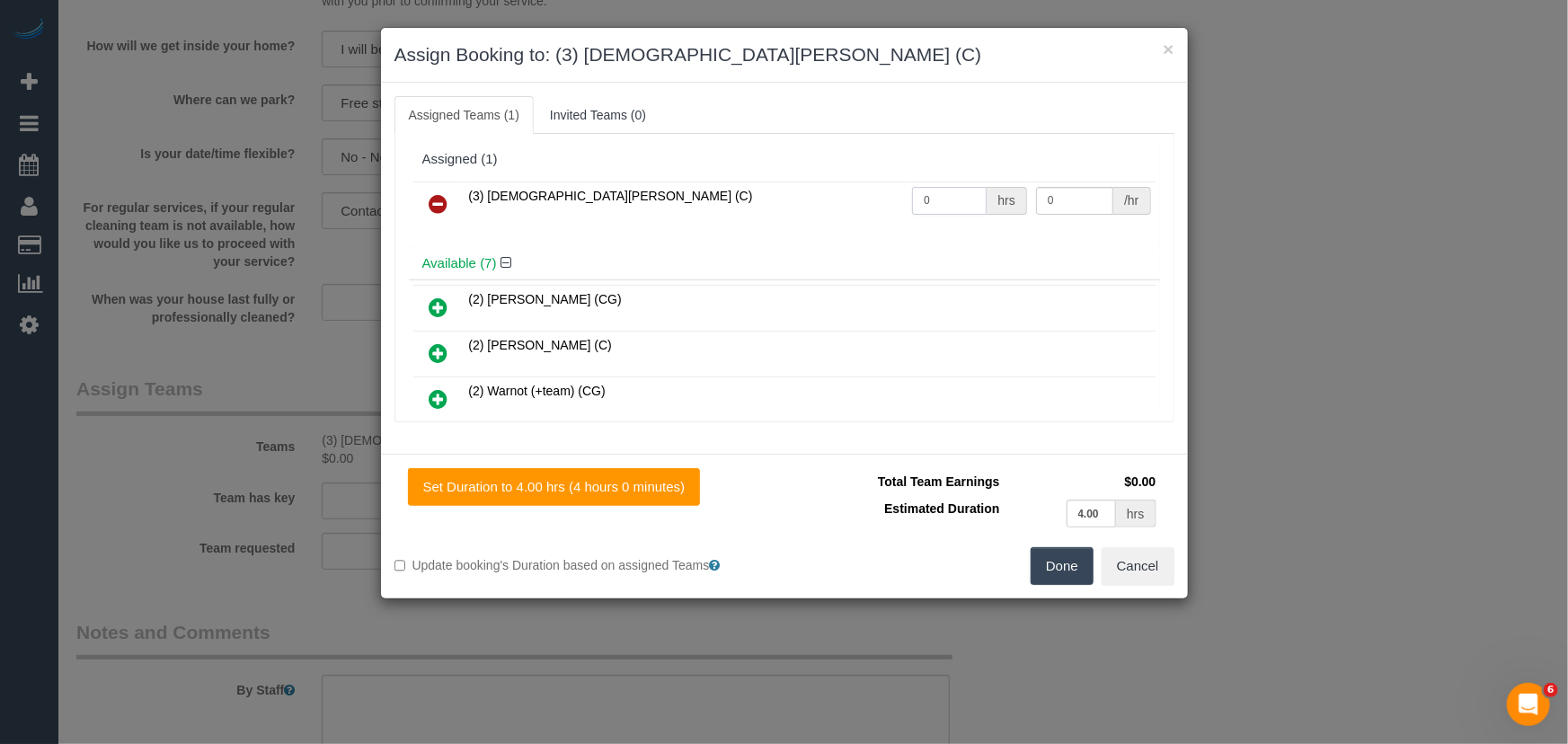
click at [962, 199] on input "0" at bounding box center [949, 201] width 74 height 28
type input "4"
type input "35"
click at [1064, 570] on button "Done" at bounding box center [1062, 566] width 62 height 38
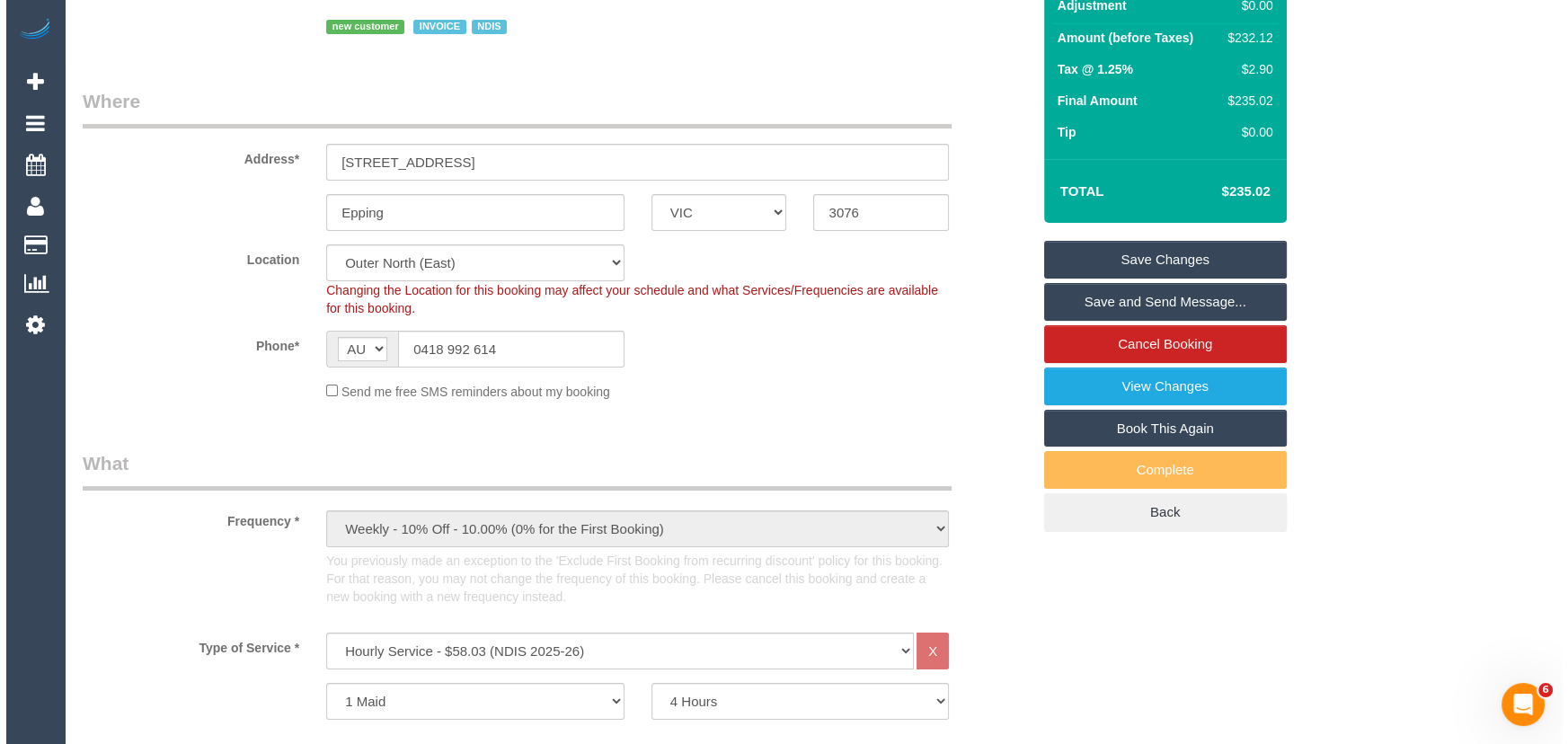
scroll to position [0, 0]
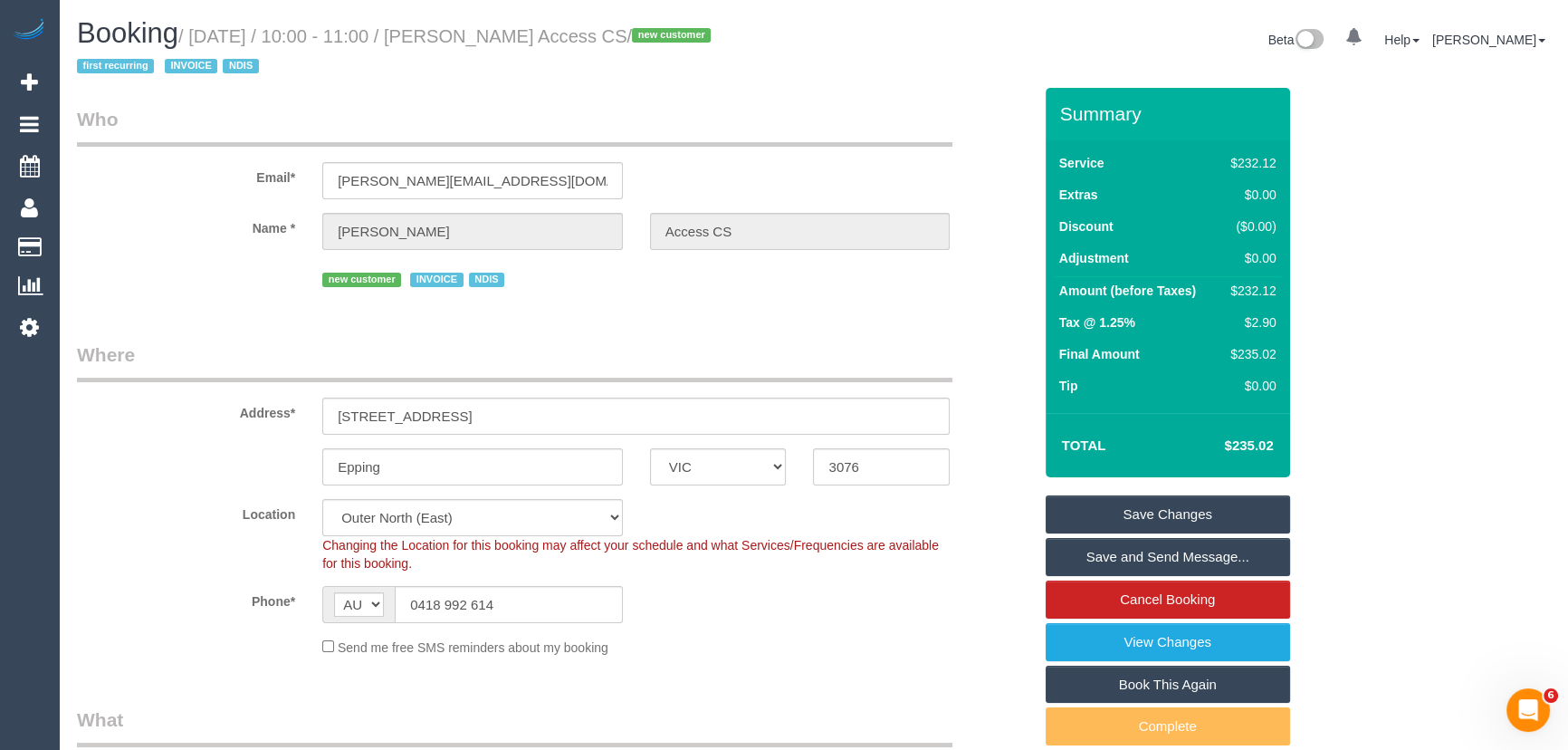
click at [498, 32] on small "/ [DATE] / 10:00 - 11:00 / [PERSON_NAME] Access CS / new customer first recurri…" at bounding box center [396, 51] width 639 height 51
copy small "[PERSON_NAME] Access CS"
click at [1186, 553] on link "Save and Send Message..." at bounding box center [1168, 557] width 245 height 38
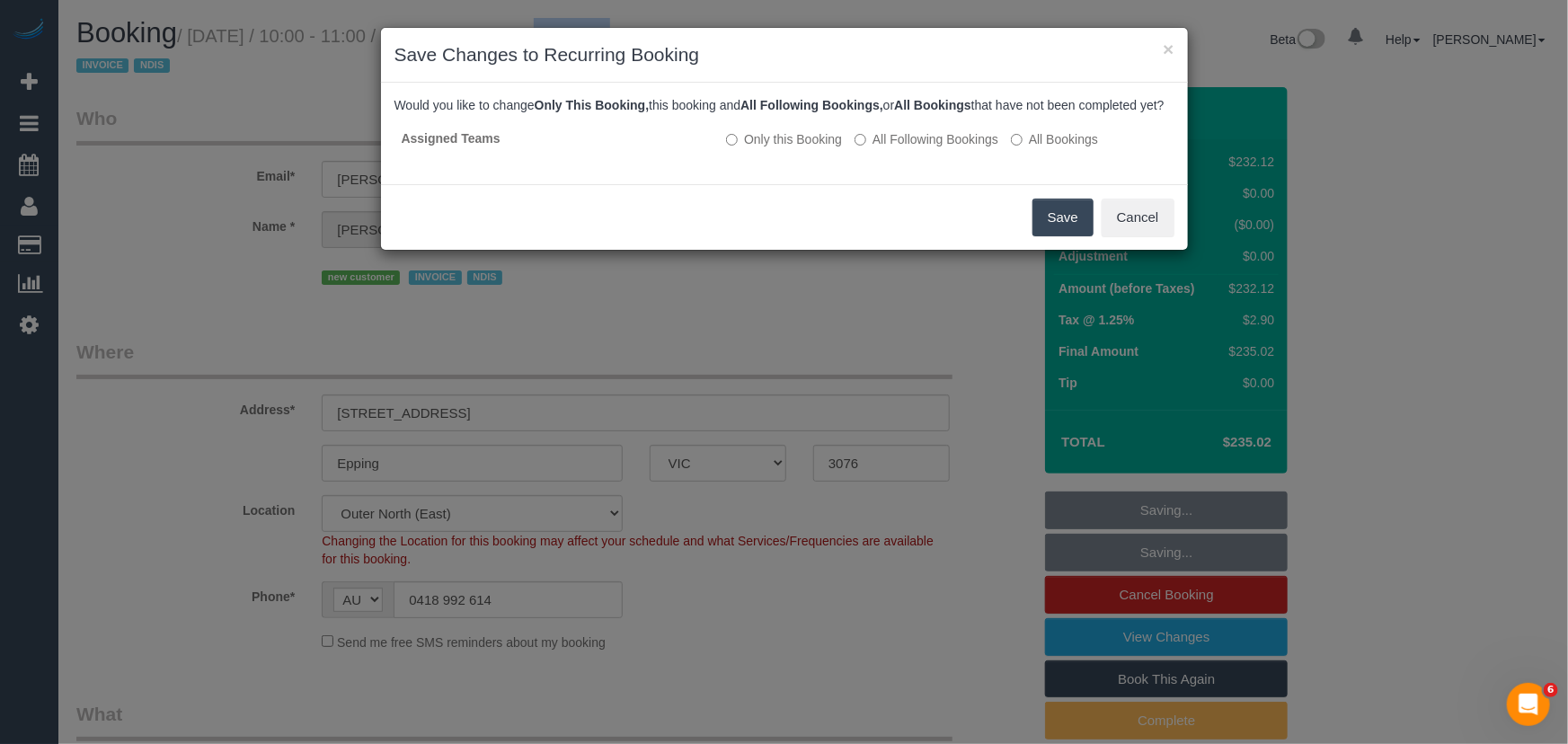
click at [1055, 236] on button "Save" at bounding box center [1064, 217] width 61 height 38
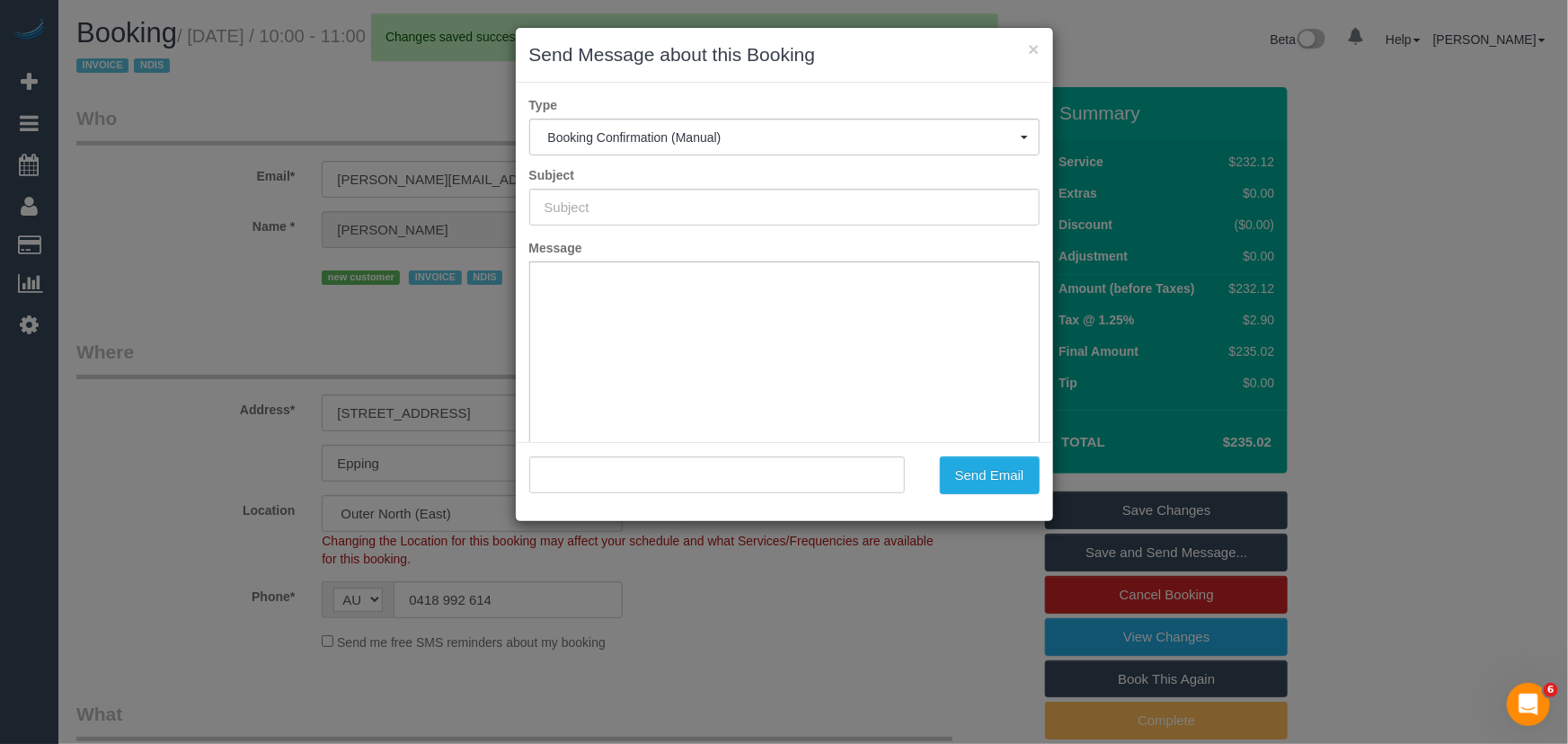
type input "Booking Confirmed"
type input ""[PERSON_NAME] Access CS" <[PERSON_NAME][EMAIL_ADDRESS][DOMAIN_NAME]>"
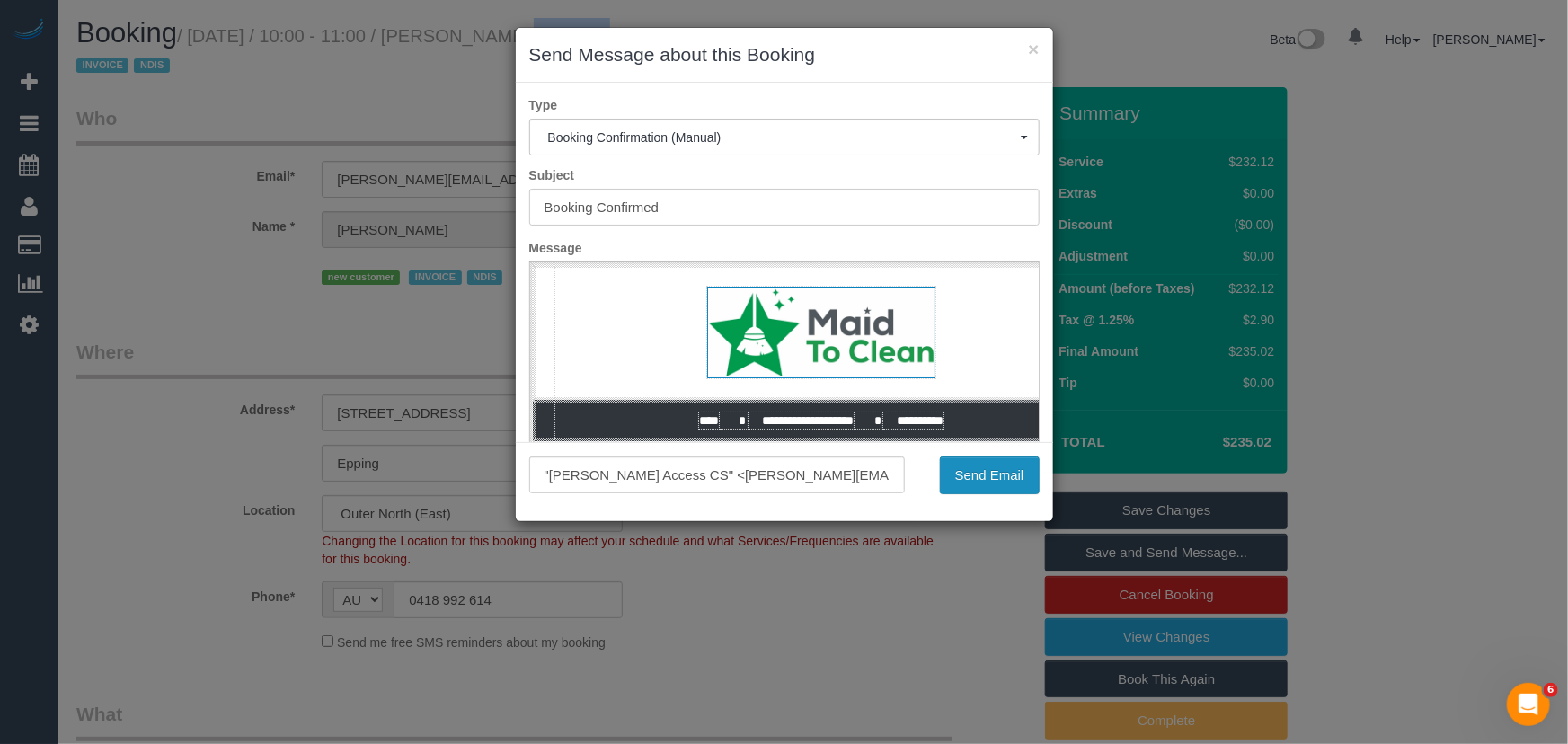
click at [979, 470] on button "Send Email" at bounding box center [989, 476] width 100 height 38
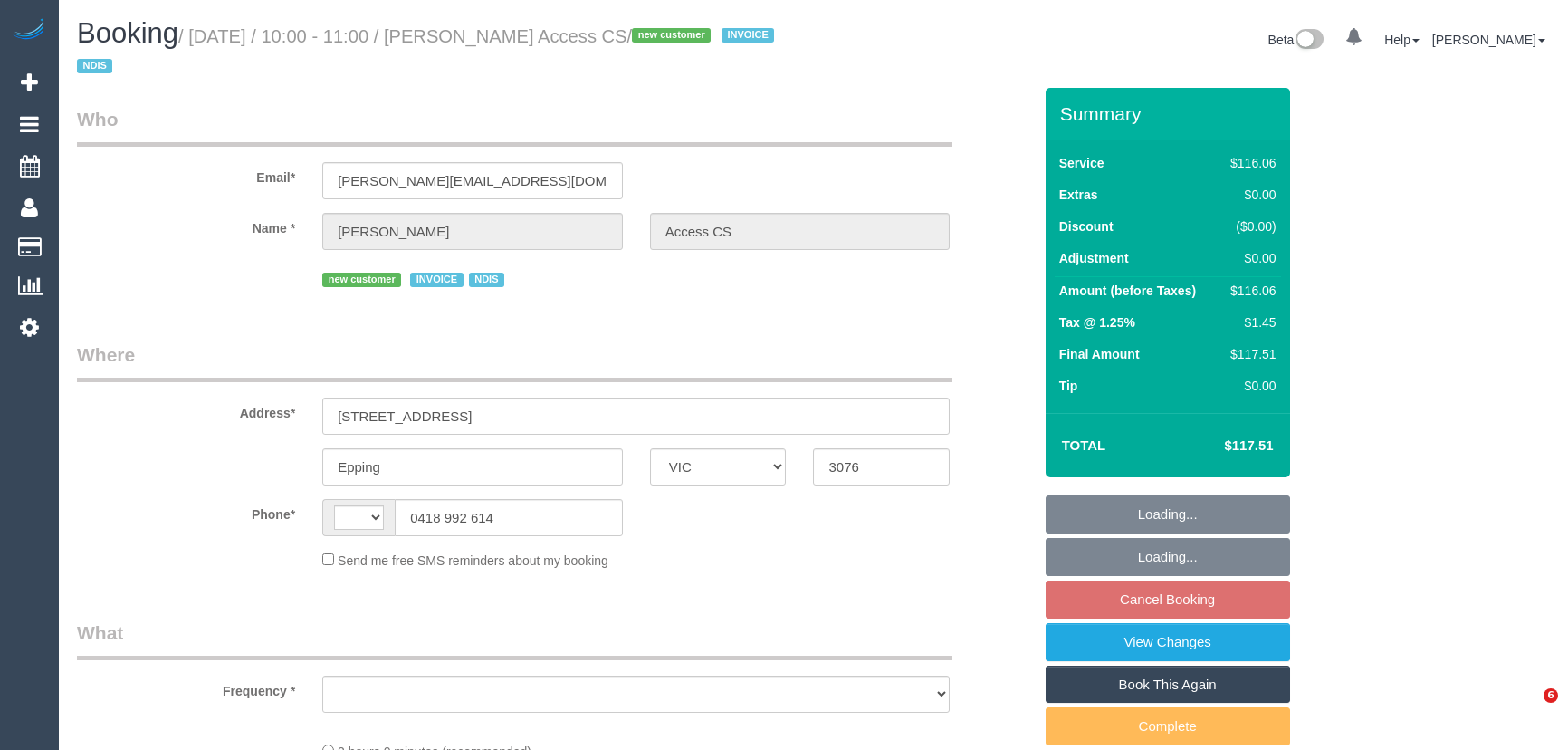
select select "VIC"
select select "string:AU"
select select "object:1042"
select select "number:28"
select select "number:14"
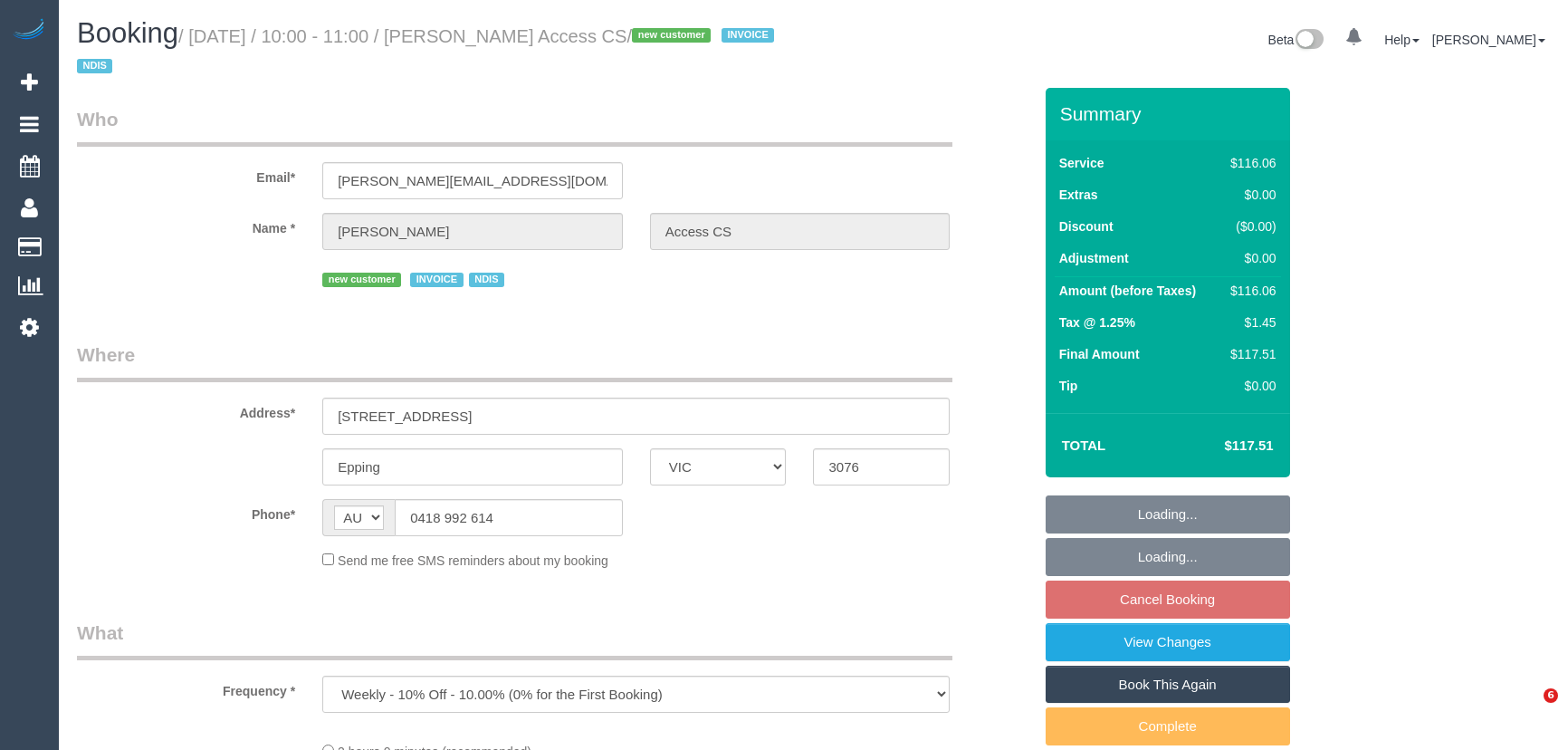
select select "number:19"
select select "number:25"
select select "number:35"
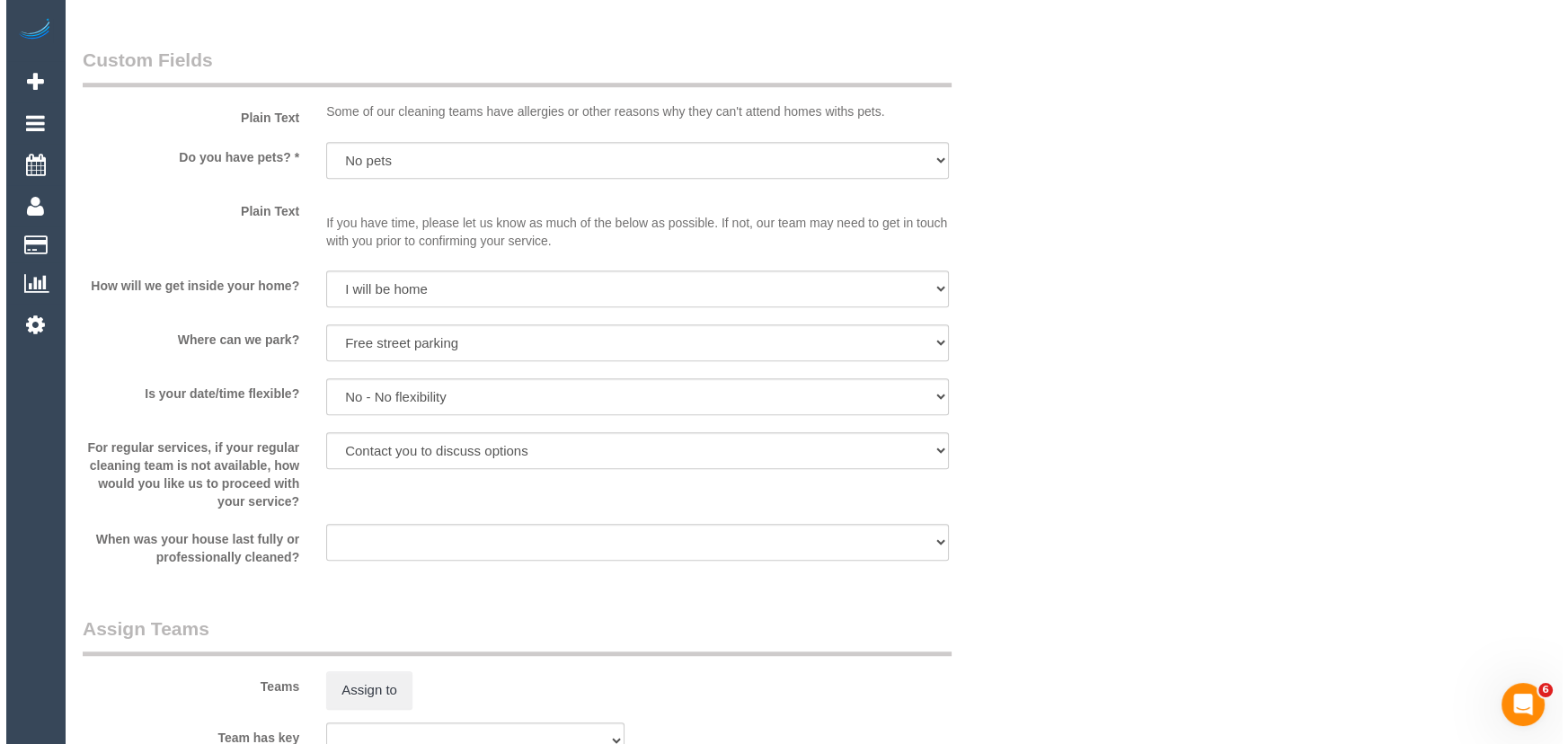
scroll to position [1796, 0]
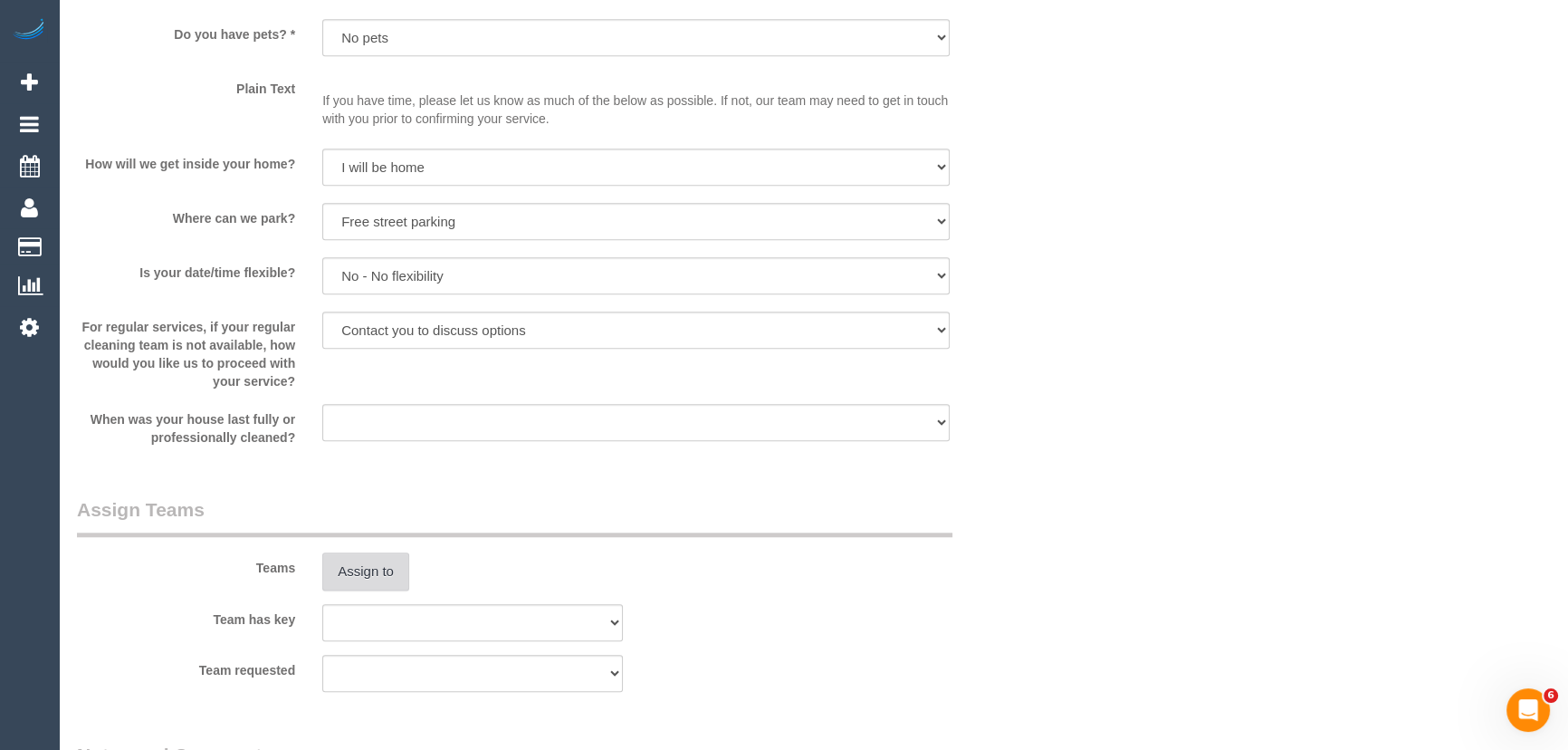
click at [367, 572] on button "Assign to" at bounding box center [366, 571] width 87 height 38
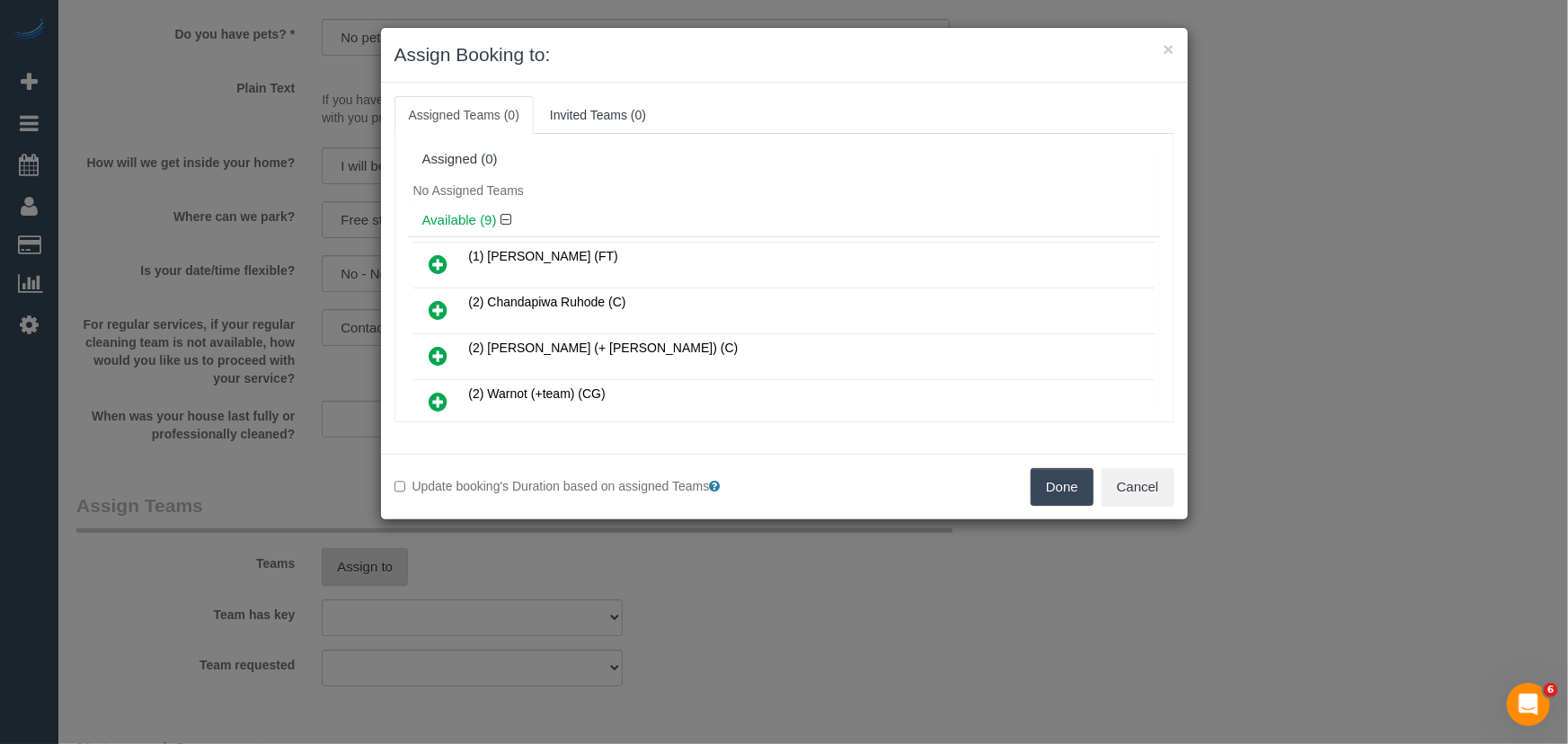
scroll to position [158, 0]
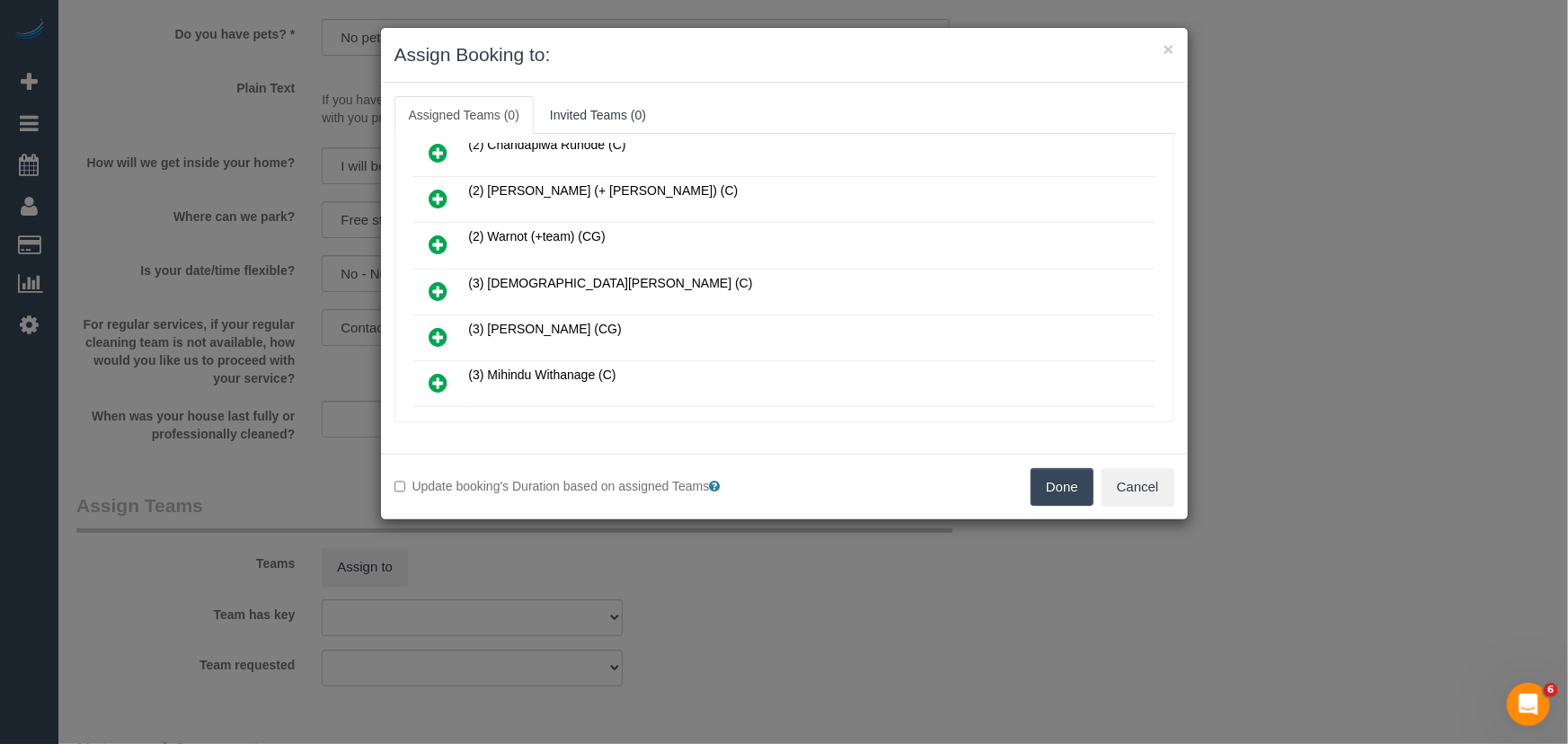
drag, startPoint x: 432, startPoint y: 283, endPoint x: 459, endPoint y: 299, distance: 31.4
click at [432, 283] on icon at bounding box center [438, 291] width 19 height 22
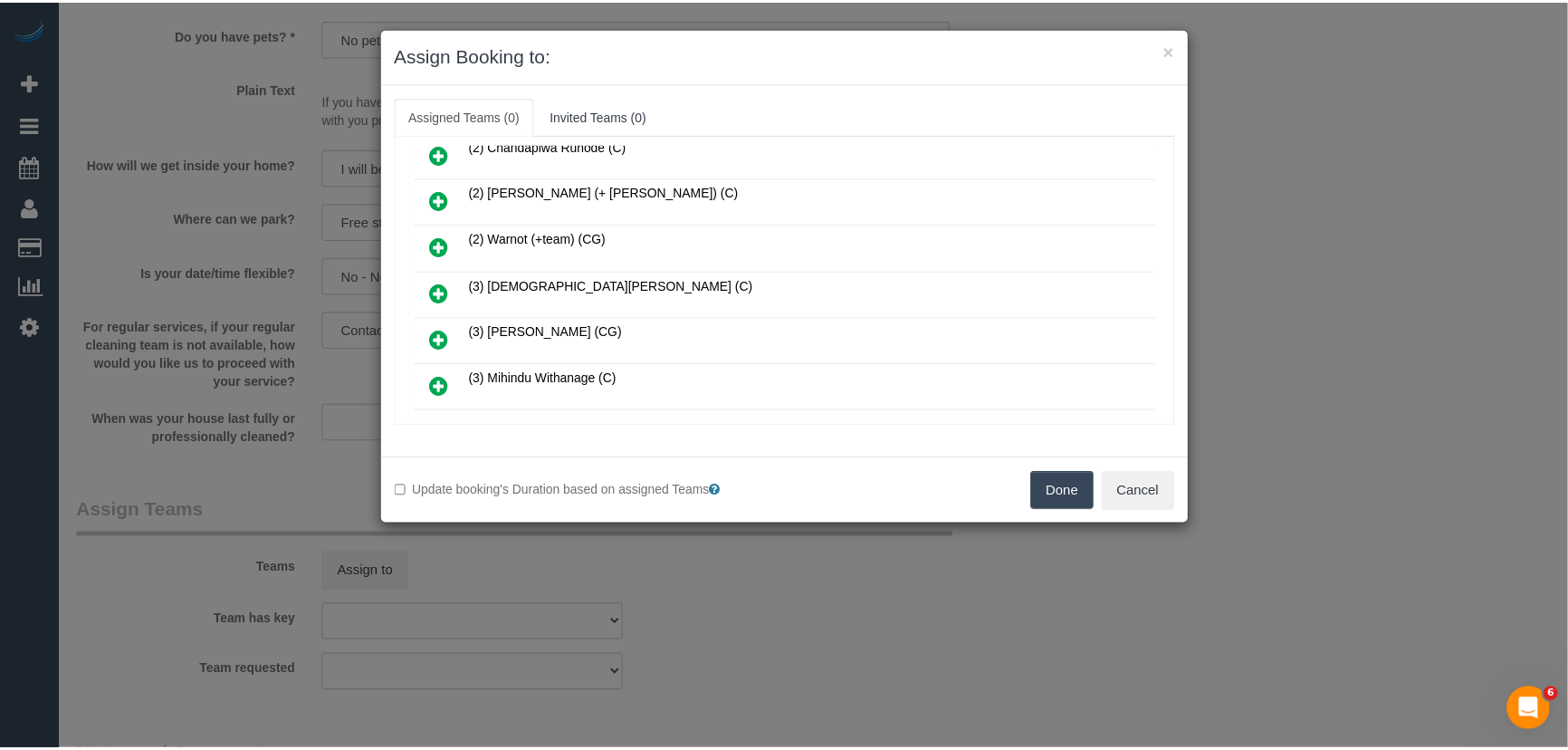
scroll to position [201, 0]
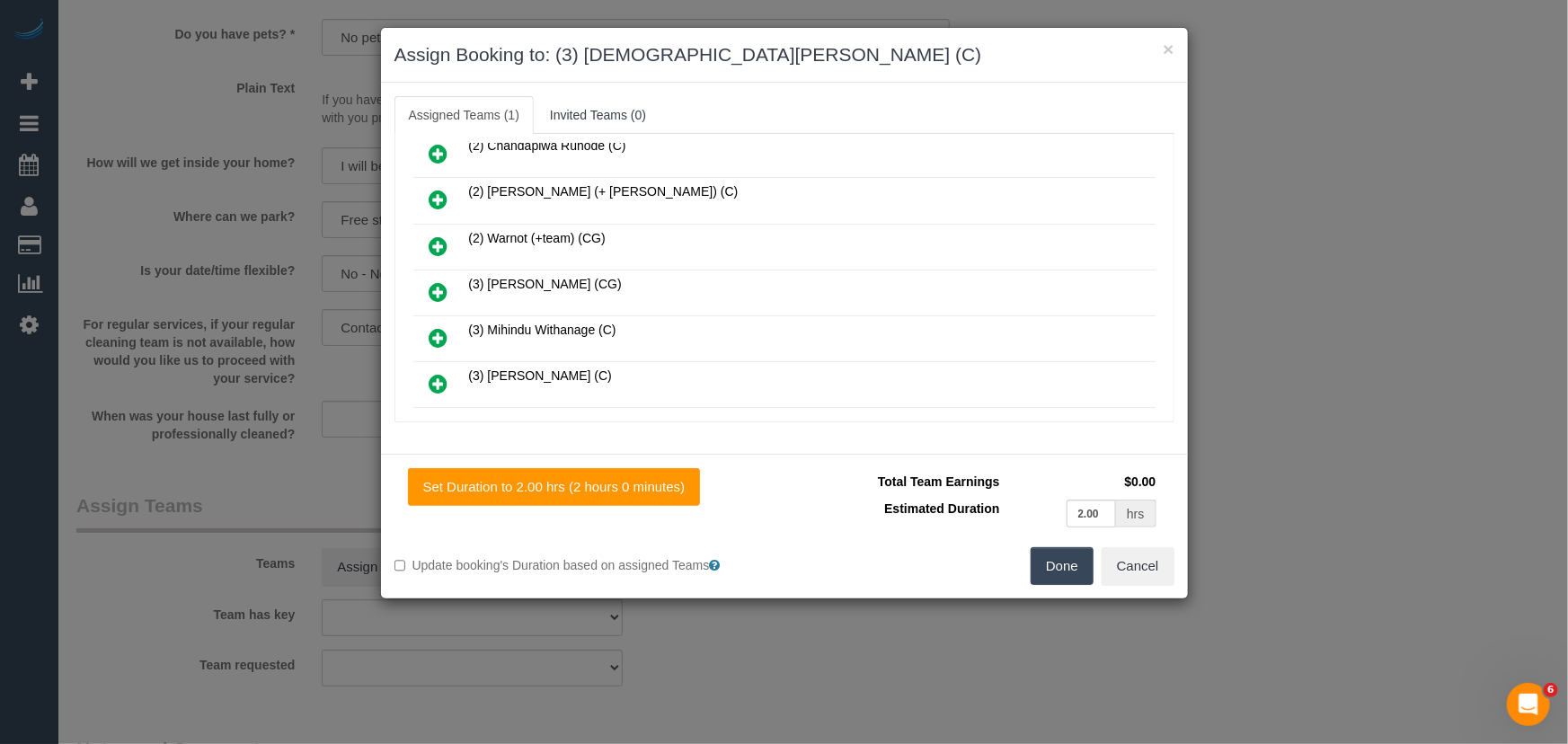
click at [1061, 571] on button "Done" at bounding box center [1062, 566] width 62 height 38
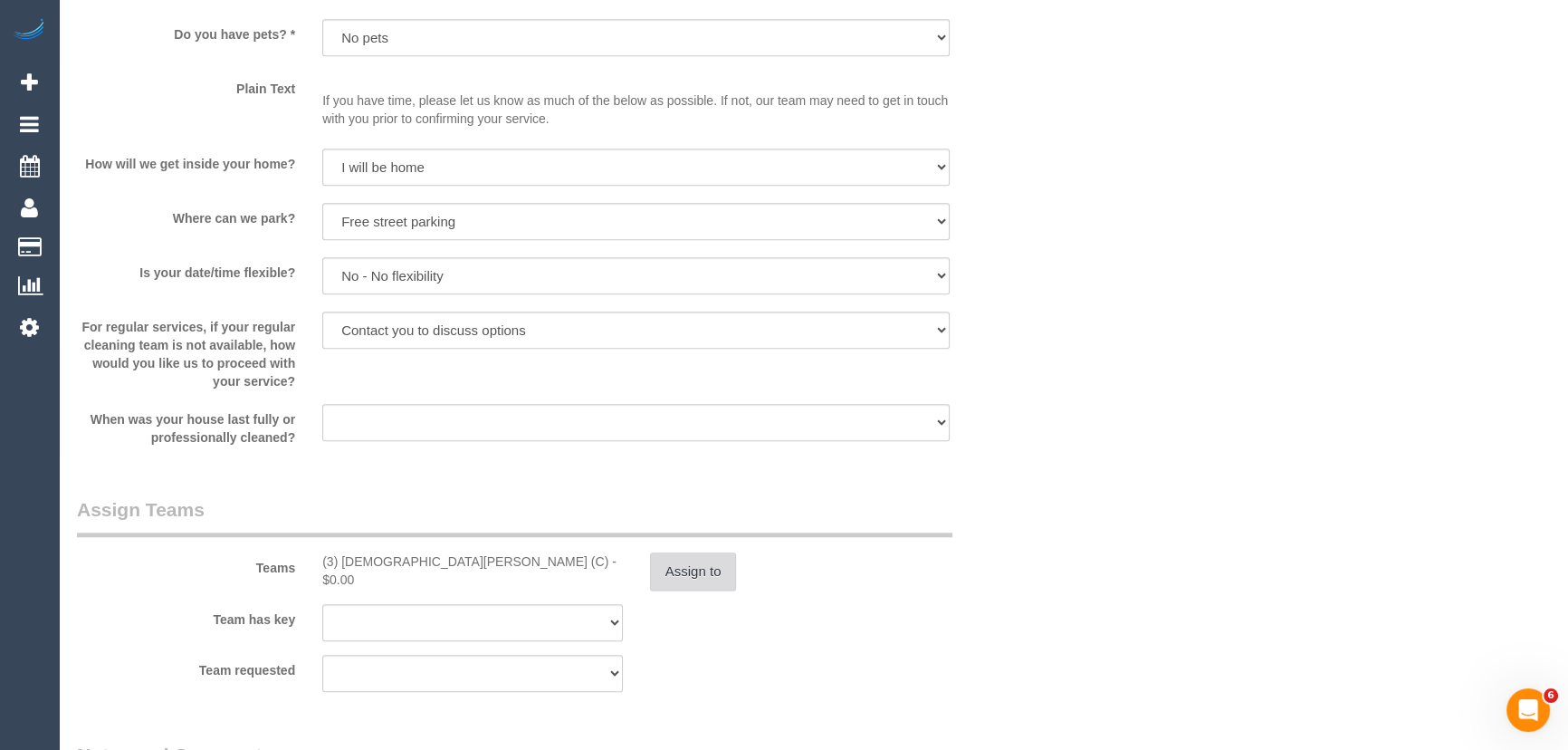
click at [692, 569] on button "Assign to" at bounding box center [693, 571] width 87 height 38
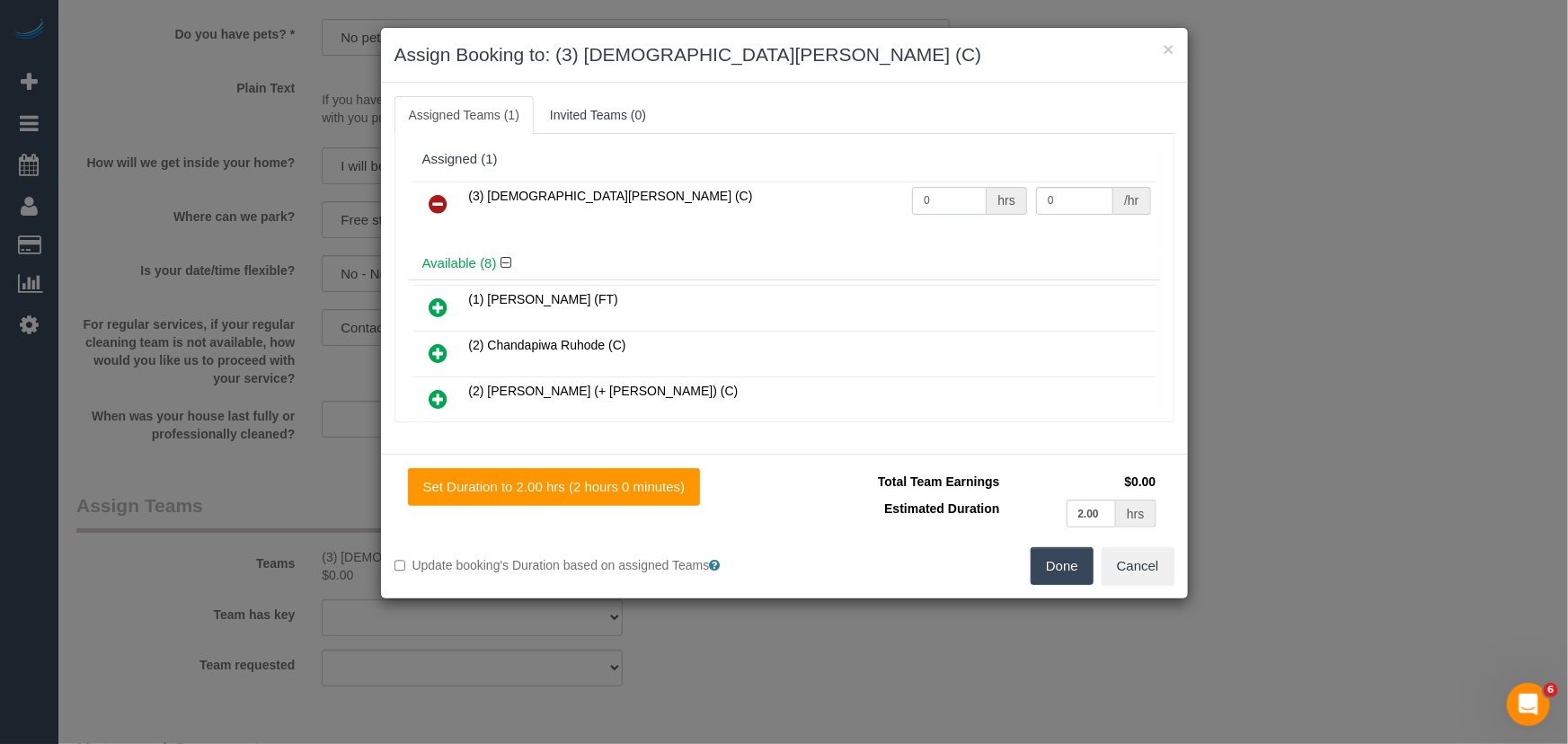
click at [939, 201] on input "0" at bounding box center [949, 201] width 74 height 28
type input "2"
type input "35"
click at [1052, 571] on button "Done" at bounding box center [1062, 566] width 62 height 38
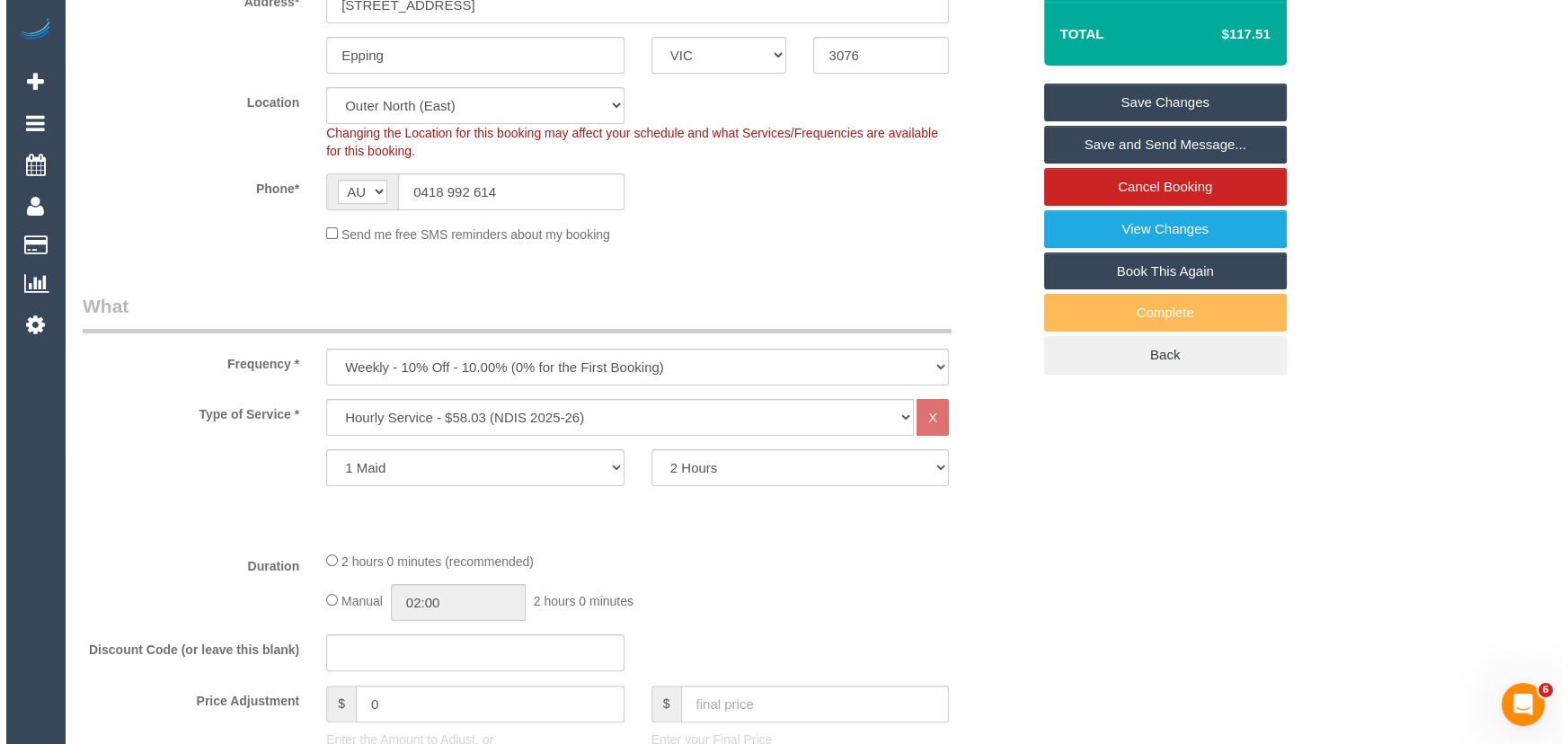
scroll to position [0, 0]
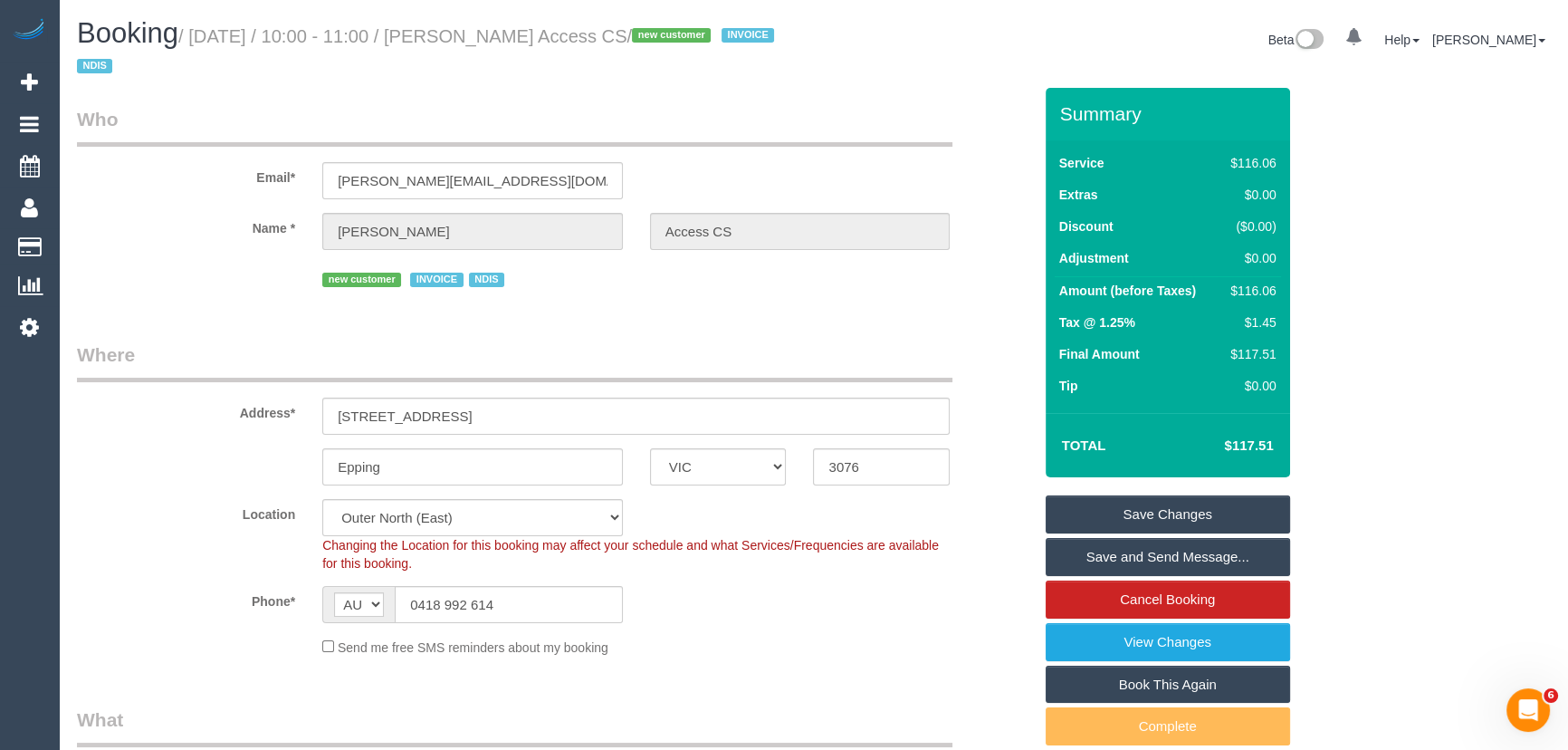
click at [1146, 550] on link "Save and Send Message..." at bounding box center [1168, 557] width 245 height 38
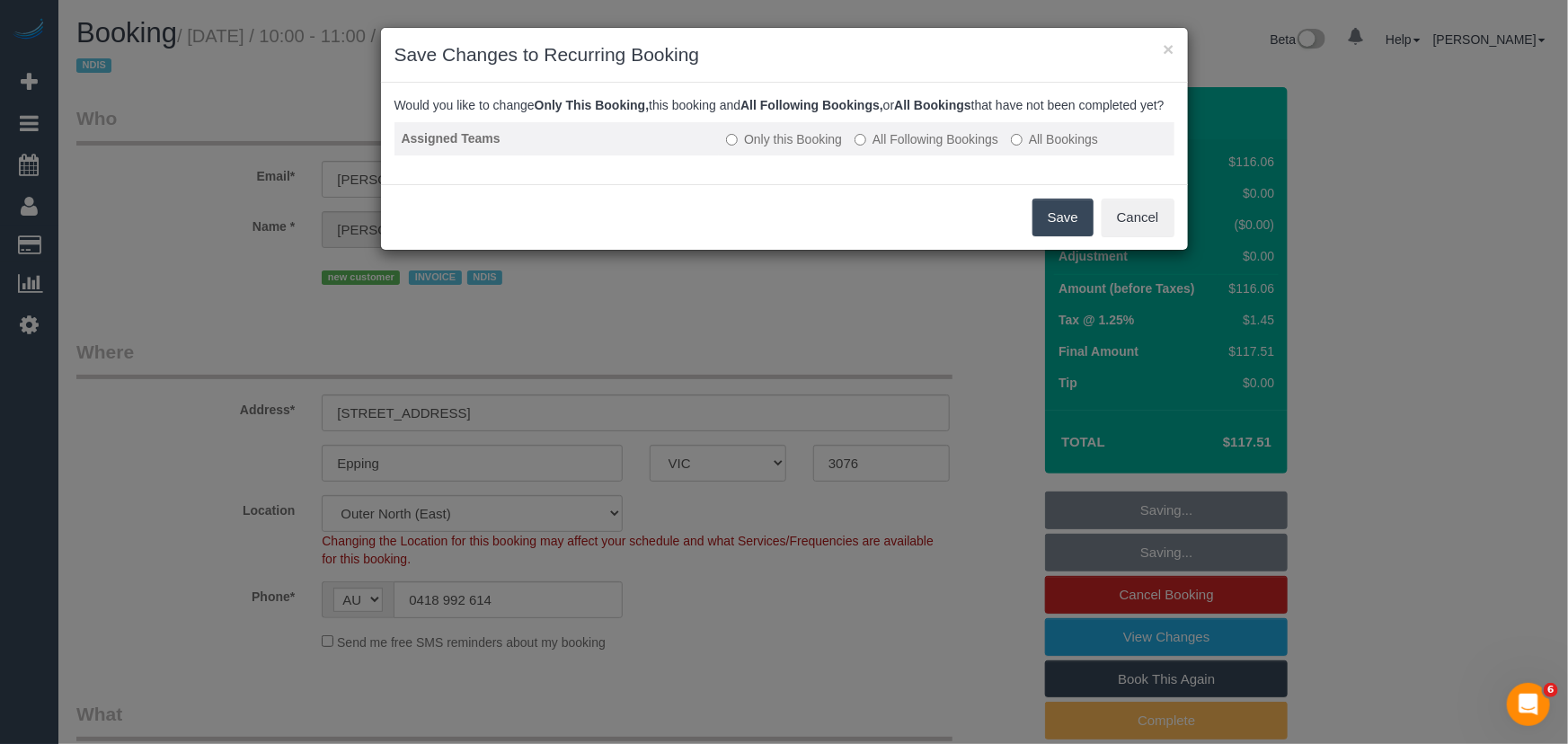
click at [895, 149] on label "All Following Bookings" at bounding box center [926, 139] width 144 height 18
click at [1064, 236] on button "Save" at bounding box center [1064, 217] width 61 height 38
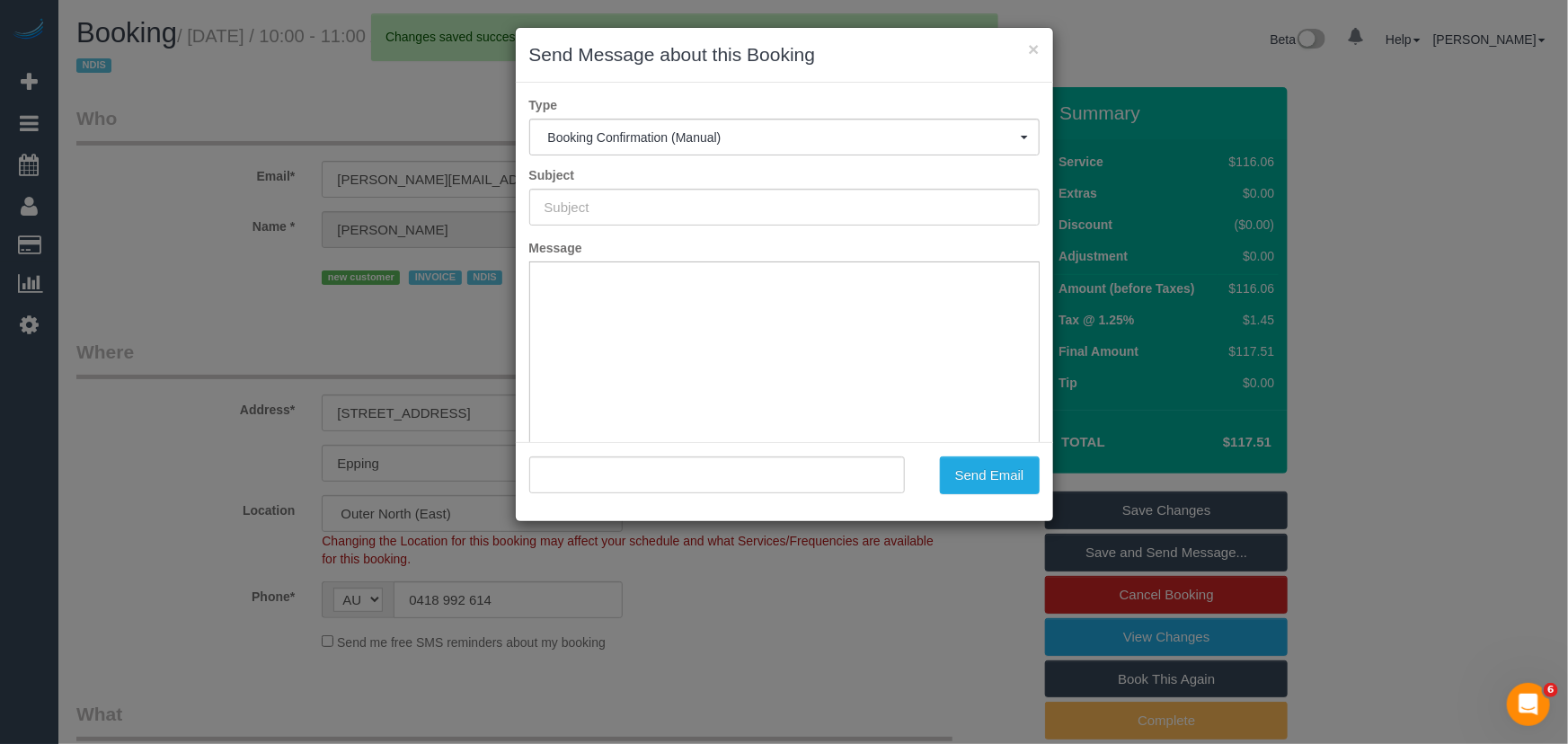
type input "Booking Confirmed"
type input ""Michael Van Gestel Access CS" <michael.accesscs@fake.com>"
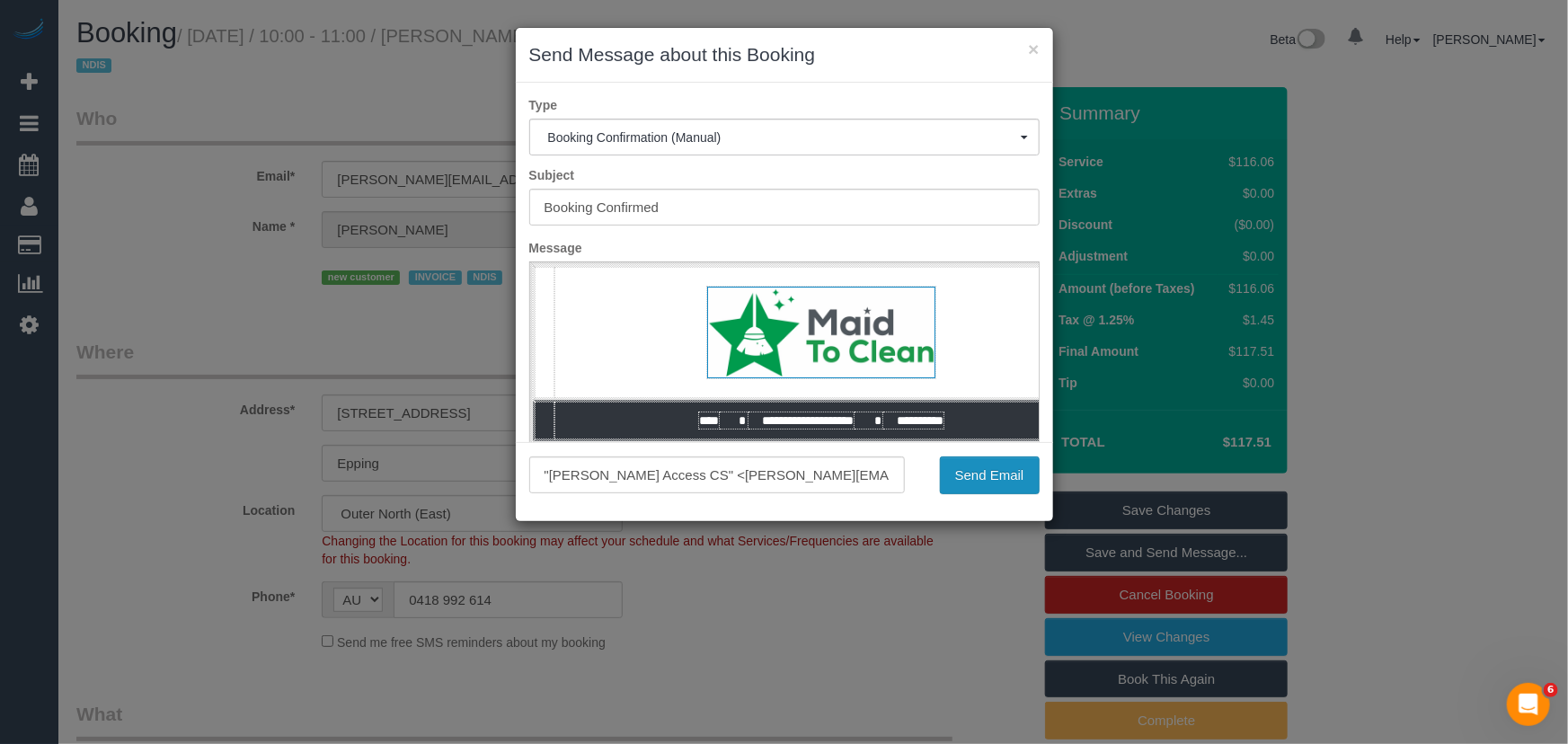
click at [967, 483] on button "Send Email" at bounding box center [989, 476] width 100 height 38
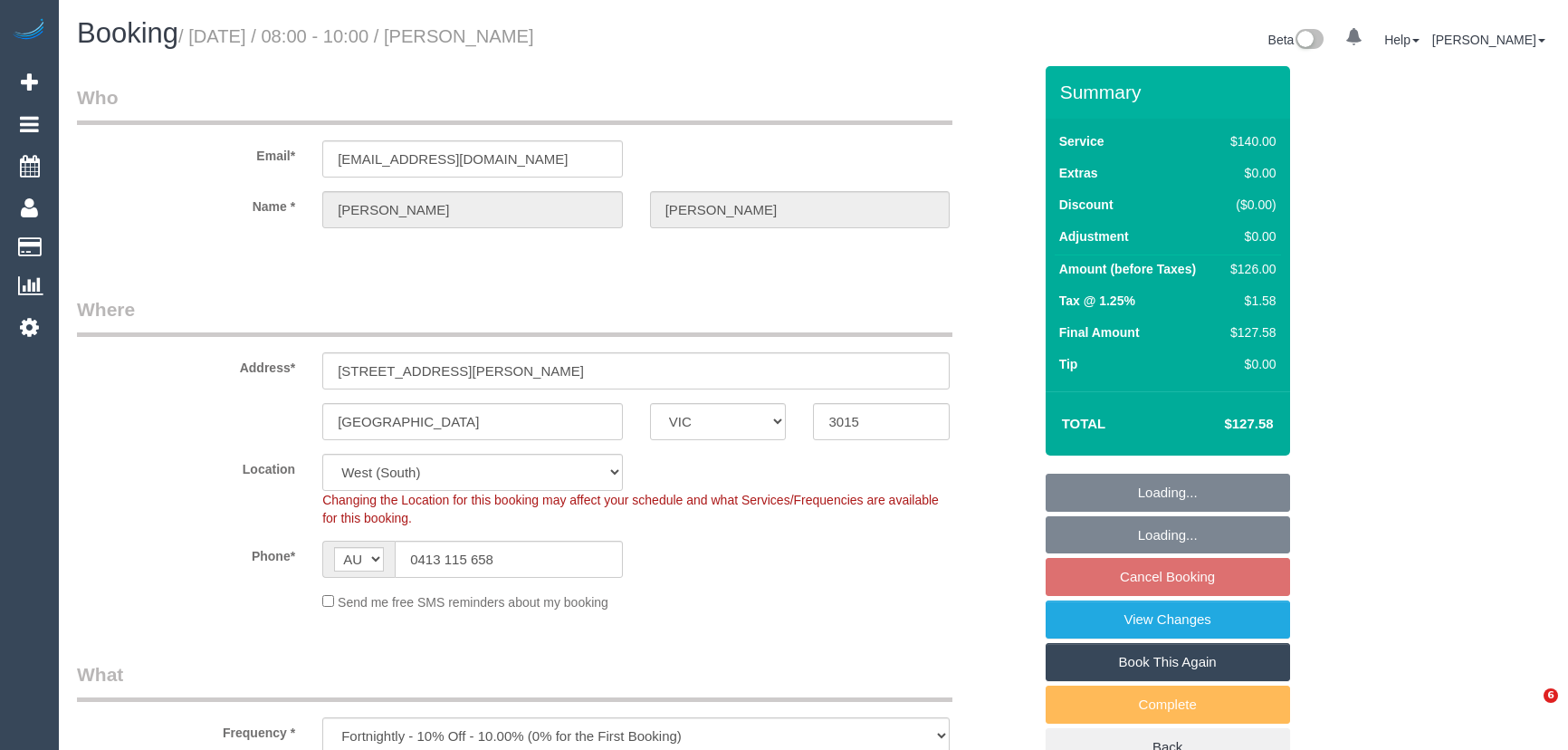
select select "VIC"
select select "object:573"
select select "string:stripe-pm_1RAJL42GScqysDRVWFk2BP8N"
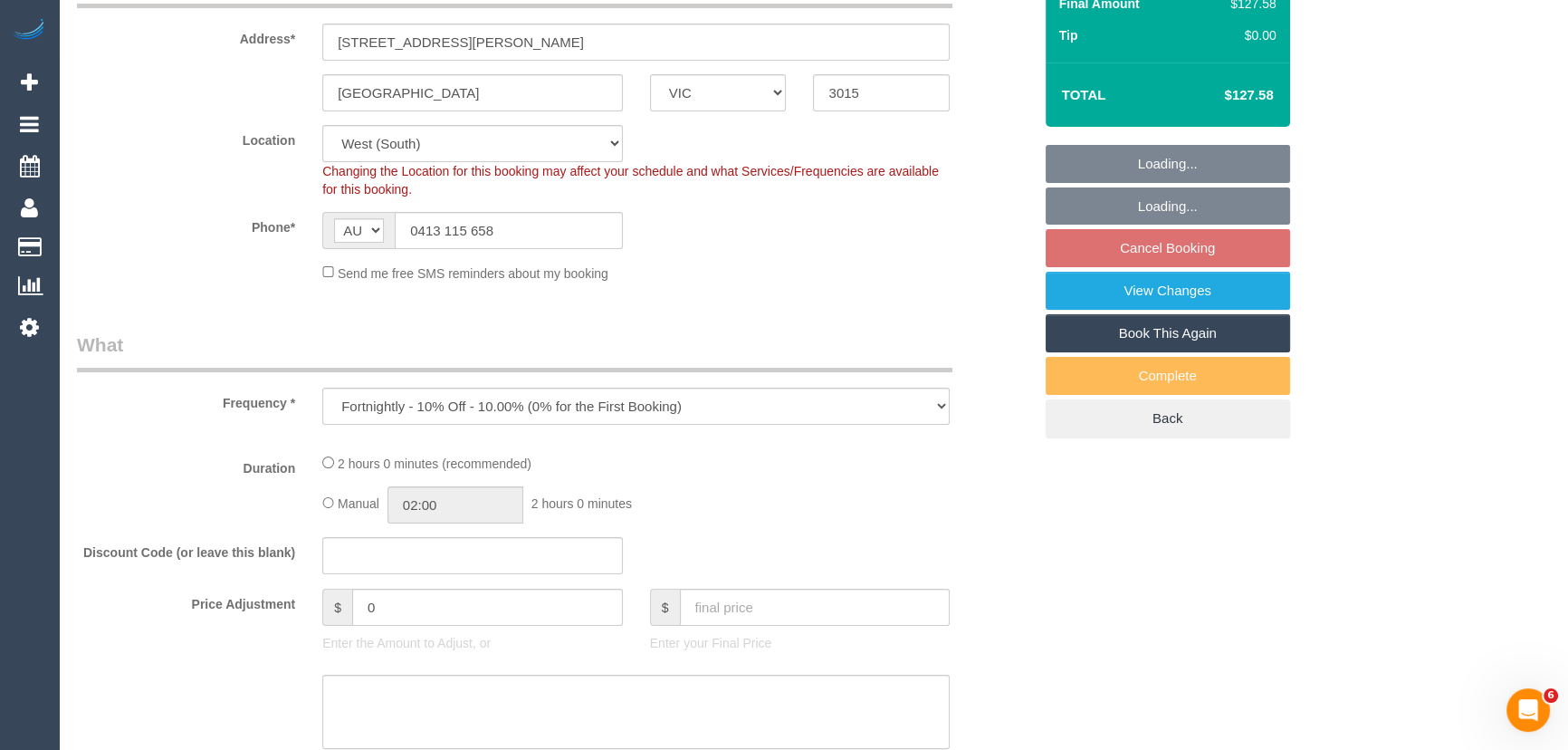
select select "27726"
select select "number:27"
select select "number:14"
select select "number:18"
select select "number:24"
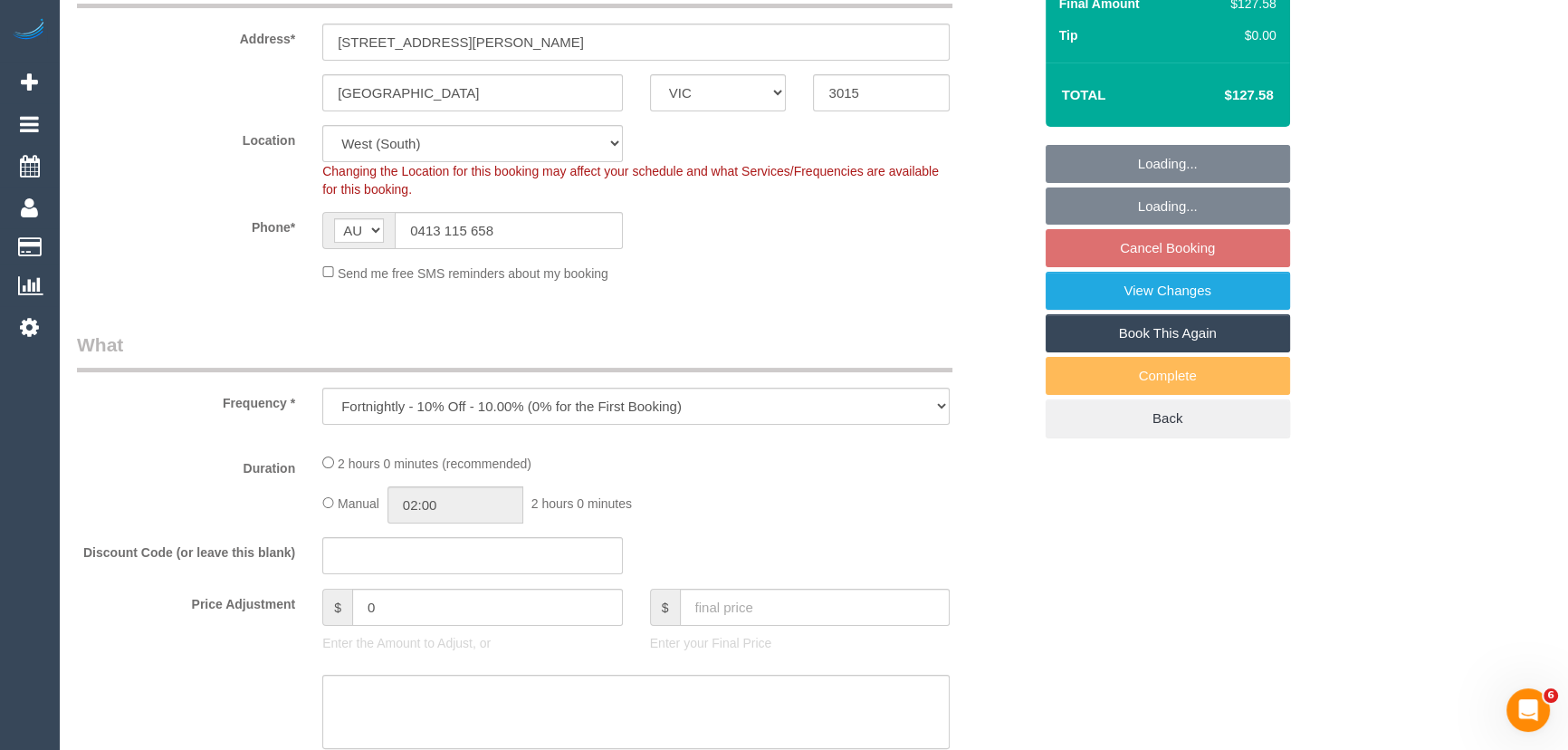
select select "number:35"
select select "number:11"
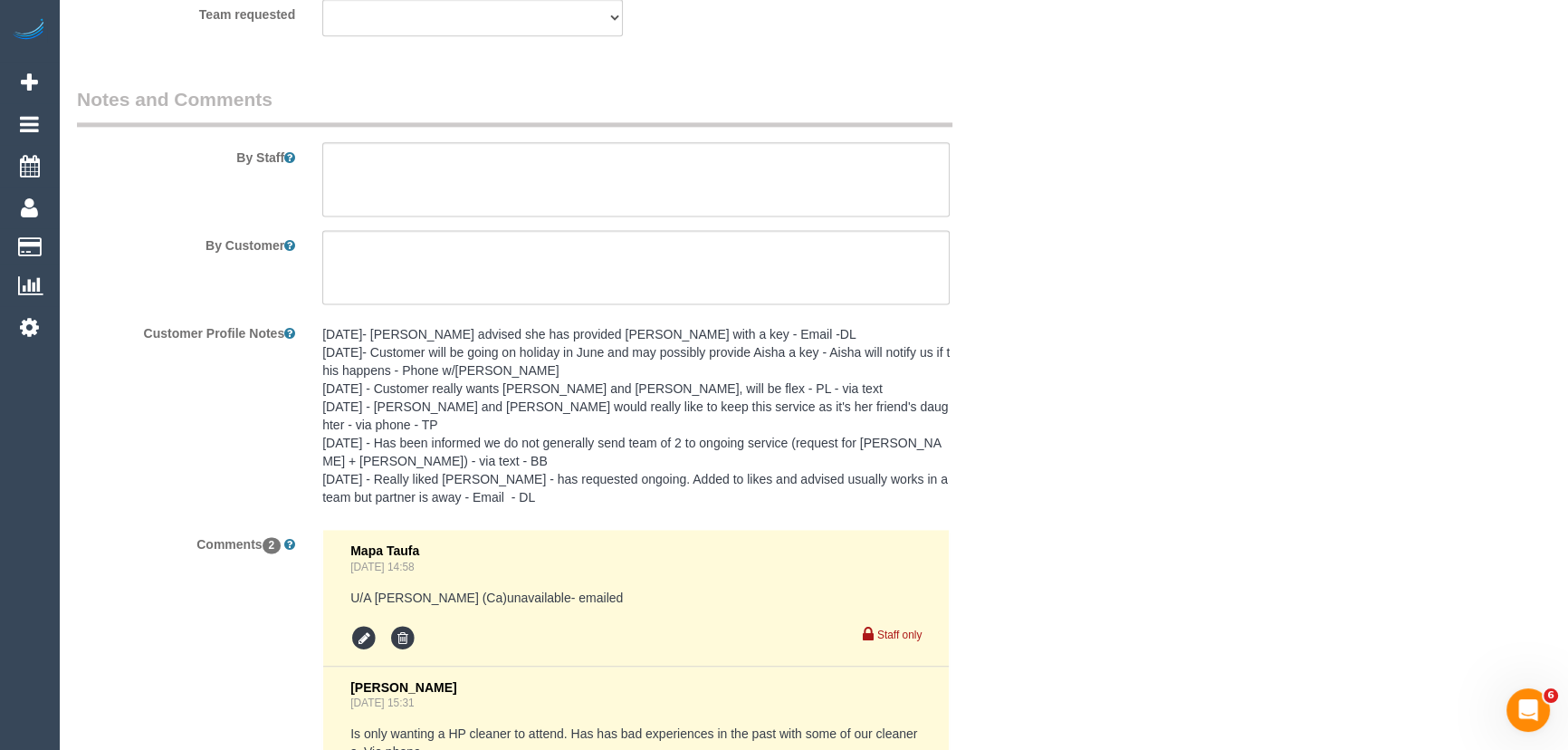
scroll to position [3045, 0]
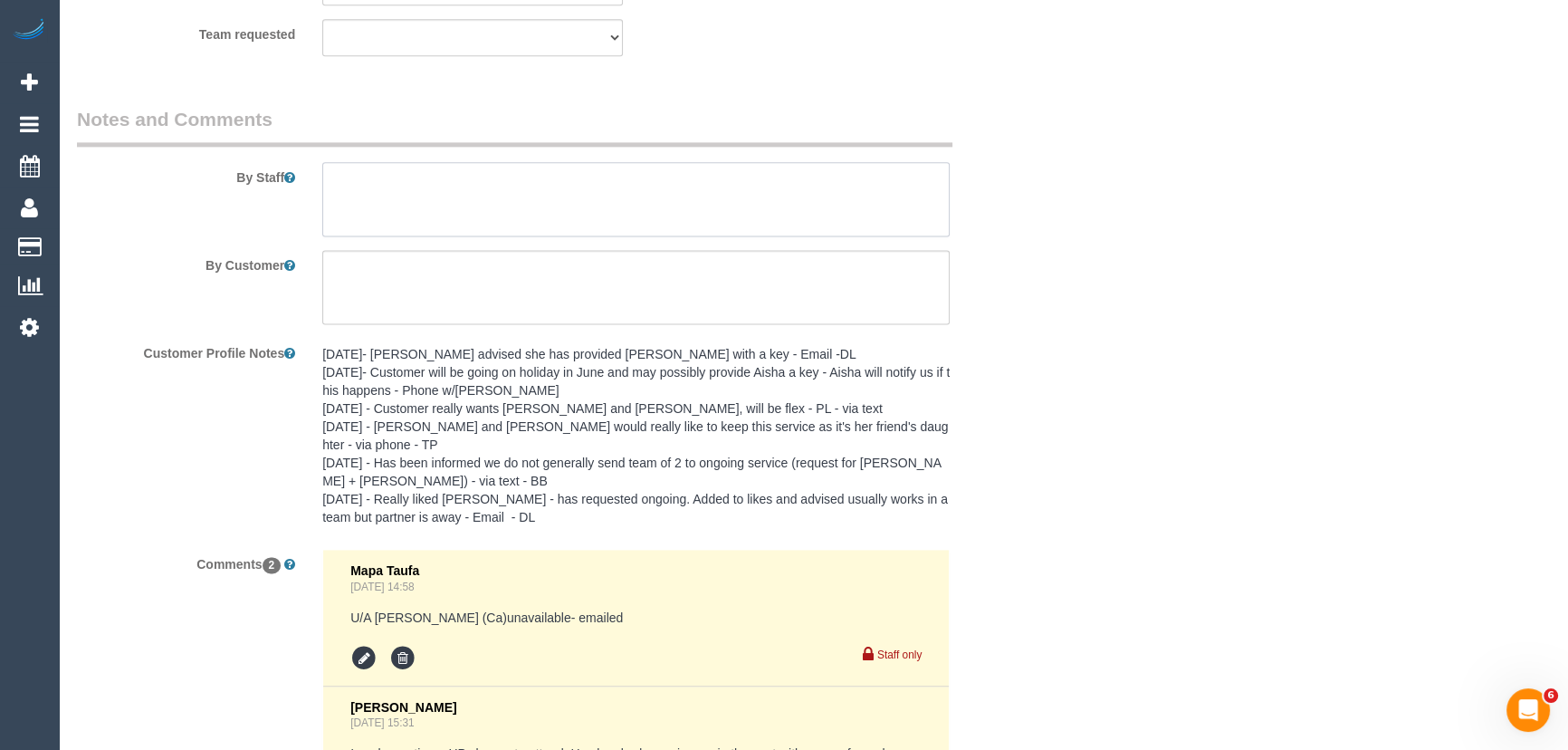
click at [376, 184] on textarea at bounding box center [636, 199] width 627 height 74
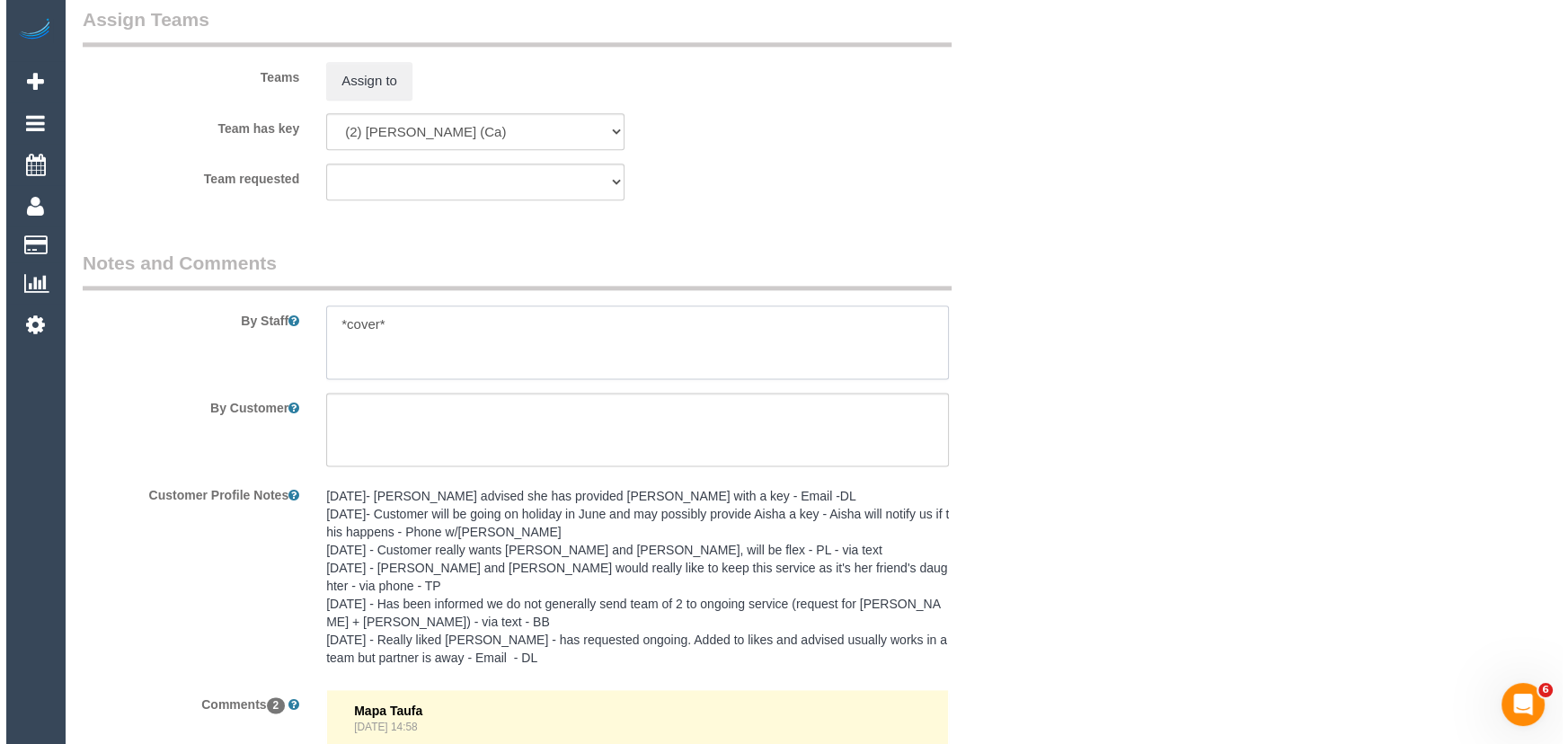
scroll to position [2857, 0]
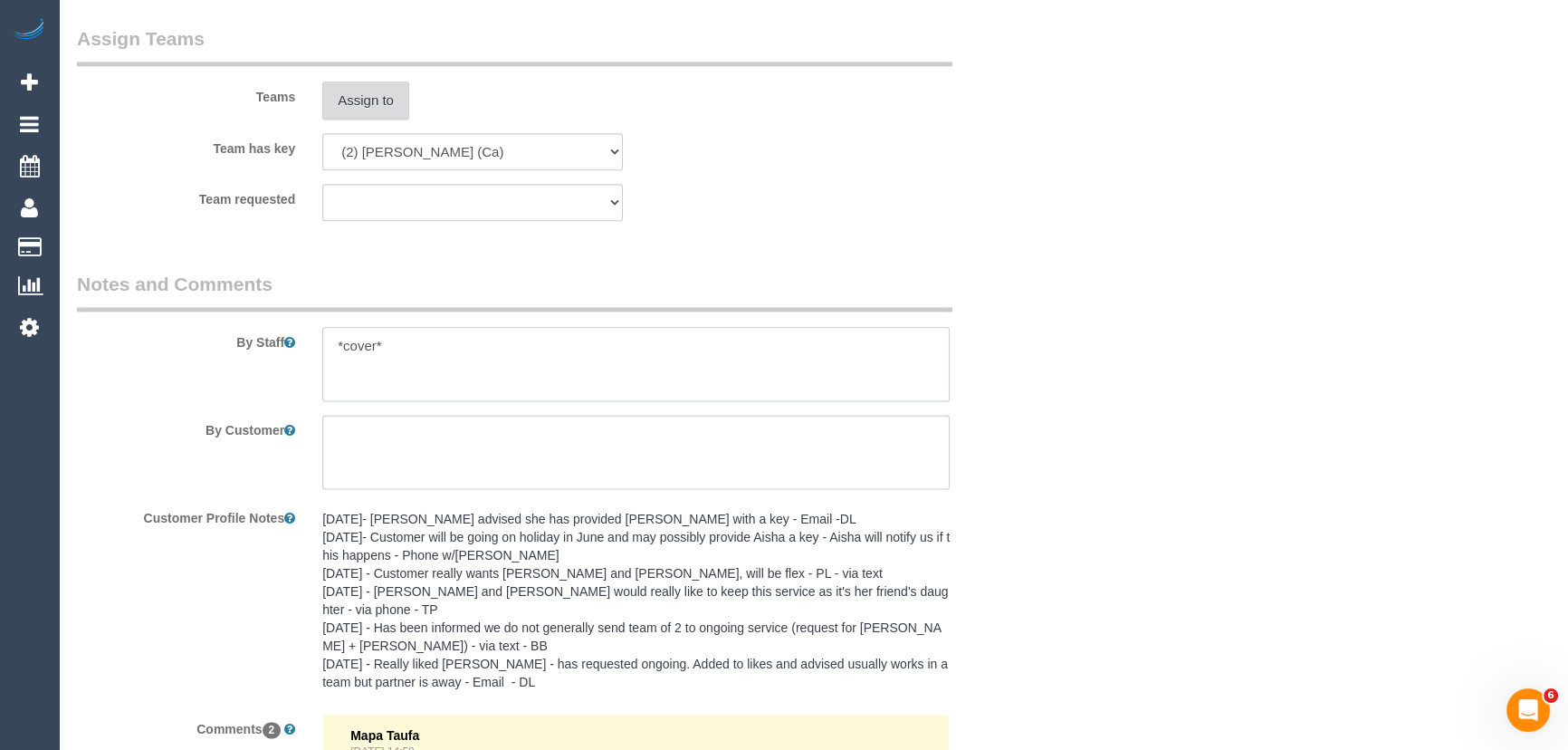
type textarea "*cover*"
click at [374, 102] on button "Assign to" at bounding box center [366, 101] width 87 height 38
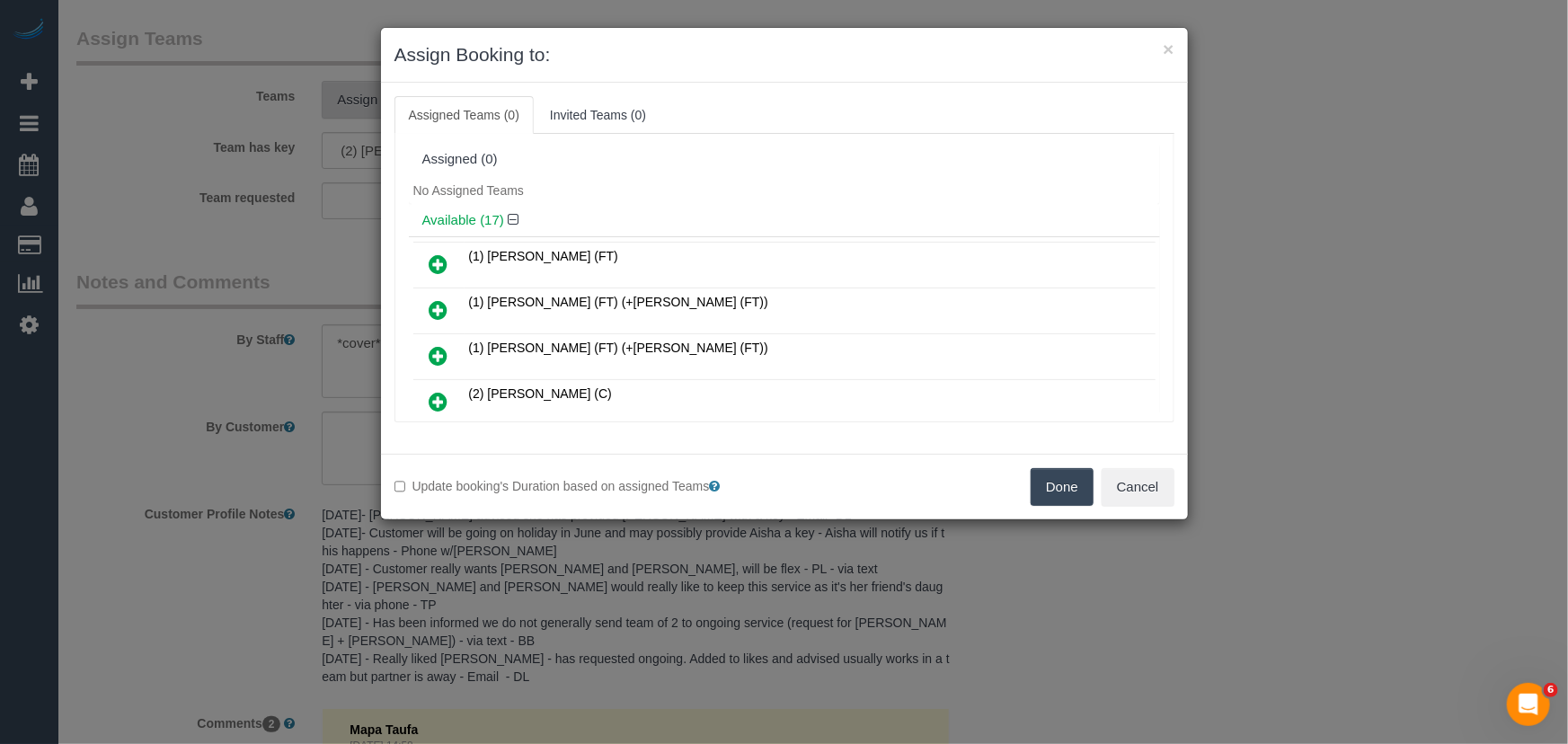
scroll to position [607, 0]
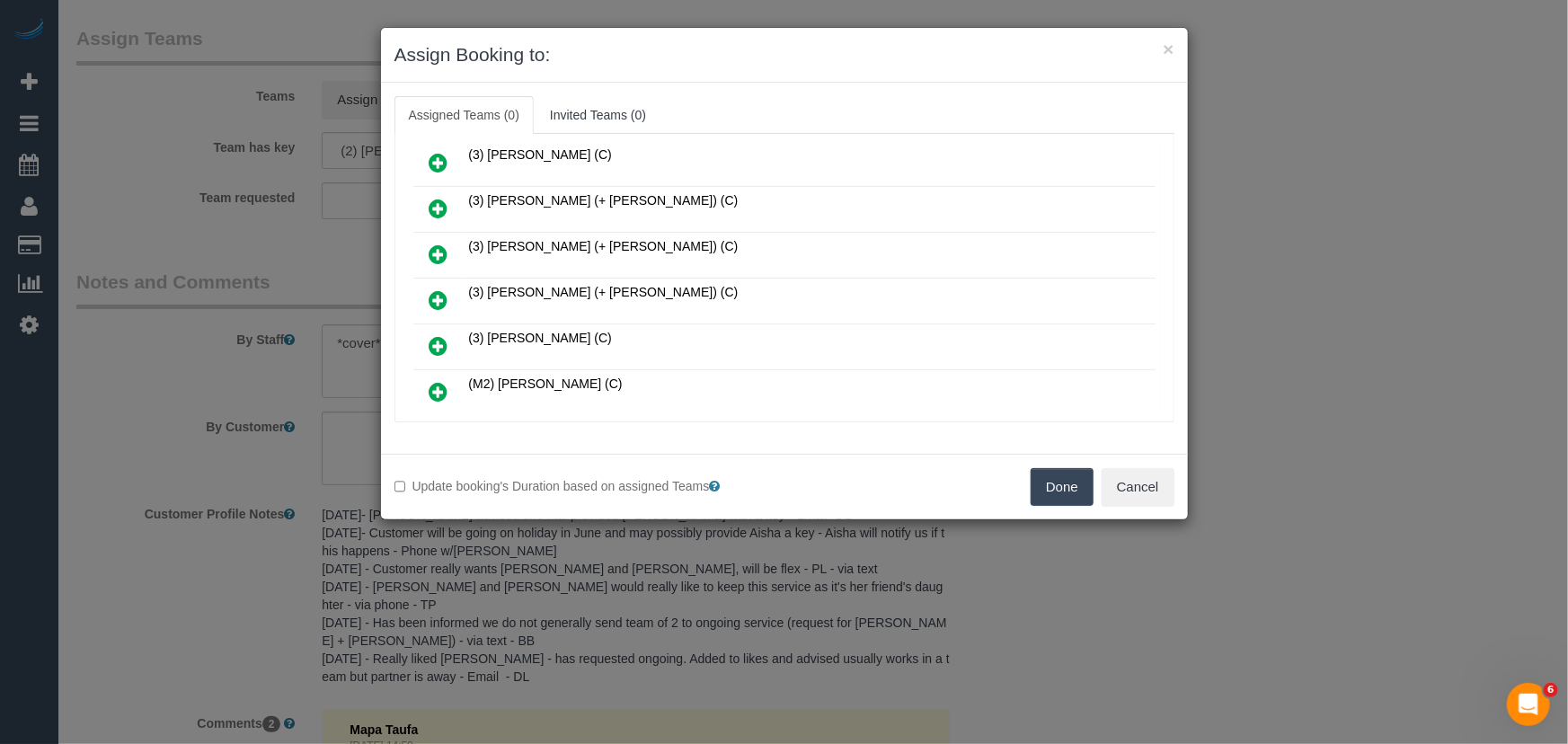
drag, startPoint x: 436, startPoint y: 281, endPoint x: 467, endPoint y: 297, distance: 34.9
click at [436, 289] on icon at bounding box center [438, 300] width 19 height 22
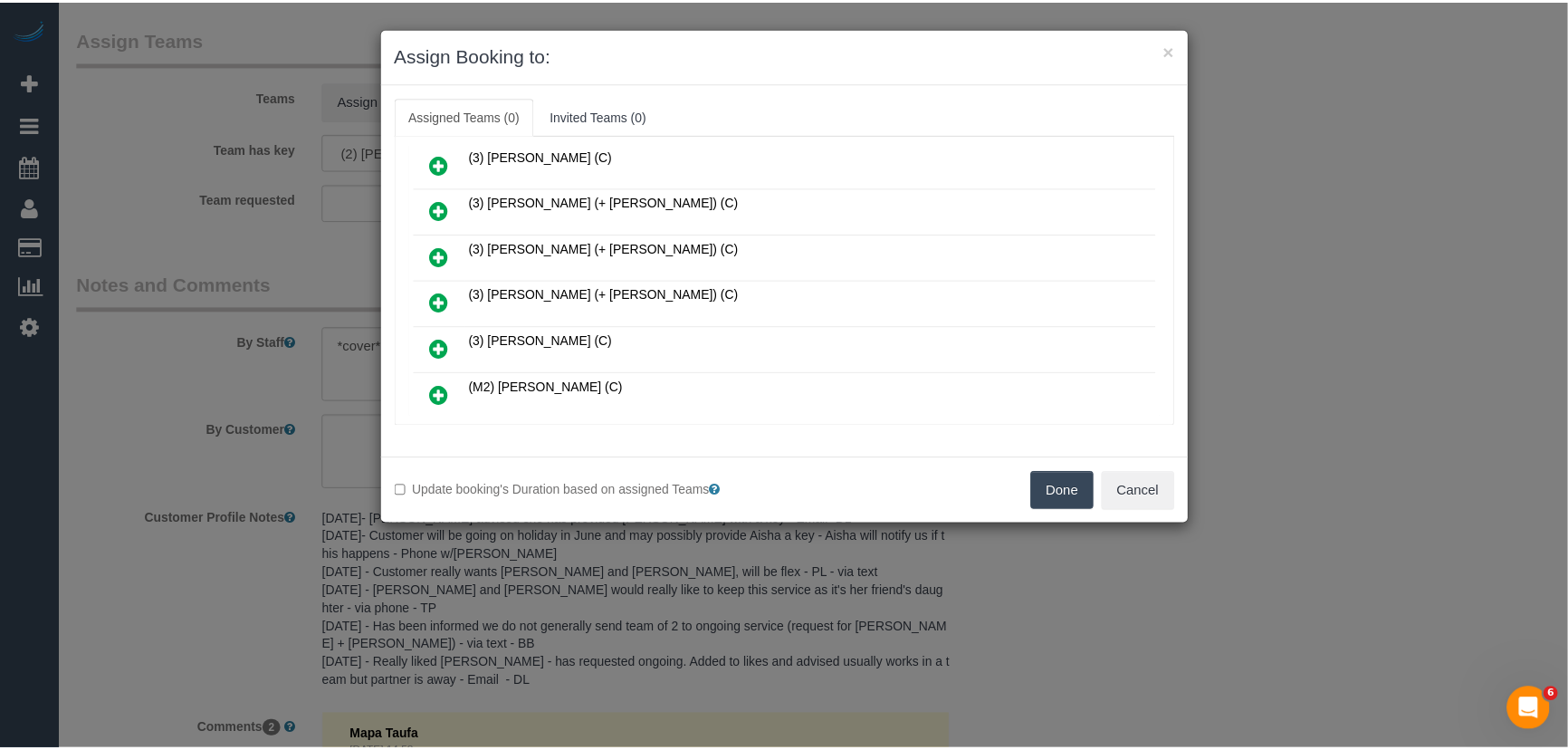
scroll to position [655, 0]
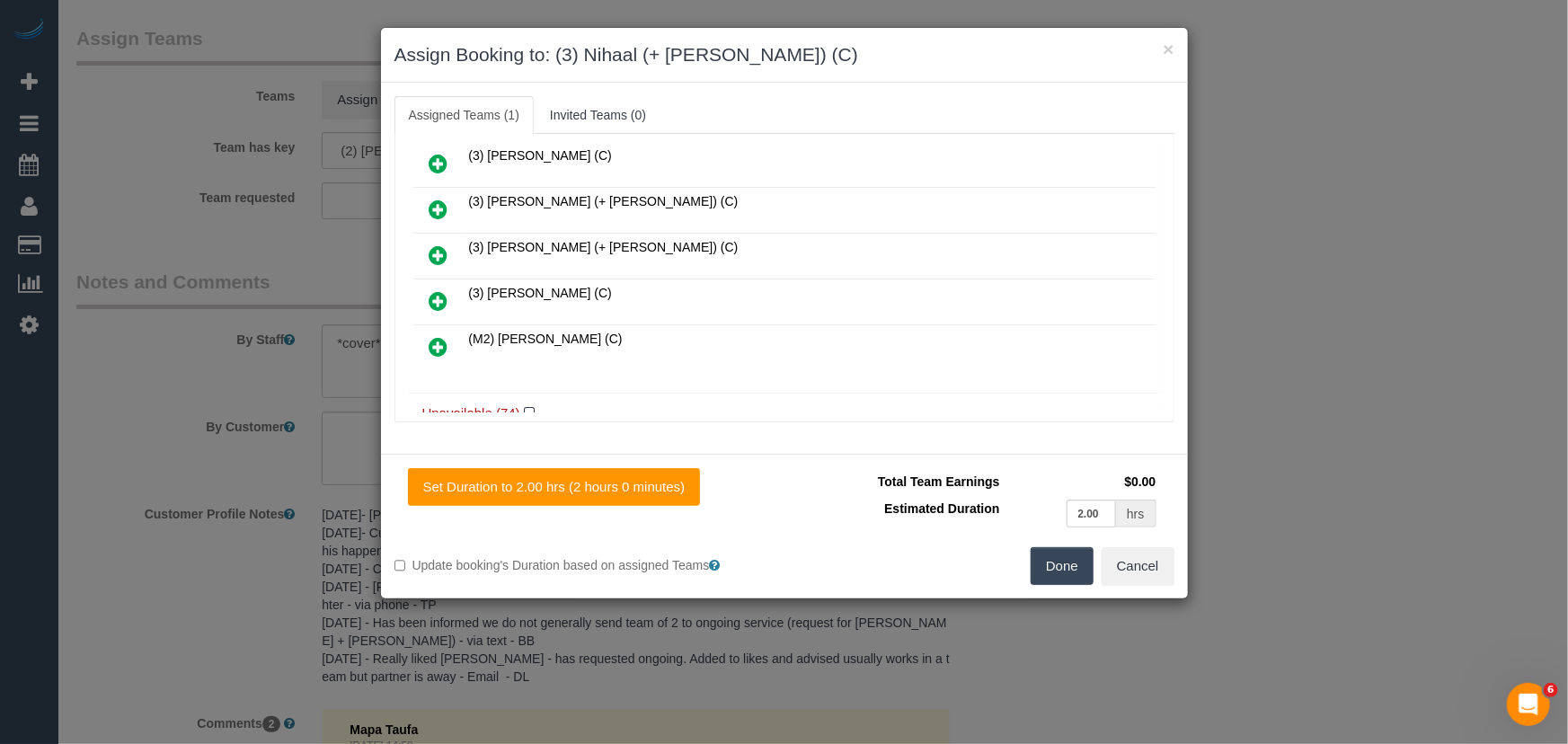
click at [1075, 577] on button "Done" at bounding box center [1062, 566] width 62 height 38
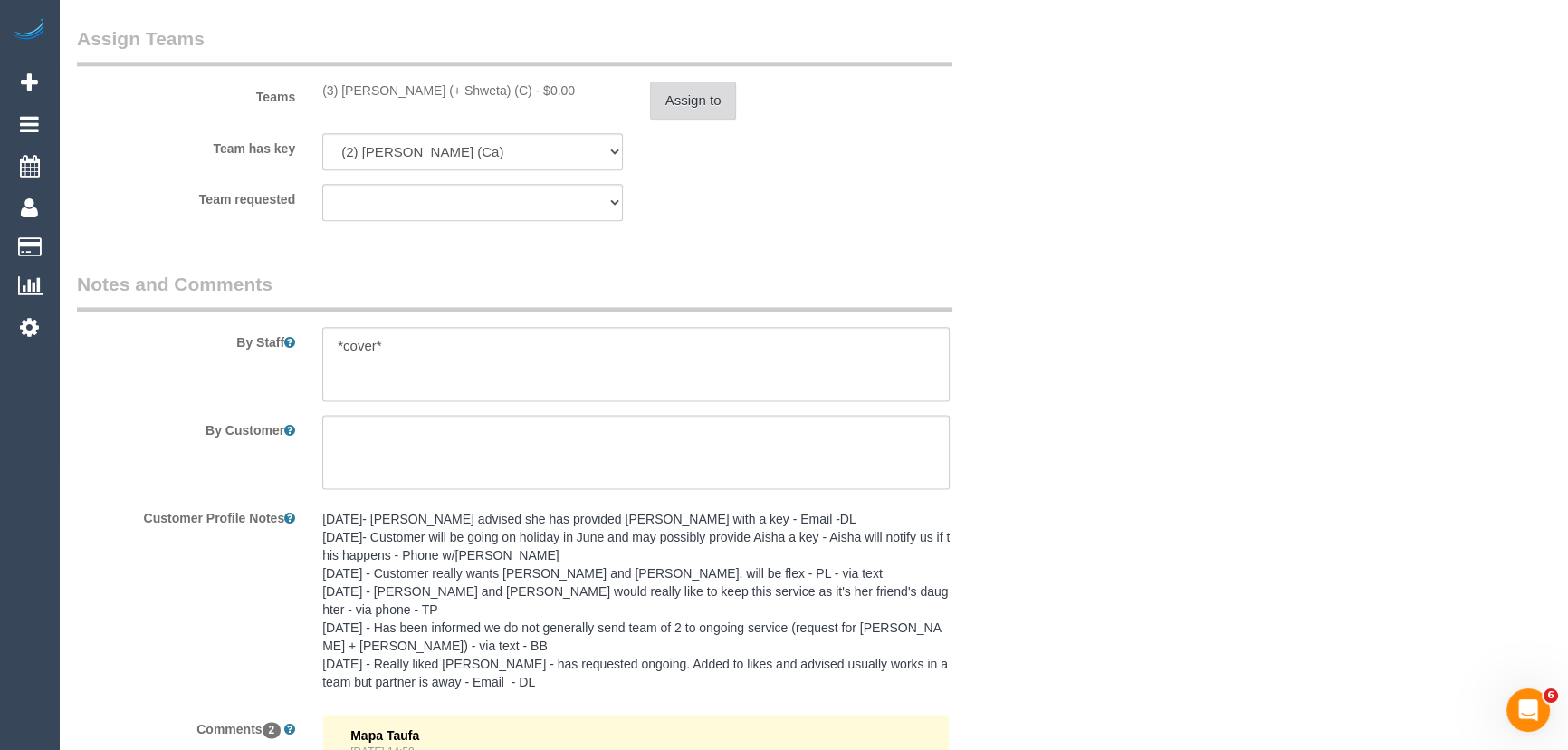
click at [689, 98] on button "Assign to" at bounding box center [693, 101] width 87 height 38
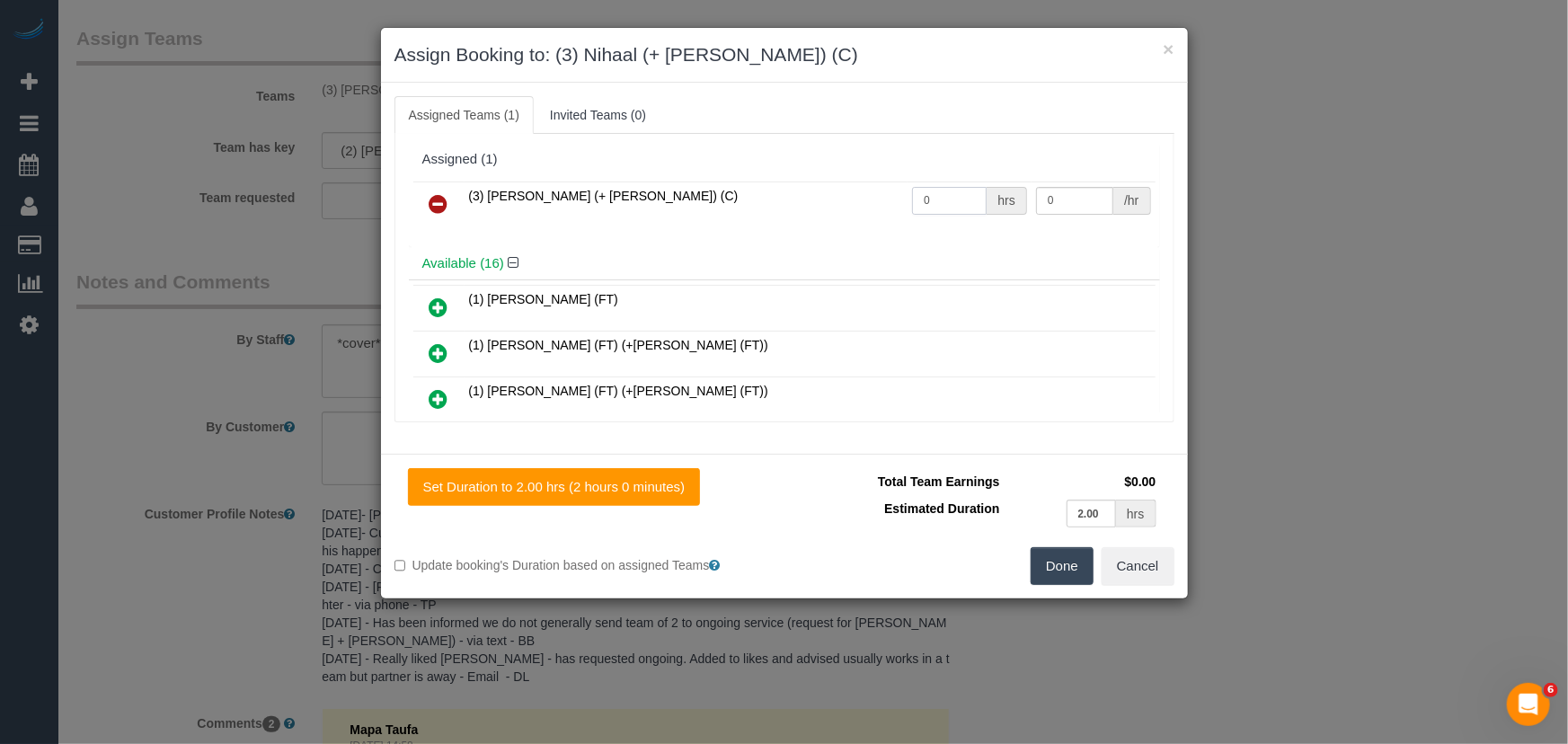
click at [944, 201] on input "0" at bounding box center [949, 201] width 74 height 28
type input "2"
type input "35"
click at [1066, 573] on button "Done" at bounding box center [1062, 566] width 62 height 38
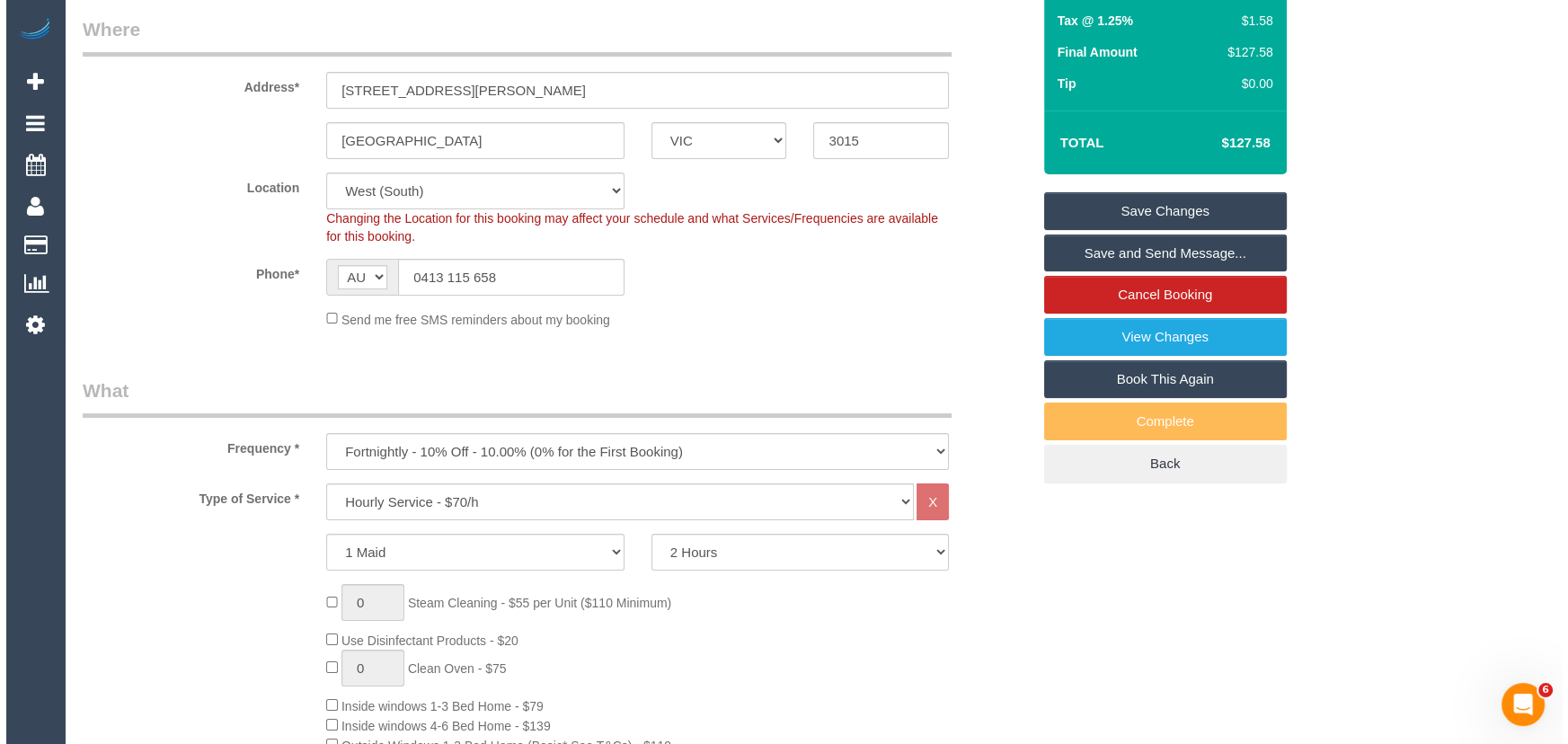
scroll to position [0, 0]
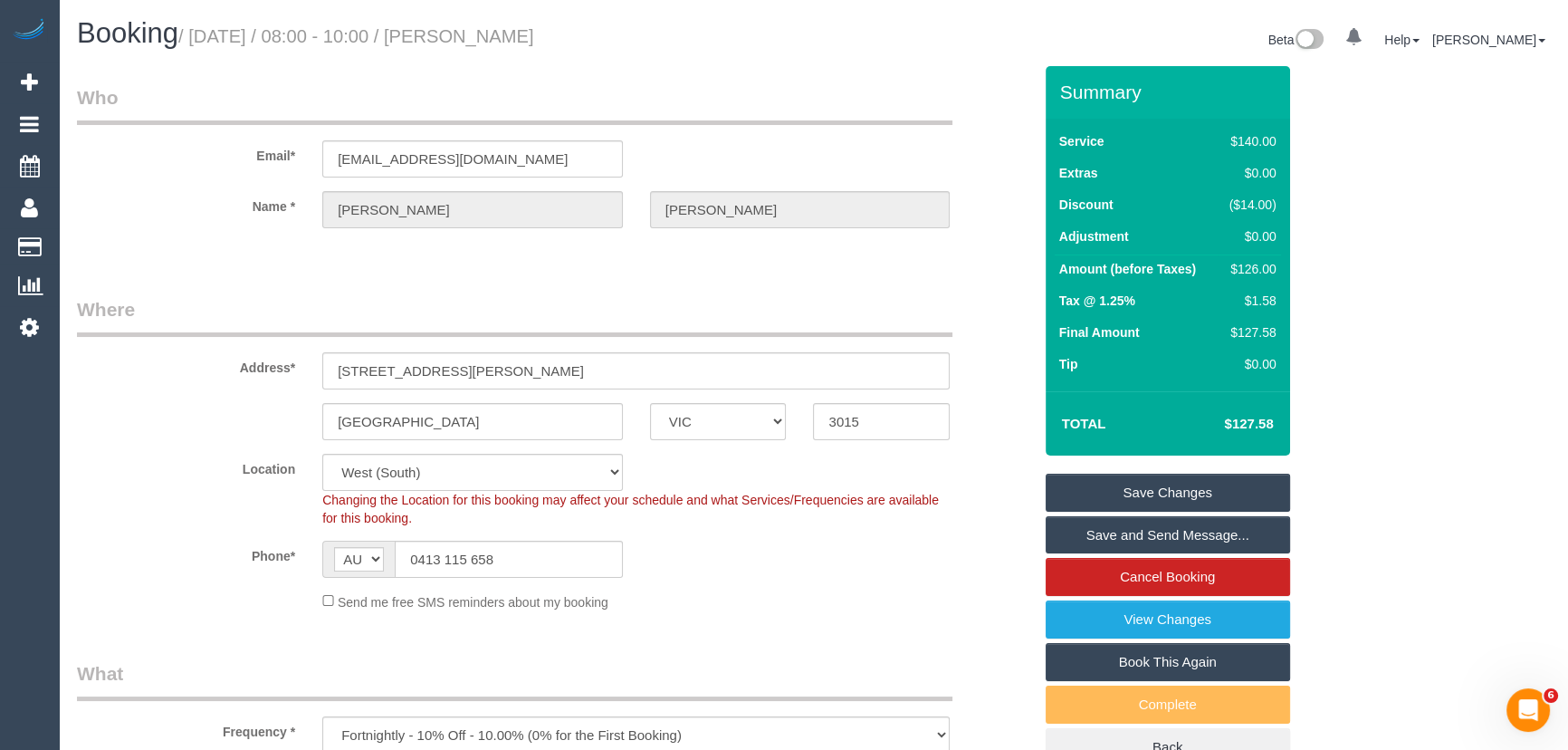
click at [504, 32] on small "/ October 17, 2025 / 08:00 - 10:00 / Nicole Whiting" at bounding box center [357, 36] width 356 height 20
copy small "Nicole Whiting"
click at [1142, 532] on link "Save and Send Message..." at bounding box center [1168, 535] width 245 height 38
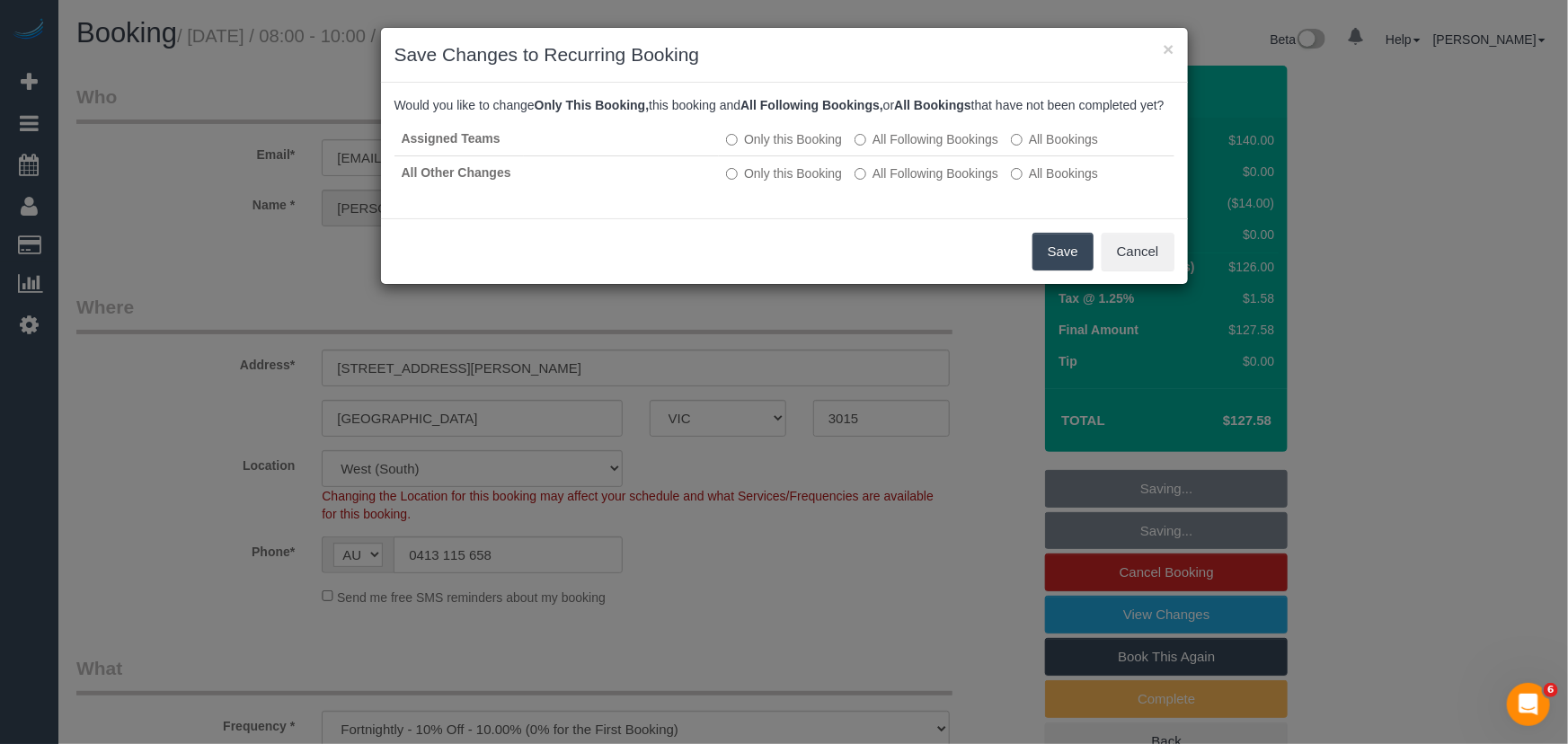
click at [1052, 270] on button "Save" at bounding box center [1064, 252] width 61 height 38
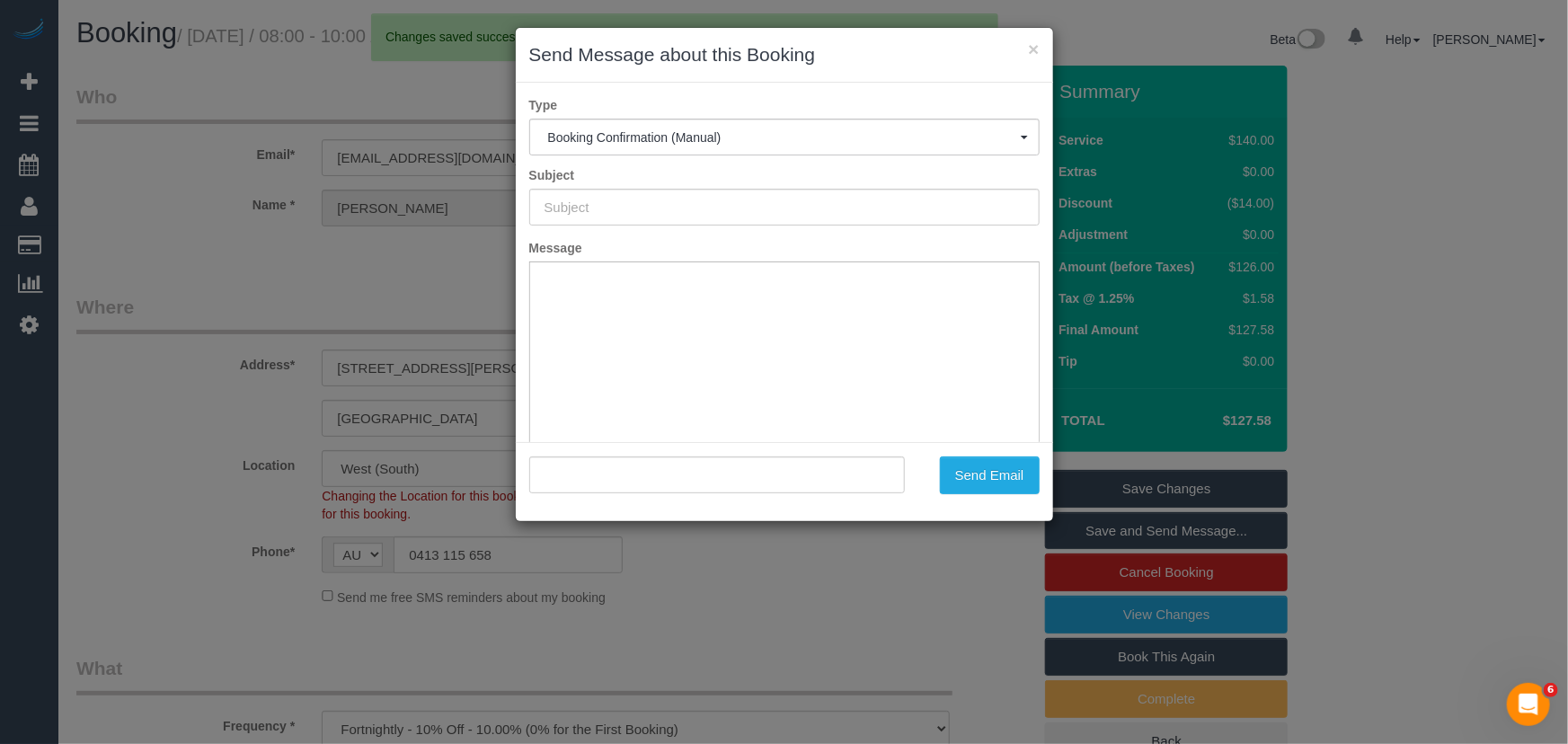
type input "Booking Confirmed"
type input ""Nicole Whiting" <snappa15@bigpond.com>"
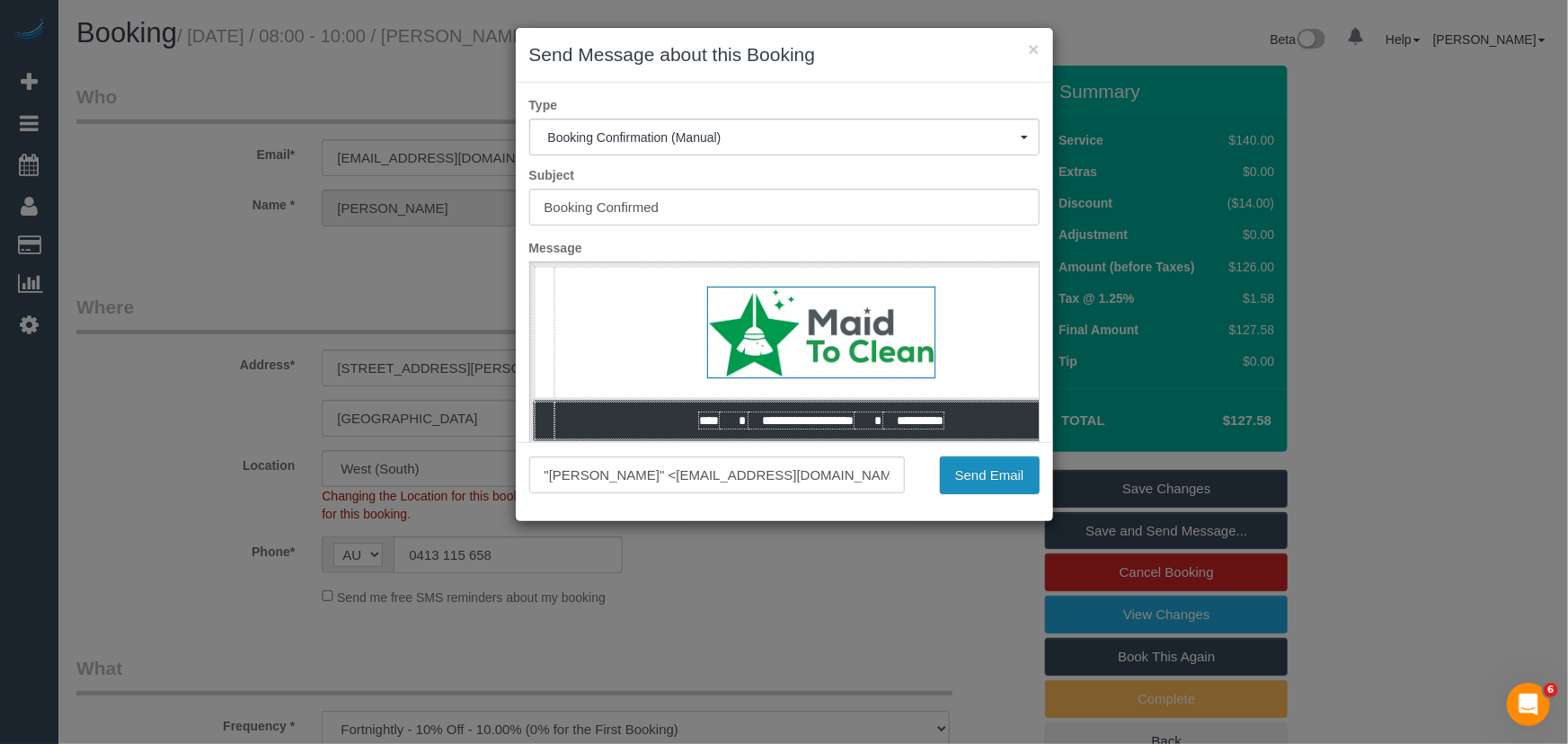
click at [987, 477] on button "Send Email" at bounding box center [989, 476] width 100 height 38
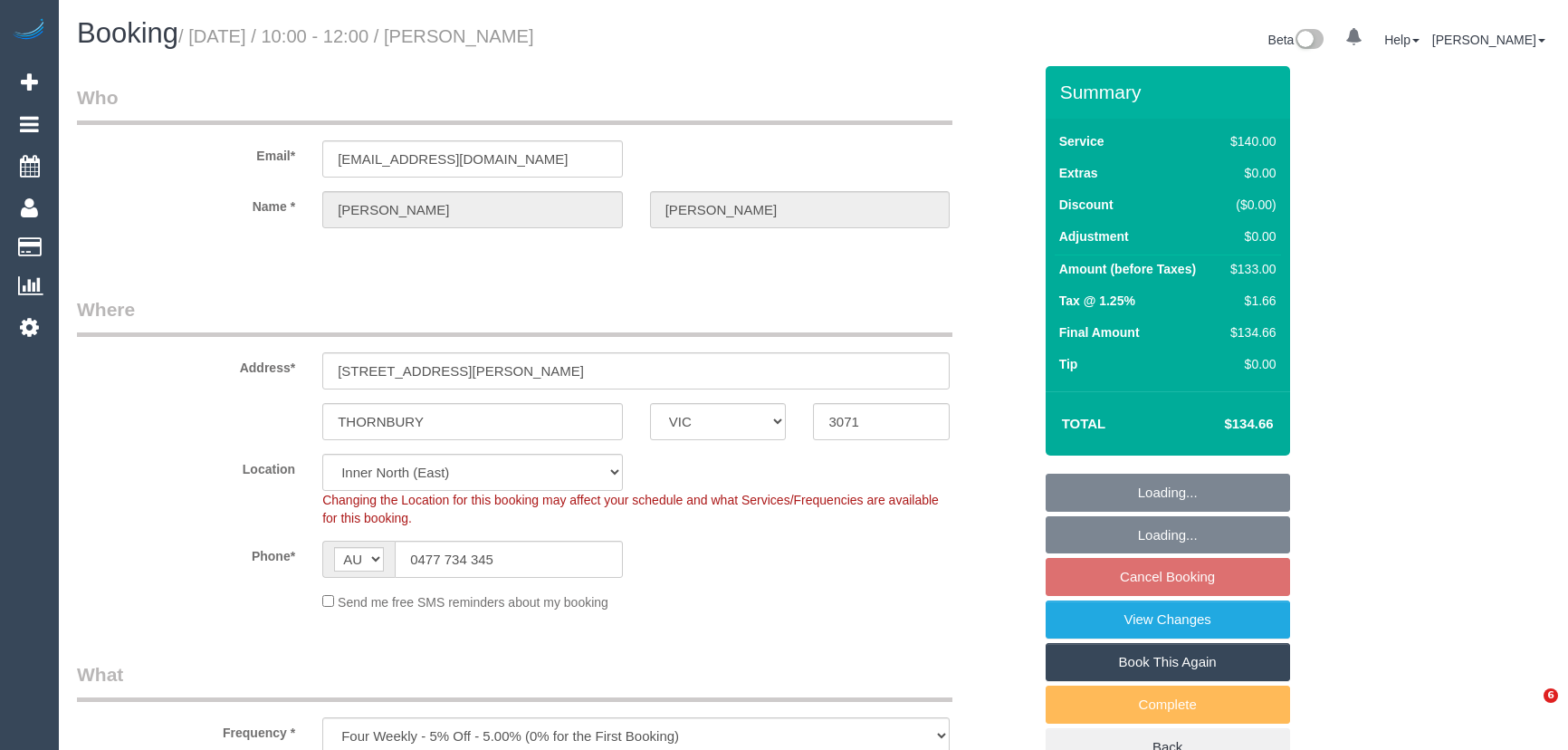
select select "VIC"
select select "string:stripe-pm_1R1mmA2GScqysDRVUIw8RXzk"
select select "number:29"
select select "number:14"
select select "number:19"
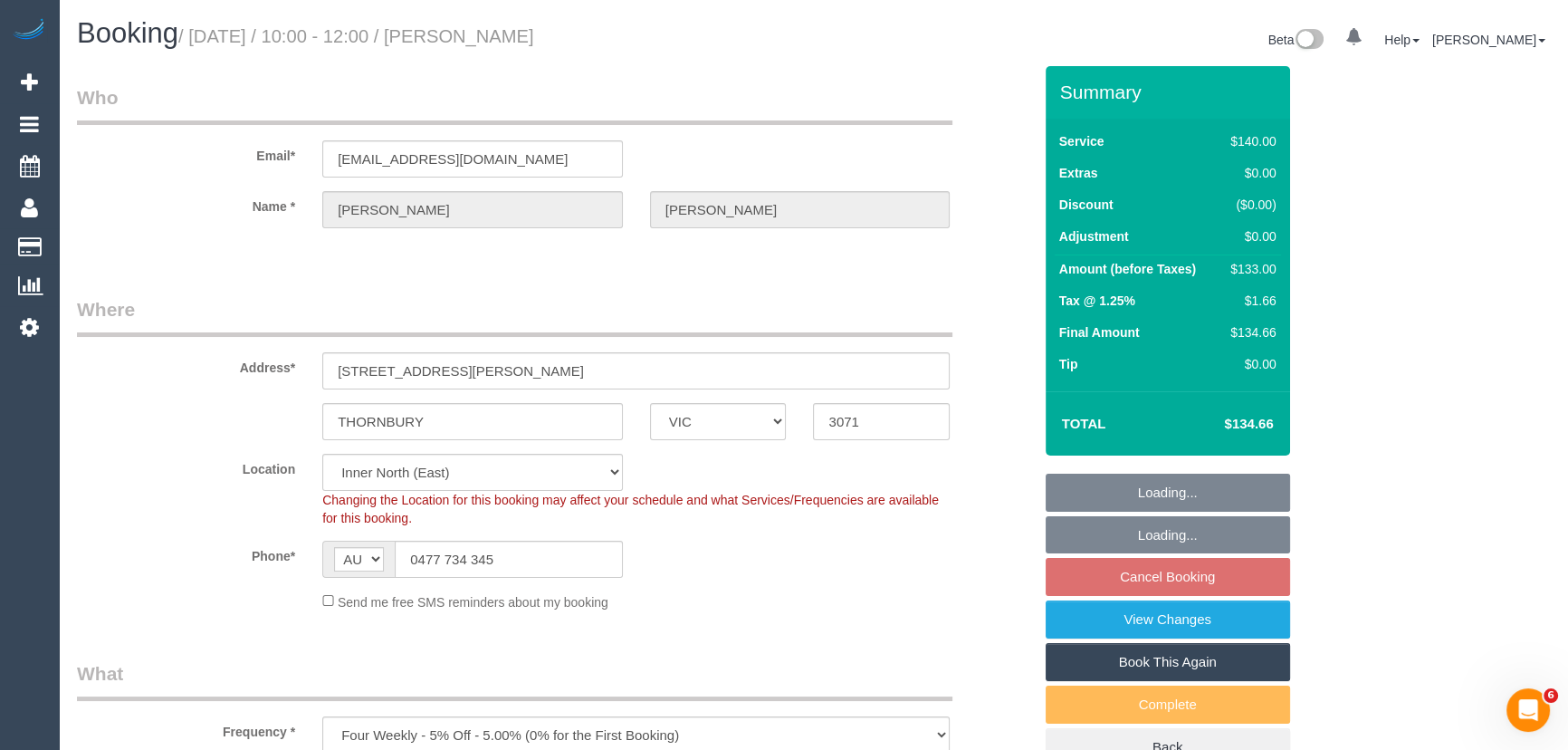
select select "number:22"
select select "number:35"
select select "number:13"
select select "object:1602"
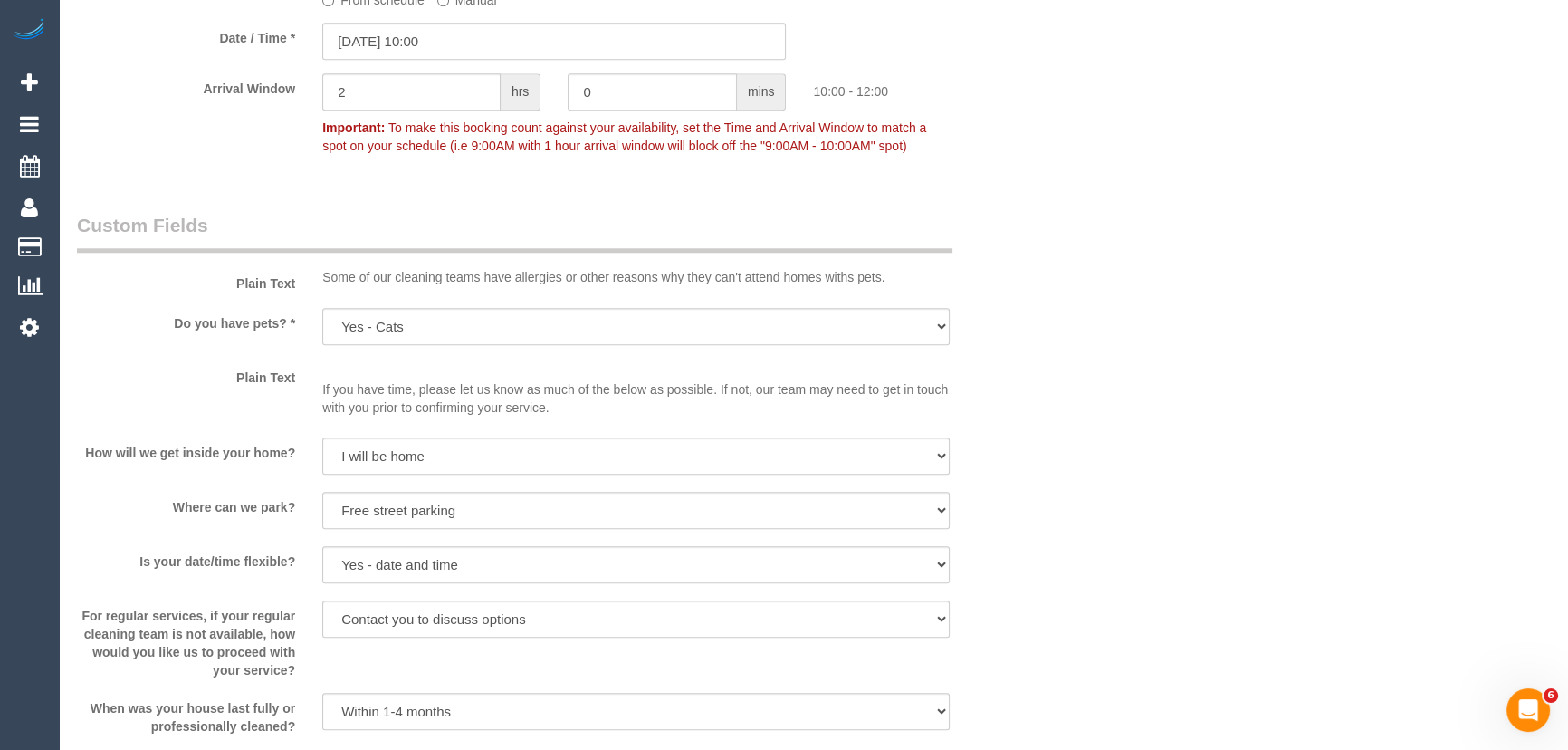
scroll to position [1941, 0]
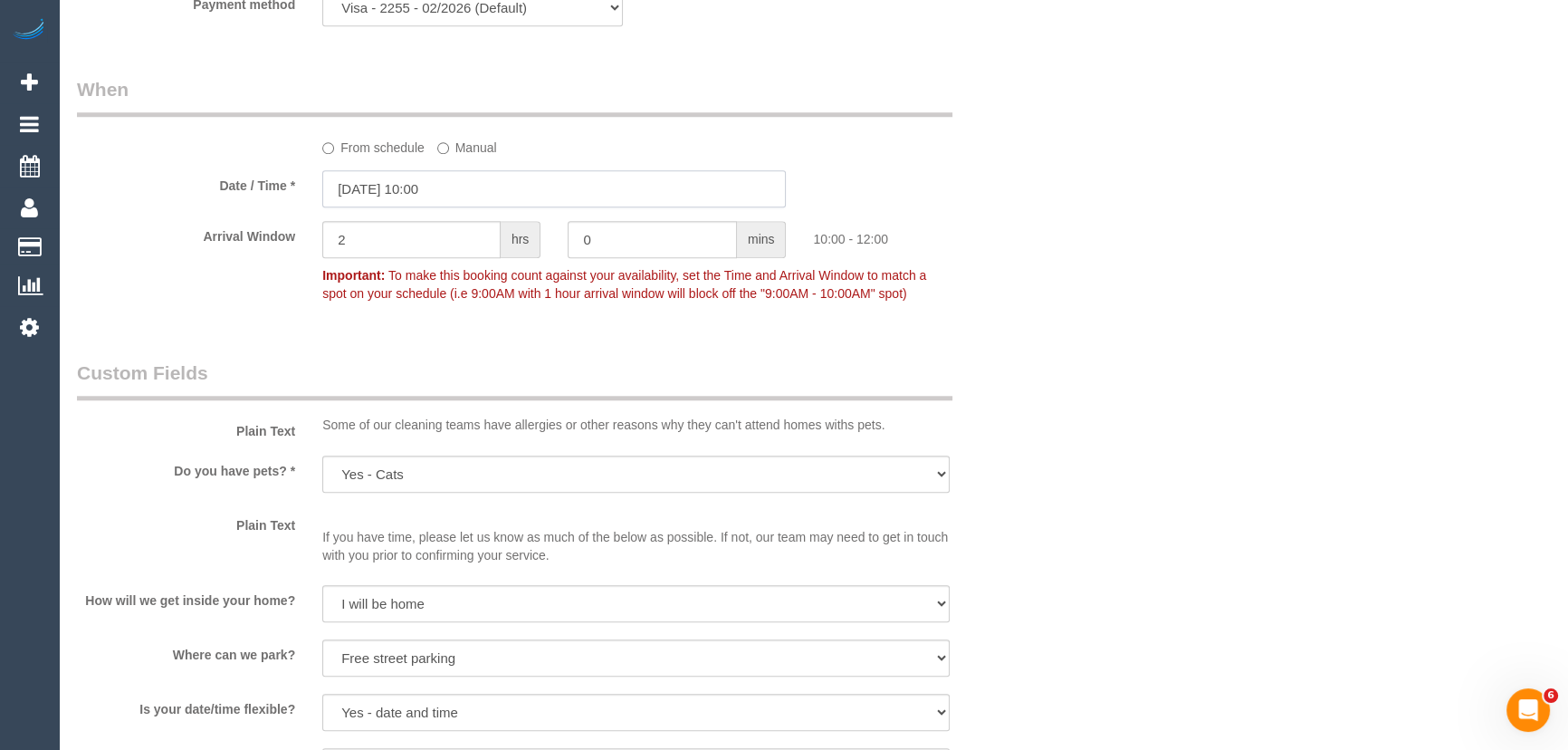
click at [473, 185] on input "[DATE] 10:00" at bounding box center [554, 188] width 463 height 37
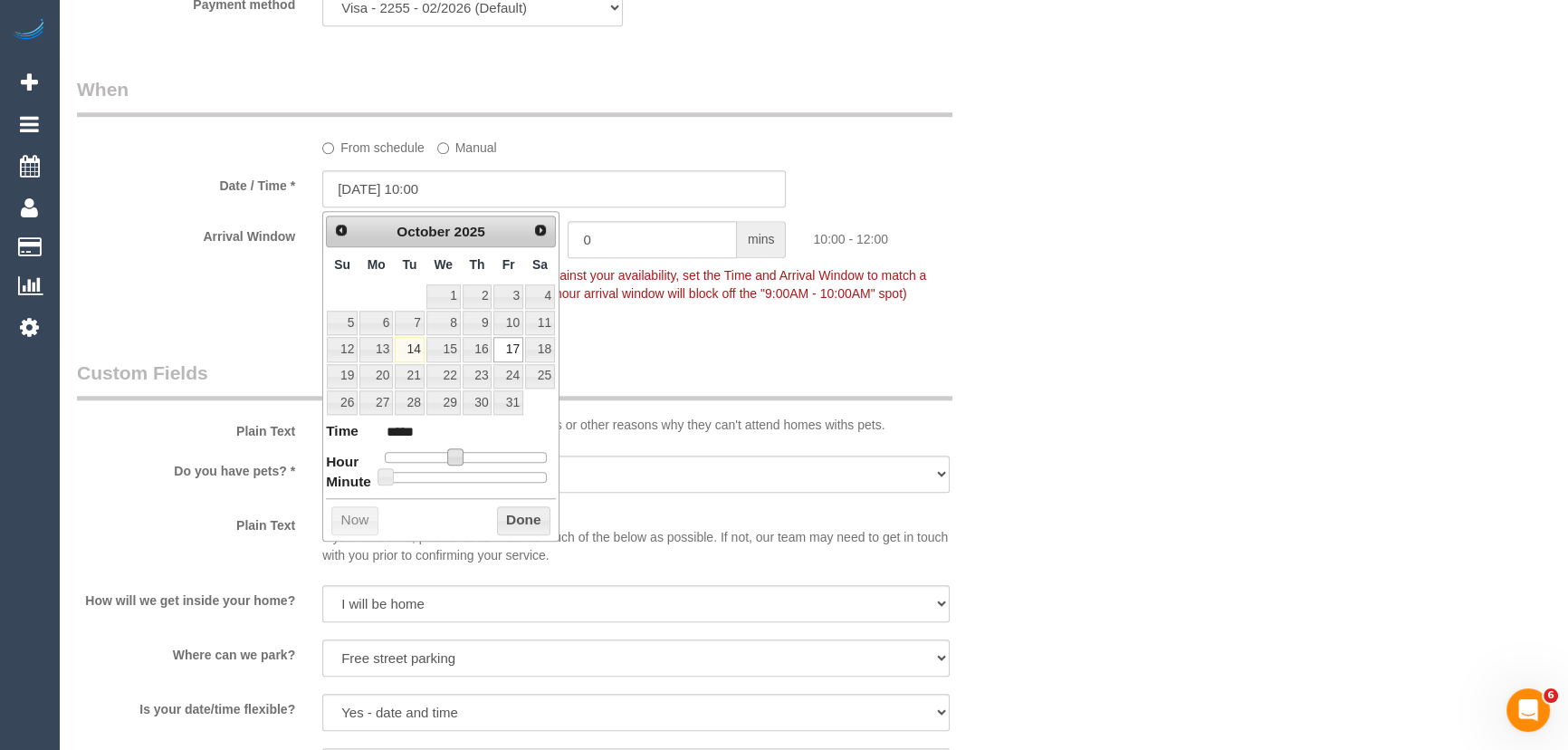
type input "[DATE] 11:00"
type input "*****"
type input "[DATE] 12:00"
type input "*****"
drag, startPoint x: 455, startPoint y: 453, endPoint x: 474, endPoint y: 455, distance: 19.1
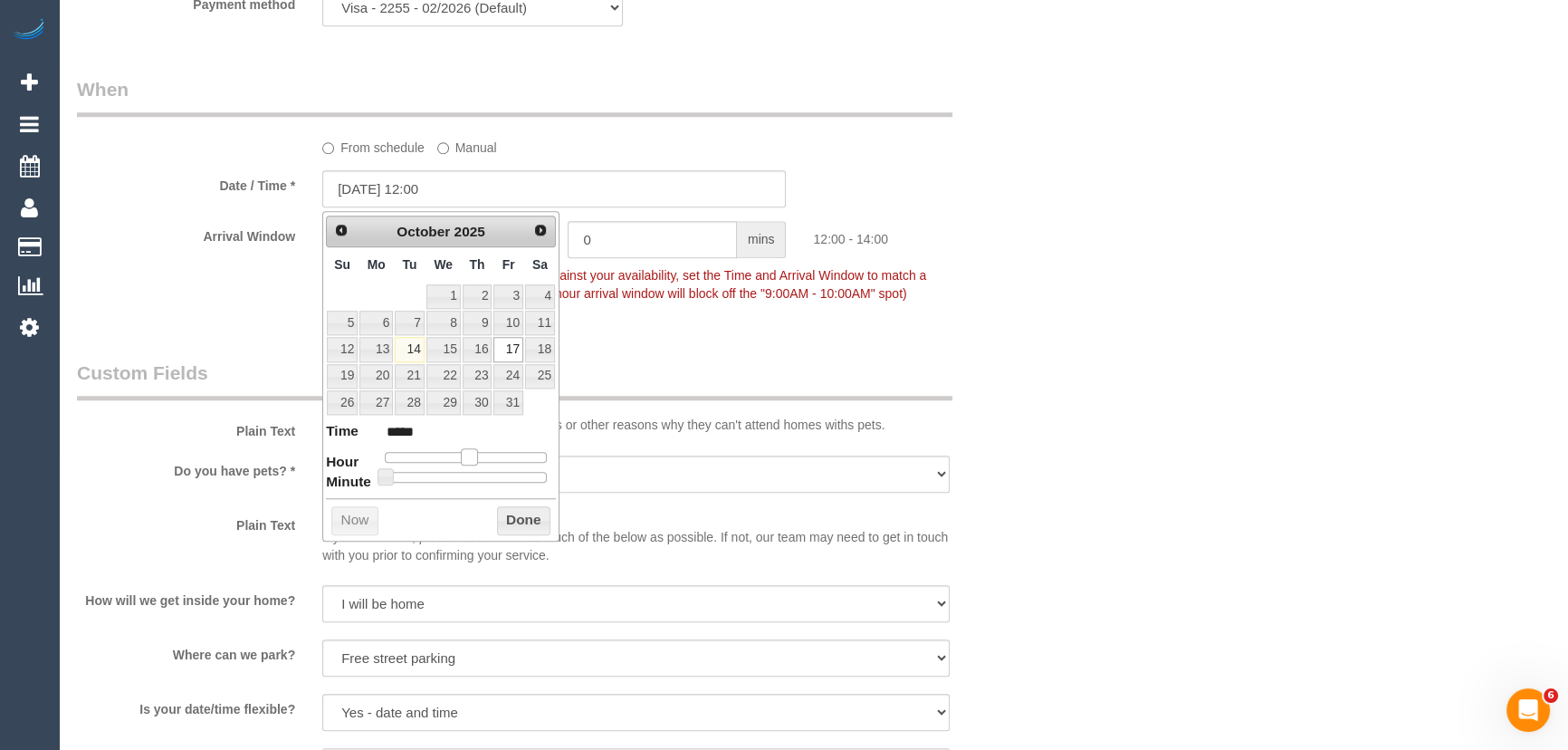
click at [470, 454] on span at bounding box center [468, 456] width 16 height 16
click at [473, 455] on span at bounding box center [468, 456] width 16 height 16
click at [477, 455] on span at bounding box center [468, 456] width 16 height 16
type input "[DATE] 13:00"
type input "*****"
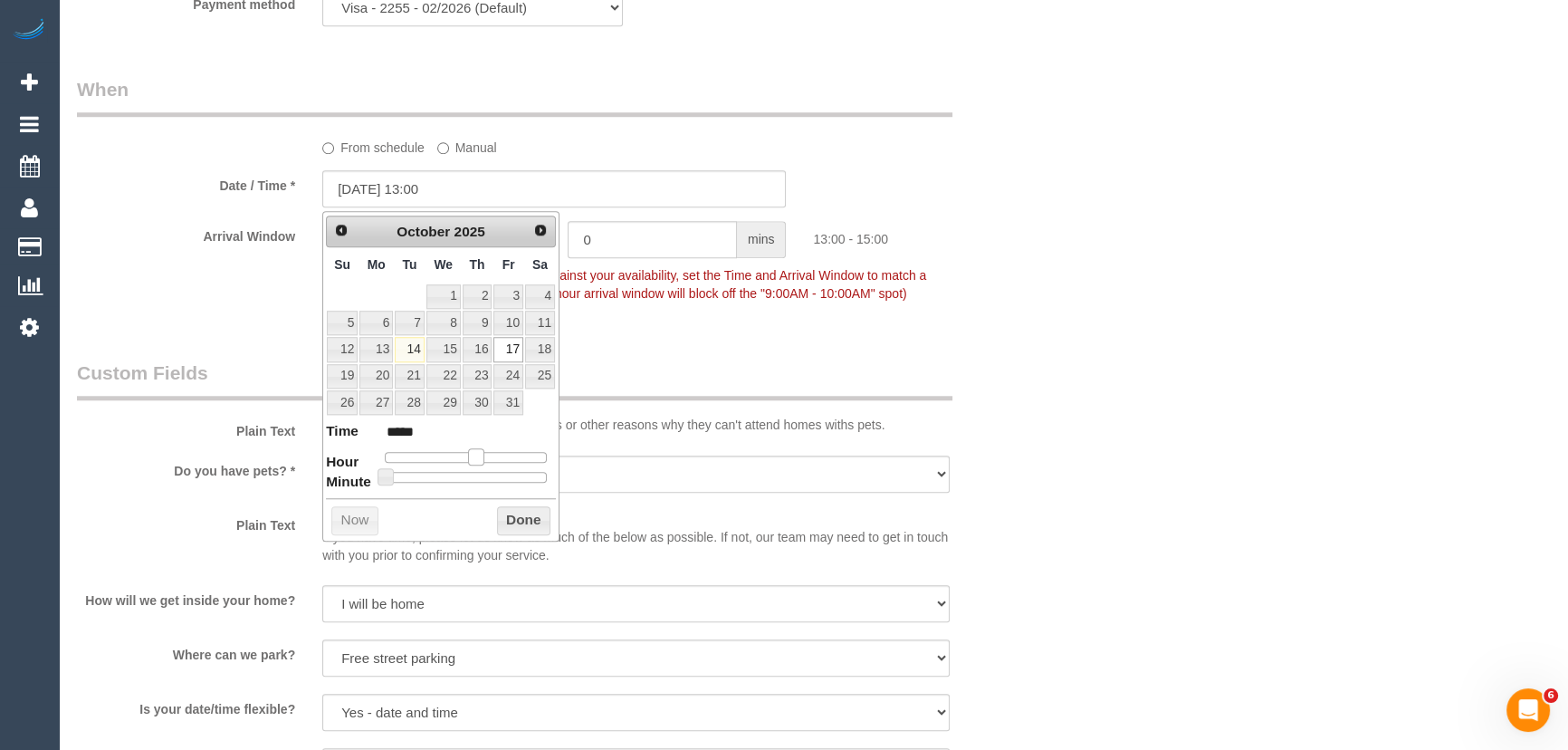
click at [479, 455] on div at bounding box center [465, 456] width 162 height 11
click at [482, 455] on span at bounding box center [476, 456] width 16 height 16
type input "17/10/2025 14:00"
type input "*****"
click at [490, 455] on span at bounding box center [482, 456] width 16 height 16
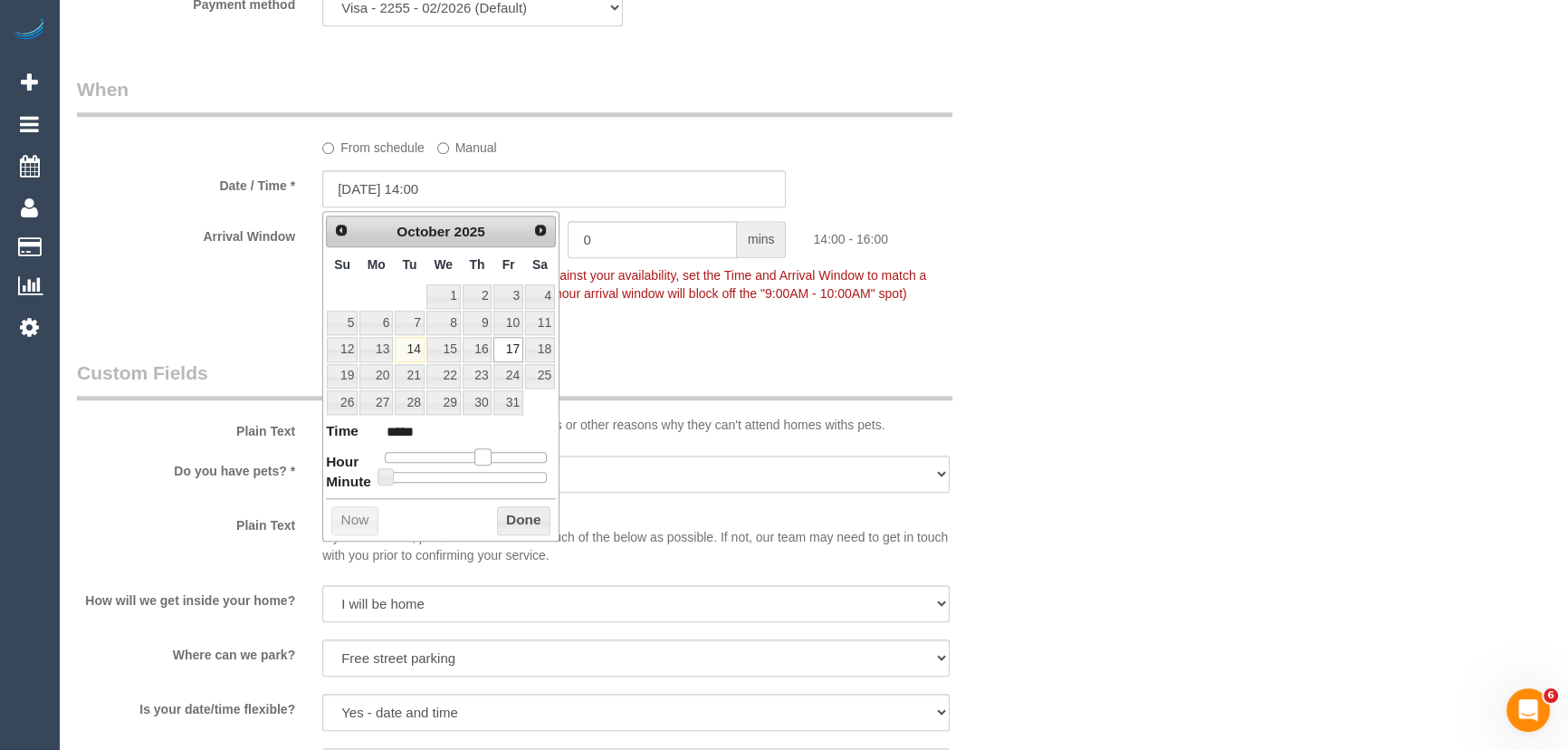
click at [490, 455] on span at bounding box center [482, 456] width 16 height 16
click at [765, 311] on div "Arrival Window 2 hrs 0 mins 14:00 - 16:00 Important: To make this booking count…" at bounding box center [554, 266] width 983 height 90
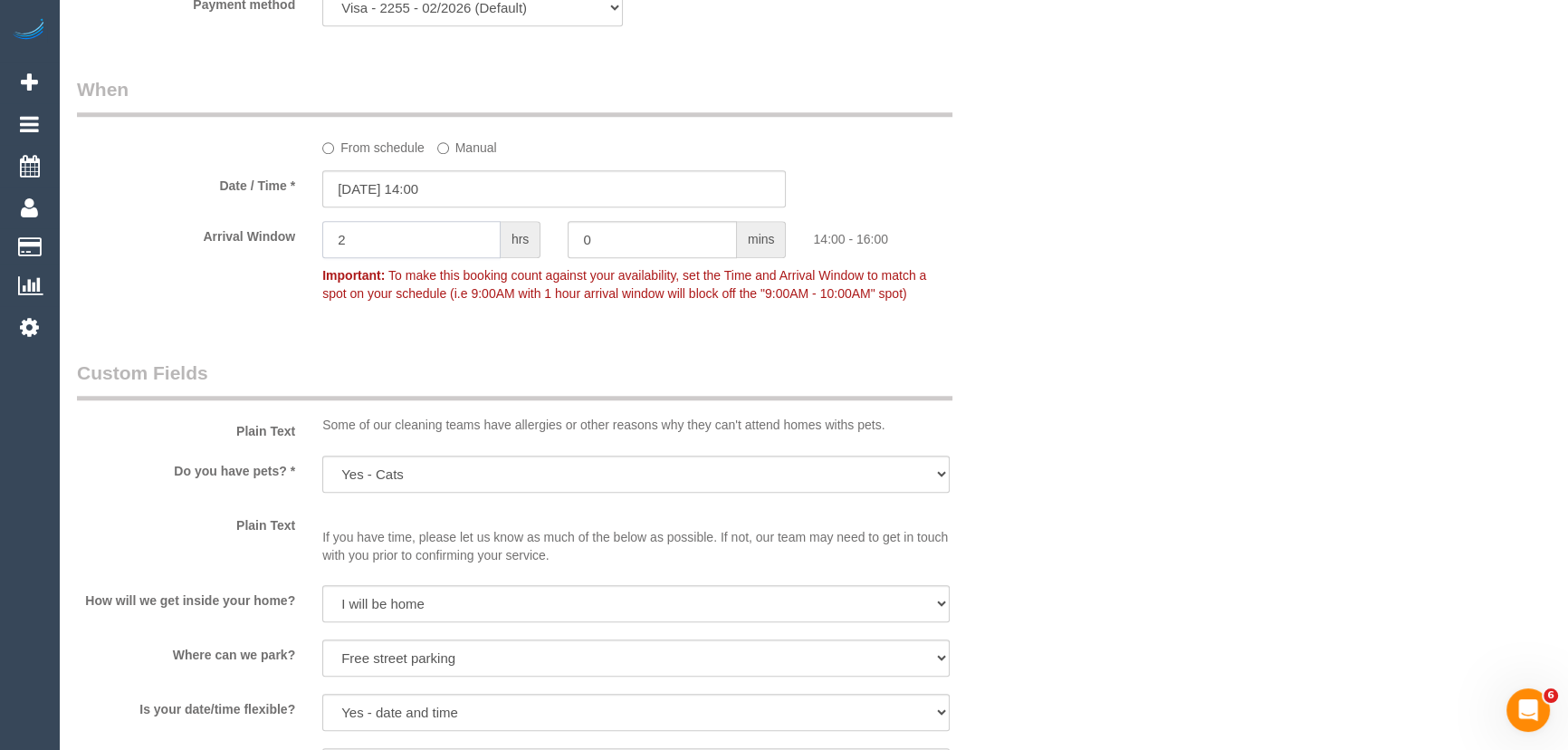
click at [413, 238] on input "2" at bounding box center [411, 239] width 179 height 37
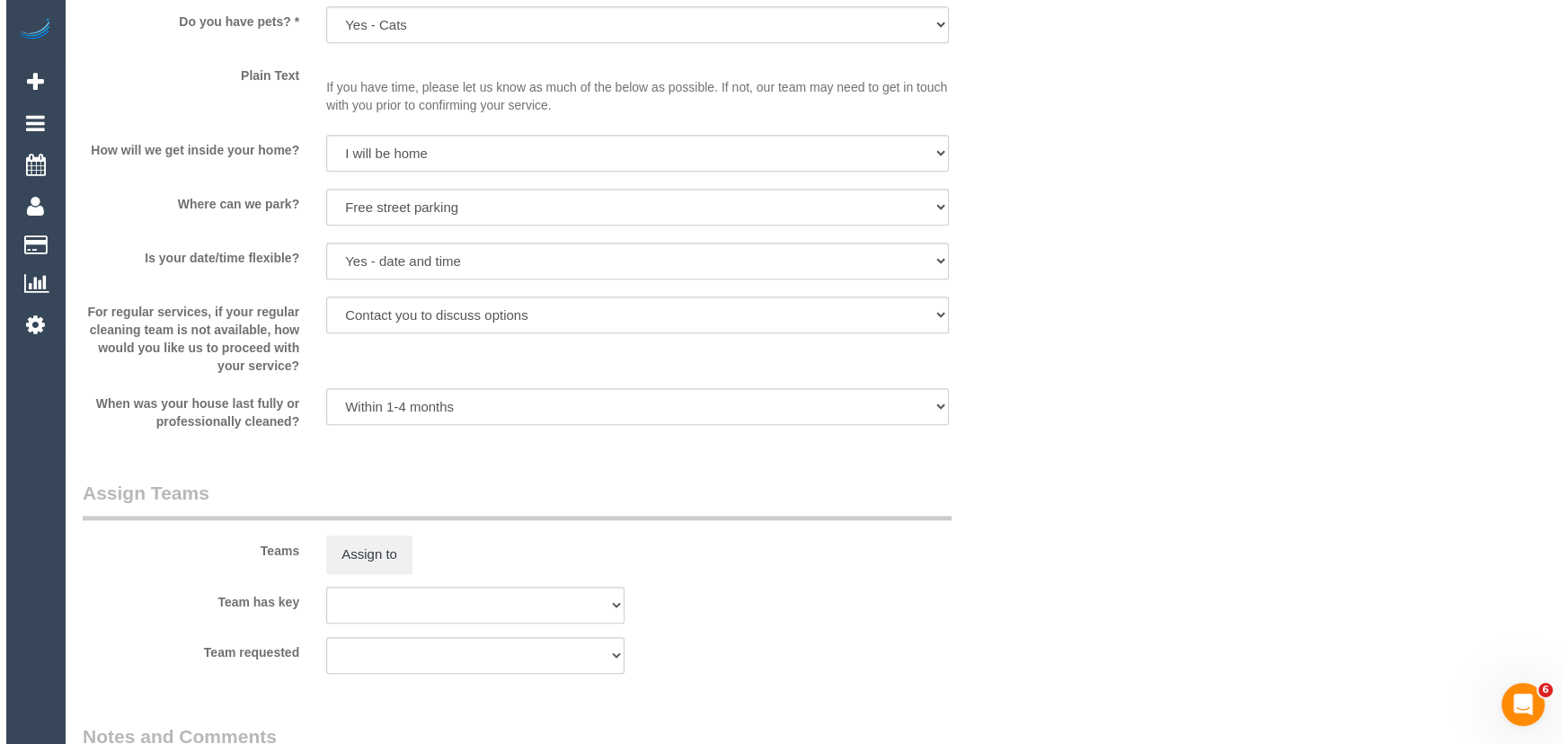
scroll to position [2498, 0]
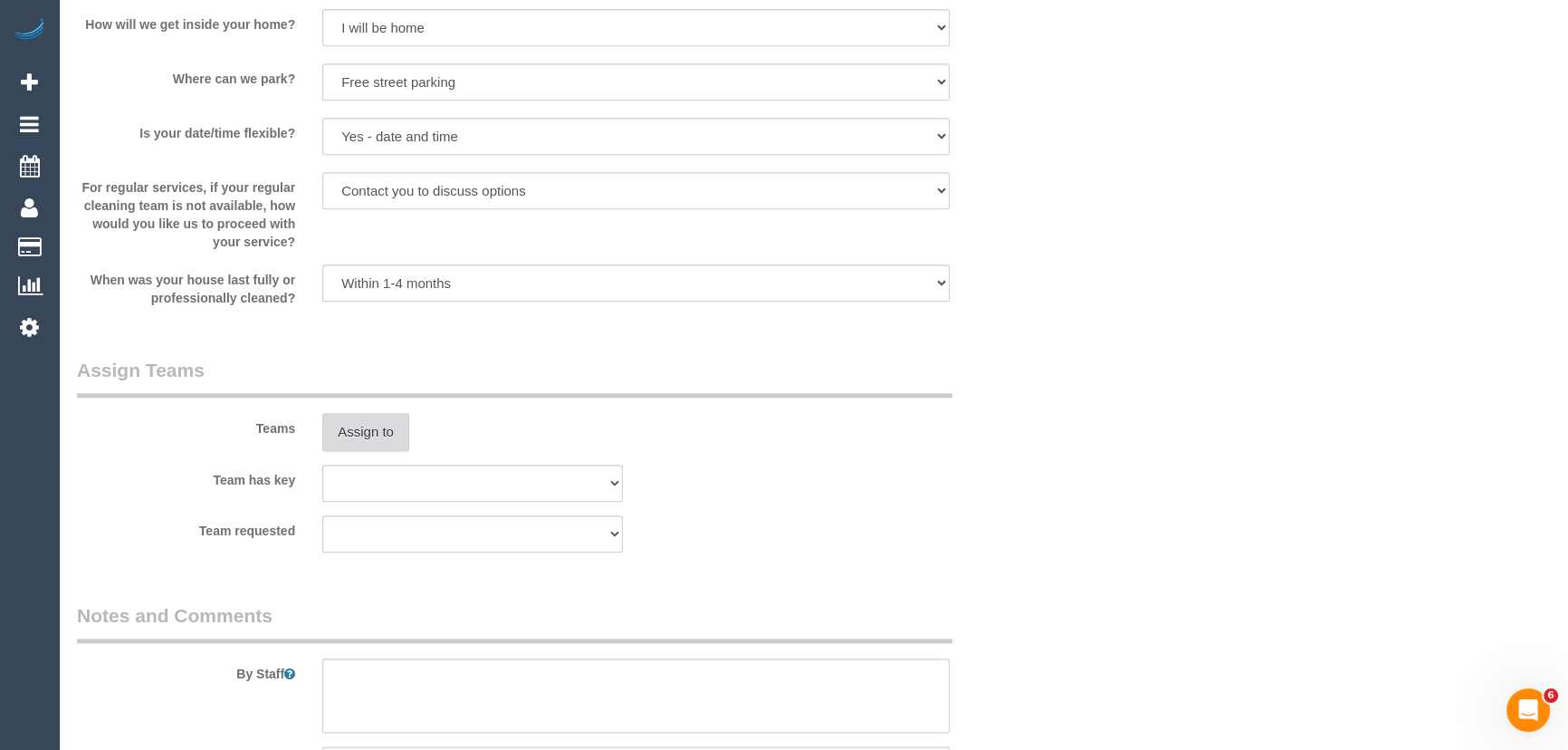
type input "1"
click at [355, 437] on button "Assign to" at bounding box center [366, 431] width 87 height 38
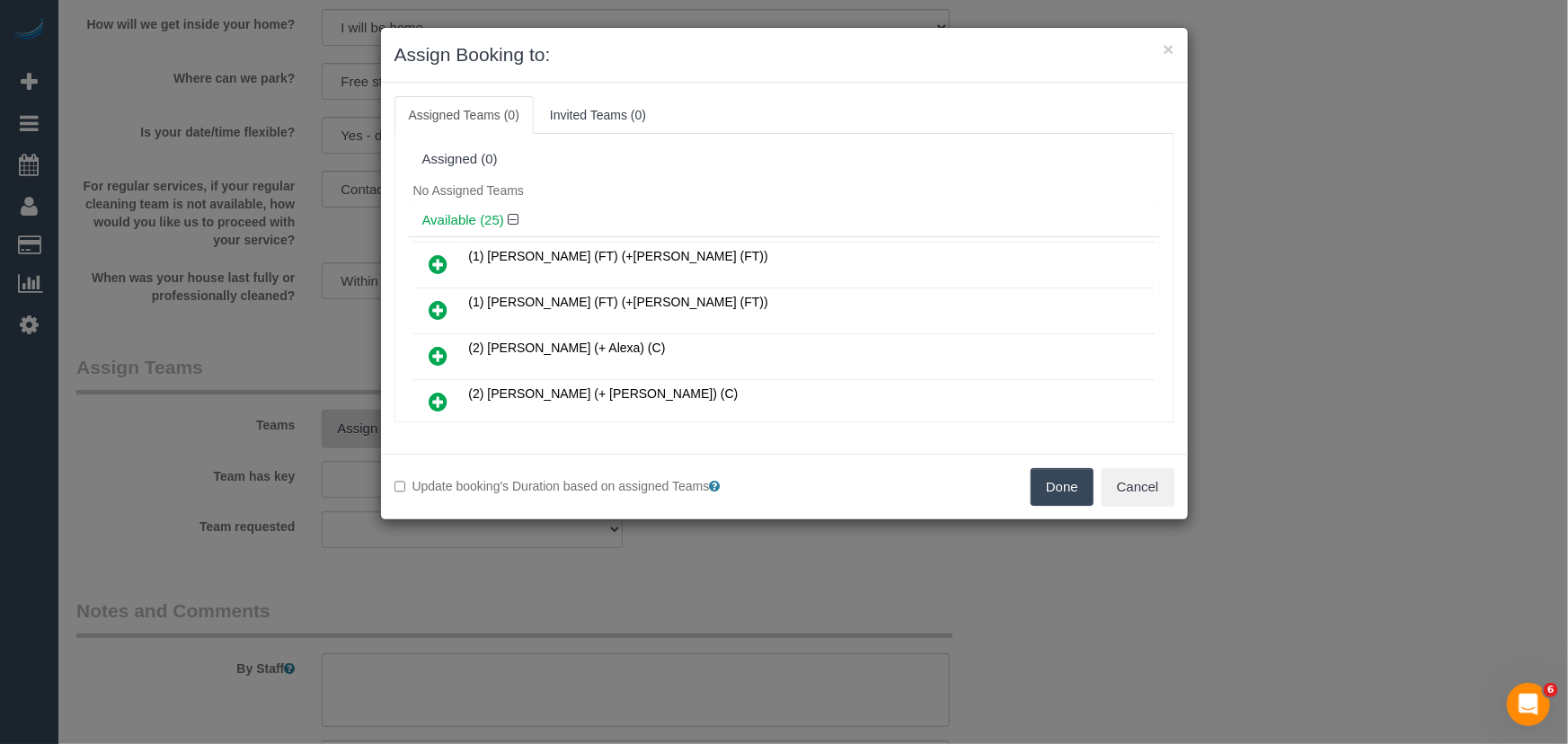
scroll to position [787, 0]
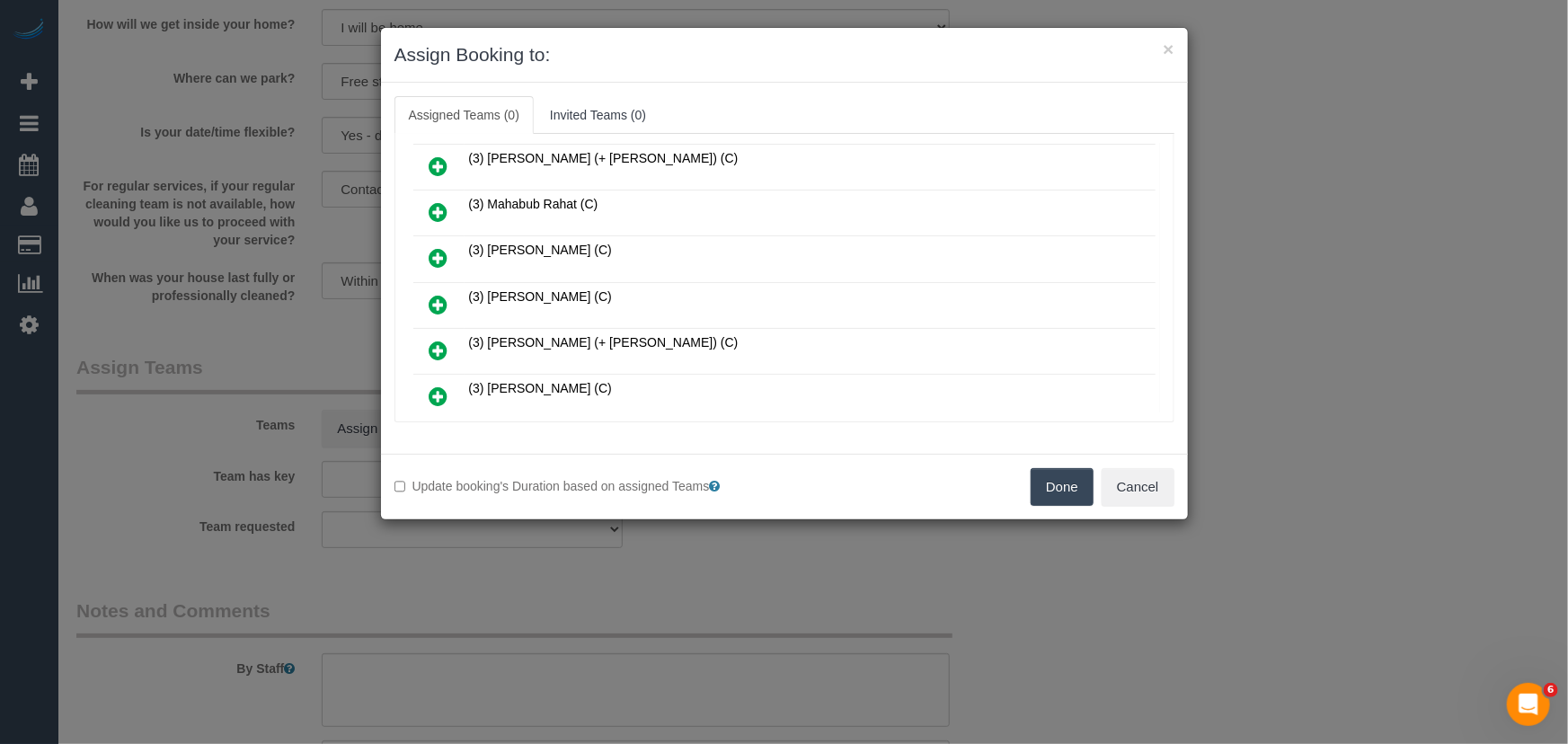
click at [430, 293] on icon at bounding box center [438, 304] width 19 height 22
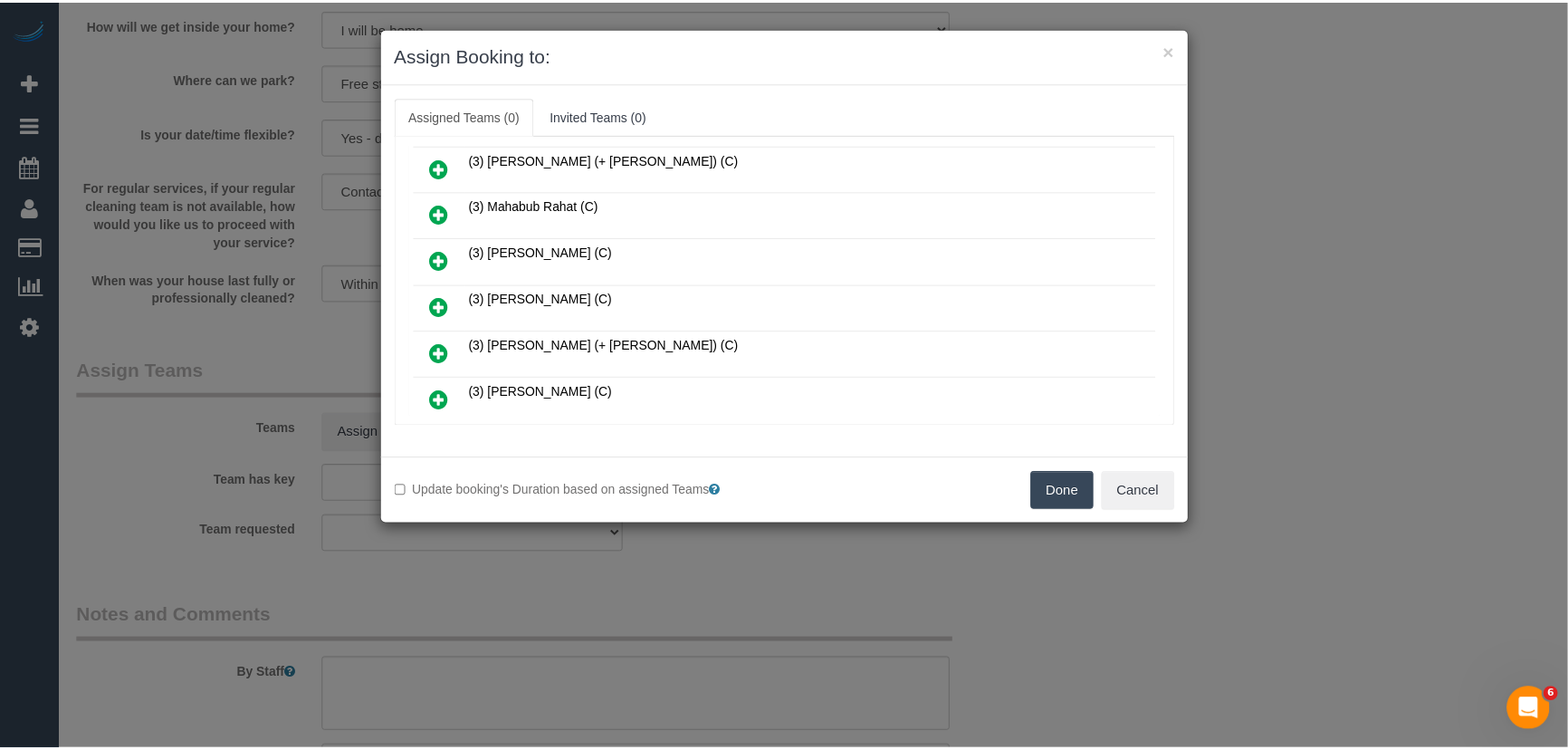
scroll to position [836, 0]
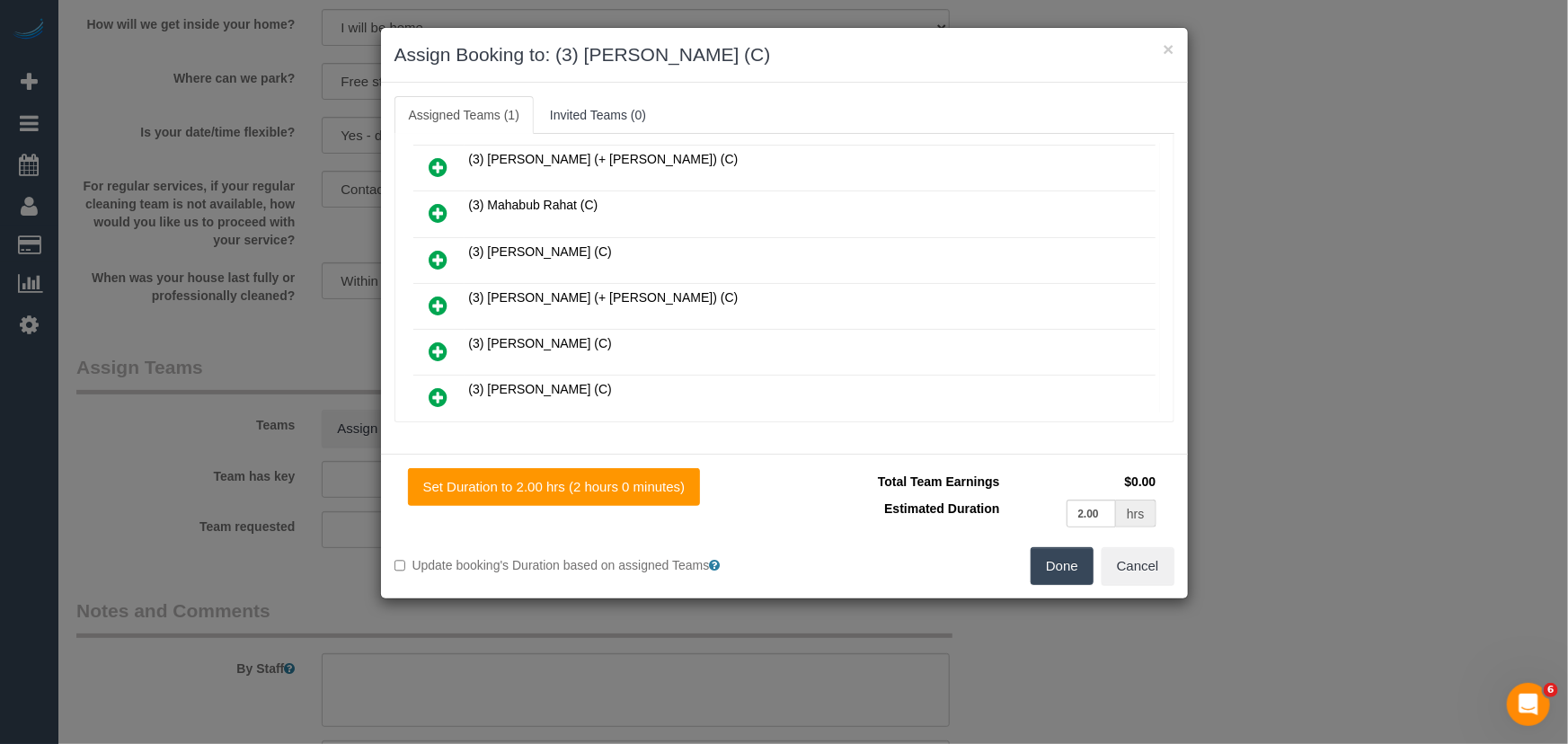
click at [1053, 573] on button "Done" at bounding box center [1062, 566] width 62 height 38
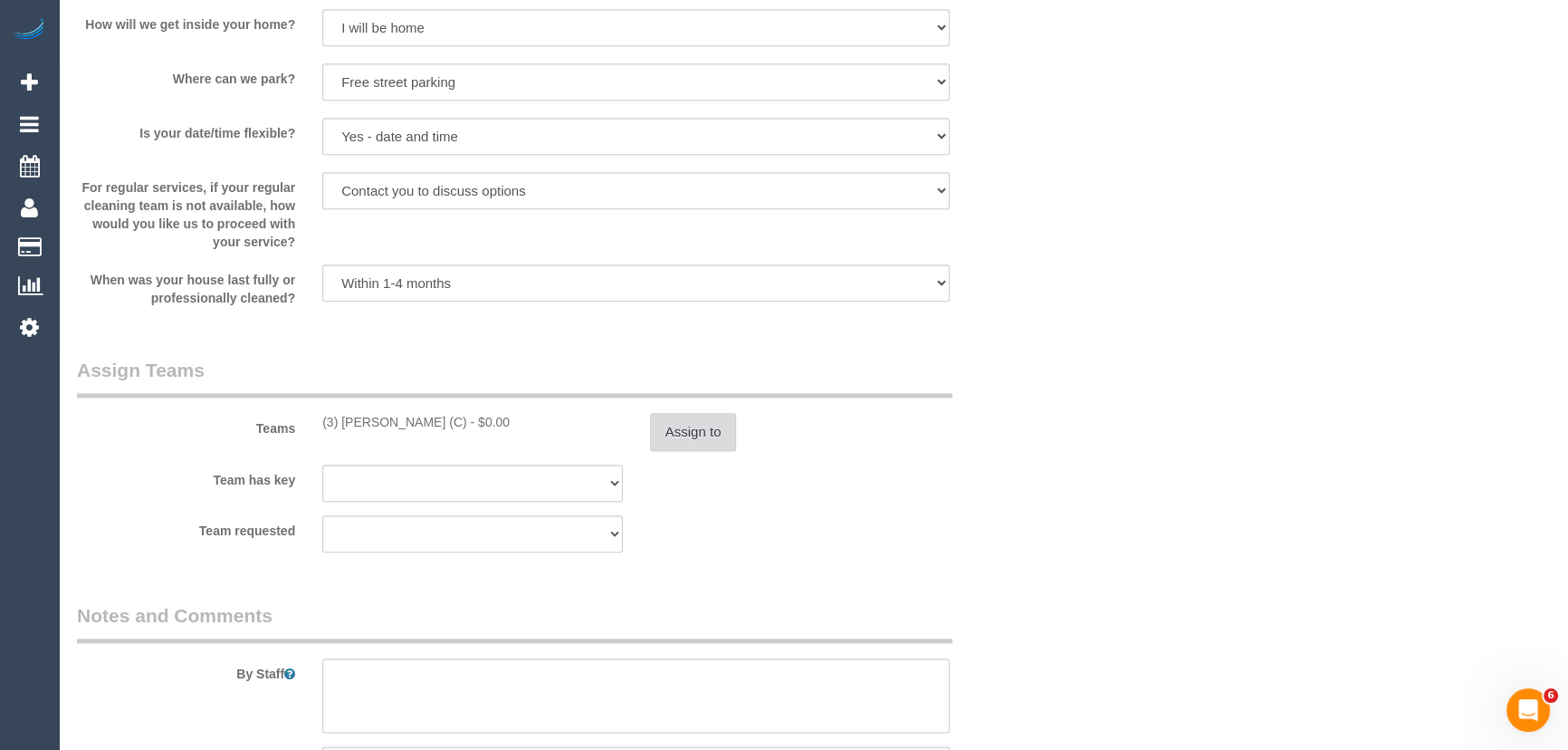
click at [713, 445] on button "Assign to" at bounding box center [693, 431] width 87 height 38
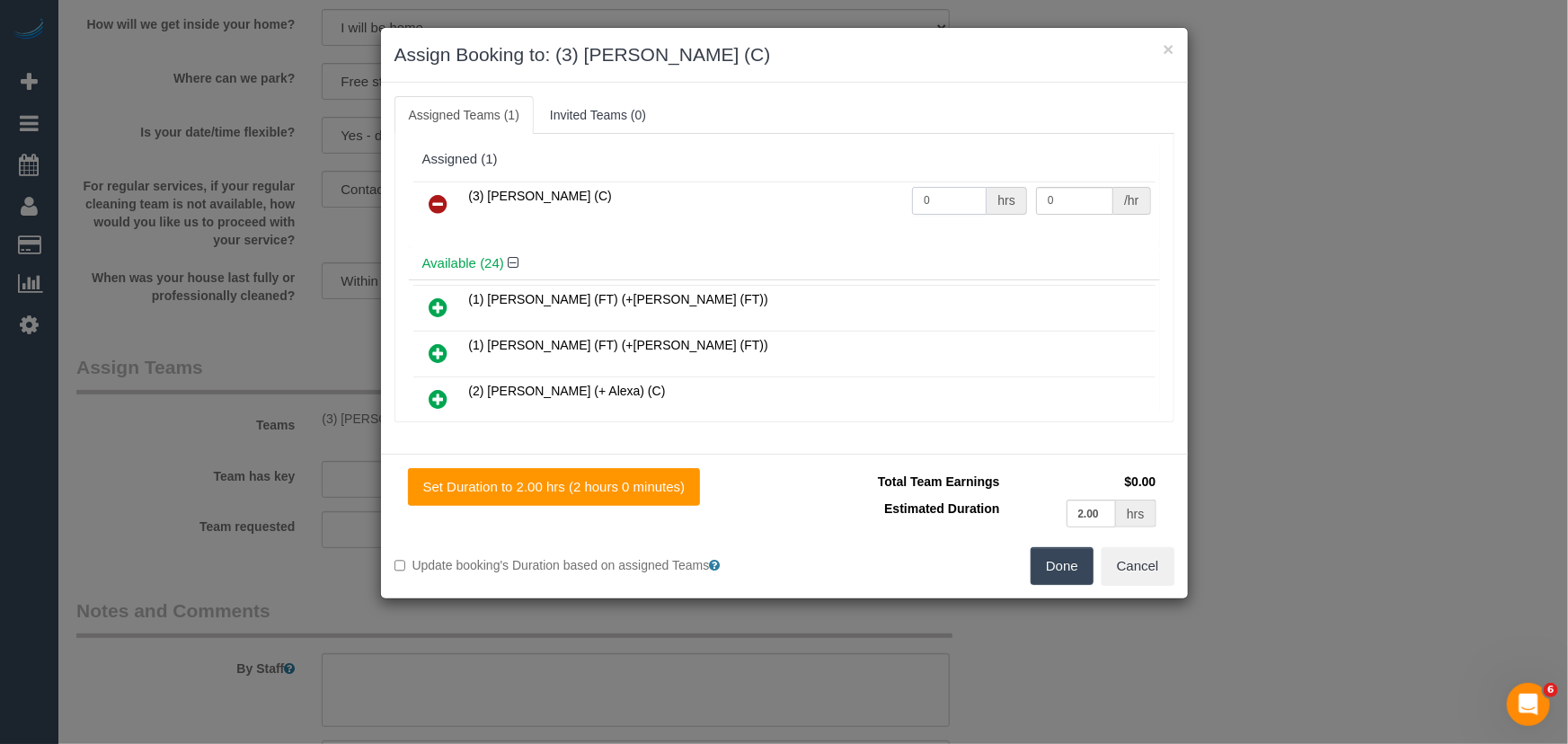
click at [954, 207] on input "0" at bounding box center [949, 201] width 74 height 28
type input "2"
type input "35"
click at [1057, 570] on button "Done" at bounding box center [1062, 566] width 62 height 38
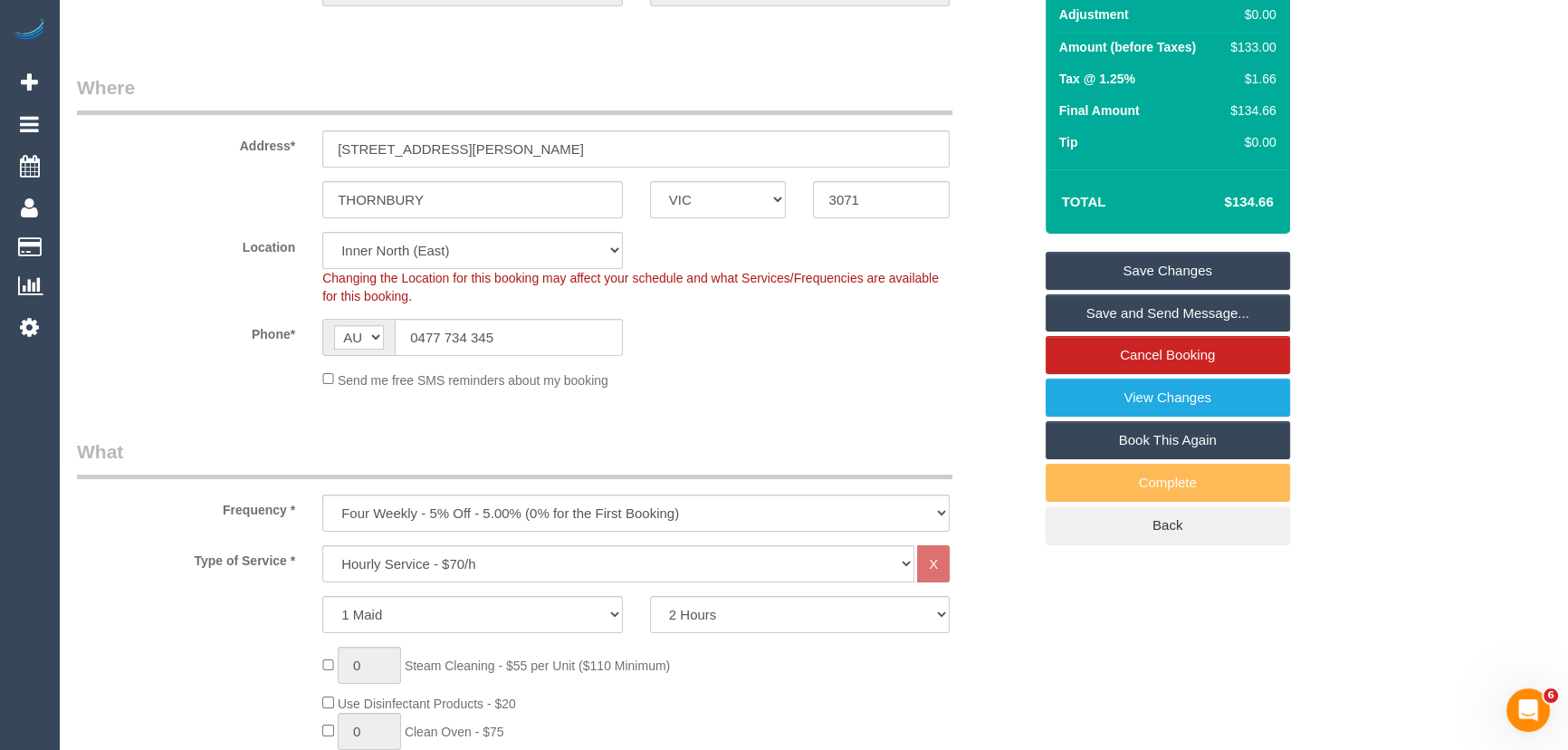
scroll to position [0, 0]
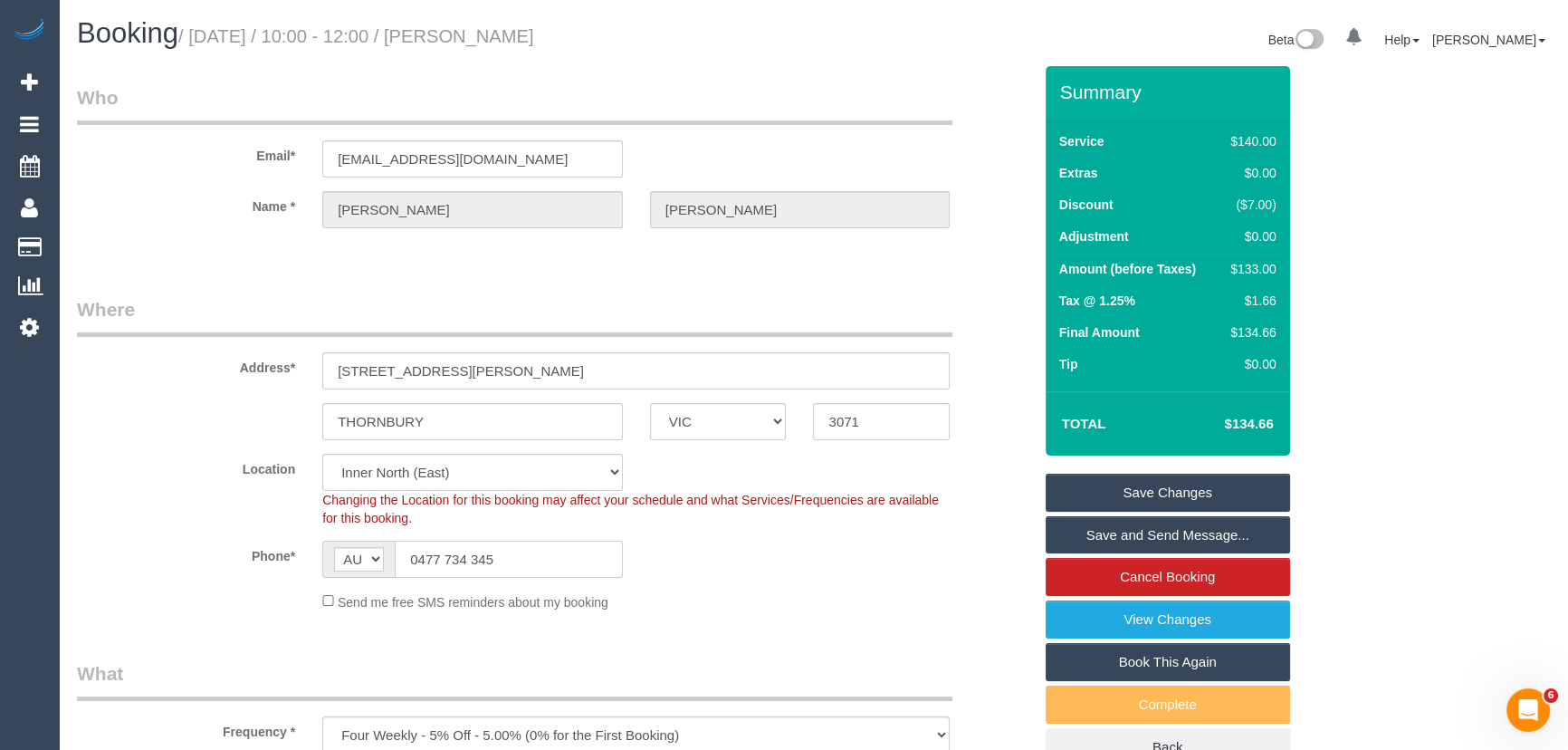
click at [522, 570] on input "0477 734 345" at bounding box center [508, 558] width 228 height 37
drag, startPoint x: 522, startPoint y: 570, endPoint x: 539, endPoint y: 567, distance: 17.3
click at [525, 570] on input "0477 734 345" at bounding box center [508, 558] width 228 height 37
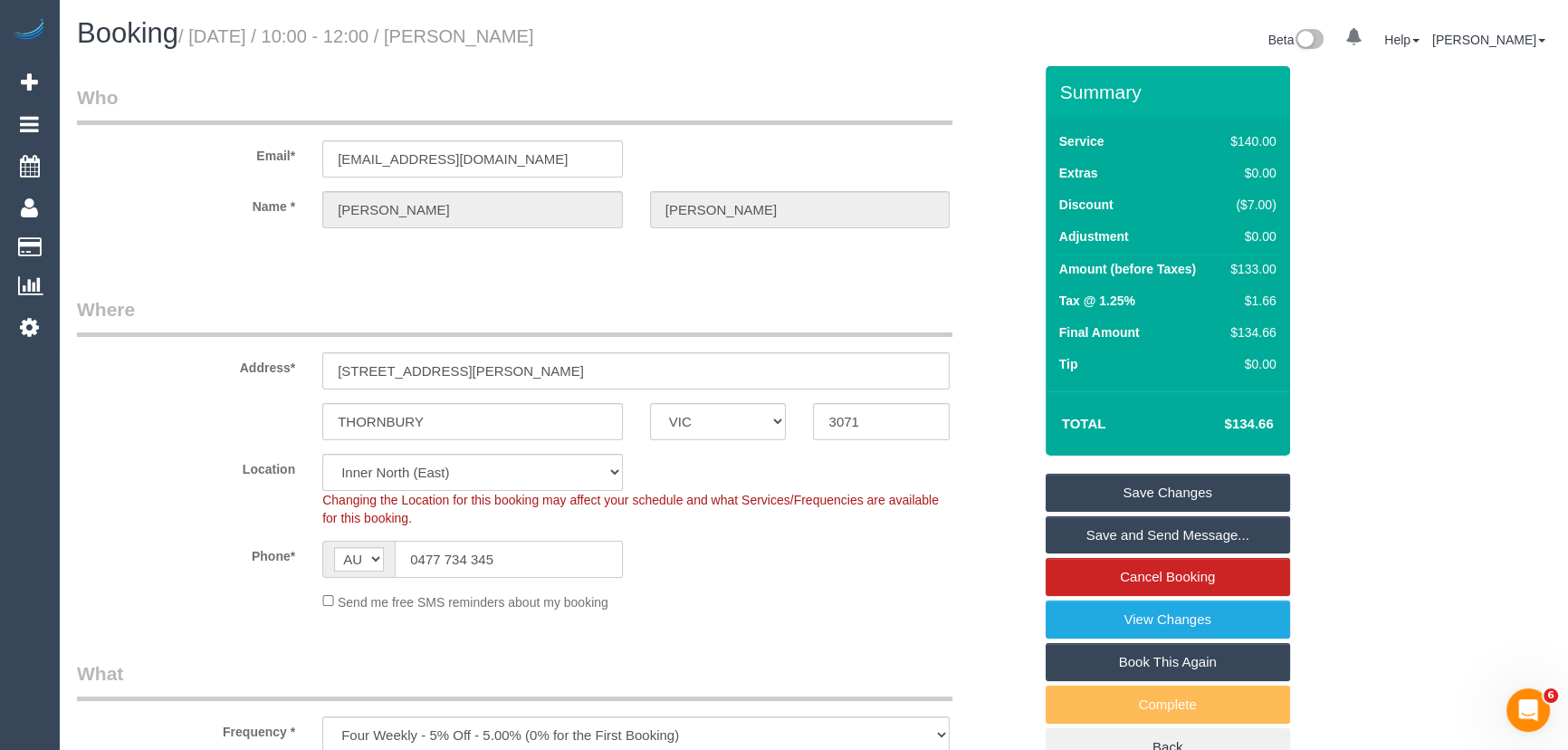
click at [525, 570] on input "0477 734 345" at bounding box center [508, 558] width 228 height 37
click at [539, 567] on input "0477 734 345" at bounding box center [508, 558] width 228 height 37
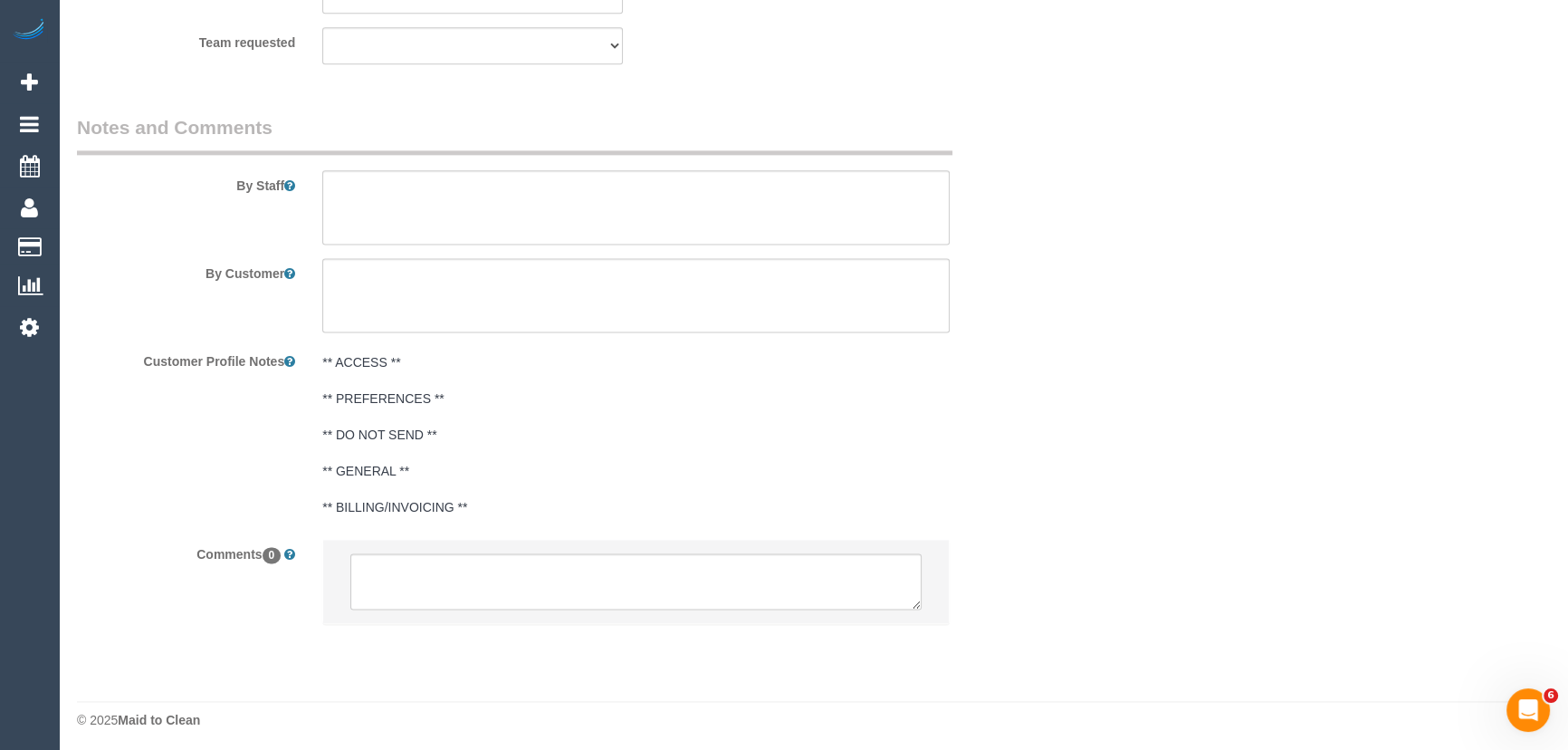
scroll to position [3012, 0]
drag, startPoint x: 491, startPoint y: 575, endPoint x: 479, endPoint y: 572, distance: 12.4
click at [491, 575] on textarea at bounding box center [636, 576] width 571 height 56
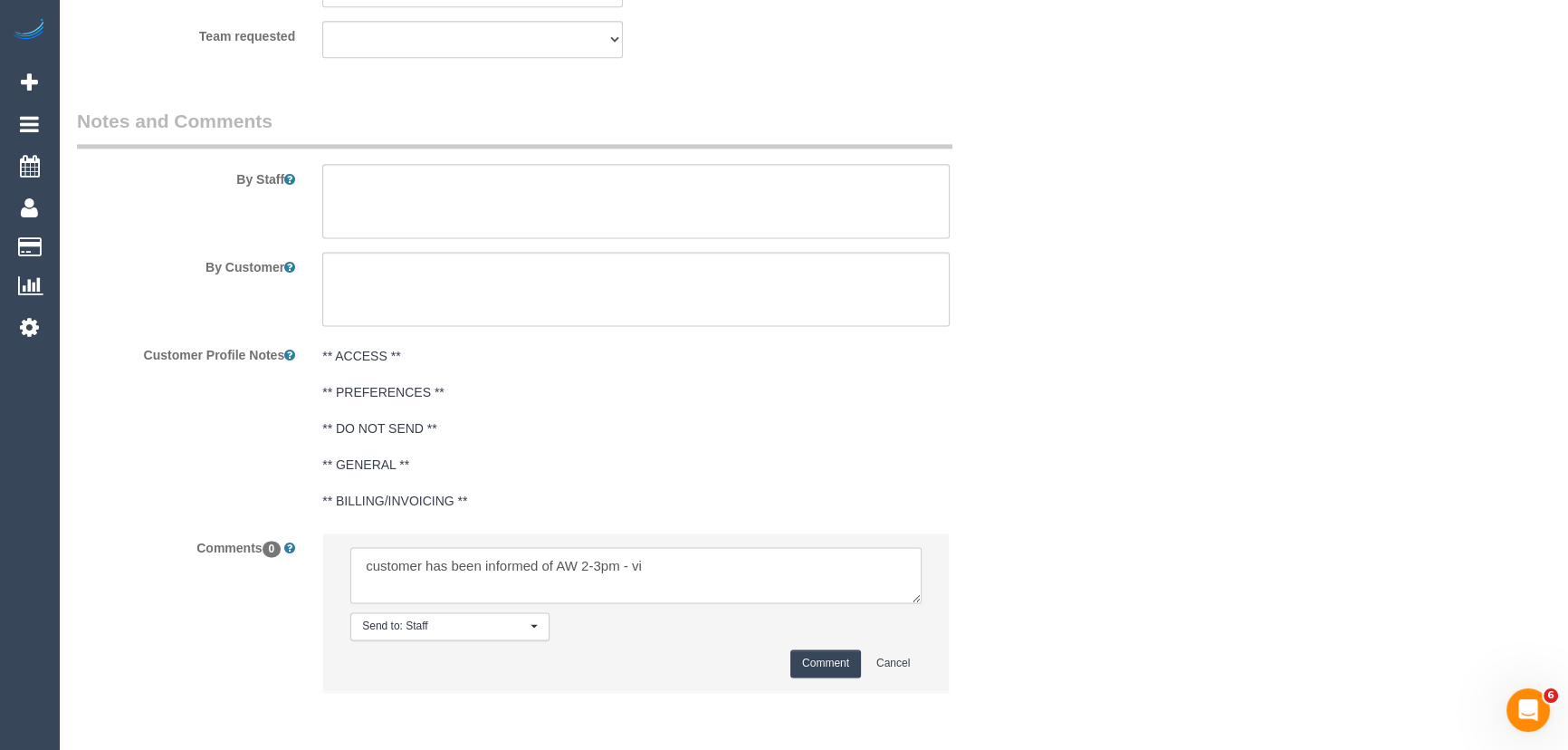
click at [720, 587] on textarea at bounding box center [636, 575] width 571 height 56
type textarea "customer has been informed of AW 2-3pm - via email - pending"
click at [806, 658] on button "Comment" at bounding box center [826, 663] width 71 height 28
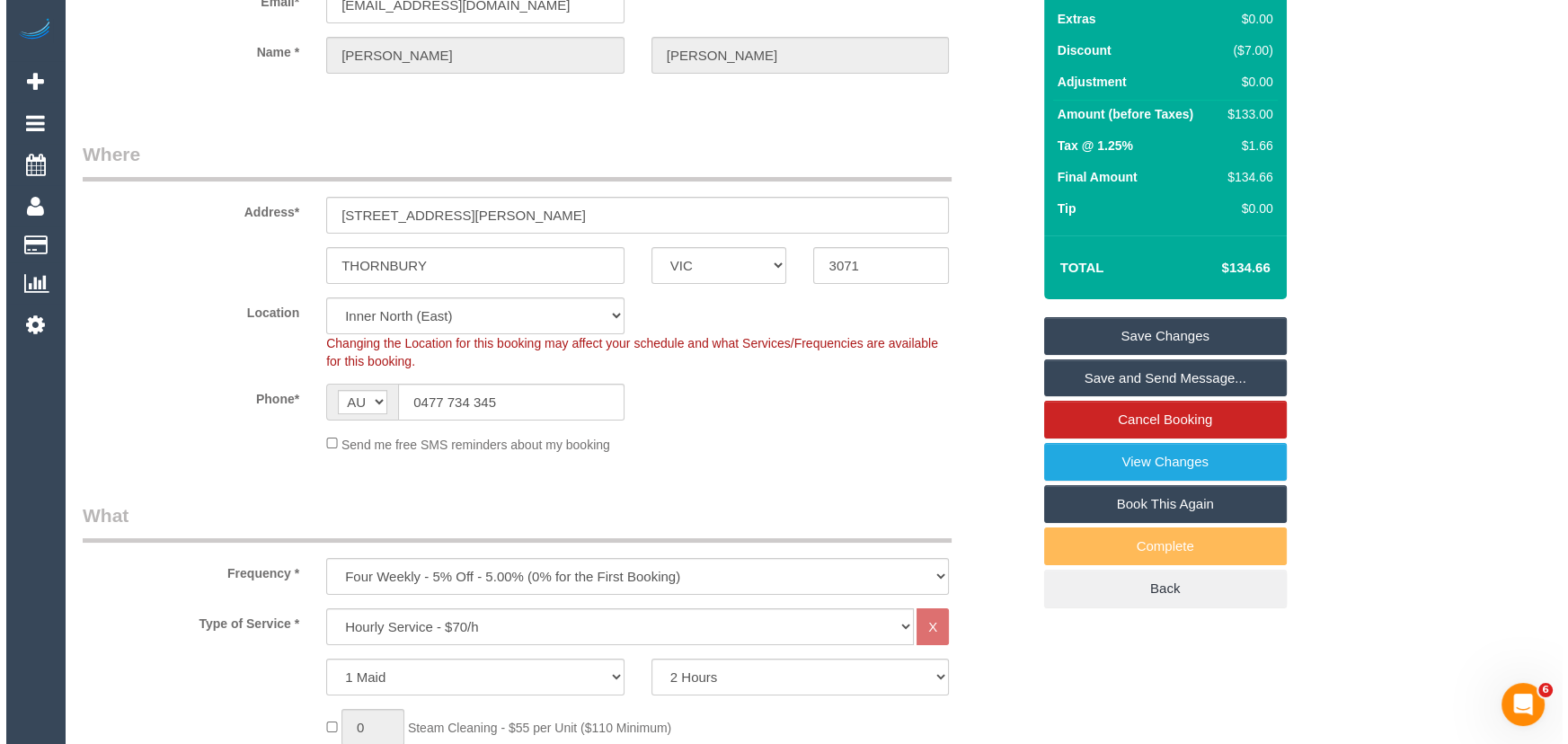
scroll to position [0, 0]
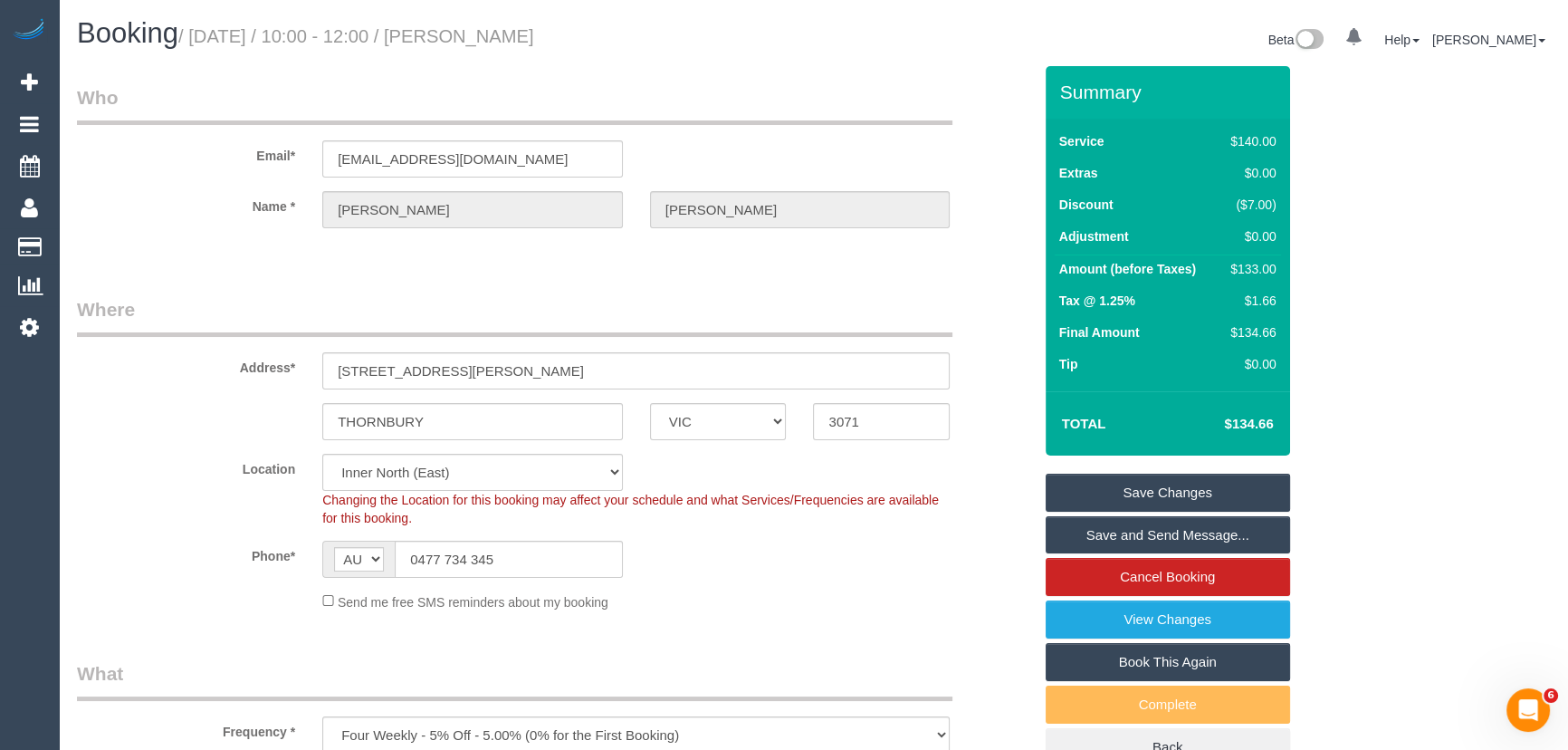
click at [488, 41] on small "/ October 17, 2025 / 10:00 - 12:00 / Laura lombardi" at bounding box center [357, 36] width 356 height 20
copy small "Laura lombardi"
click at [557, 172] on input "lauralombardi_@hotmail.com" at bounding box center [472, 159] width 301 height 37
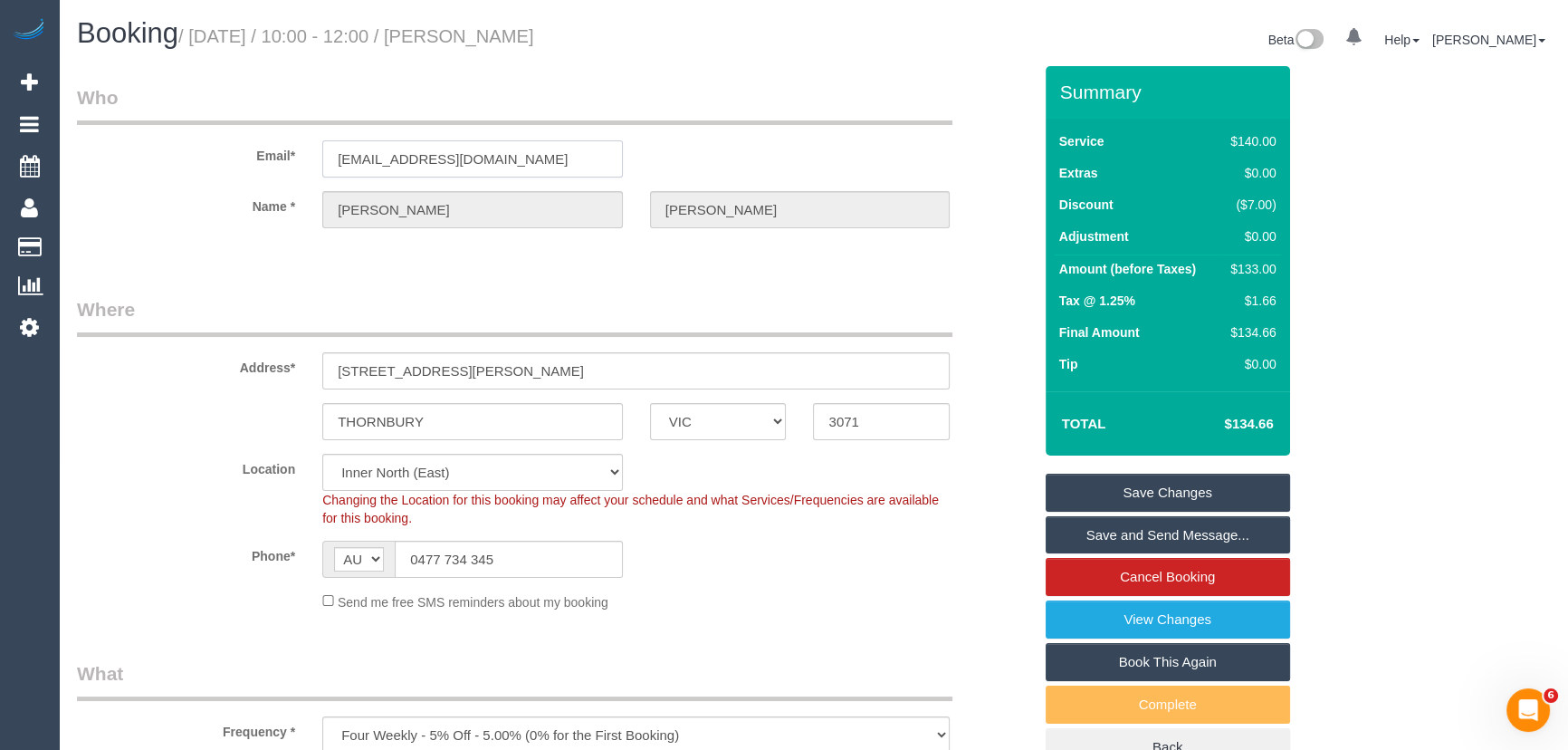
click at [557, 172] on input "lauralombardi_@hotmail.com" at bounding box center [472, 159] width 301 height 37
click at [1104, 501] on link "Save Changes" at bounding box center [1168, 492] width 245 height 38
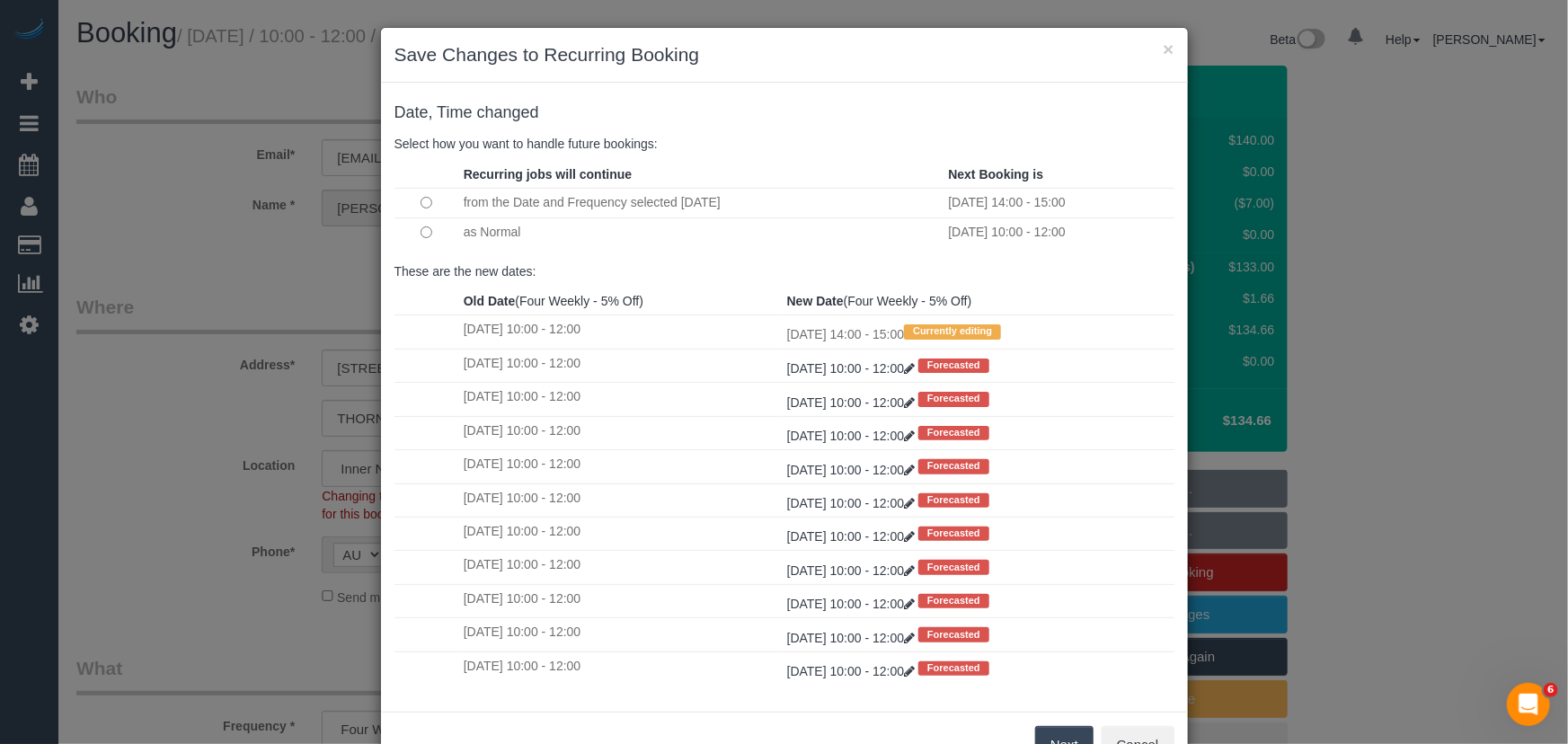
click at [1056, 731] on button "Next" at bounding box center [1064, 745] width 58 height 38
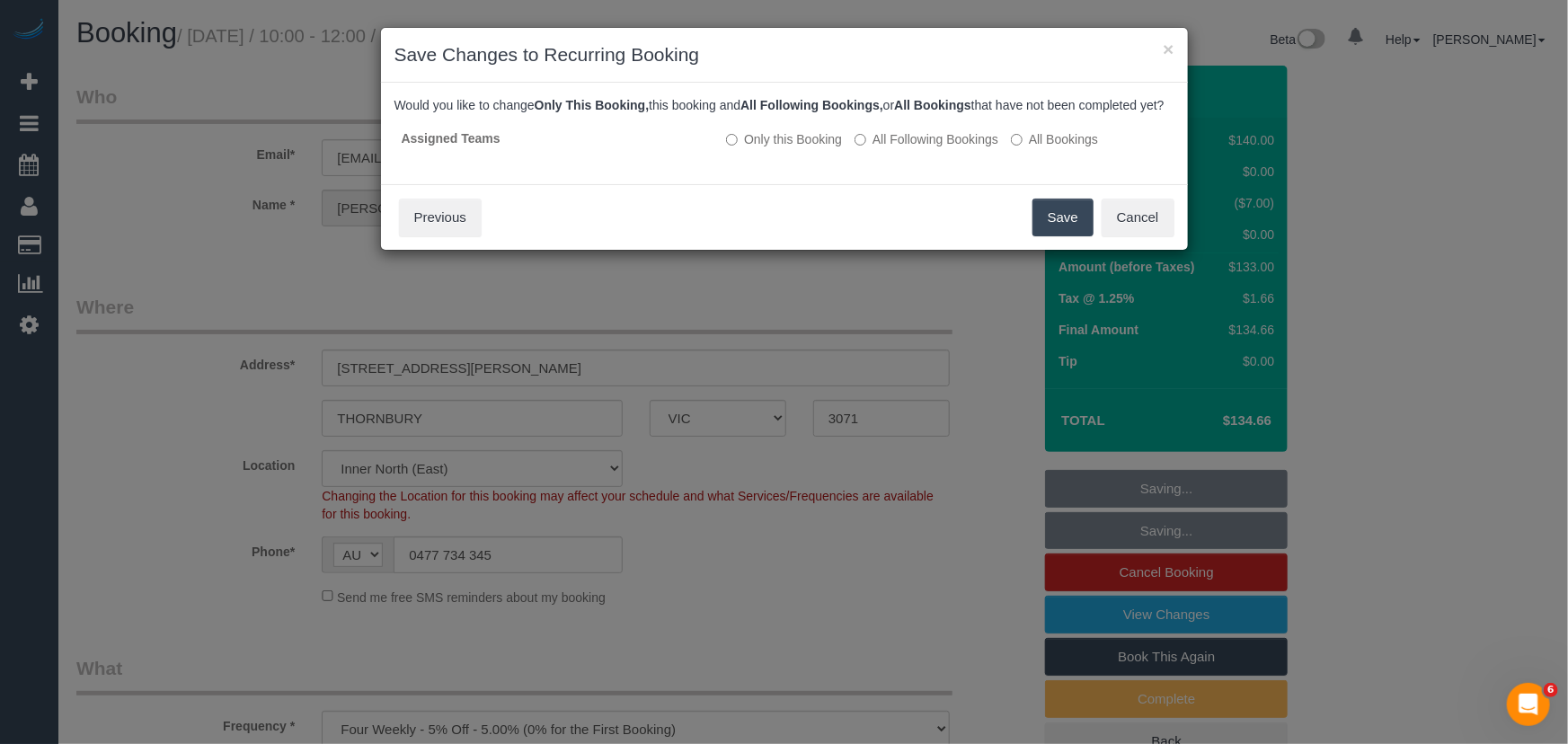
click at [1051, 236] on button "Save" at bounding box center [1064, 217] width 61 height 38
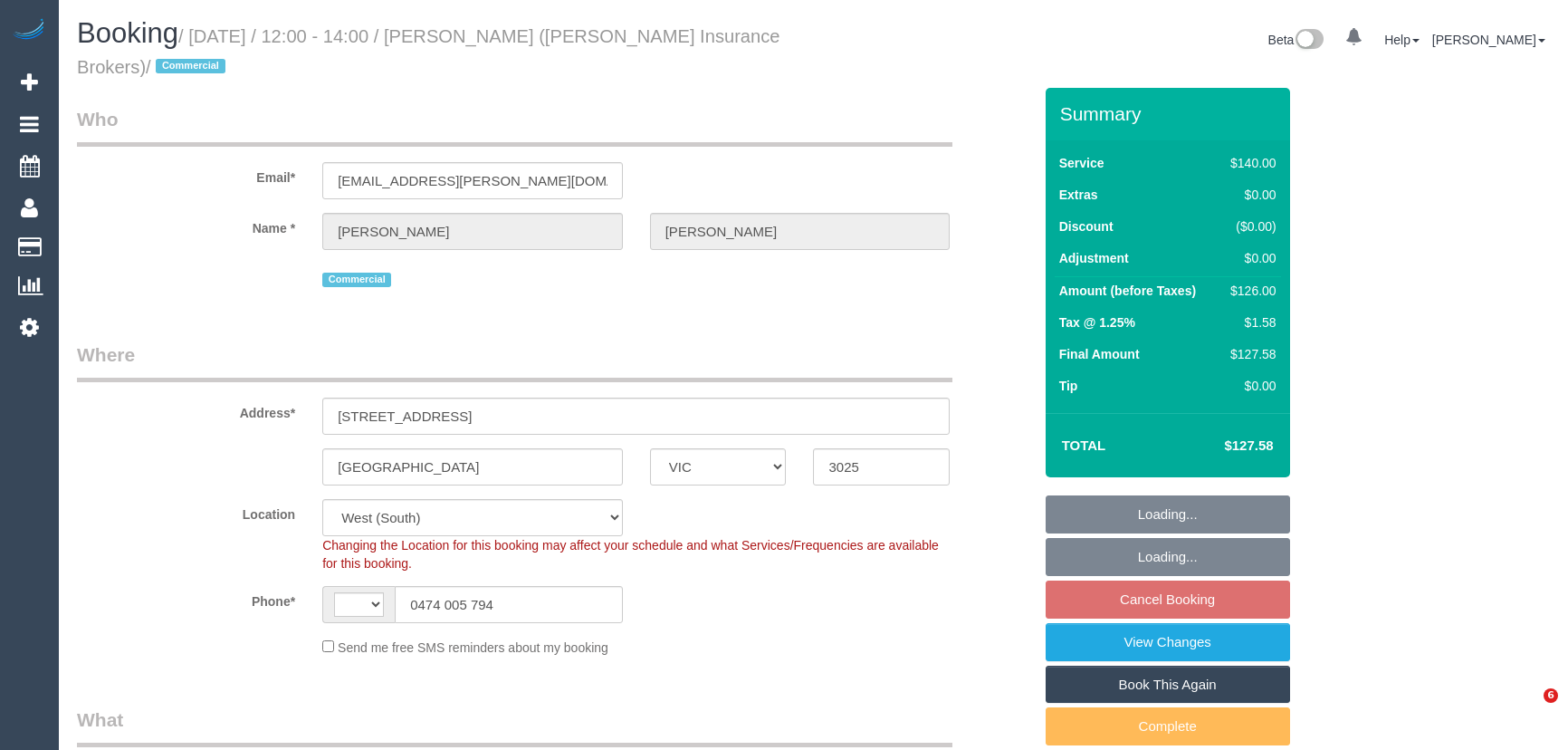
select select "VIC"
select select "string:stripe-pm_1PTD6u2GScqysDRVtBuBNvNX"
select select "string:AU"
select select "object:895"
select select "number:28"
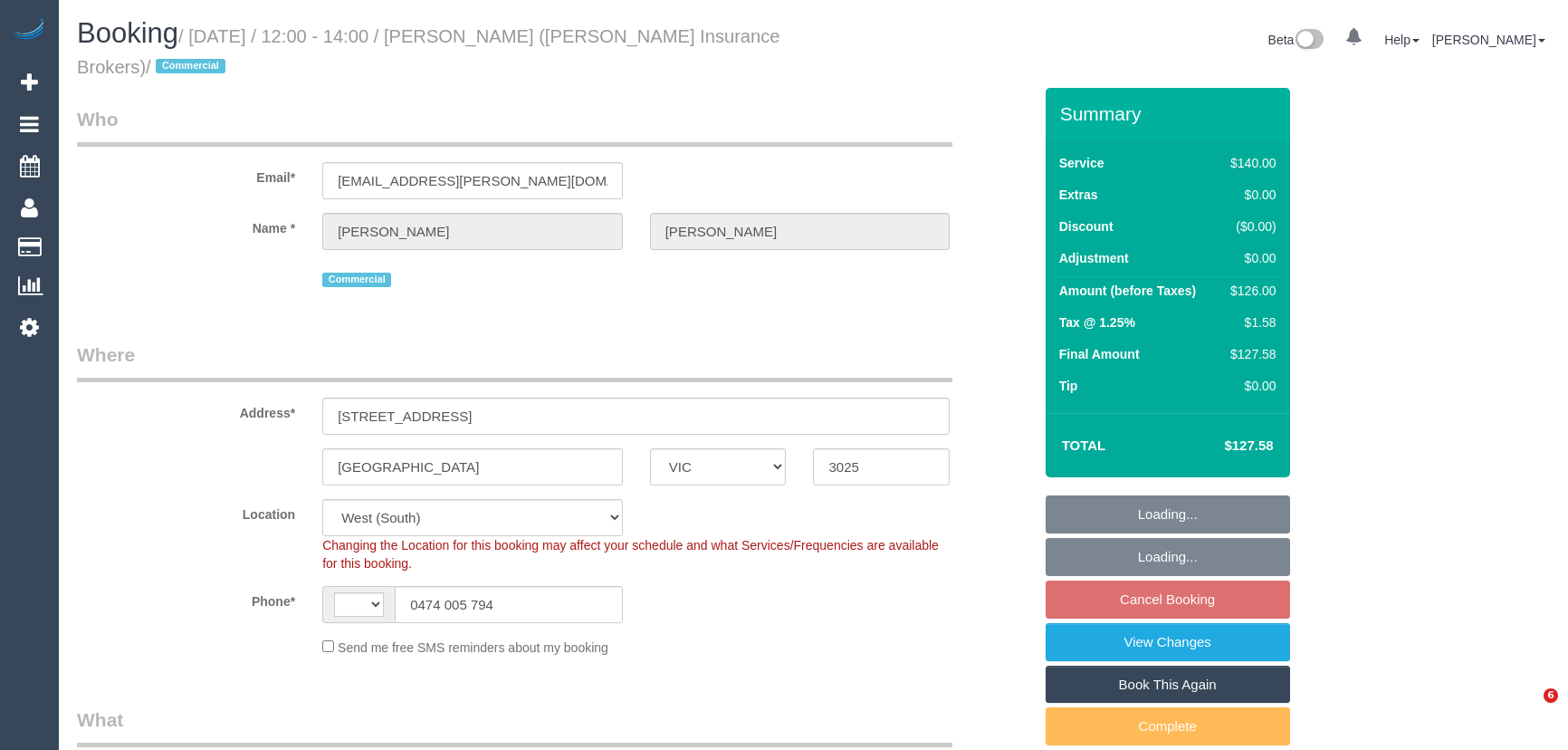
select select "number:17"
select select "number:21"
select select "number:24"
select select "number:33"
select select "number:26"
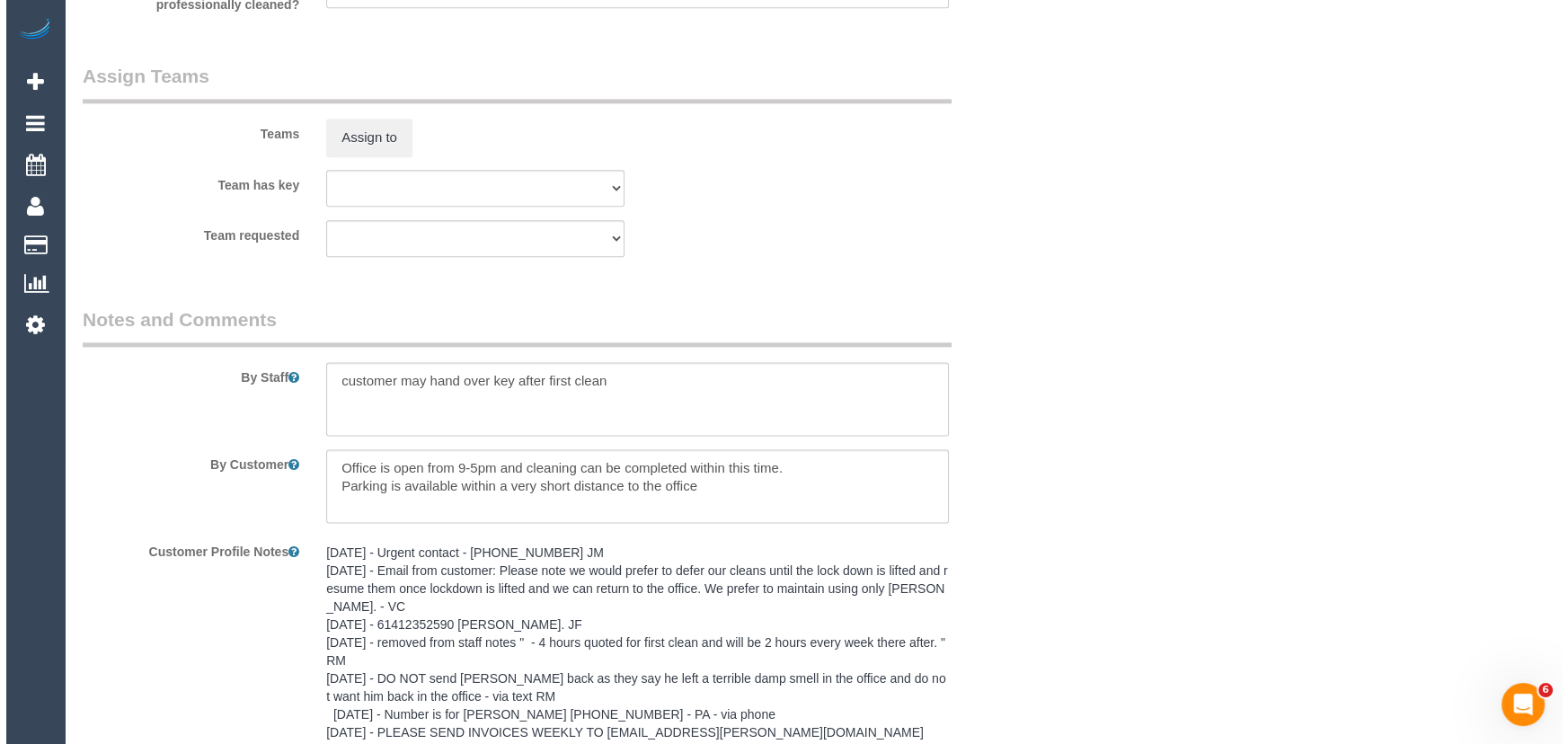
scroll to position [2776, 0]
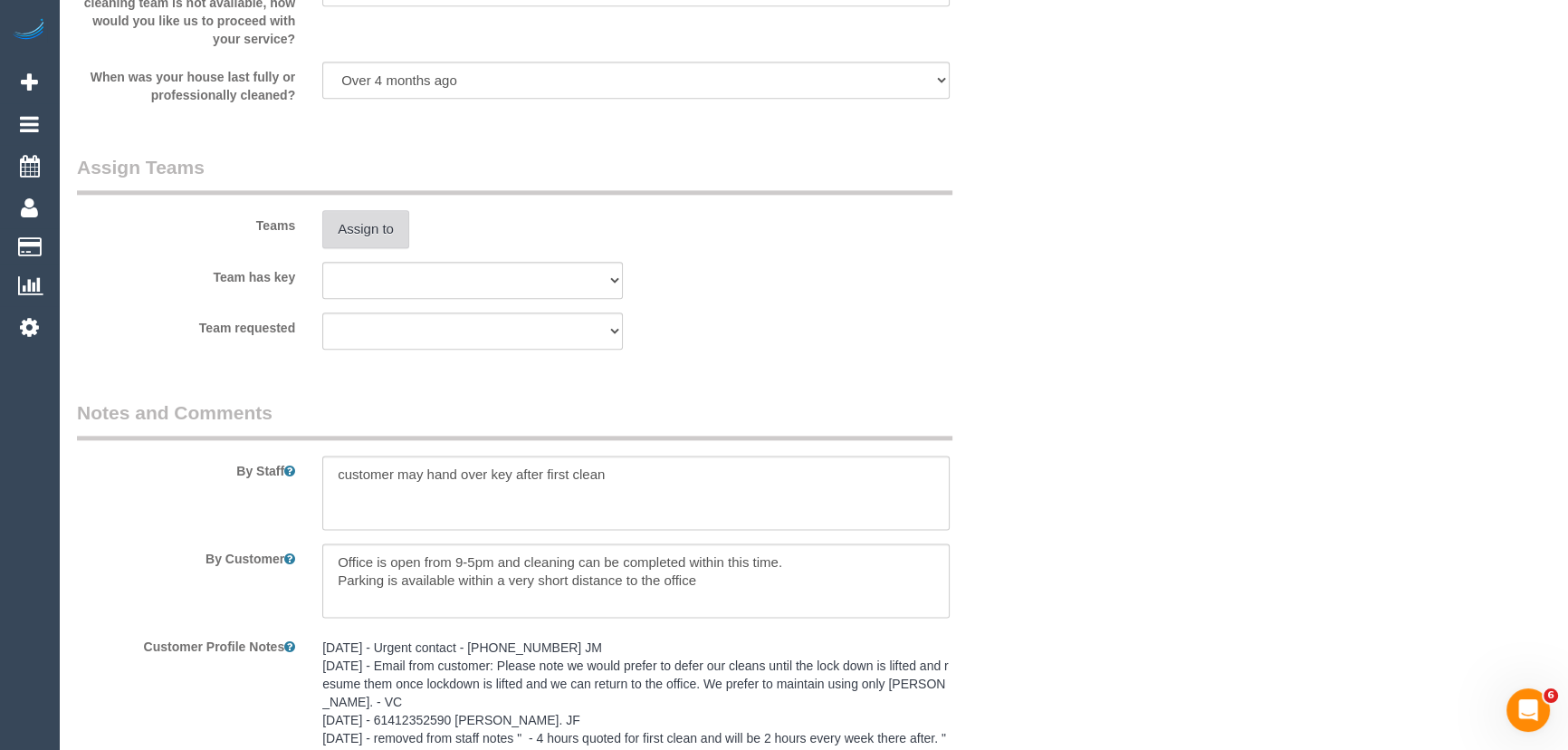
click at [375, 245] on button "Assign to" at bounding box center [366, 229] width 87 height 38
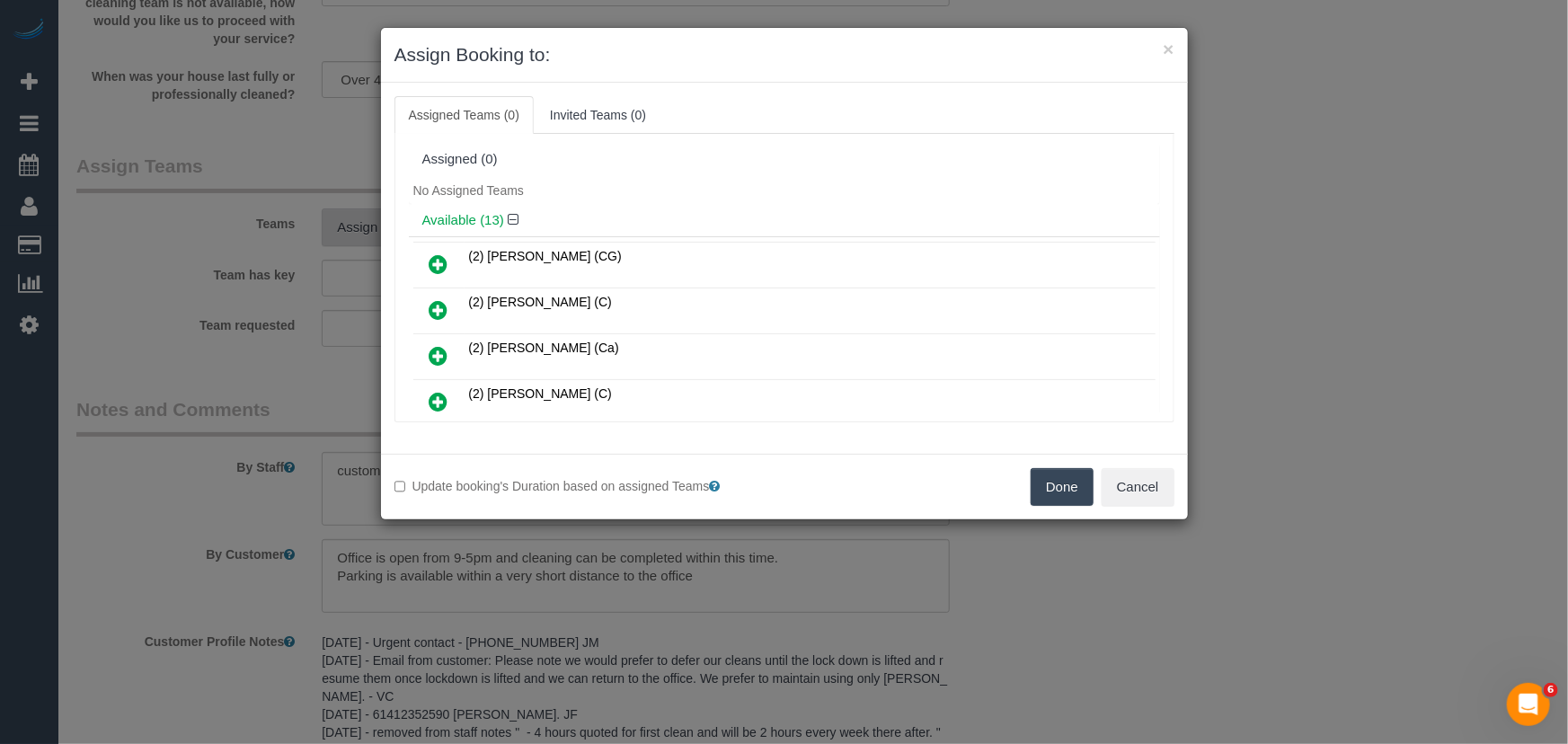
scroll to position [517, 0]
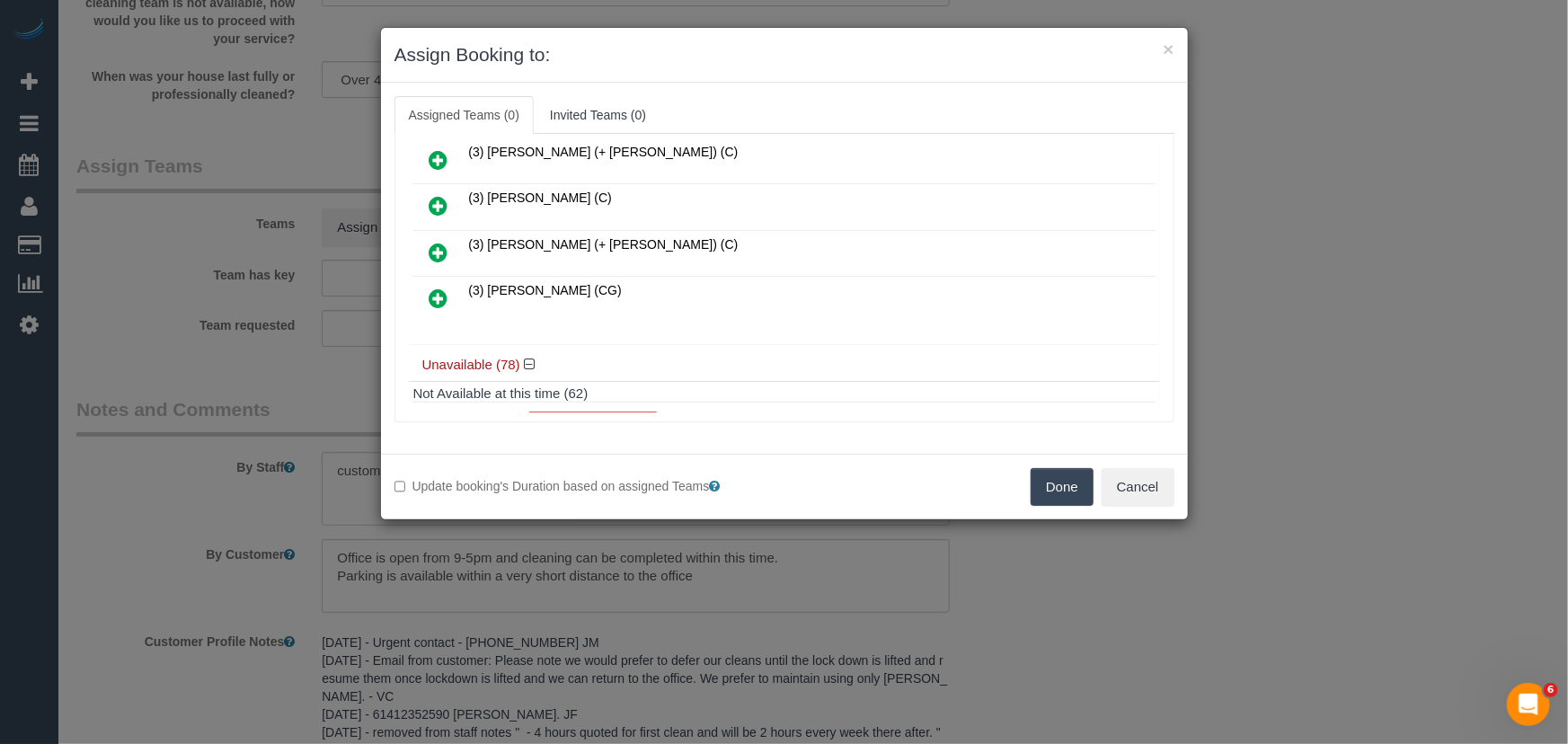
click at [438, 287] on icon at bounding box center [438, 298] width 19 height 22
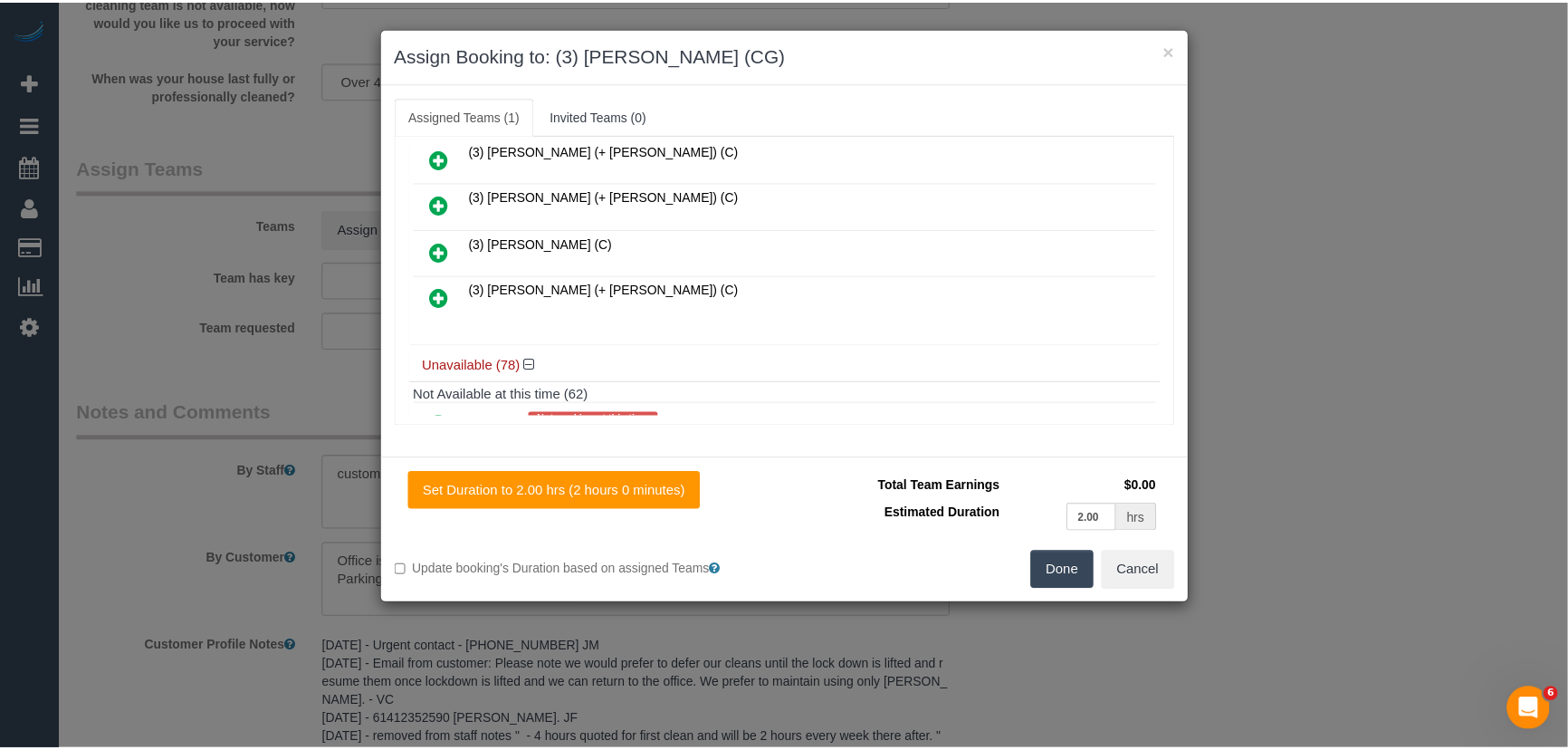
scroll to position [564, 0]
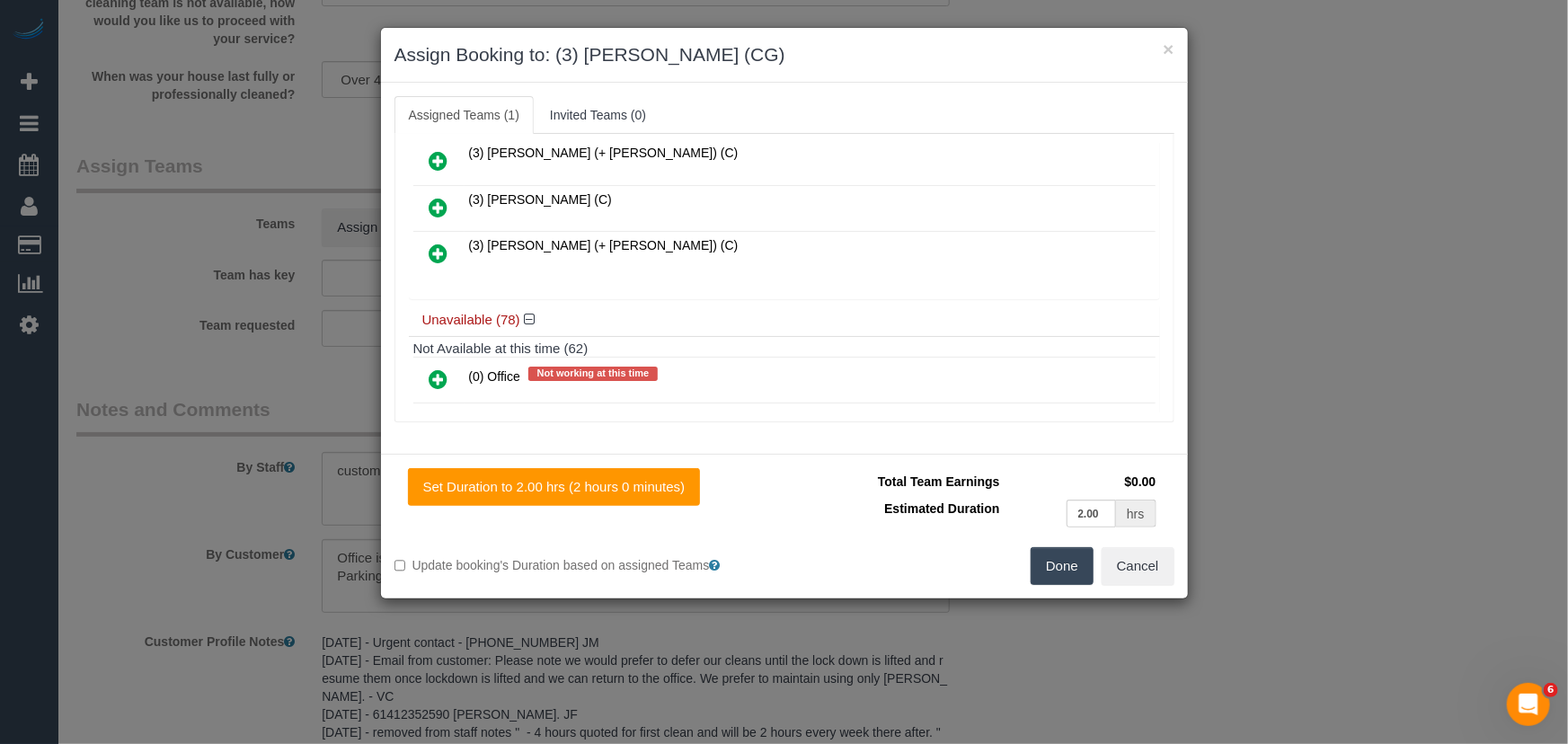
click at [1053, 567] on button "Done" at bounding box center [1062, 566] width 62 height 38
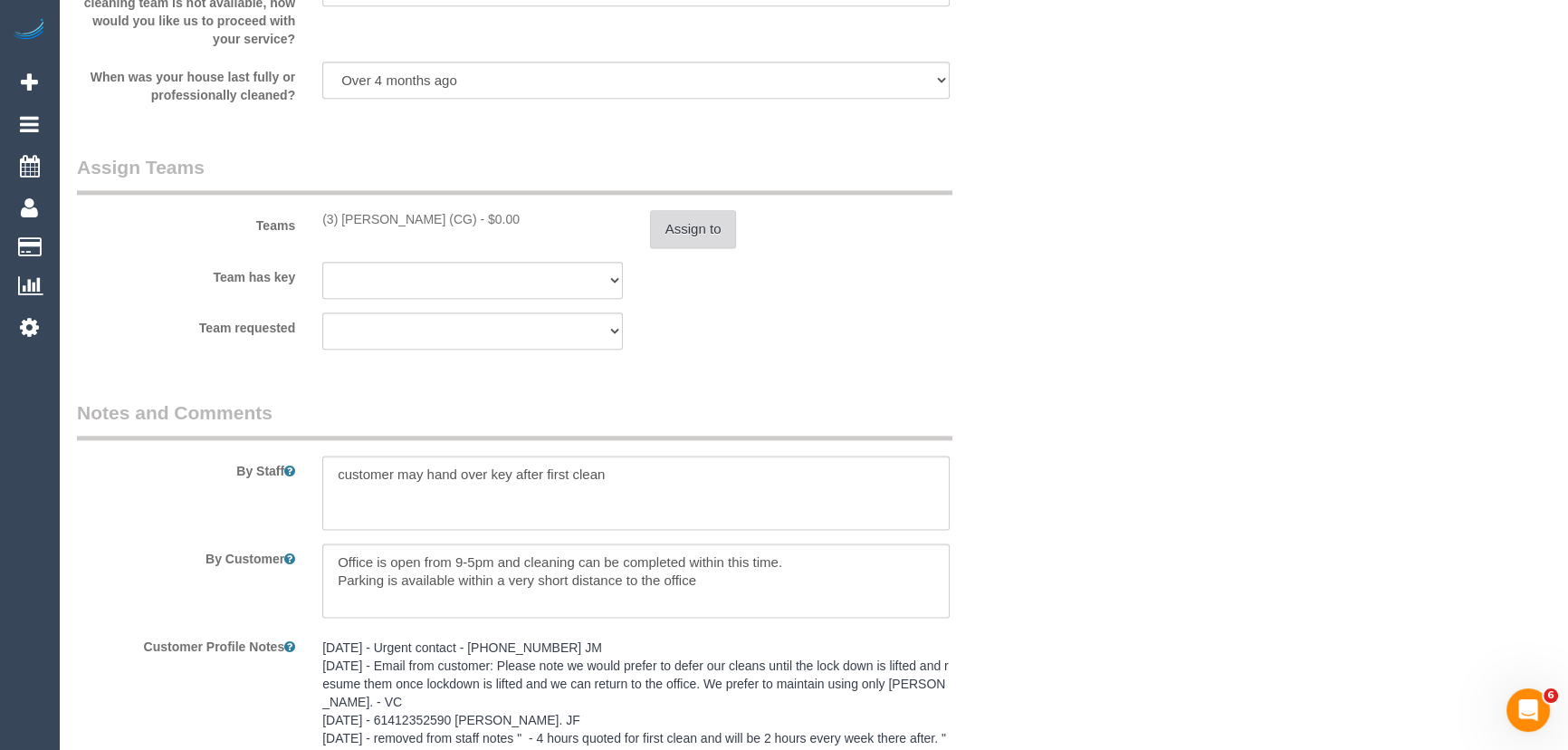
click at [686, 236] on button "Assign to" at bounding box center [693, 229] width 87 height 38
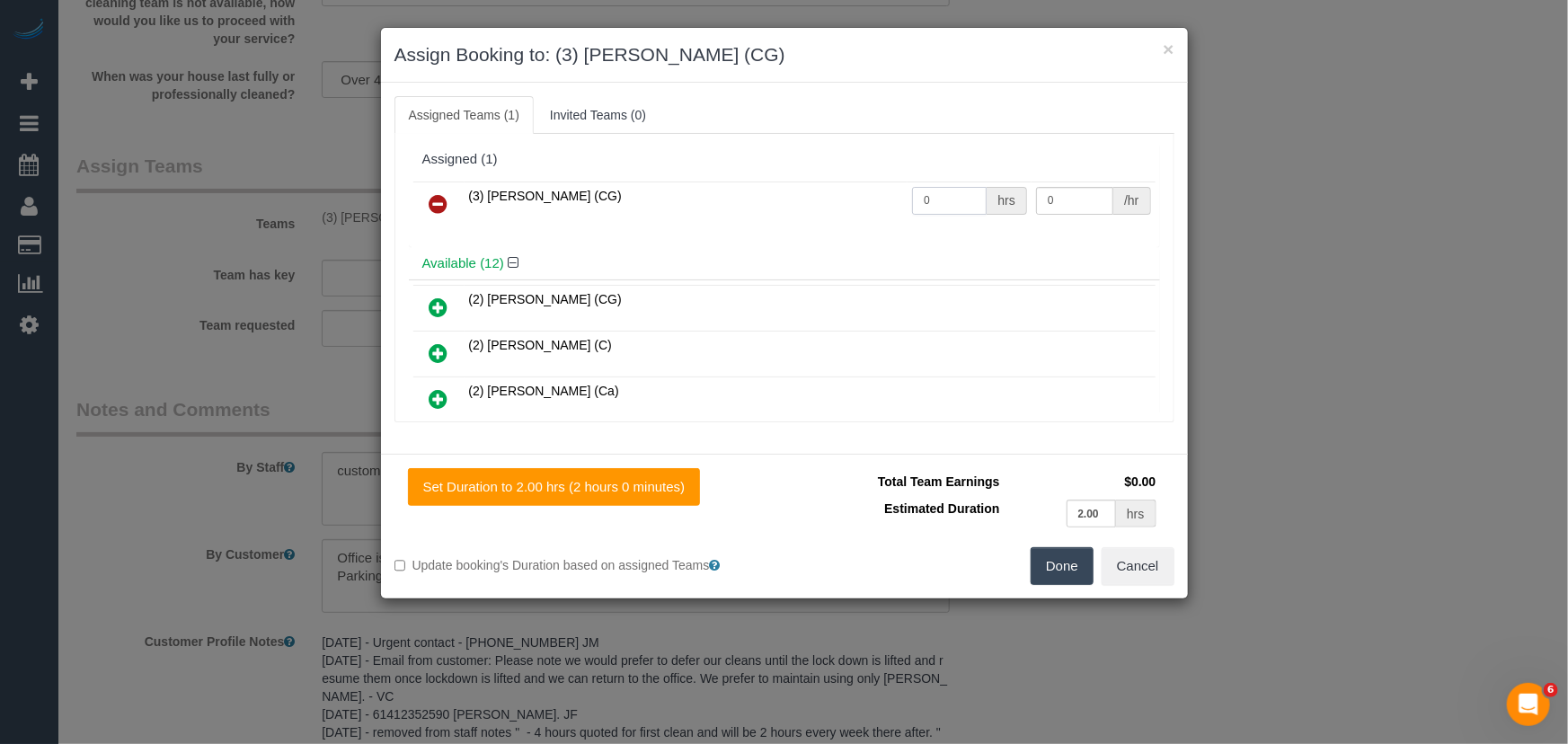
click at [951, 201] on input "0" at bounding box center [949, 201] width 74 height 28
type input "2"
type input "38.5"
click at [1053, 554] on button "Done" at bounding box center [1062, 566] width 62 height 38
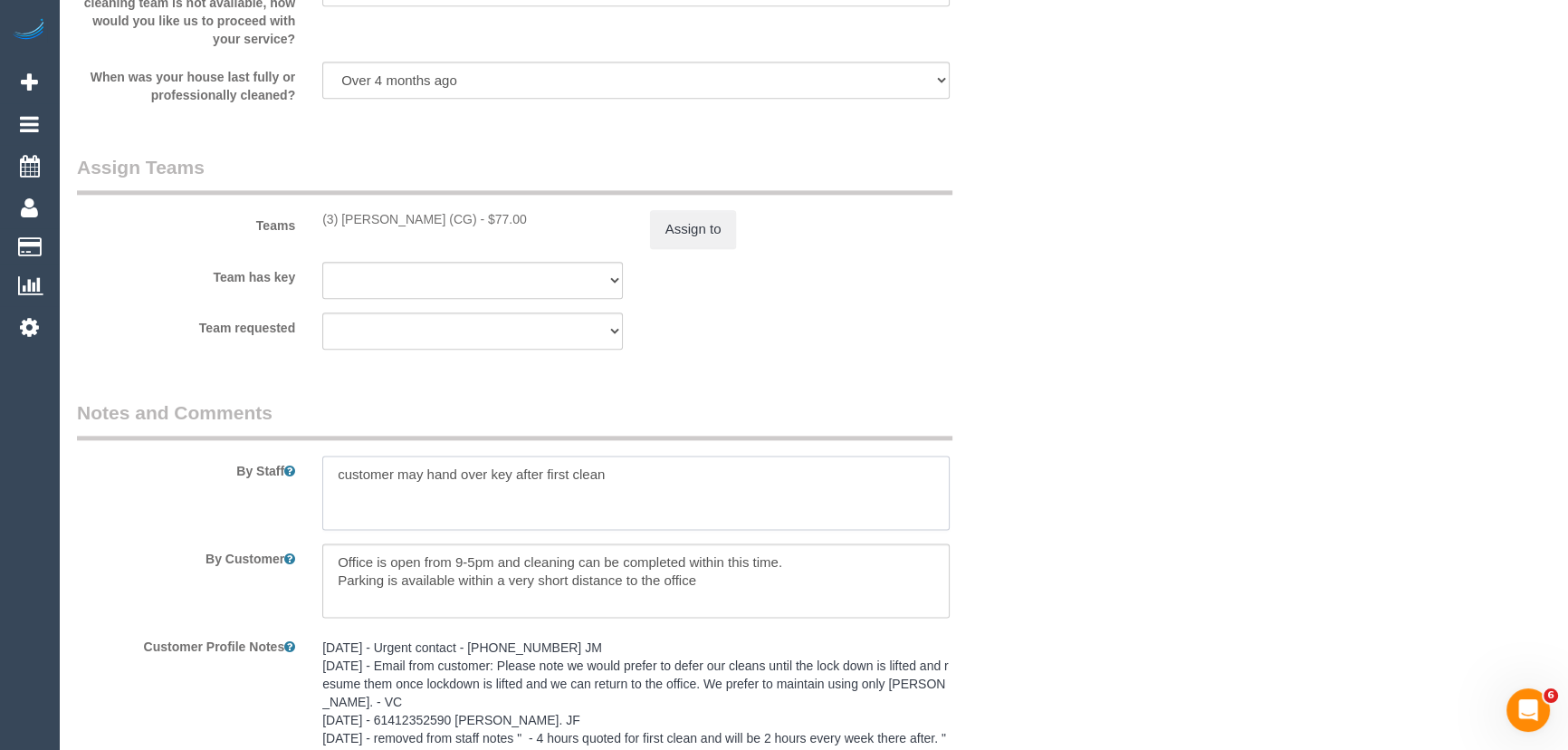
click at [323, 476] on textarea at bounding box center [636, 492] width 627 height 74
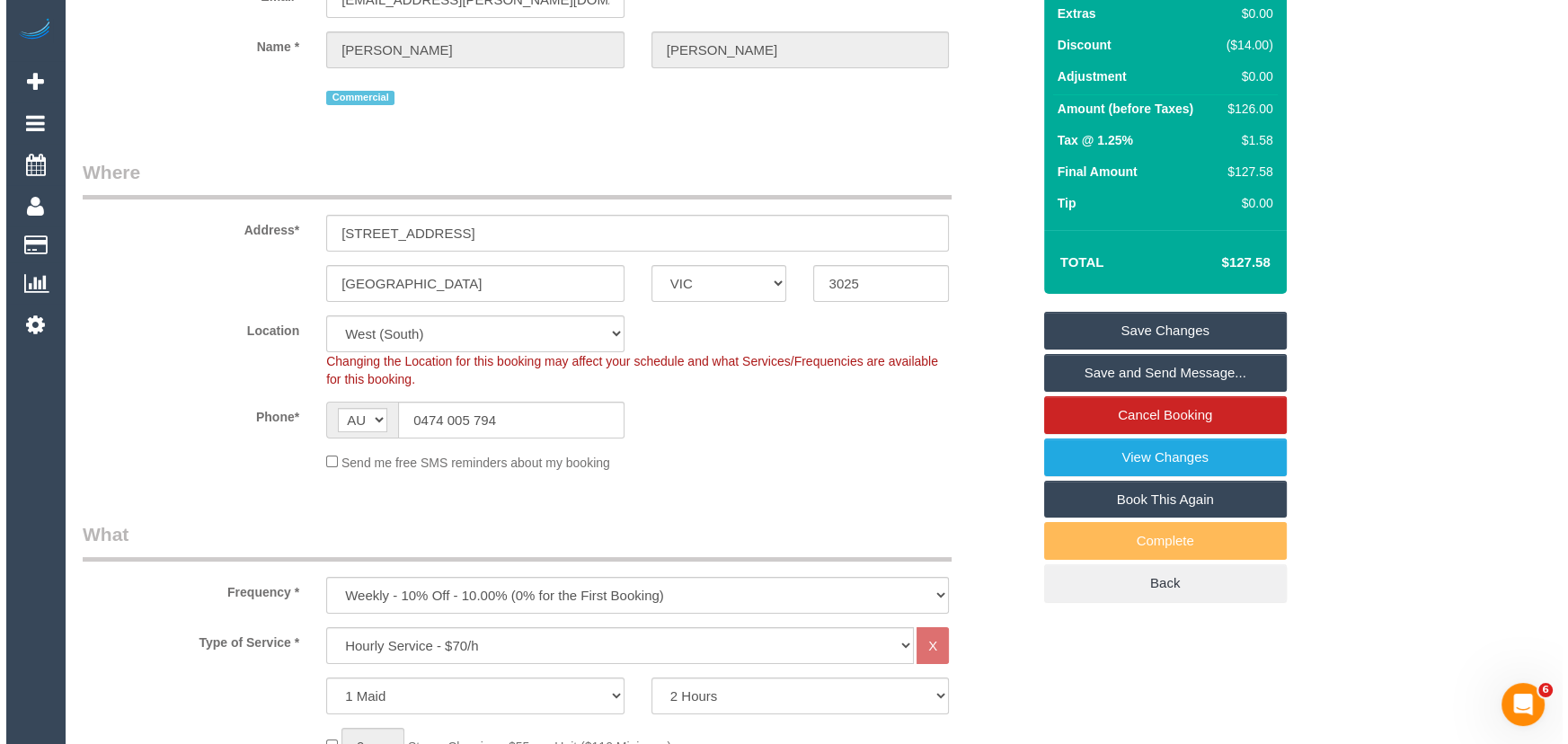
scroll to position [0, 0]
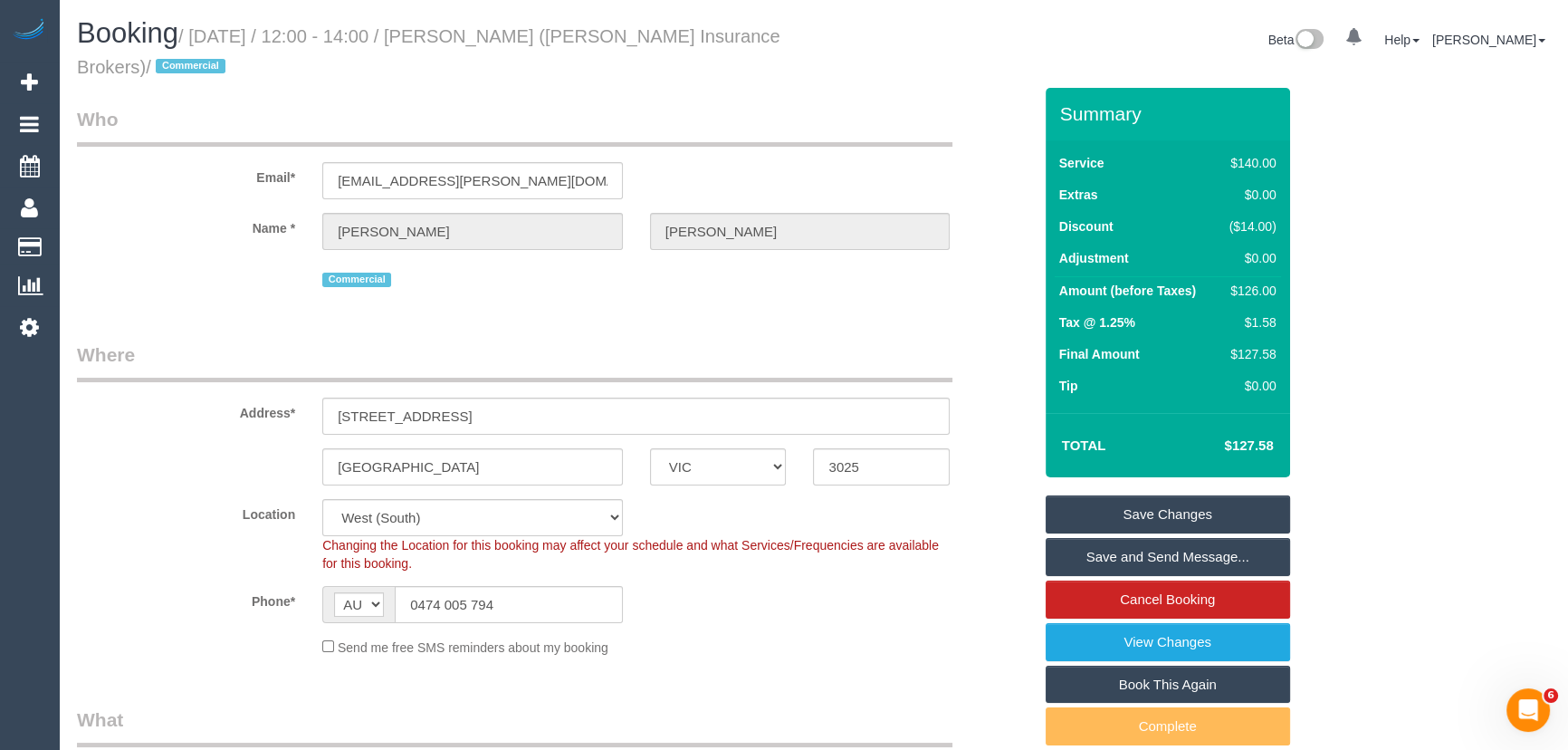
type textarea "*cover* customer may hand over key after first clean"
click at [498, 26] on small "/ October 17, 2025 / 12:00 - 14:00 / Amanda Harvey (Moran Insurance Brokers) / …" at bounding box center [428, 51] width 703 height 51
copy small "Amanda Harvey (Moran Insurance Brokers)"
click at [1126, 561] on link "Save and Send Message..." at bounding box center [1168, 557] width 245 height 38
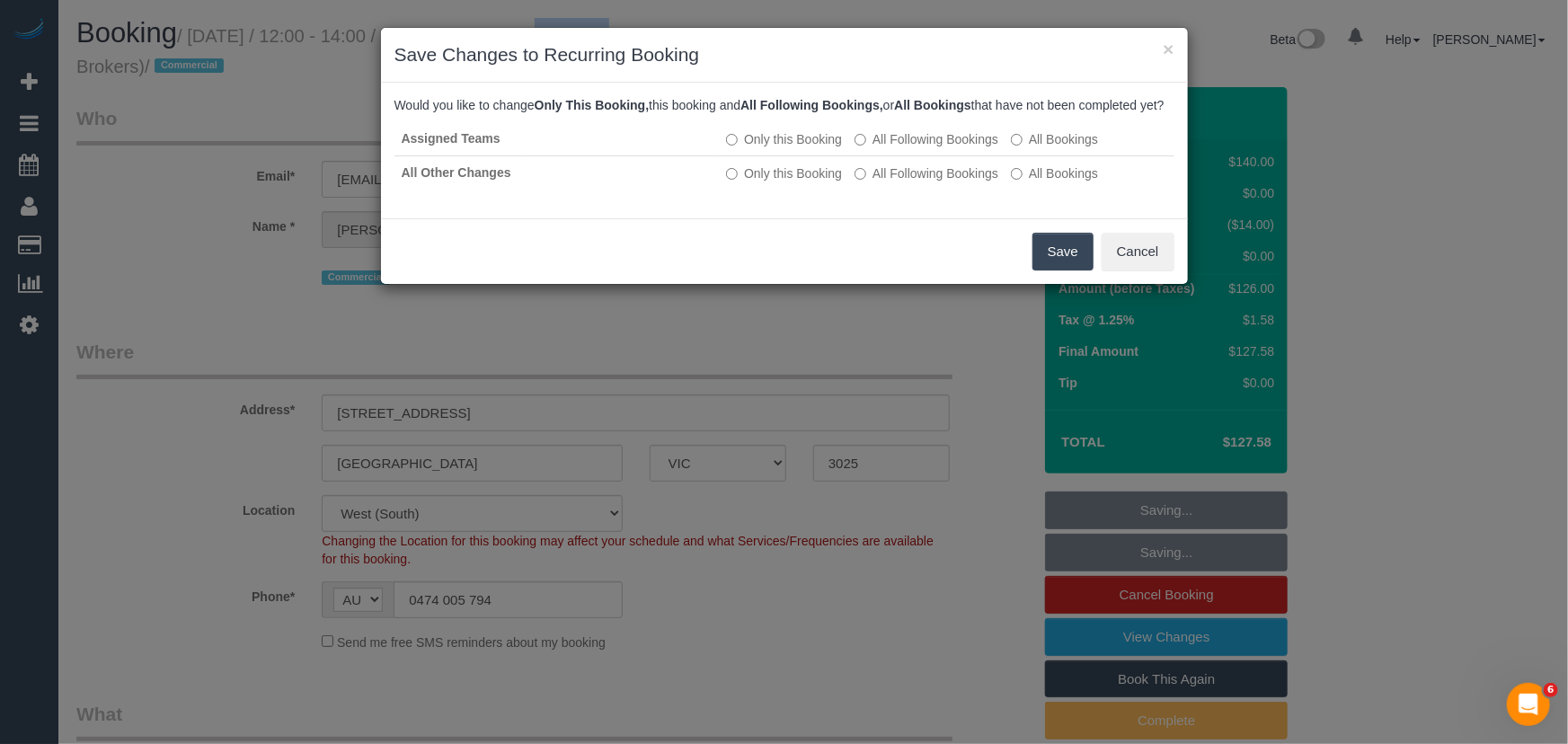
click at [1054, 270] on button "Save" at bounding box center [1064, 252] width 61 height 38
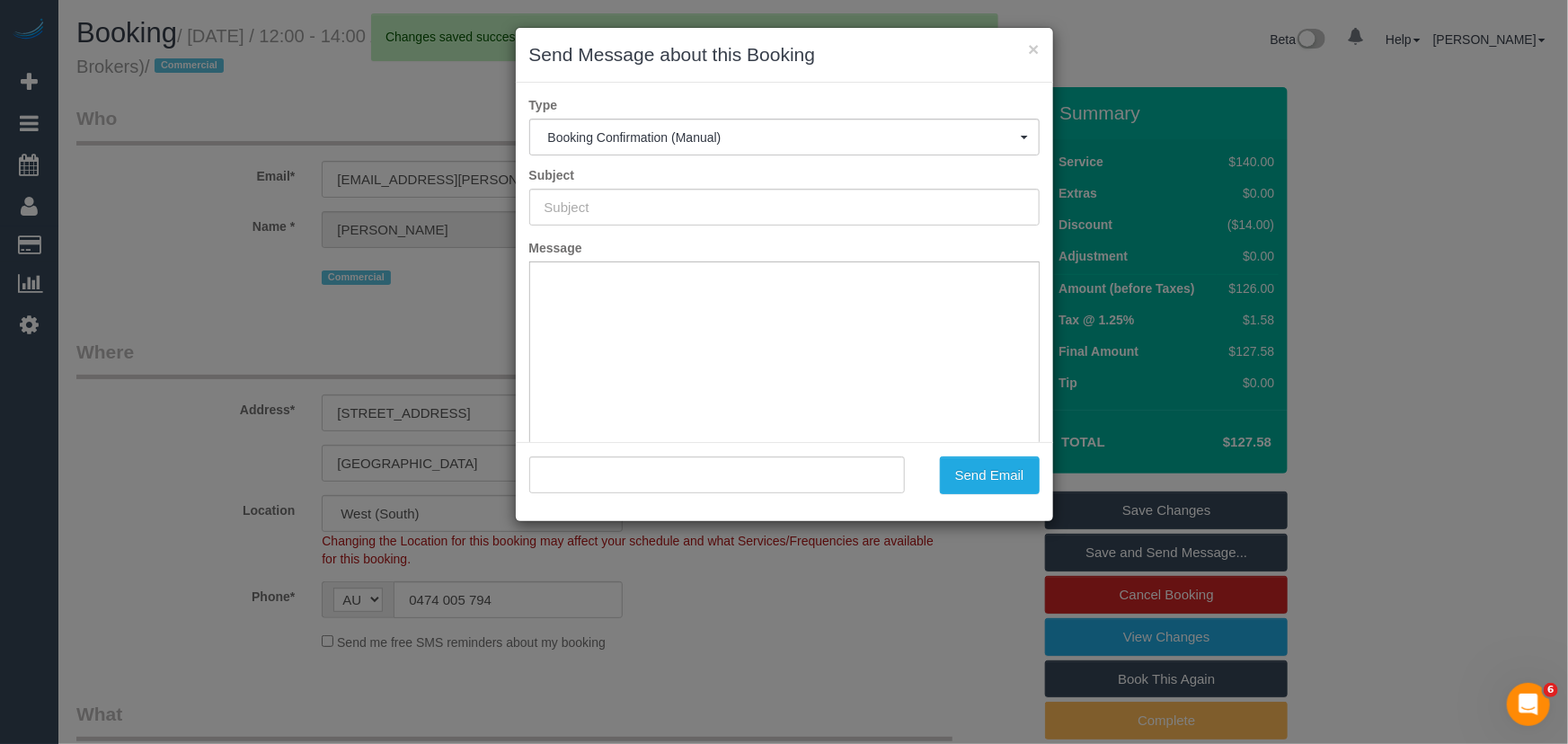
type input "Booking Confirmed"
type input ""Amanda Harvey" <amandah@moran-ib.com.au>"
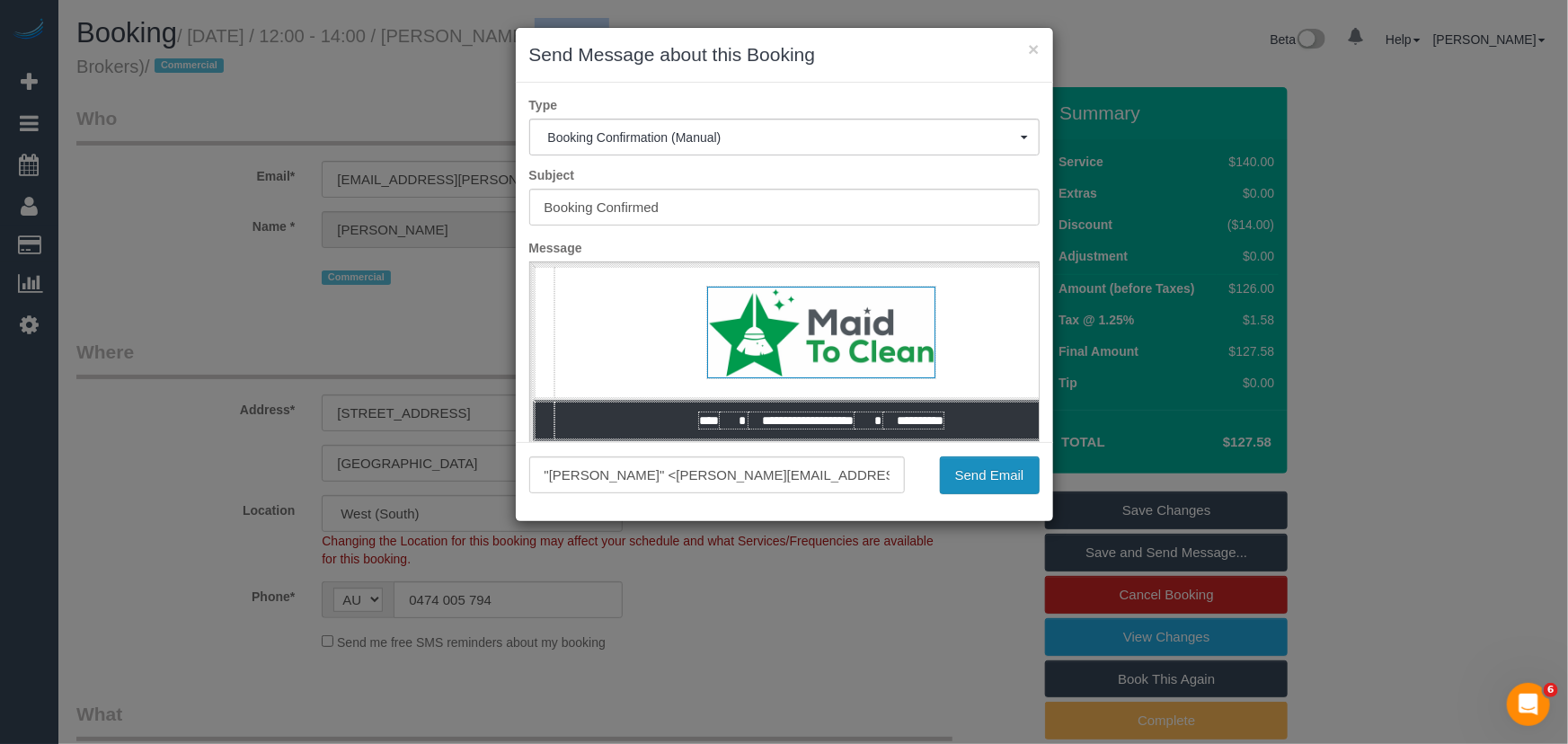
click at [986, 485] on button "Send Email" at bounding box center [989, 476] width 100 height 38
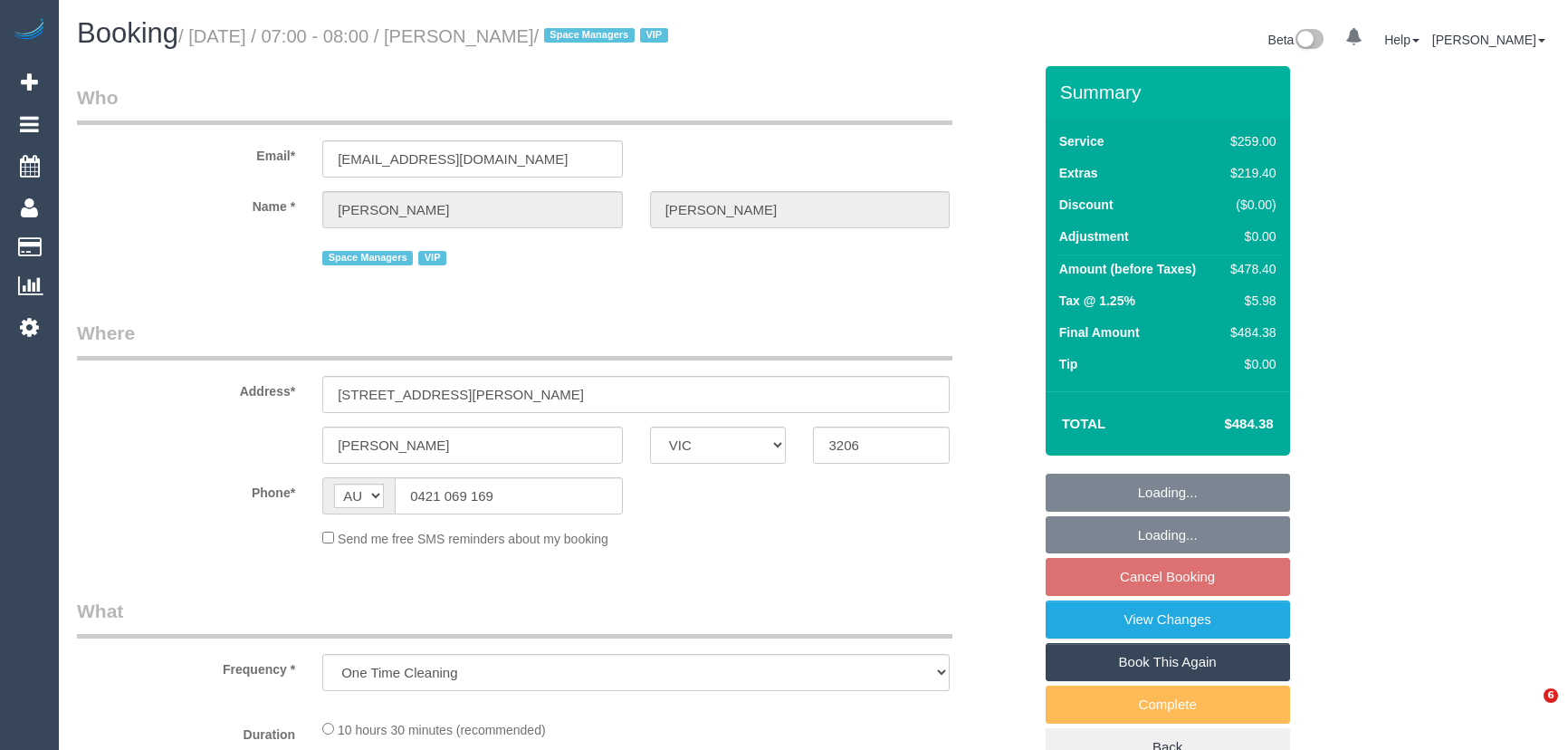
select select "VIC"
select select "string:stripe-pm_1QV45m2GScqysDRVjJXmN0sS"
select select "number:28"
select select "number:14"
select select "number:18"
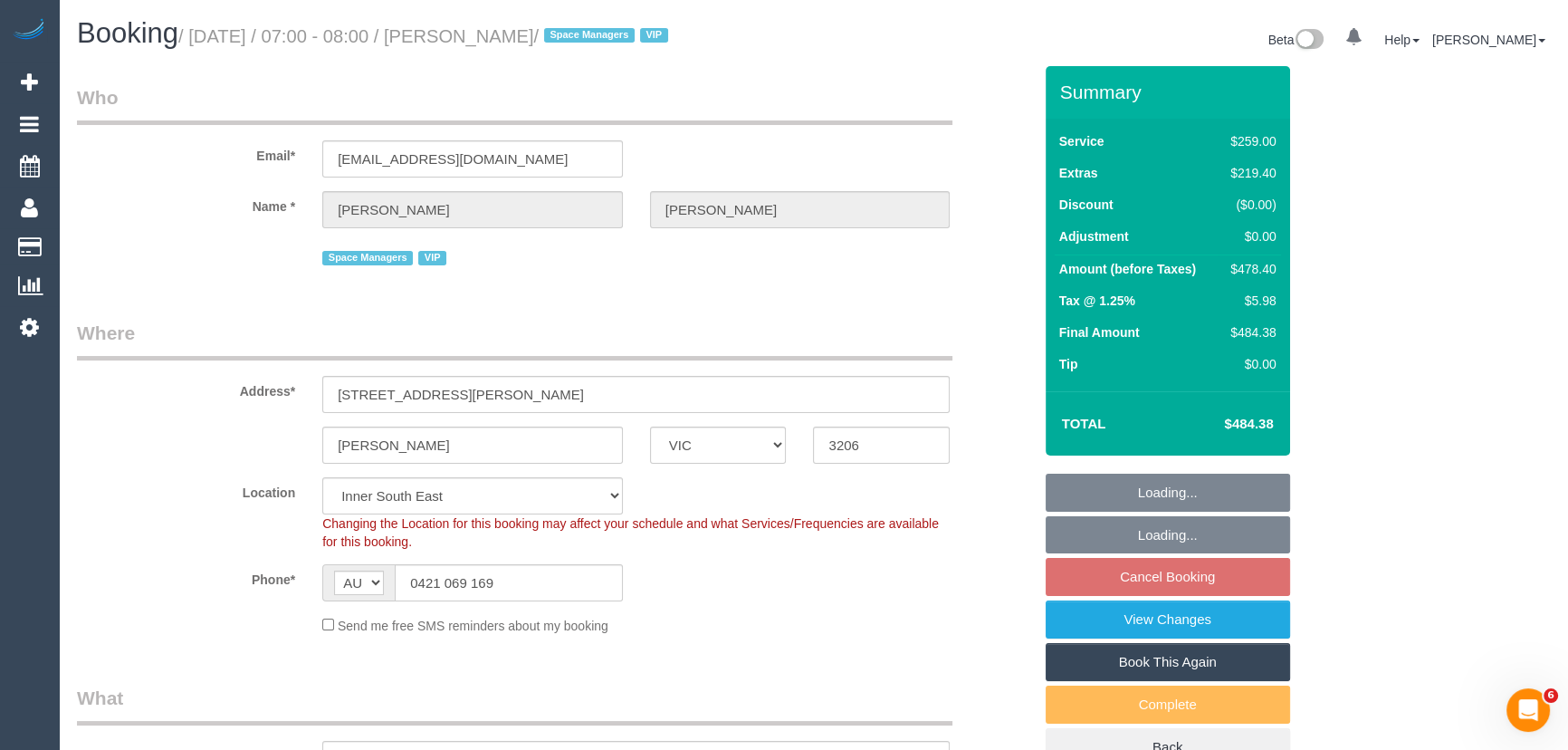
select select "object:1449"
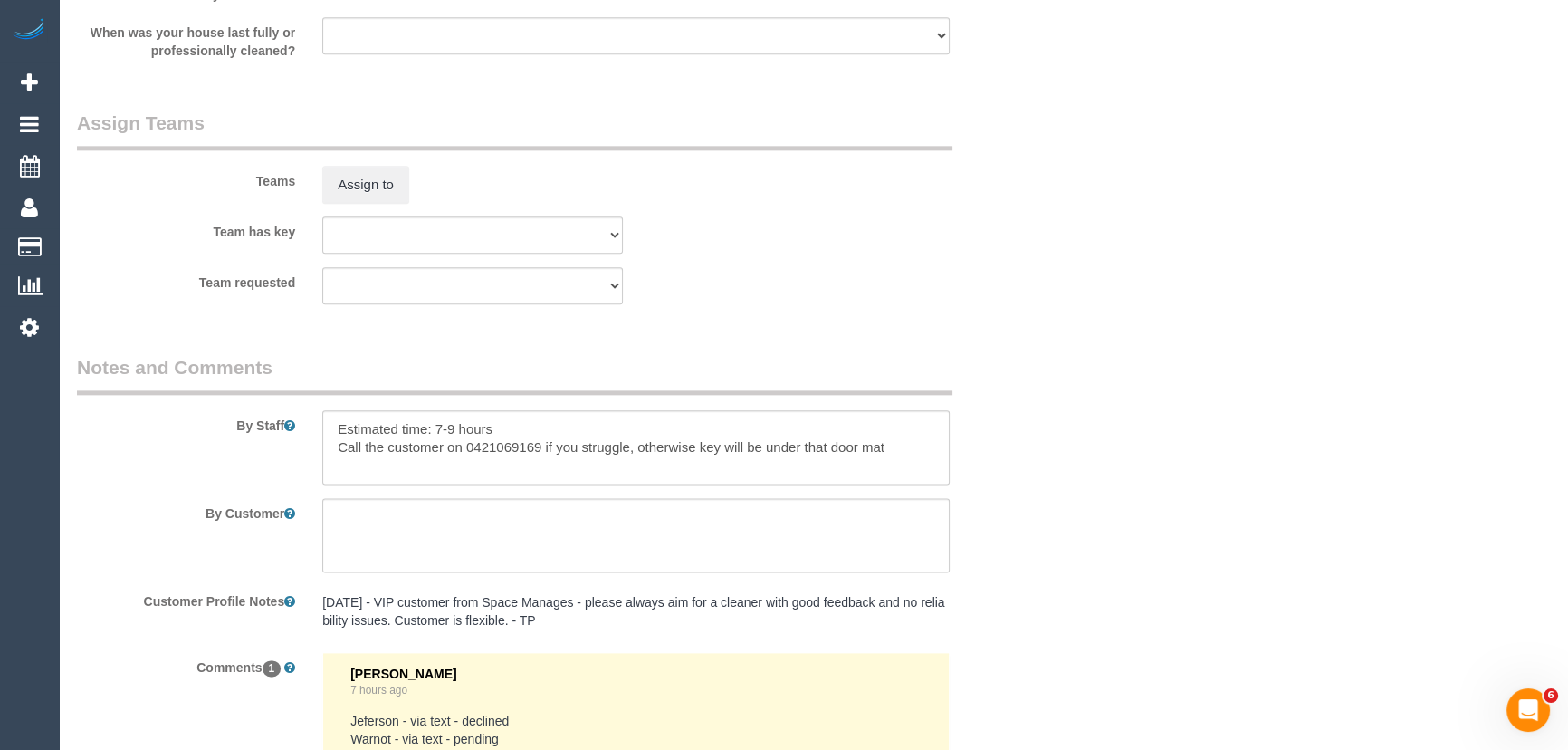
scroll to position [3138, 0]
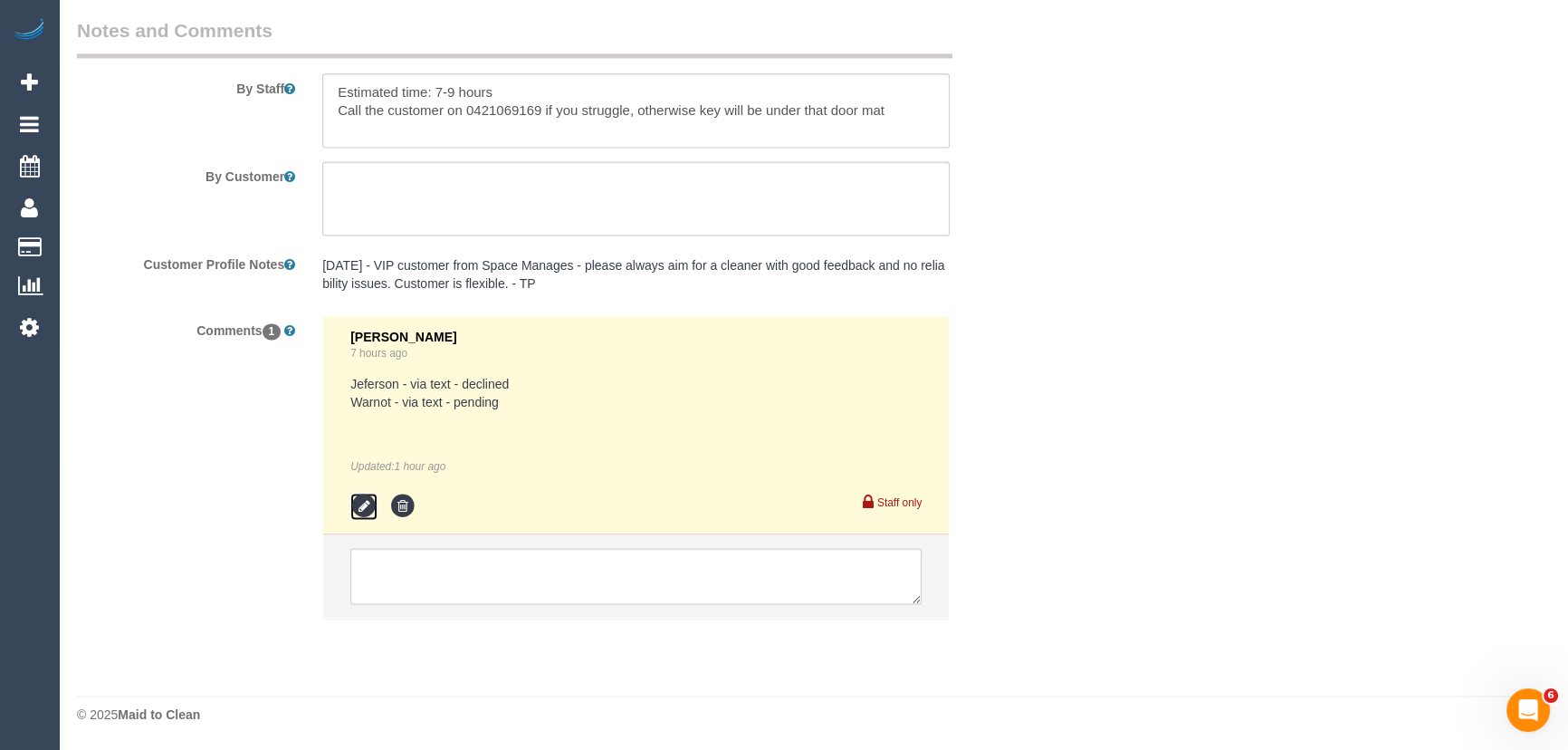
click at [363, 502] on icon at bounding box center [364, 505] width 27 height 27
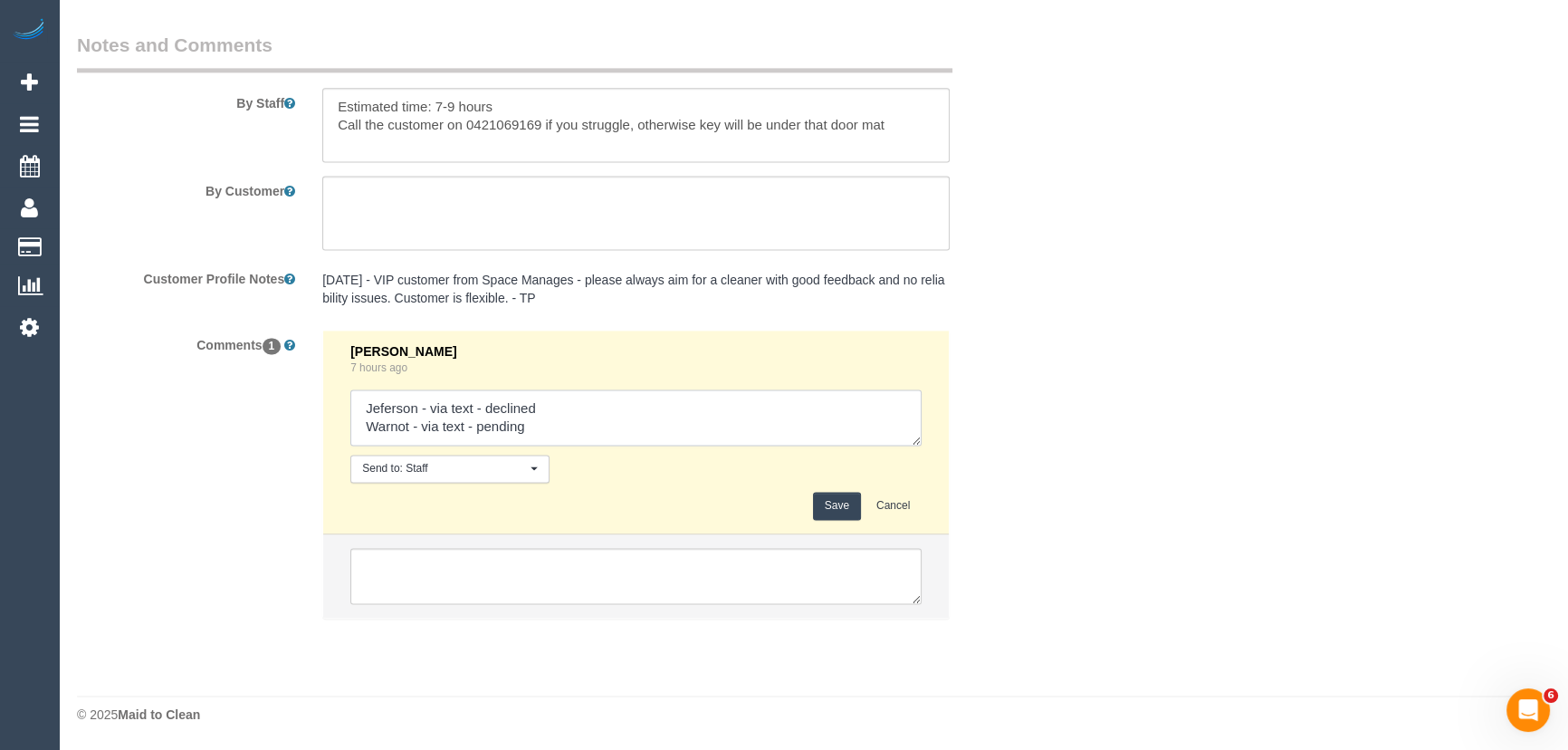
click at [587, 420] on textarea at bounding box center [636, 417] width 571 height 56
type textarea "Jeferson - via text - declined Warnot - via text - declined [PERSON_NAME] - via…"
click at [833, 502] on button "Save" at bounding box center [837, 505] width 48 height 28
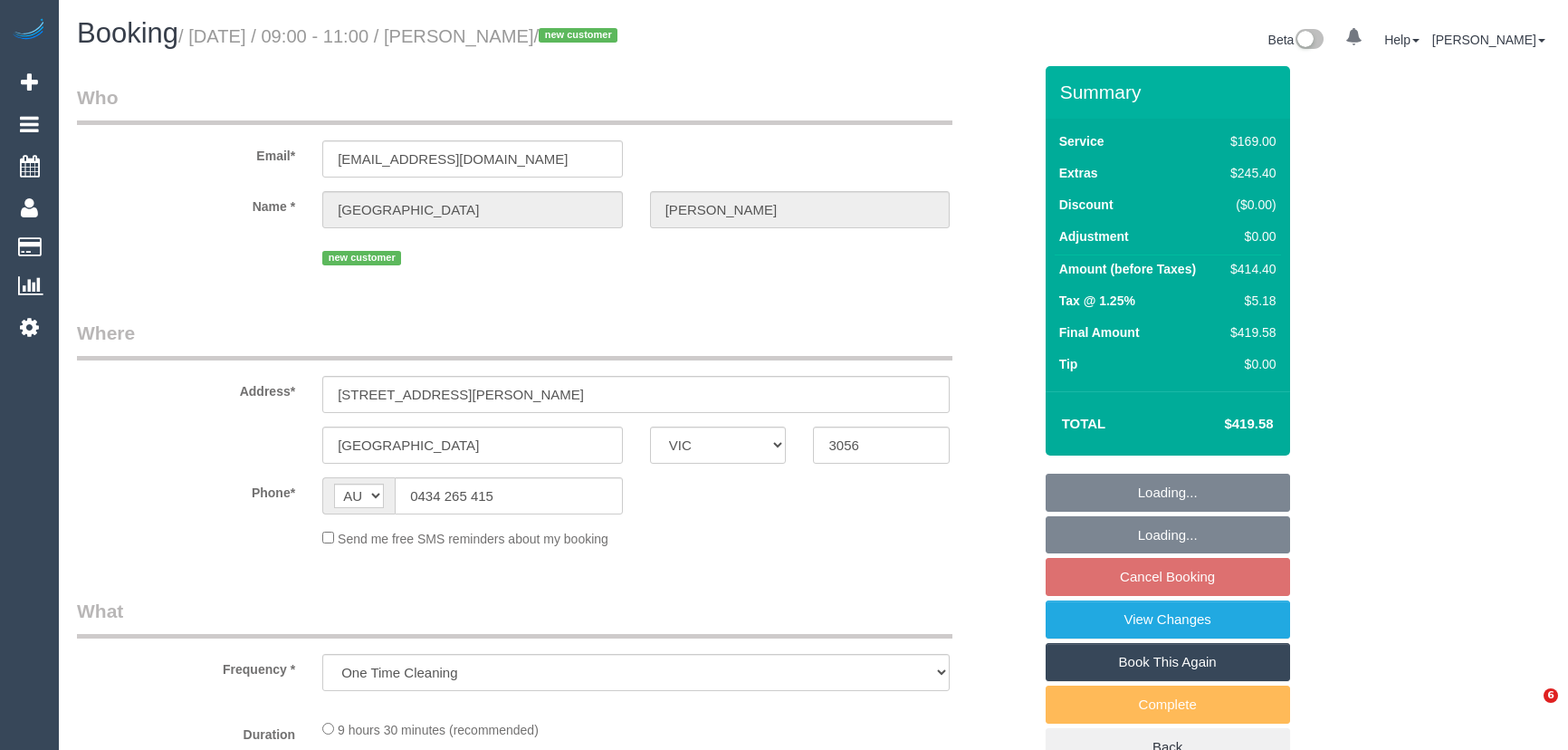
select select "VIC"
select select "number:28"
select select "number:14"
select select "number:18"
select select "number:24"
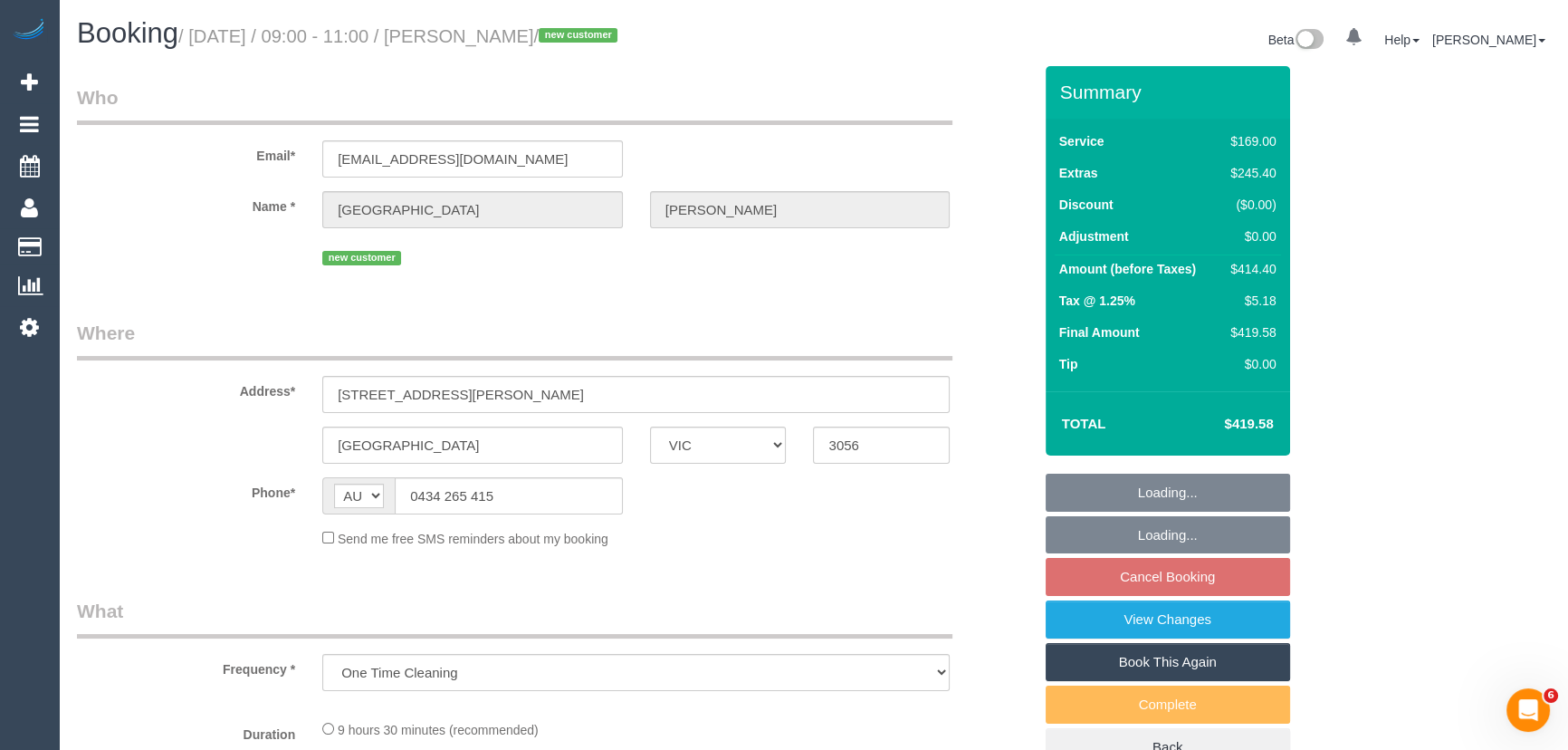
select select "number:34"
select select "number:26"
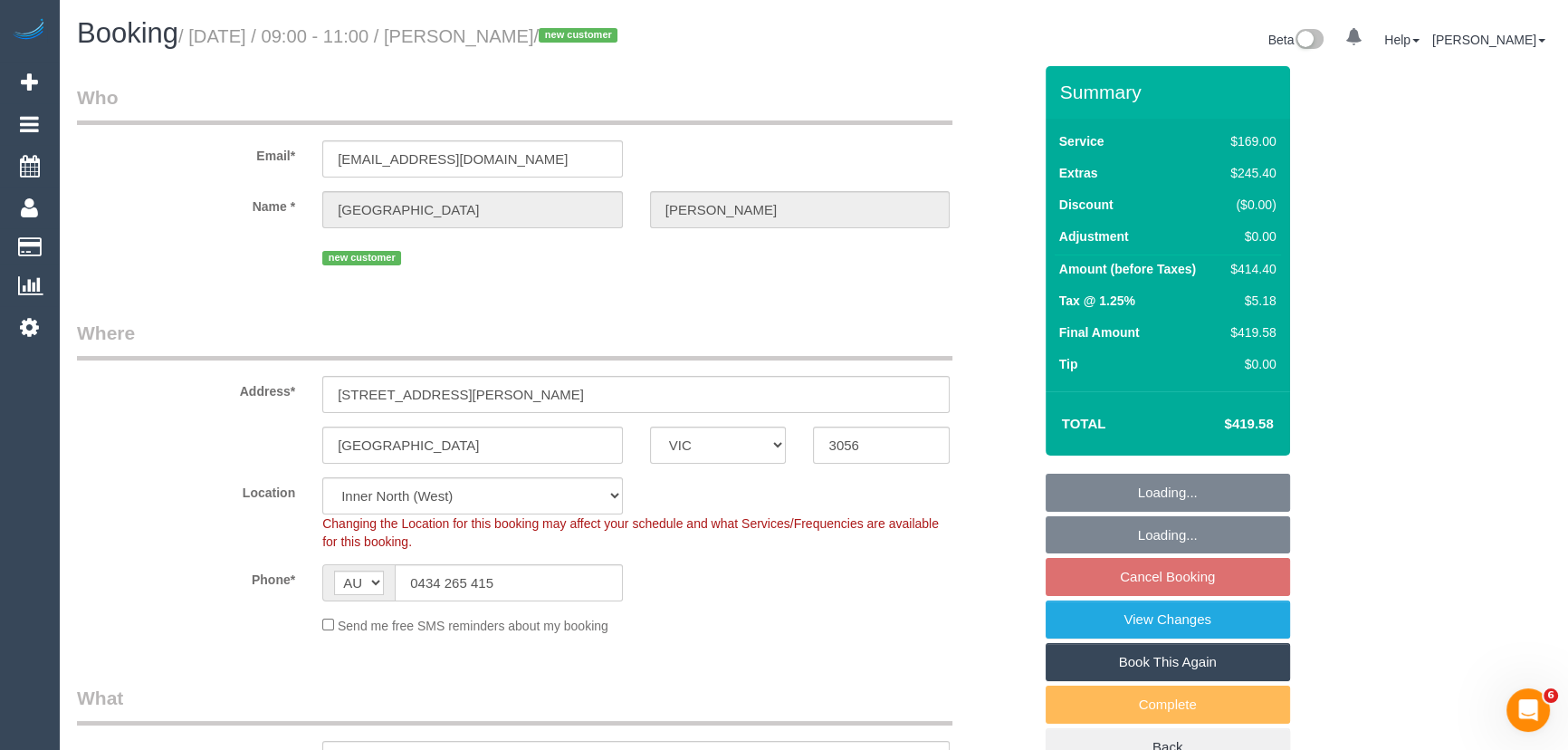
select select "object:684"
select select "string:stripe-pm_1SEkwr2GScqysDRVUIugniOz"
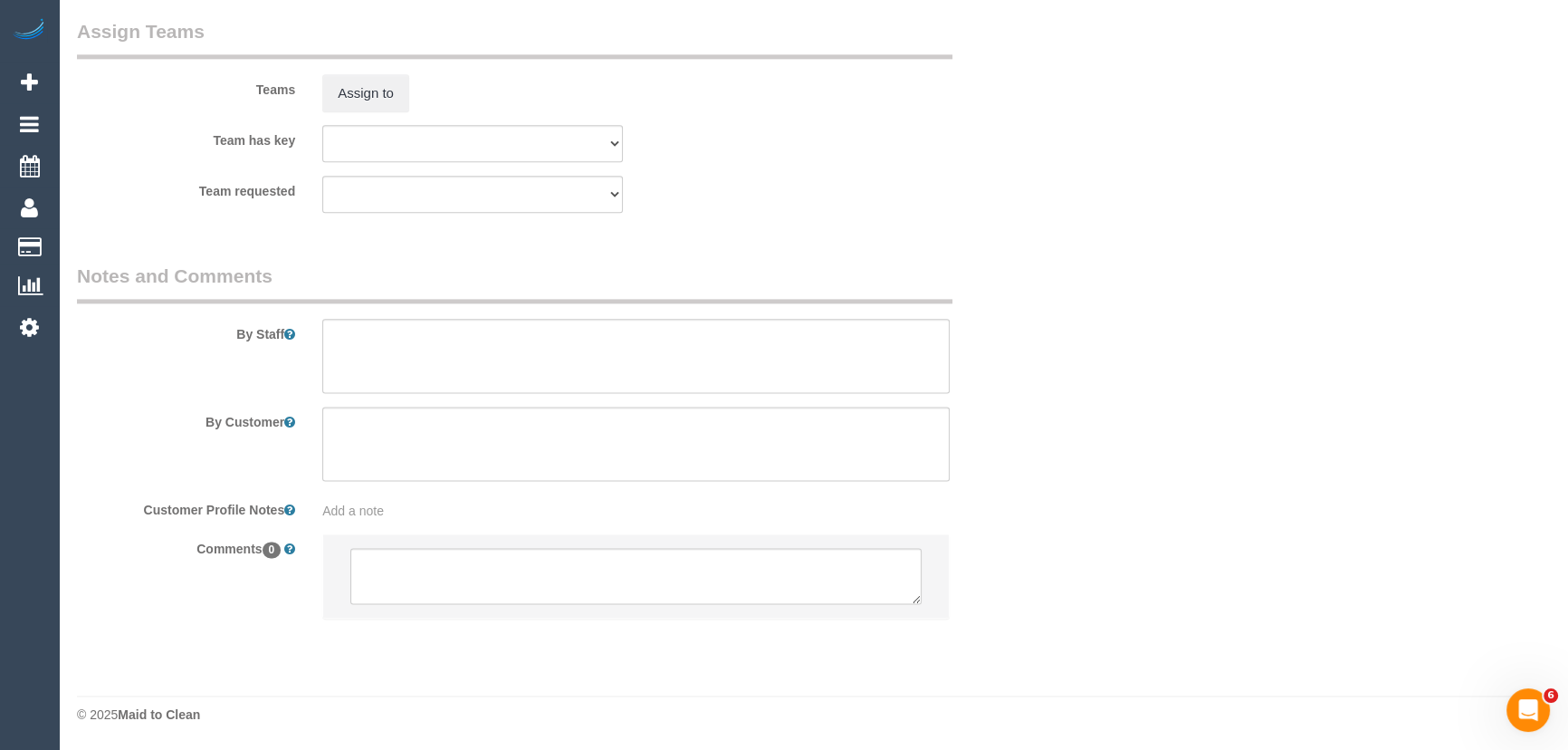
scroll to position [2893, 0]
click at [460, 587] on textarea at bounding box center [636, 576] width 571 height 56
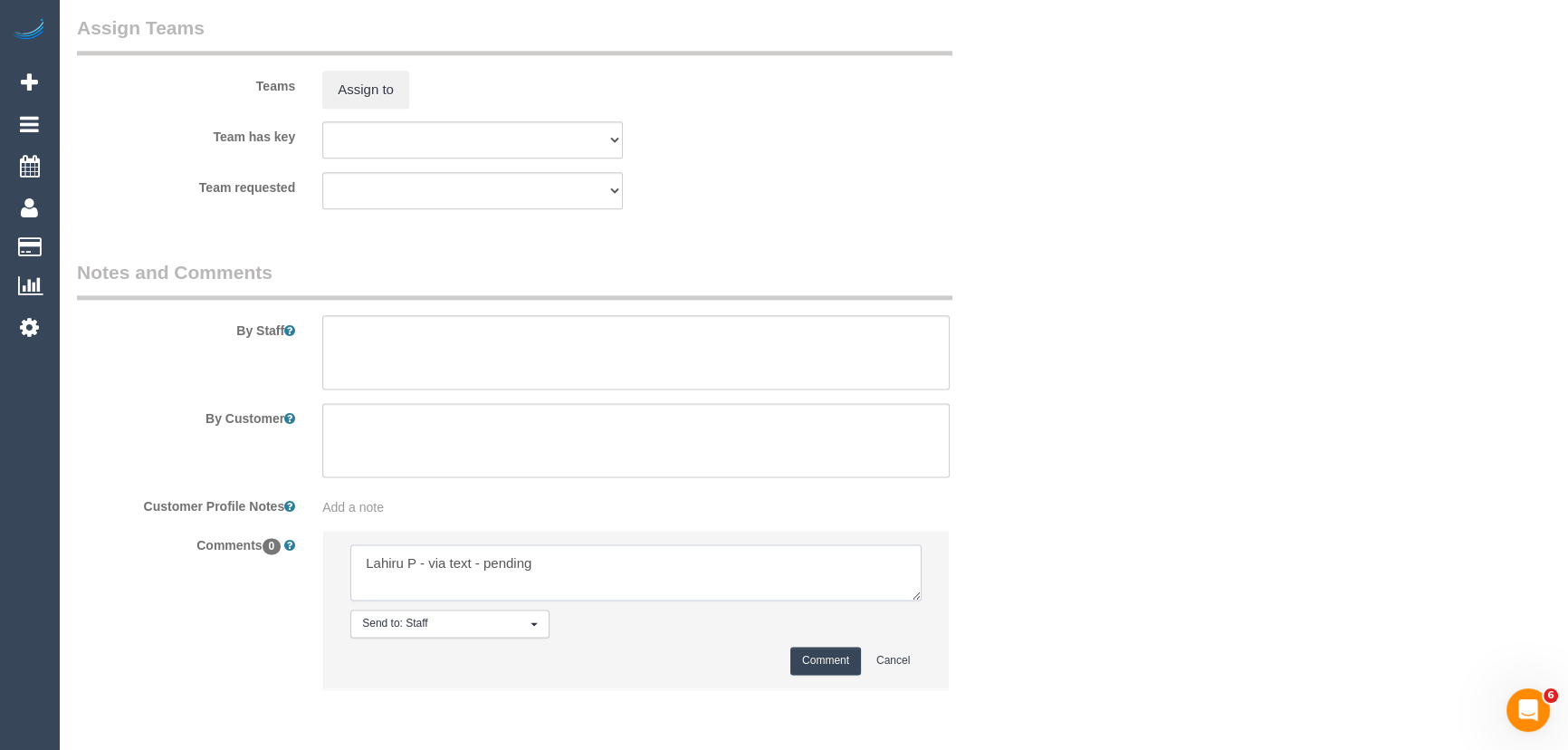
type textarea "Lahiru P - via text - pending"
click at [804, 663] on button "Comment" at bounding box center [826, 660] width 71 height 28
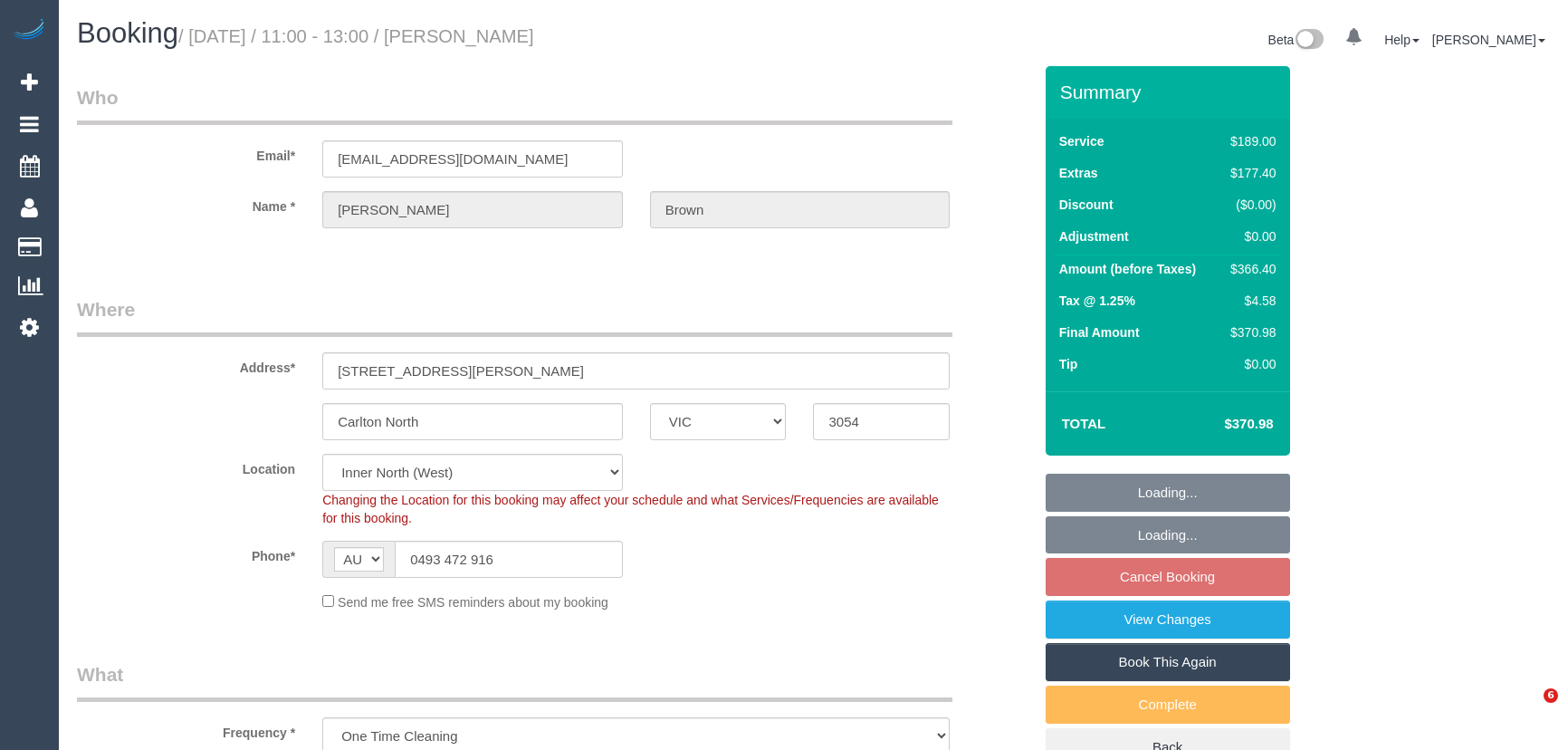
select select "VIC"
select select "number:28"
select select "number:14"
select select "number:19"
select select "number:24"
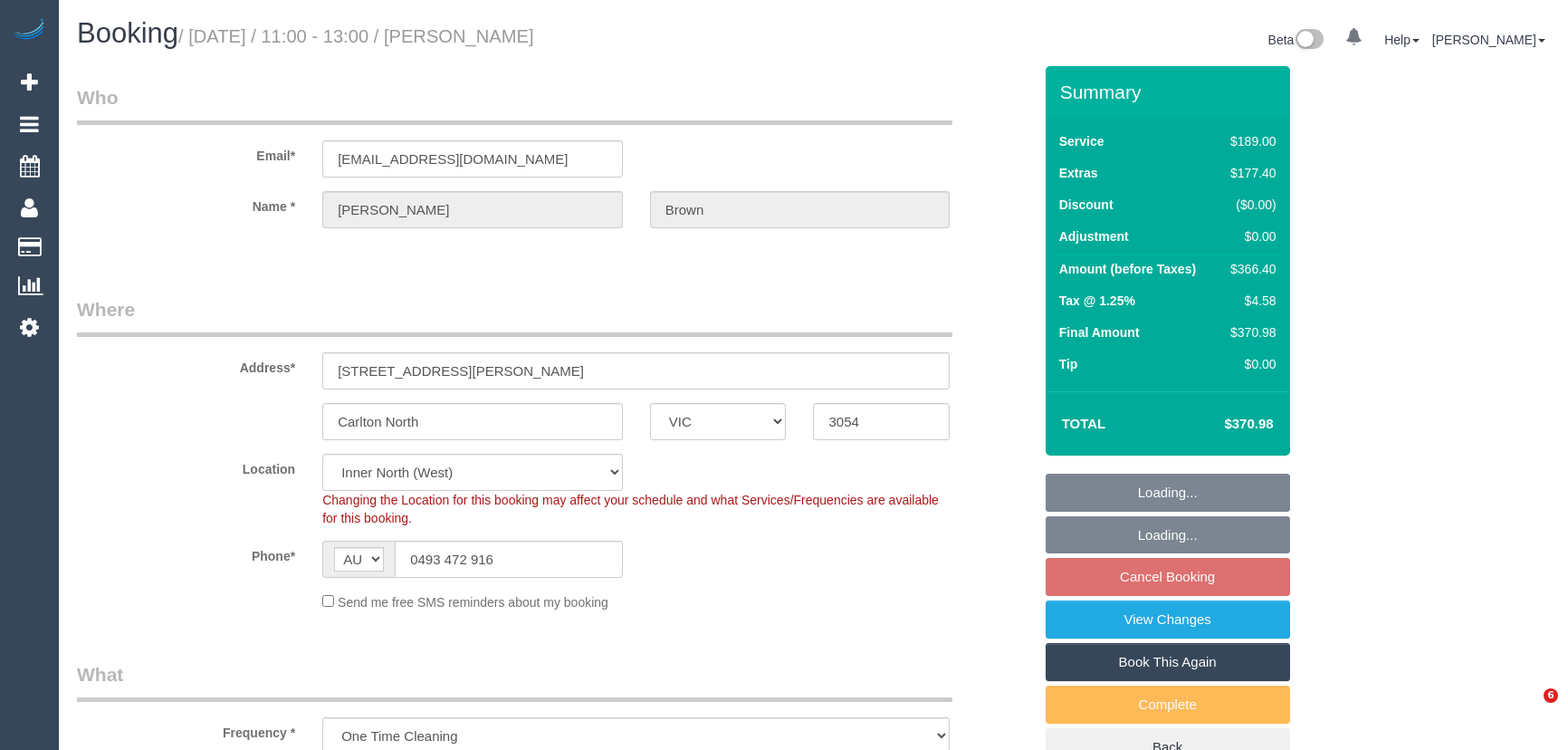
select select "number:26"
select select "VIC"
select select "number:28"
select select "number:14"
select select "number:19"
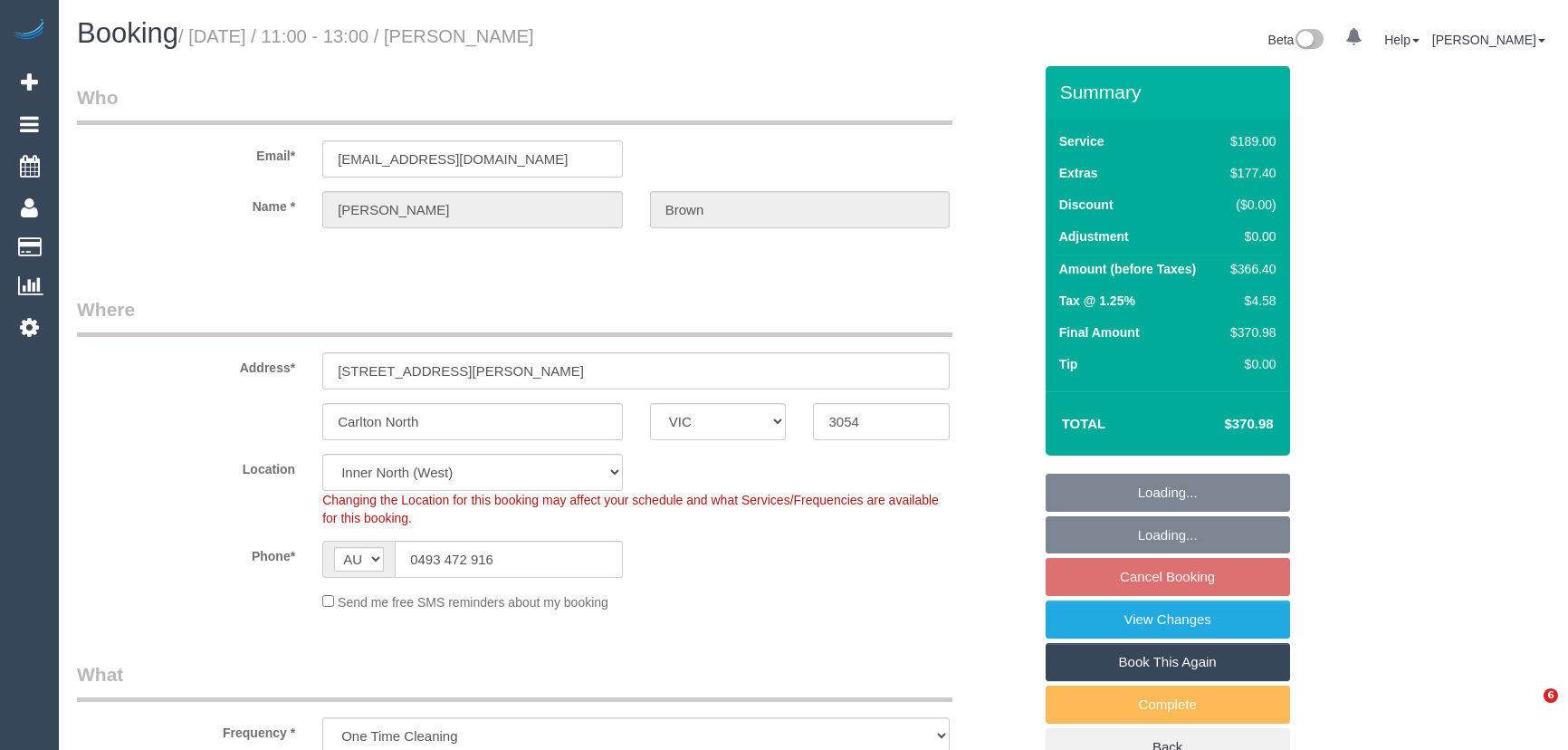
select select "number:24"
select select "number:26"
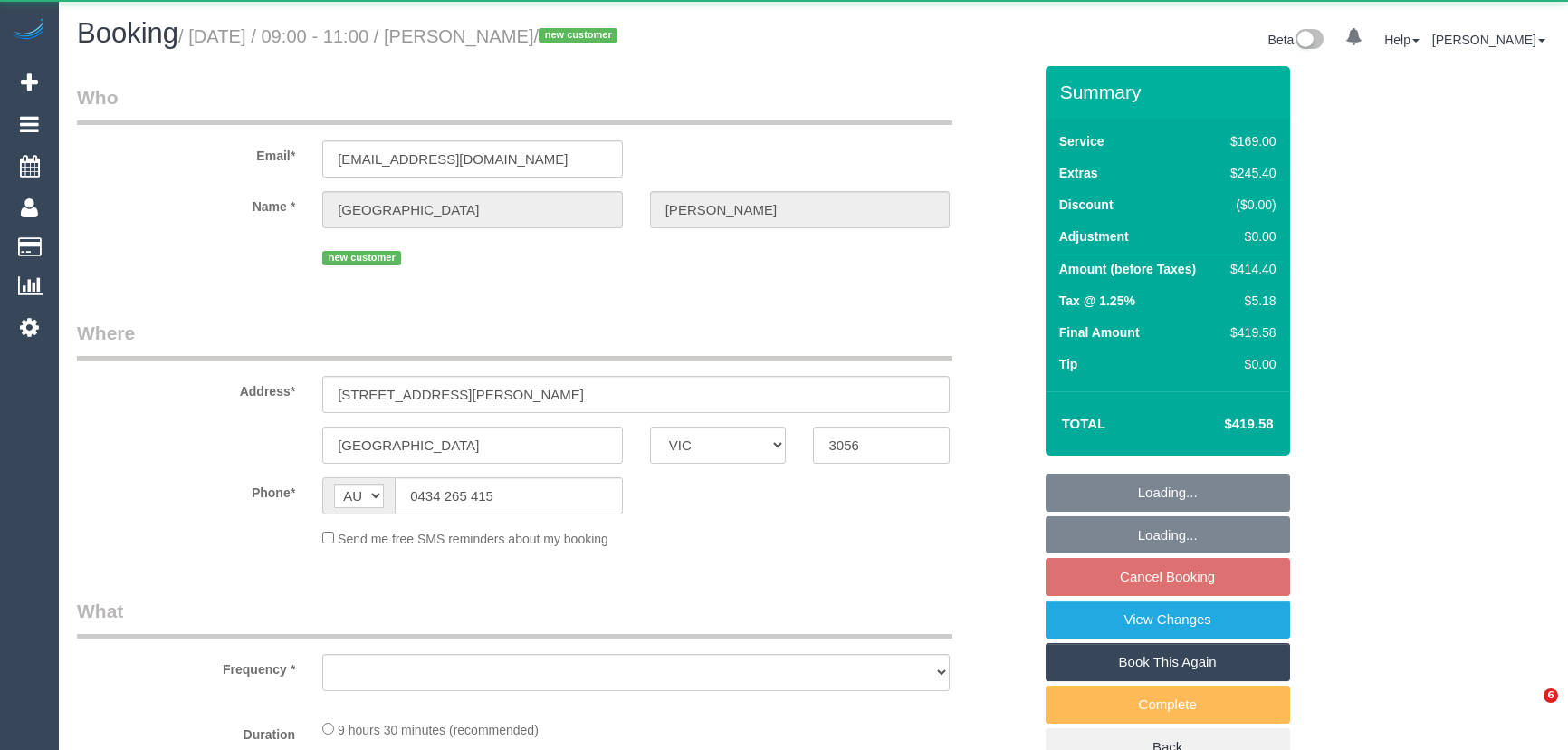
select select "VIC"
select select "string:stripe-pm_1SEkwr2GScqysDRVUIugniOz"
select select "number:28"
select select "number:14"
select select "number:18"
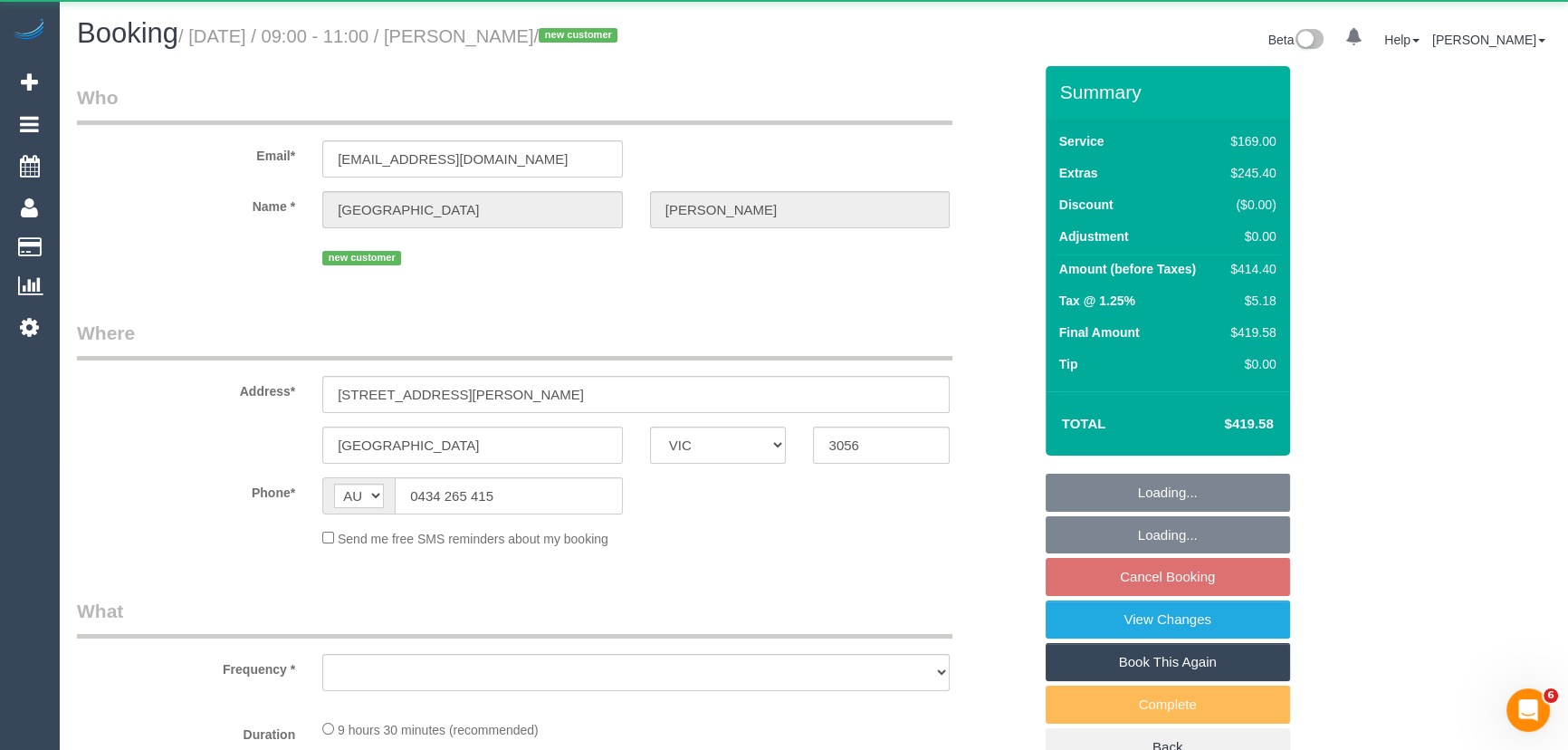
select select "number:24"
select select "number:34"
select select "number:26"
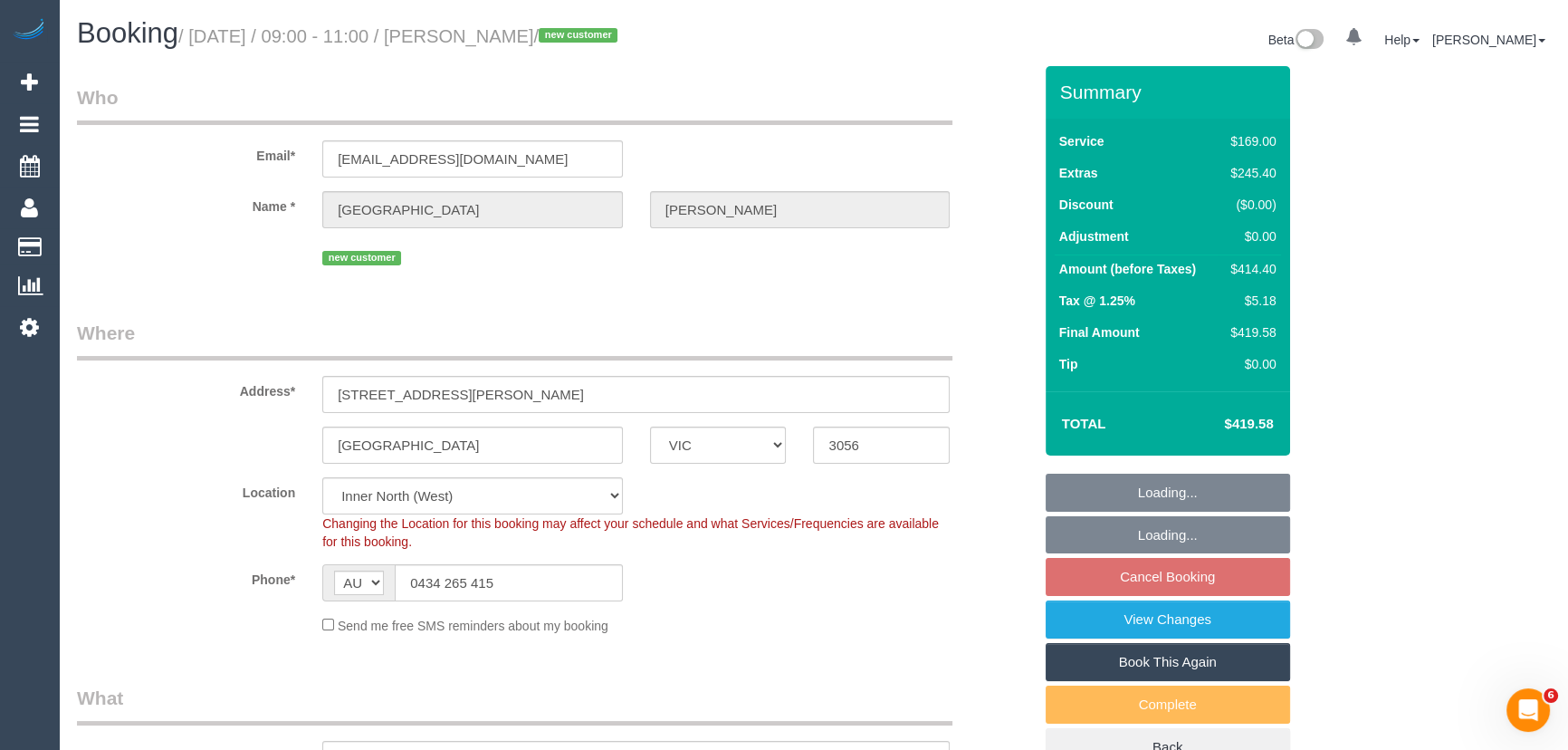
select select "object:1647"
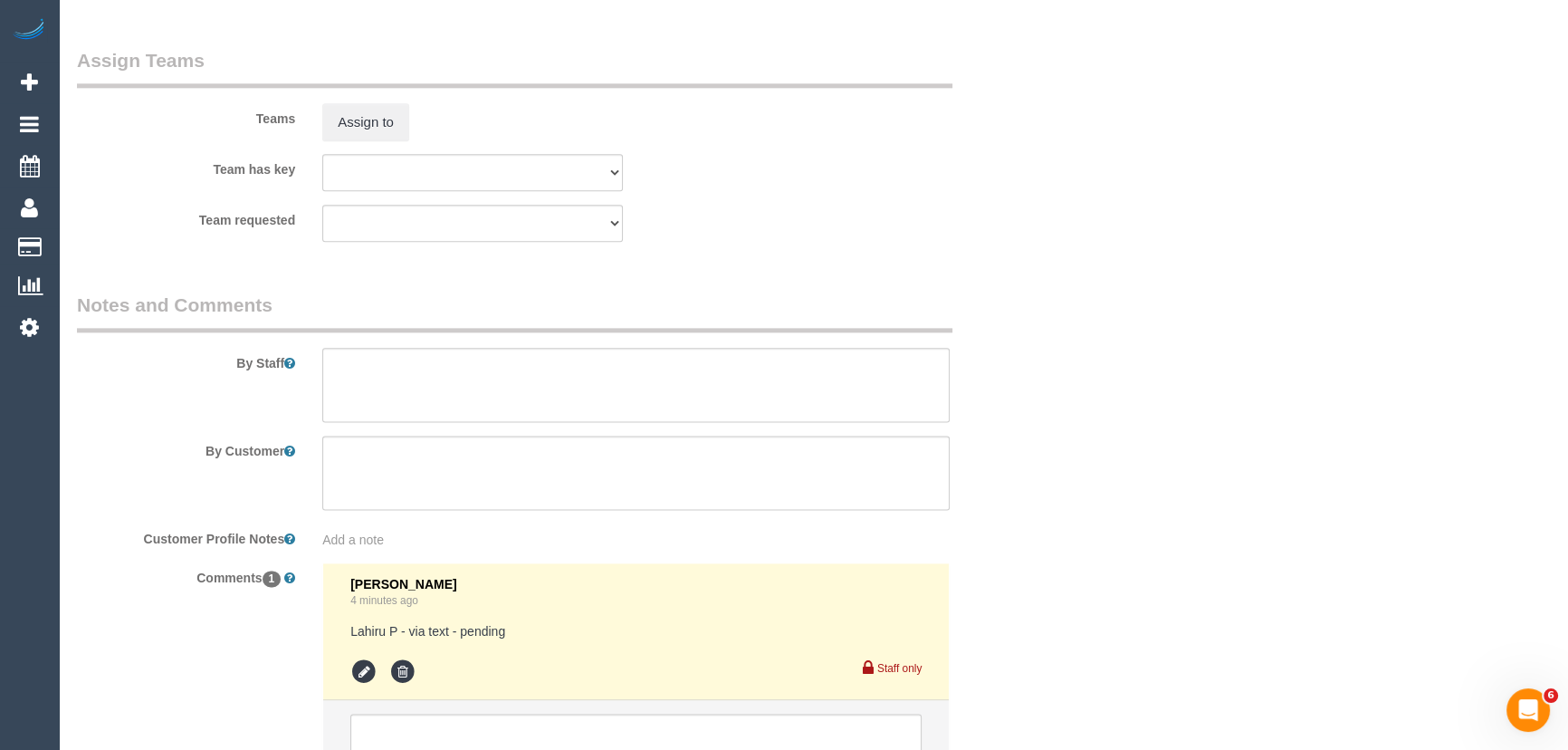
scroll to position [3029, 0]
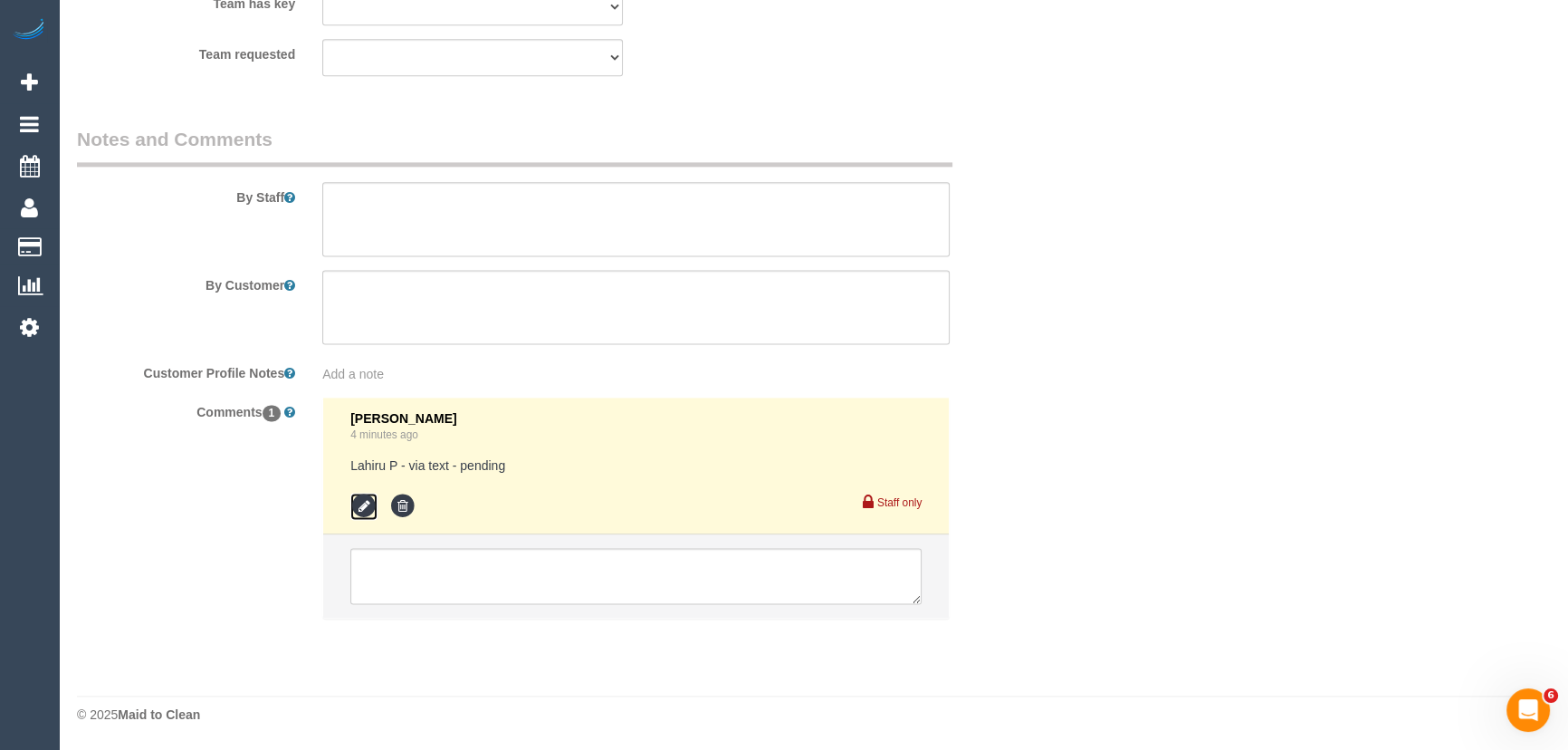
click at [364, 507] on icon at bounding box center [364, 505] width 27 height 27
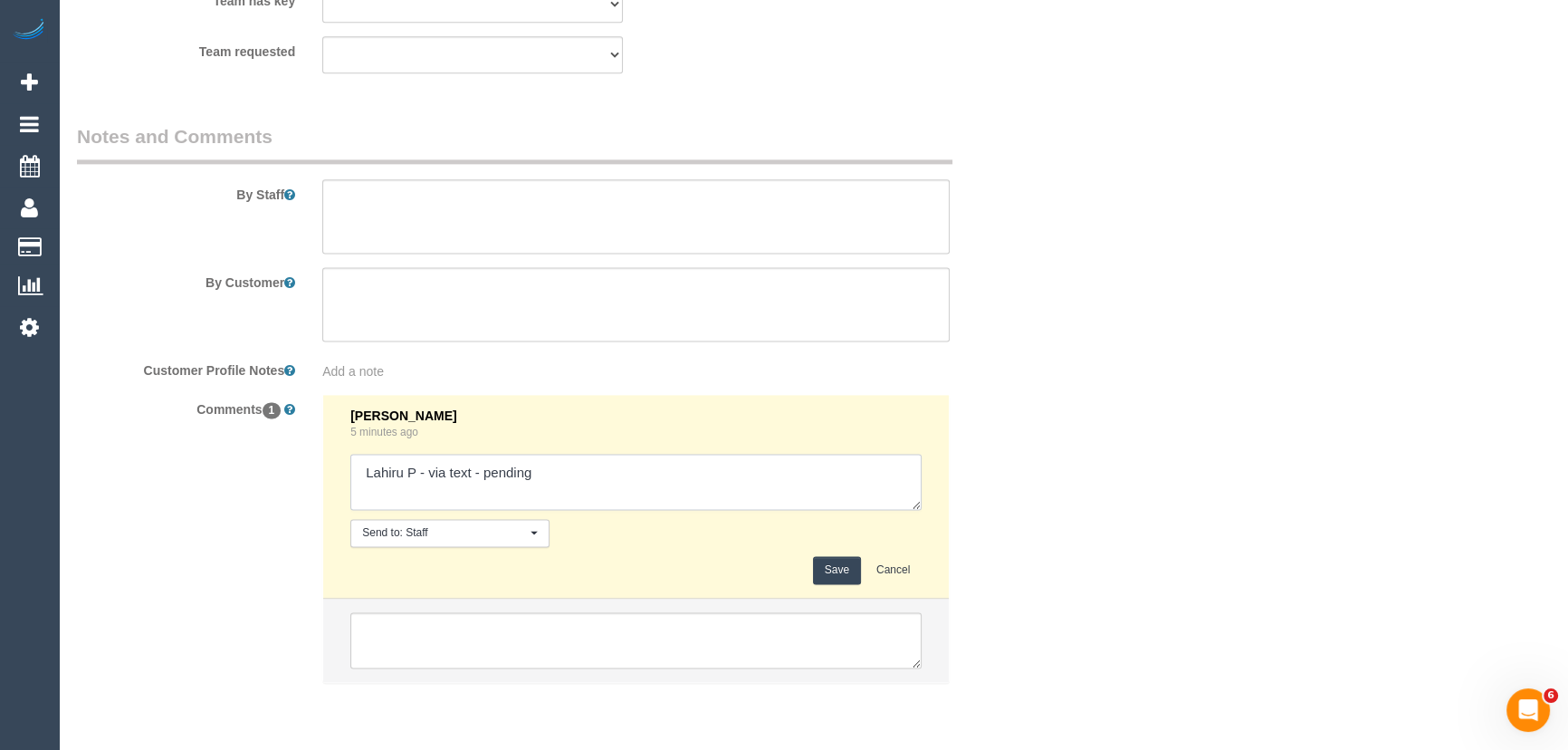
click at [569, 473] on textarea at bounding box center [636, 481] width 571 height 56
type textarea "Lahiru P - via text - pending Chamira + Ishini - via text - pending"
click at [839, 561] on button "Save" at bounding box center [837, 570] width 48 height 28
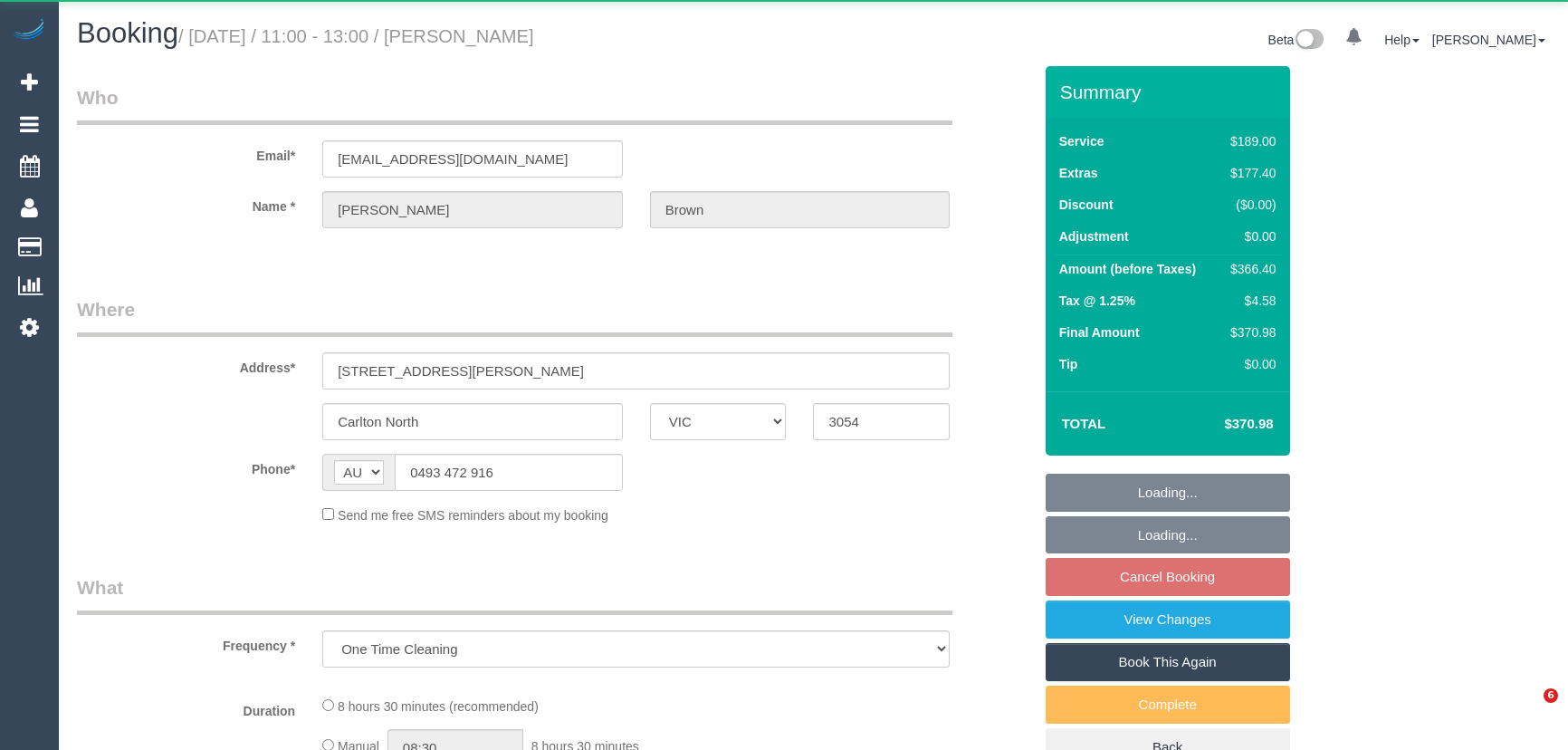
select select "VIC"
select select "string:stripe-pm_1PCabG2GScqysDRVp8lc8p3l"
select select "number:28"
select select "number:14"
select select "number:19"
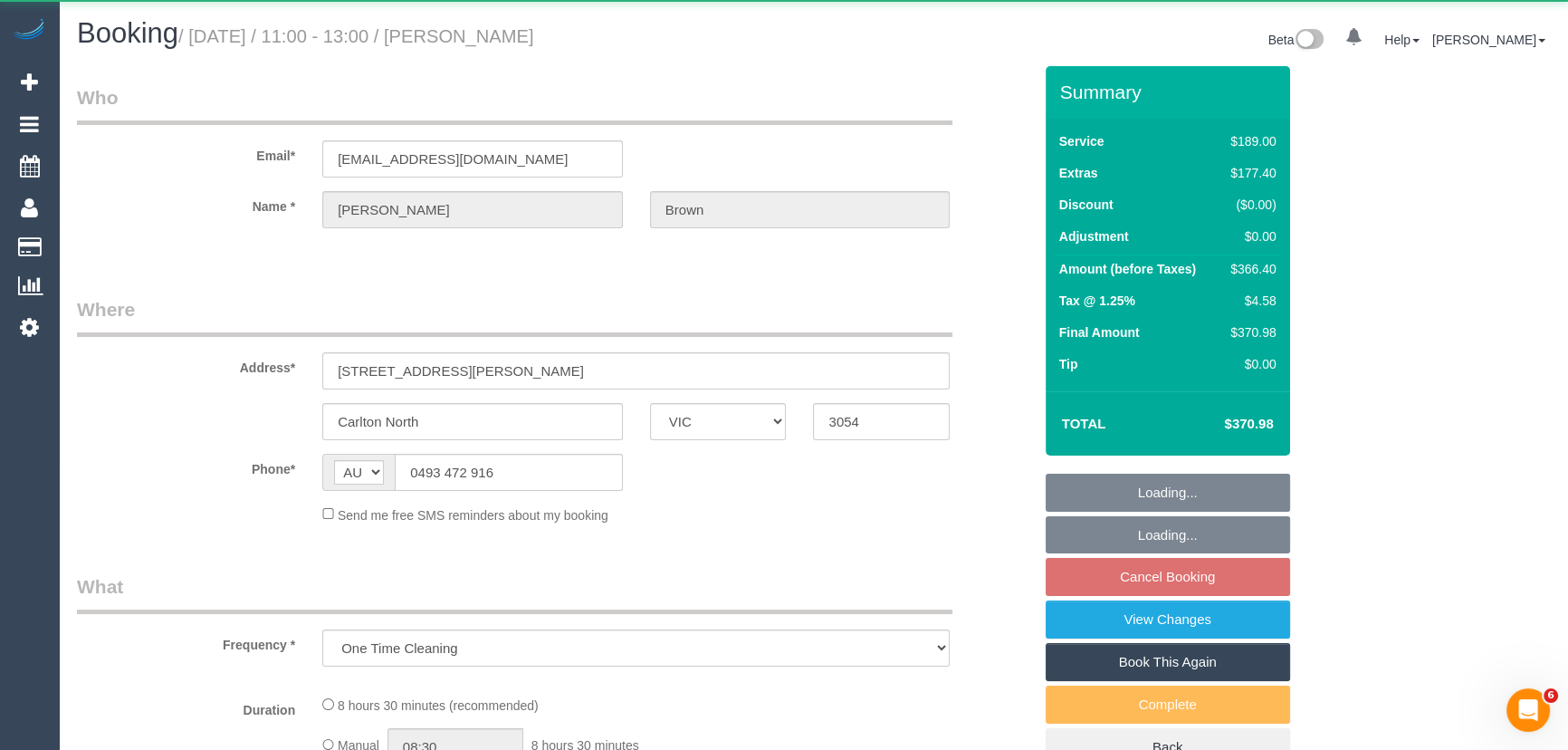
select select "number:24"
select select "number:26"
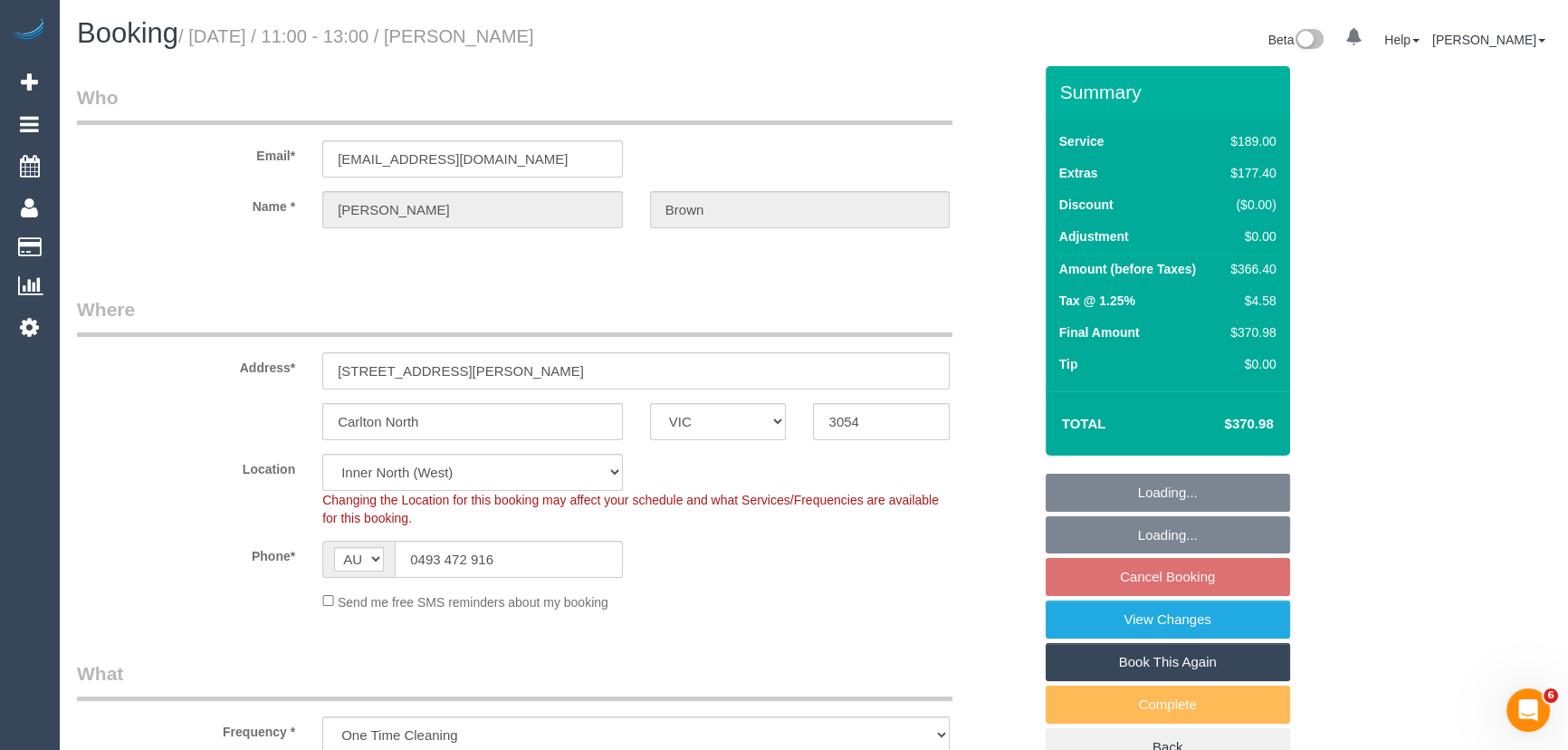
select select "object:777"
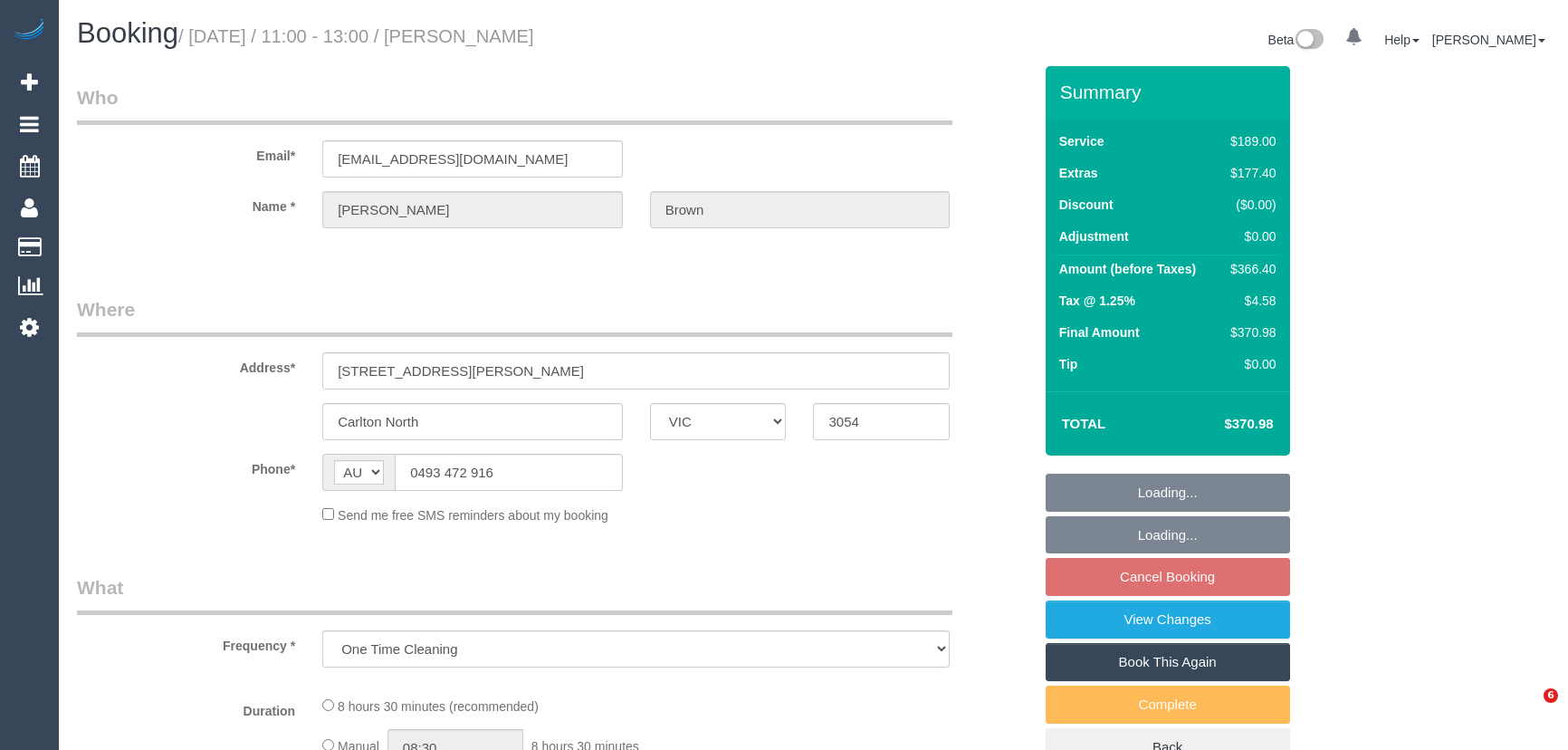
select select "VIC"
select select "object:631"
select select "string:stripe-pm_1PCabG2GScqysDRVp8lc8p3l"
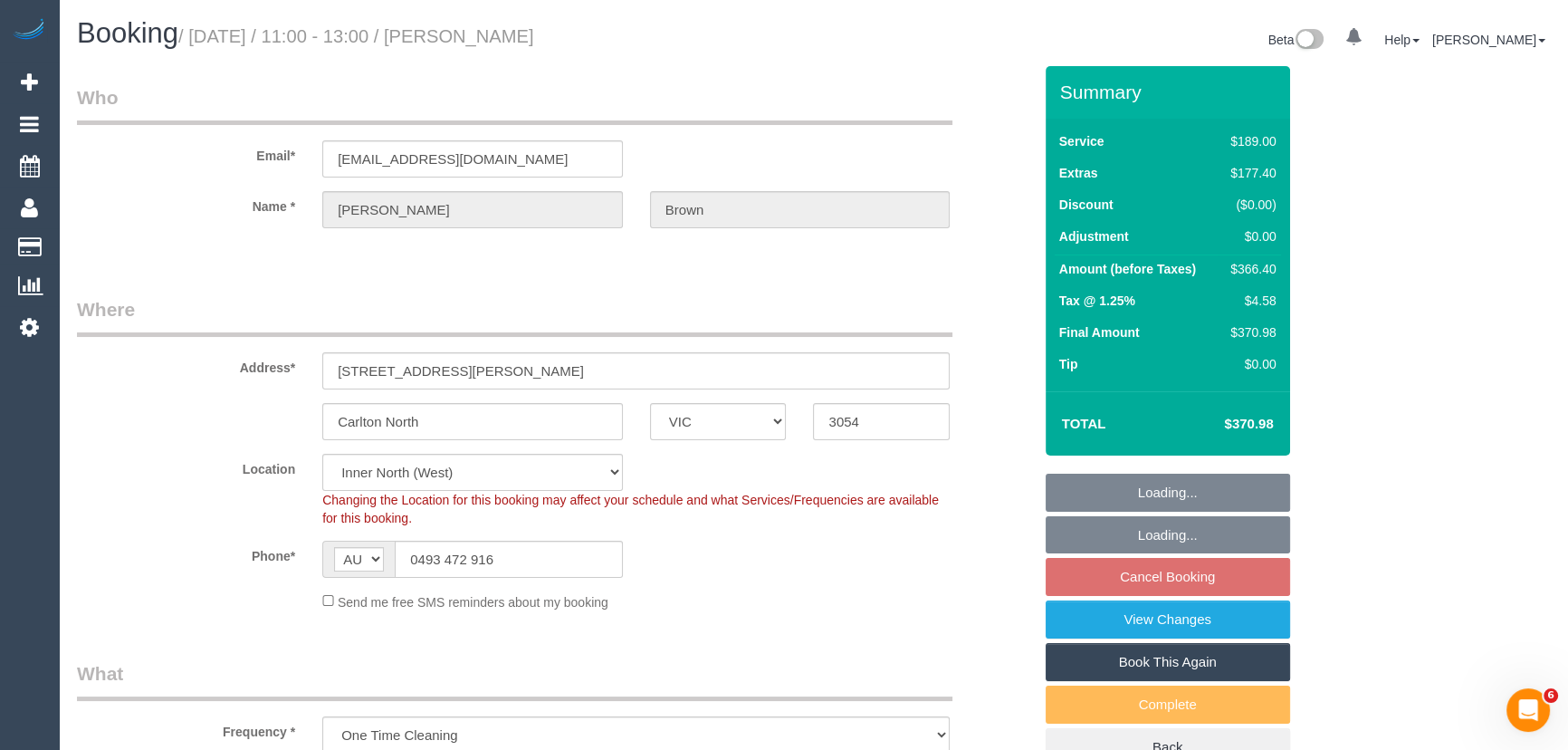
select select "number:28"
select select "number:14"
select select "number:19"
select select "number:24"
select select "number:26"
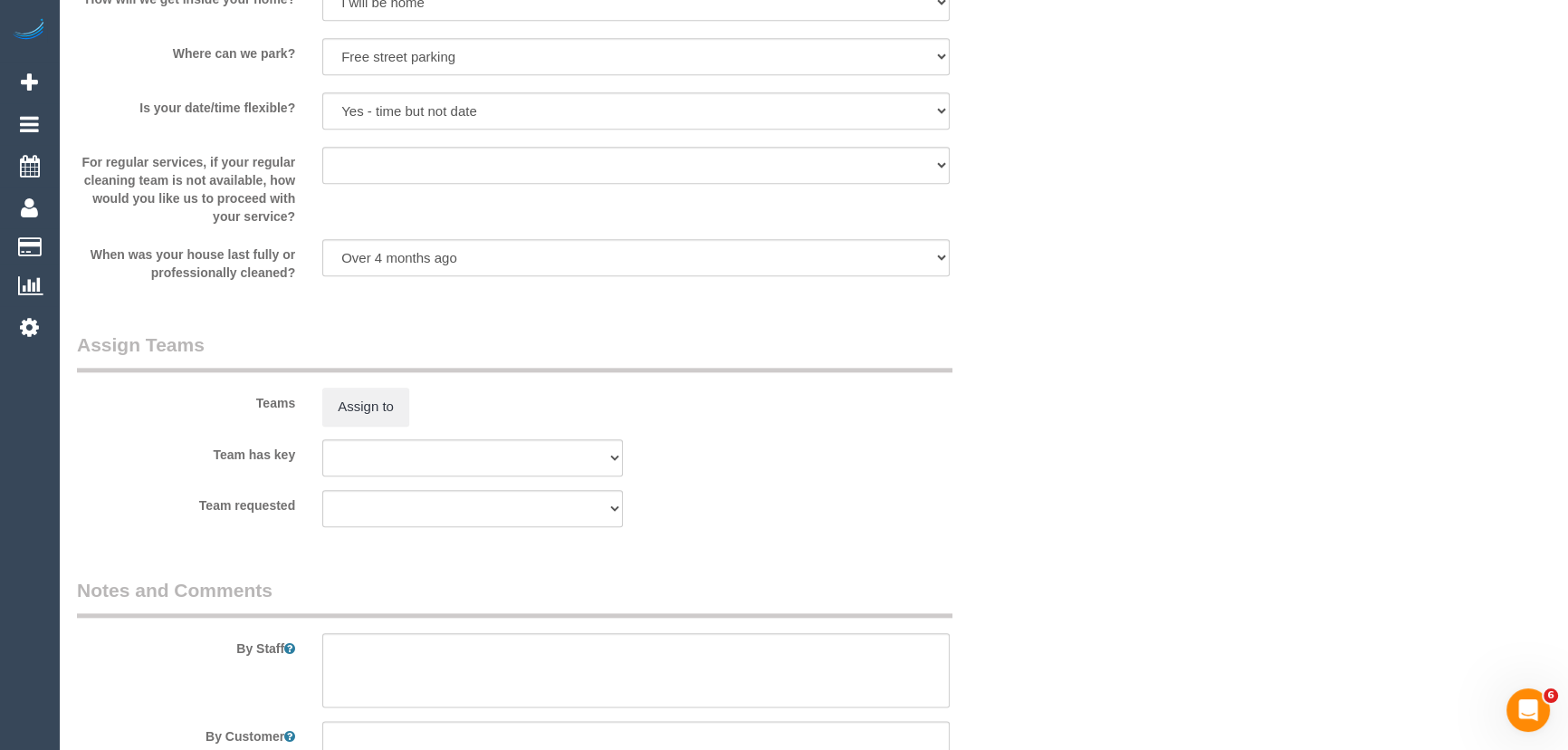
scroll to position [2868, 0]
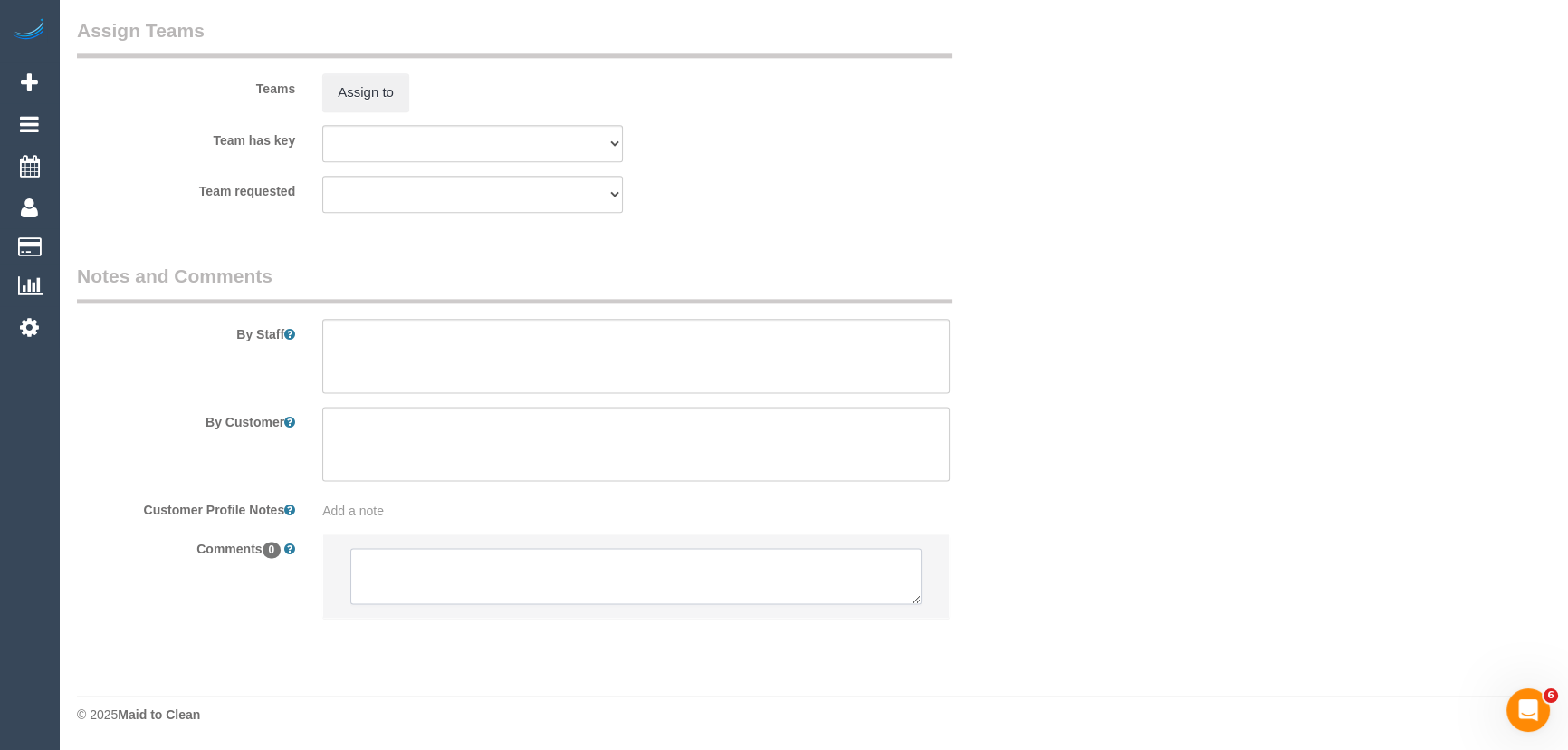
click at [404, 573] on textarea at bounding box center [636, 576] width 571 height 56
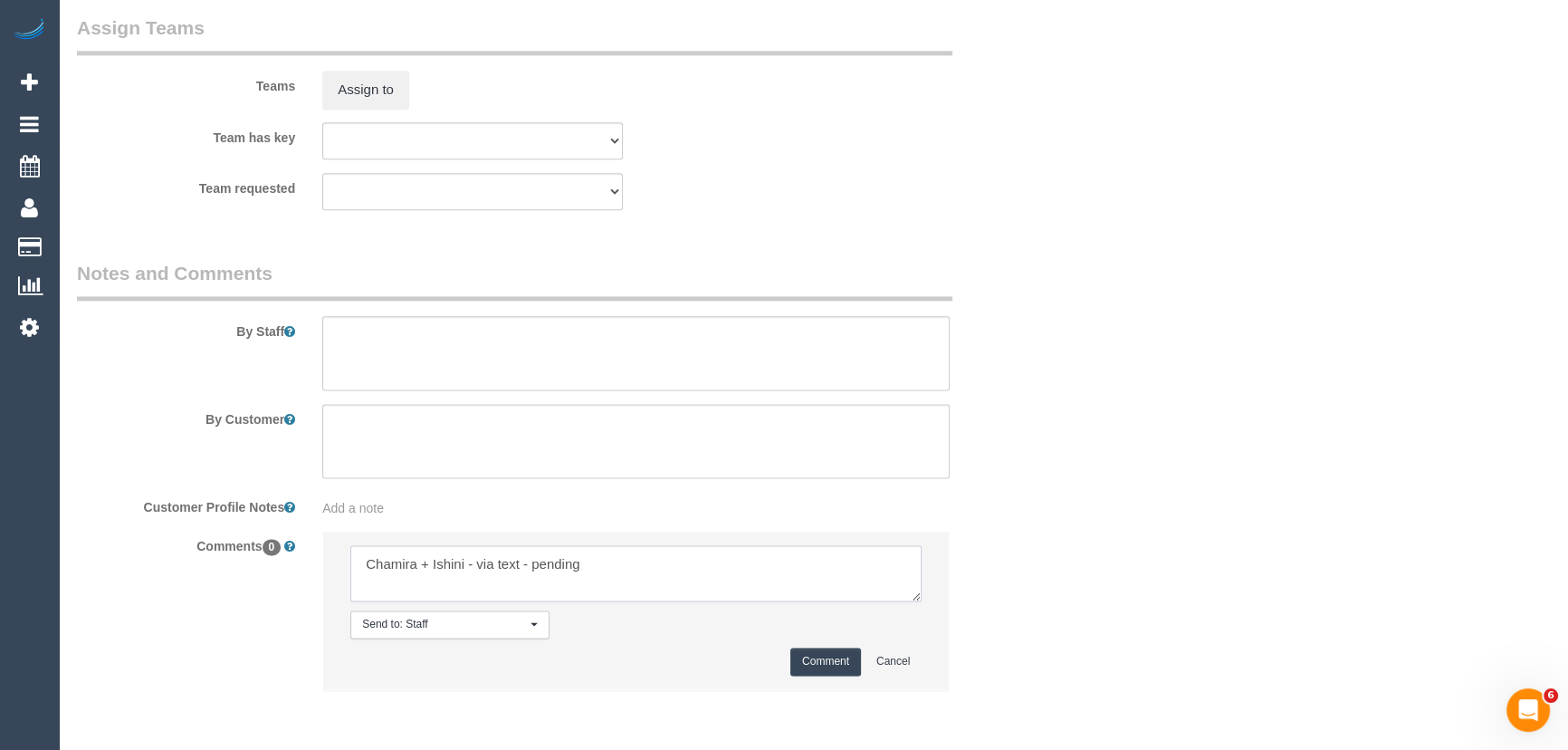
type textarea "Chamira + Ishini - via text - pending"
click at [817, 661] on button "Comment" at bounding box center [826, 661] width 71 height 28
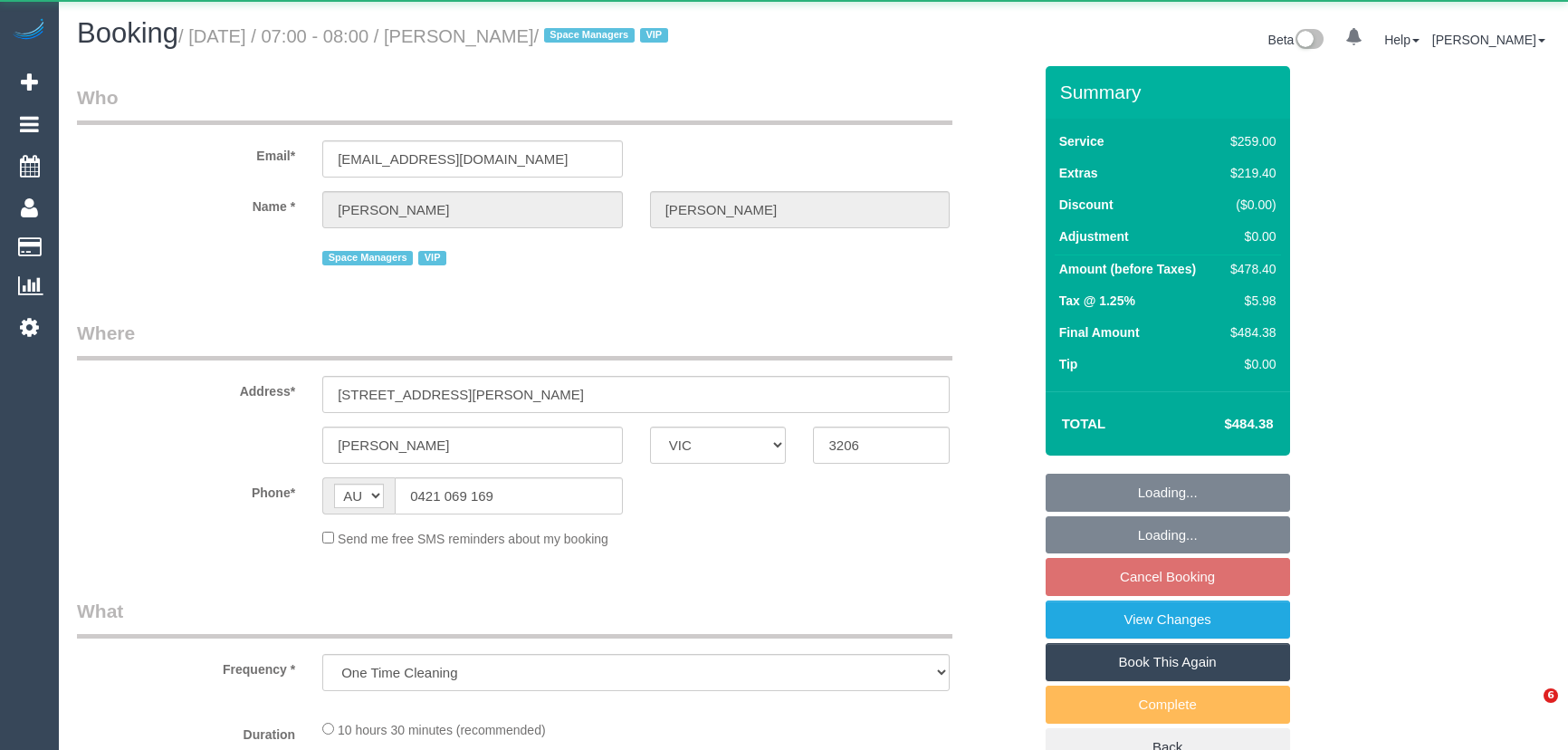
select select "VIC"
select select "string:stripe-pm_1QV45m2GScqysDRVjJXmN0sS"
select select "number:28"
select select "number:14"
select select "number:18"
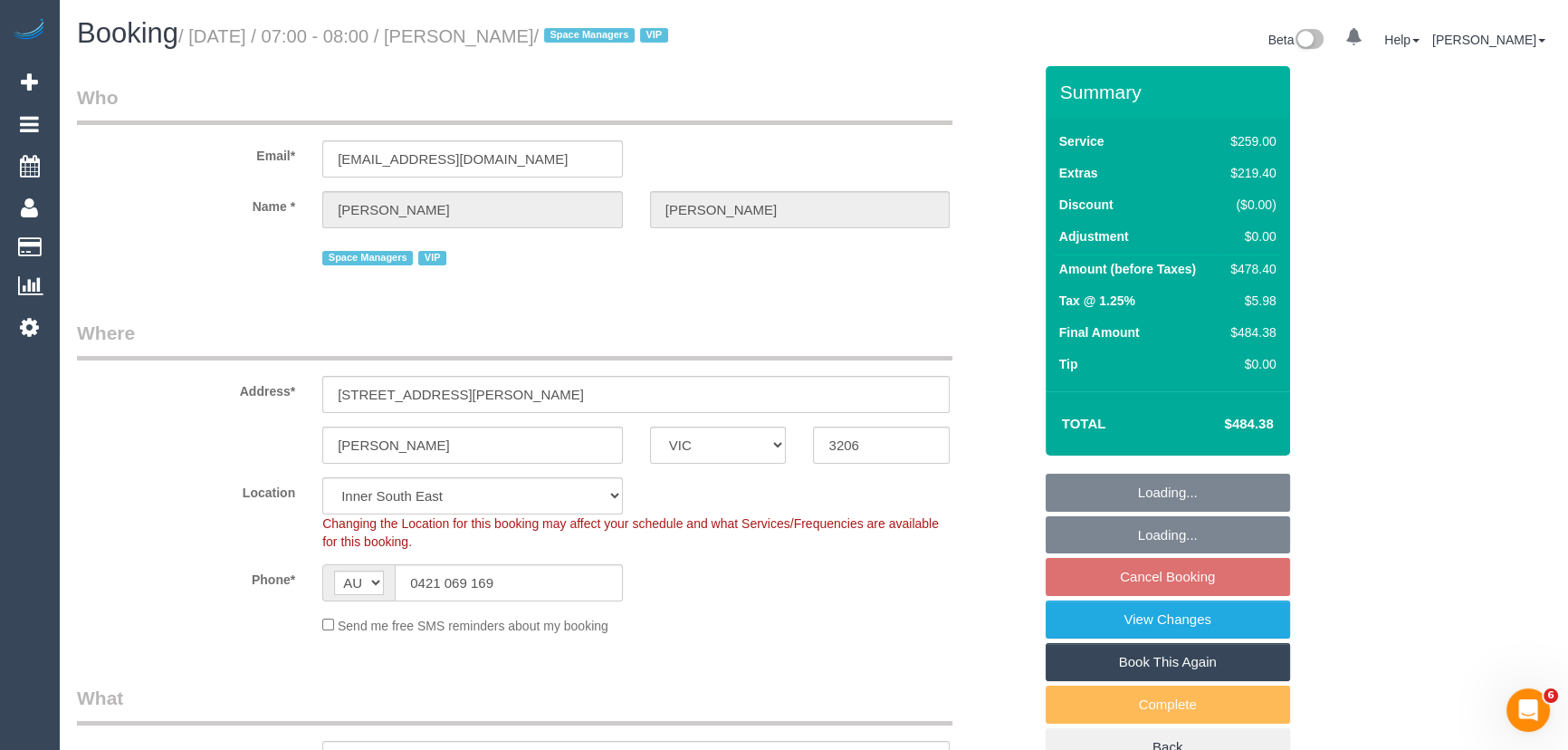
select select "object:814"
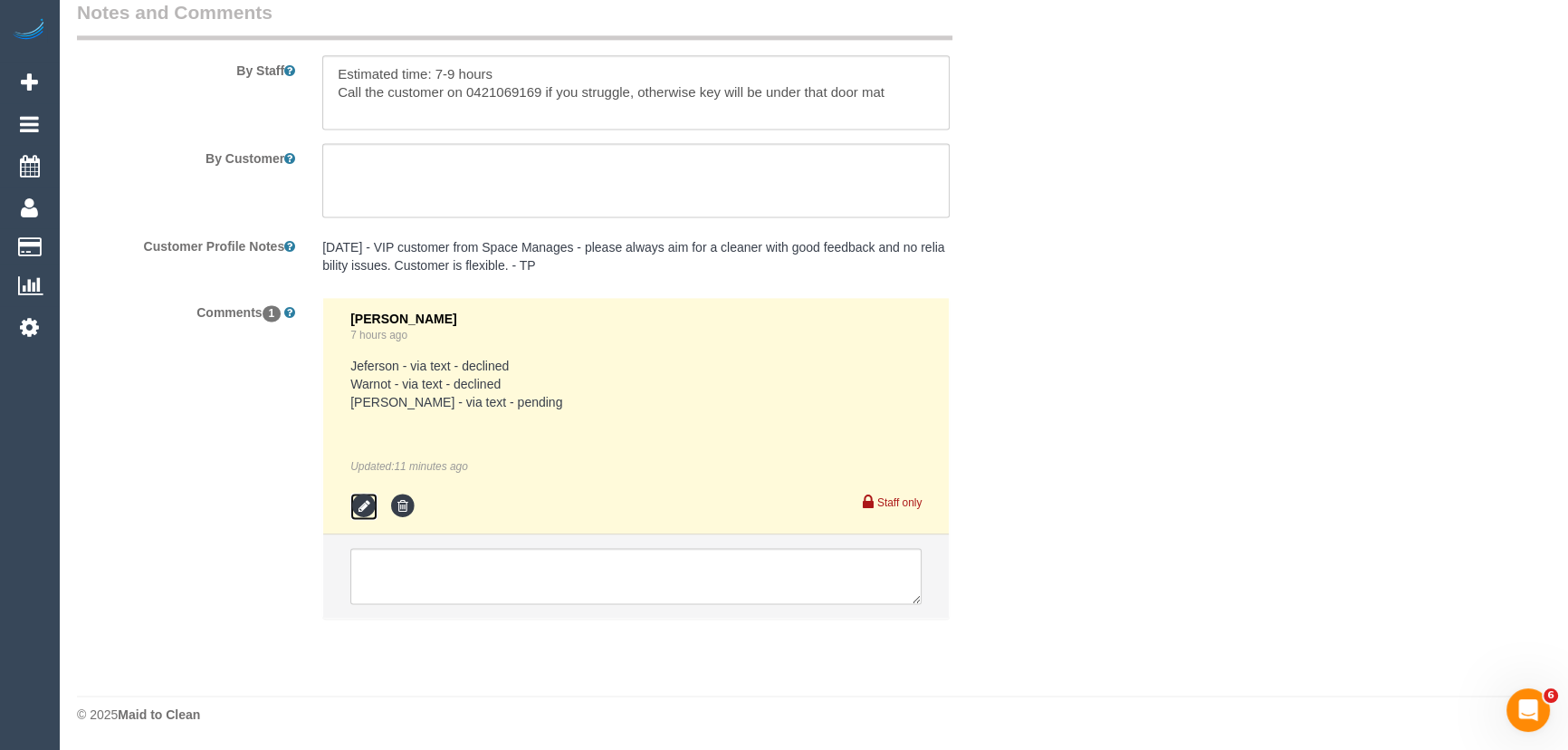
click at [372, 507] on icon at bounding box center [364, 505] width 27 height 27
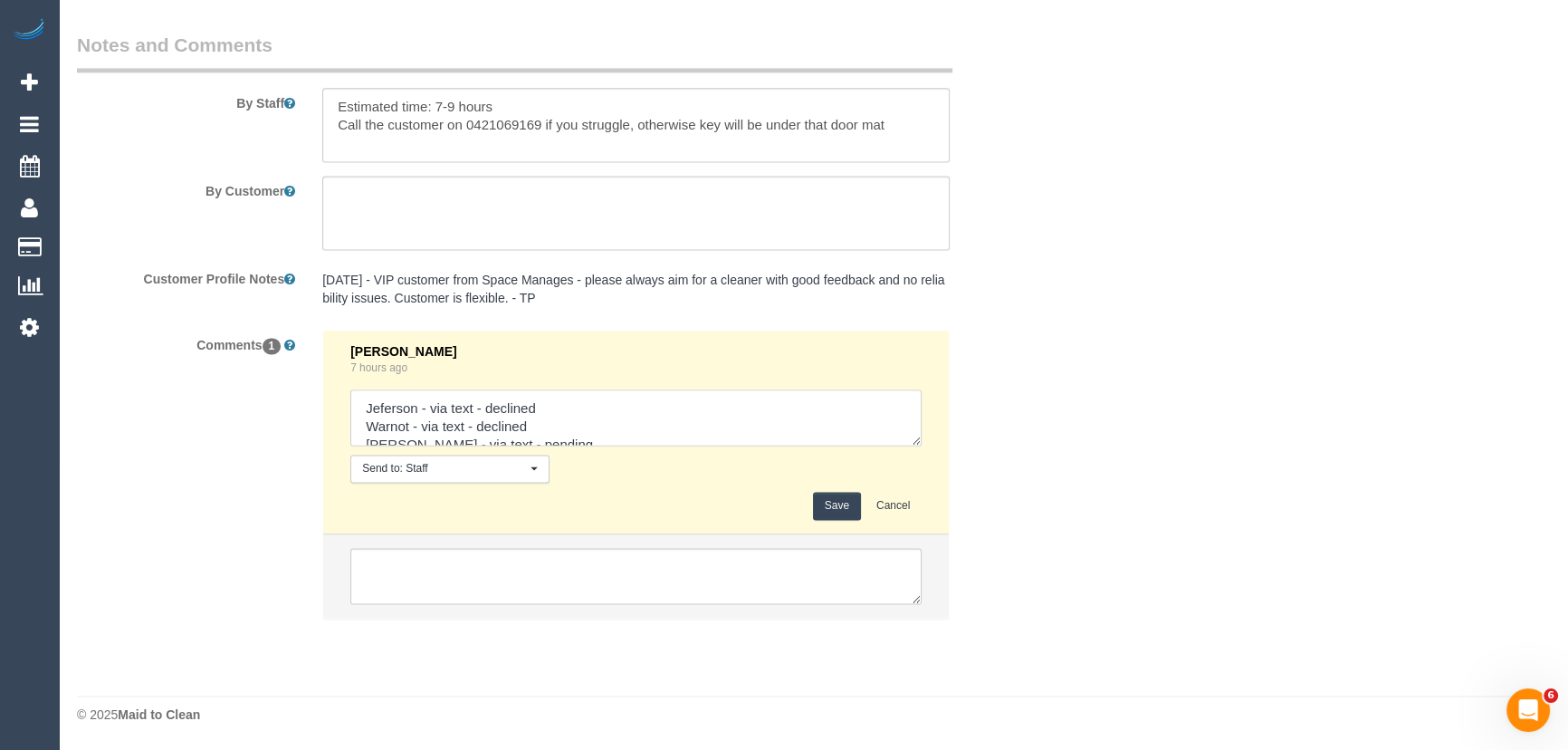
click at [551, 441] on textarea at bounding box center [636, 417] width 571 height 56
type textarea "Jeferson - via text - declined Warnot - via text - declined Lilian - via text -…"
click at [841, 509] on button "Save" at bounding box center [837, 505] width 48 height 28
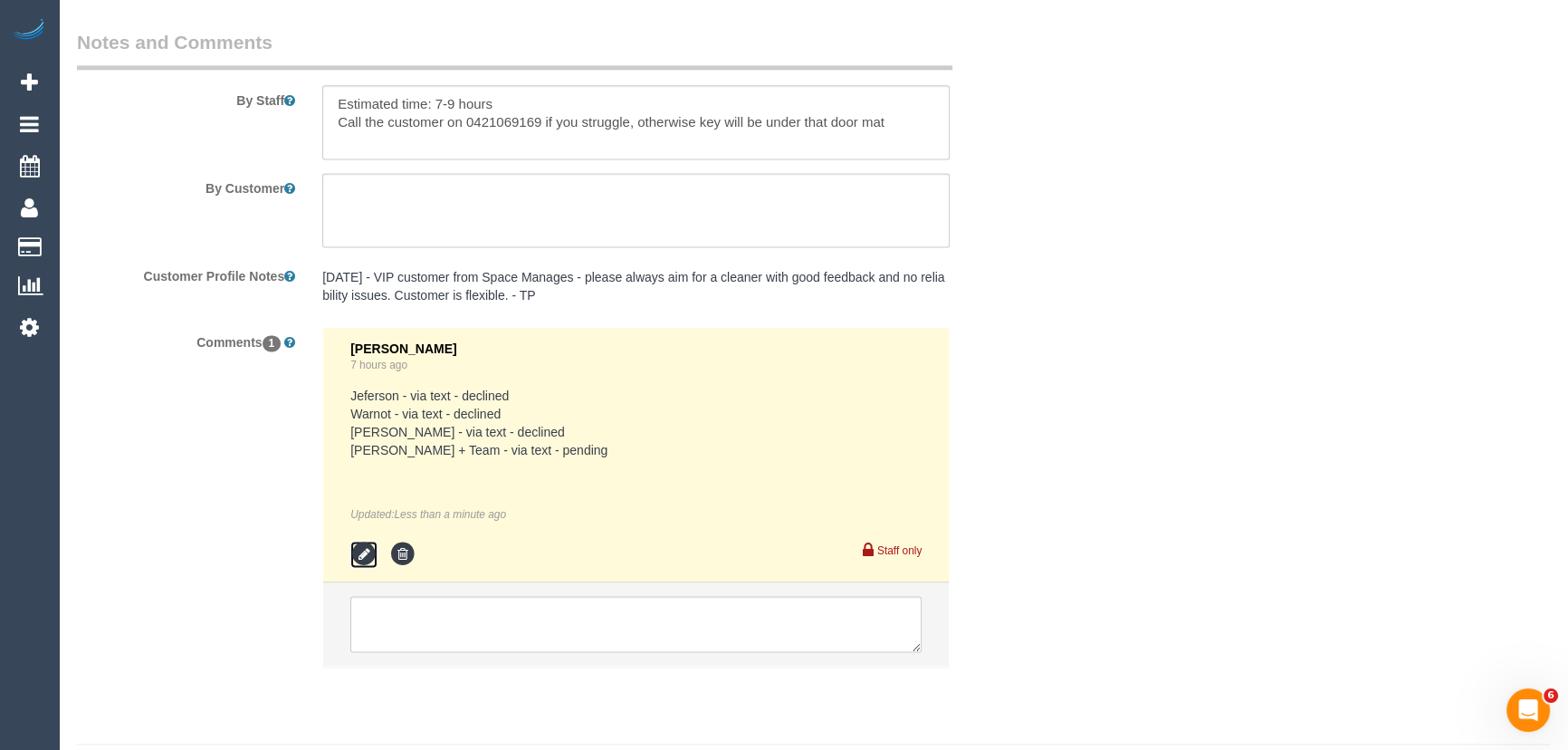
click at [367, 554] on icon at bounding box center [364, 553] width 27 height 27
click at [367, 596] on textarea at bounding box center [636, 624] width 571 height 56
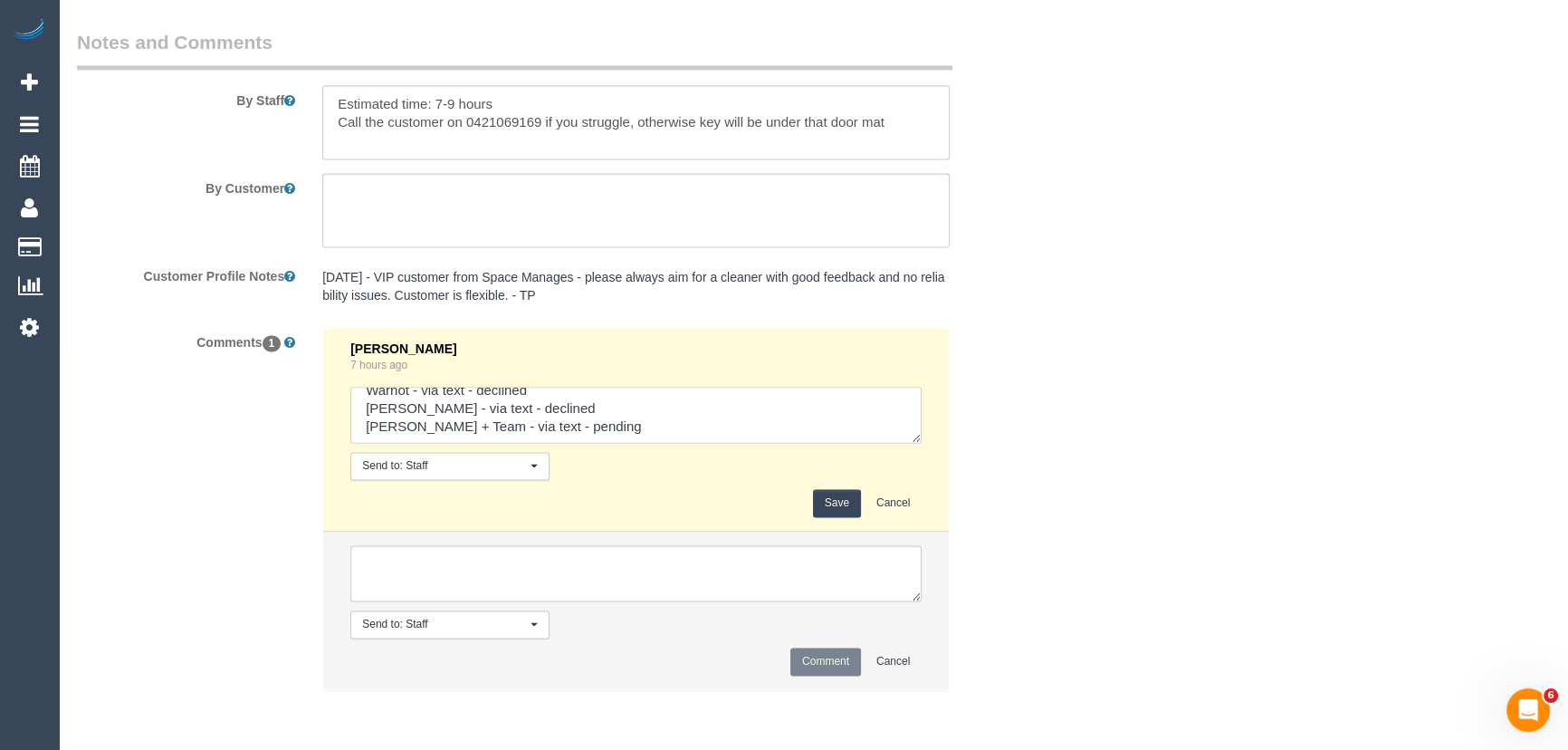
scroll to position [36, 0]
click at [691, 434] on textarea at bounding box center [636, 414] width 571 height 56
click at [690, 434] on textarea at bounding box center [636, 414] width 571 height 56
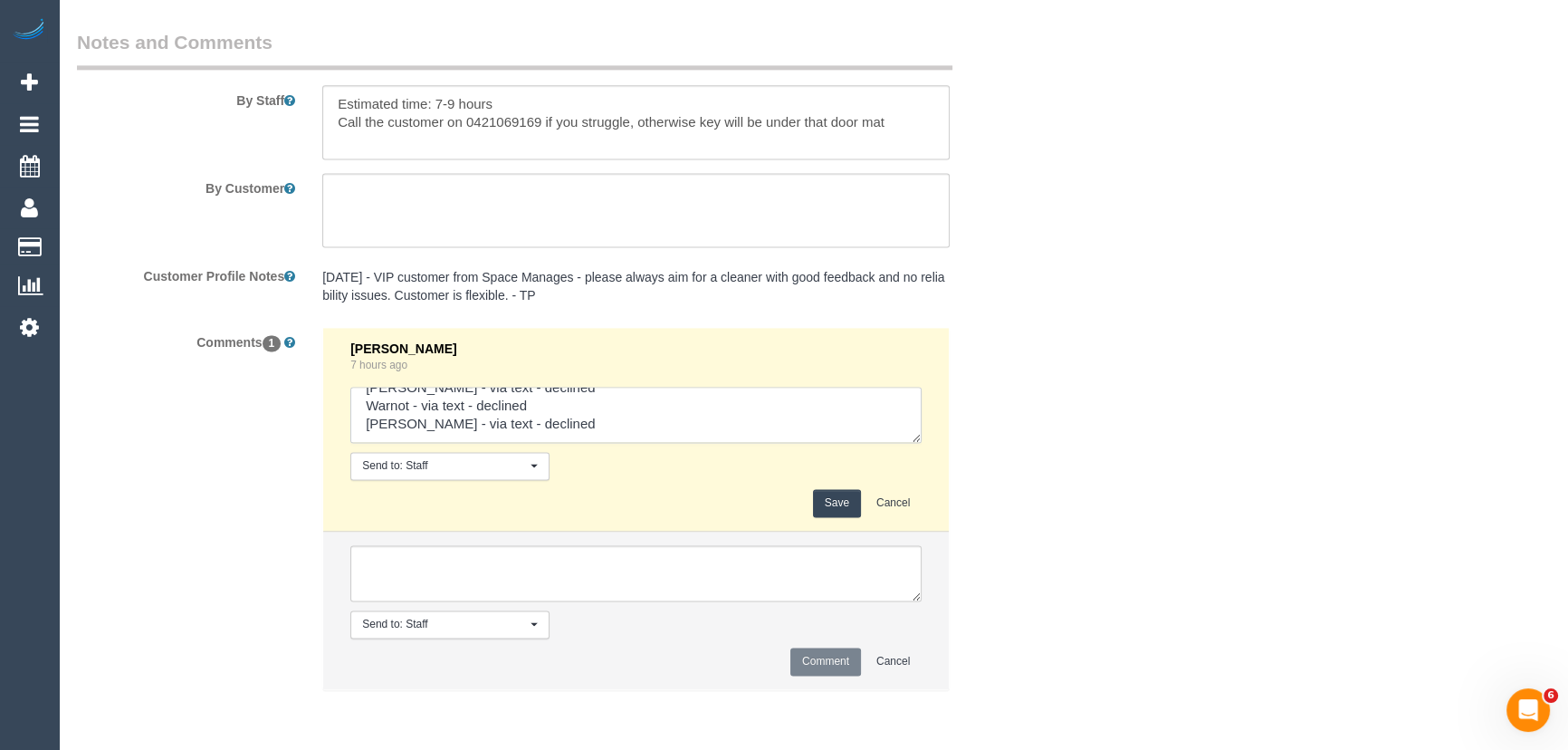
type textarea "Jeferson - via text - declined Warnot - via text - declined Lilian - via text -…"
click at [849, 506] on button "Save" at bounding box center [837, 503] width 48 height 28
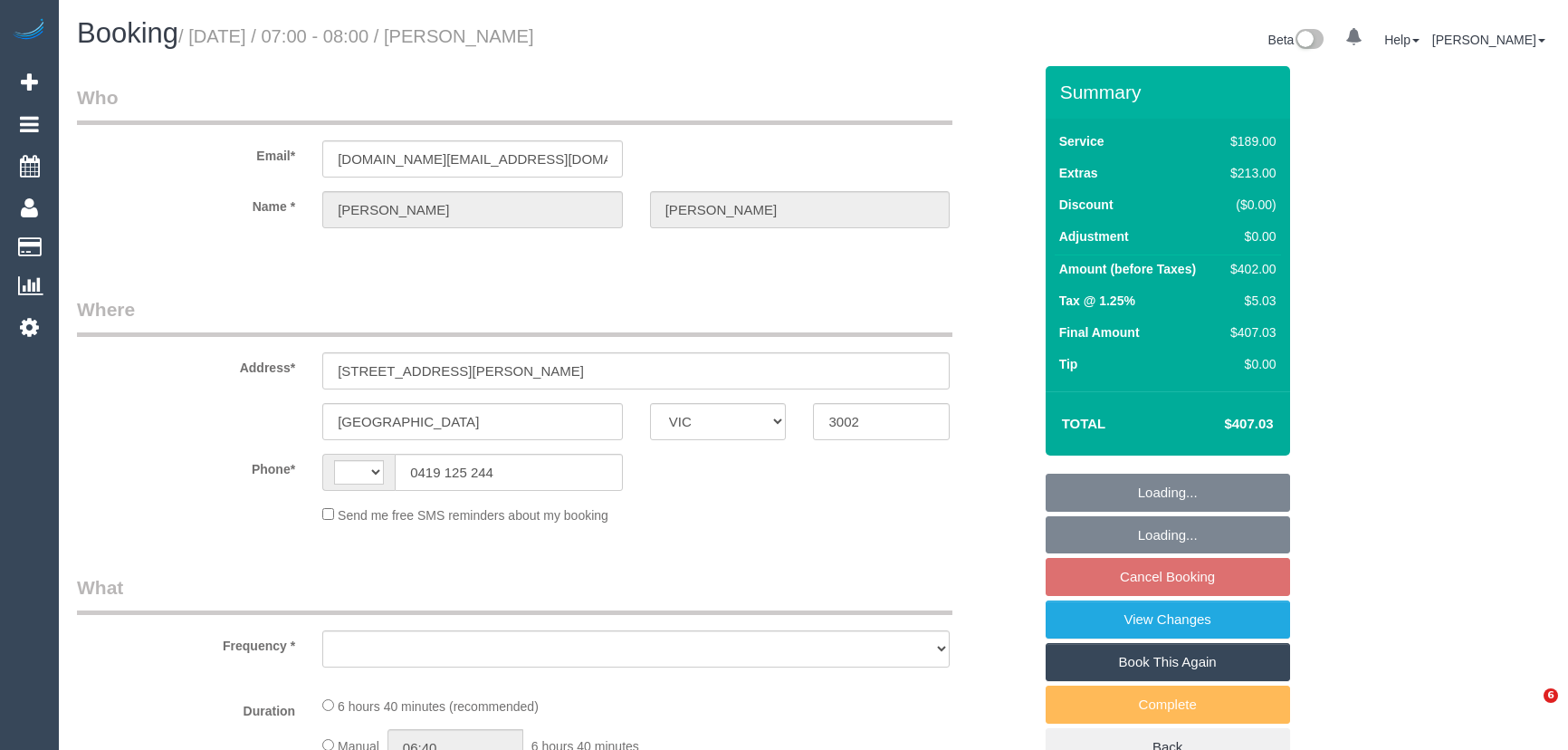
select select "VIC"
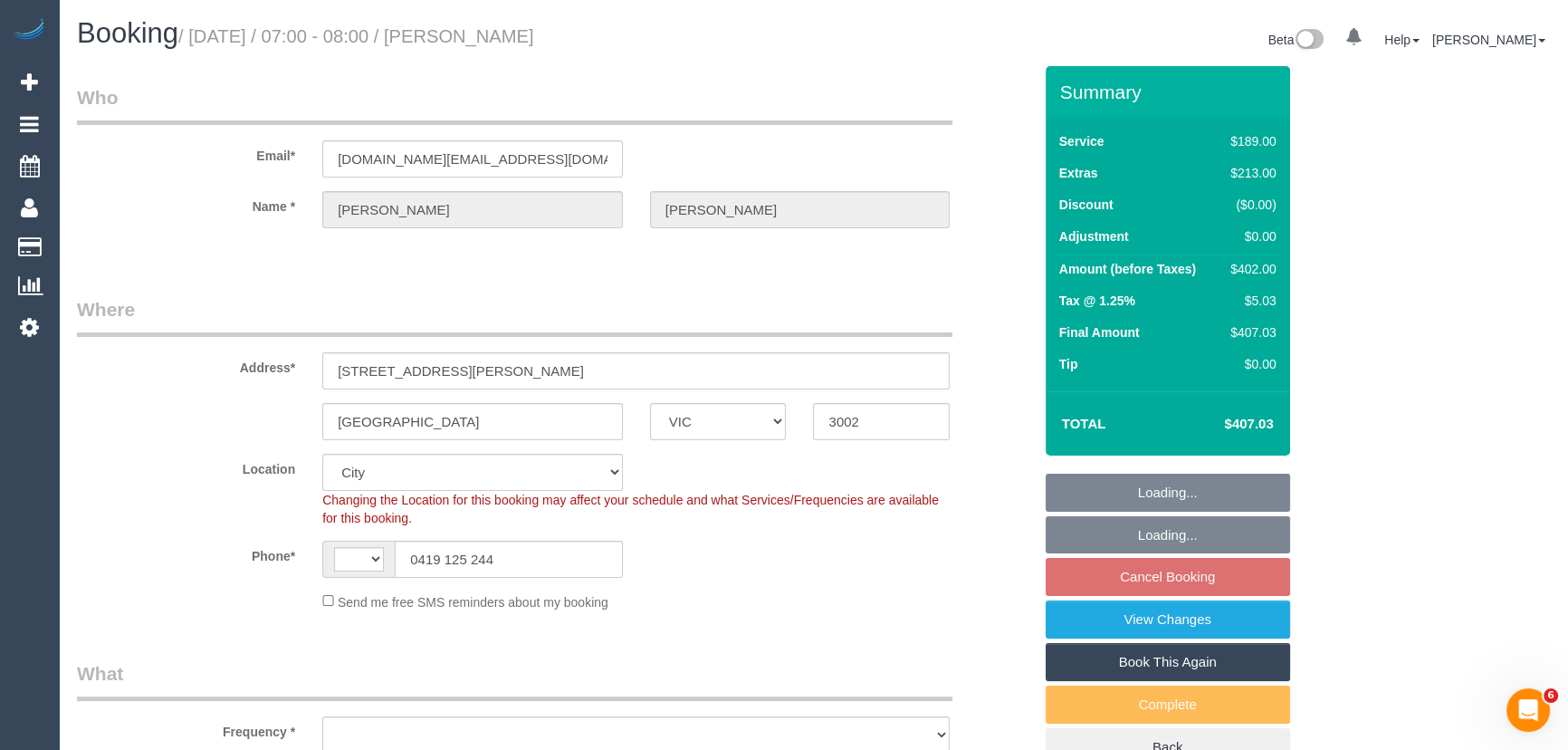
select select "string:AU"
select select "object:772"
select select "string:stripe-pm_1SEzgF2GScqysDRVUNsyqCEe"
select select "number:28"
select select "number:14"
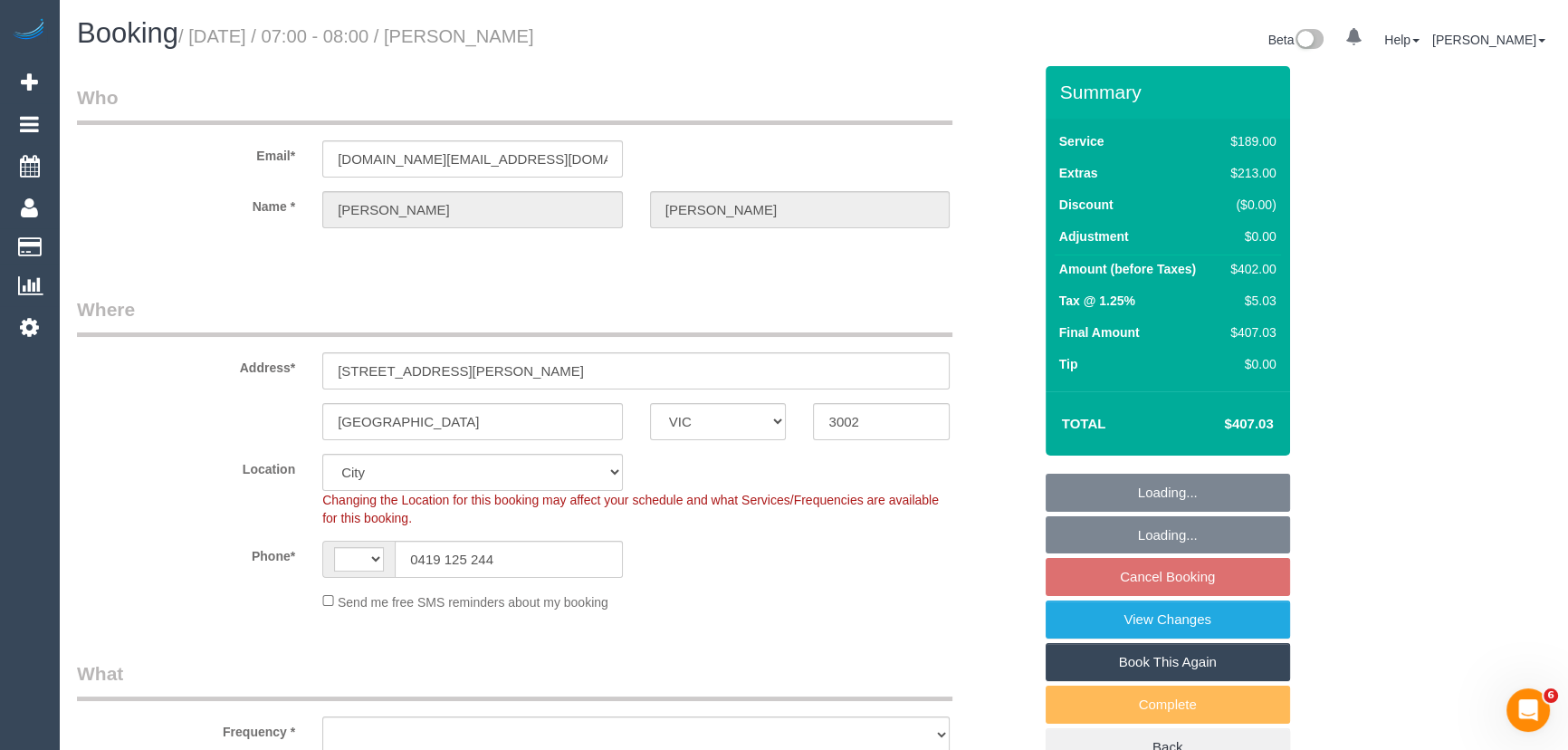
select select "number:18"
select select "number:24"
select select "number:13"
select select "object:777"
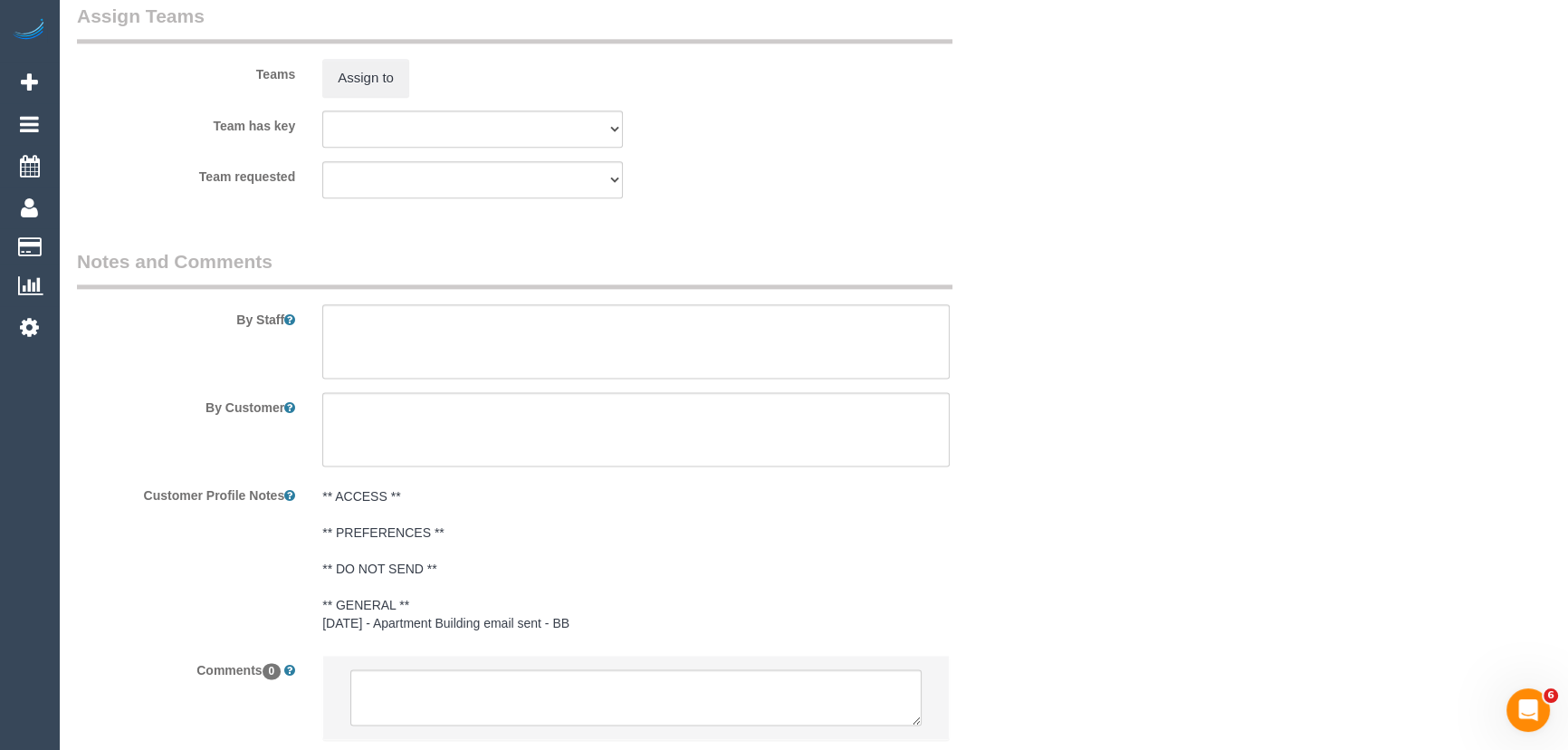
scroll to position [3004, 0]
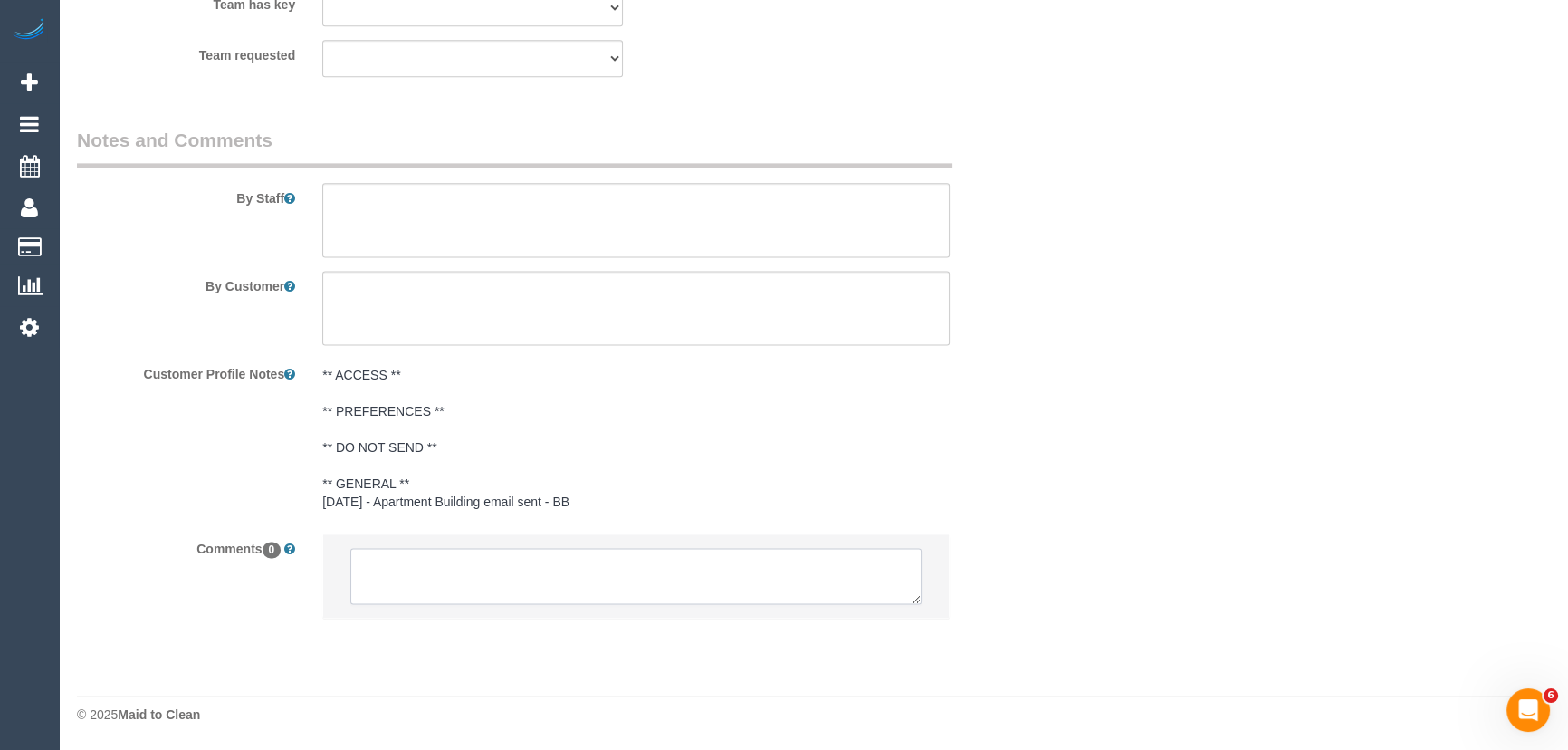
click at [517, 591] on textarea at bounding box center [636, 576] width 571 height 56
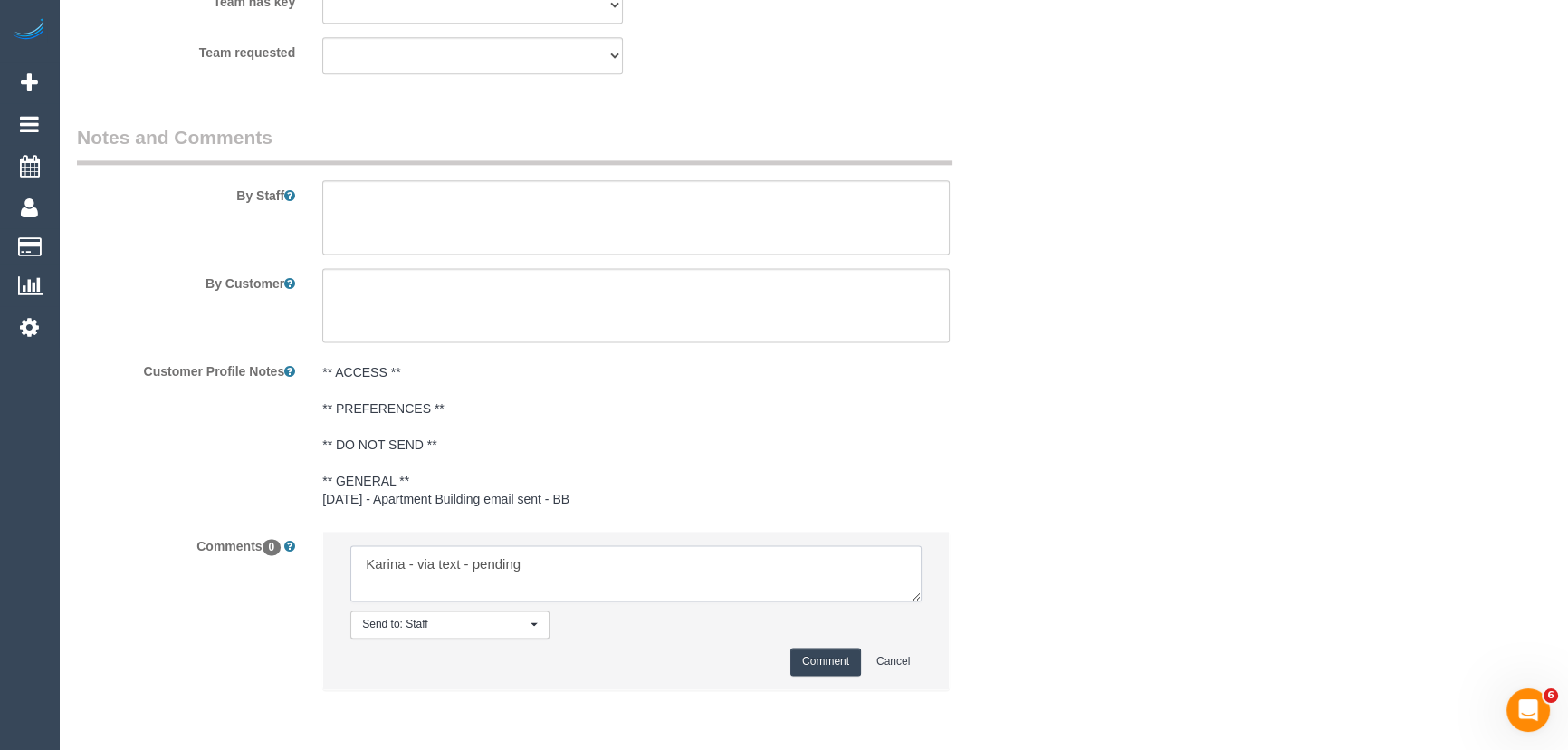
type textarea "Karina - via text - pending"
drag, startPoint x: 815, startPoint y: 663, endPoint x: 839, endPoint y: 666, distance: 24.2
click at [816, 663] on button "Comment" at bounding box center [826, 661] width 71 height 28
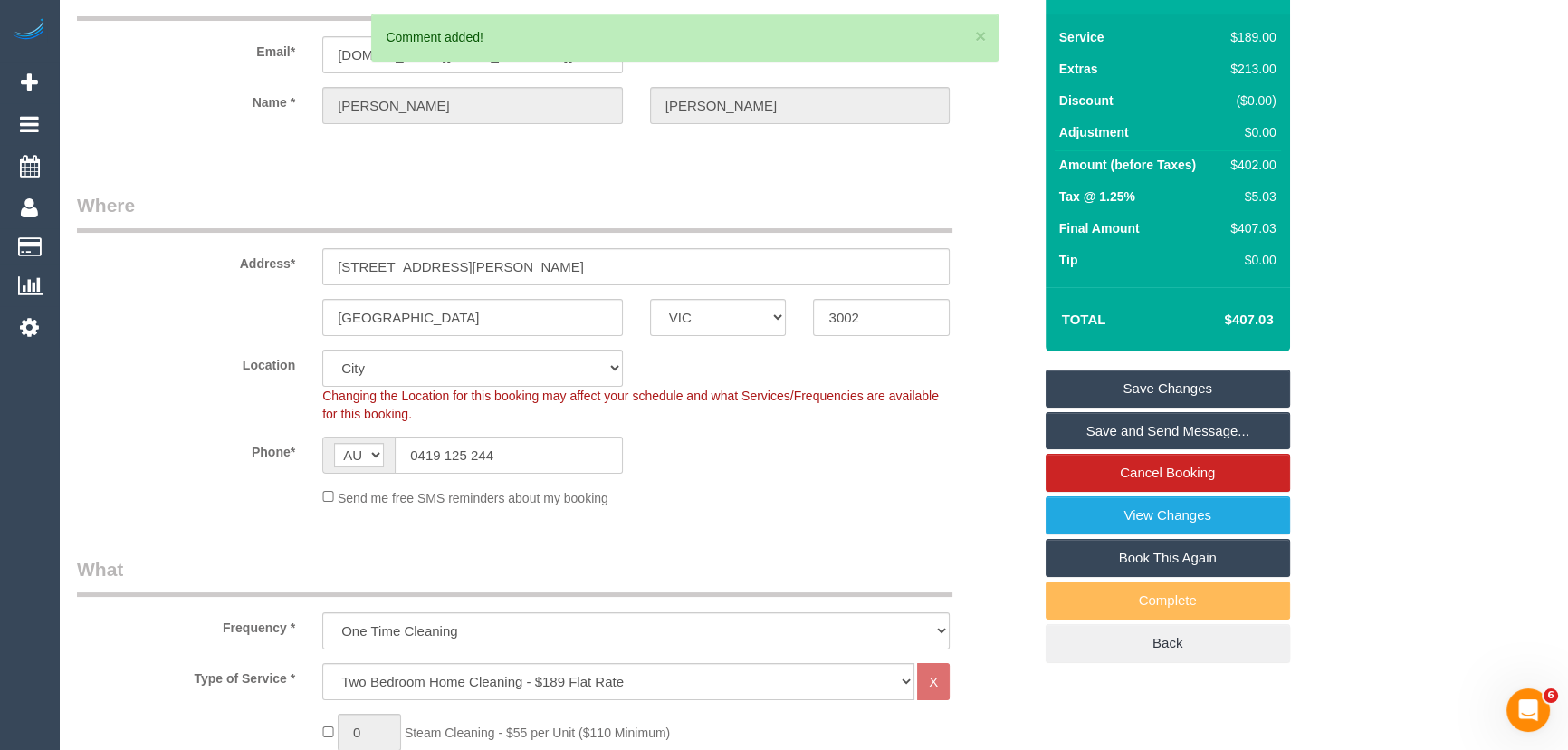
scroll to position [0, 0]
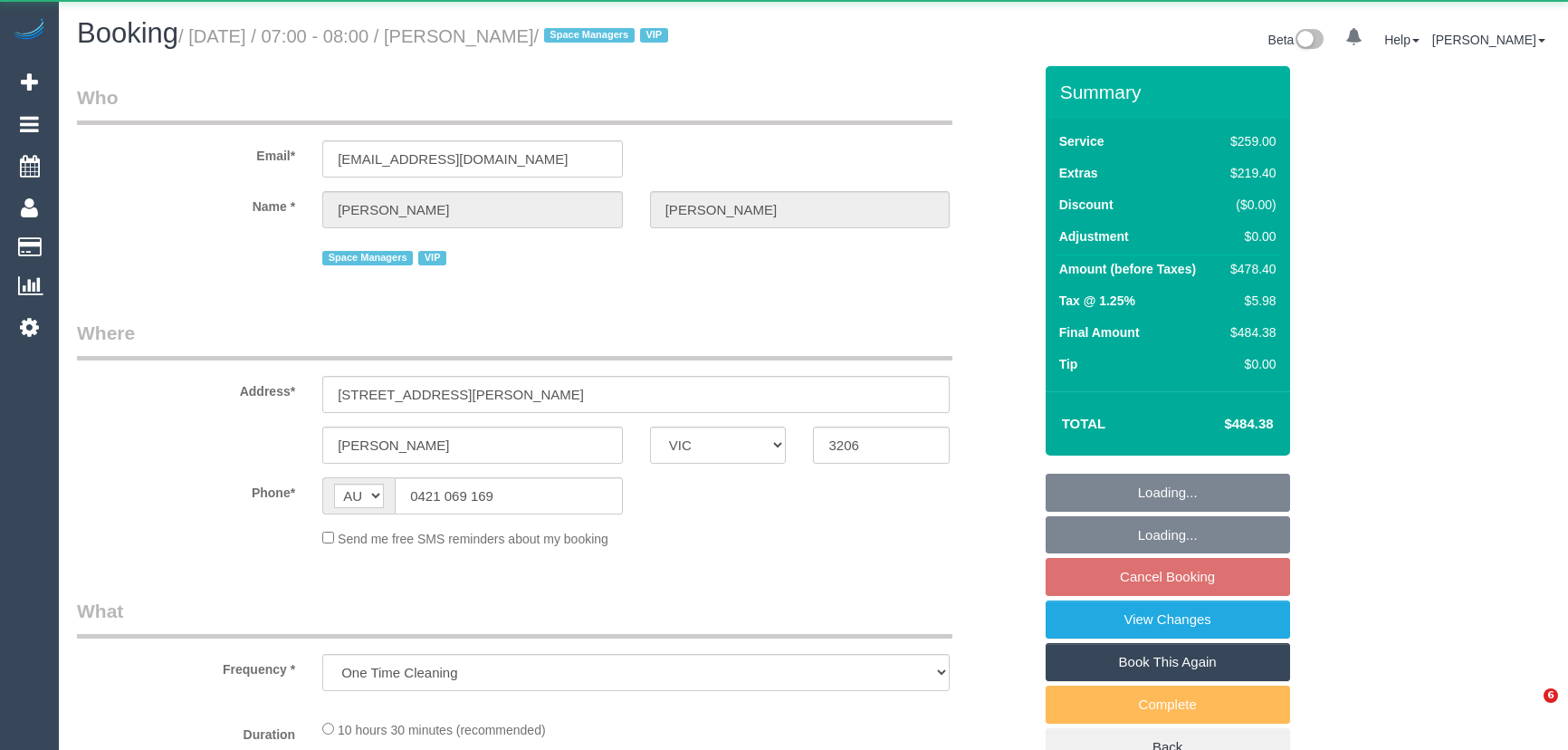
select select "VIC"
select select "string:stripe-pm_1QV45m2GScqysDRVjJXmN0sS"
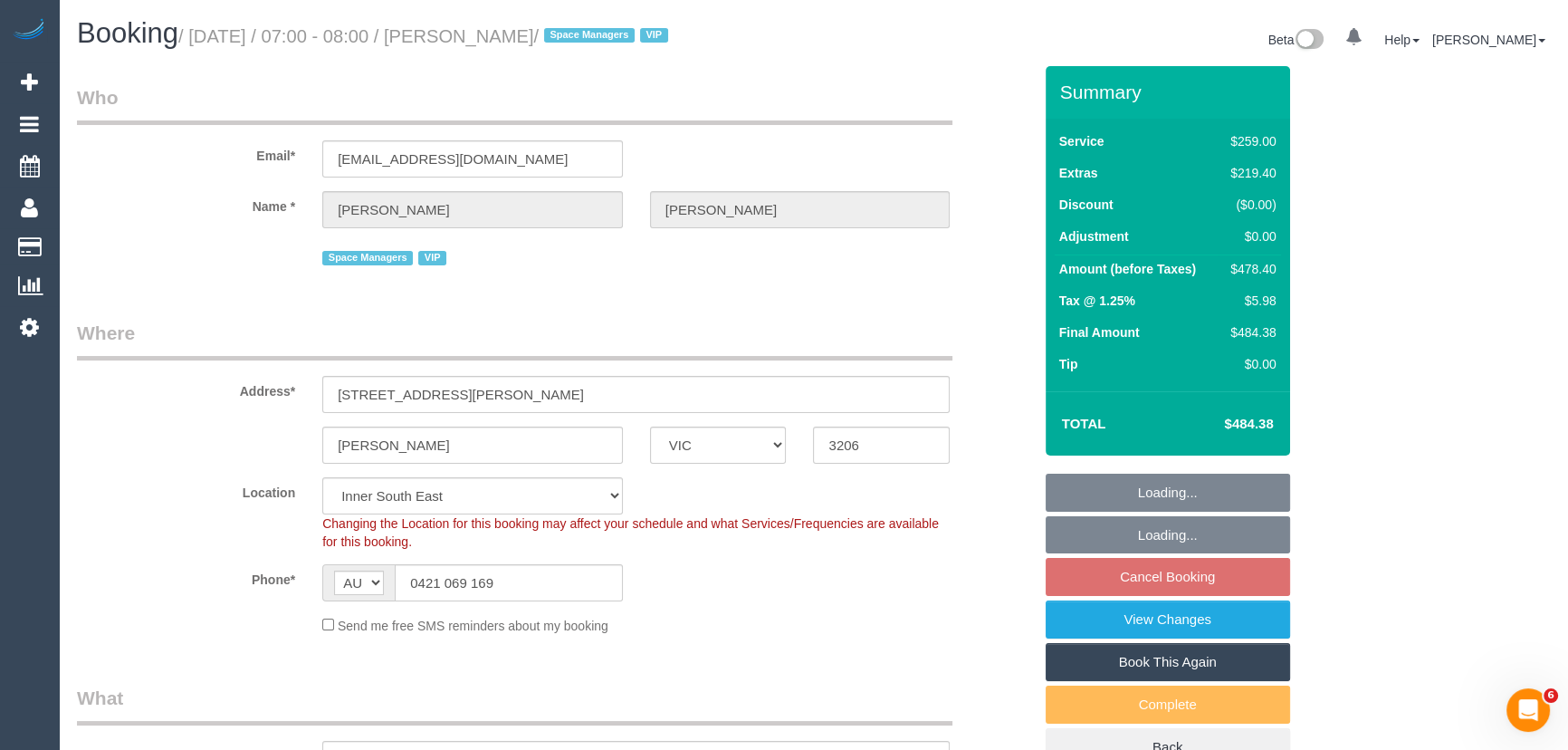
select select "object:828"
select select "number:28"
select select "number:14"
select select "number:18"
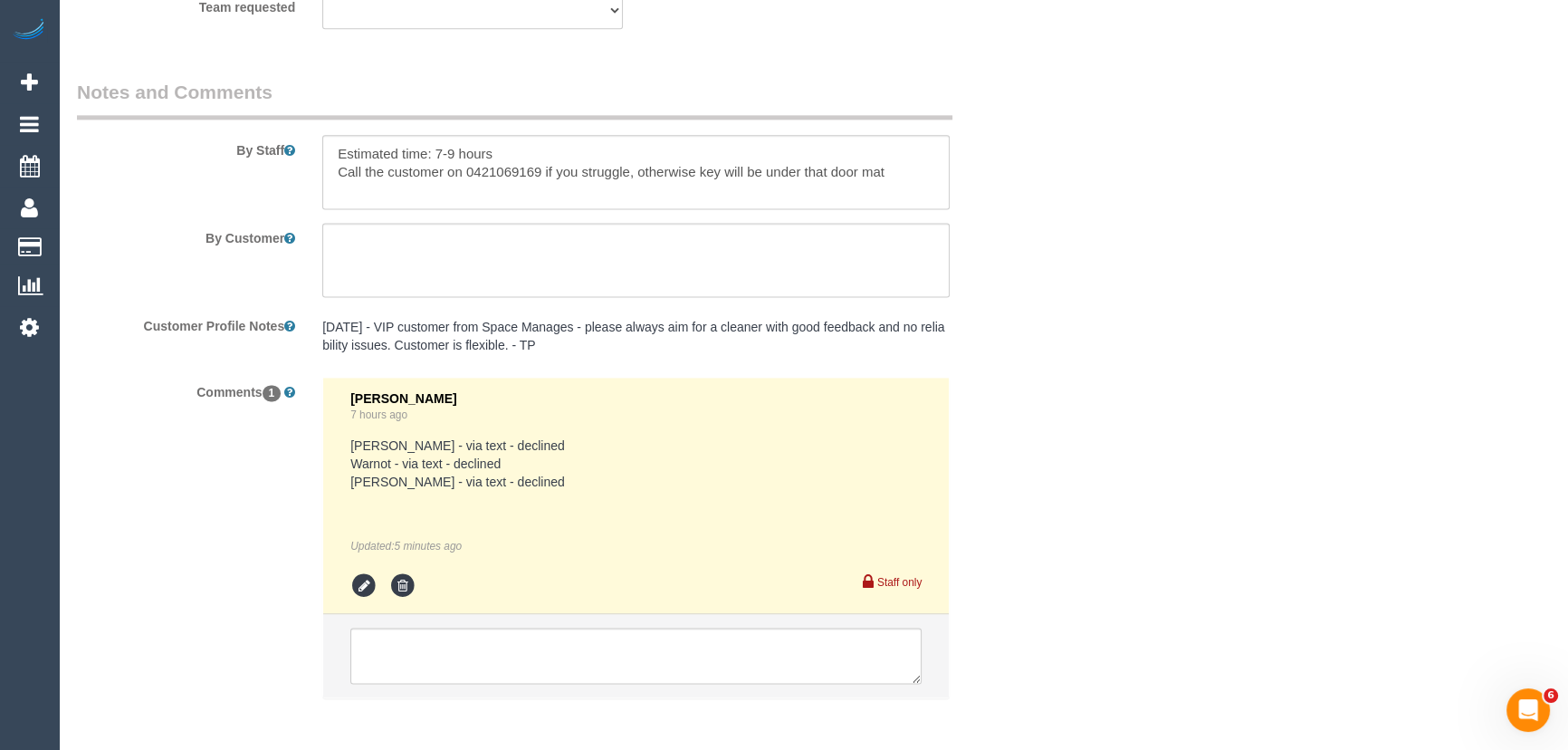
scroll to position [3156, 0]
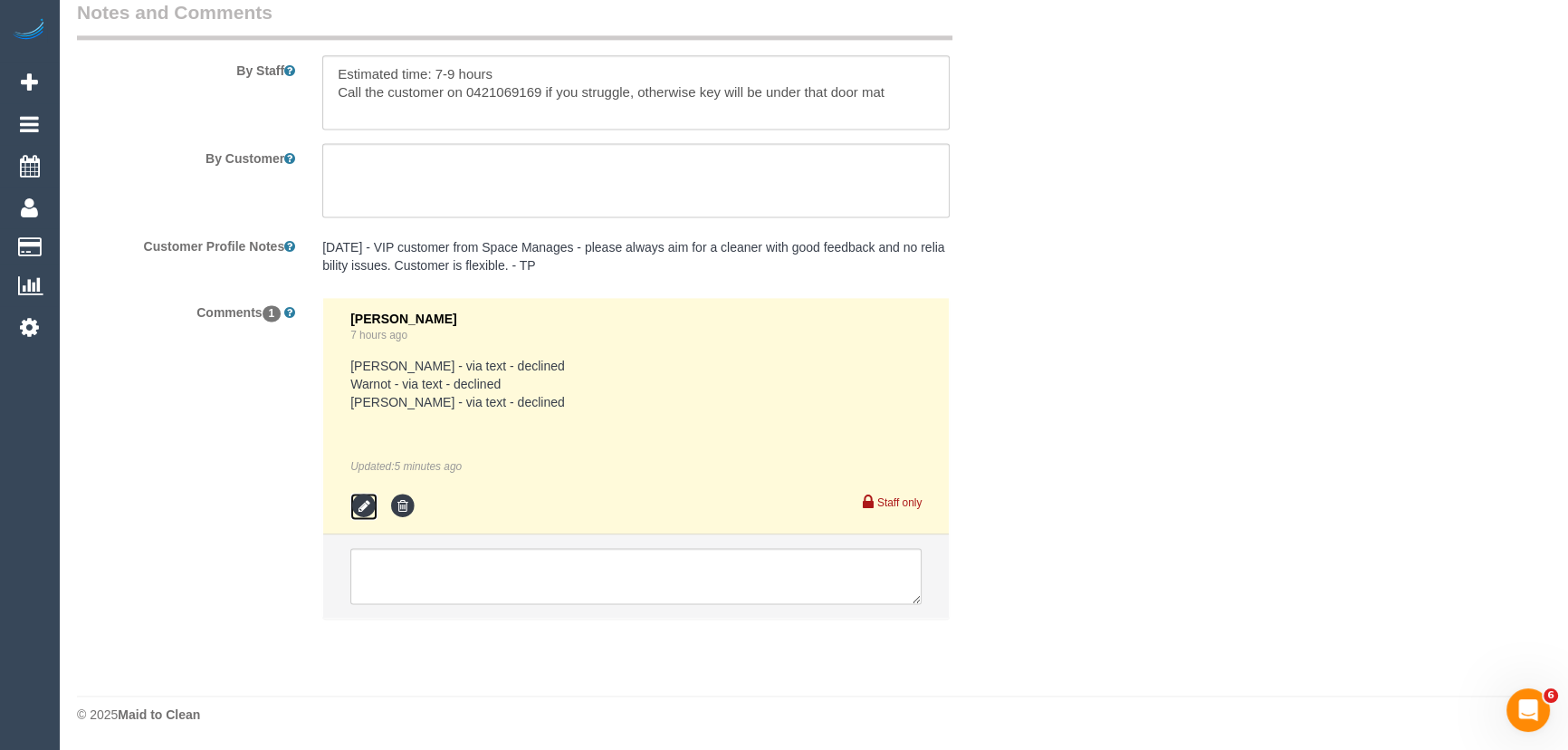
click at [368, 504] on icon at bounding box center [364, 505] width 27 height 27
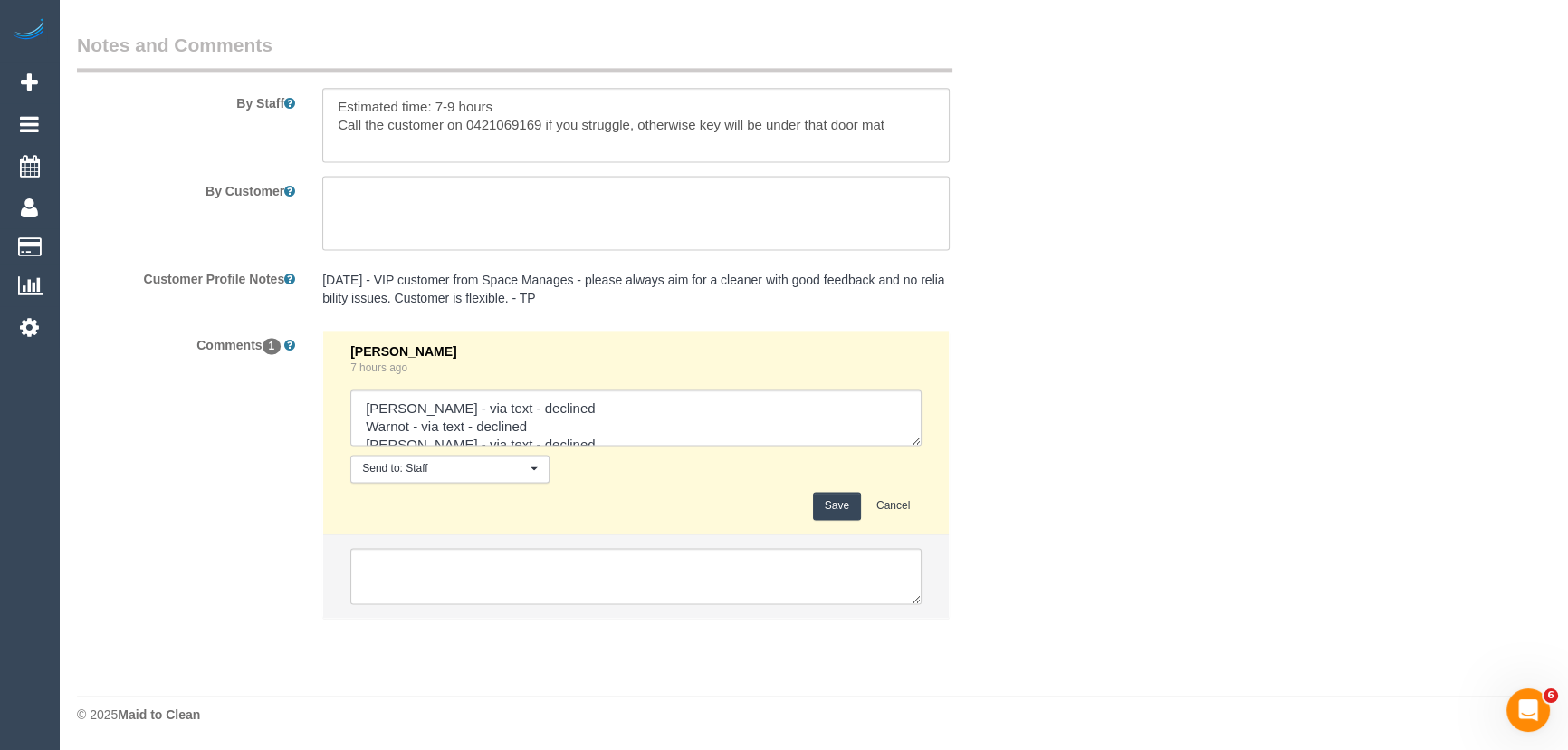
click at [559, 450] on div "Jessica Trentin 7 hours ago Send to: Staff Nothing selected Send to: Staff Send…" at bounding box center [636, 432] width 571 height 176
click at [563, 440] on textarea at bounding box center [636, 417] width 571 height 56
type textarea "Jeferson - via text - declined Warnot - via text - declined Lilian - via text -…"
click at [834, 501] on button "Save" at bounding box center [837, 505] width 48 height 28
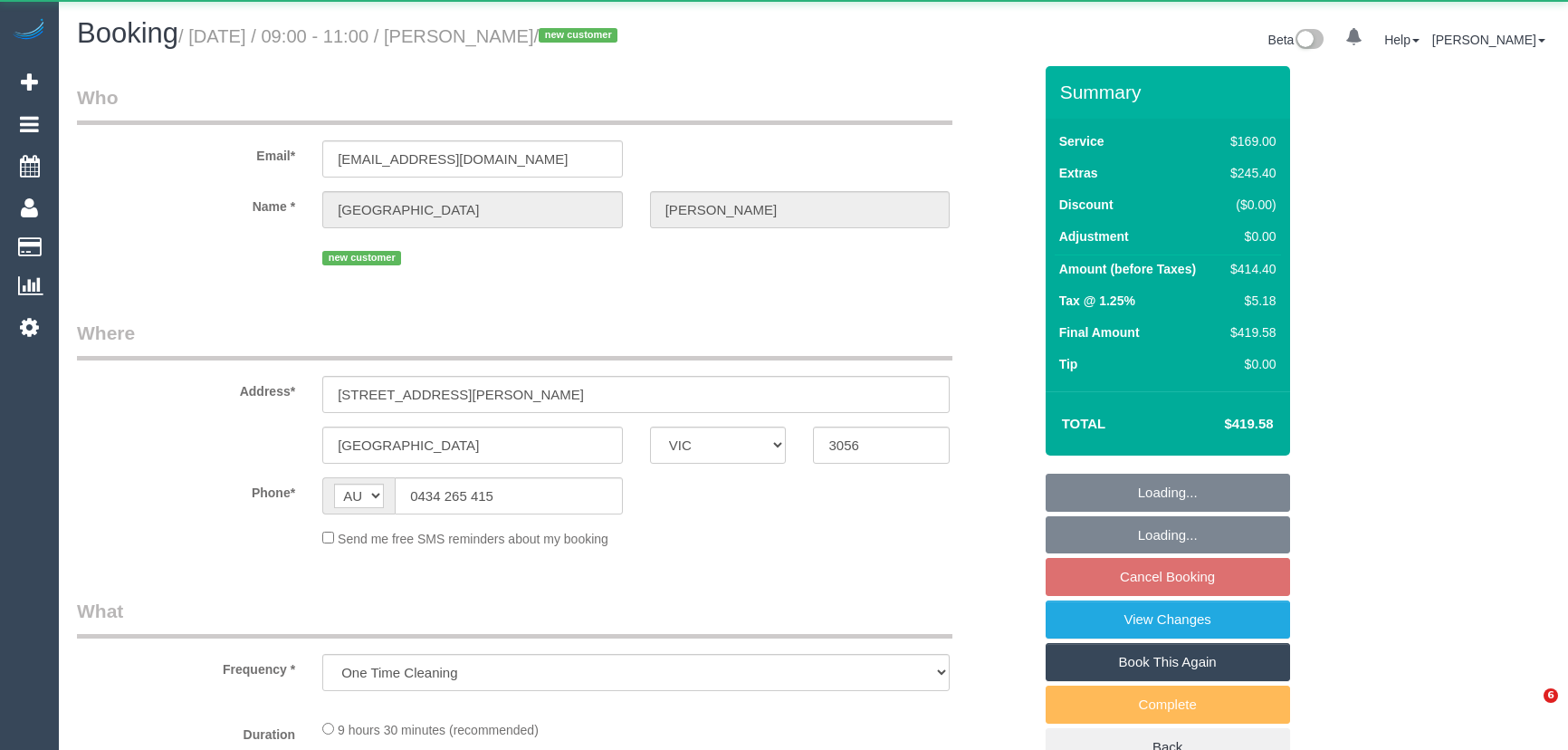
select select "VIC"
select select "string:stripe-pm_1SEkwr2GScqysDRVUIugniOz"
select select "number:28"
select select "number:14"
select select "number:18"
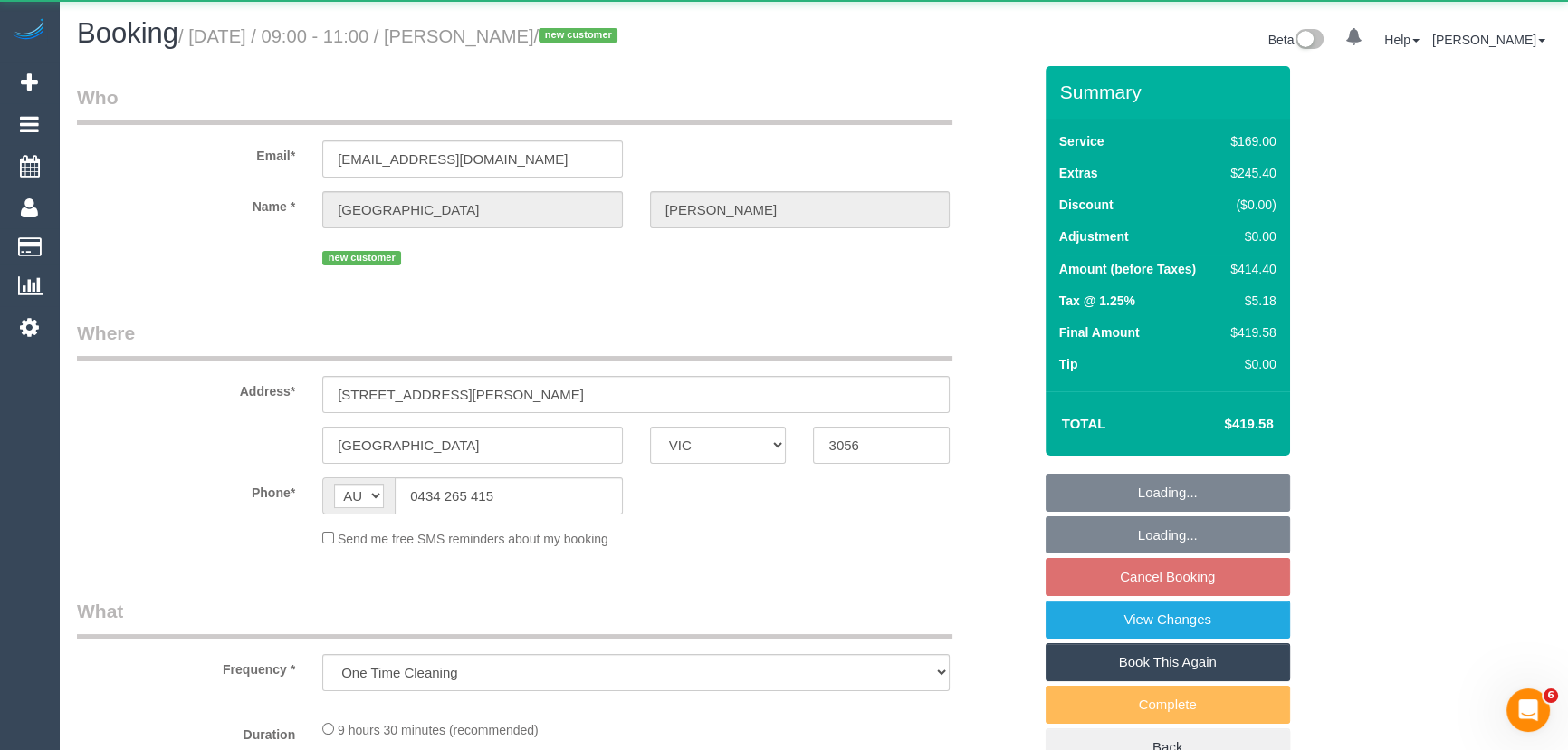
select select "number:24"
select select "number:34"
select select "number:26"
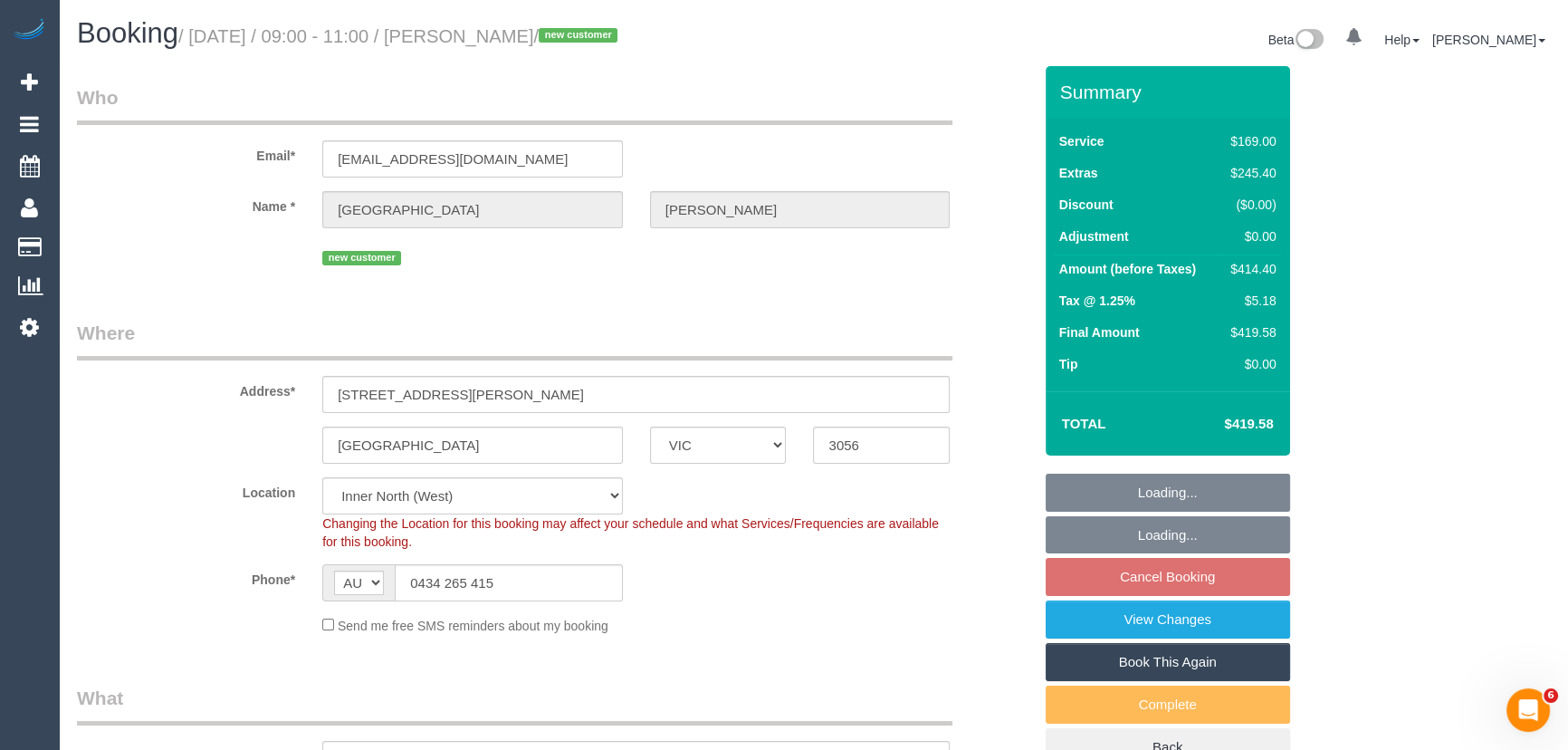
select select "object:810"
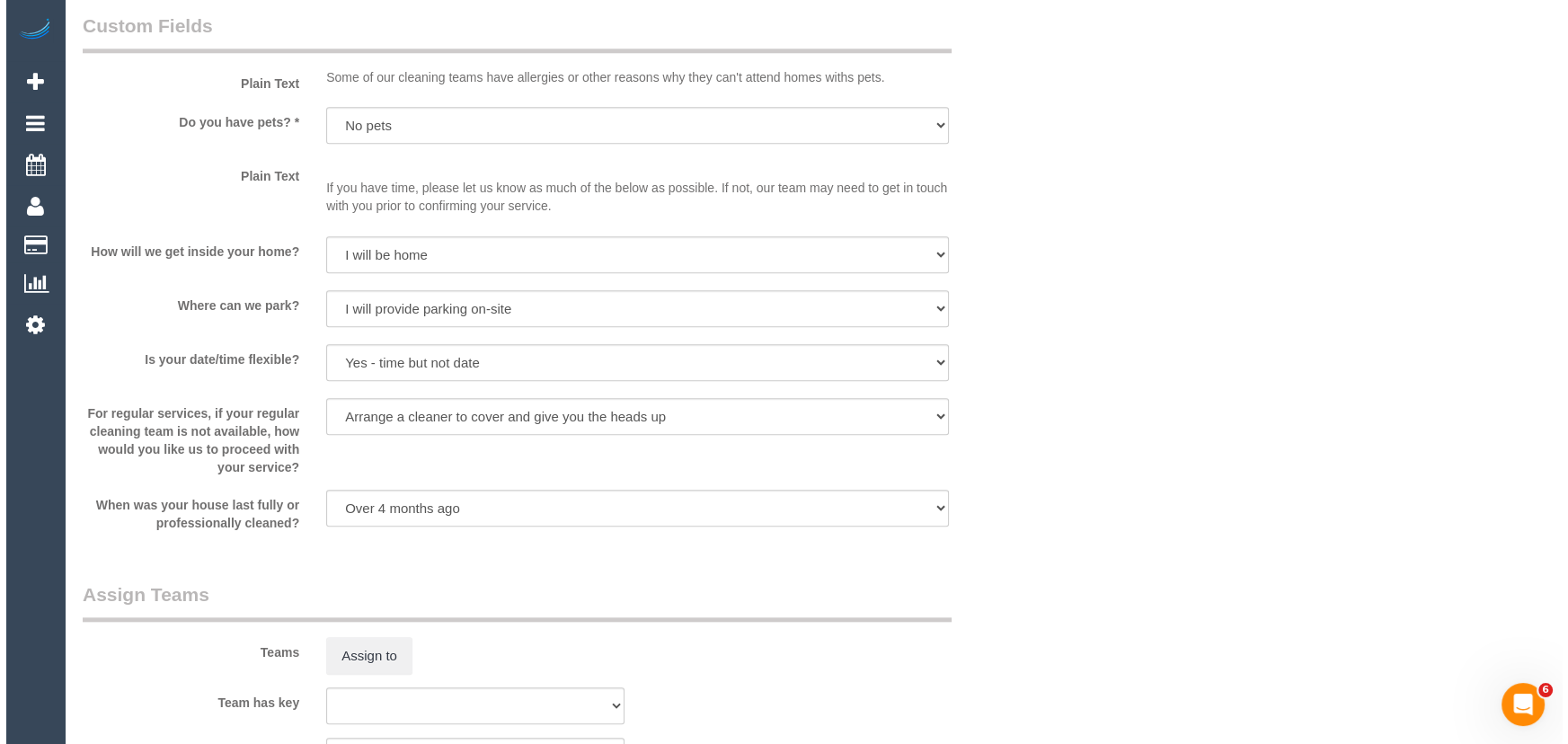
scroll to position [2449, 0]
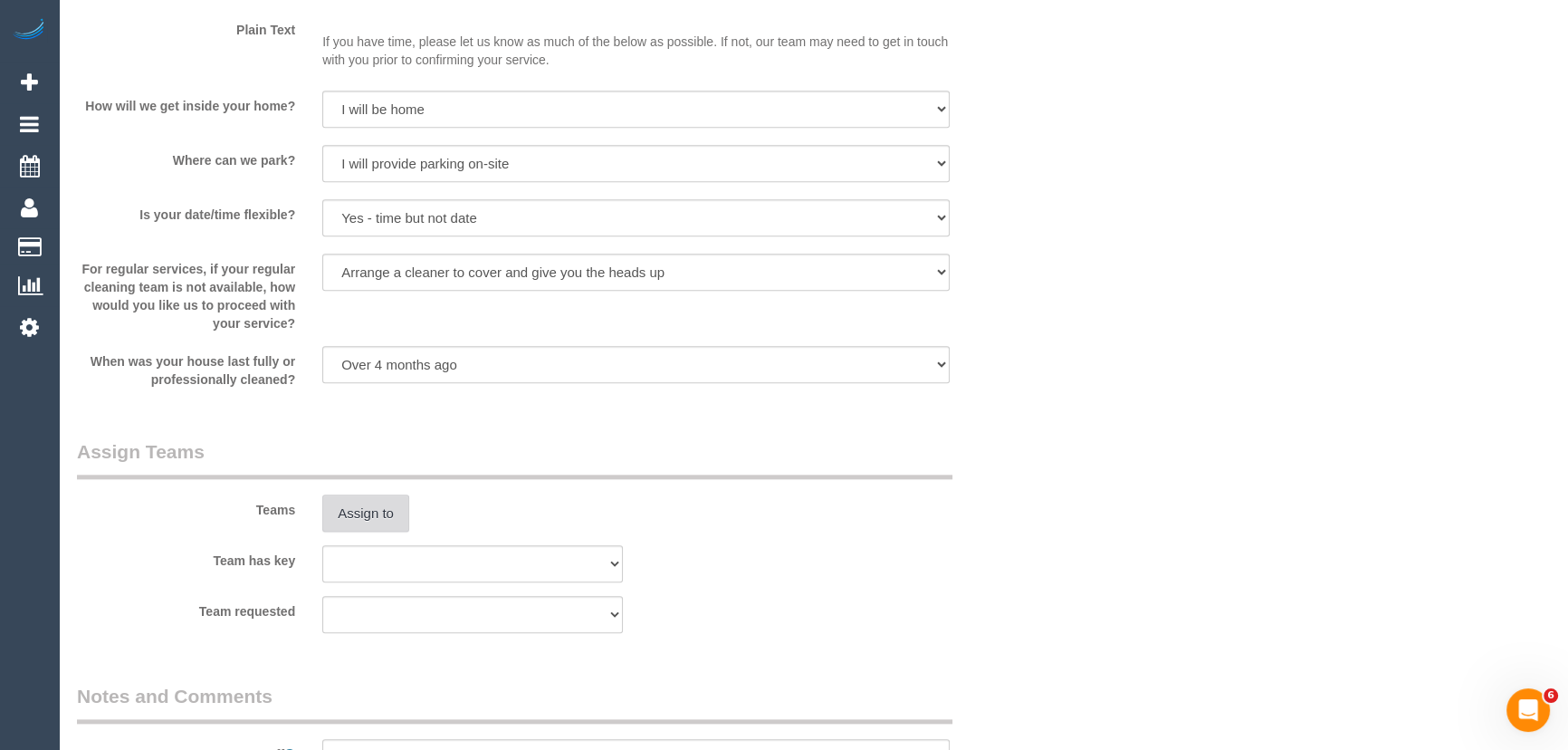
click at [364, 511] on button "Assign to" at bounding box center [366, 513] width 87 height 38
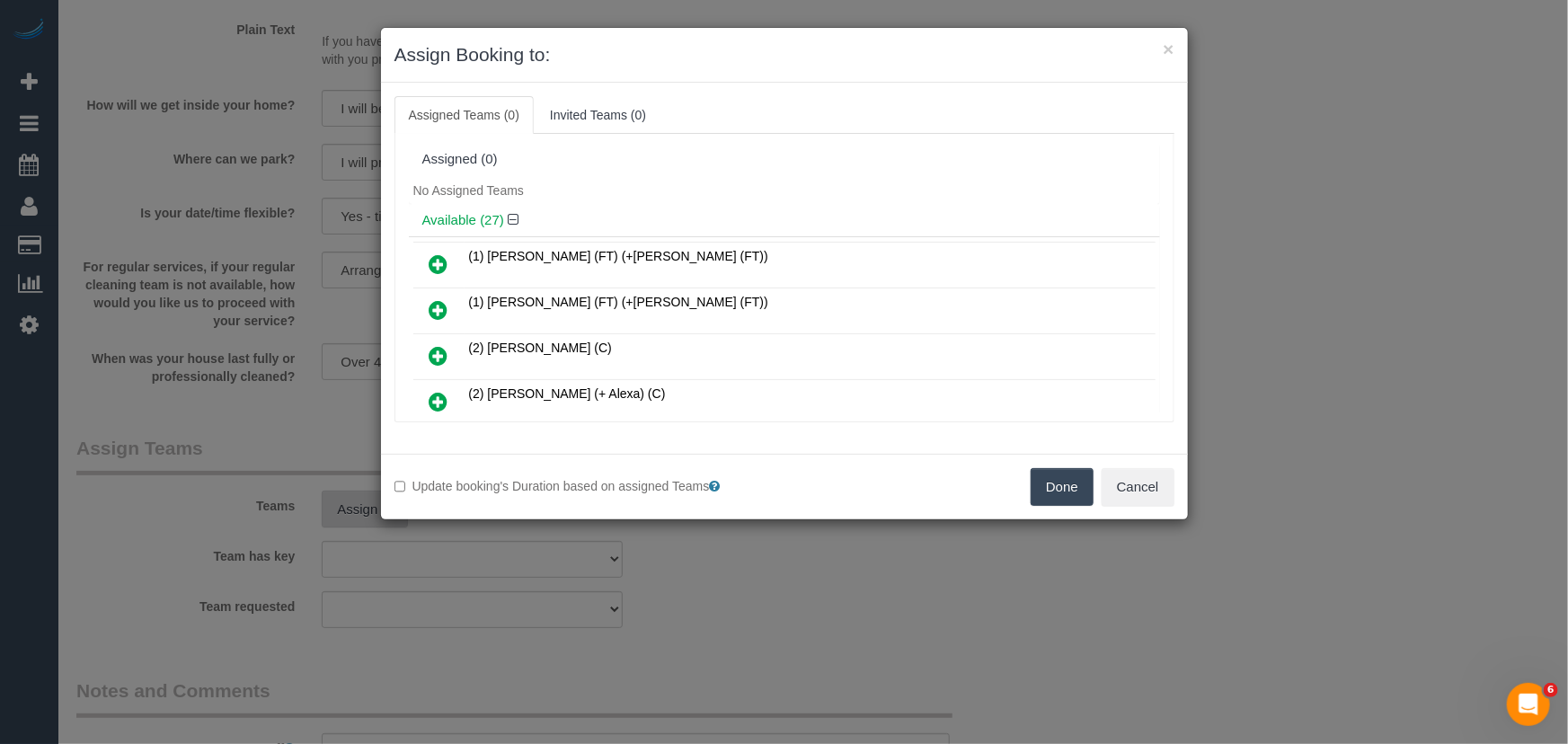
scroll to position [5548, 0]
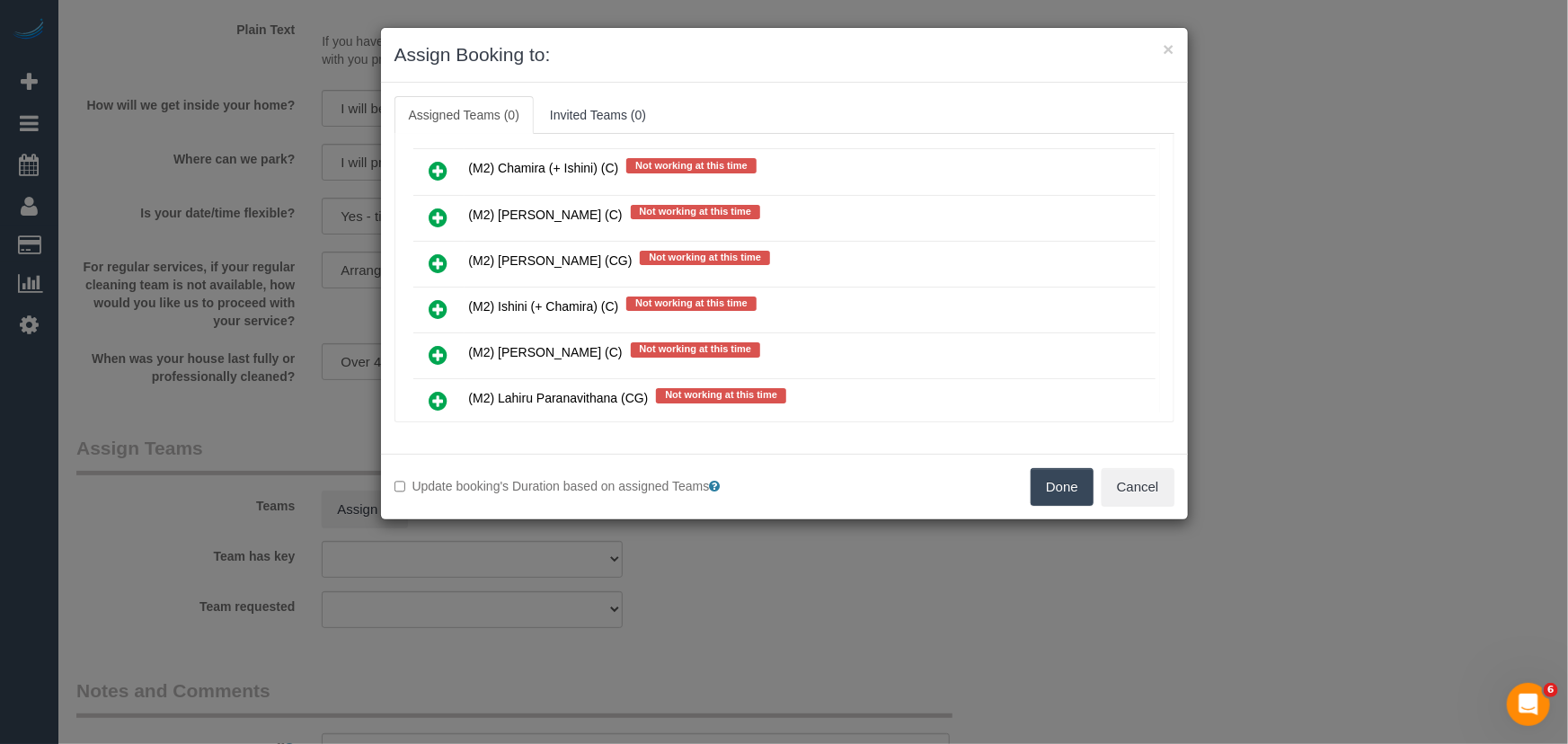
click at [440, 389] on icon at bounding box center [438, 400] width 19 height 22
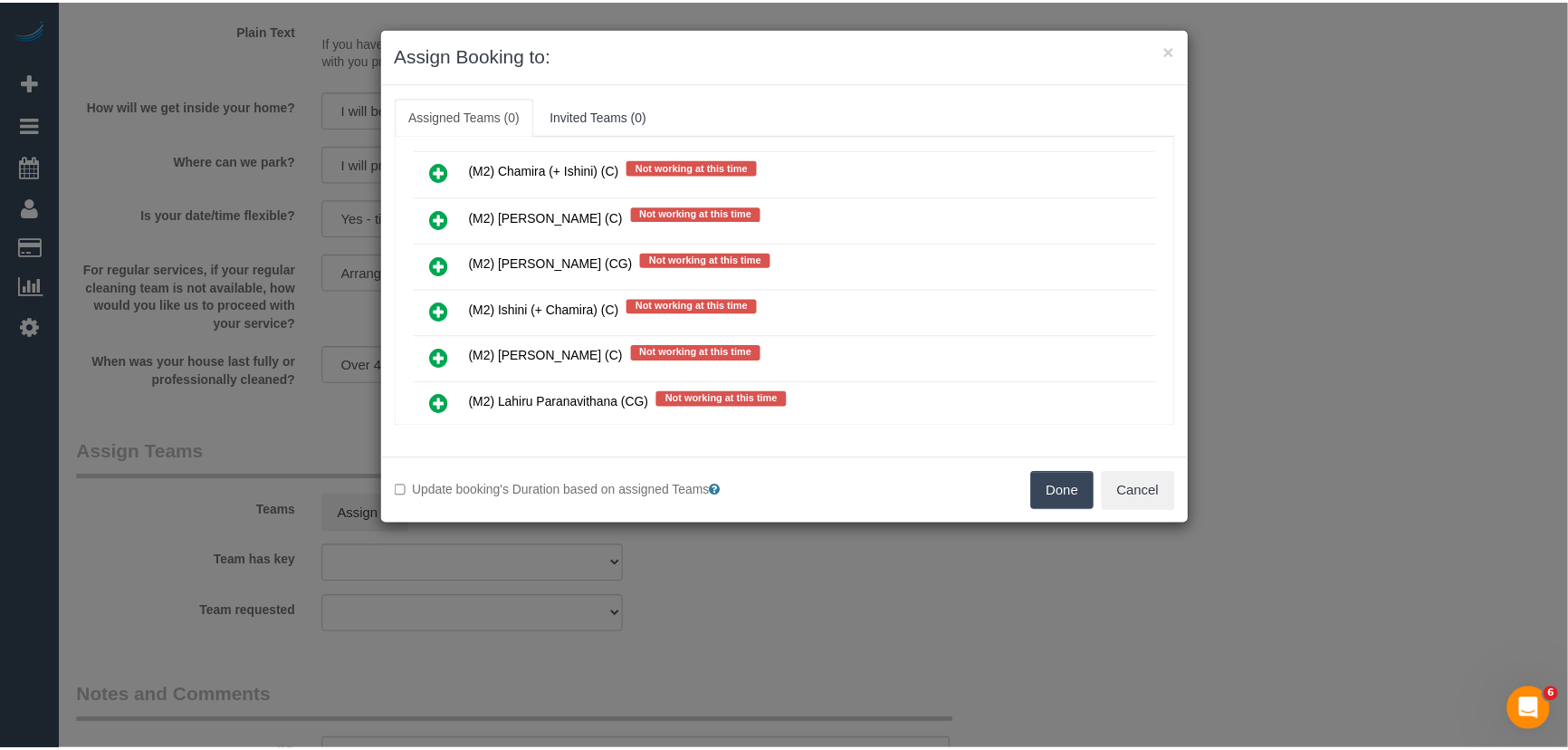
scroll to position [5634, 0]
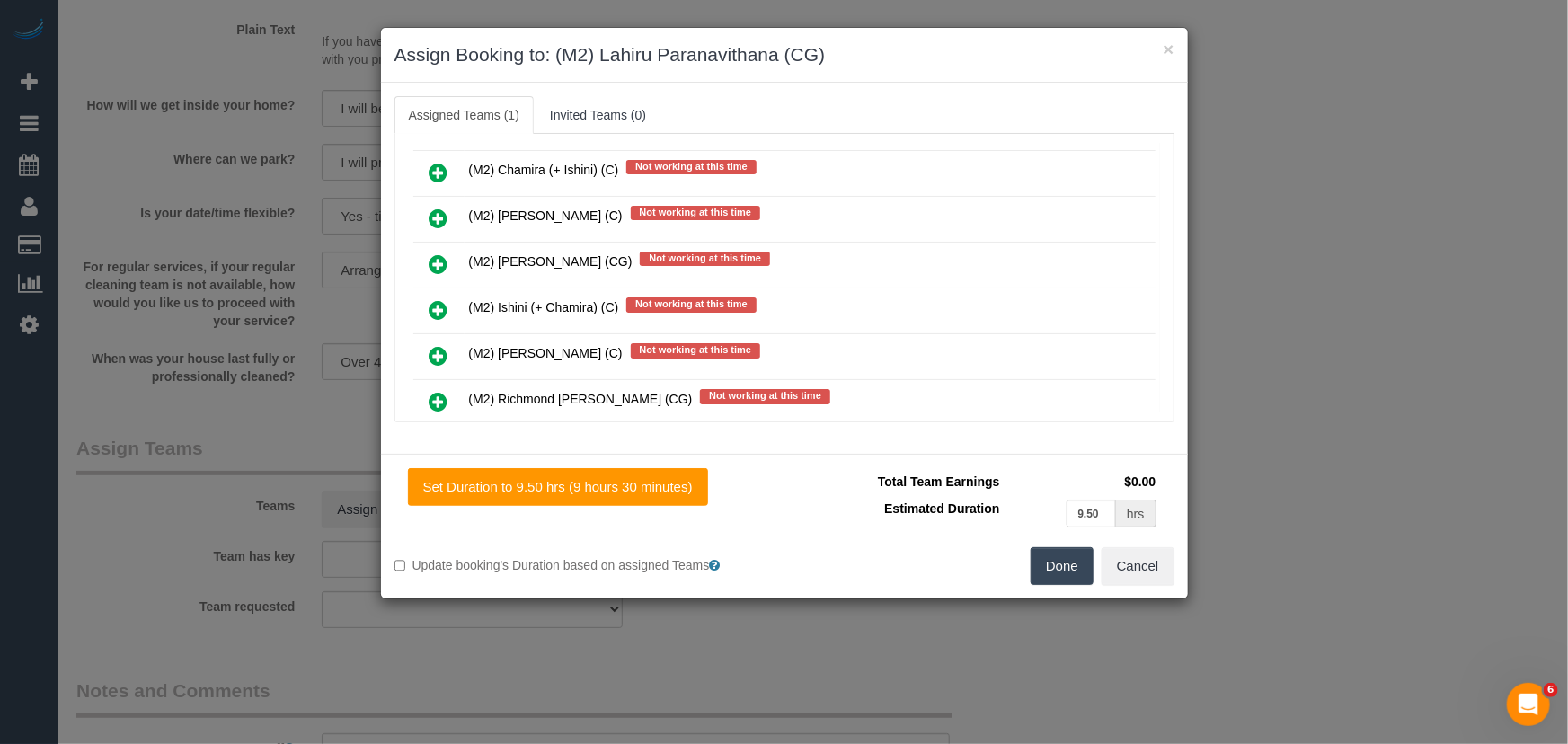
click at [1055, 566] on button "Done" at bounding box center [1062, 566] width 62 height 38
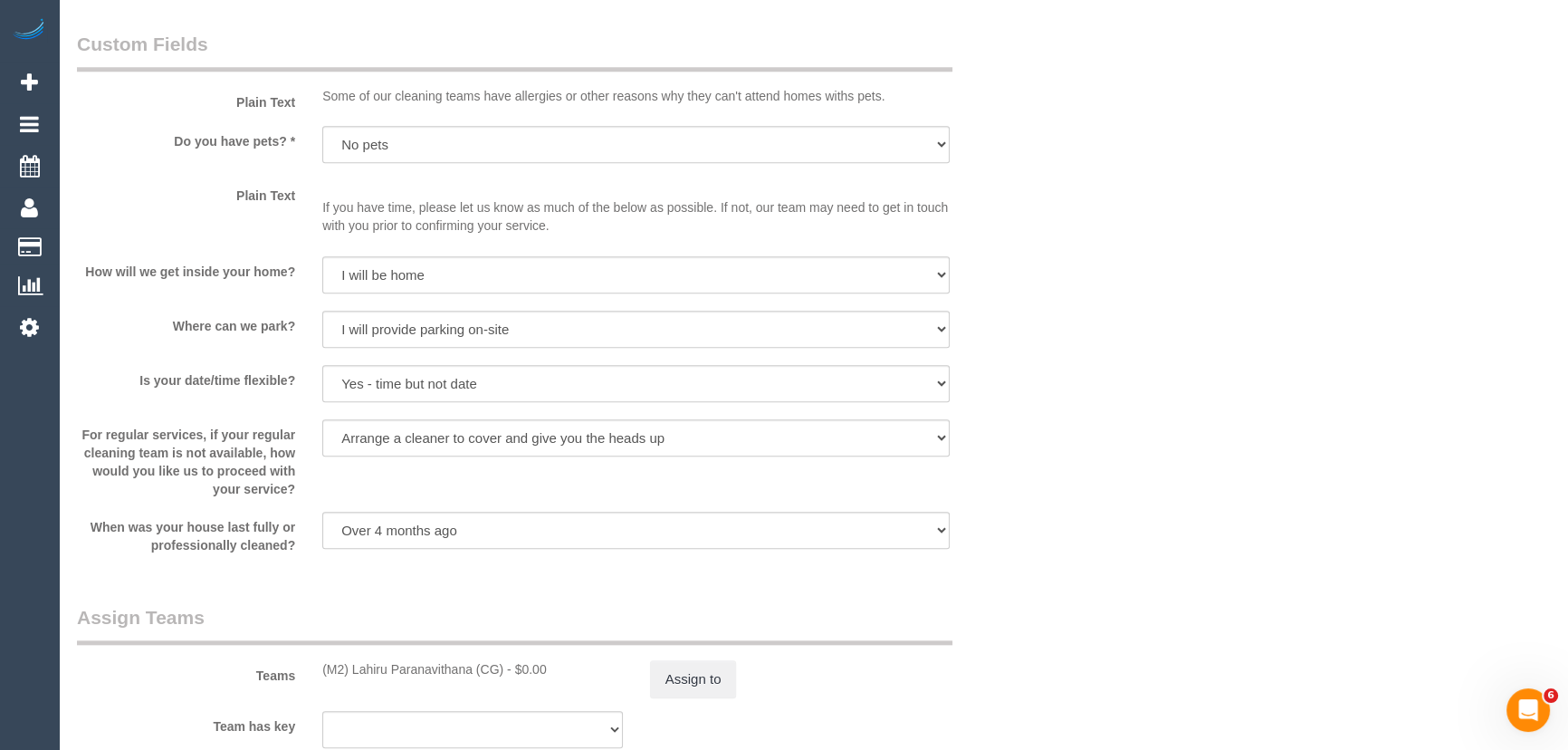
scroll to position [2469, 0]
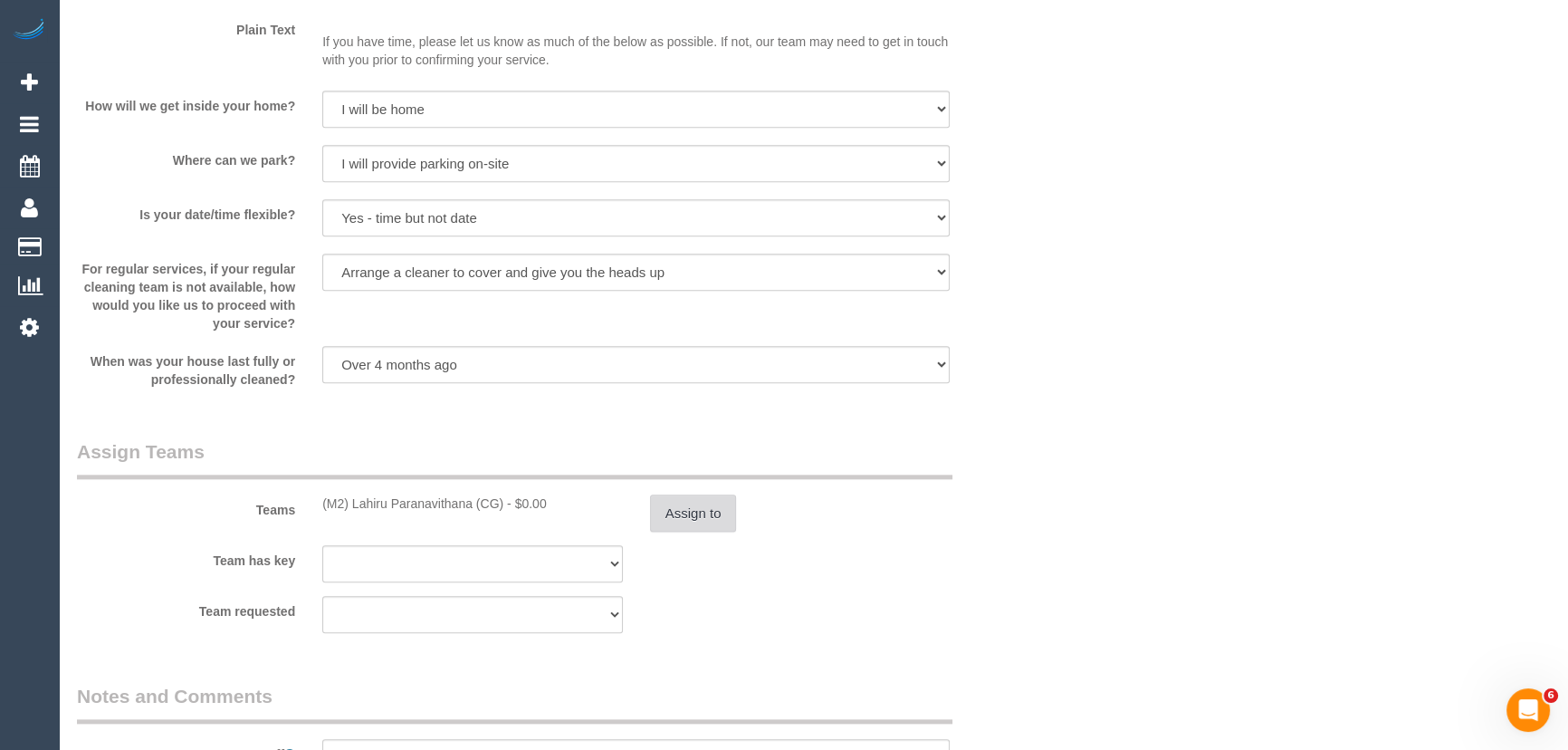
click at [701, 519] on button "Assign to" at bounding box center [693, 513] width 87 height 38
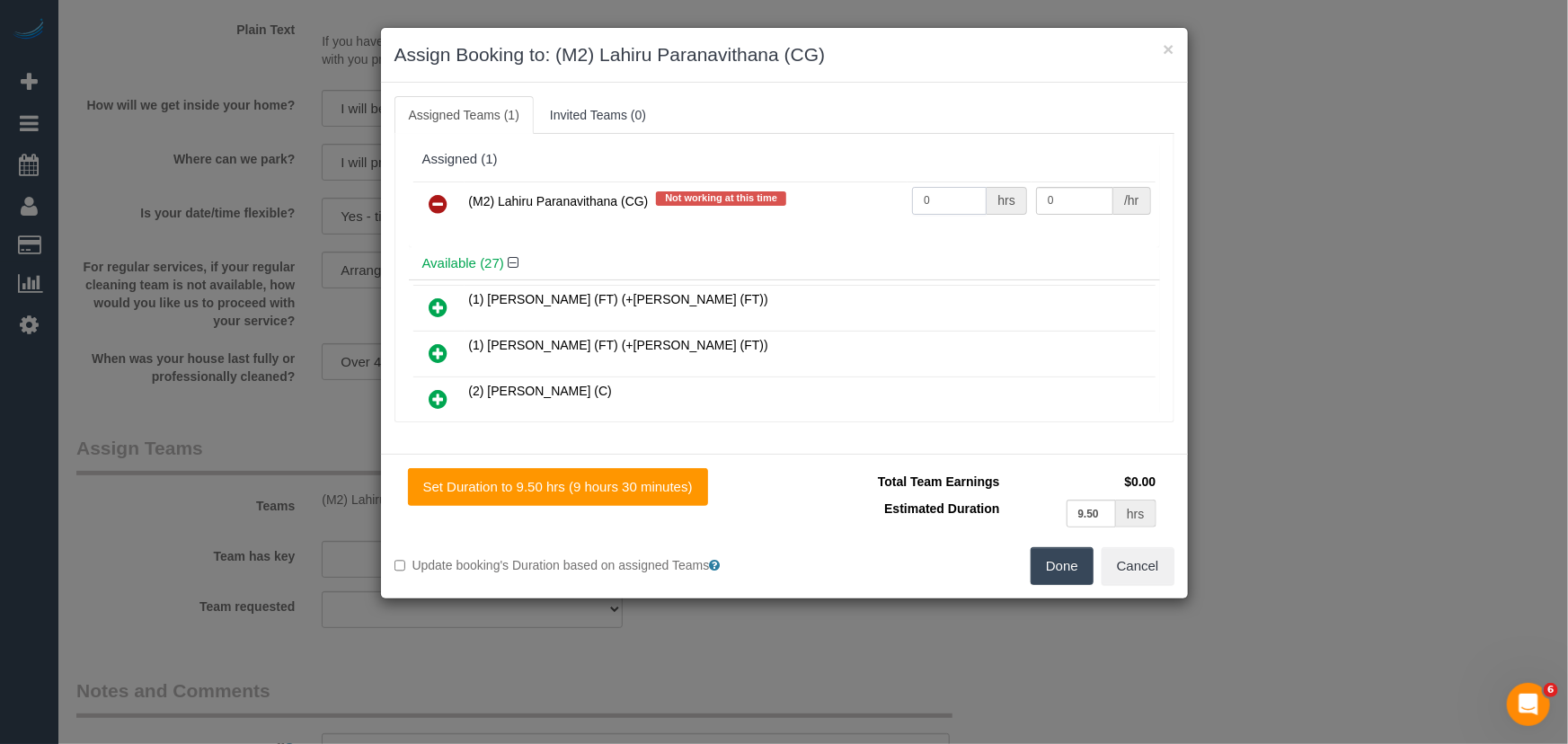
click at [967, 196] on input "0" at bounding box center [949, 201] width 74 height 28
type input "1"
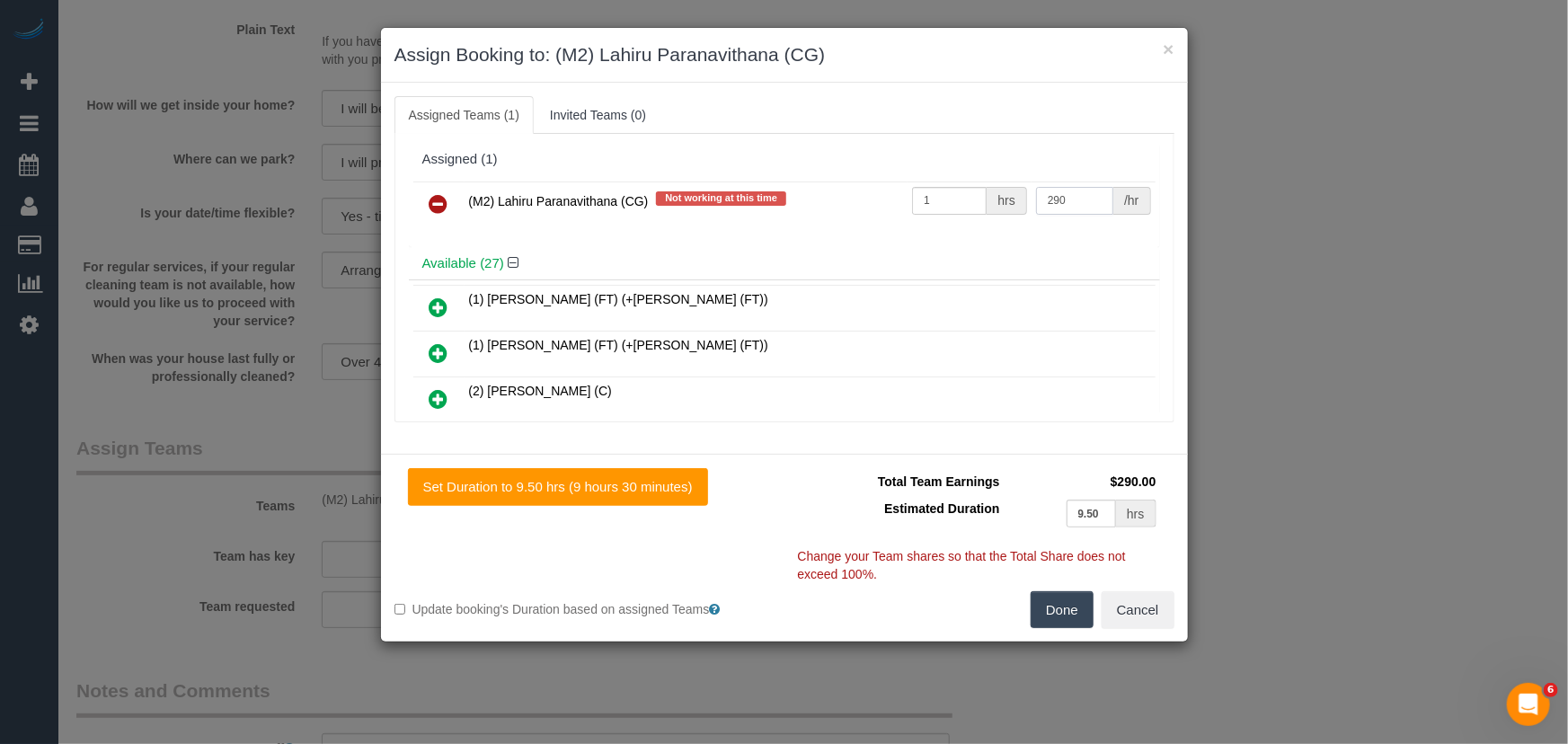
type input "290"
click at [1068, 611] on button "Done" at bounding box center [1062, 610] width 62 height 38
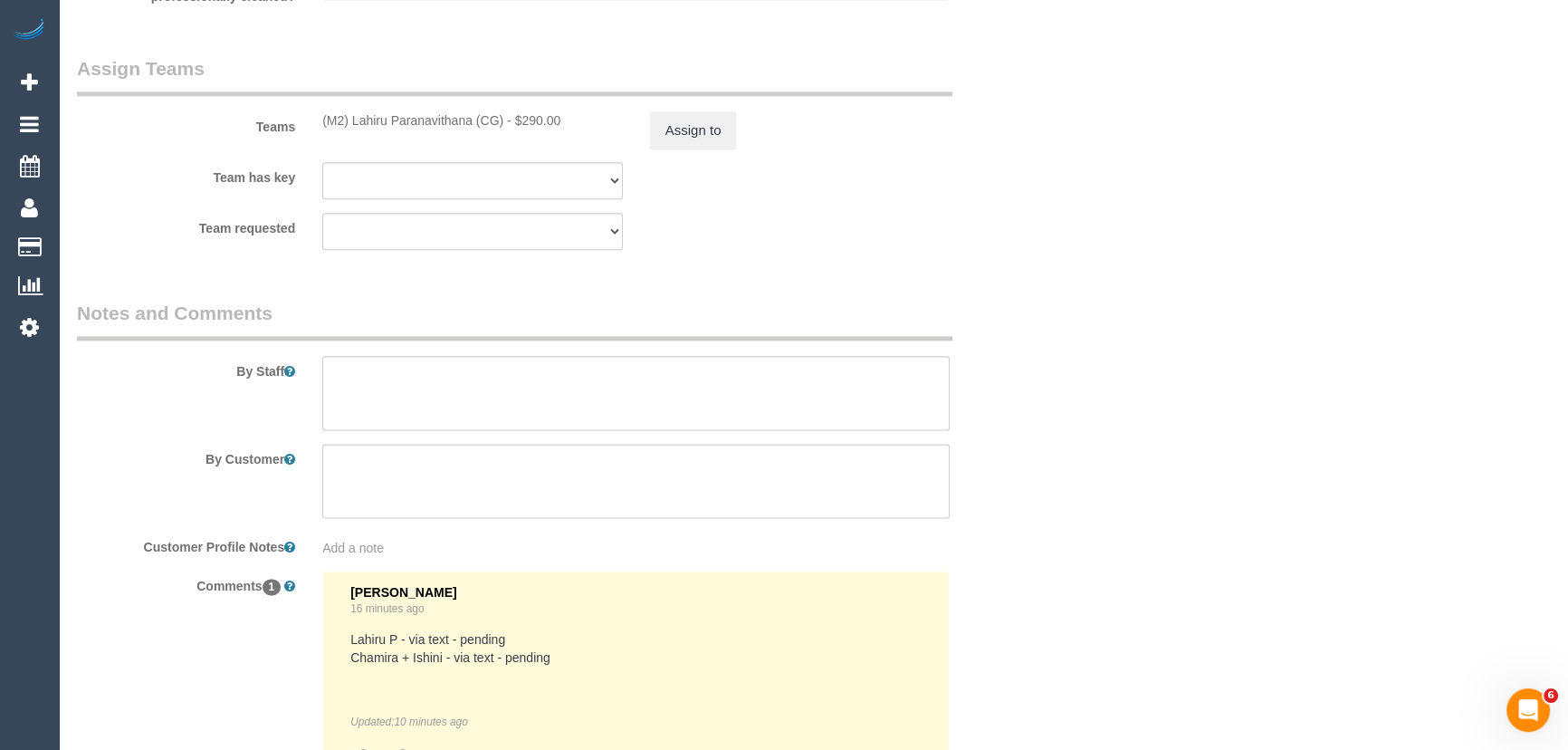
scroll to position [2880, 0]
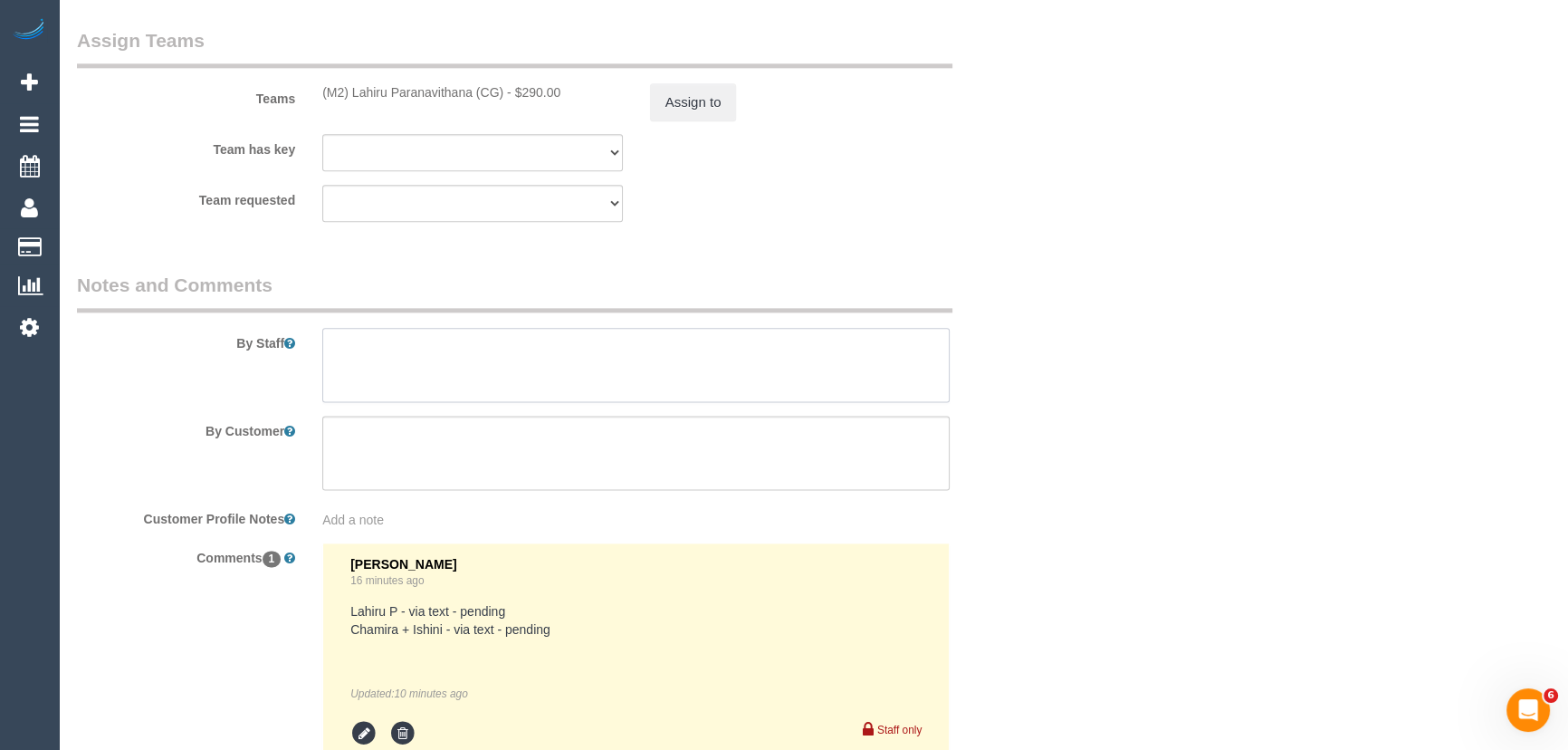
click at [461, 368] on textarea at bounding box center [636, 365] width 627 height 74
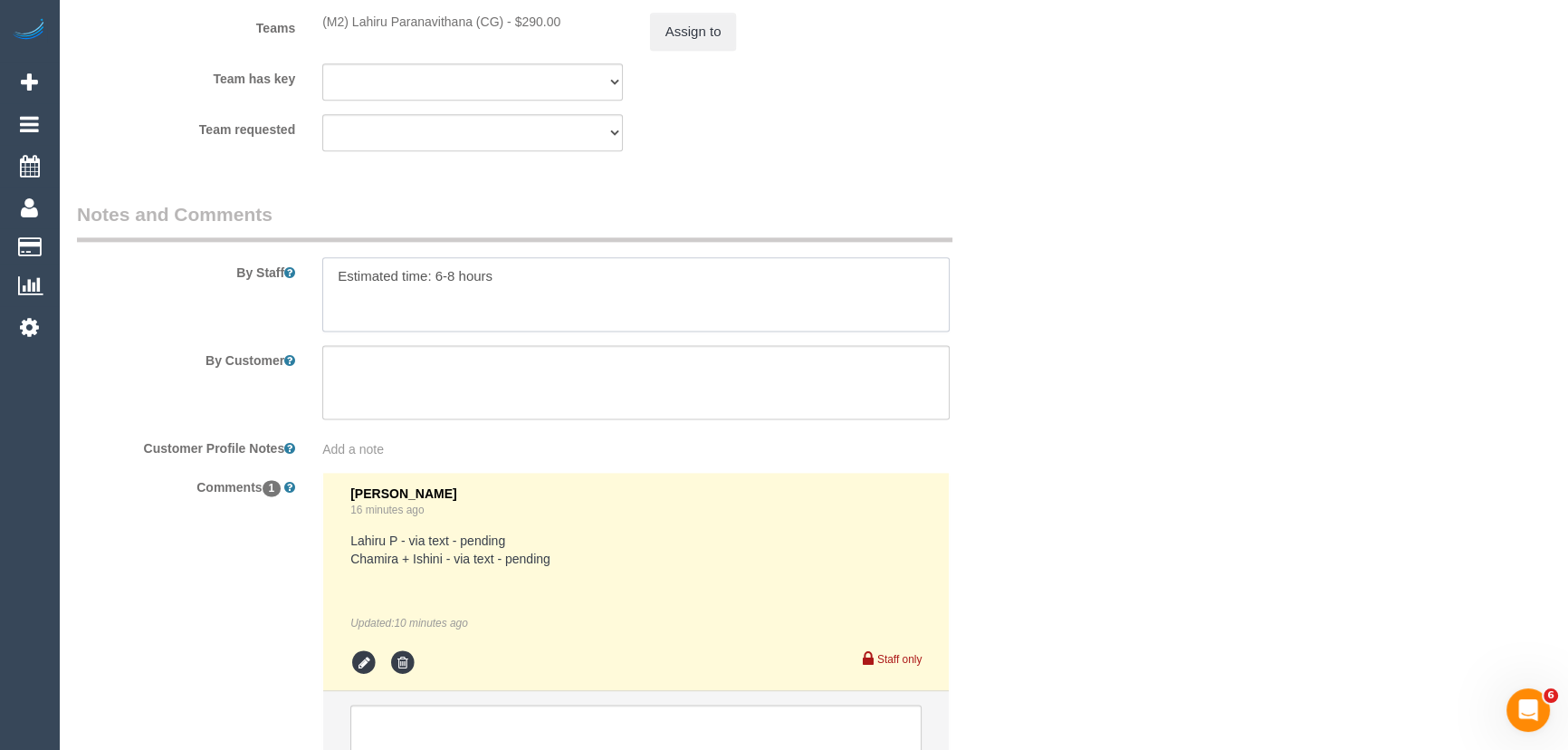
scroll to position [3045, 0]
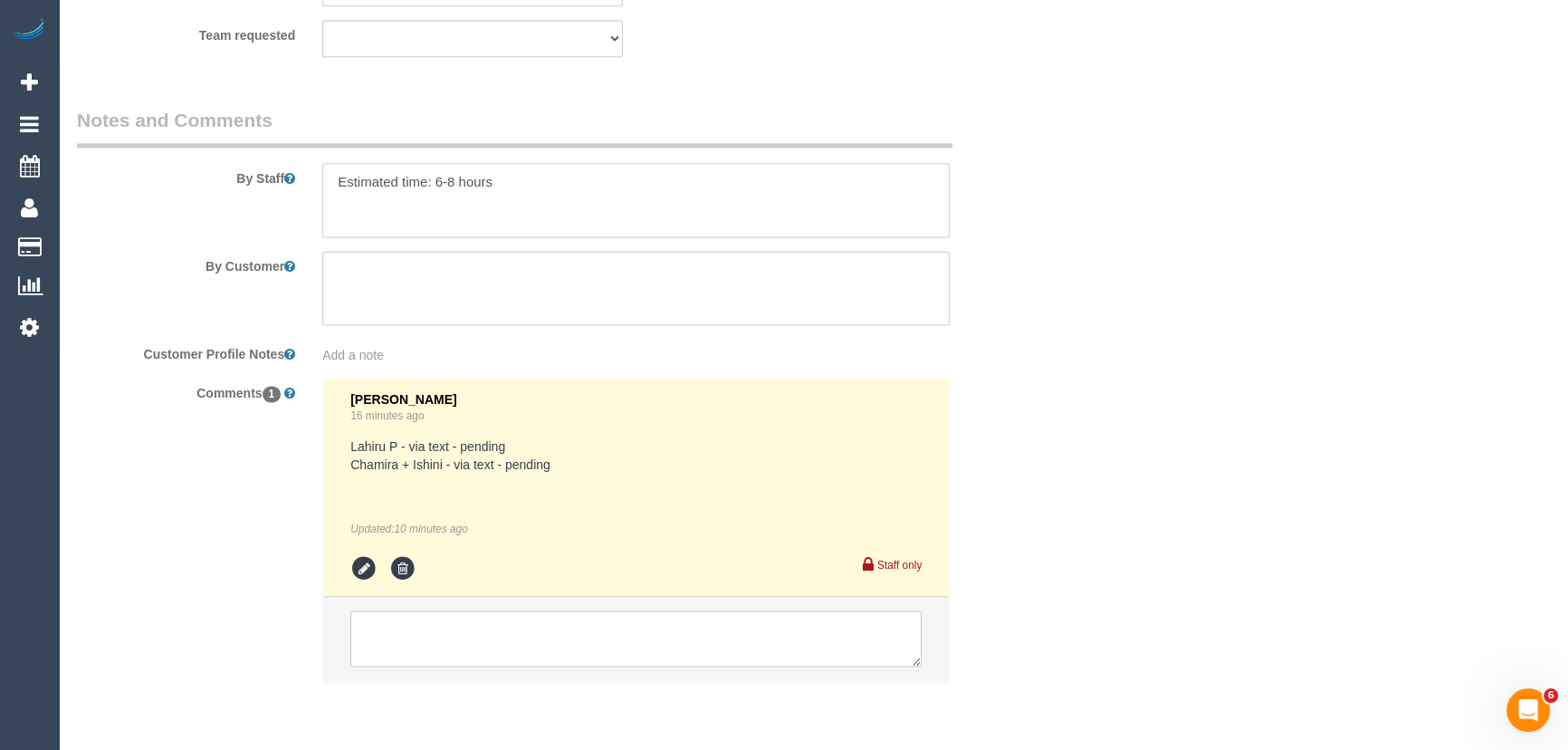
type textarea "Estimated time: 6-8 hours"
click at [366, 567] on icon at bounding box center [364, 568] width 27 height 27
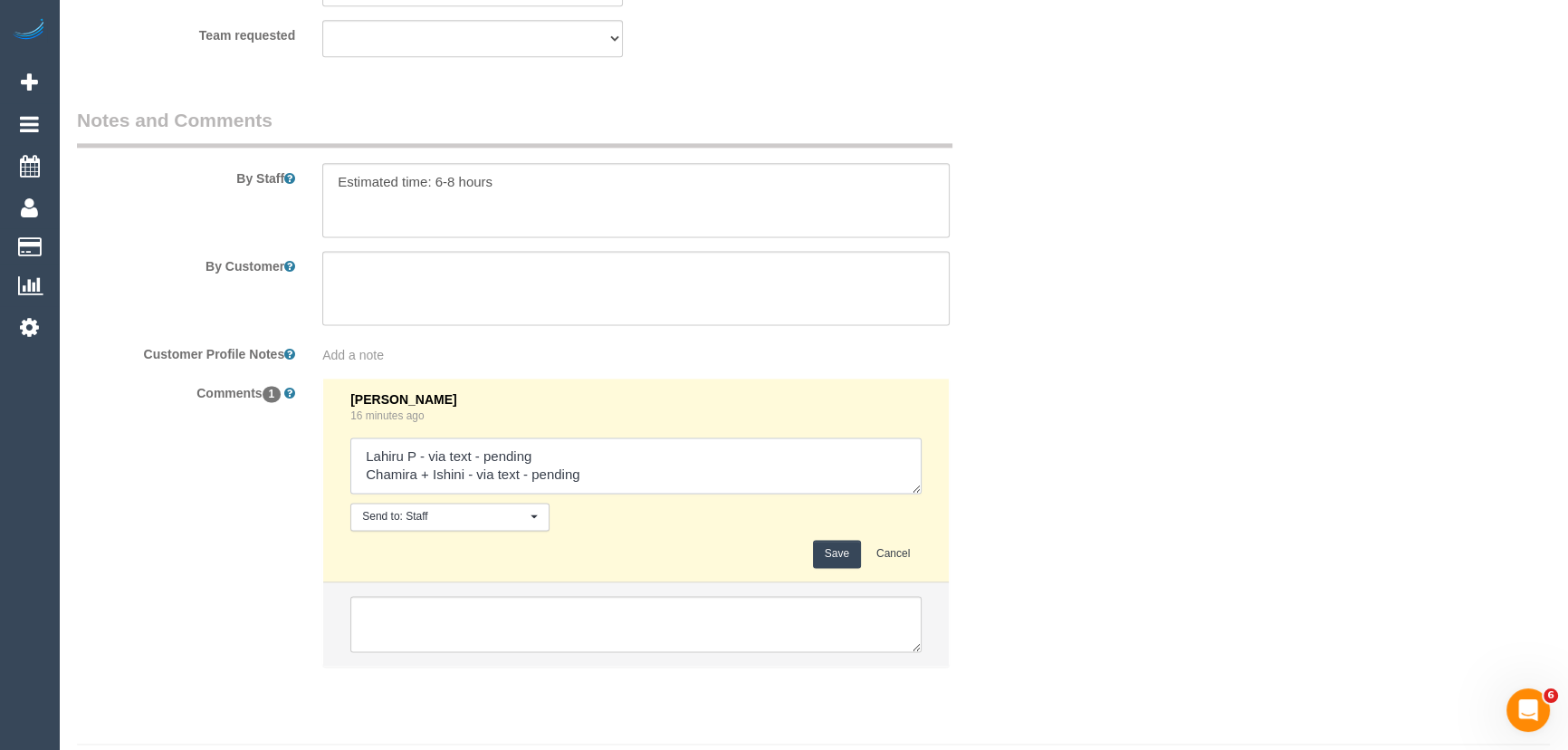
click at [548, 461] on textarea at bounding box center [636, 465] width 571 height 56
type textarea "Lahiru P - via text - confirmed Chamira + Ishini - via text - pending"
click at [835, 549] on button "Save" at bounding box center [837, 553] width 48 height 28
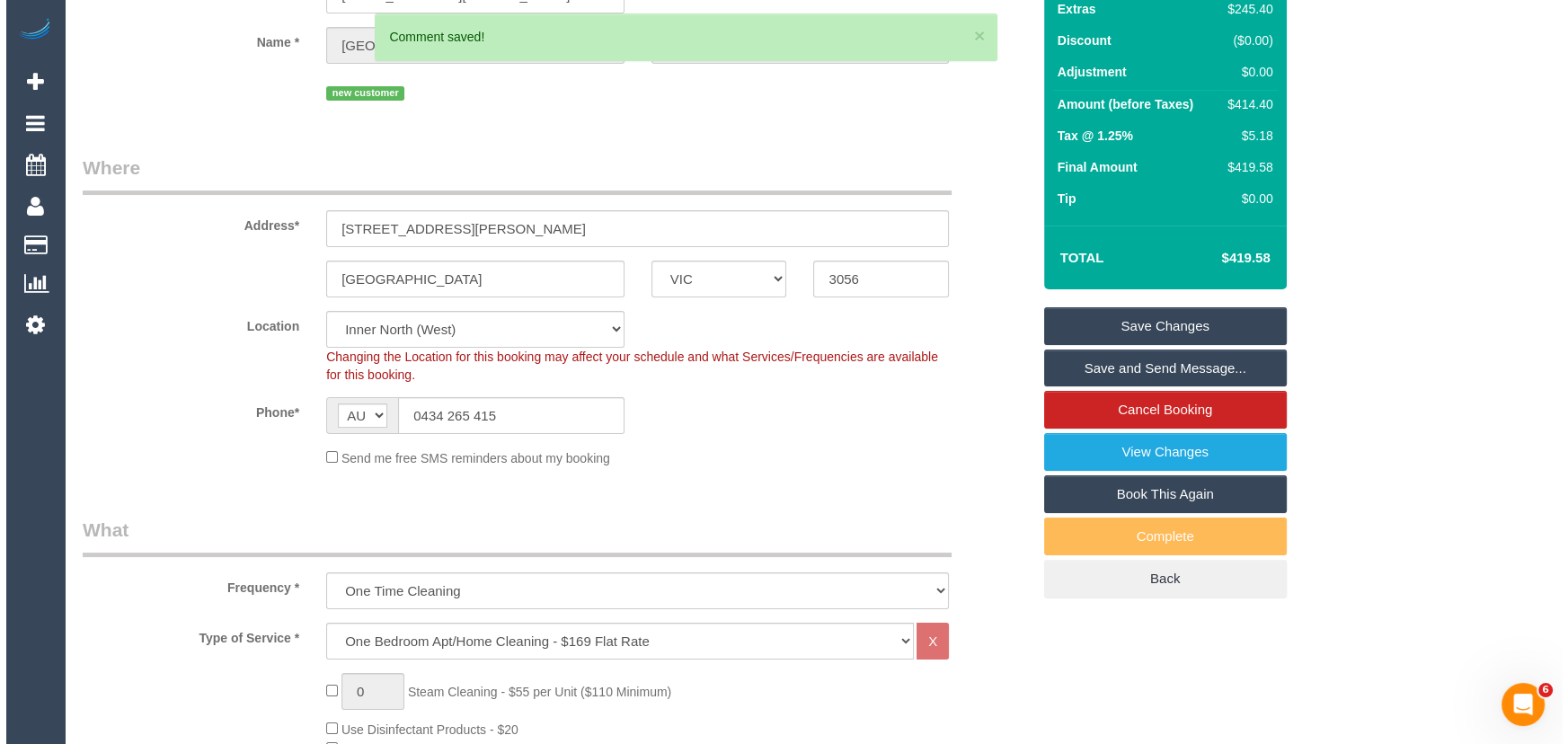
scroll to position [0, 0]
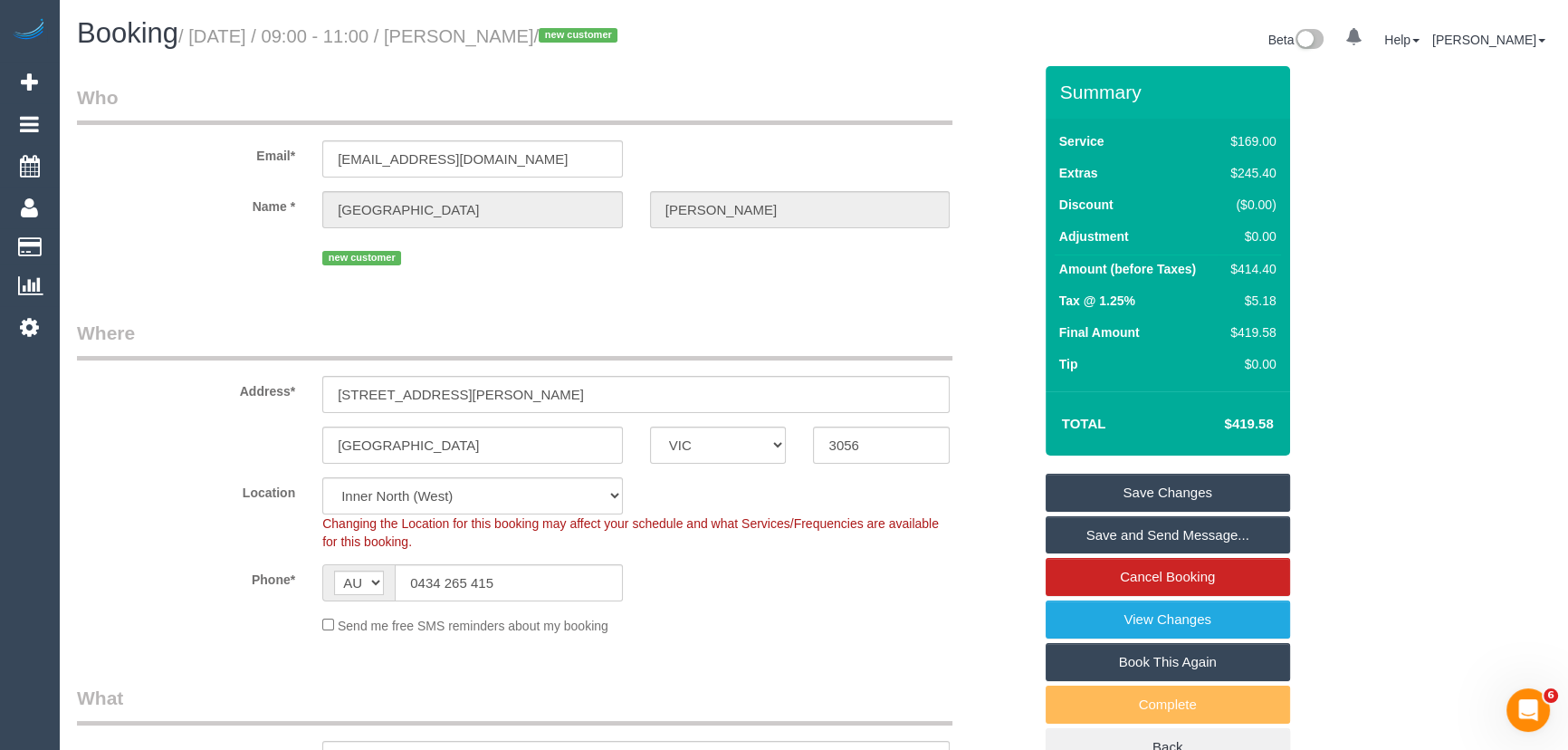
click at [499, 29] on small "/ October 17, 2025 / 09:00 - 11:00 / Milan Leo / new customer" at bounding box center [400, 36] width 444 height 20
copy small "Milan Leo"
click at [1119, 528] on link "Save and Send Message..." at bounding box center [1168, 535] width 245 height 38
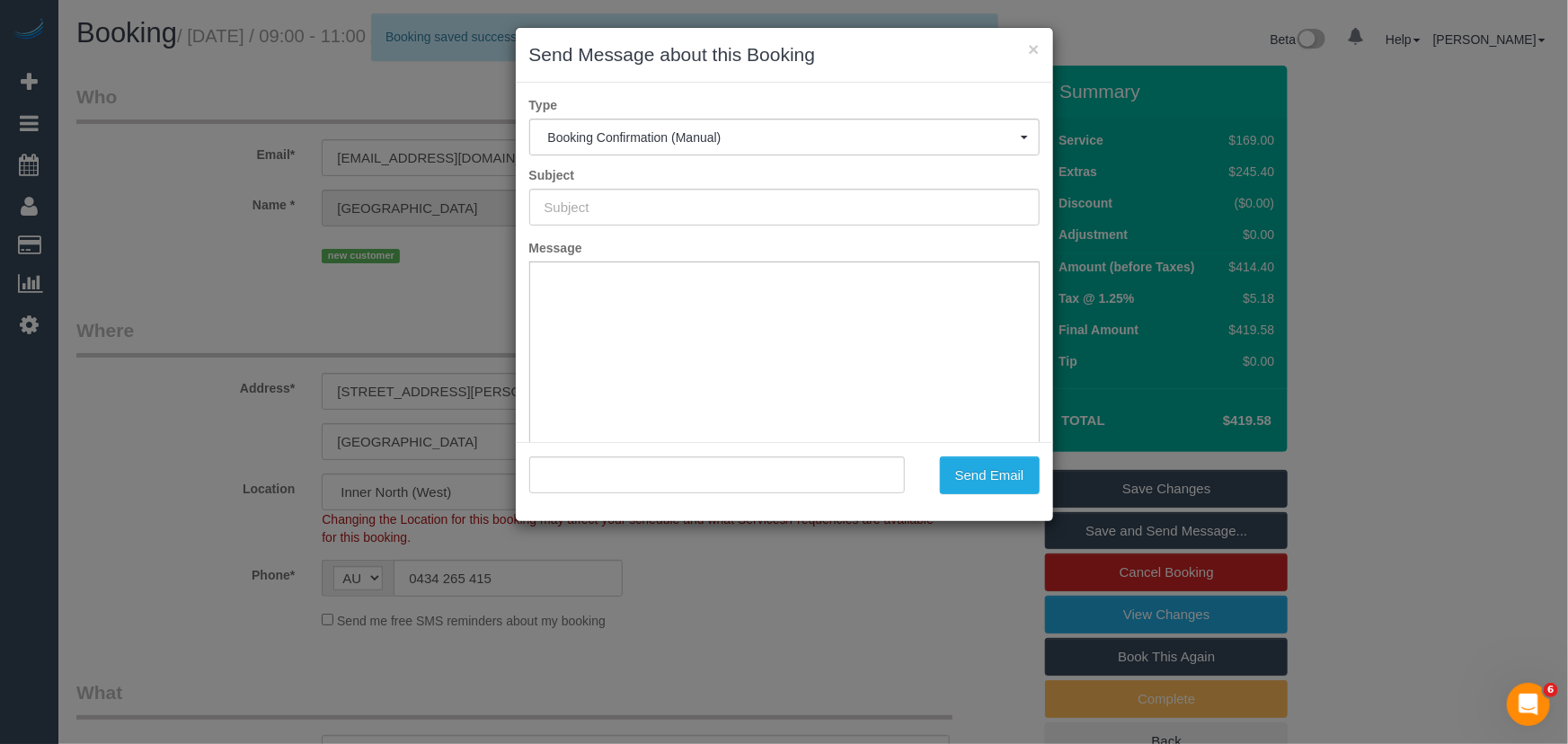
type input "Booking Confirmed"
type input ""Milan Leo" <milanleonyukyan@gmail.com>"
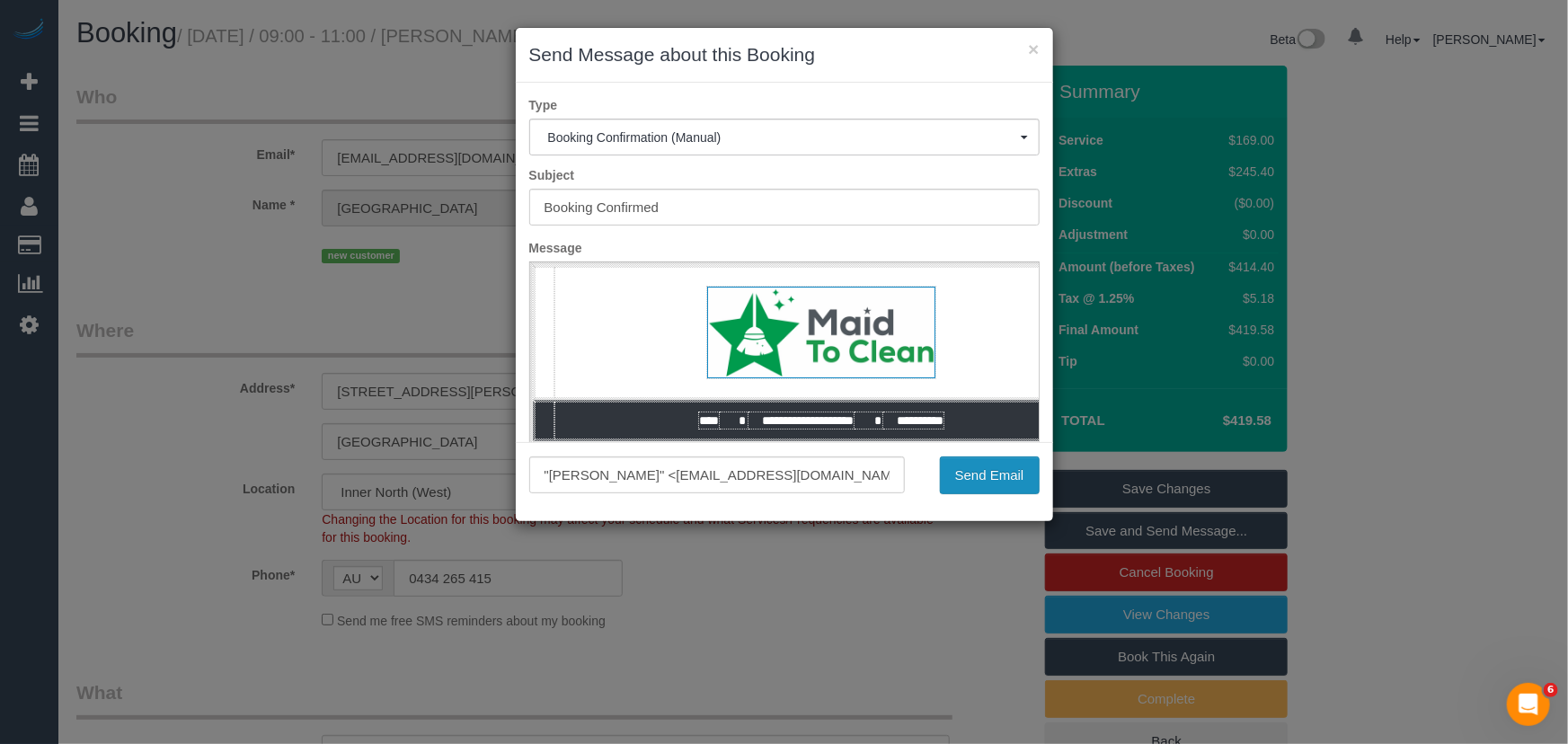
click at [986, 471] on button "Send Email" at bounding box center [989, 476] width 100 height 38
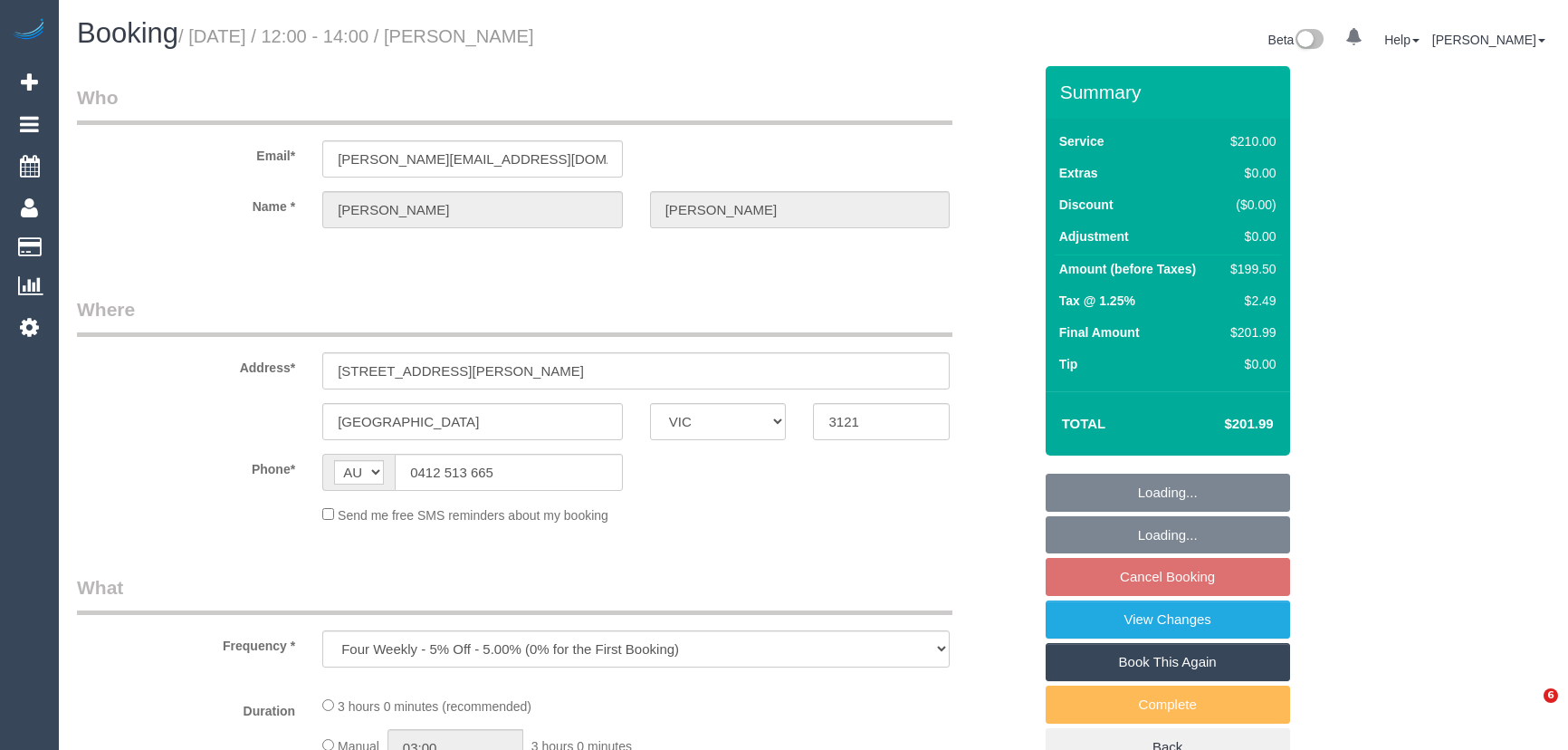
select select "VIC"
select select "string:stripe-pm_1Oxfgq2GScqysDRVgaJxi6Oj"
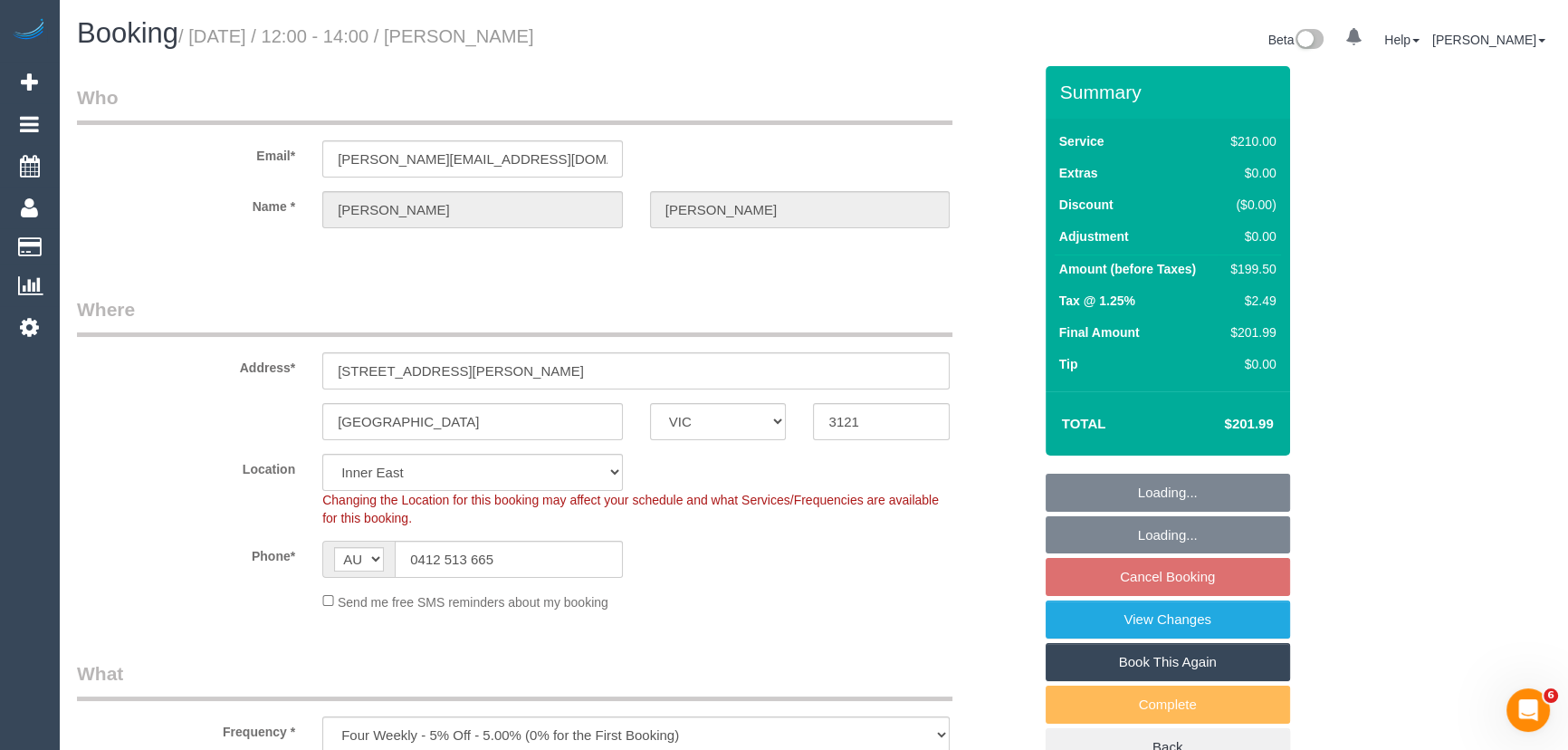
select select "object:529"
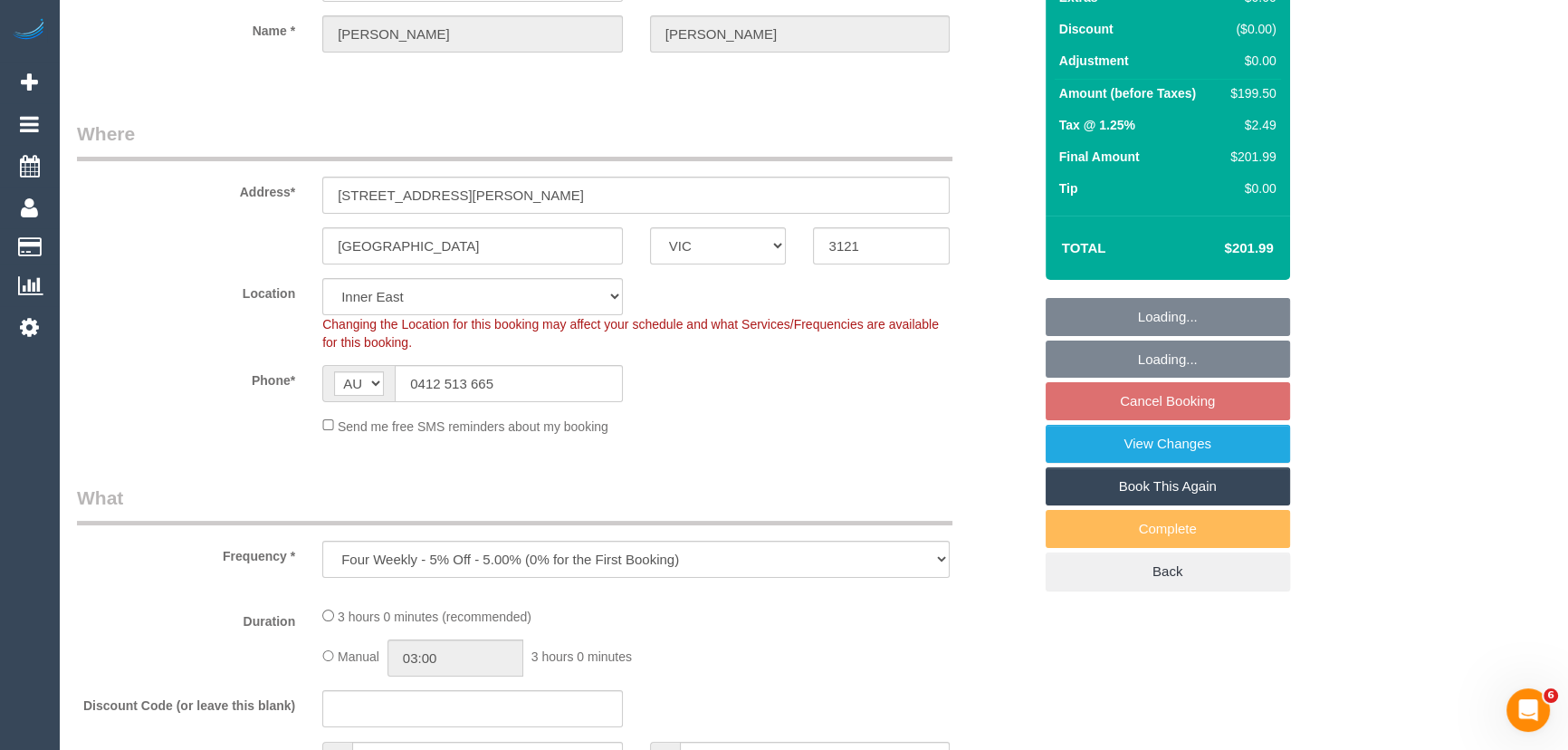
scroll to position [329, 0]
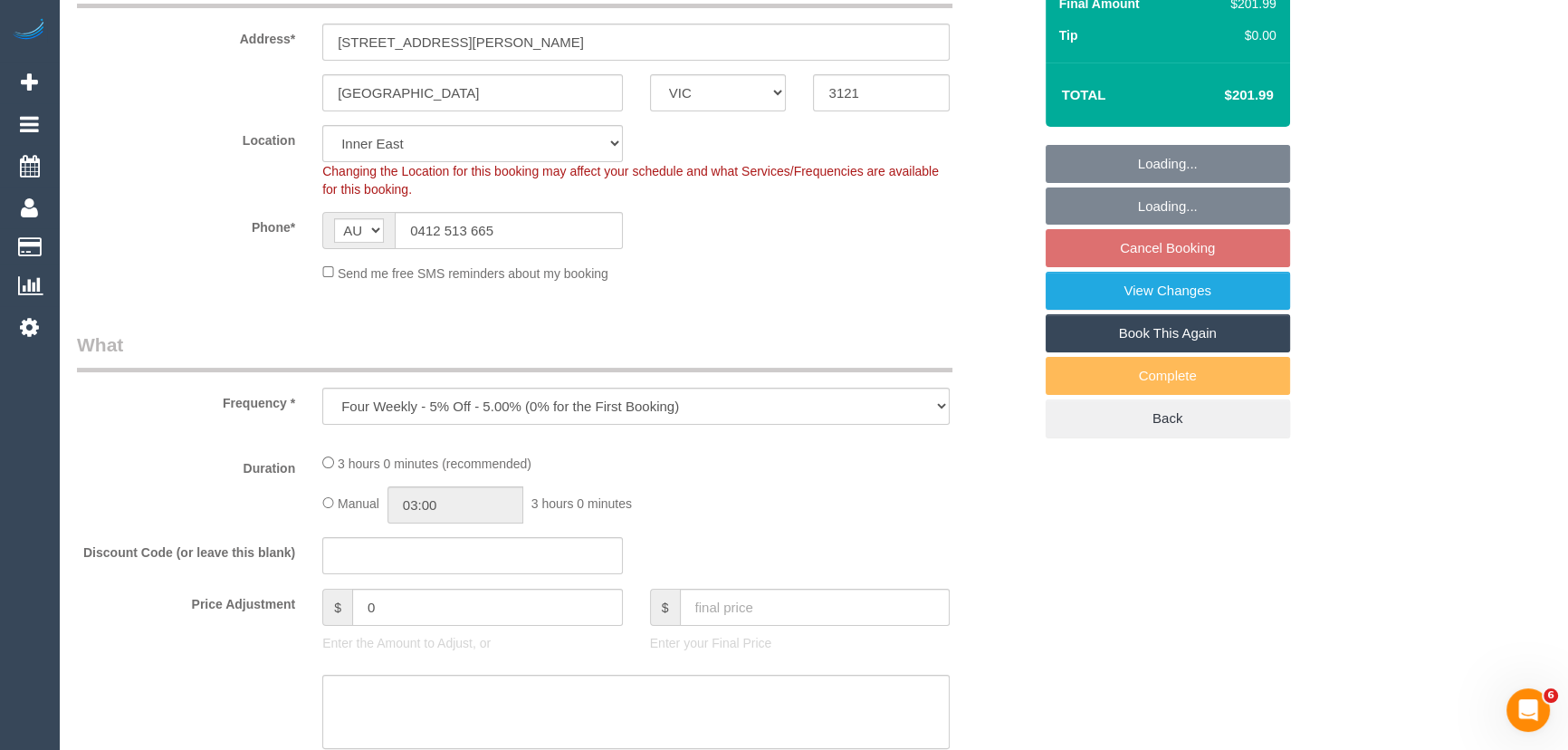
select select "180"
select select "number:28"
select select "number:16"
select select "number:18"
select select "number:25"
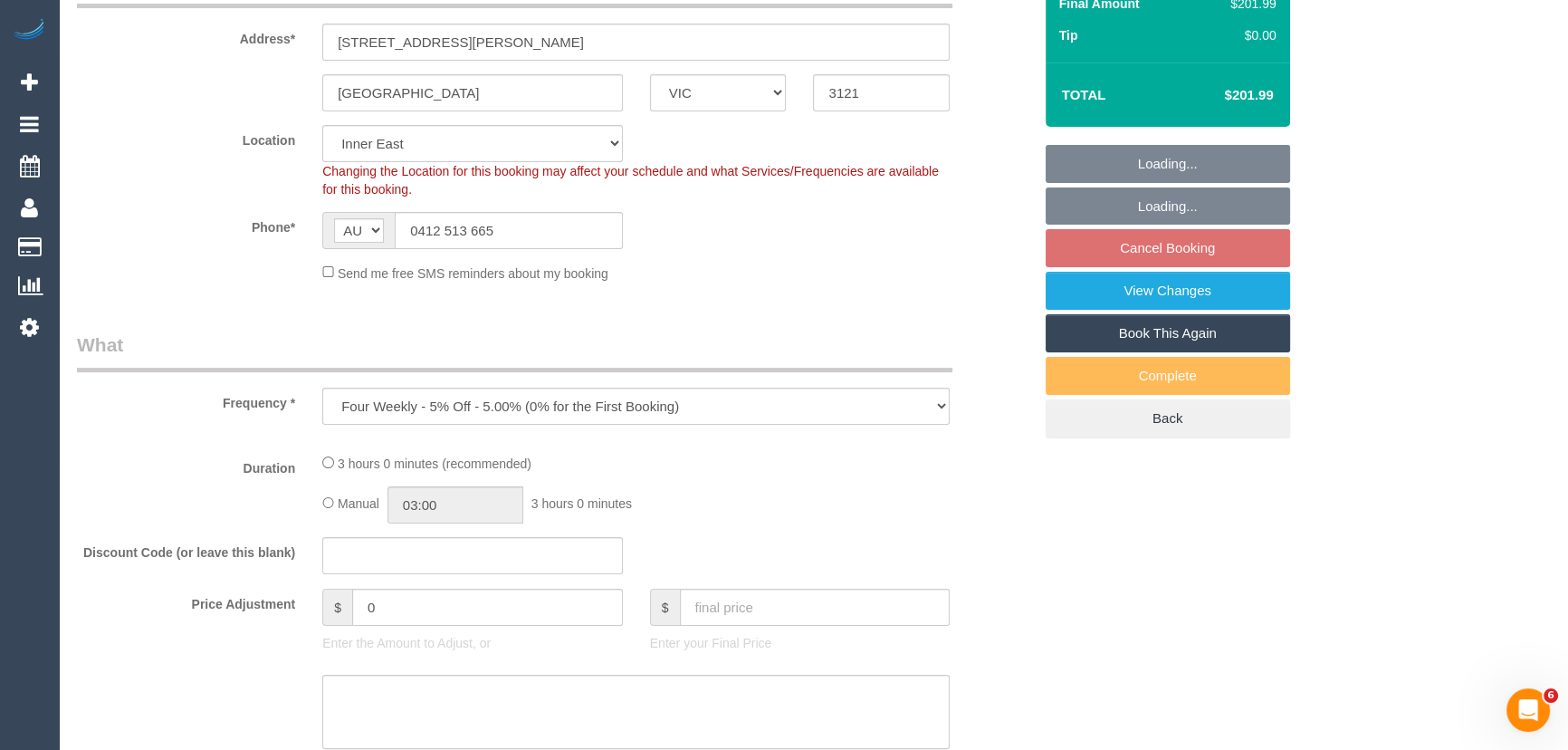
select select "number:33"
select select "number:13"
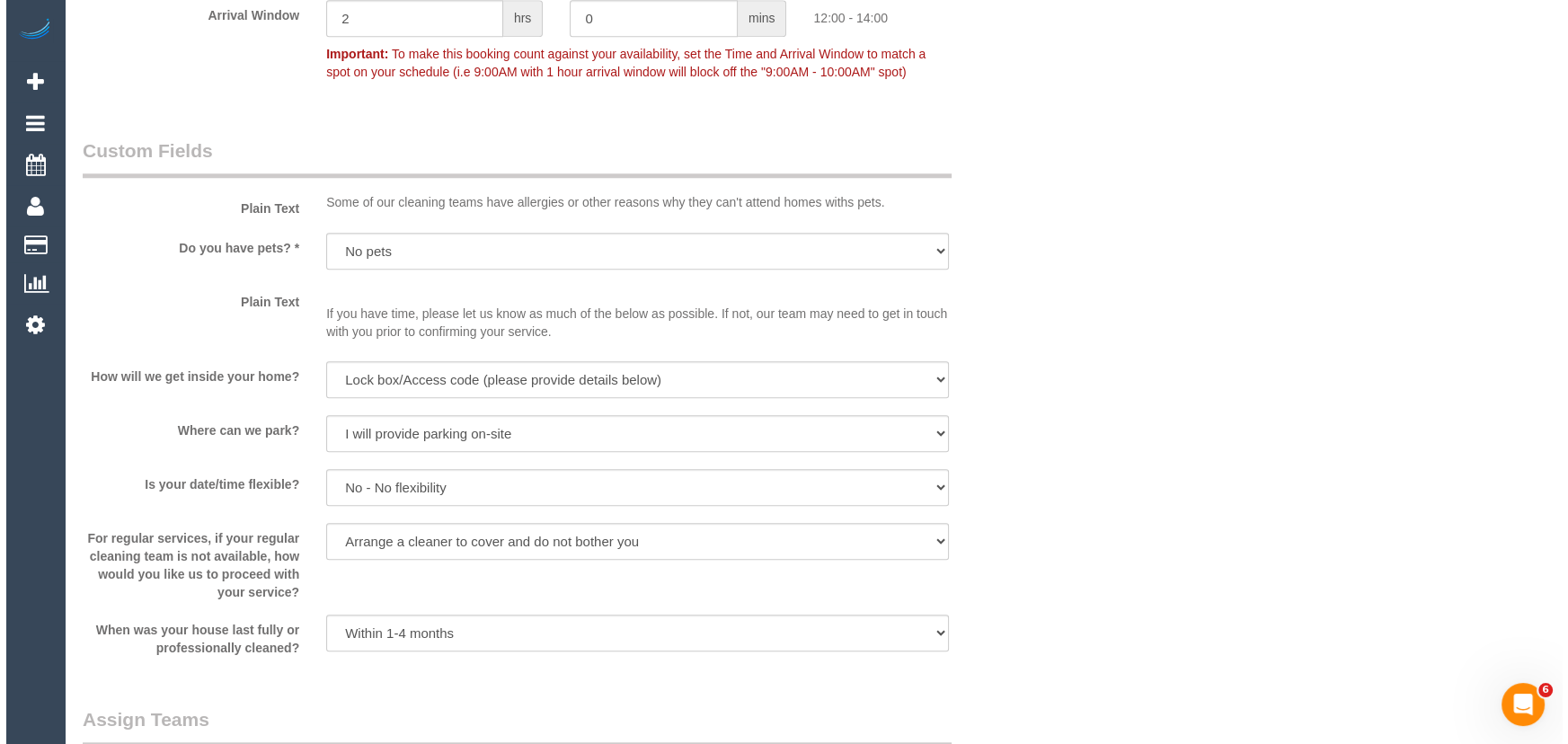
scroll to position [2285, 0]
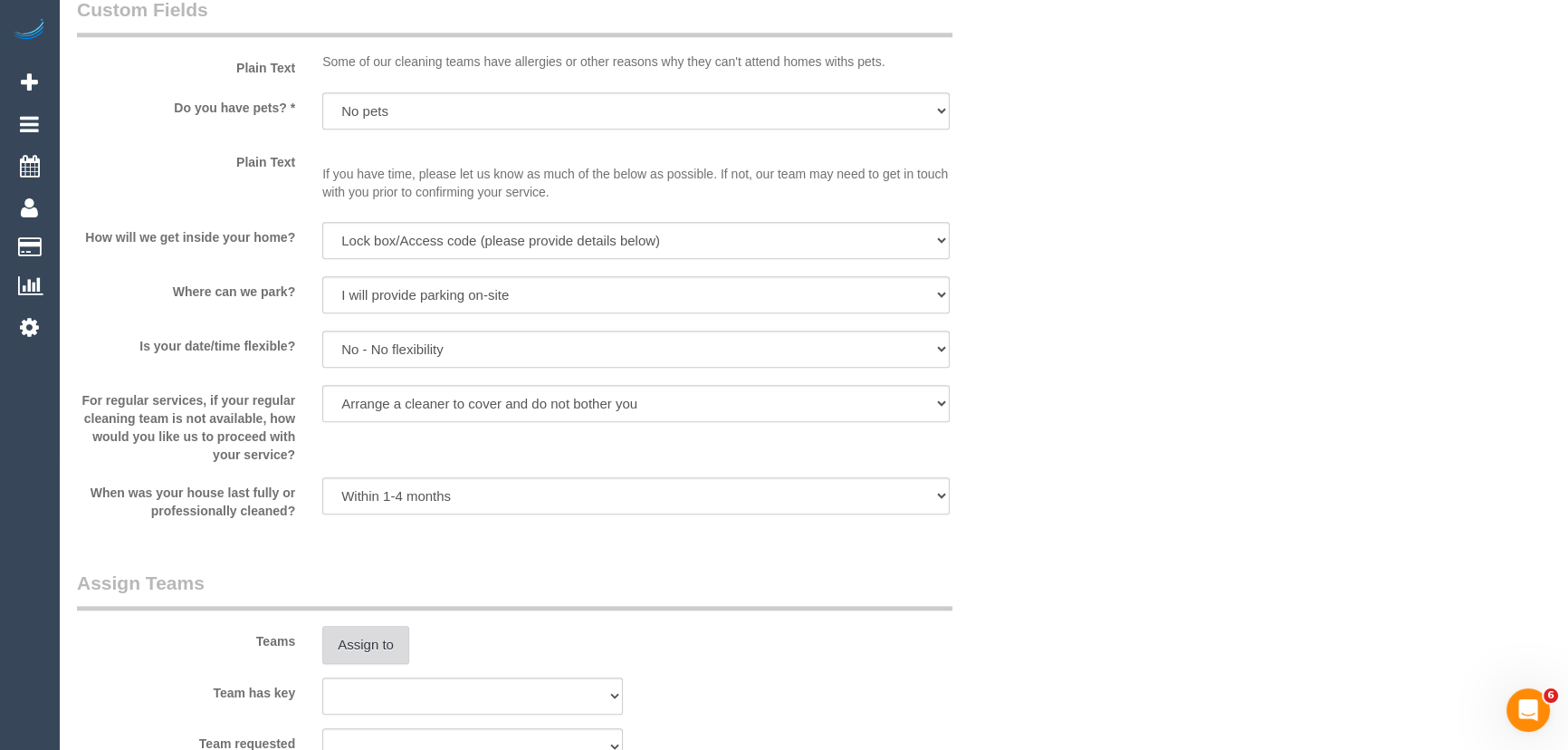
click at [349, 644] on button "Assign to" at bounding box center [366, 645] width 87 height 38
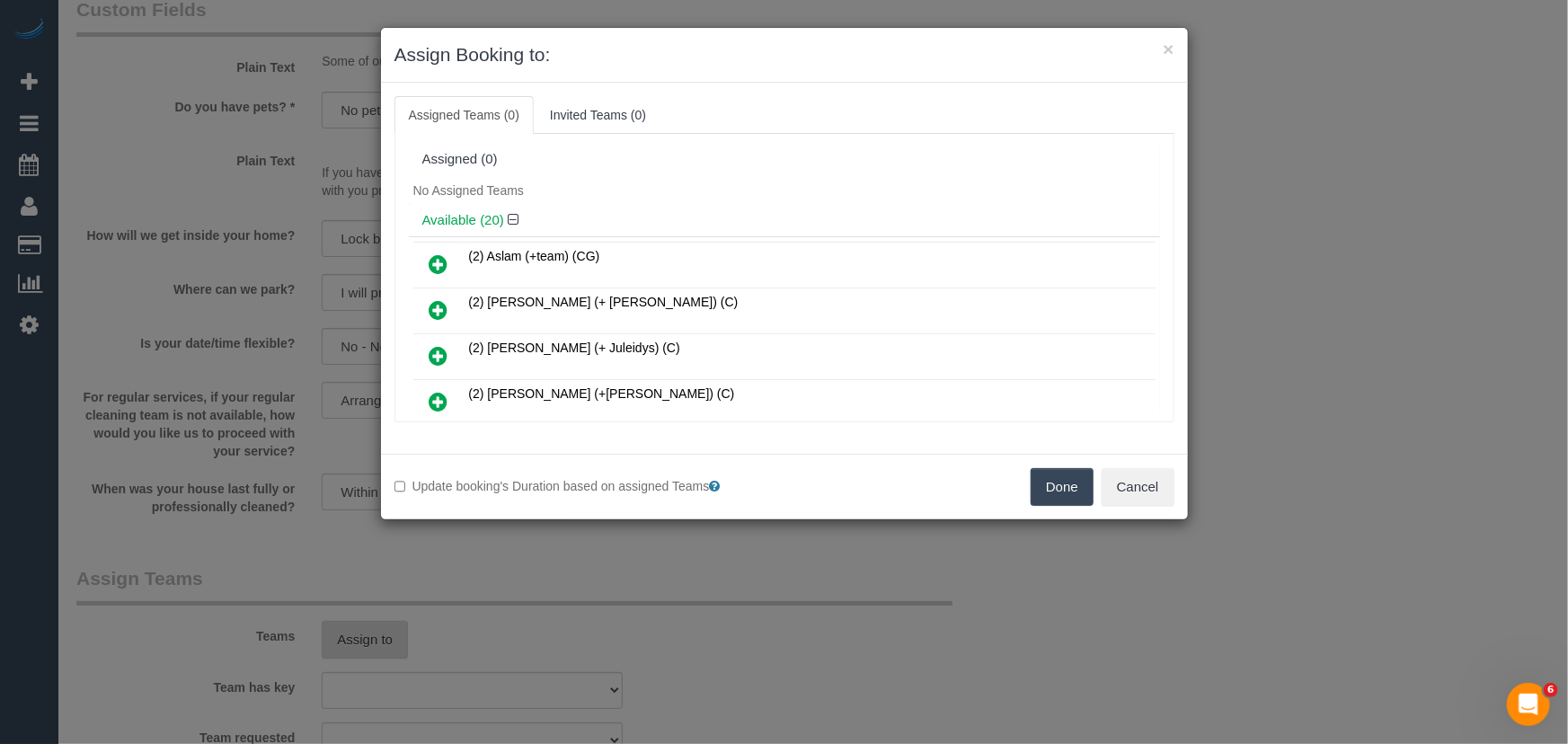
scroll to position [338, 0]
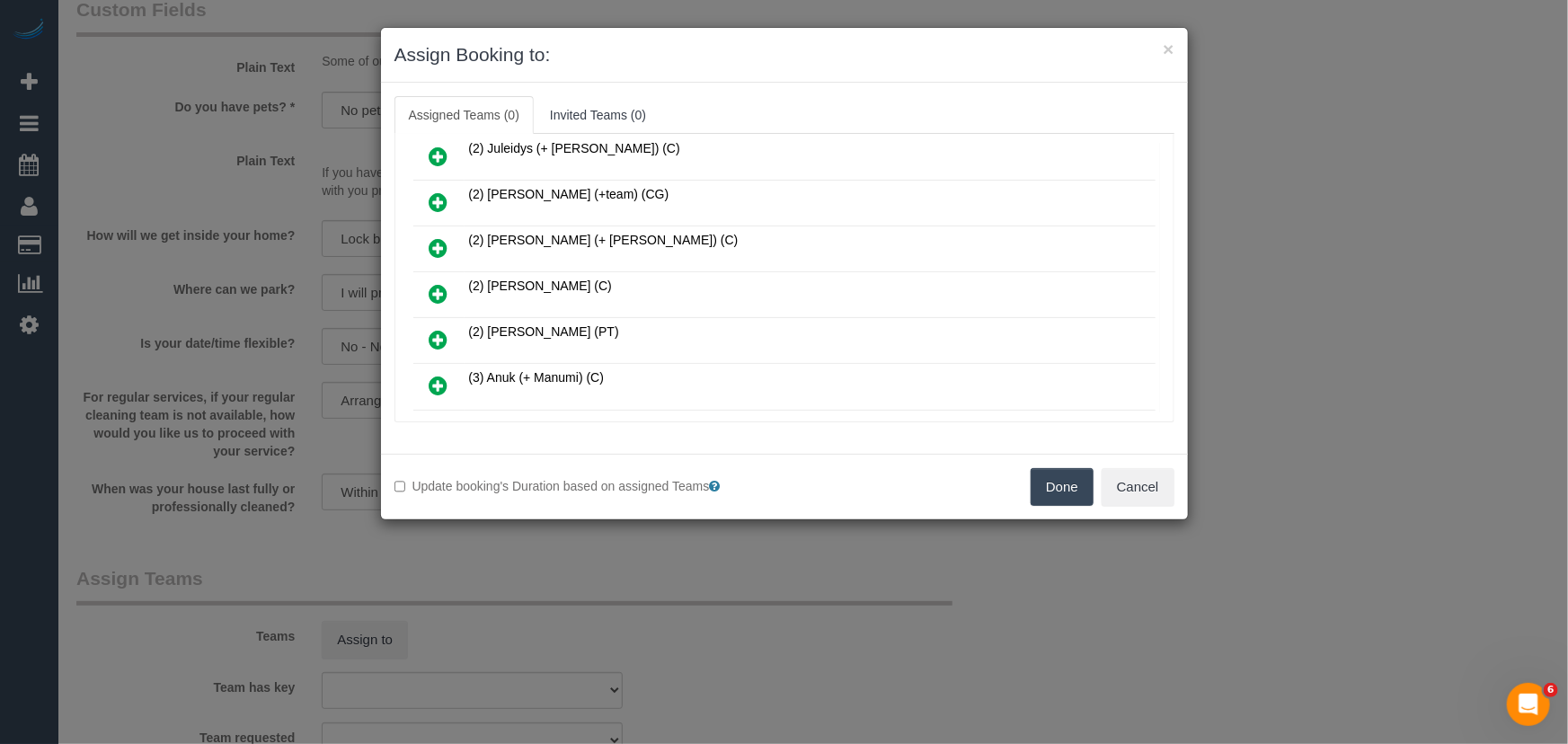
click at [433, 283] on icon at bounding box center [438, 294] width 19 height 22
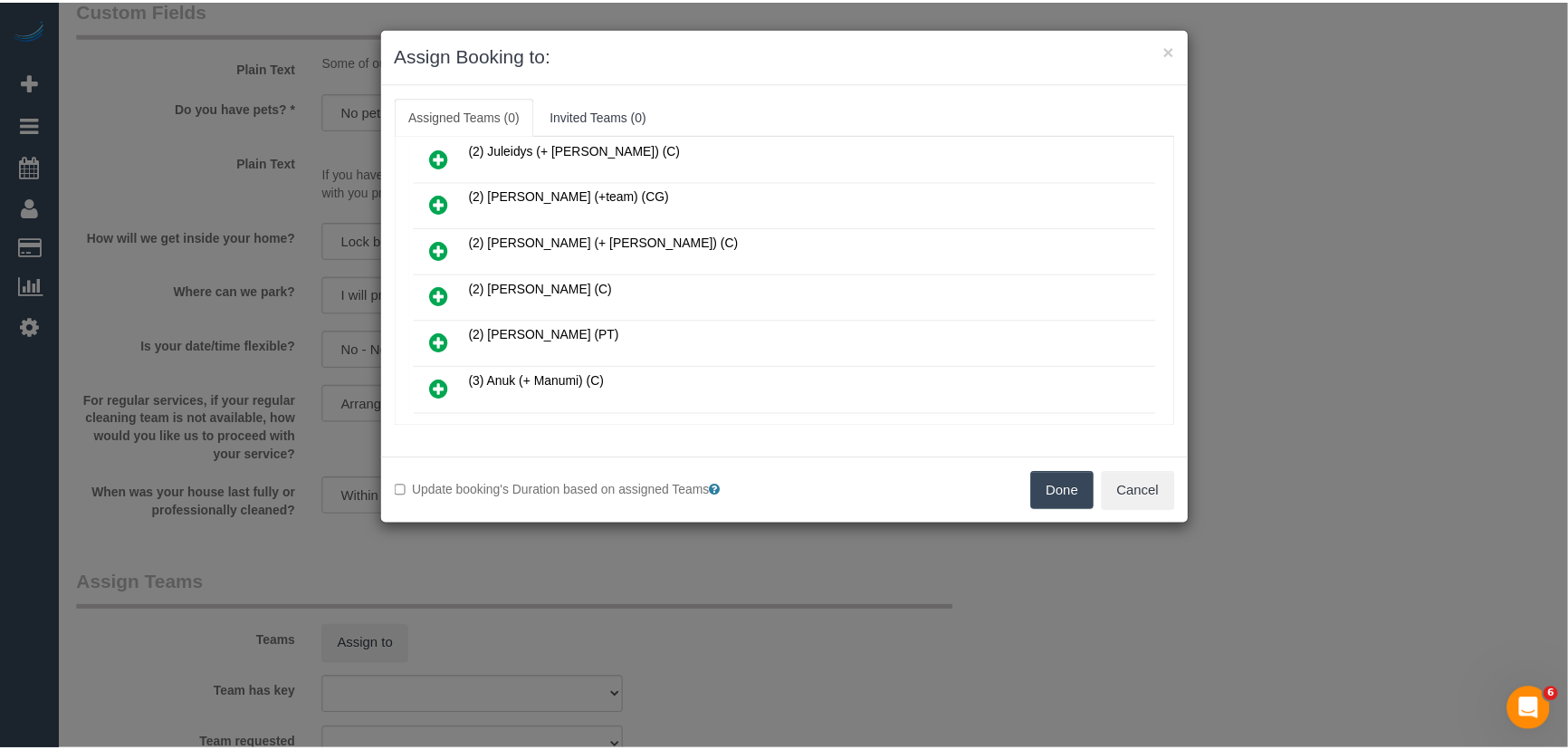
scroll to position [382, 0]
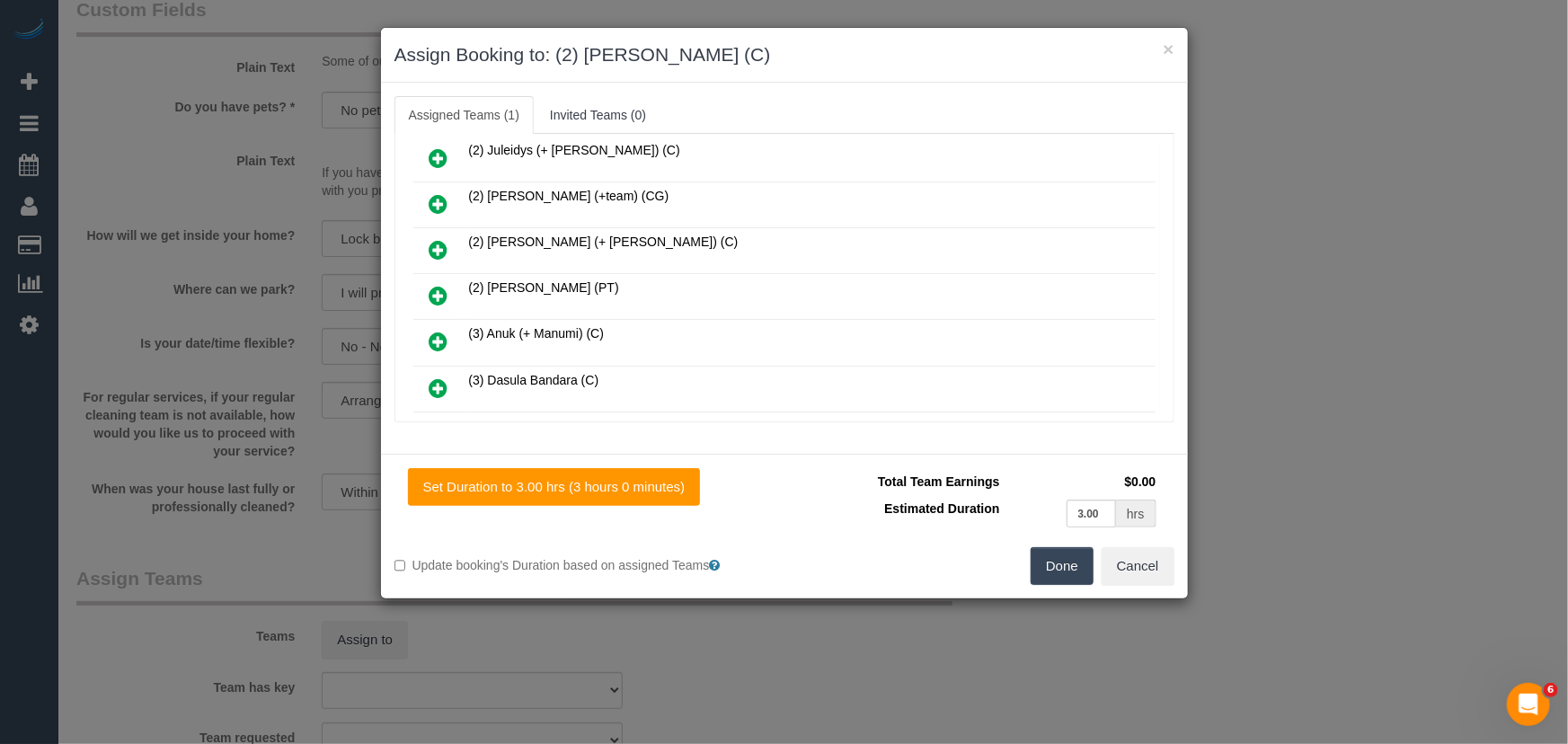
click at [1060, 566] on button "Done" at bounding box center [1062, 566] width 62 height 38
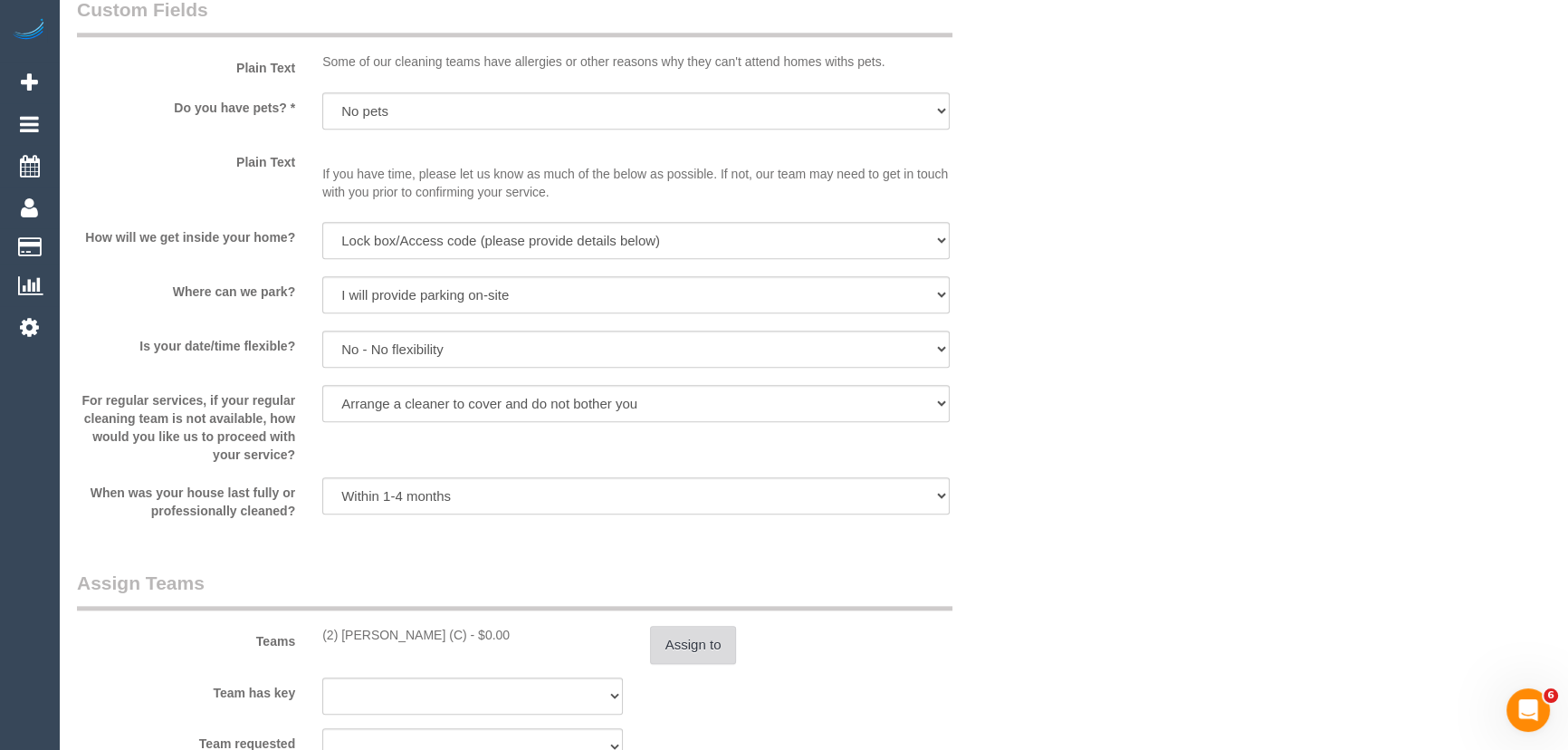
click at [680, 658] on button "Assign to" at bounding box center [693, 645] width 87 height 38
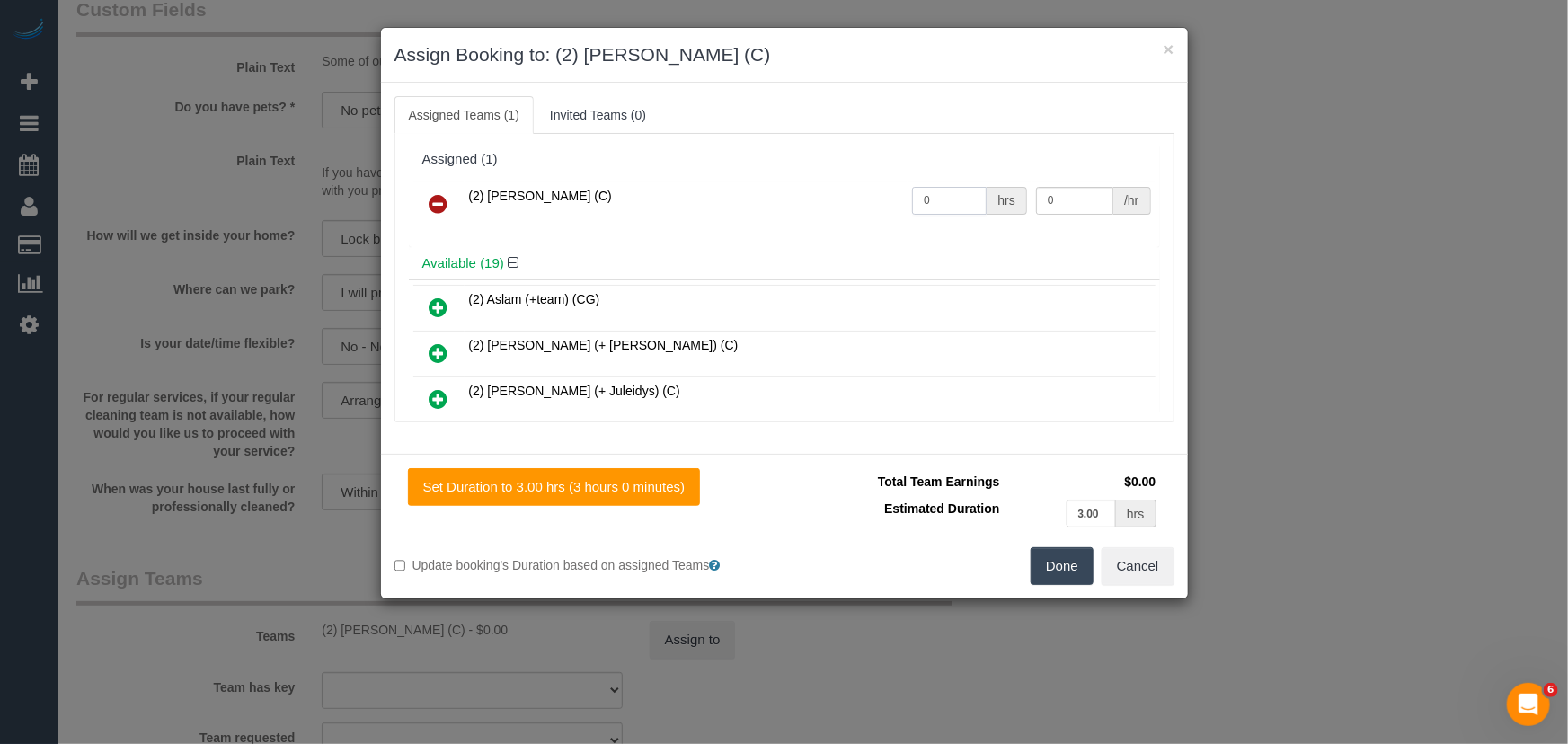
click at [949, 203] on input "0" at bounding box center [949, 201] width 74 height 28
type input "3"
type input "35"
click at [1066, 560] on button "Done" at bounding box center [1062, 566] width 62 height 38
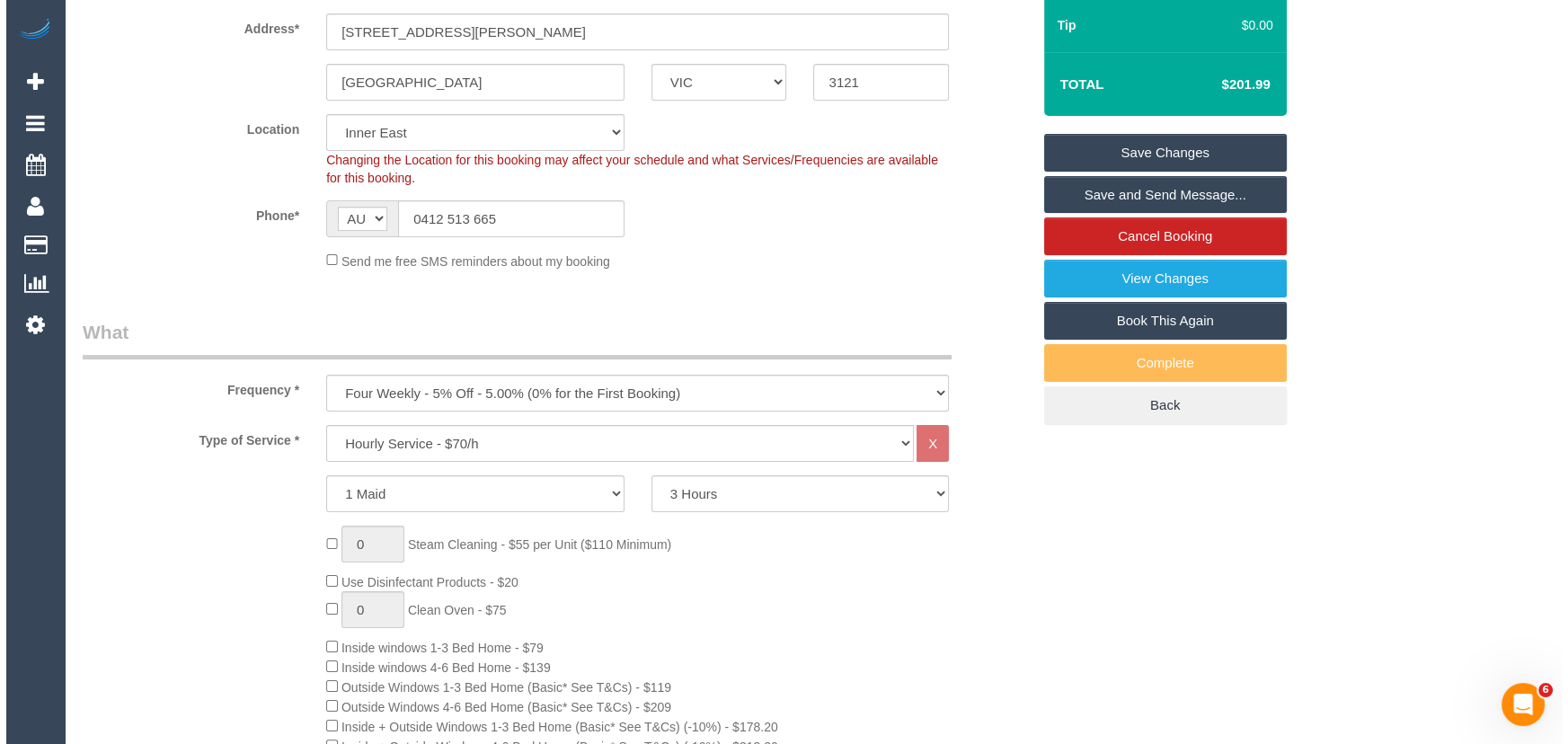
scroll to position [0, 0]
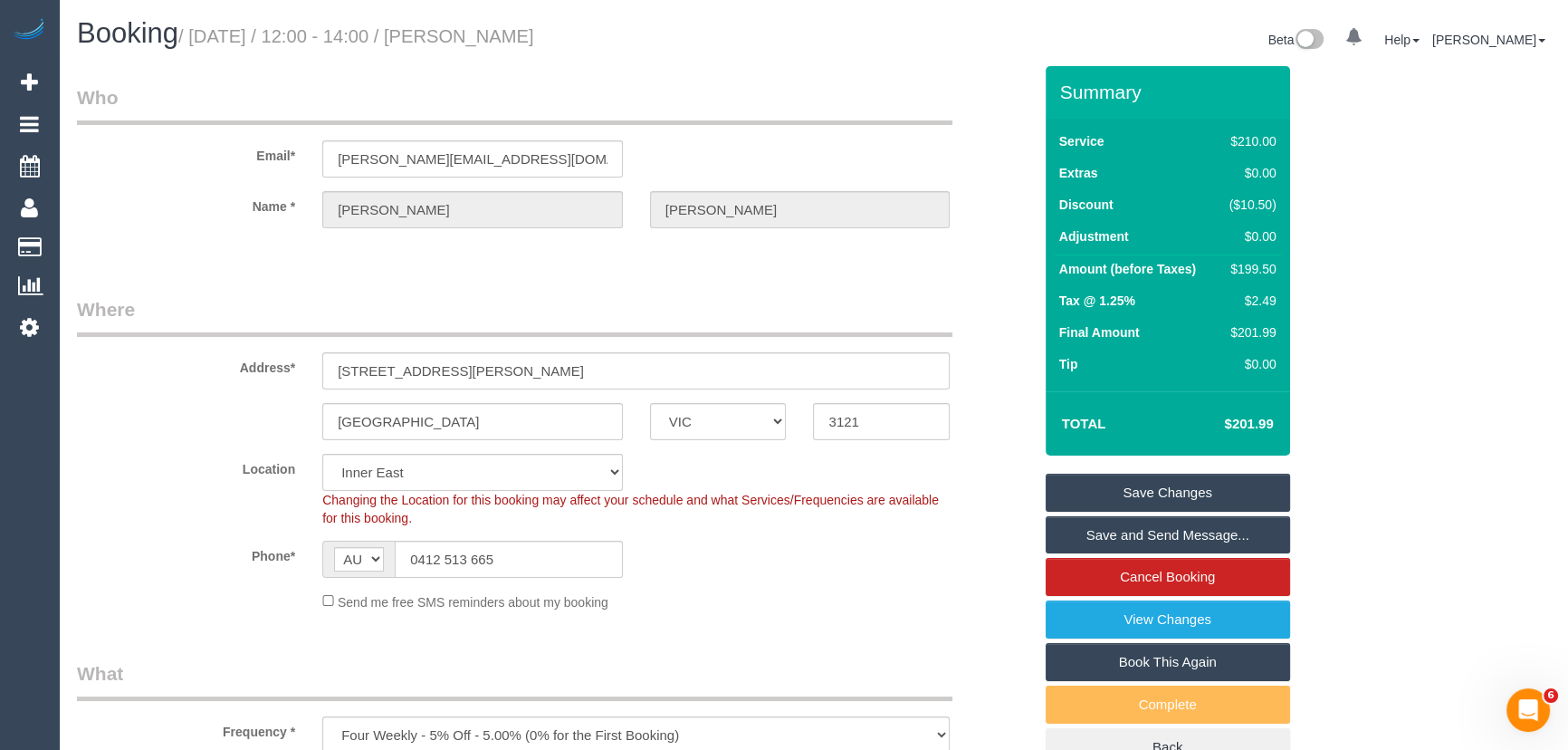
click at [494, 36] on small "/ October 17, 2025 / 12:00 - 14:00 / Anne Mitchell" at bounding box center [357, 36] width 356 height 20
copy small "Anne Mitchell"
click at [1150, 525] on link "Save and Send Message..." at bounding box center [1168, 535] width 245 height 38
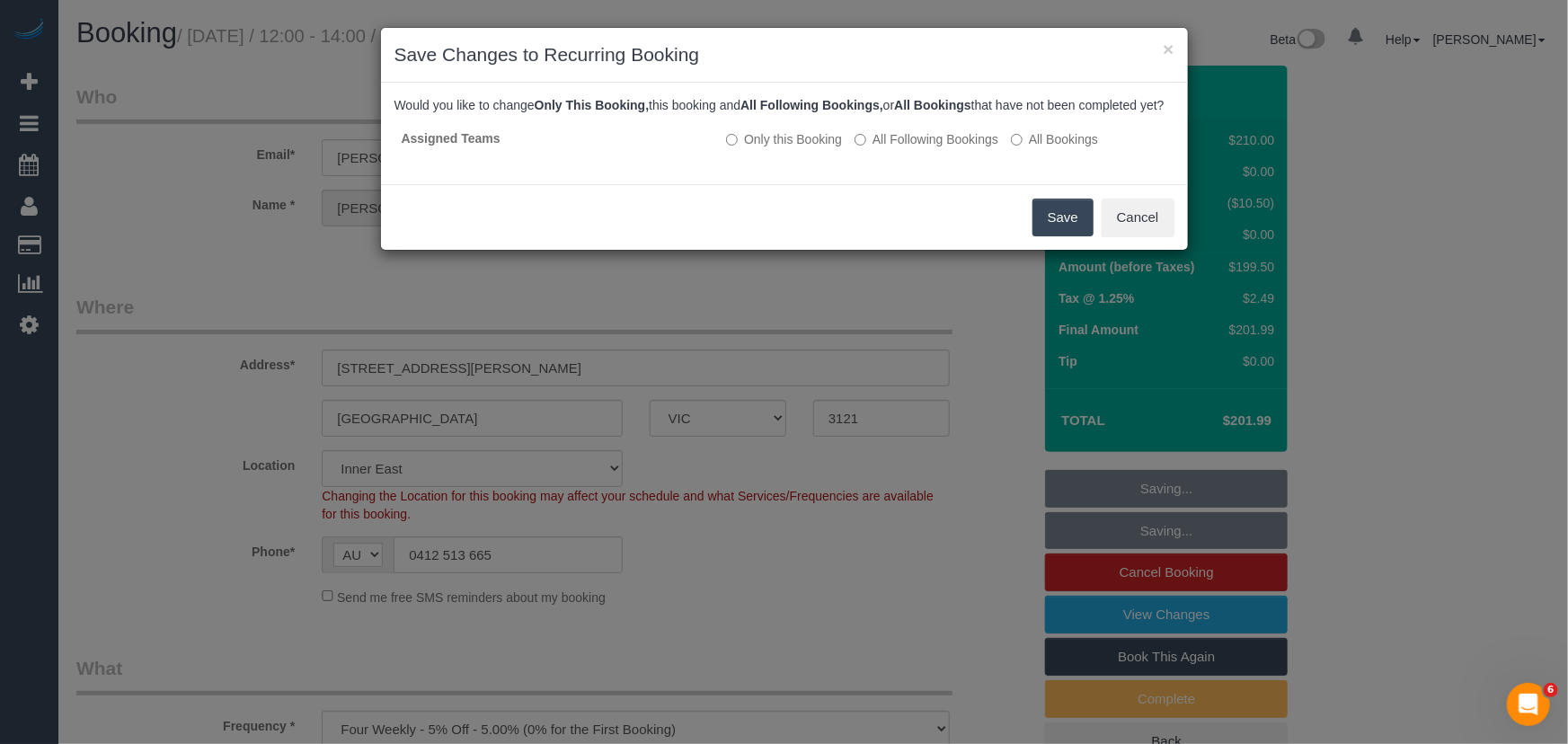
click at [1077, 236] on button "Save" at bounding box center [1064, 217] width 61 height 38
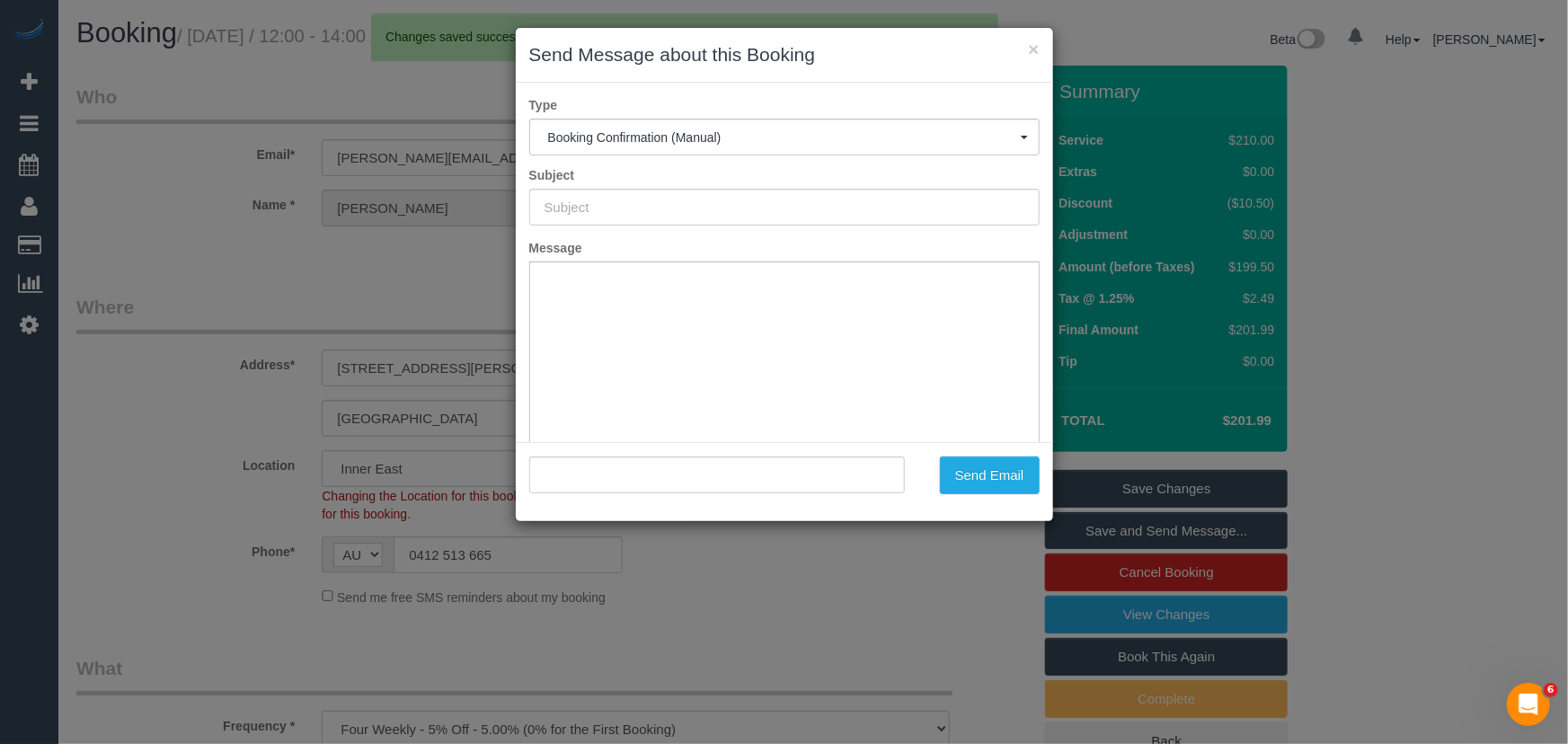
type input "Booking Confirmed"
type input ""Anne Mitchell" <a.mitchell@latrobe.edu.au>"
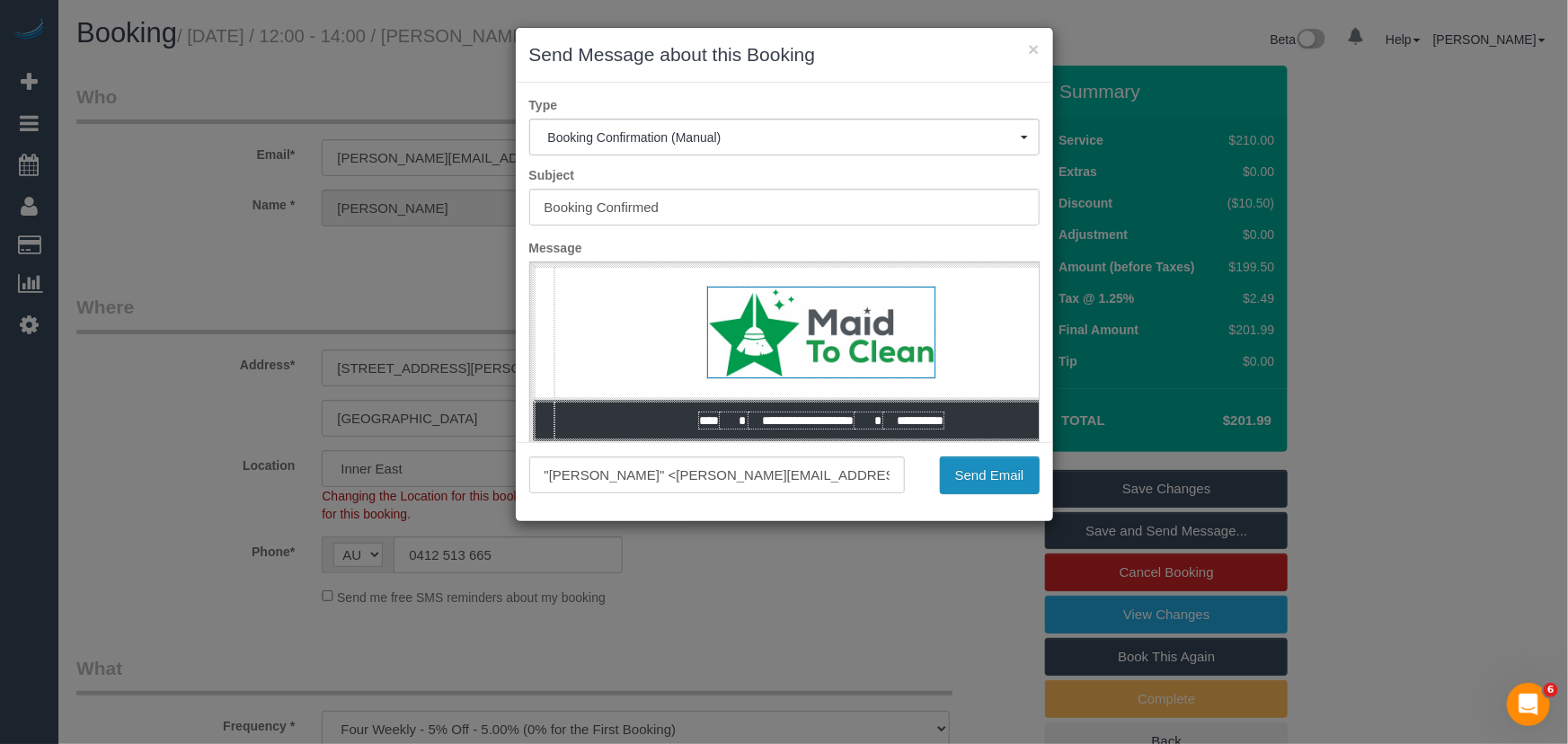
click at [988, 476] on button "Send Email" at bounding box center [989, 476] width 100 height 38
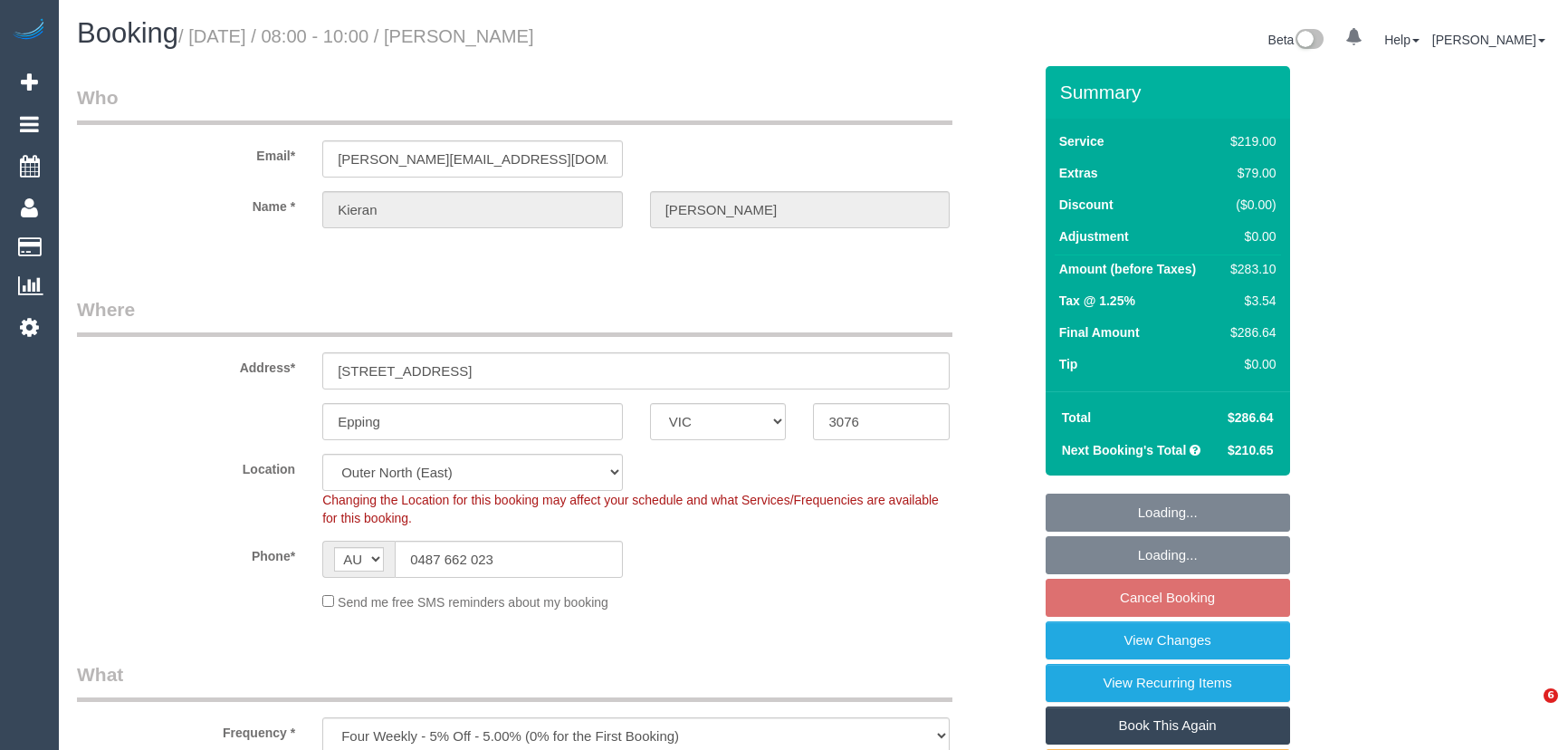
select select "VIC"
select select "number:28"
select select "number:16"
select select "number:19"
select select "number:24"
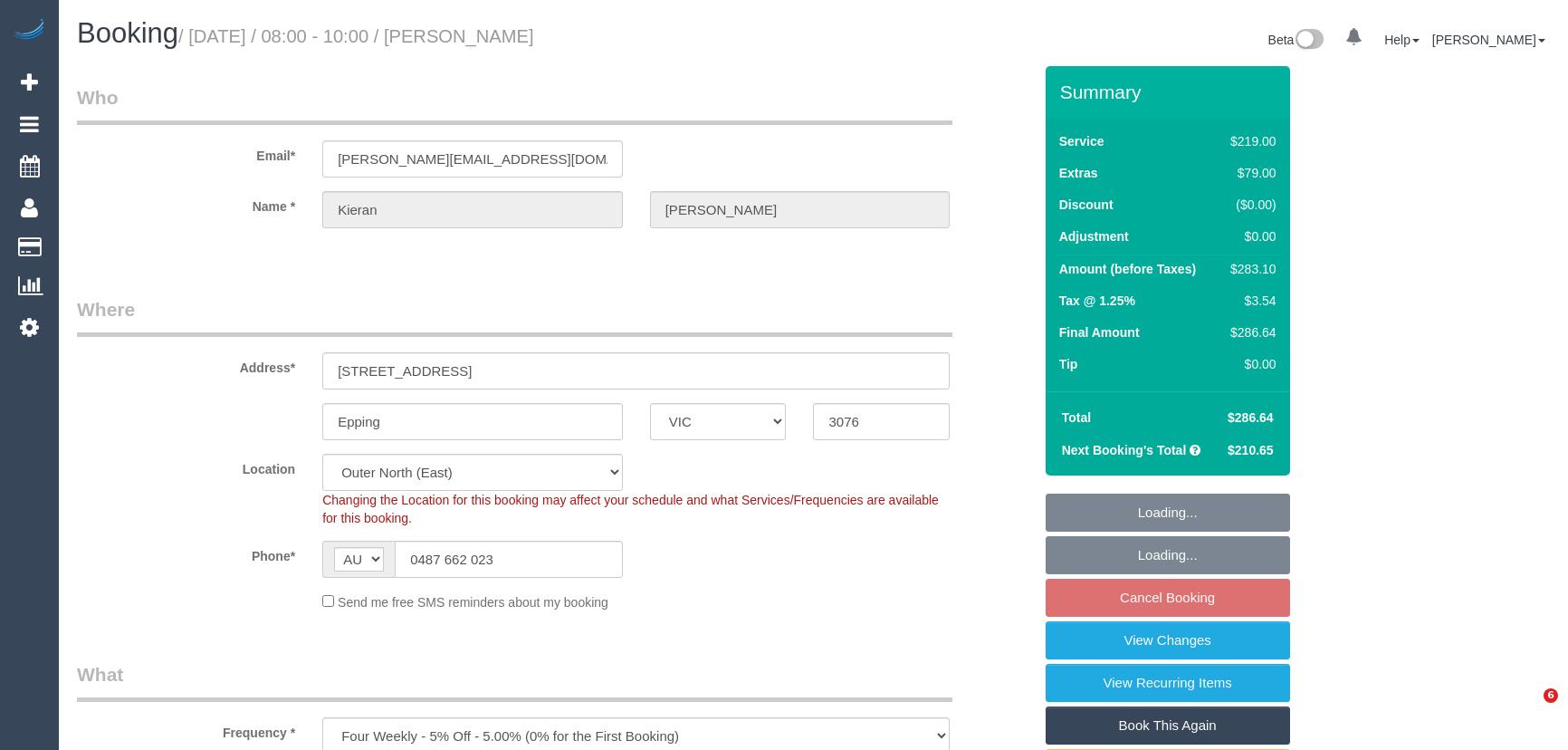
select select "number:34"
select select "object:1113"
select select "VIC"
select select "number:28"
select select "number:16"
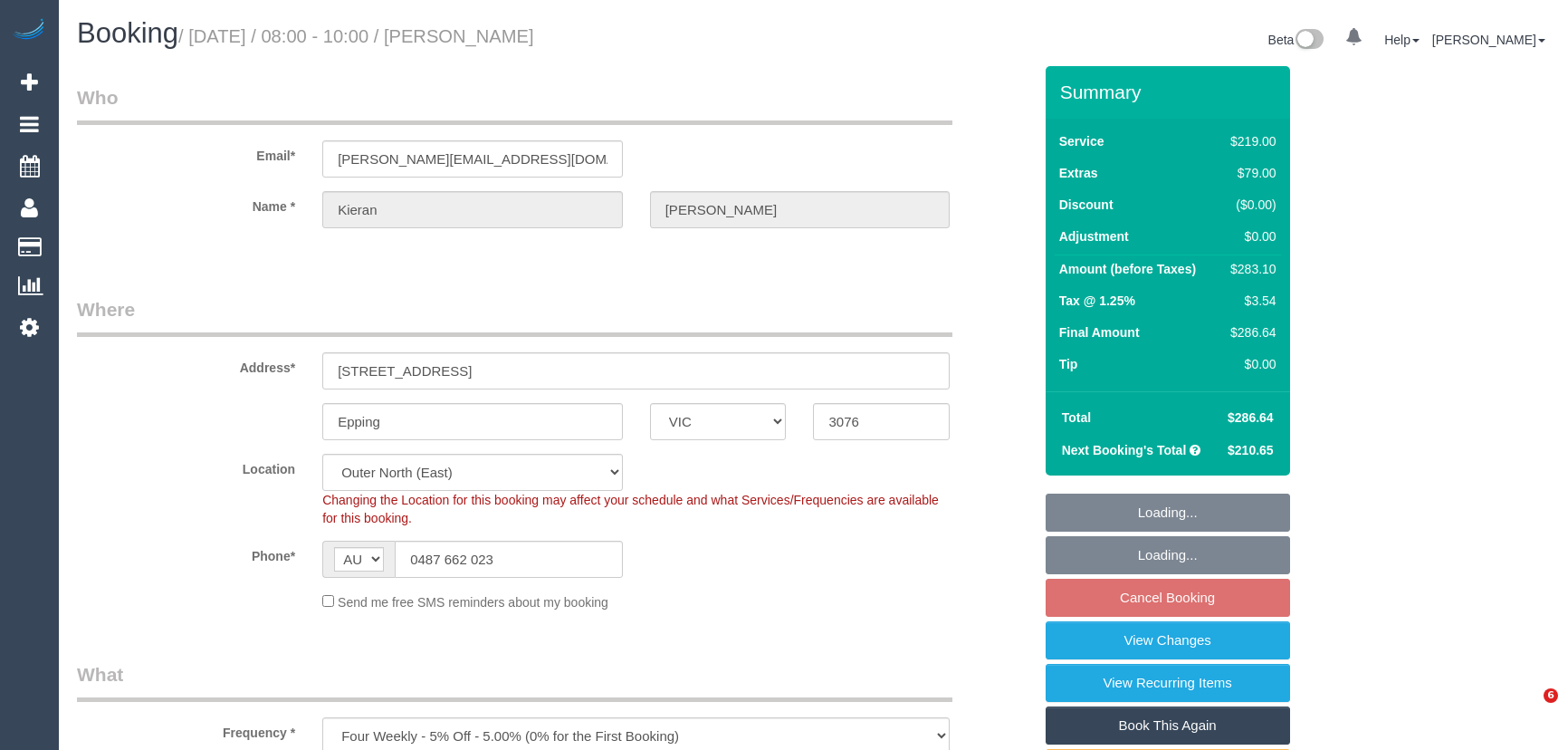
select select "number:19"
select select "number:24"
select select "number:34"
